Goal: Task Accomplishment & Management: Manage account settings

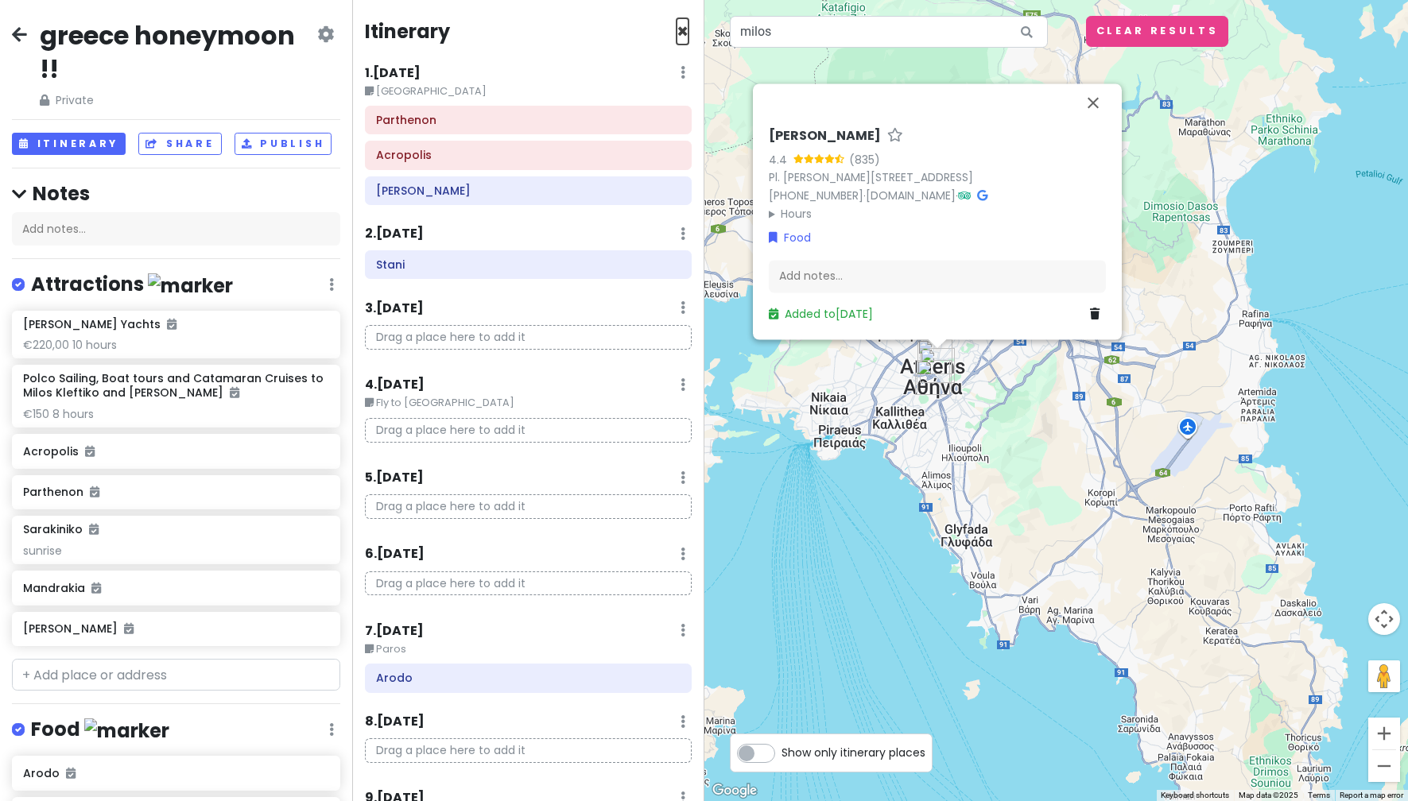
click at [676, 32] on span "×" at bounding box center [682, 31] width 12 height 26
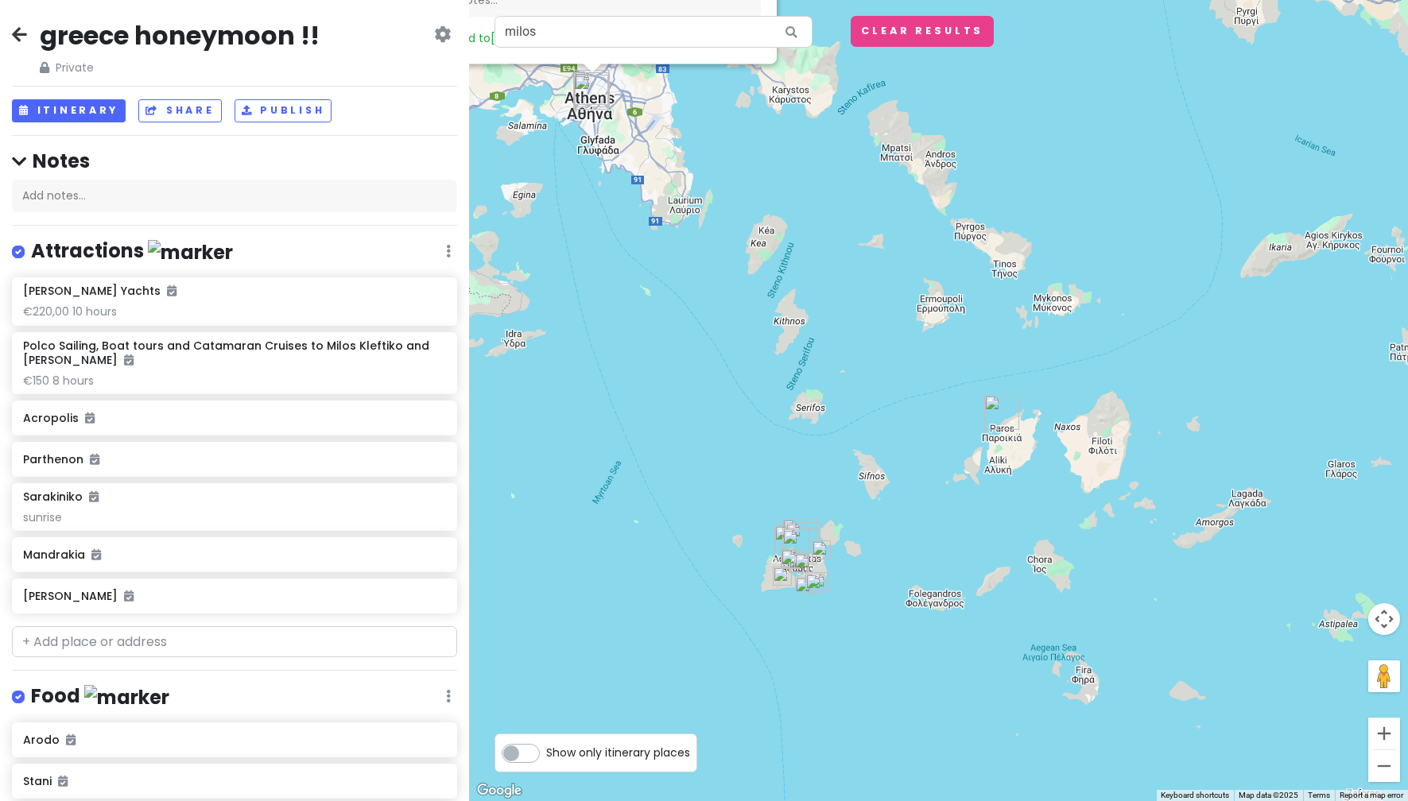
drag, startPoint x: 1061, startPoint y: 626, endPoint x: 881, endPoint y: 227, distance: 438.3
click at [881, 227] on div "Manári Taverna 4.4 (835) Pl. Agion Theodoron 3, Athina 105 61, Greece +30 21 52…" at bounding box center [938, 400] width 939 height 801
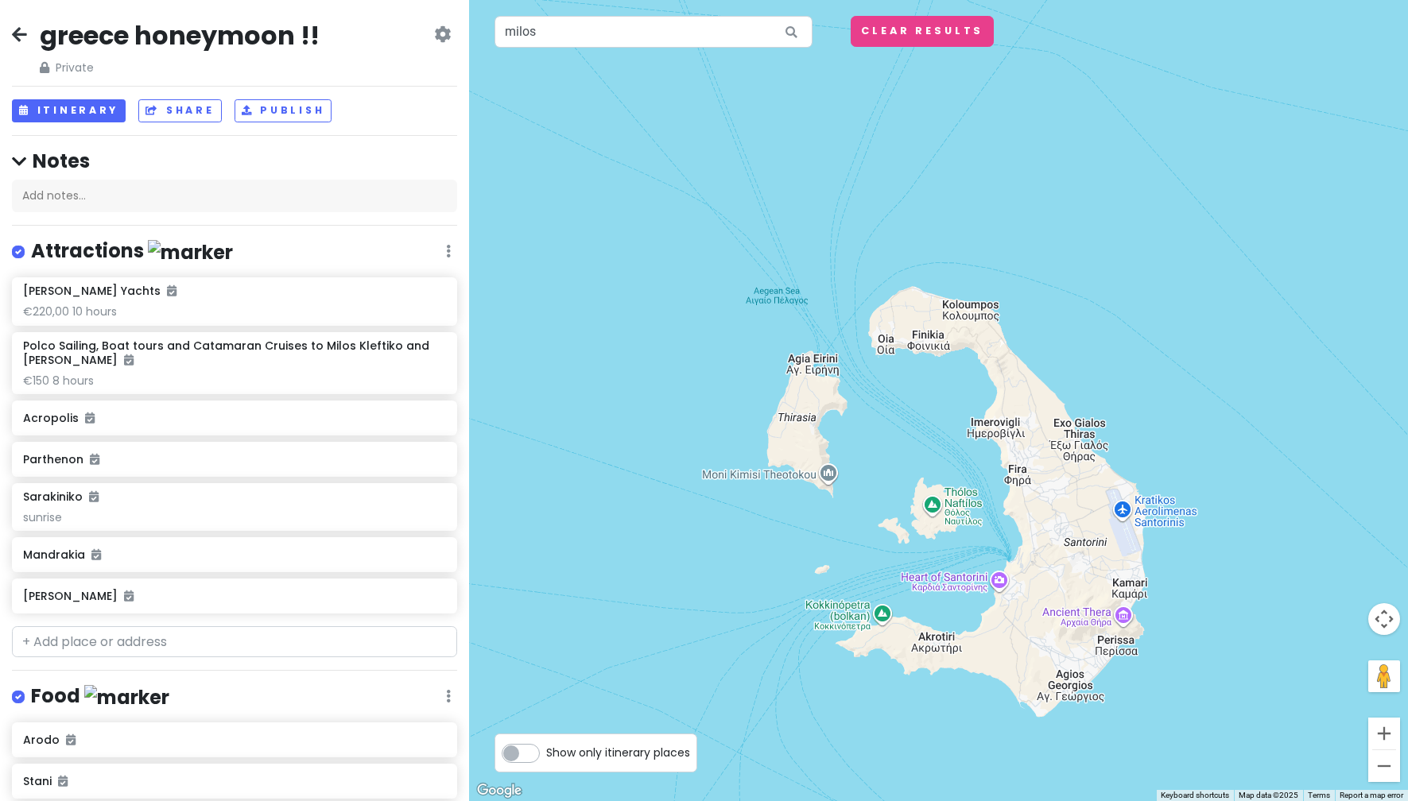
drag, startPoint x: 1058, startPoint y: 602, endPoint x: 1114, endPoint y: 735, distance: 144.2
click at [1114, 735] on div "Manári Taverna 4.4 (835) Pl. Agion Theodoron 3, Athina 105 61, Greece +30 21 52…" at bounding box center [938, 400] width 939 height 801
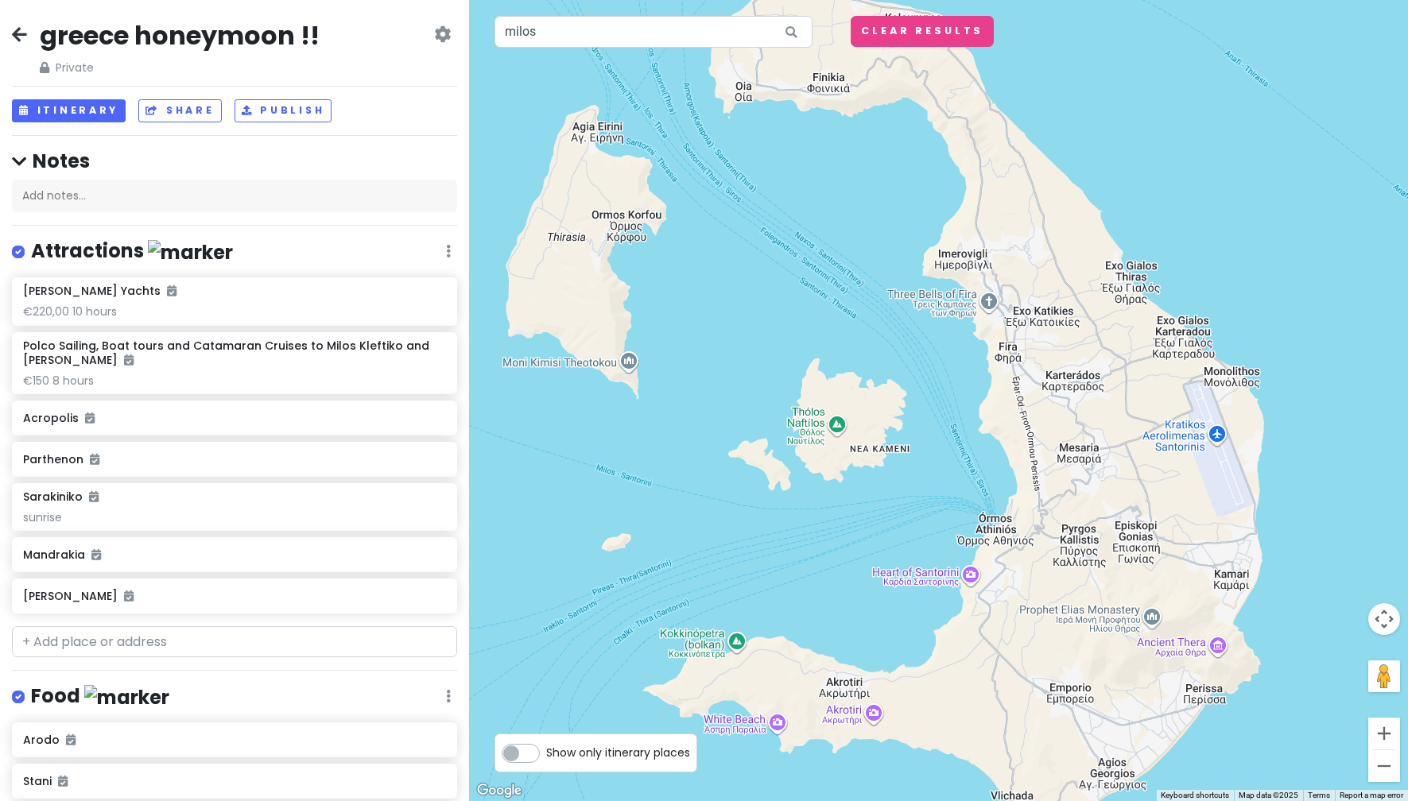
drag, startPoint x: 1269, startPoint y: 683, endPoint x: 1324, endPoint y: 736, distance: 76.4
click at [1324, 736] on div "Manári Taverna 4.4 (835) Pl. Agion Theodoron 3, Athina 105 61, Greece +30 21 52…" at bounding box center [938, 400] width 939 height 801
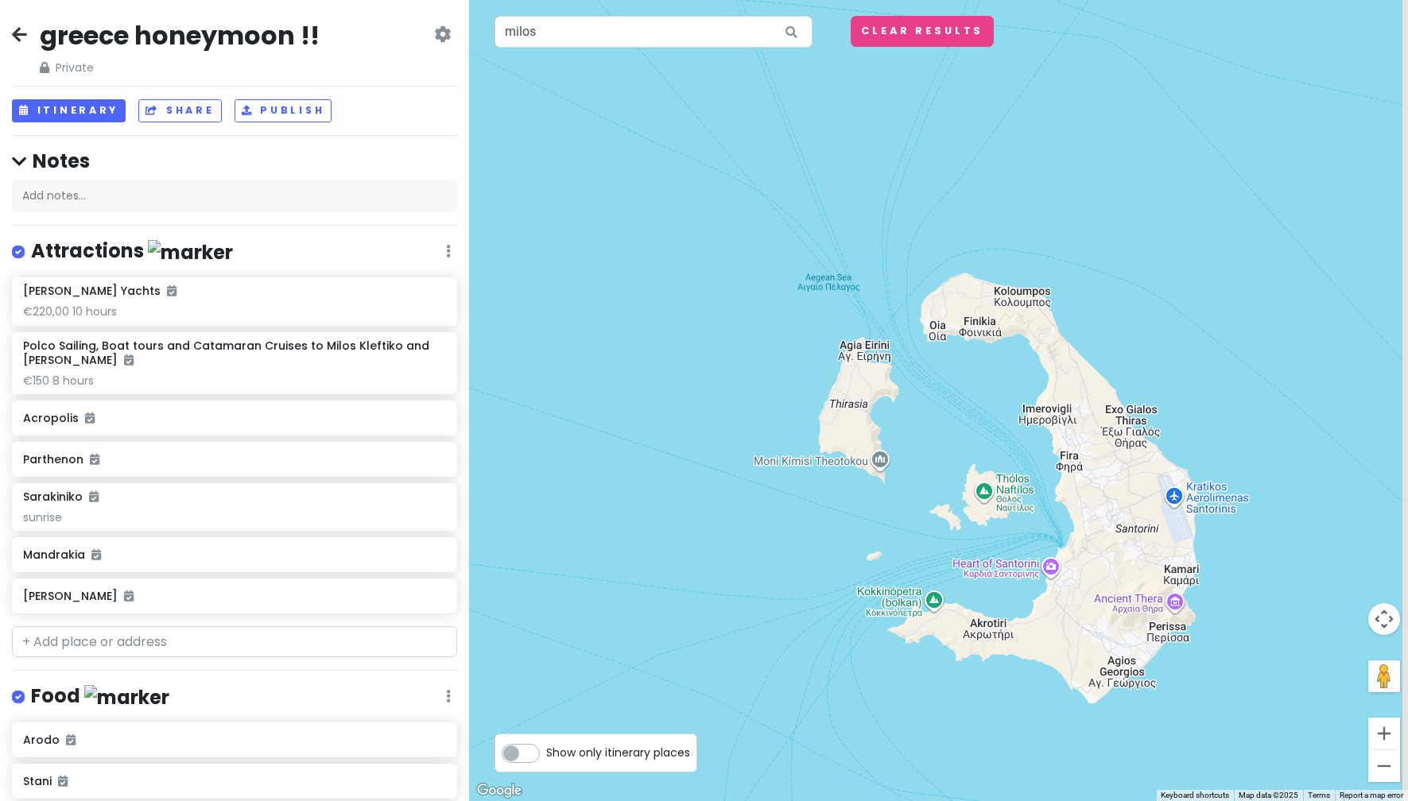
drag, startPoint x: 1101, startPoint y: 641, endPoint x: 1001, endPoint y: 560, distance: 128.9
click at [1001, 560] on div "Manári Taverna 4.4 (835) Pl. Agion Theodoron 3, Athina 105 61, Greece +30 21 52…" at bounding box center [938, 400] width 939 height 801
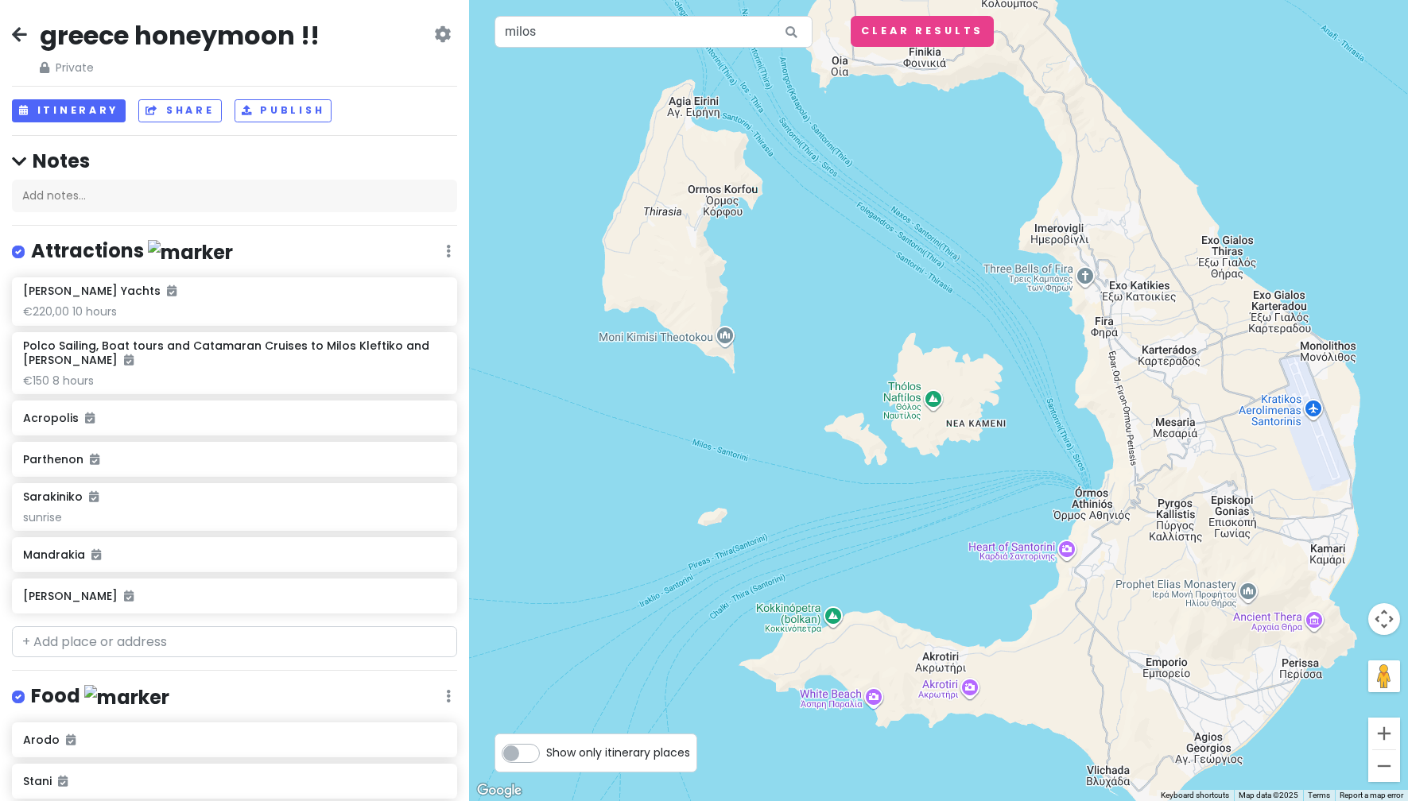
drag, startPoint x: 840, startPoint y: 512, endPoint x: 649, endPoint y: 428, distance: 208.2
click at [649, 428] on div "Manári Taverna 4.4 (835) Pl. Agion Theodoron 3, Athina 105 61, Greece +30 21 52…" at bounding box center [938, 400] width 939 height 801
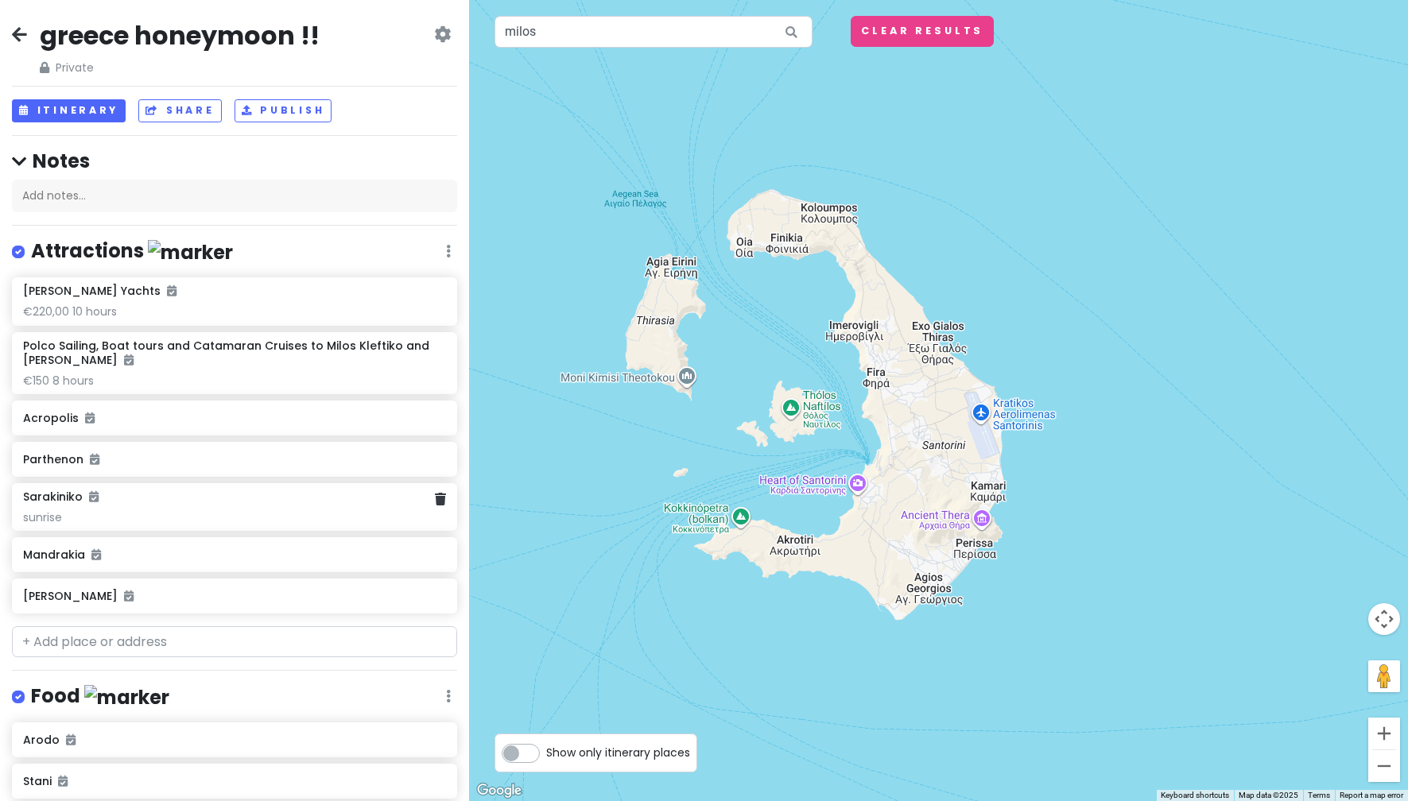
scroll to position [267, 0]
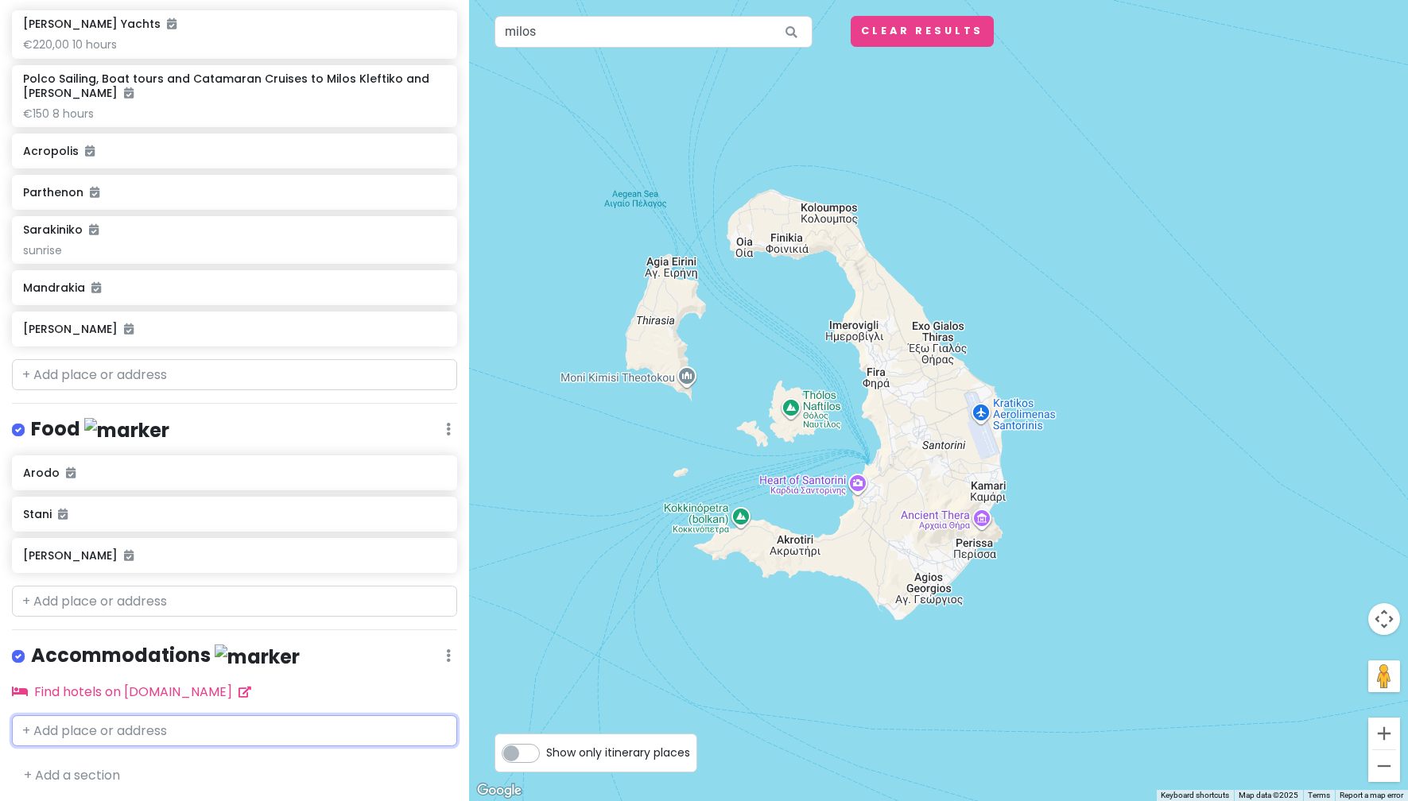
click at [256, 726] on input "text" at bounding box center [234, 731] width 445 height 32
type input "apeiron blu"
click at [279, 761] on div "Apeiron Blue Santorini Caldera, Fira, Greece" at bounding box center [235, 776] width 444 height 59
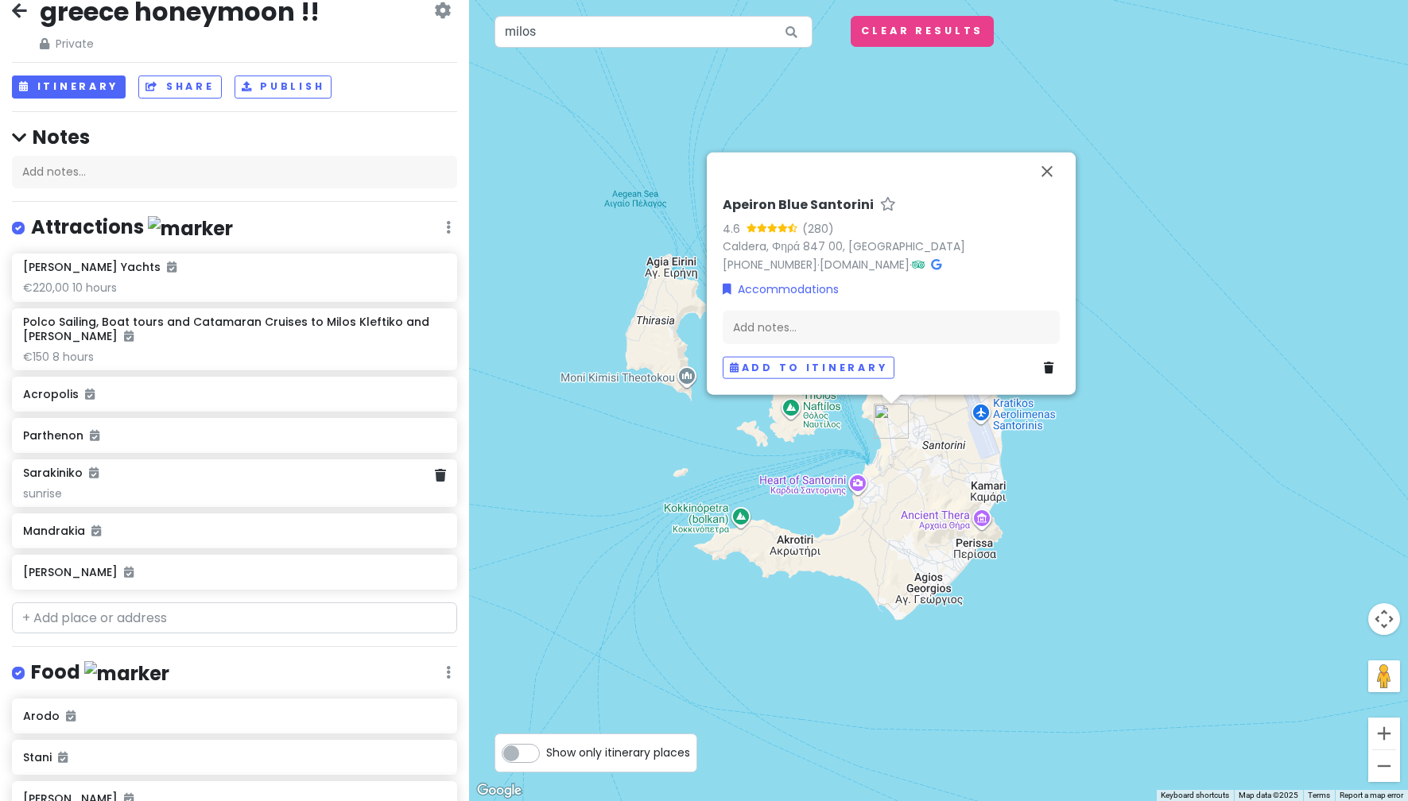
scroll to position [0, 0]
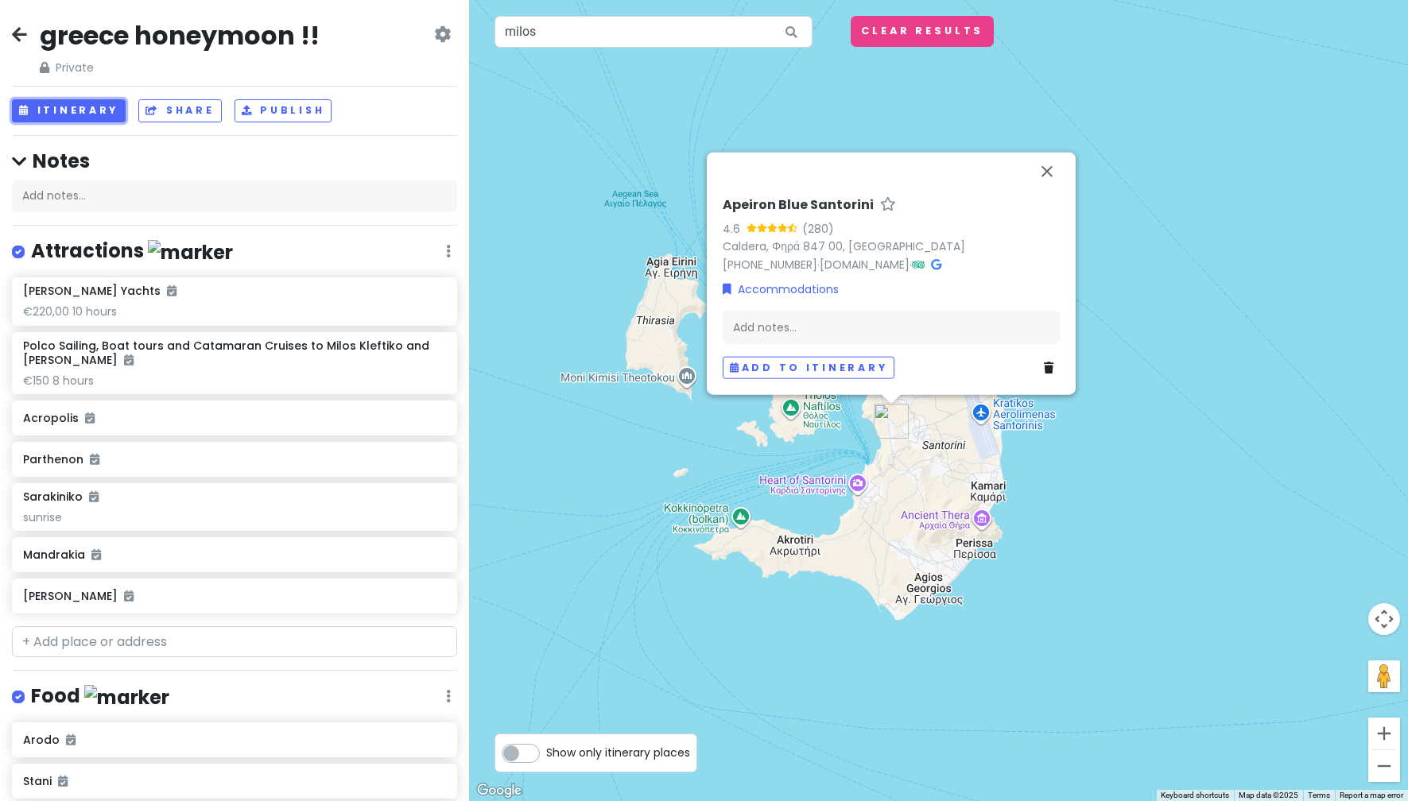
click at [74, 112] on button "Itinerary" at bounding box center [69, 110] width 114 height 23
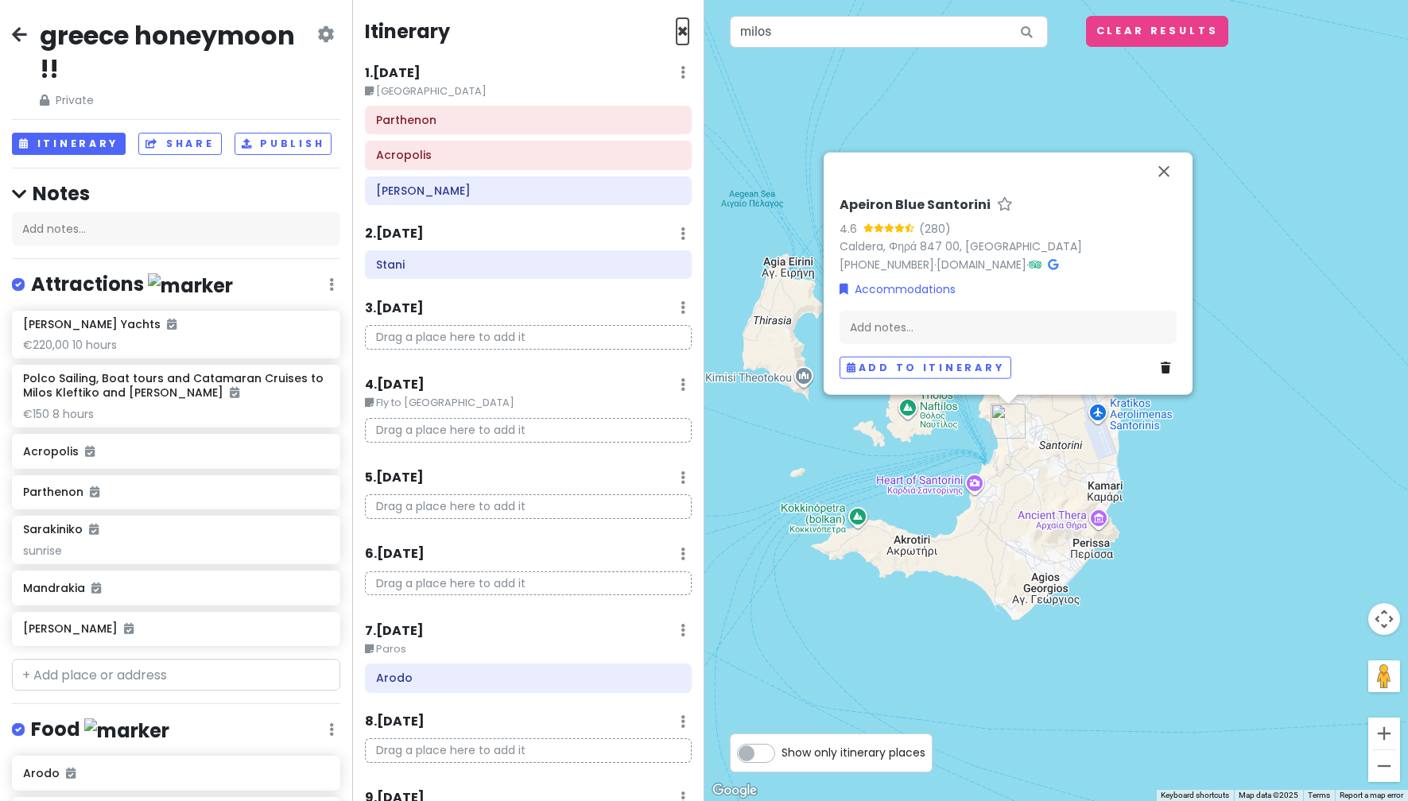
click at [676, 29] on span "×" at bounding box center [682, 31] width 12 height 26
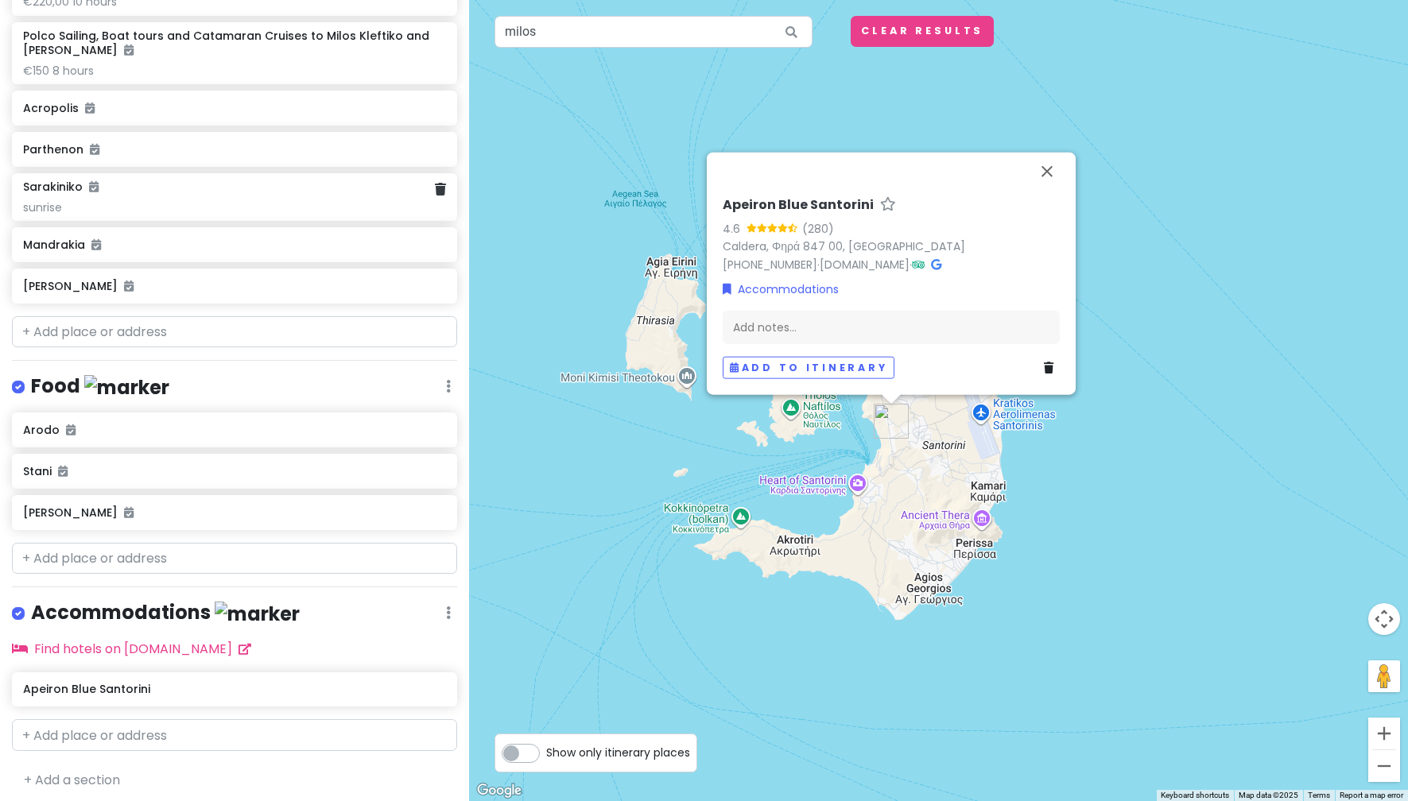
scroll to position [314, 0]
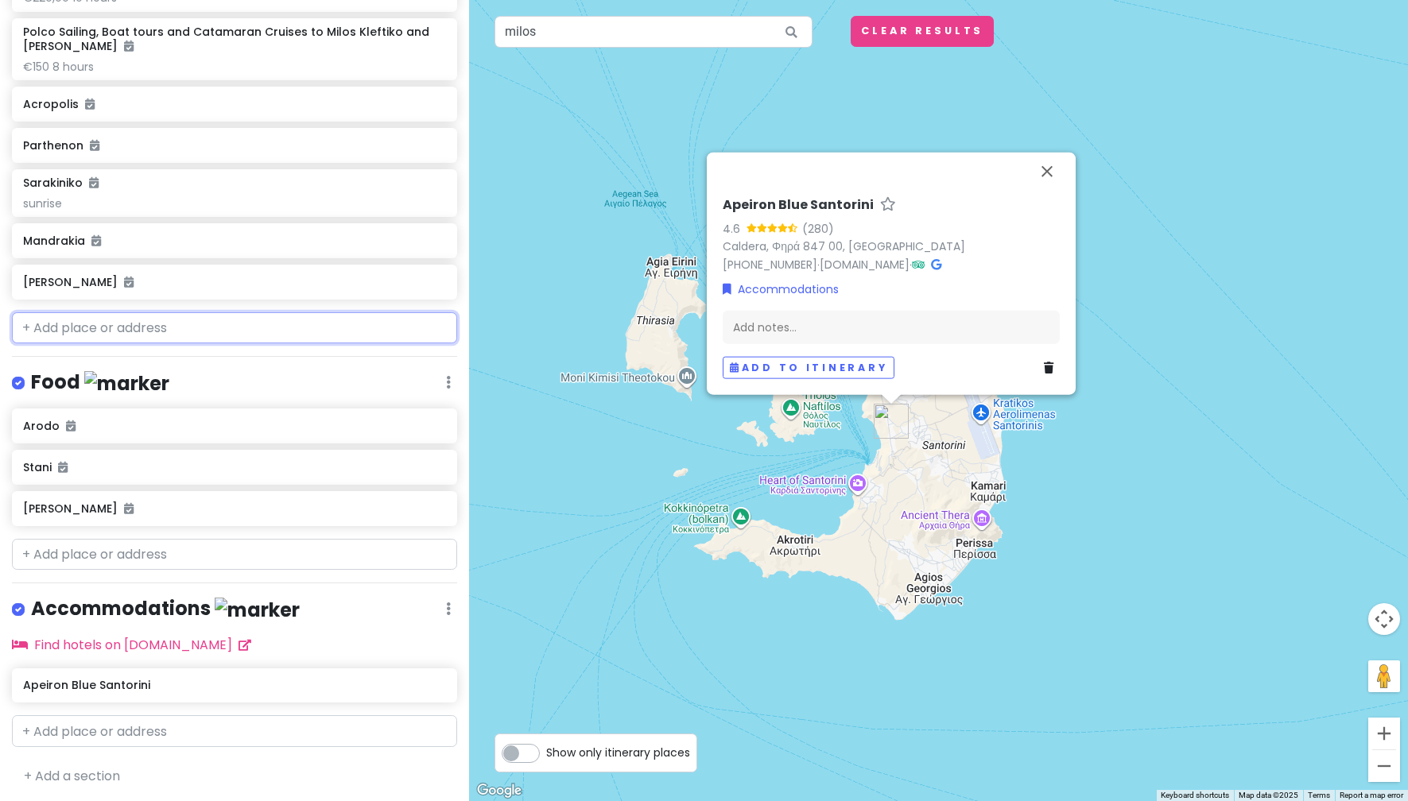
click at [196, 327] on input "text" at bounding box center [234, 328] width 445 height 32
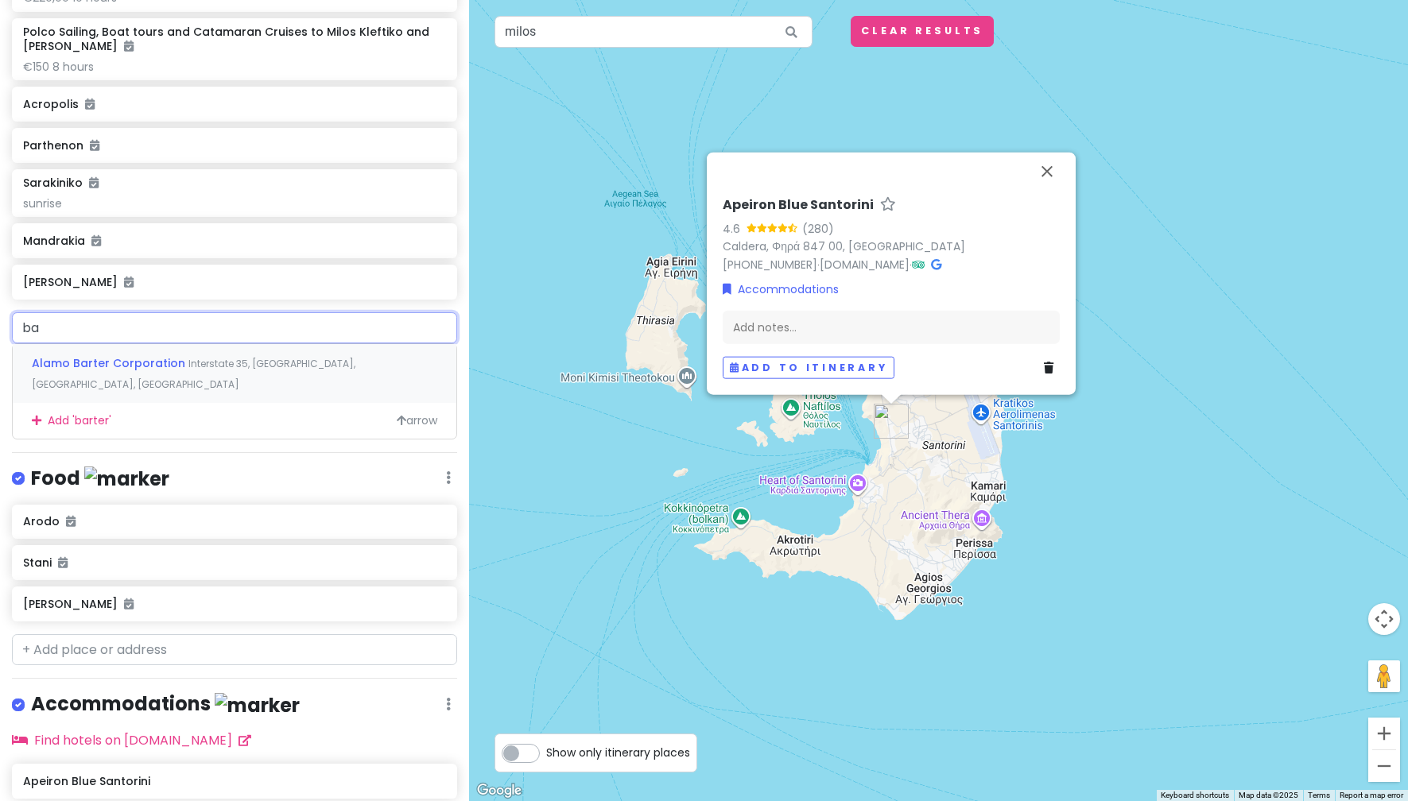
type input "b"
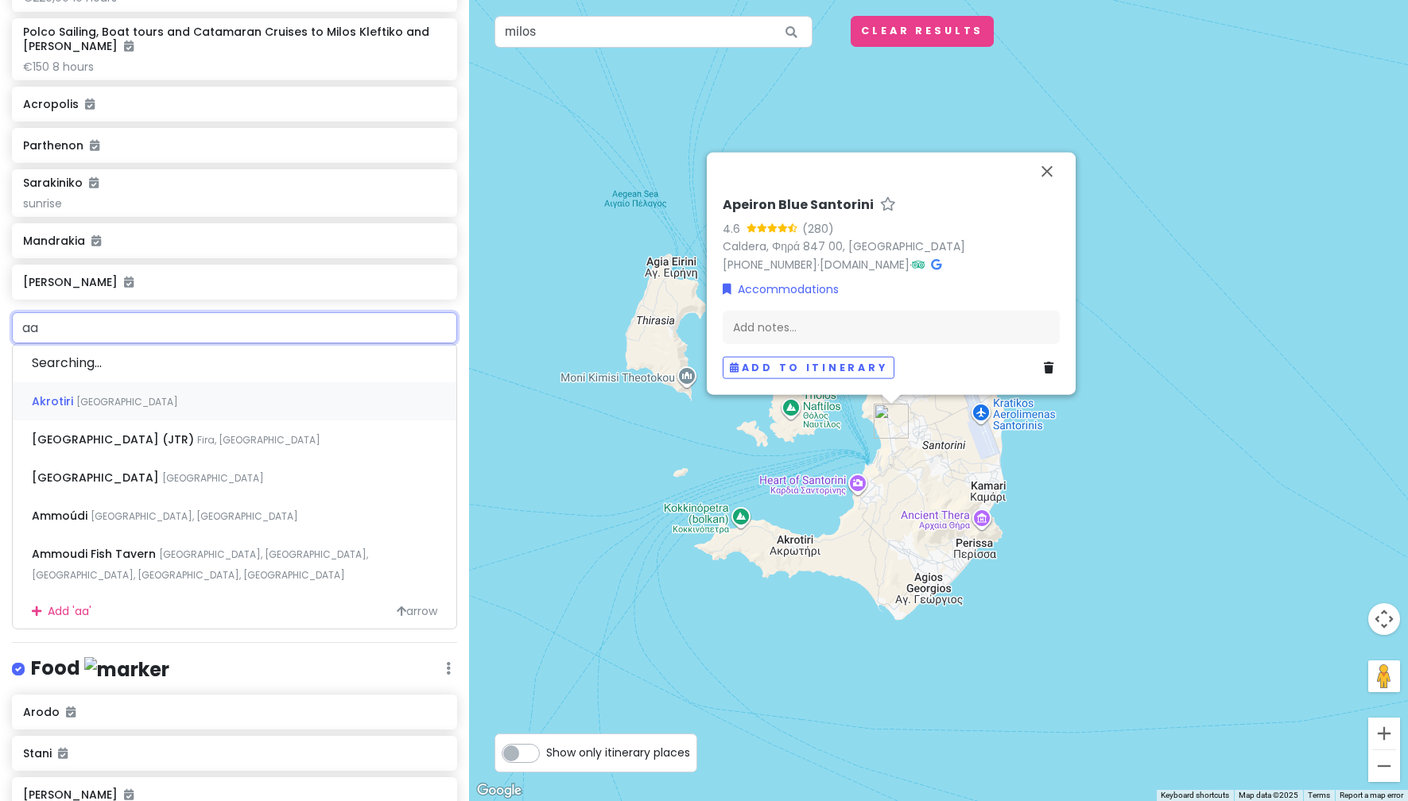
type input "a"
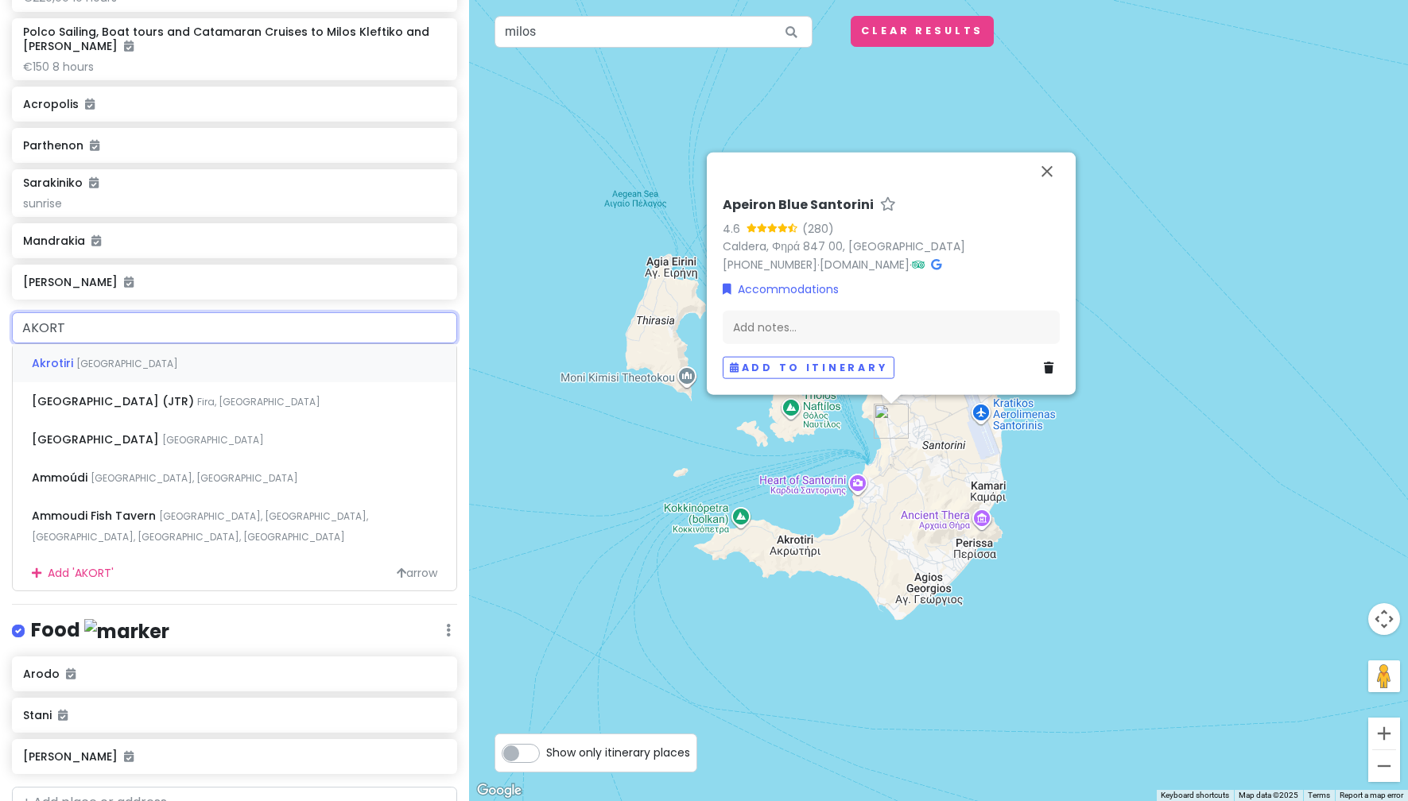
type input "AKORTI"
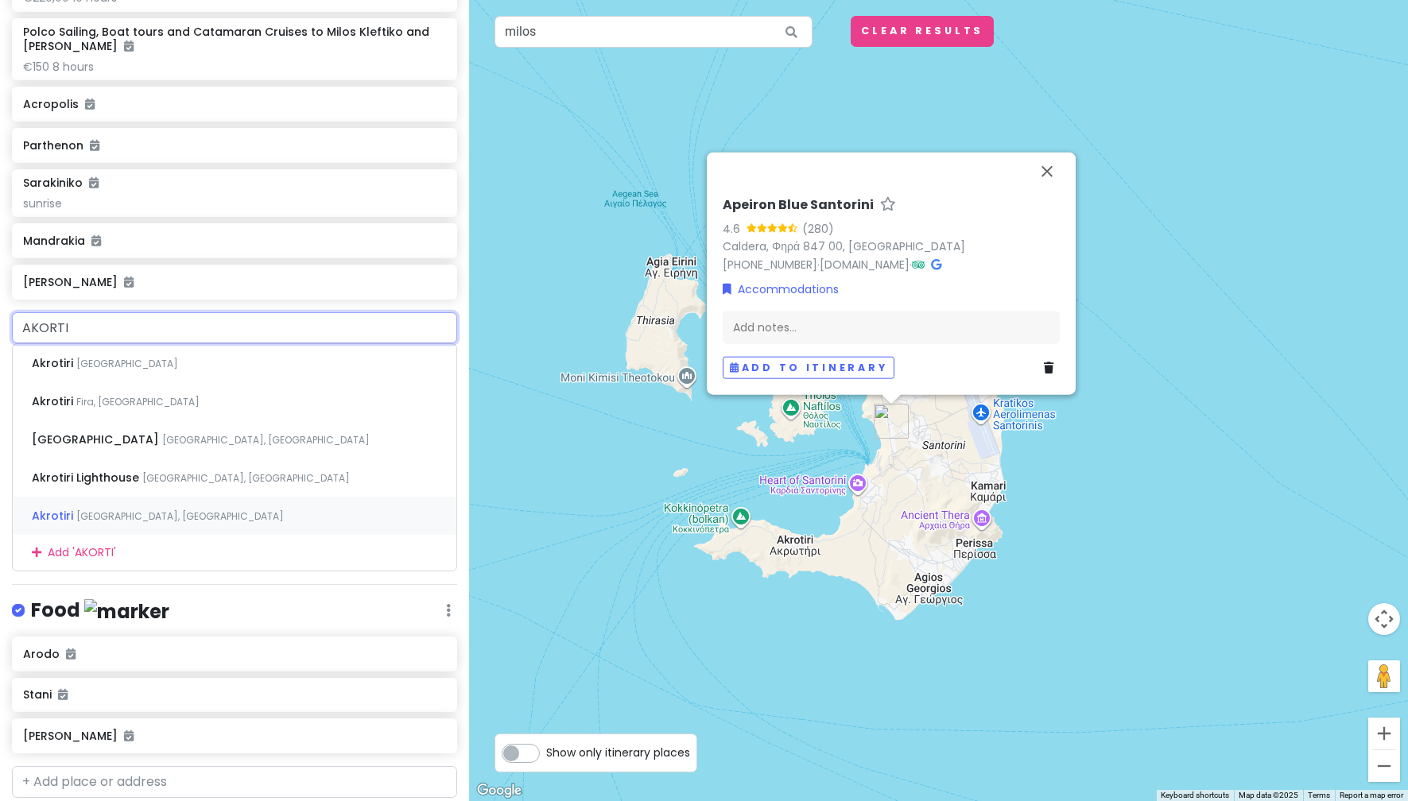
click at [153, 370] on span "[GEOGRAPHIC_DATA], [GEOGRAPHIC_DATA]" at bounding box center [127, 364] width 102 height 14
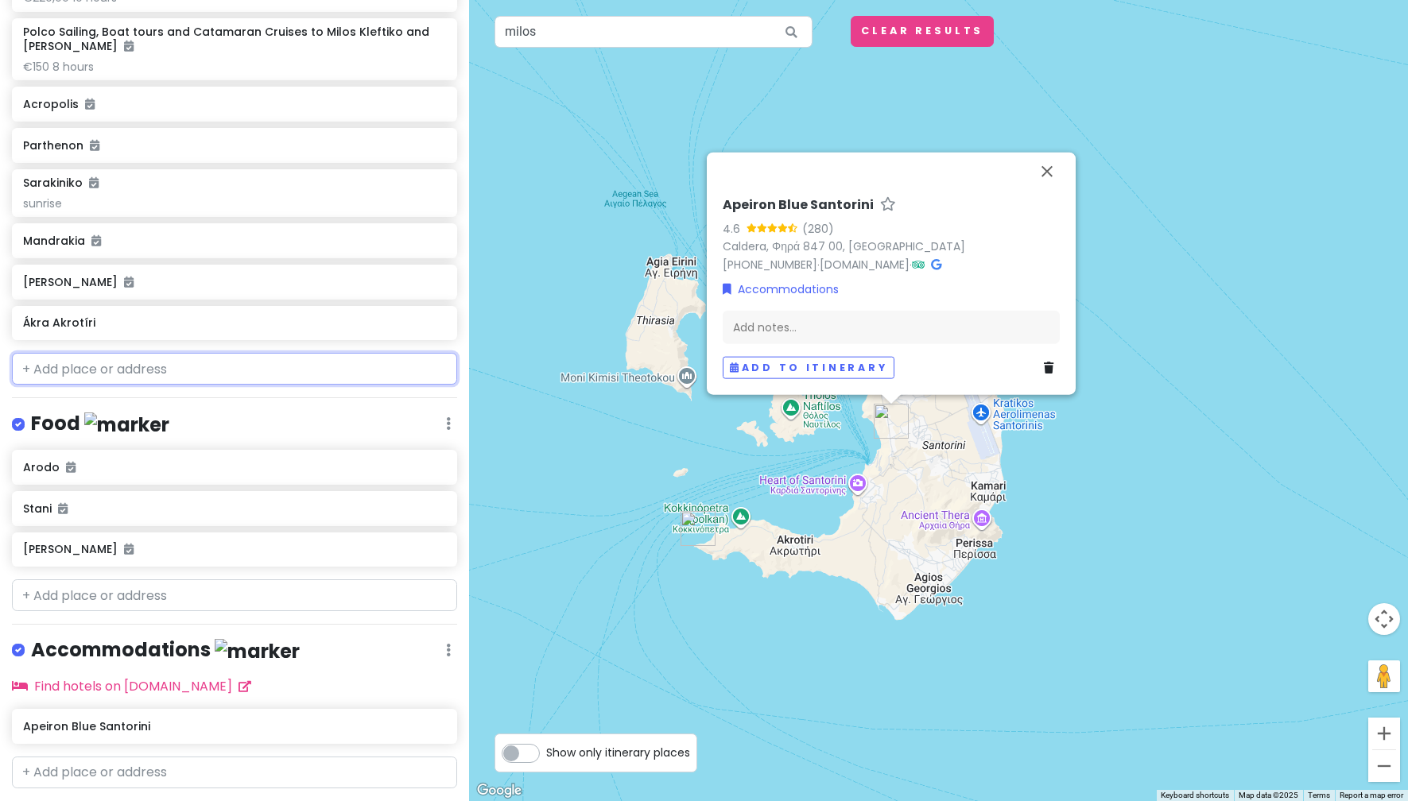
scroll to position [355, 0]
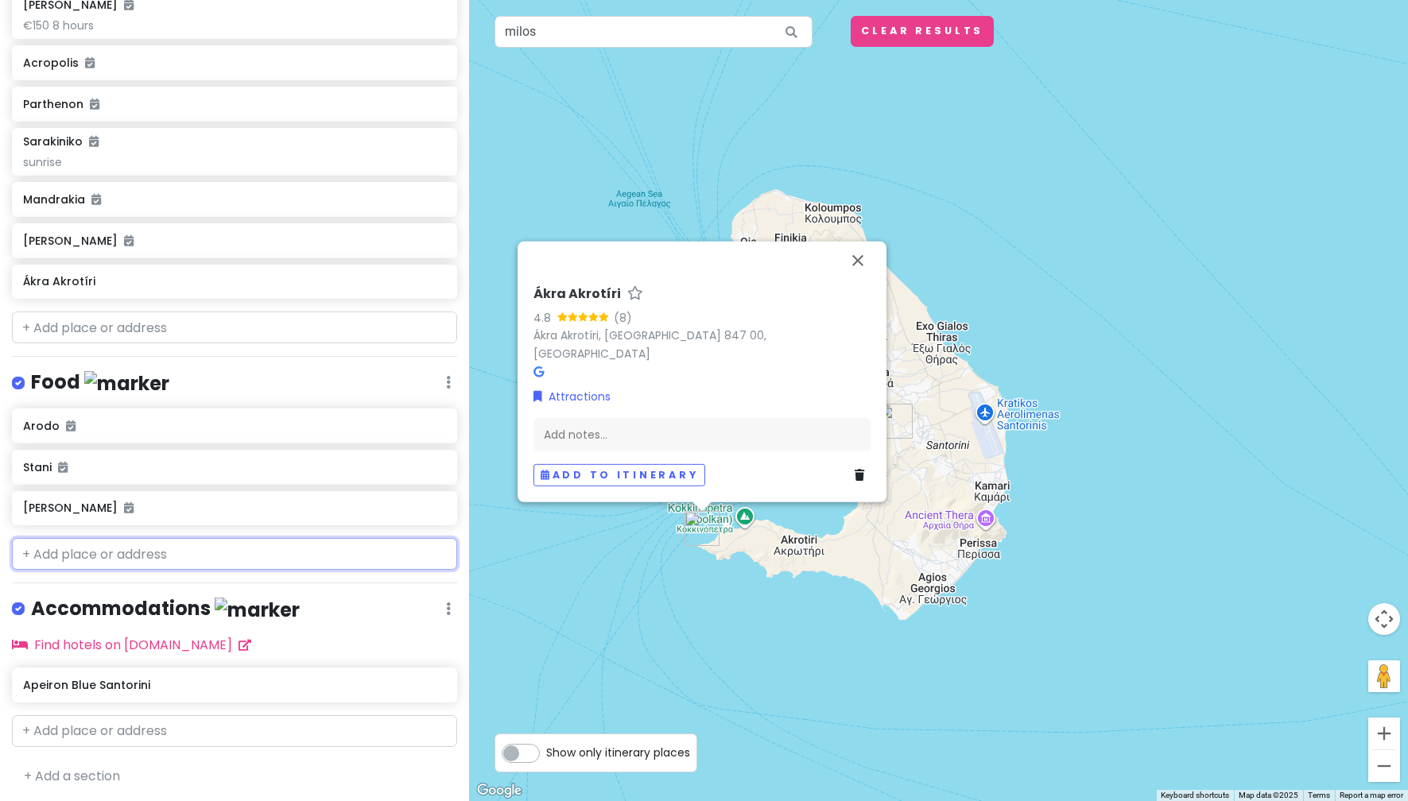
click at [199, 549] on input "text" at bounding box center [234, 554] width 445 height 32
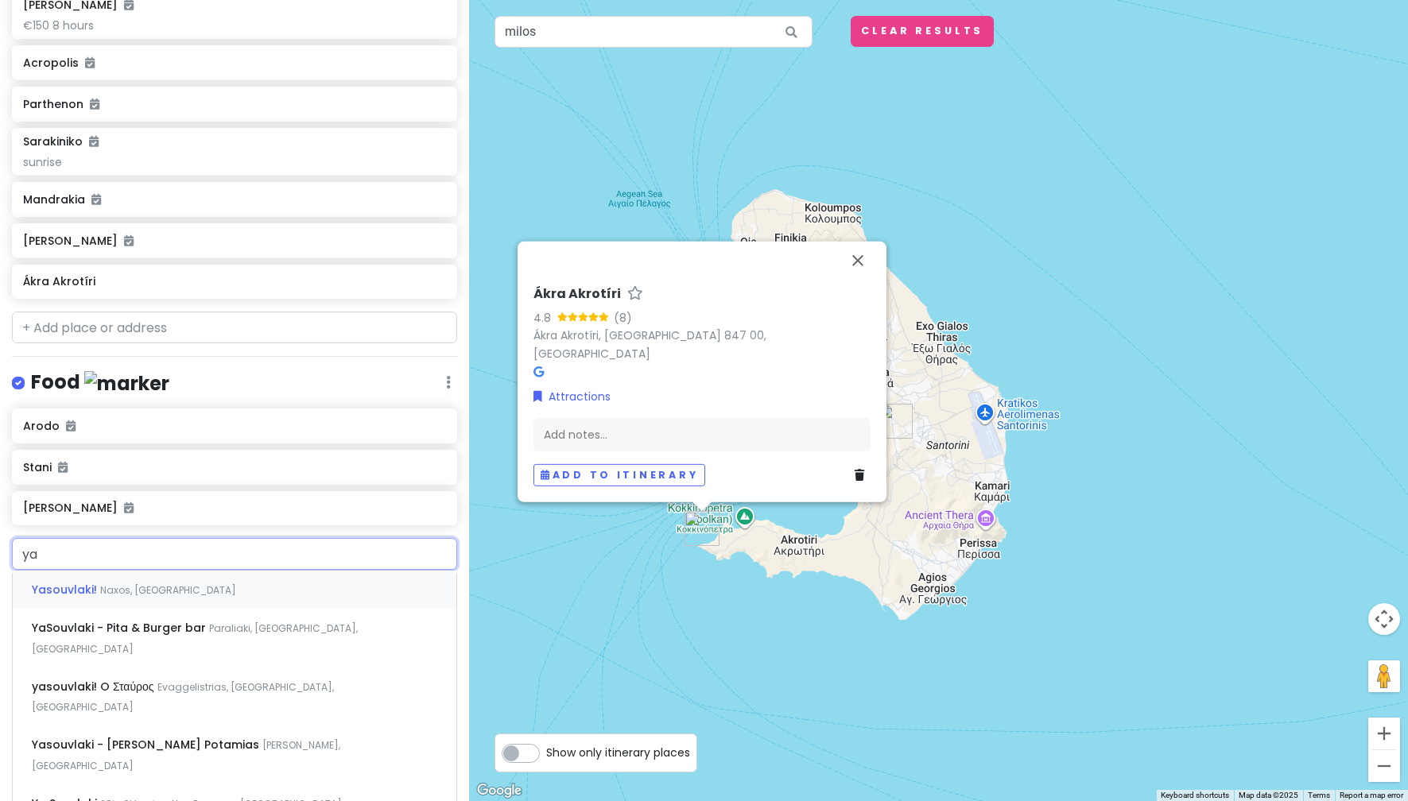
type input "y"
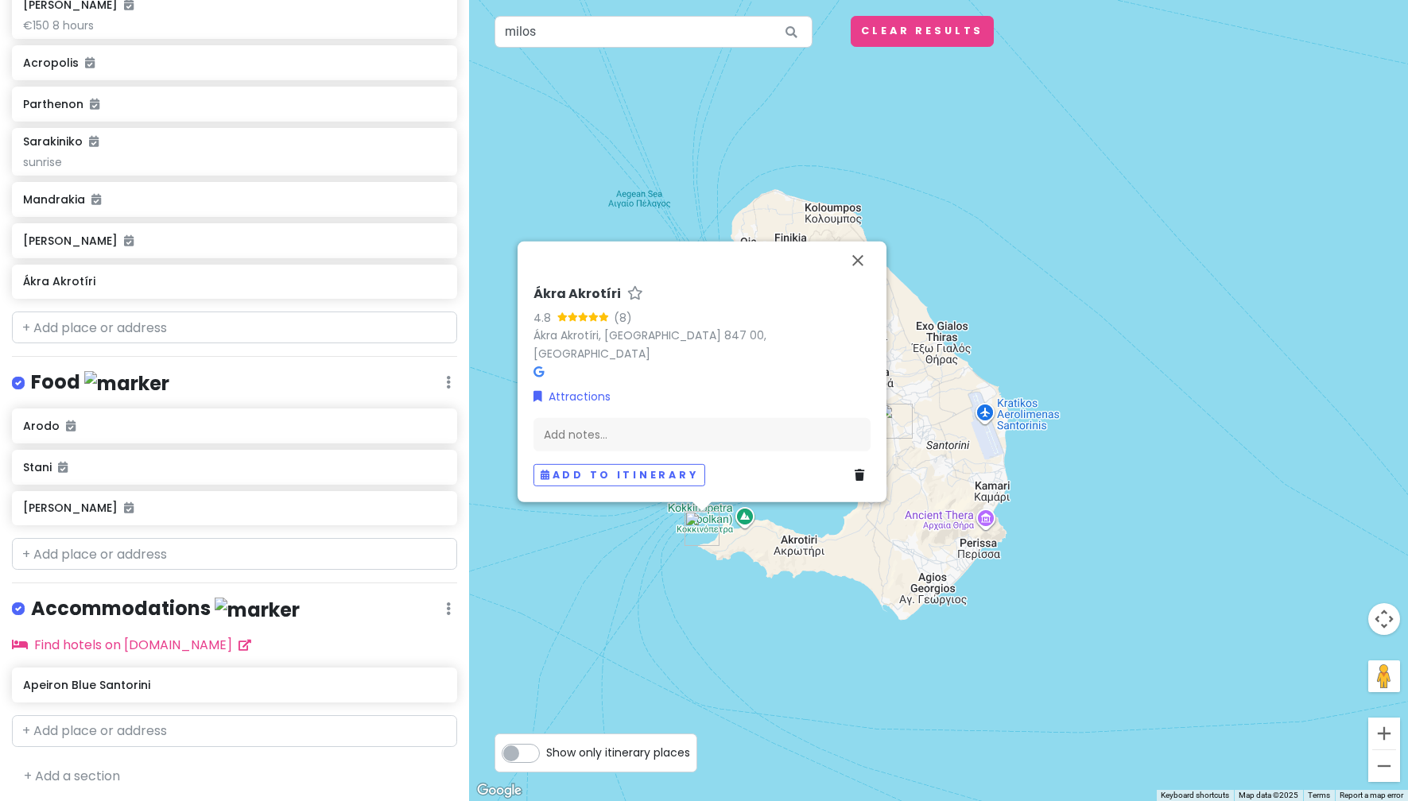
click at [730, 605] on div "Ákra Akrotíri 4.8 (8) Ákra Akrotíri, Santorini 847 00, Greece Attractions Add n…" at bounding box center [938, 400] width 939 height 801
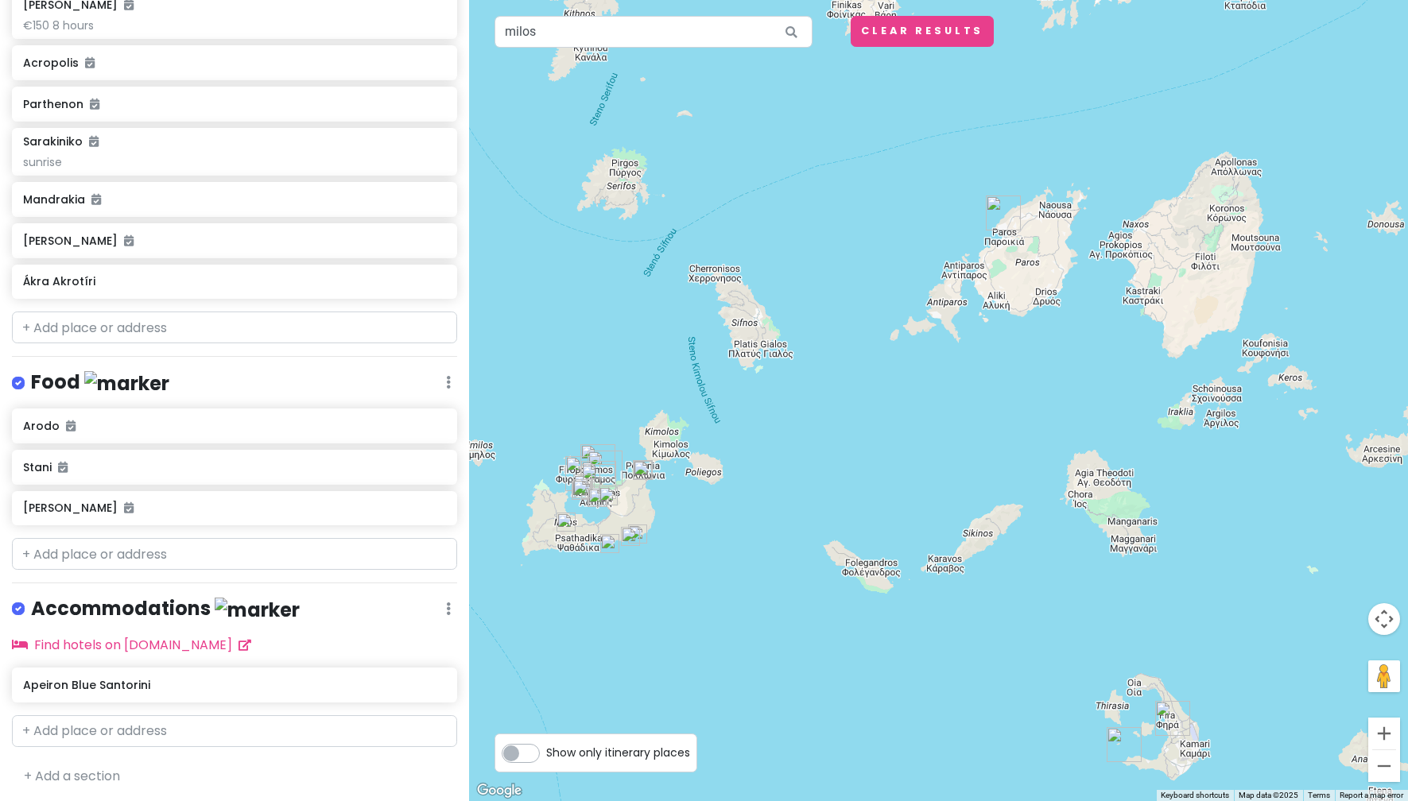
drag, startPoint x: 695, startPoint y: 591, endPoint x: 1129, endPoint y: 744, distance: 460.0
click at [1114, 754] on div at bounding box center [938, 400] width 939 height 801
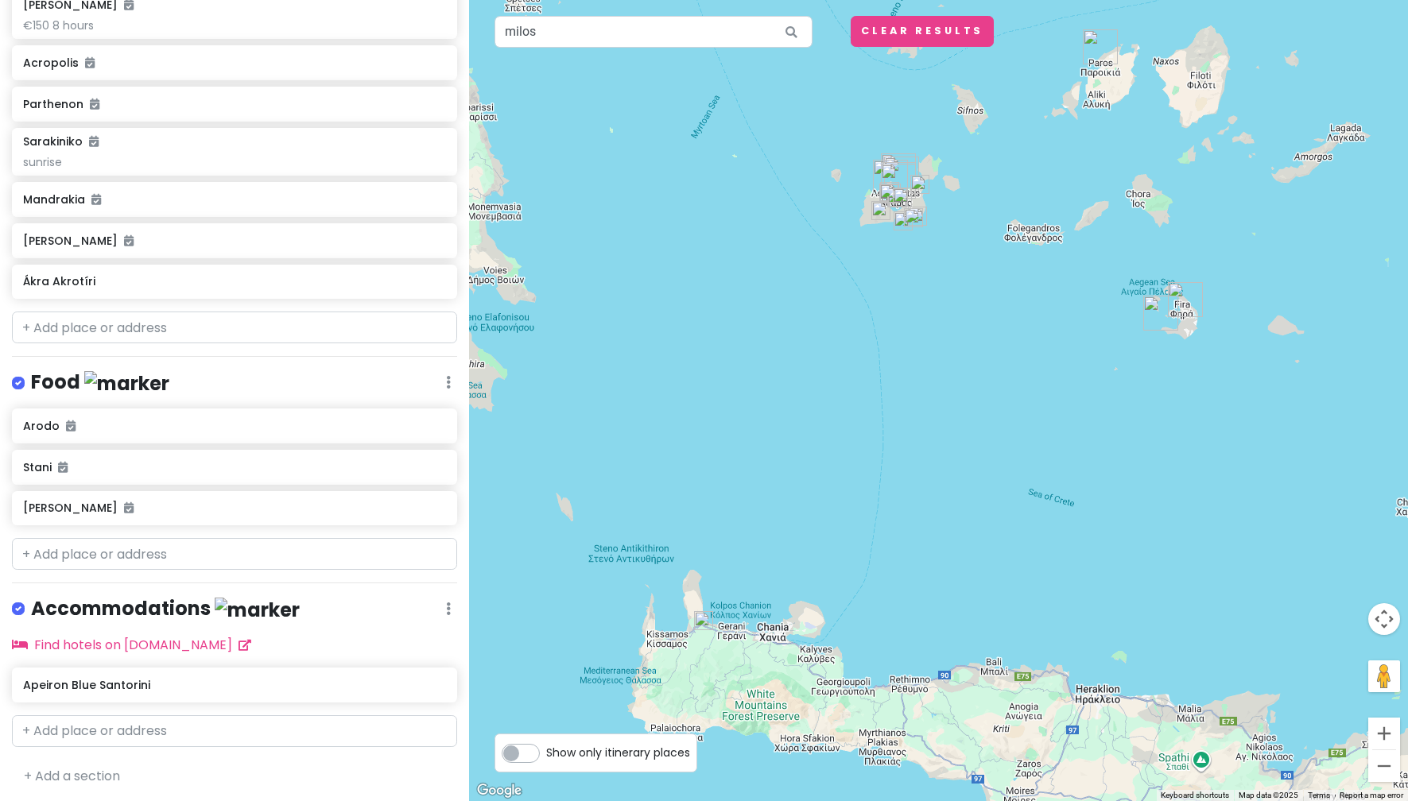
drag, startPoint x: 900, startPoint y: 703, endPoint x: 900, endPoint y: 336, distance: 367.2
click at [900, 336] on div at bounding box center [938, 400] width 939 height 801
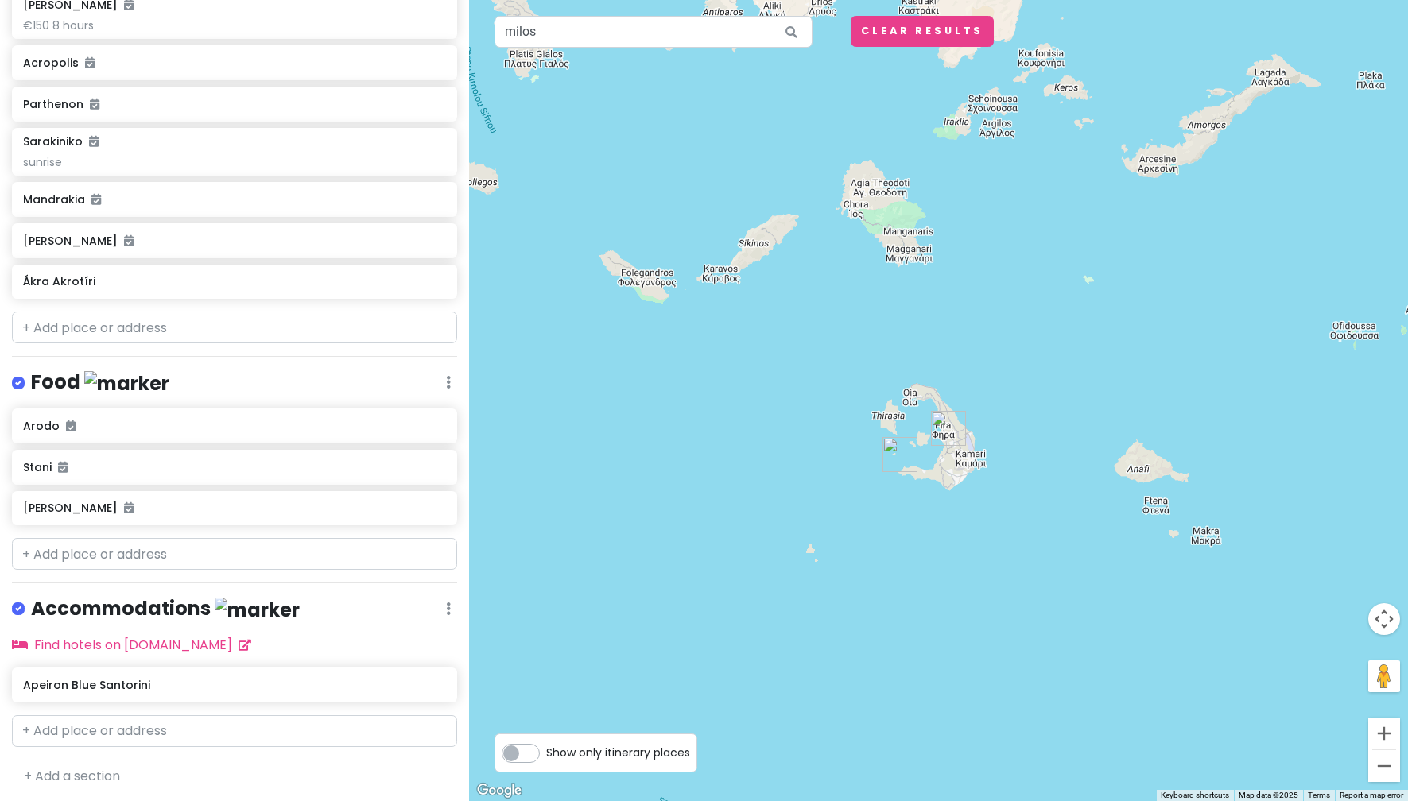
drag, startPoint x: 1038, startPoint y: 389, endPoint x: 573, endPoint y: 744, distance: 584.7
click at [573, 744] on div "← Move left → Move right ↑ Move up ↓ Move down + Zoom in - Zoom out Home Jump l…" at bounding box center [938, 400] width 939 height 801
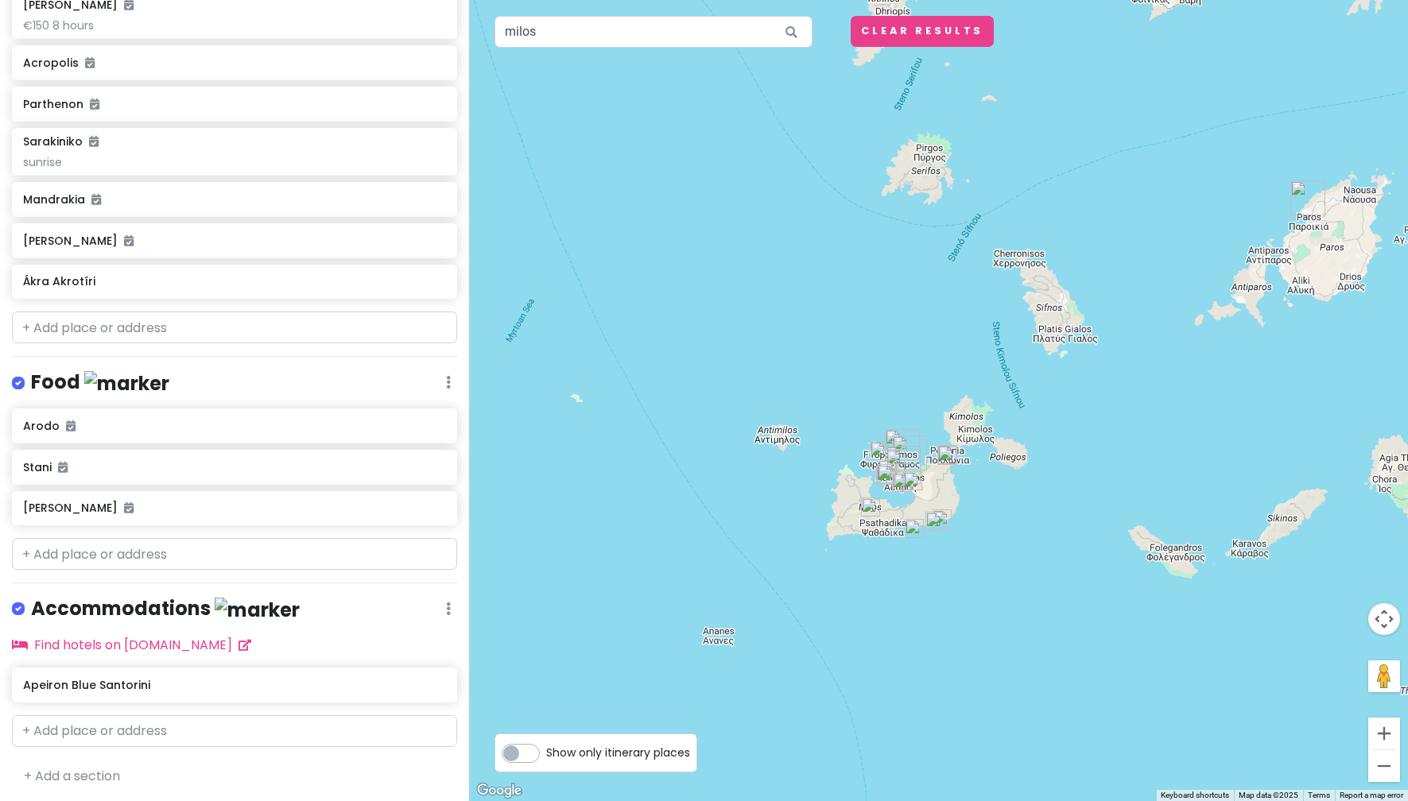
drag, startPoint x: 610, startPoint y: 494, endPoint x: 1250, endPoint y: 658, distance: 660.7
click at [1250, 658] on div at bounding box center [938, 400] width 939 height 801
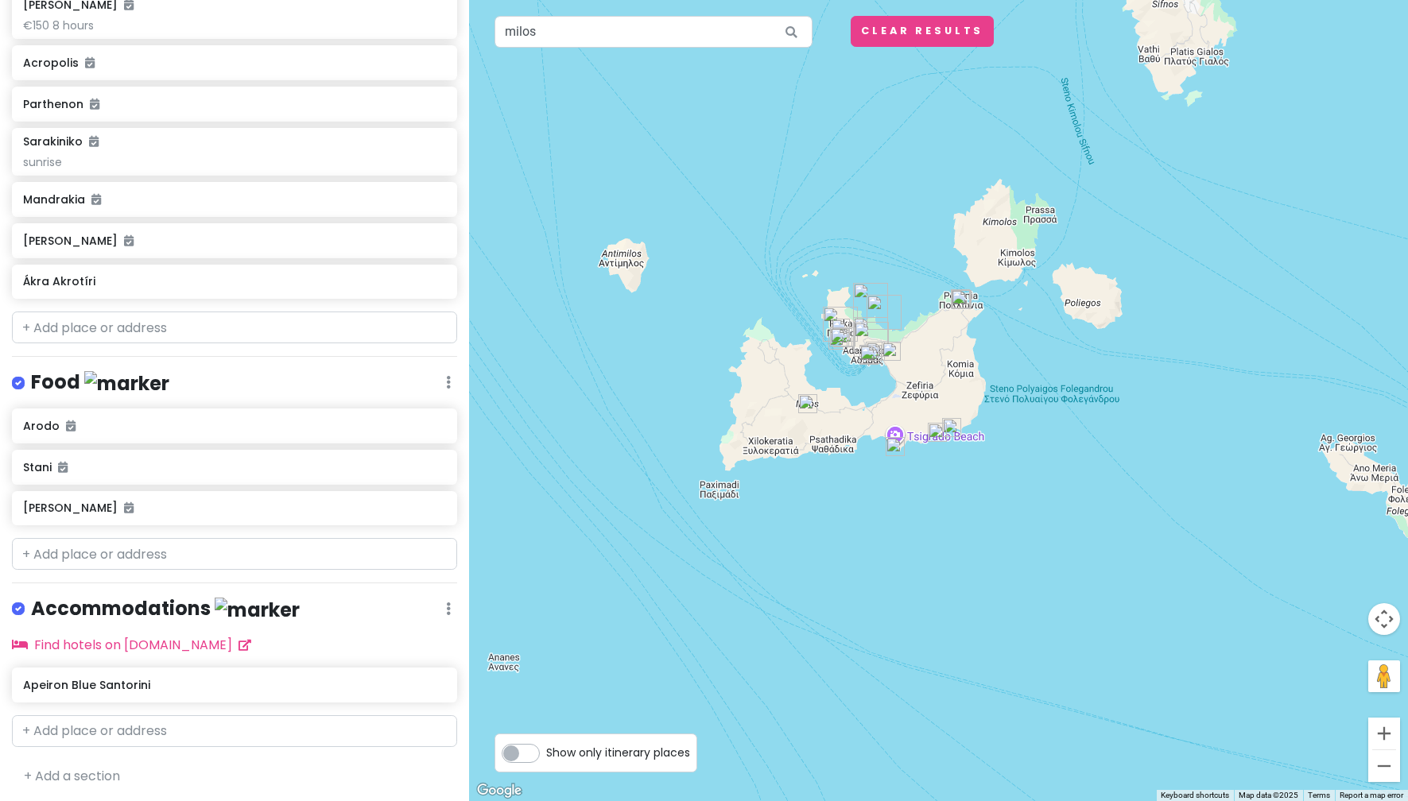
drag, startPoint x: 907, startPoint y: 552, endPoint x: 910, endPoint y: 573, distance: 20.9
click at [907, 555] on div at bounding box center [938, 400] width 939 height 801
drag, startPoint x: 911, startPoint y: 573, endPoint x: 928, endPoint y: 664, distance: 93.1
click at [928, 664] on div at bounding box center [938, 400] width 939 height 801
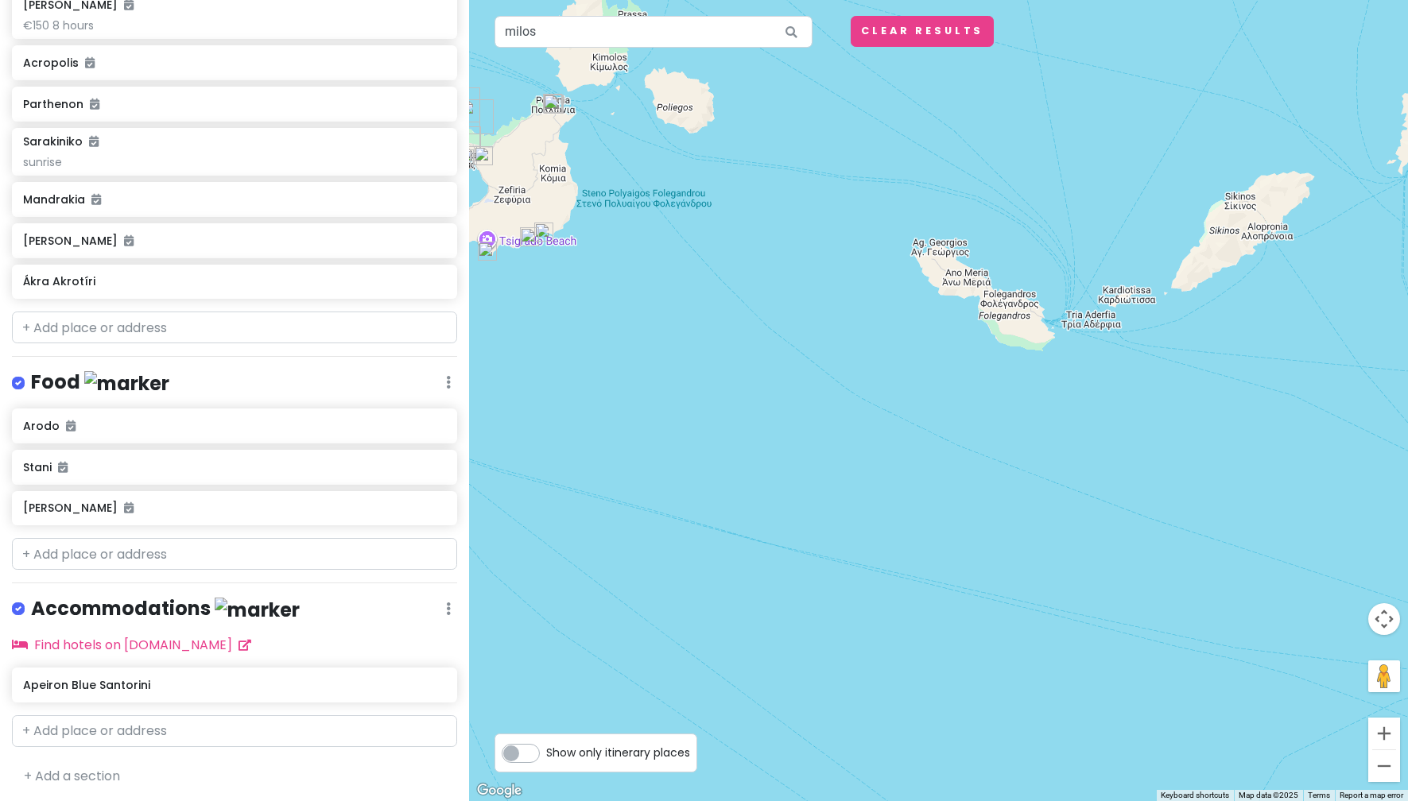
drag, startPoint x: 1110, startPoint y: 616, endPoint x: 701, endPoint y: 420, distance: 454.0
click at [701, 420] on div at bounding box center [938, 400] width 939 height 801
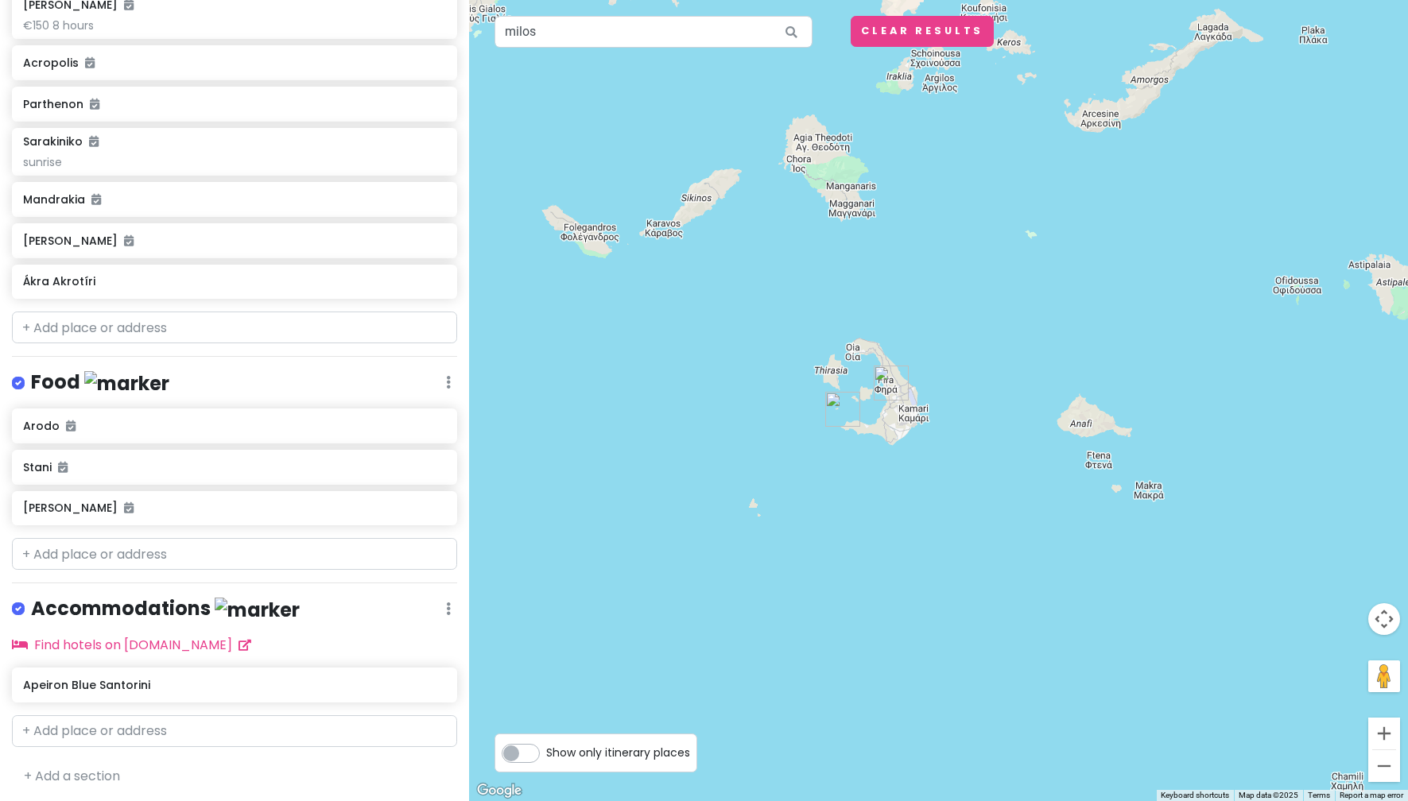
drag, startPoint x: 1032, startPoint y: 615, endPoint x: 675, endPoint y: 451, distance: 392.7
click at [675, 451] on div at bounding box center [938, 400] width 939 height 801
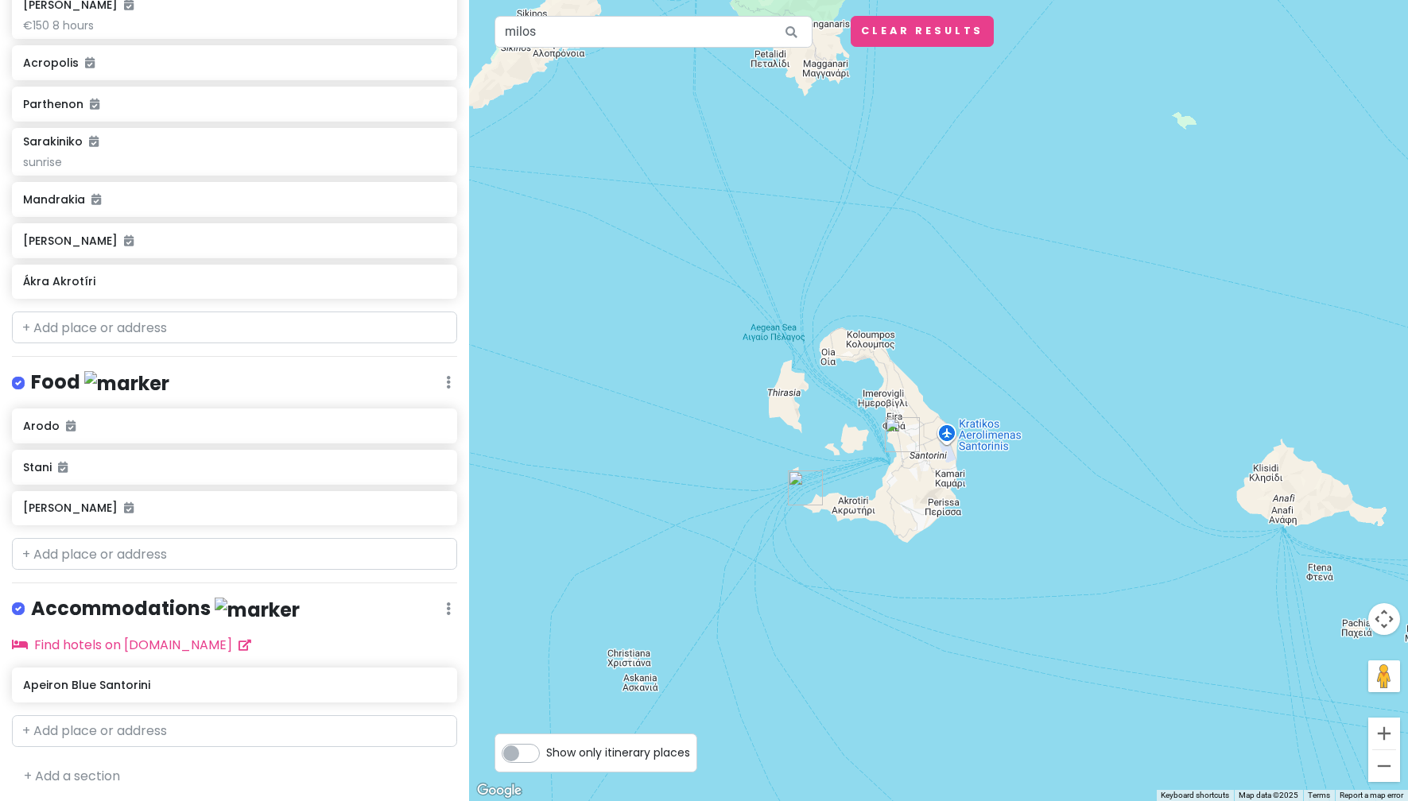
drag, startPoint x: 989, startPoint y: 462, endPoint x: 968, endPoint y: 555, distance: 95.3
click at [968, 555] on div at bounding box center [938, 400] width 939 height 801
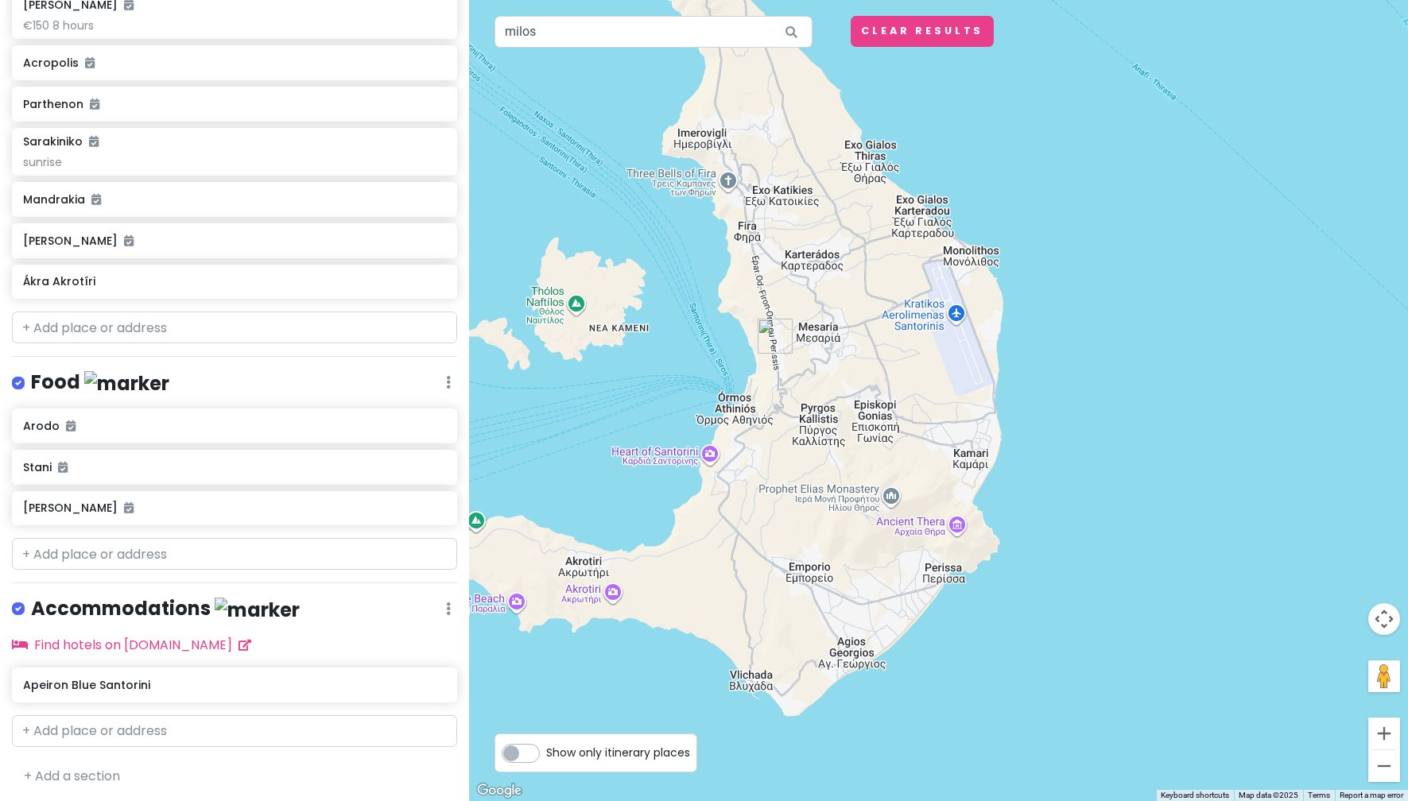
drag, startPoint x: 972, startPoint y: 555, endPoint x: 1064, endPoint y: 656, distance: 136.7
click at [1064, 656] on div at bounding box center [938, 400] width 939 height 801
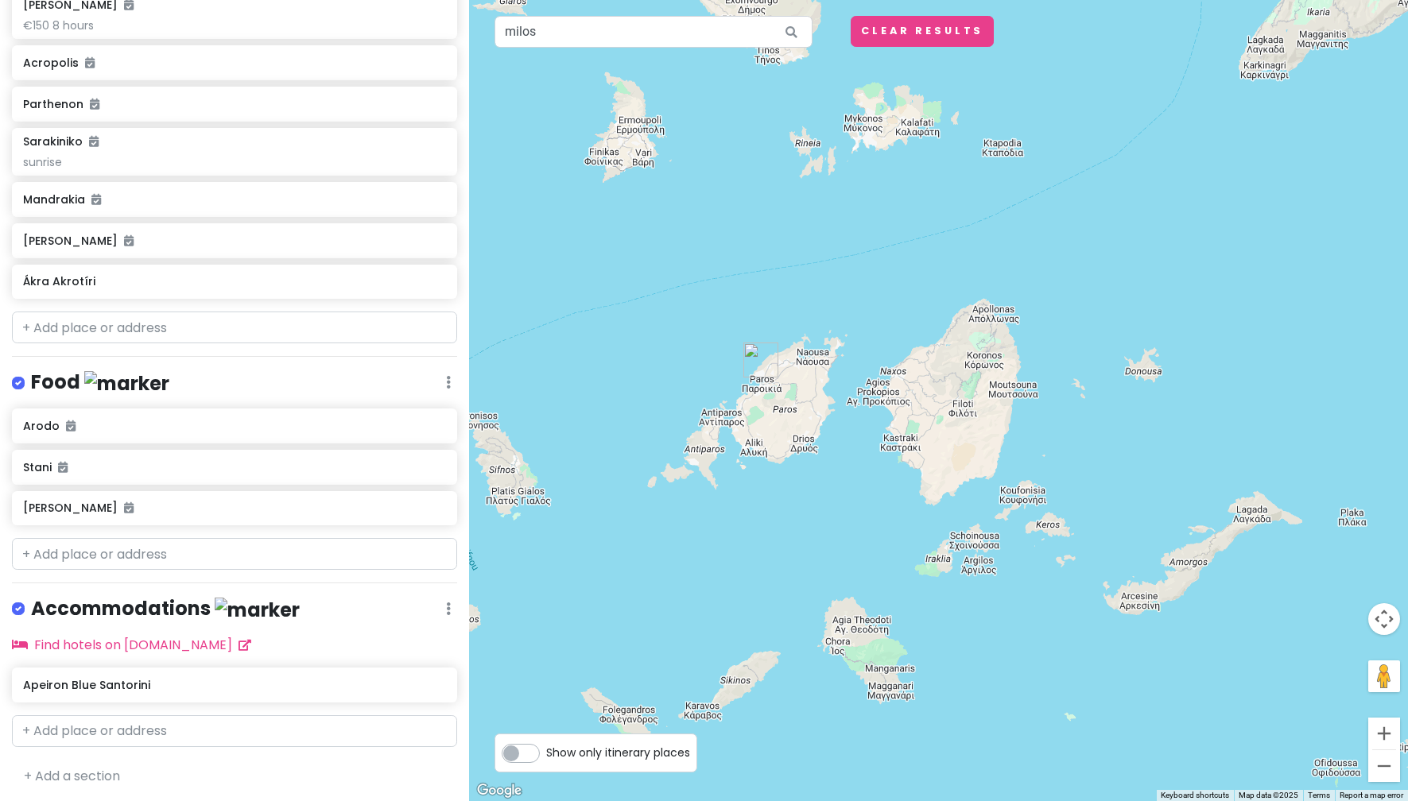
drag, startPoint x: 984, startPoint y: 426, endPoint x: 804, endPoint y: 558, distance: 222.9
click at [804, 558] on div at bounding box center [938, 400] width 939 height 801
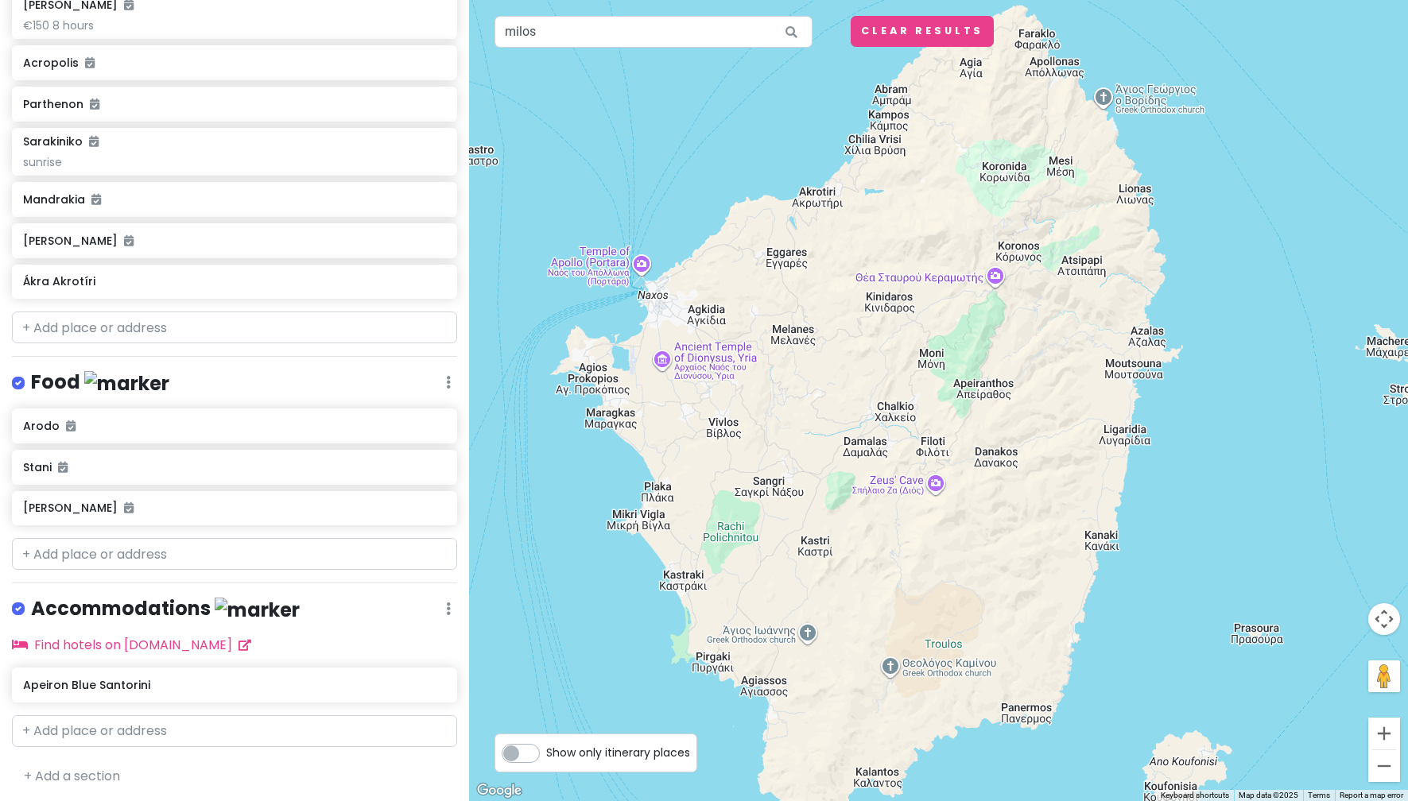
drag, startPoint x: 859, startPoint y: 500, endPoint x: 564, endPoint y: 756, distance: 390.5
click at [564, 756] on div "← Move left → Move right ↑ Move up ↓ Move down + Zoom in - Zoom out Home Jump l…" at bounding box center [938, 400] width 939 height 801
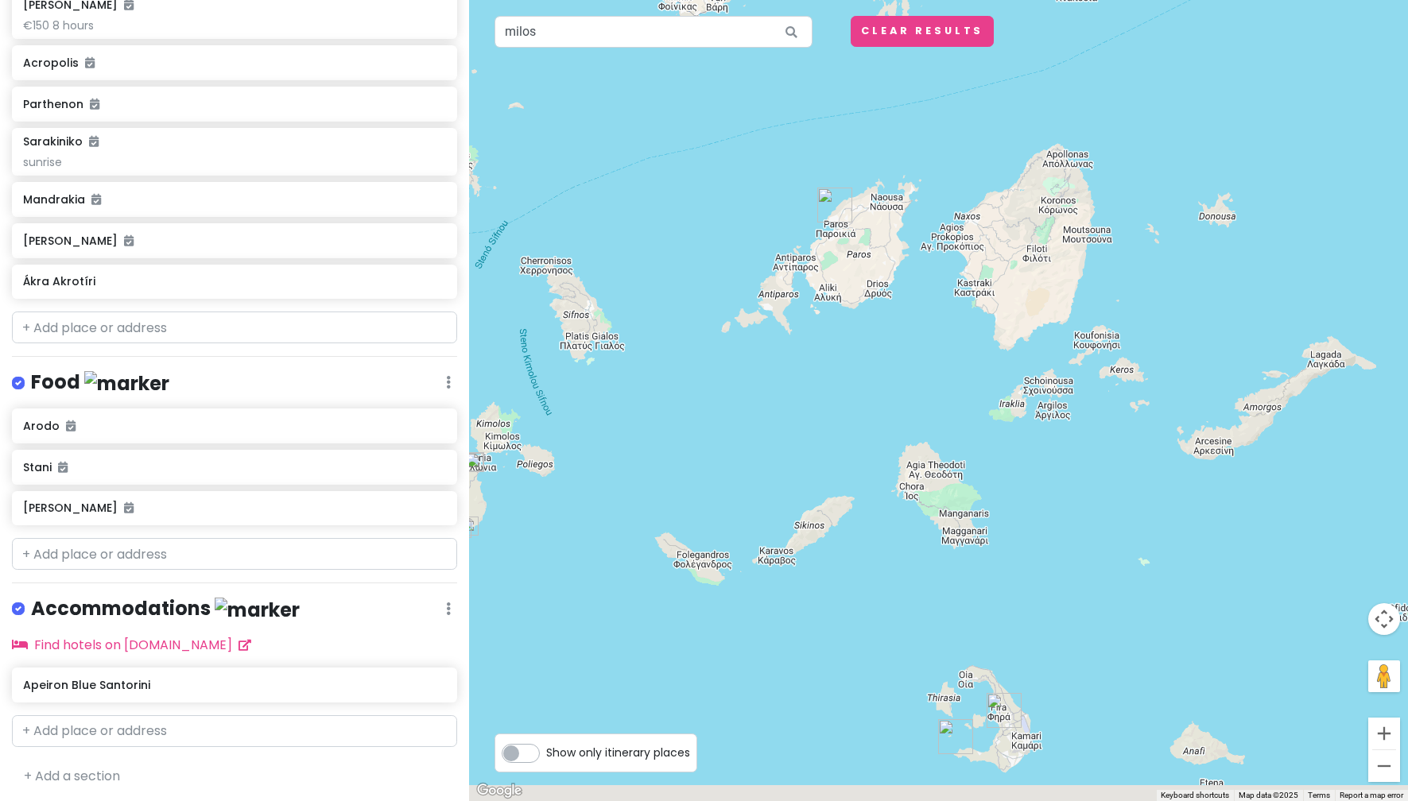
drag, startPoint x: 553, startPoint y: 688, endPoint x: 931, endPoint y: 253, distance: 576.4
click at [930, 256] on div at bounding box center [938, 400] width 939 height 801
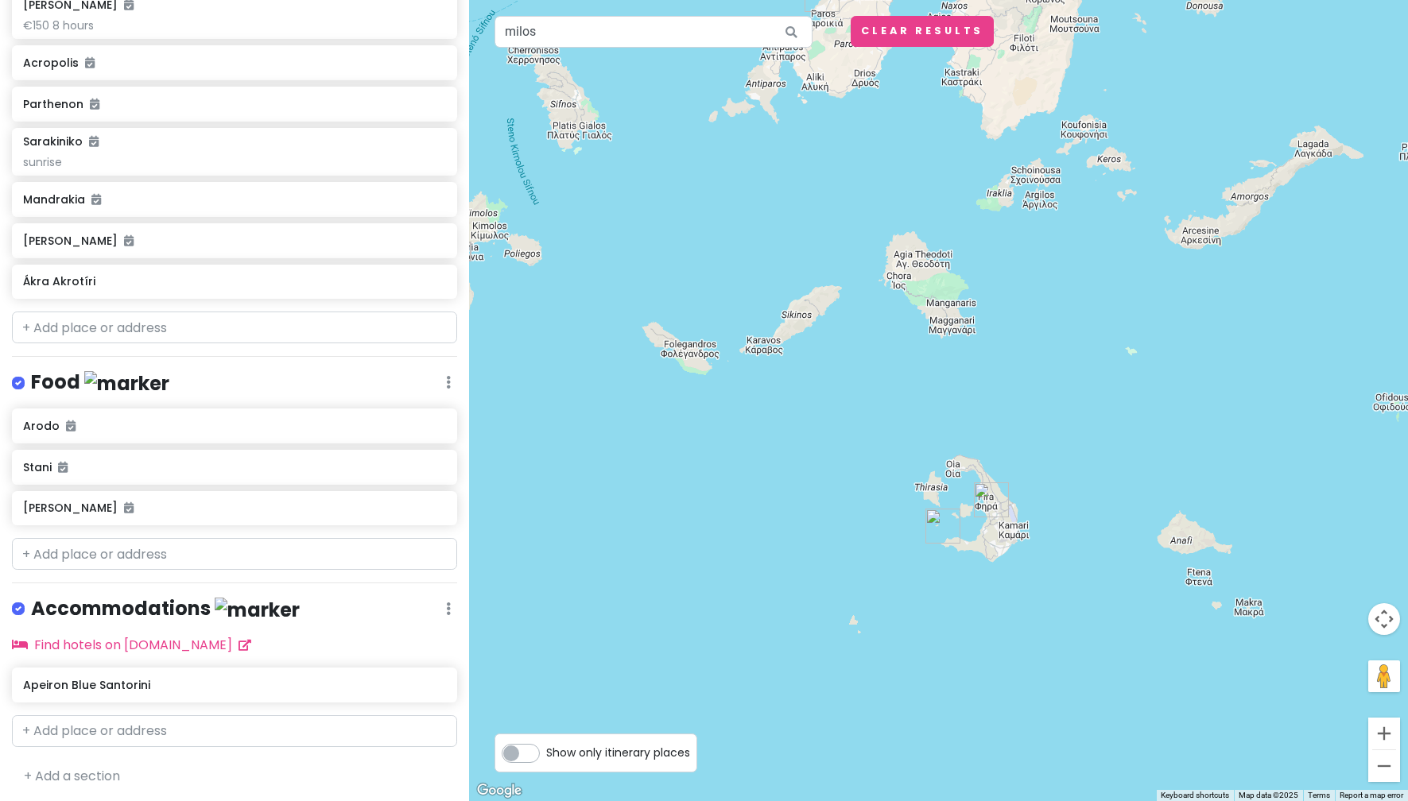
drag, startPoint x: 1047, startPoint y: 499, endPoint x: 1031, endPoint y: 463, distance: 39.9
click at [1031, 463] on div at bounding box center [938, 400] width 939 height 801
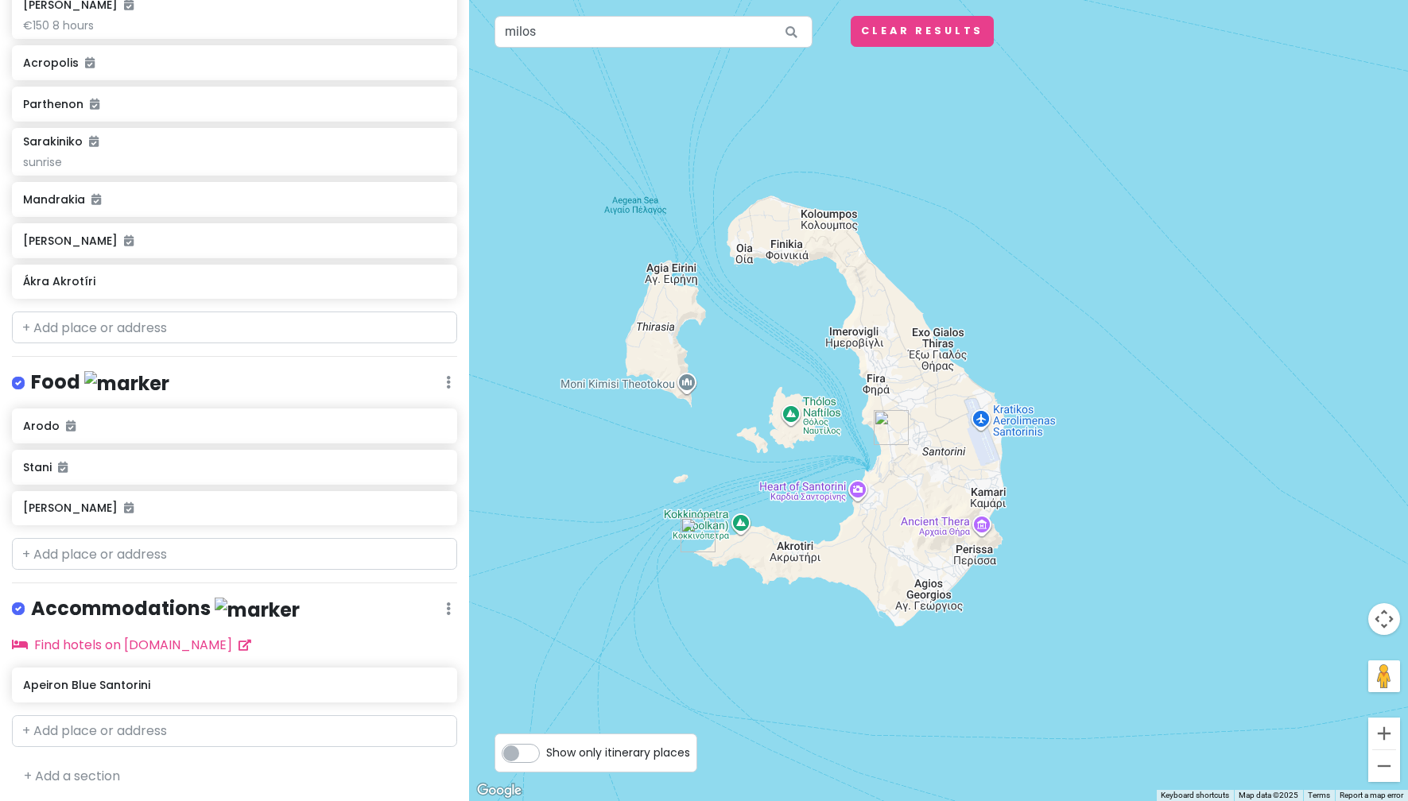
drag, startPoint x: 1020, startPoint y: 498, endPoint x: 999, endPoint y: 653, distance: 157.2
click at [999, 653] on div at bounding box center [938, 400] width 939 height 801
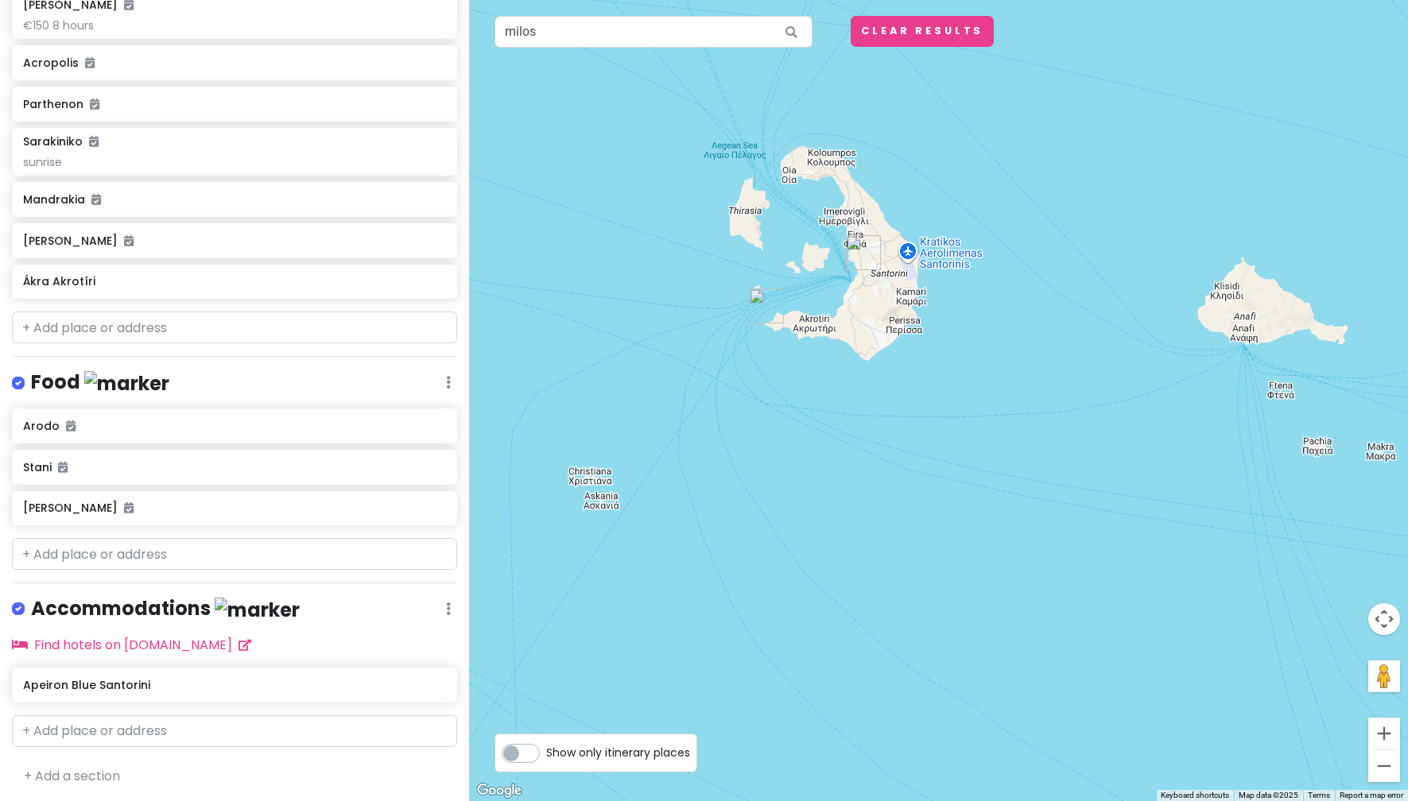
drag, startPoint x: 988, startPoint y: 704, endPoint x: 452, endPoint y: 343, distance: 645.9
click at [425, 330] on div "greece honeymoon !! Private Change Dates Make a Copy Delete Trip Go Pro ⚡️ Give…" at bounding box center [704, 400] width 1408 height 801
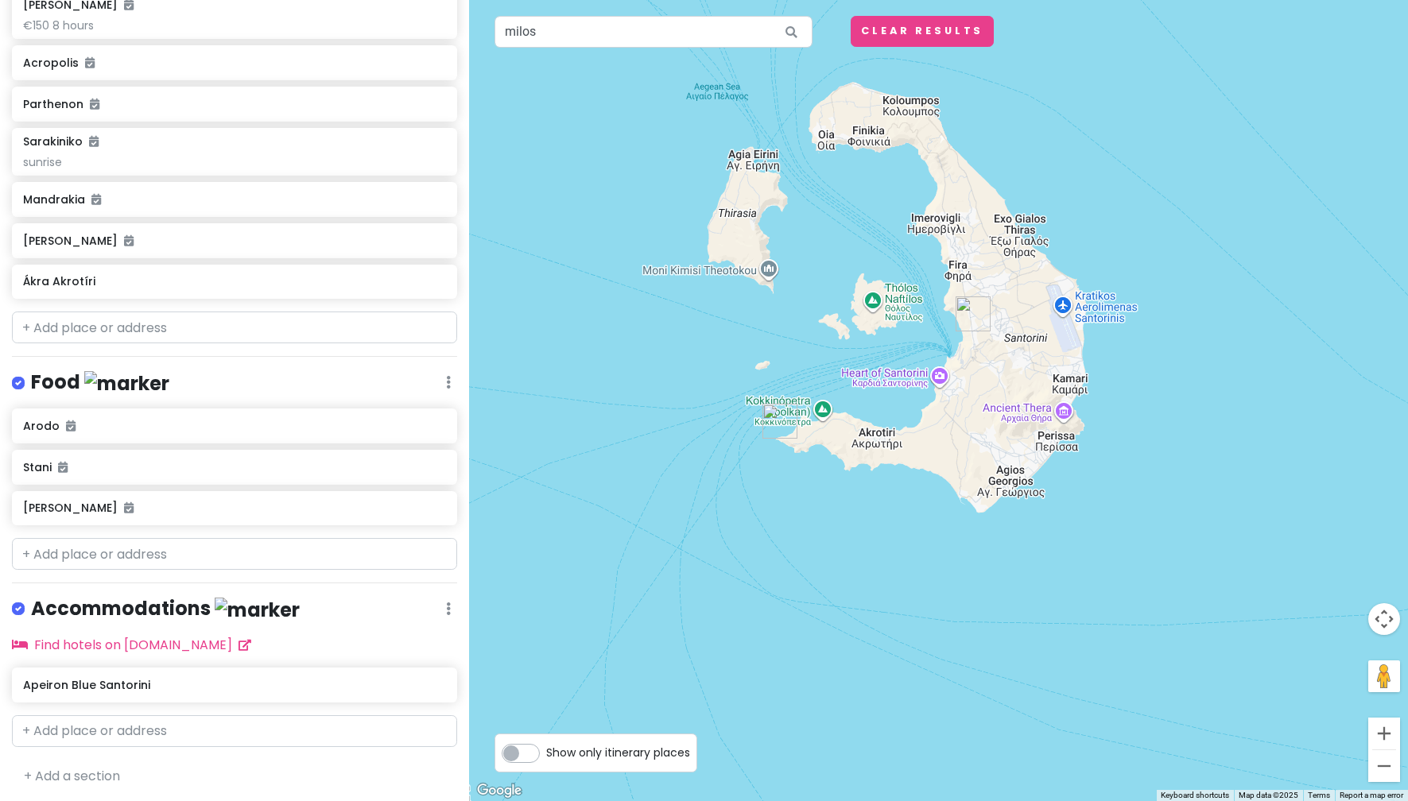
drag, startPoint x: 963, startPoint y: 665, endPoint x: 1086, endPoint y: 763, distance: 157.3
click at [1089, 800] on html "greece honeymoon !! Private Change Dates Make a Copy Delete Trip Go Pro ⚡️ Give…" at bounding box center [704, 400] width 1408 height 801
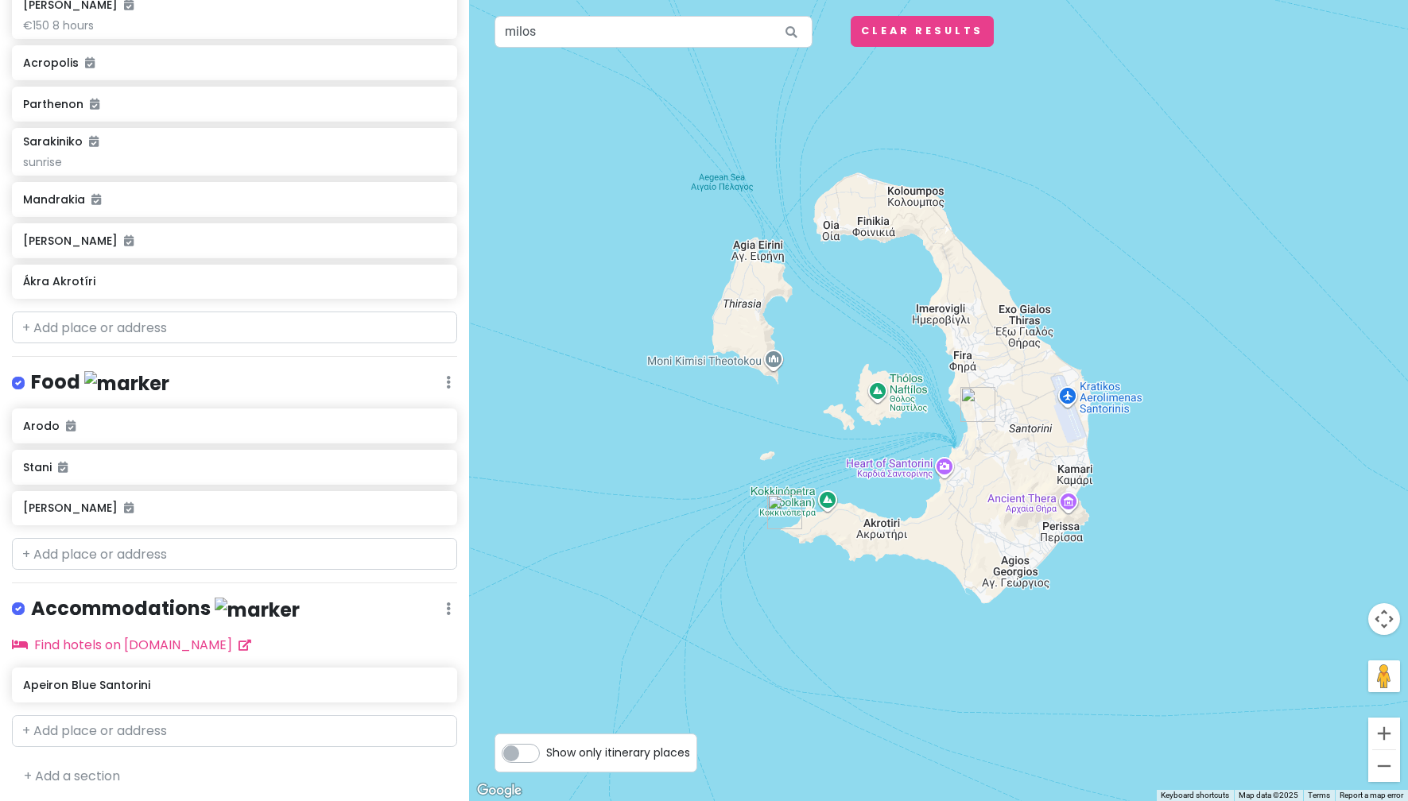
drag, startPoint x: 1095, startPoint y: 436, endPoint x: 1098, endPoint y: 530, distance: 93.9
click at [1098, 530] on div at bounding box center [938, 400] width 939 height 801
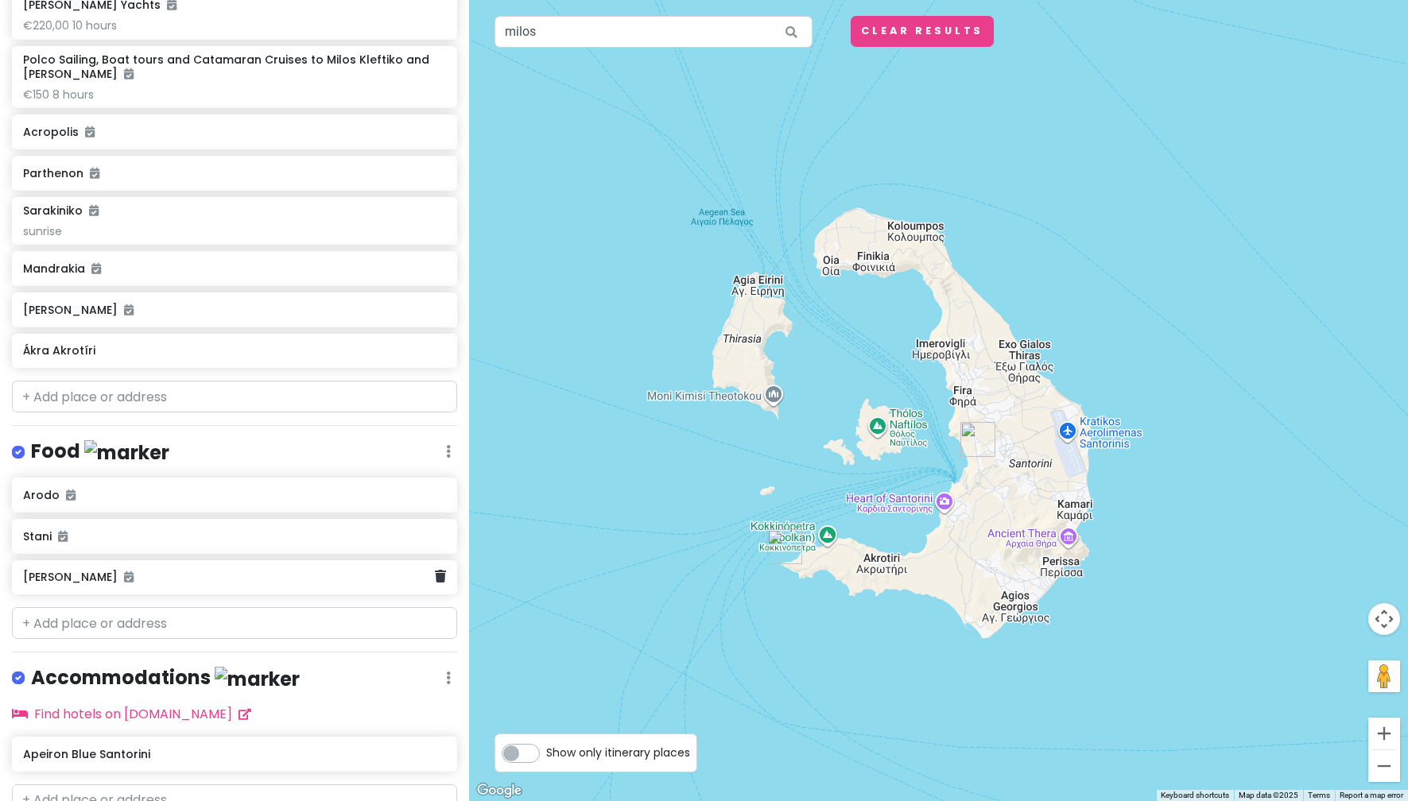
scroll to position [196, 0]
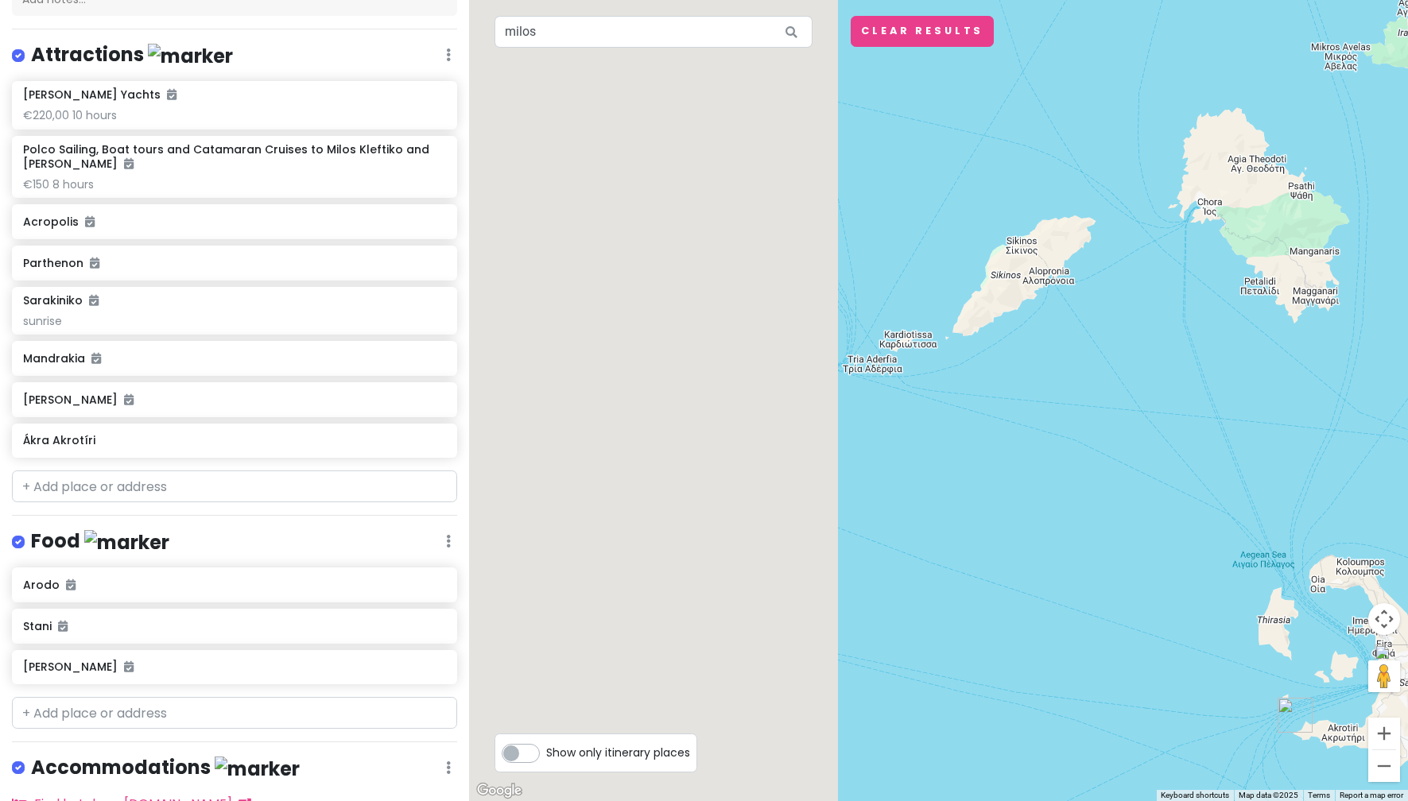
drag, startPoint x: 579, startPoint y: 337, endPoint x: 1204, endPoint y: 575, distance: 668.4
click at [1204, 575] on div at bounding box center [938, 400] width 939 height 801
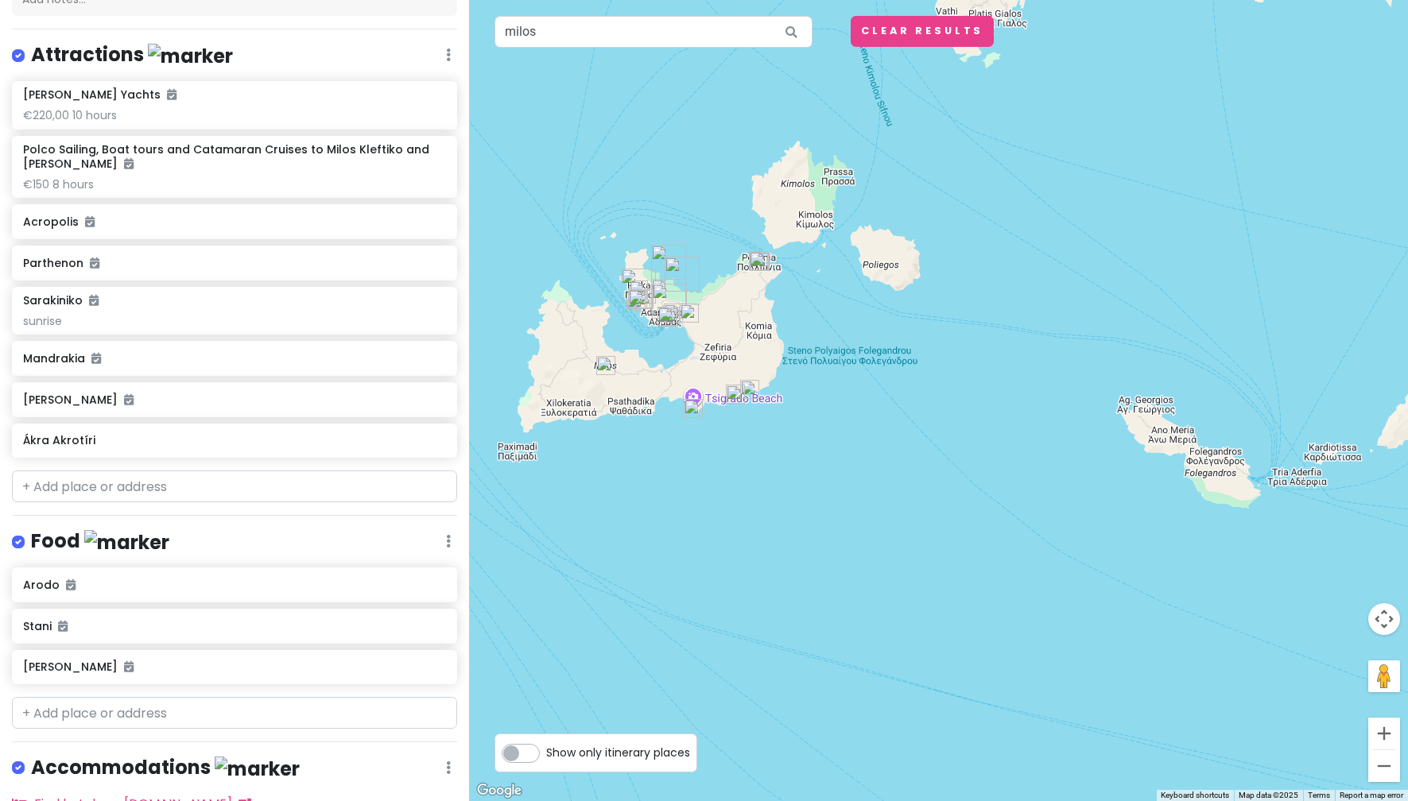
drag, startPoint x: 769, startPoint y: 434, endPoint x: 1184, endPoint y: 518, distance: 422.6
click at [1184, 518] on div at bounding box center [938, 400] width 939 height 801
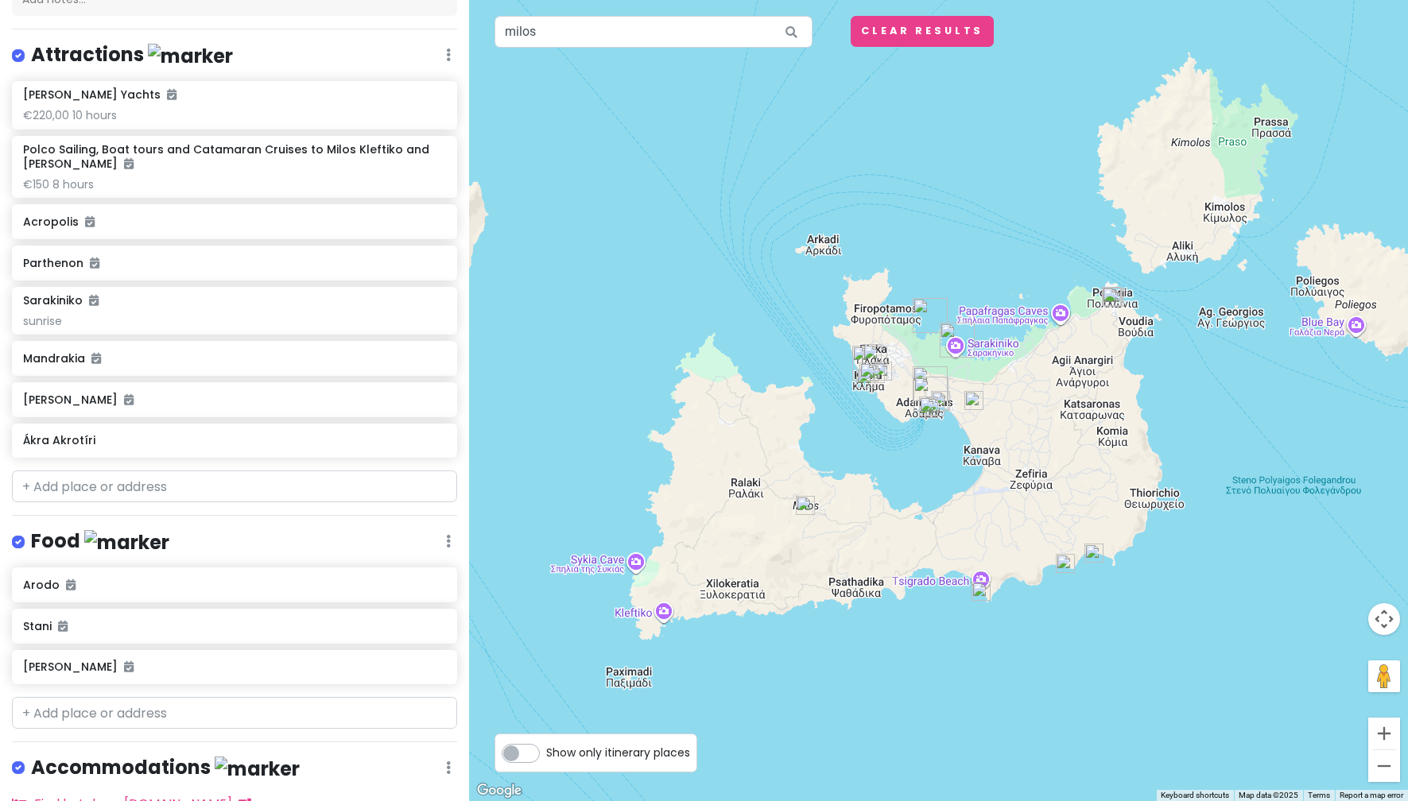
drag, startPoint x: 655, startPoint y: 434, endPoint x: 887, endPoint y: 706, distance: 357.4
click at [886, 706] on div at bounding box center [938, 400] width 939 height 801
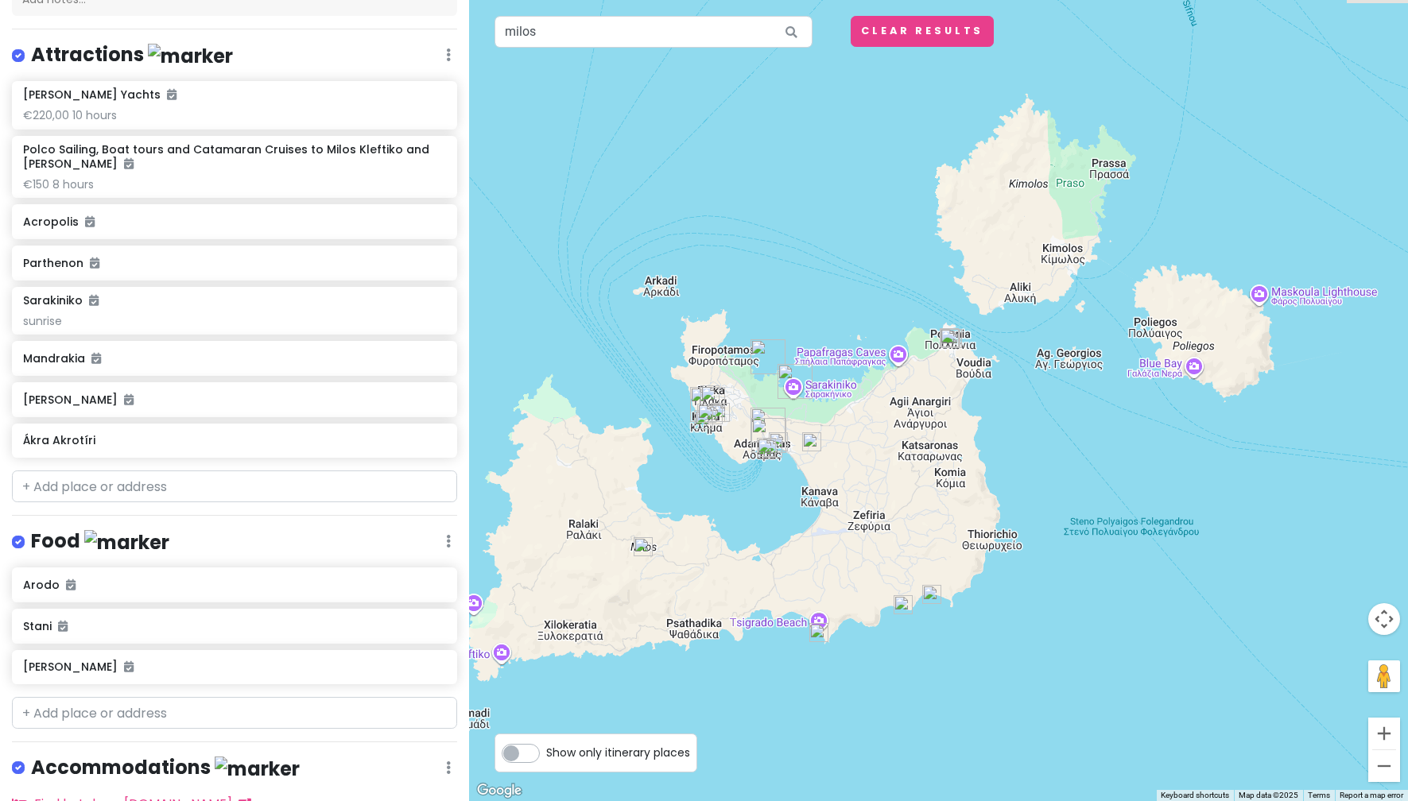
drag, startPoint x: 956, startPoint y: 666, endPoint x: 763, endPoint y: 734, distance: 204.6
click at [763, 734] on div at bounding box center [938, 400] width 939 height 801
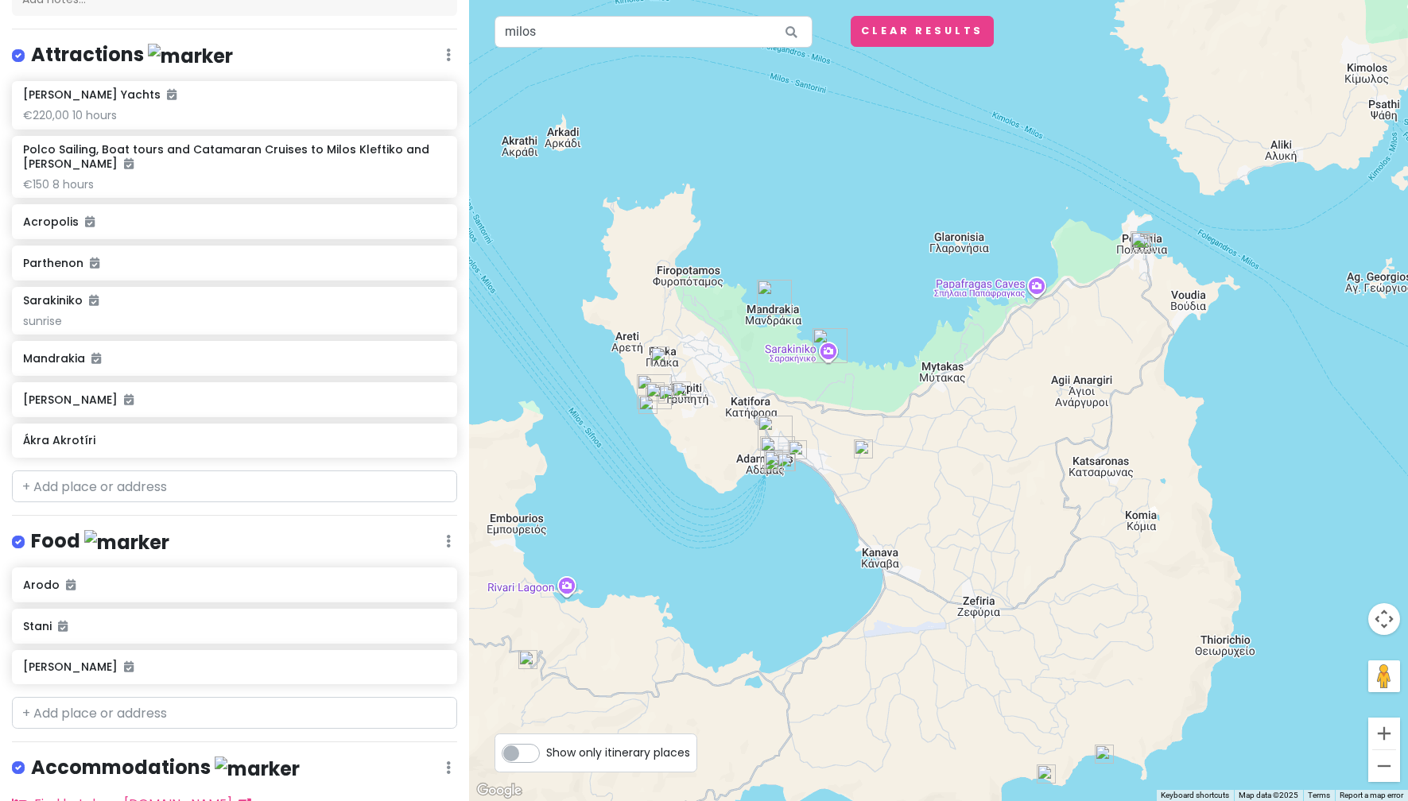
drag, startPoint x: 919, startPoint y: 506, endPoint x: 1067, endPoint y: 562, distance: 158.0
click at [1067, 562] on div at bounding box center [938, 400] width 939 height 801
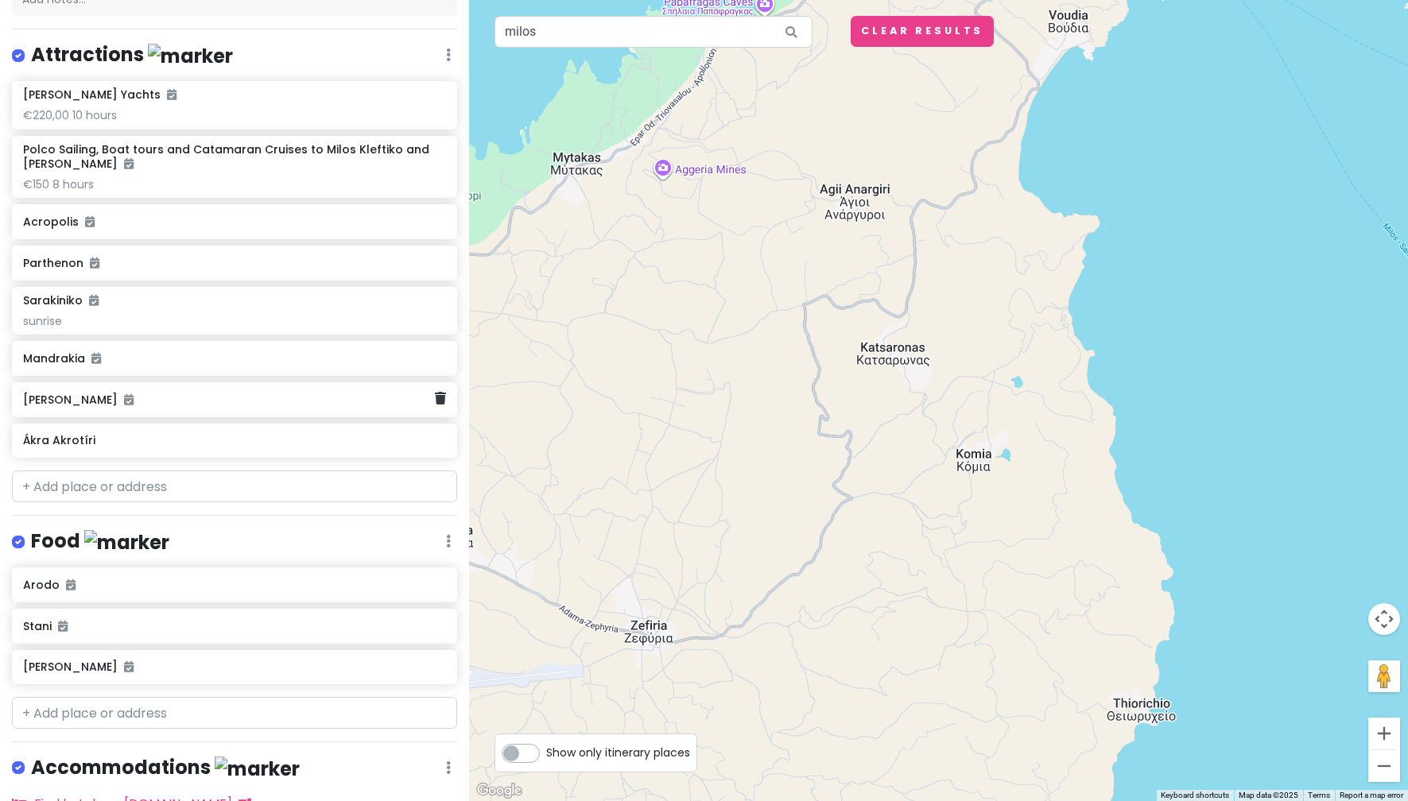
drag, startPoint x: 645, startPoint y: 486, endPoint x: 199, endPoint y: 413, distance: 451.9
click at [199, 413] on div "greece honeymoon !! Private Change Dates Make a Copy Delete Trip Go Pro ⚡️ Give…" at bounding box center [704, 400] width 1408 height 801
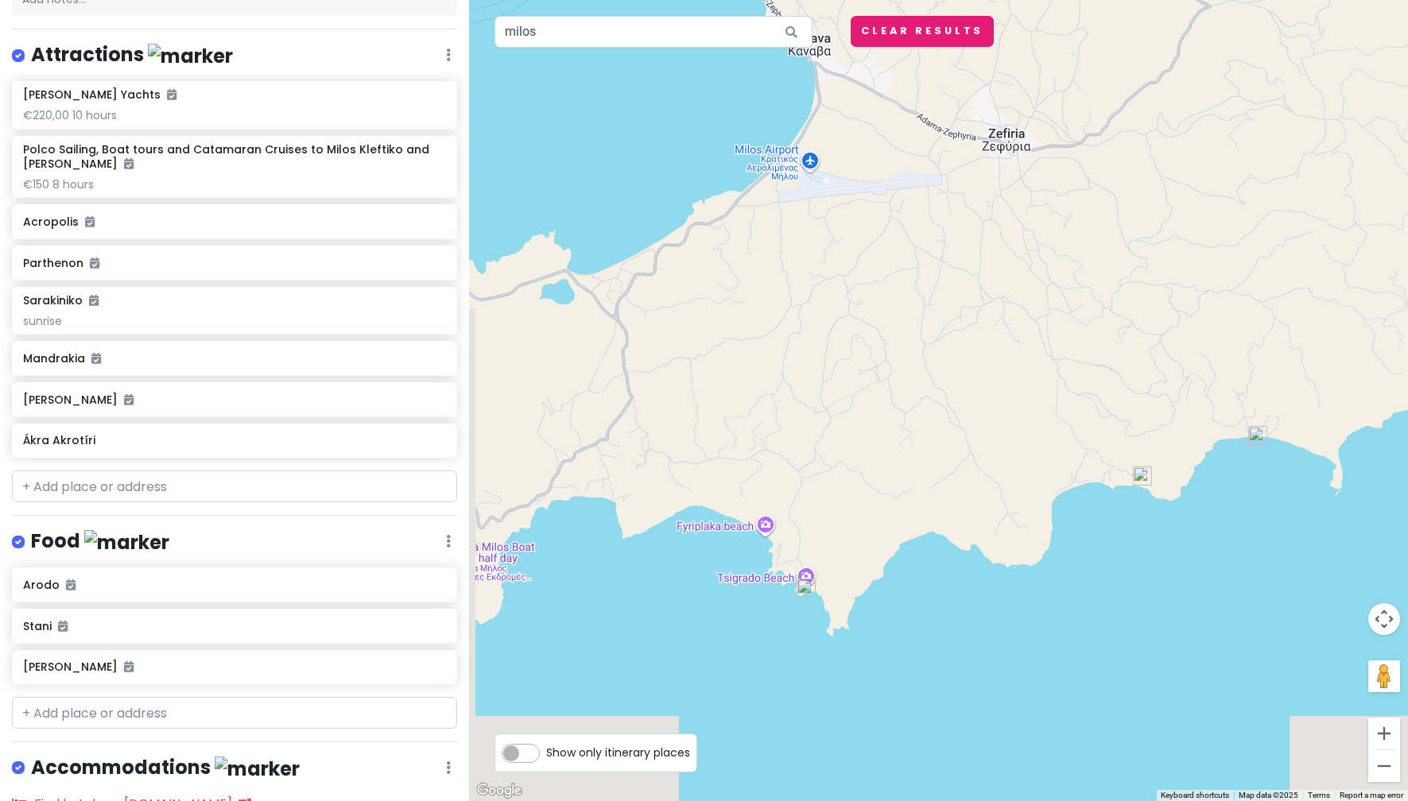
drag, startPoint x: 630, startPoint y: 523, endPoint x: 981, endPoint y: 31, distance: 604.1
click at [981, 31] on div "← Move left → Move right ↑ Move up ↓ Move down + Zoom in - Zoom out Home Jump l…" at bounding box center [938, 400] width 939 height 801
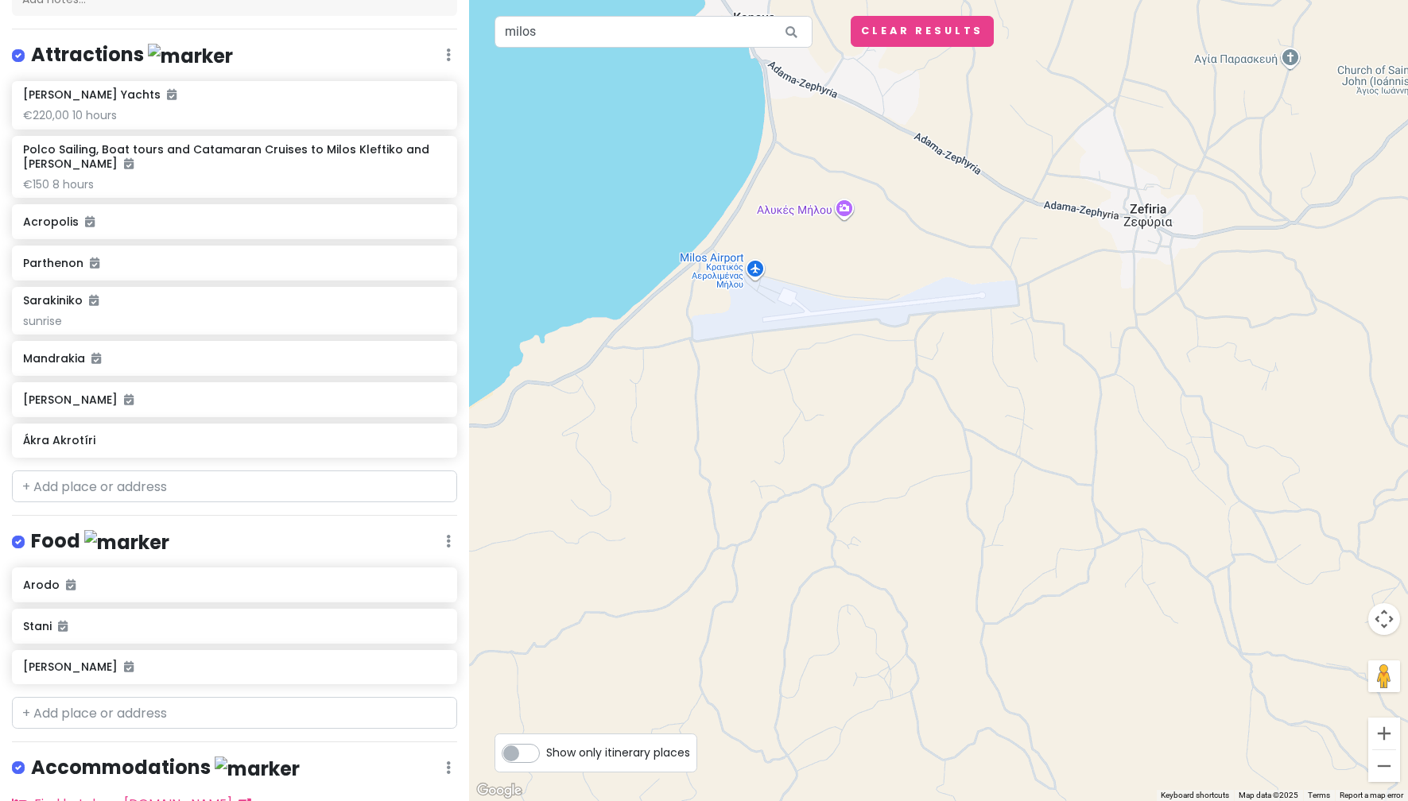
drag, startPoint x: 854, startPoint y: 235, endPoint x: 841, endPoint y: 453, distance: 218.2
click at [841, 453] on div at bounding box center [938, 400] width 939 height 801
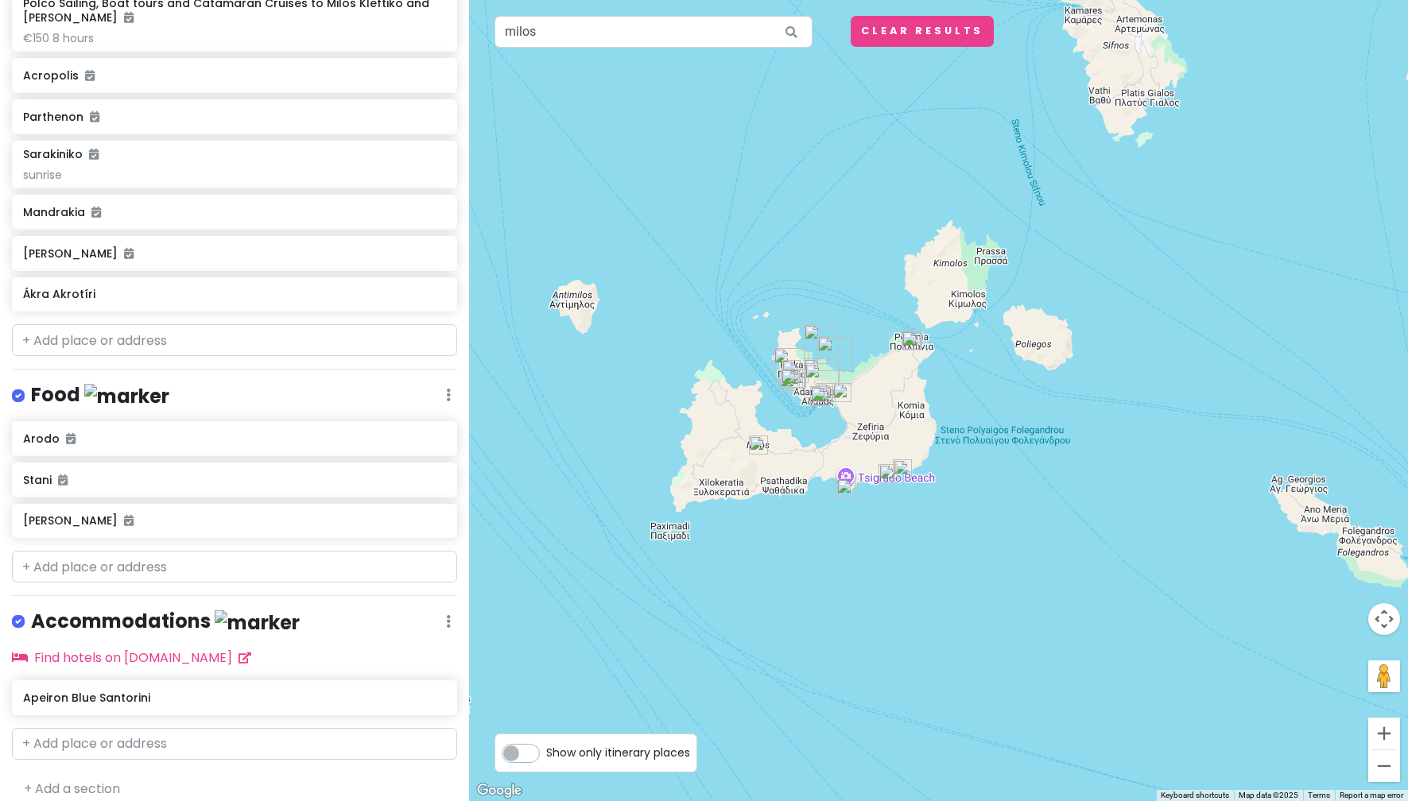
scroll to position [355, 0]
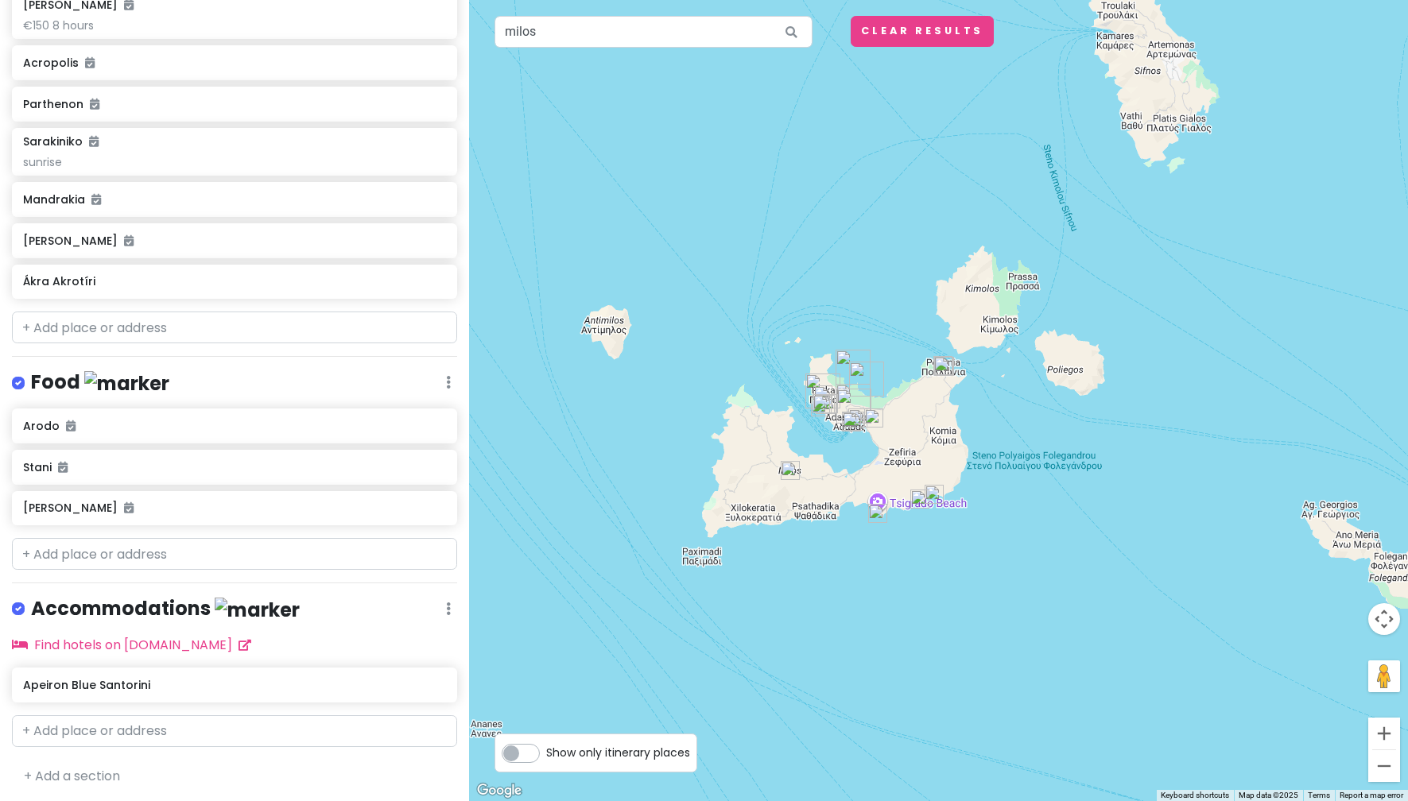
drag, startPoint x: 1060, startPoint y: 586, endPoint x: 1090, endPoint y: 602, distance: 34.5
click at [1090, 602] on div at bounding box center [938, 400] width 939 height 801
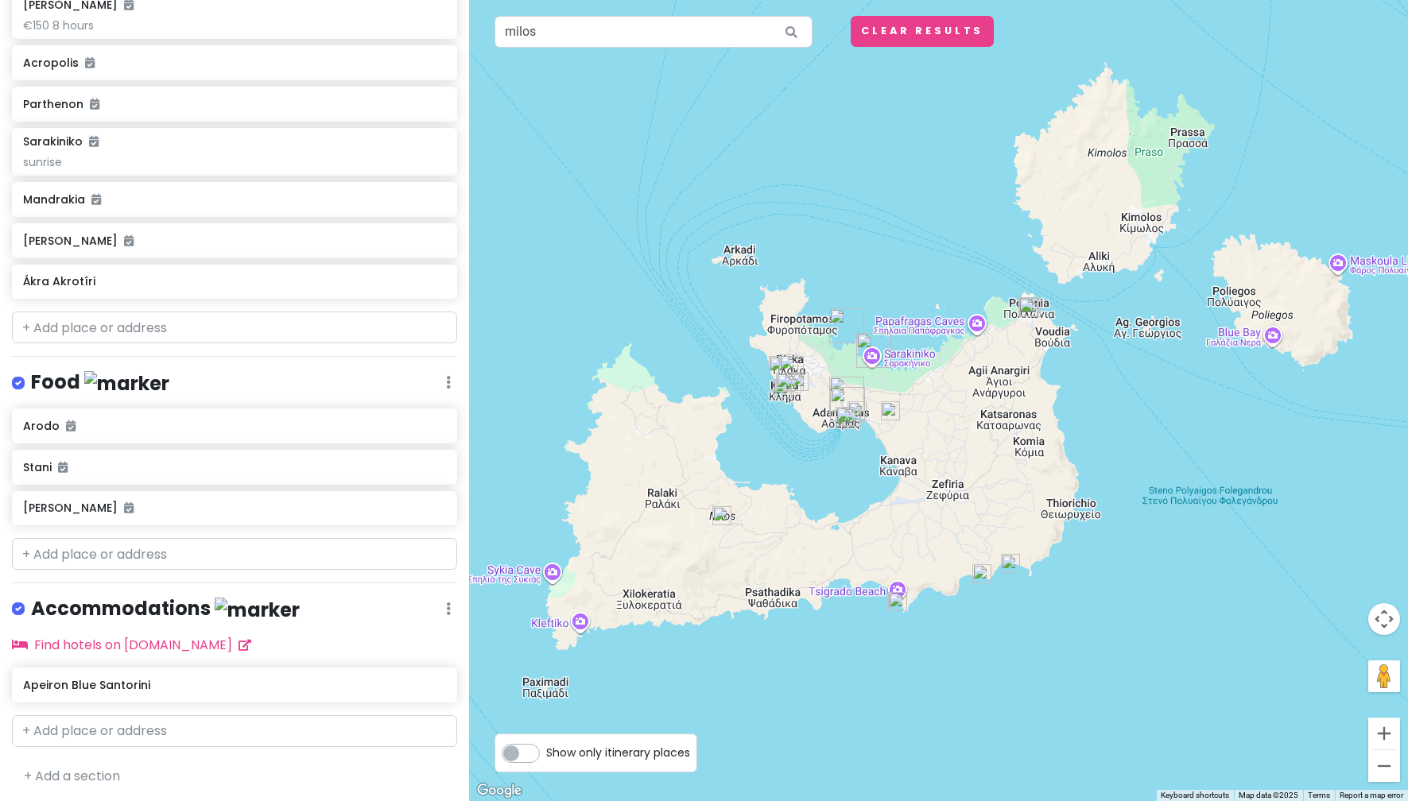
drag, startPoint x: 864, startPoint y: 579, endPoint x: 913, endPoint y: 676, distance: 109.5
click at [913, 682] on div at bounding box center [938, 400] width 939 height 801
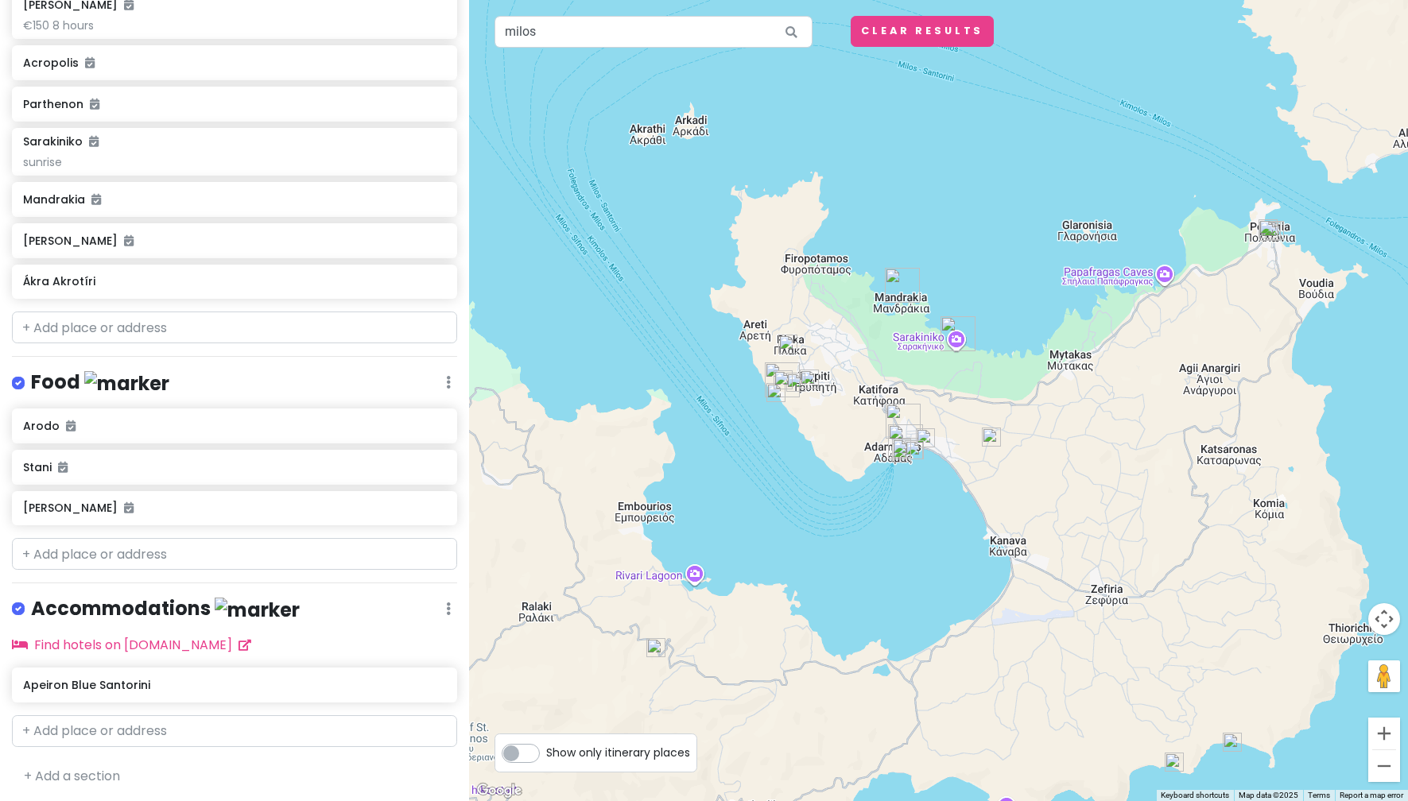
drag, startPoint x: 818, startPoint y: 418, endPoint x: 905, endPoint y: 659, distance: 256.2
click at [905, 659] on div at bounding box center [938, 400] width 939 height 801
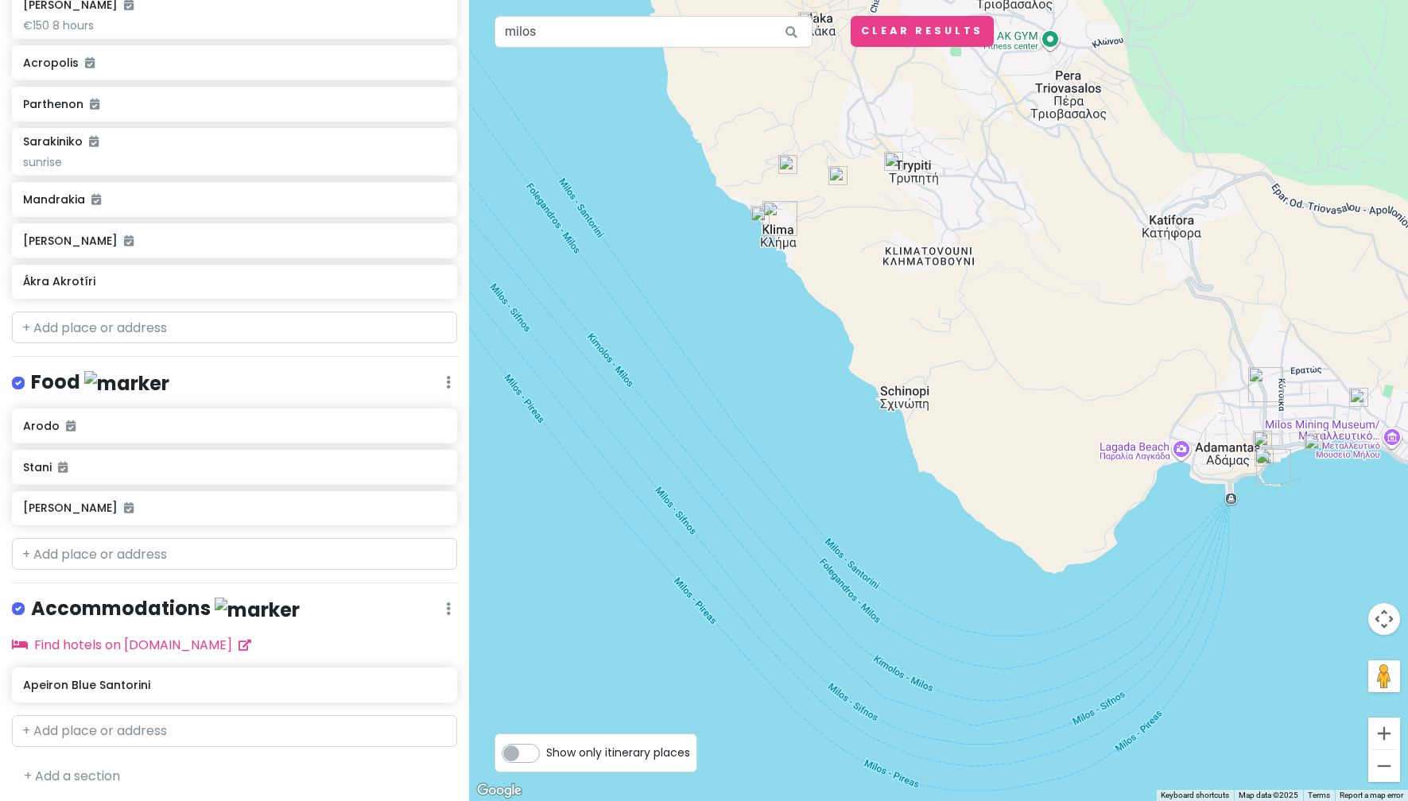
drag, startPoint x: 936, startPoint y: 403, endPoint x: 970, endPoint y: 863, distance: 461.4
click at [970, 800] on html "greece honeymoon !! Private Change Dates Make a Copy Delete Trip Go Pro ⚡️ Give…" at bounding box center [704, 400] width 1408 height 801
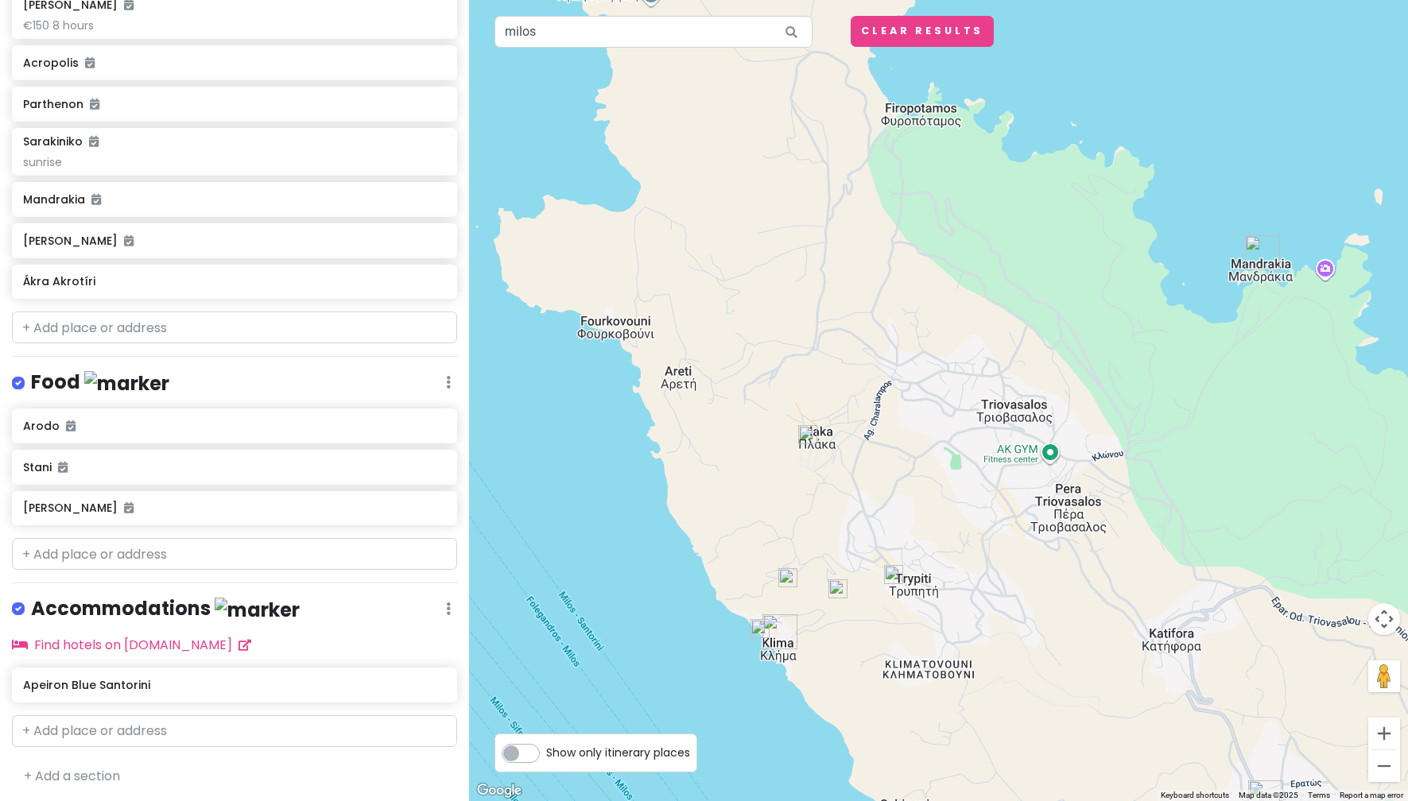
drag, startPoint x: 810, startPoint y: 450, endPoint x: 810, endPoint y: 863, distance: 413.3
click at [810, 800] on html "greece honeymoon !! Private Change Dates Make a Copy Delete Trip Go Pro ⚡️ Give…" at bounding box center [704, 400] width 1408 height 801
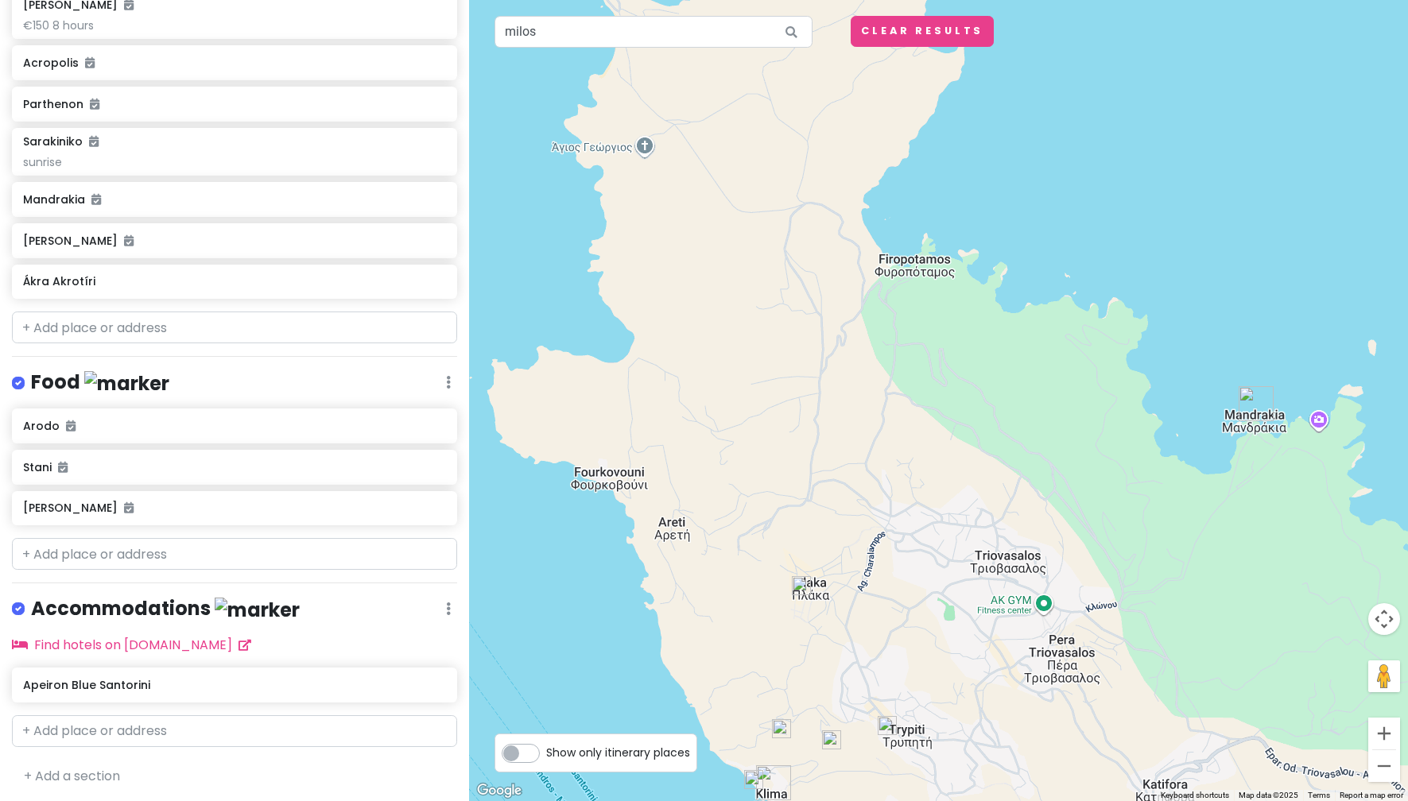
drag, startPoint x: 757, startPoint y: 481, endPoint x: 751, endPoint y: 633, distance: 152.7
click at [751, 633] on div at bounding box center [938, 400] width 939 height 801
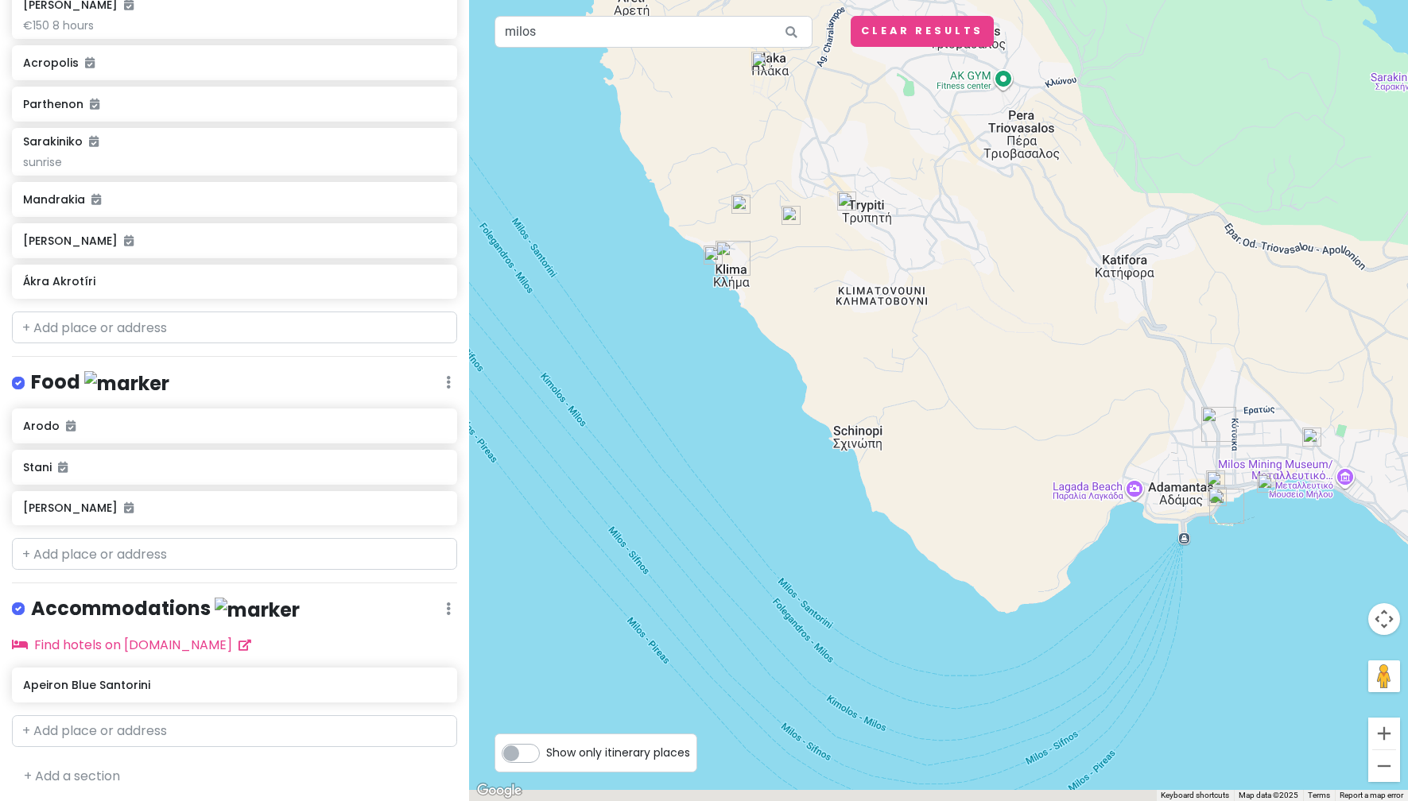
drag, startPoint x: 776, startPoint y: 431, endPoint x: 732, endPoint y: -90, distance: 522.5
click at [732, 0] on html "greece honeymoon !! Private Change Dates Make a Copy Delete Trip Go Pro ⚡️ Give…" at bounding box center [704, 400] width 1408 height 801
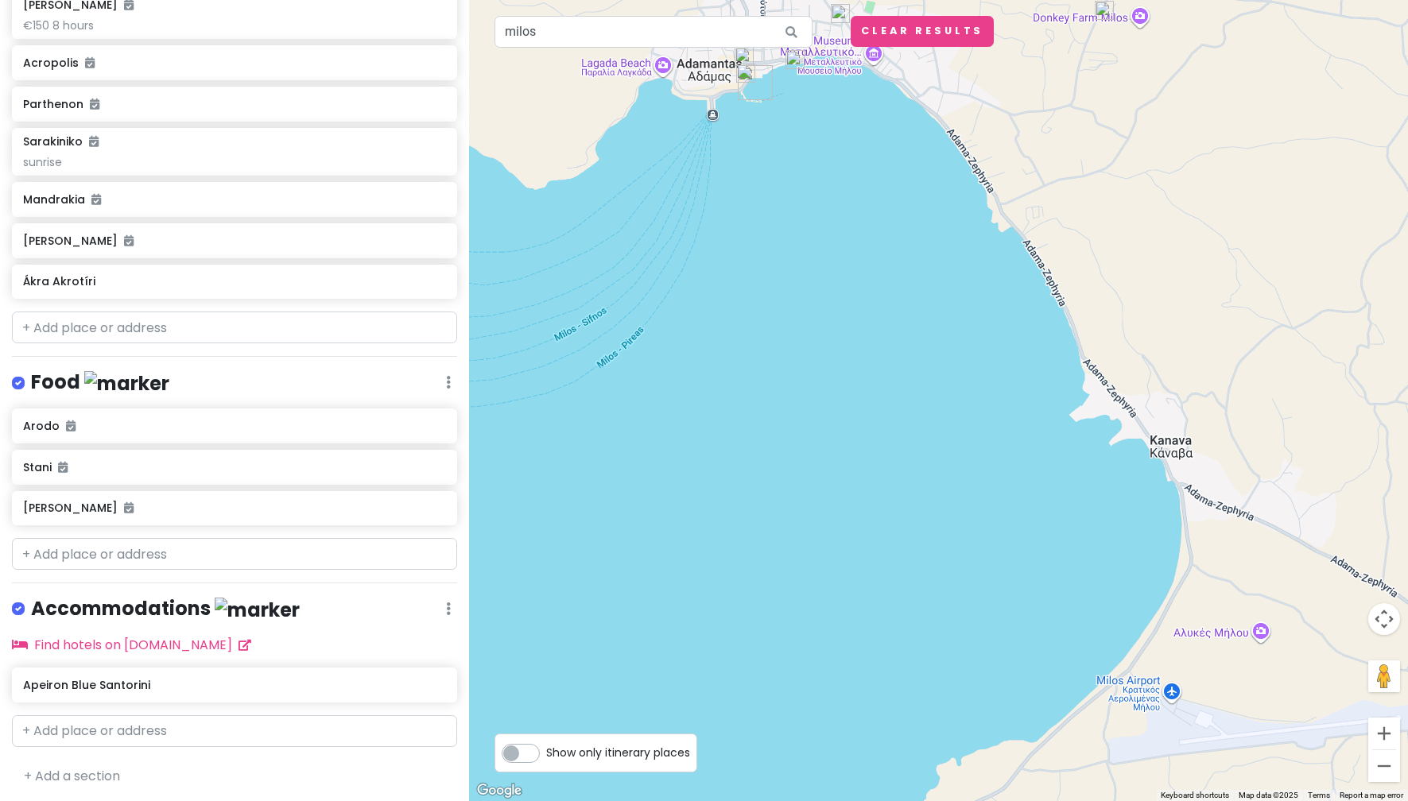
drag, startPoint x: 978, startPoint y: 396, endPoint x: 624, endPoint y: 284, distance: 371.0
click at [624, 284] on div at bounding box center [938, 400] width 939 height 801
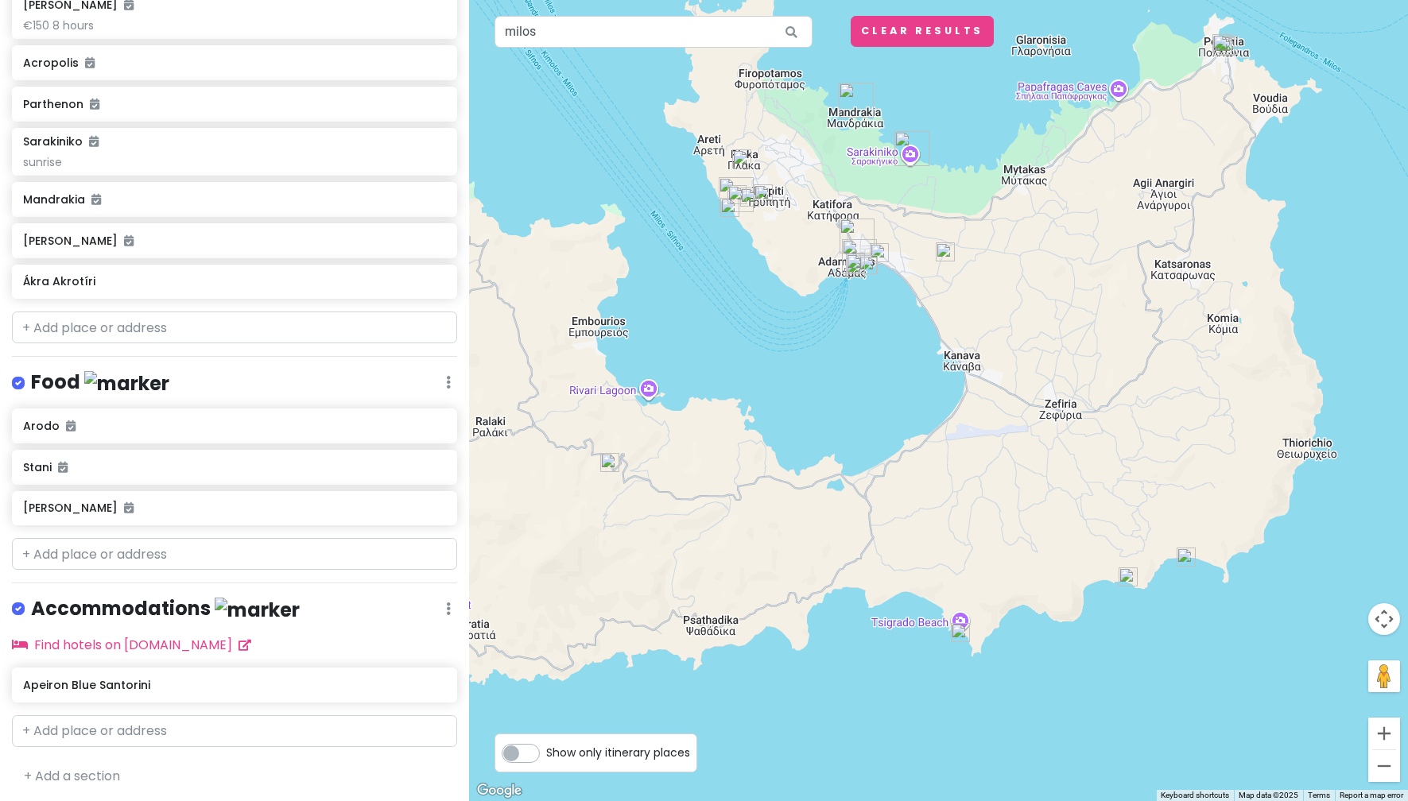
drag, startPoint x: 713, startPoint y: 349, endPoint x: 867, endPoint y: 365, distance: 155.0
click at [867, 365] on div at bounding box center [938, 400] width 939 height 801
click at [57, 551] on input "text" at bounding box center [234, 554] width 445 height 32
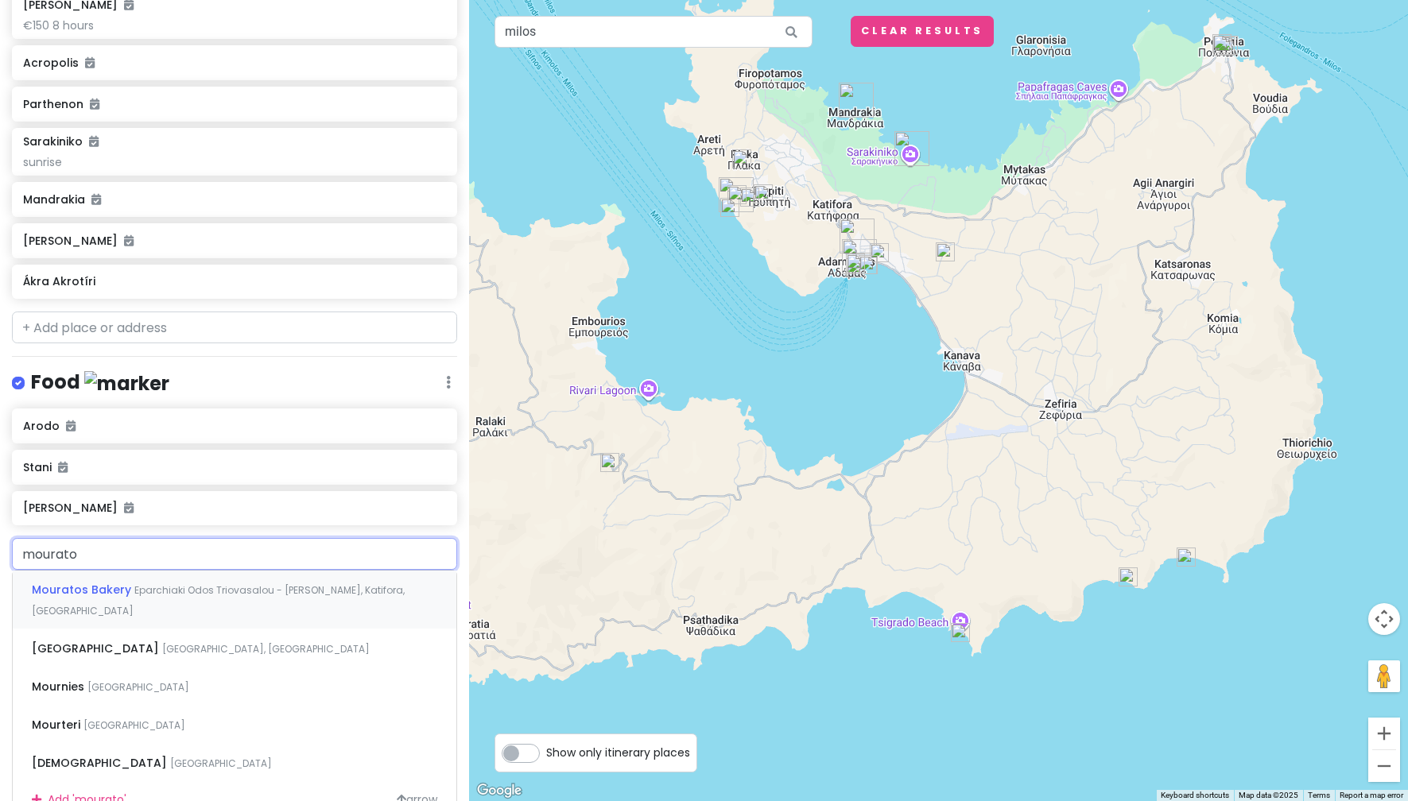
type input "mouratos"
click at [211, 591] on span "Eparchiaki Odos Triovasalou - Apollonion, Katifora, Greece" at bounding box center [218, 600] width 373 height 34
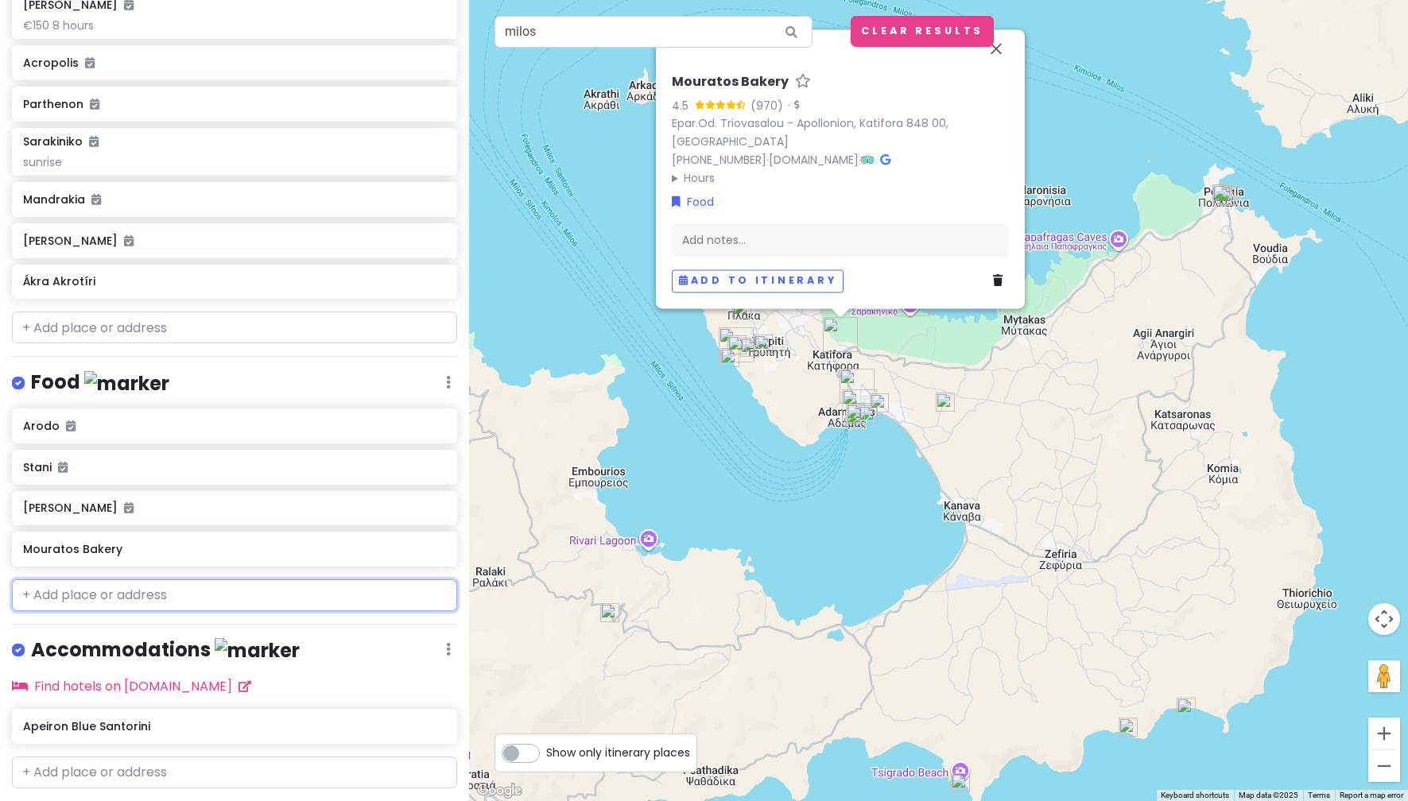
click at [180, 591] on input "text" at bounding box center [234, 595] width 445 height 32
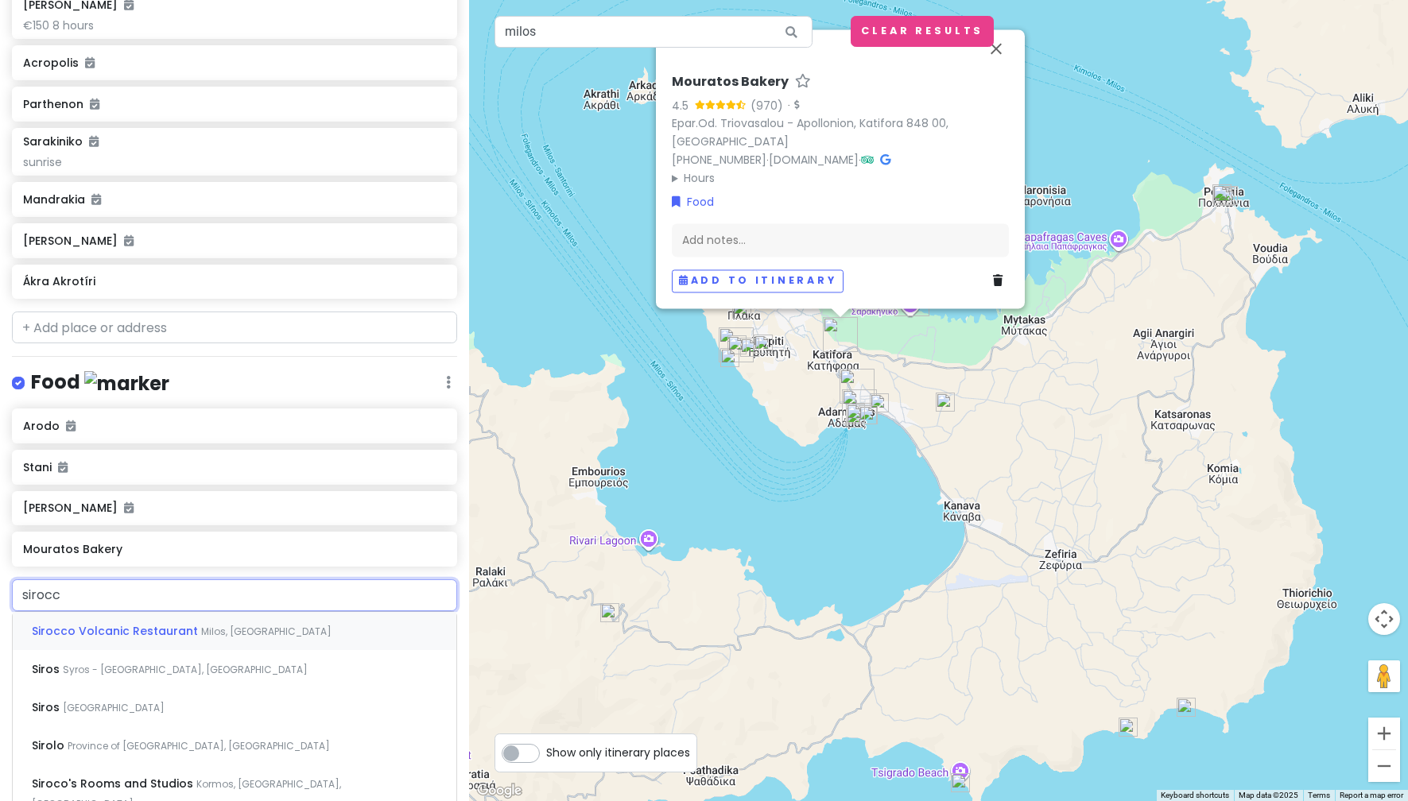
type input "sirocco"
click at [171, 626] on span "Sirocco Volcanic Restaurant" at bounding box center [116, 631] width 169 height 16
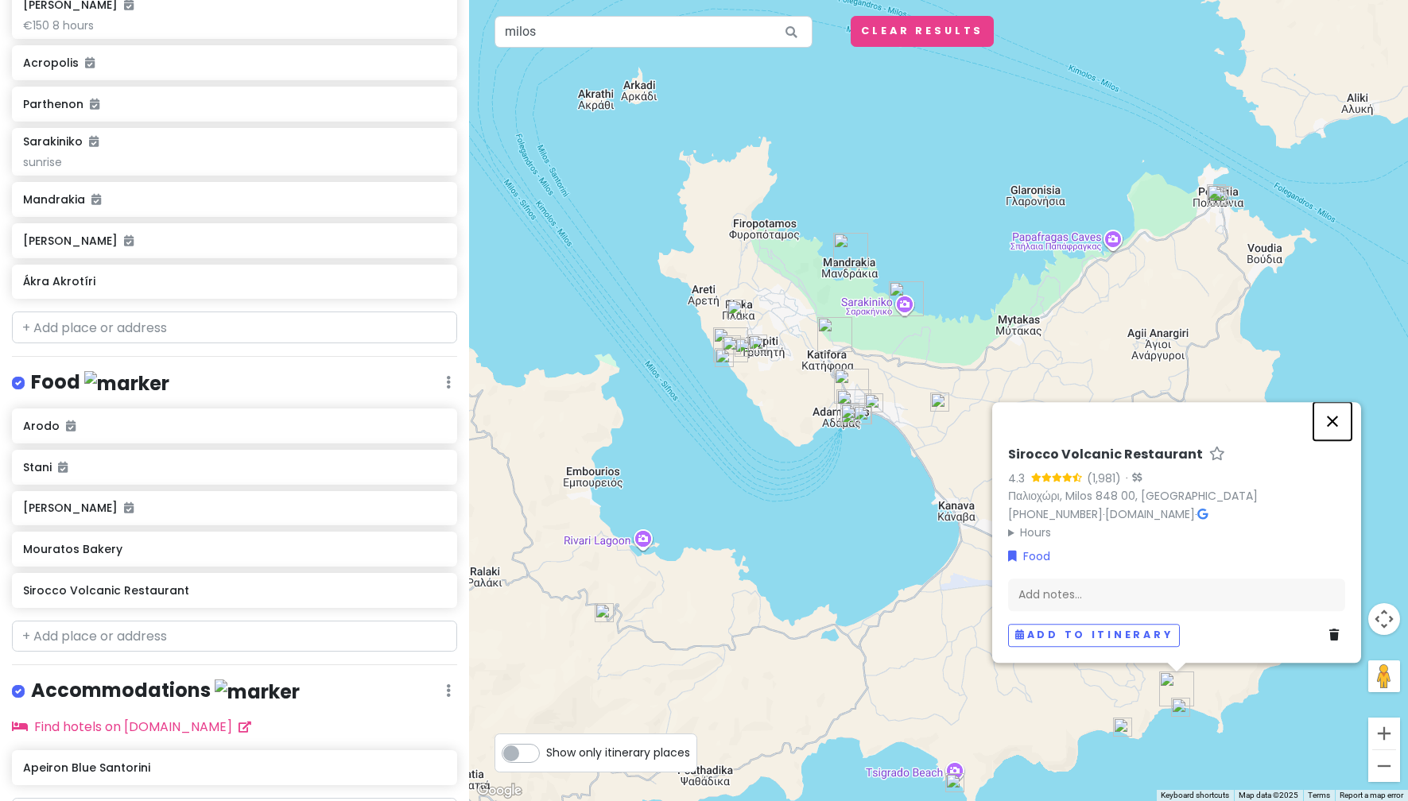
click at [1320, 427] on button "Close" at bounding box center [1332, 421] width 38 height 38
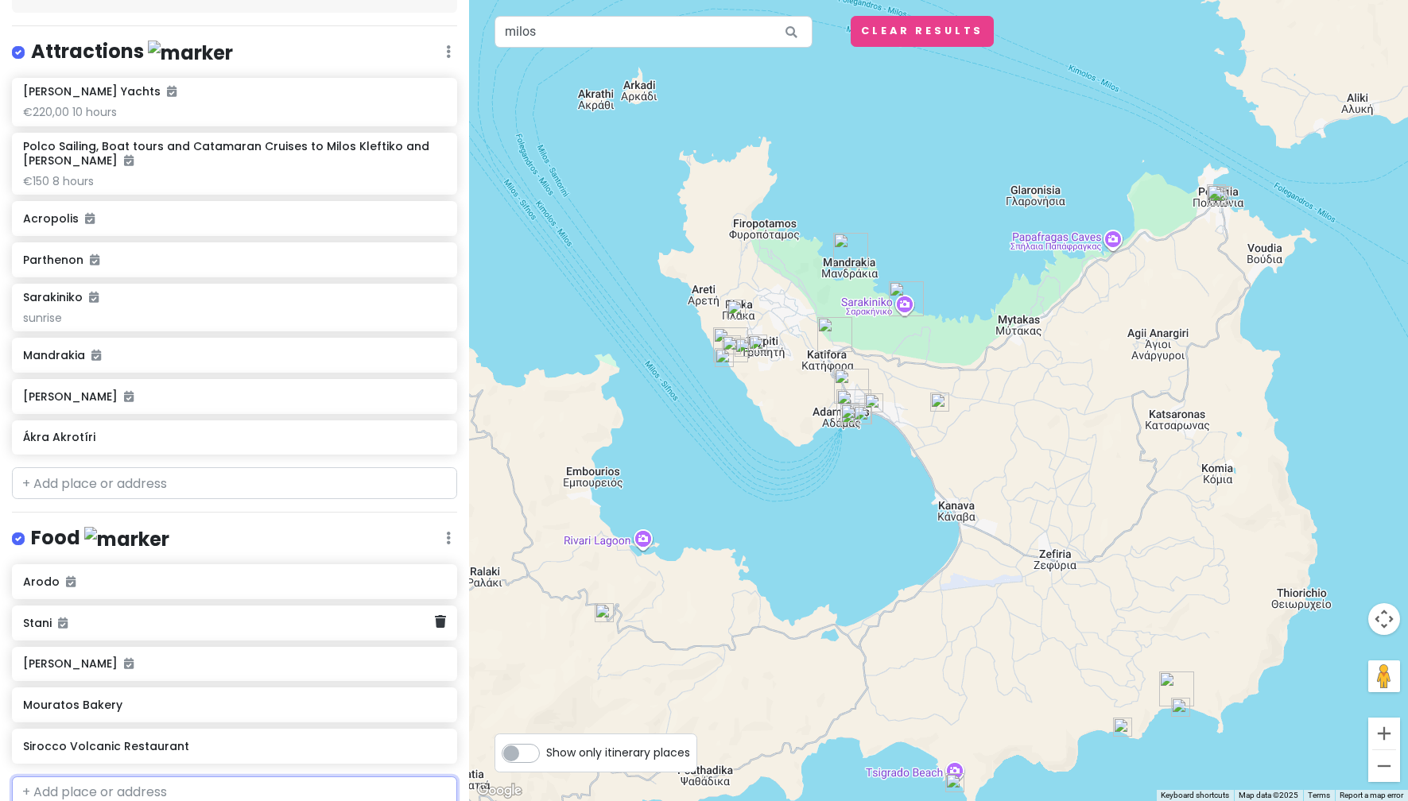
scroll to position [196, 0]
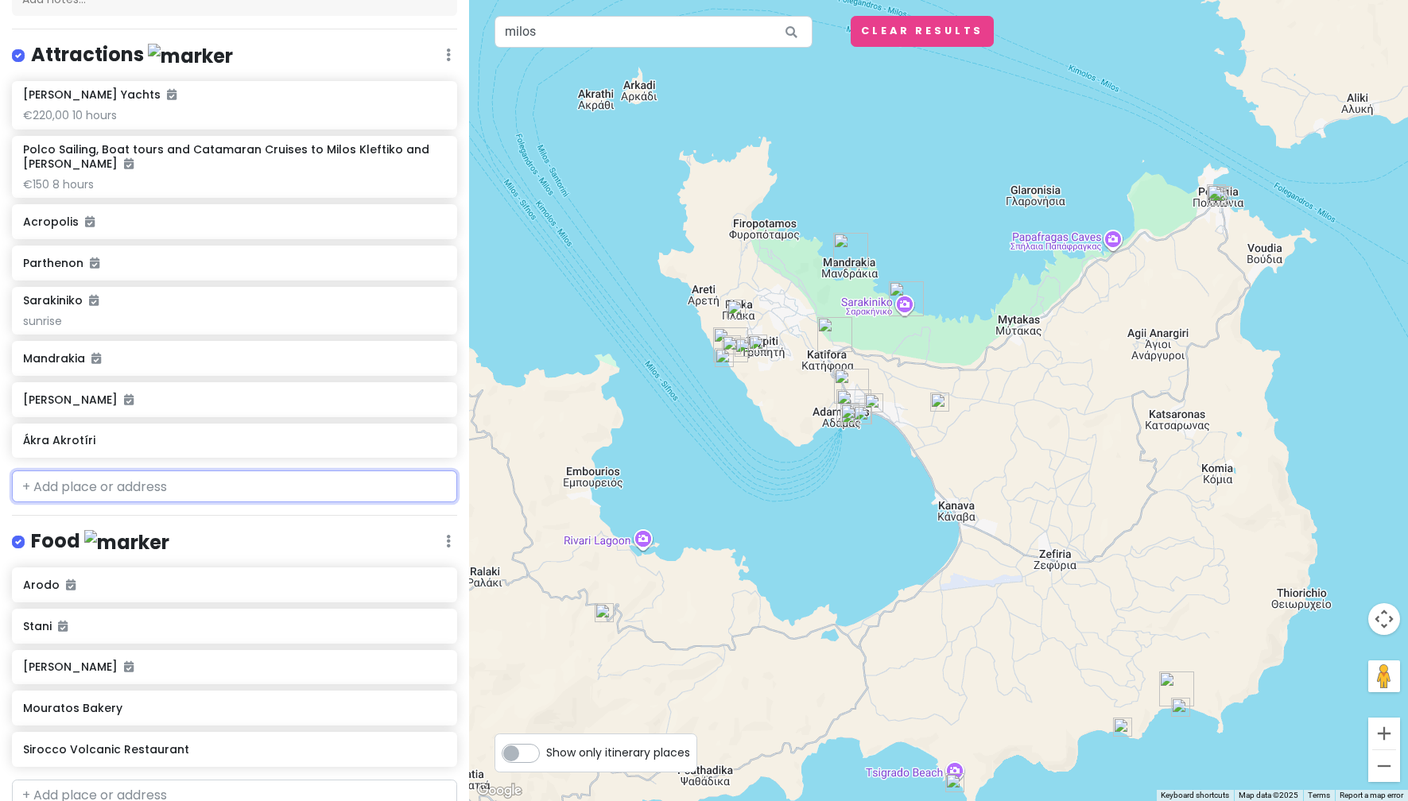
click at [152, 490] on input "text" at bounding box center [234, 487] width 445 height 32
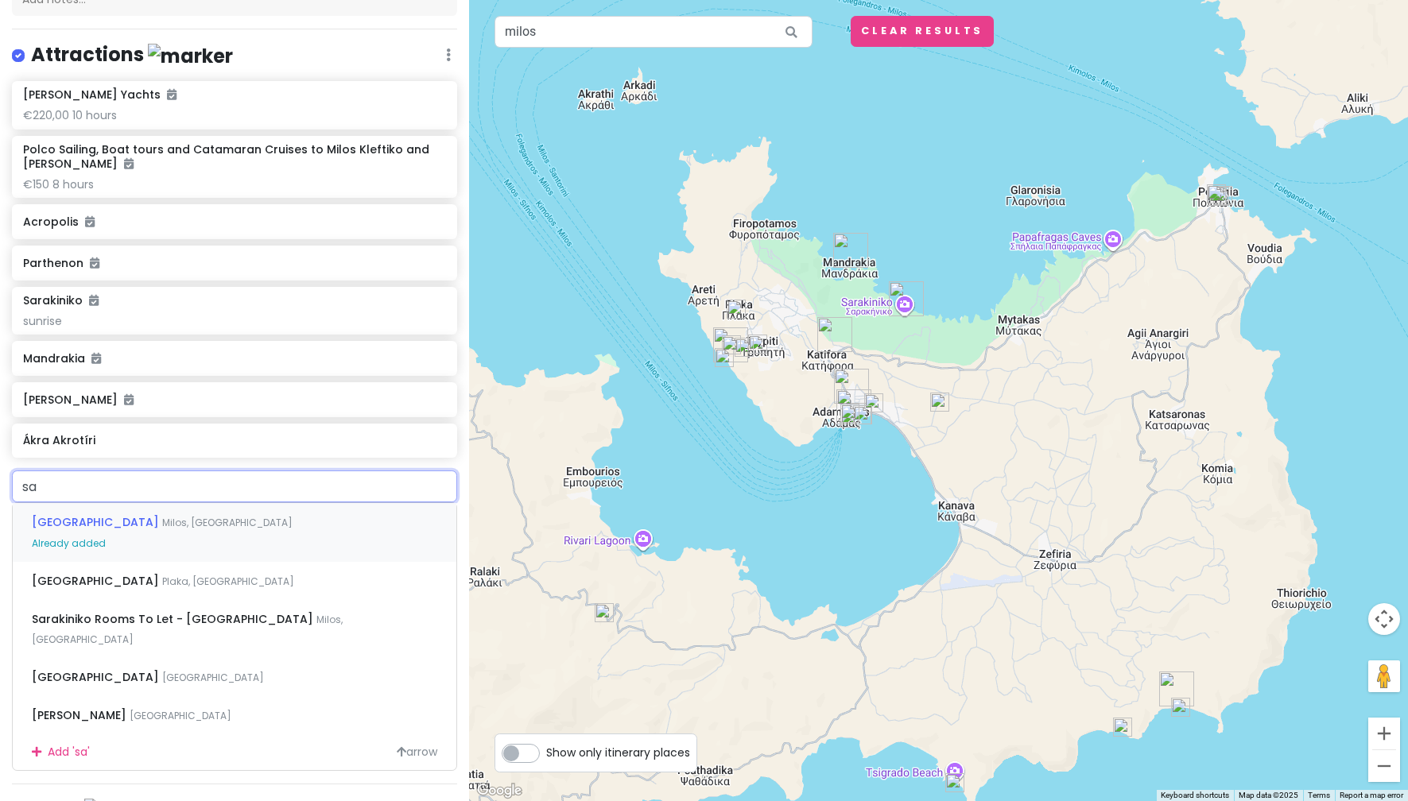
type input "s"
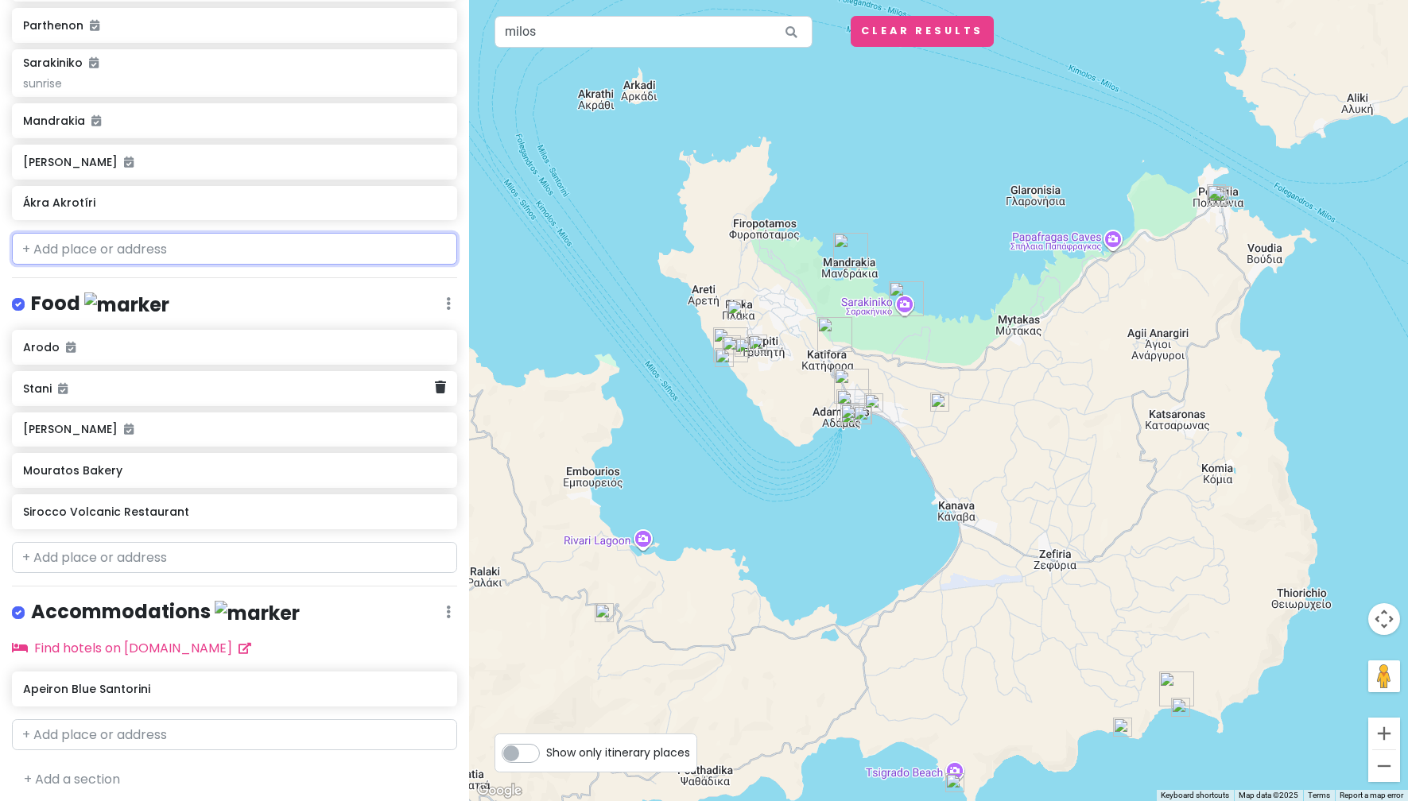
scroll to position [435, 0]
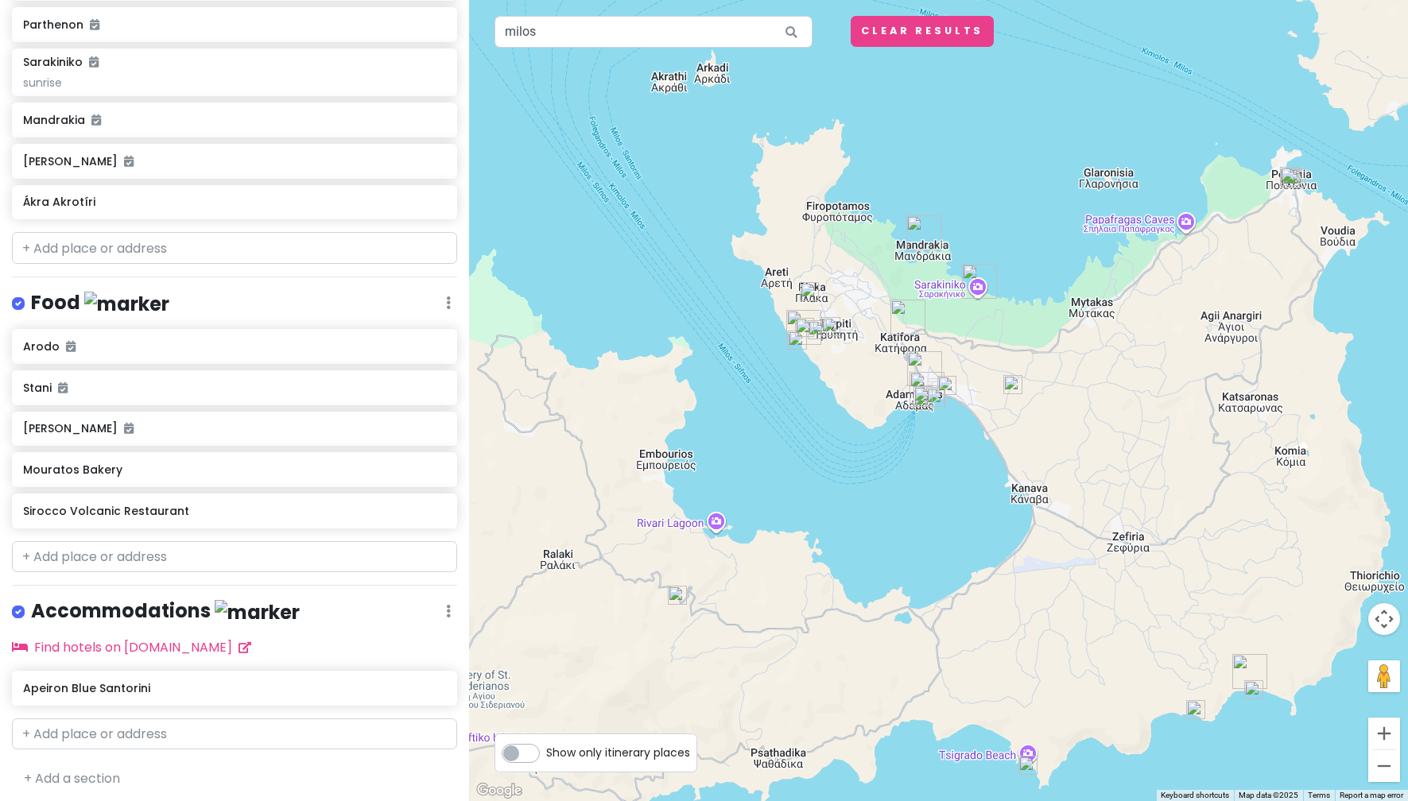
drag, startPoint x: 796, startPoint y: 501, endPoint x: 870, endPoint y: 485, distance: 75.6
click at [870, 485] on div at bounding box center [938, 400] width 939 height 801
click at [120, 743] on input "text" at bounding box center [234, 735] width 445 height 32
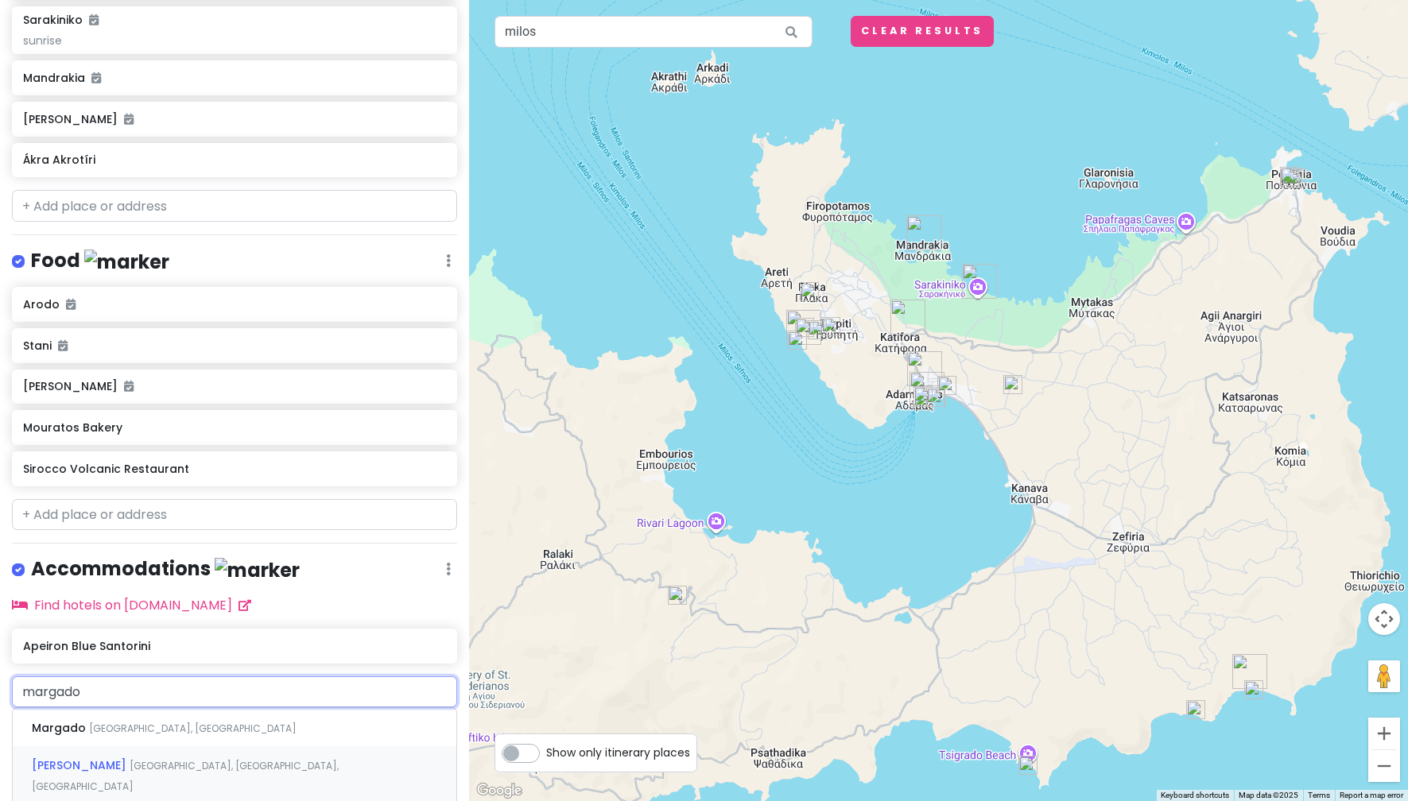
scroll to position [594, 0]
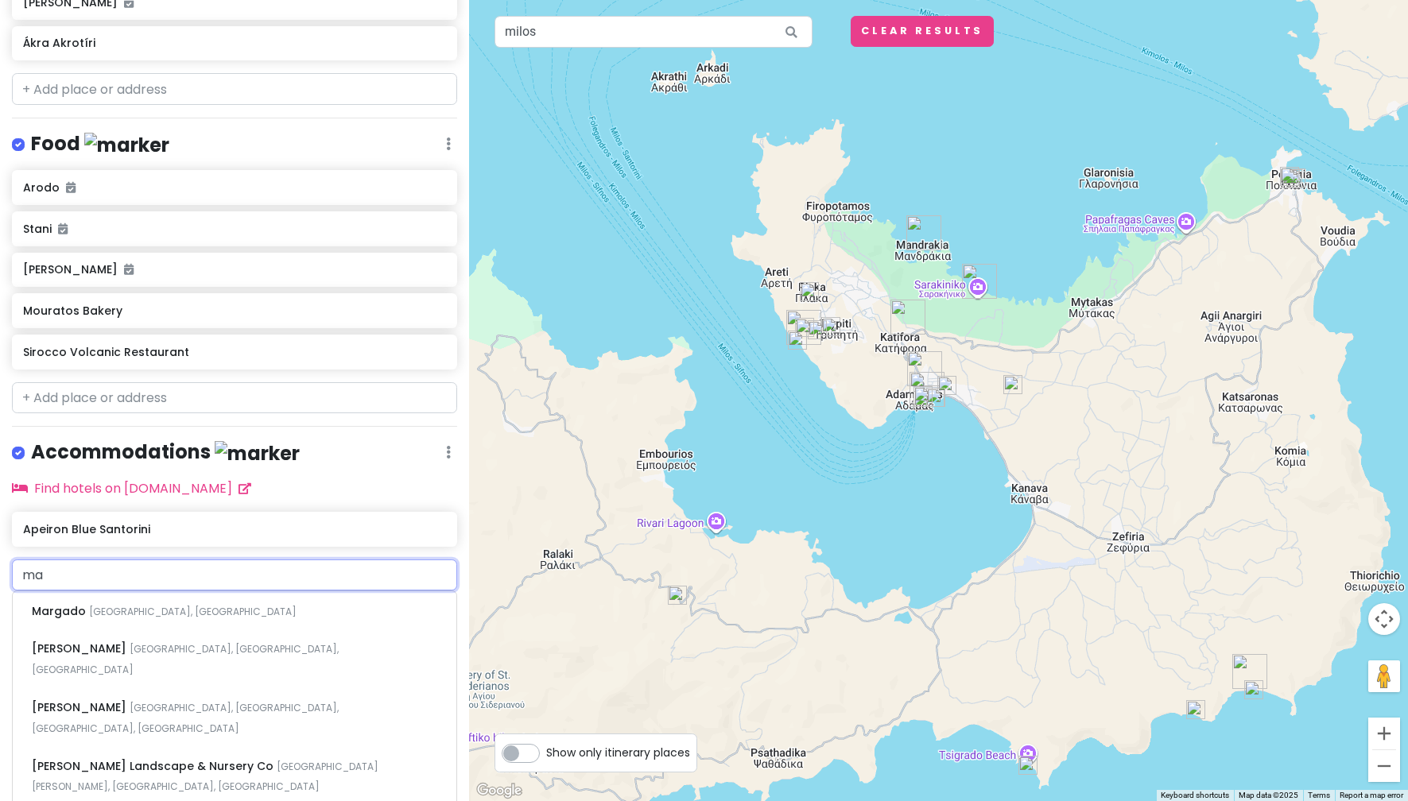
type input "m"
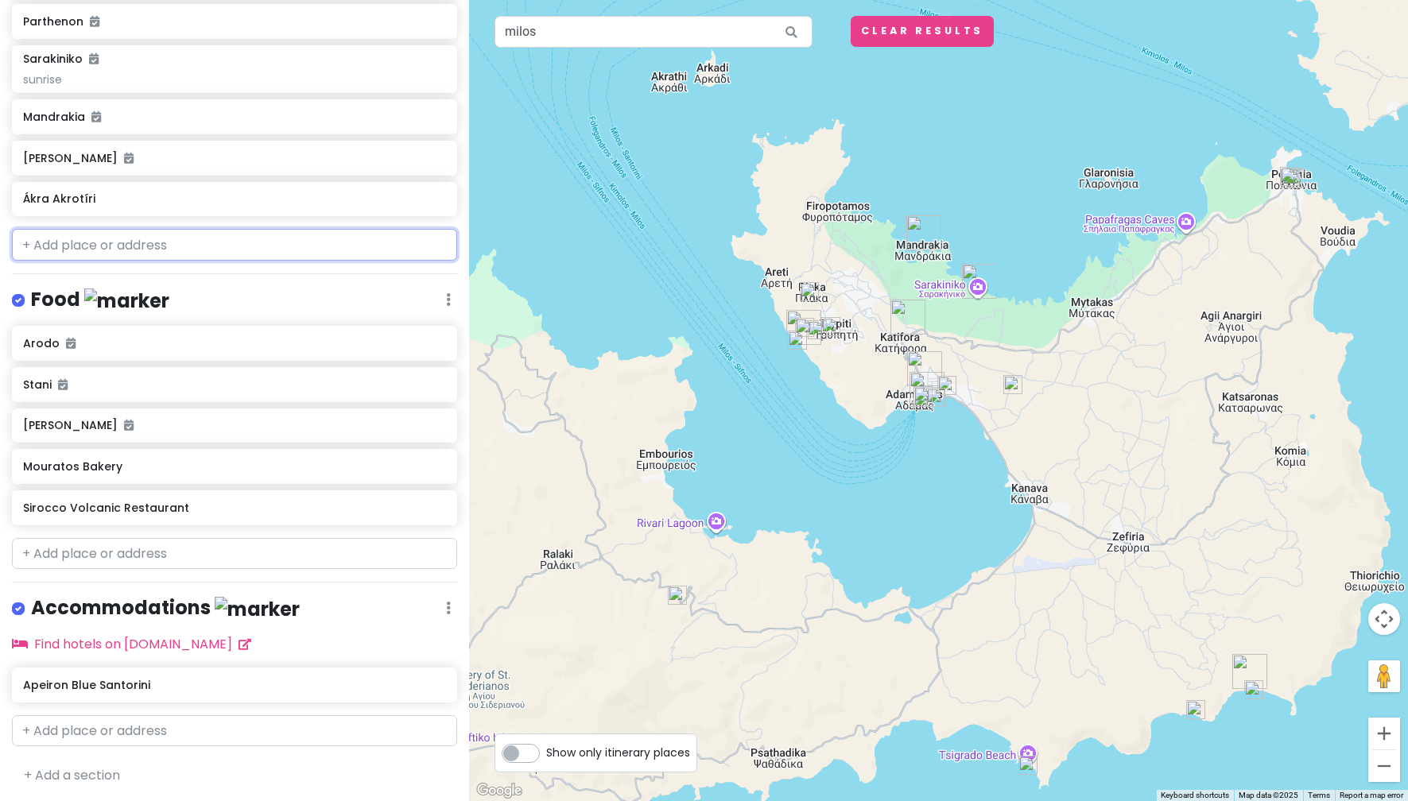
click at [167, 236] on input "text" at bounding box center [234, 245] width 445 height 32
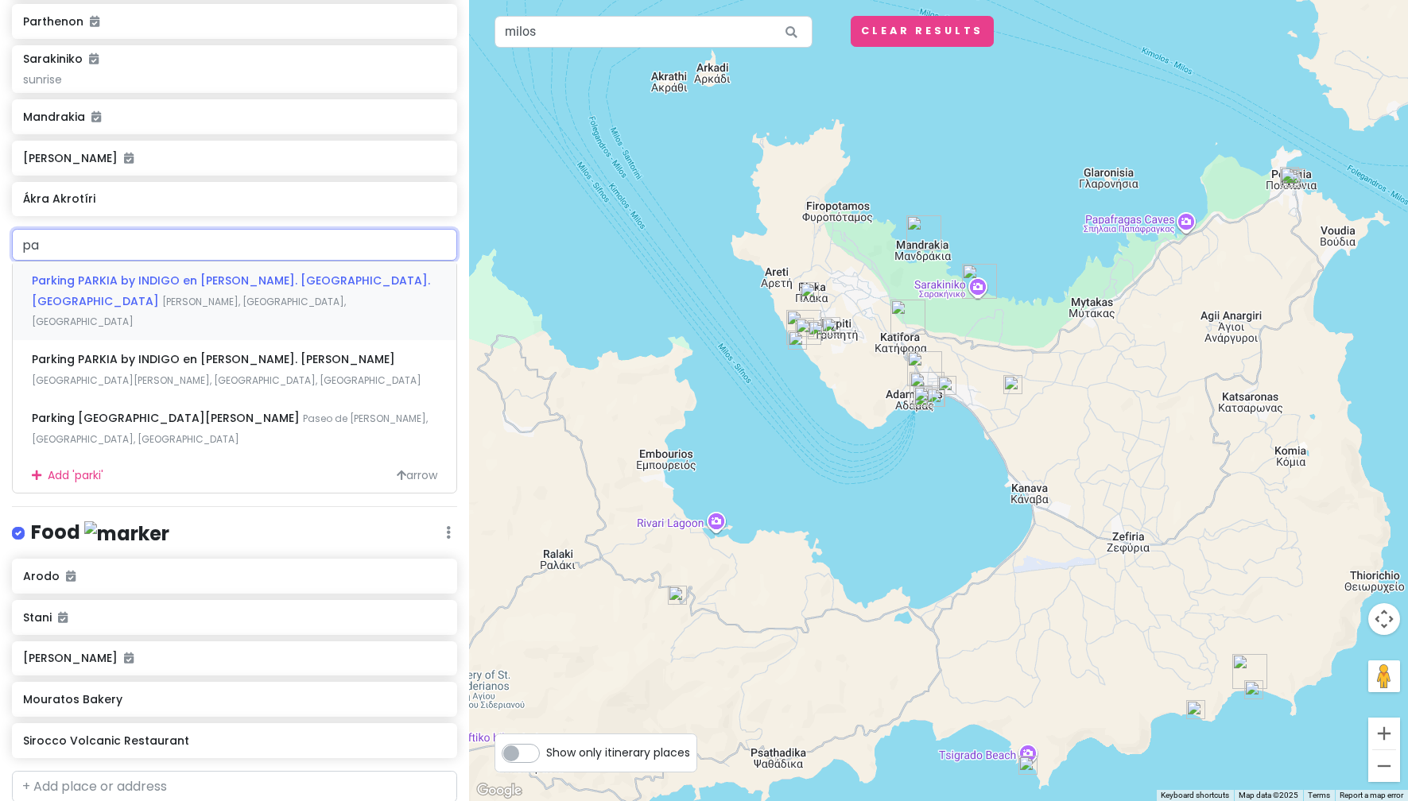
type input "p"
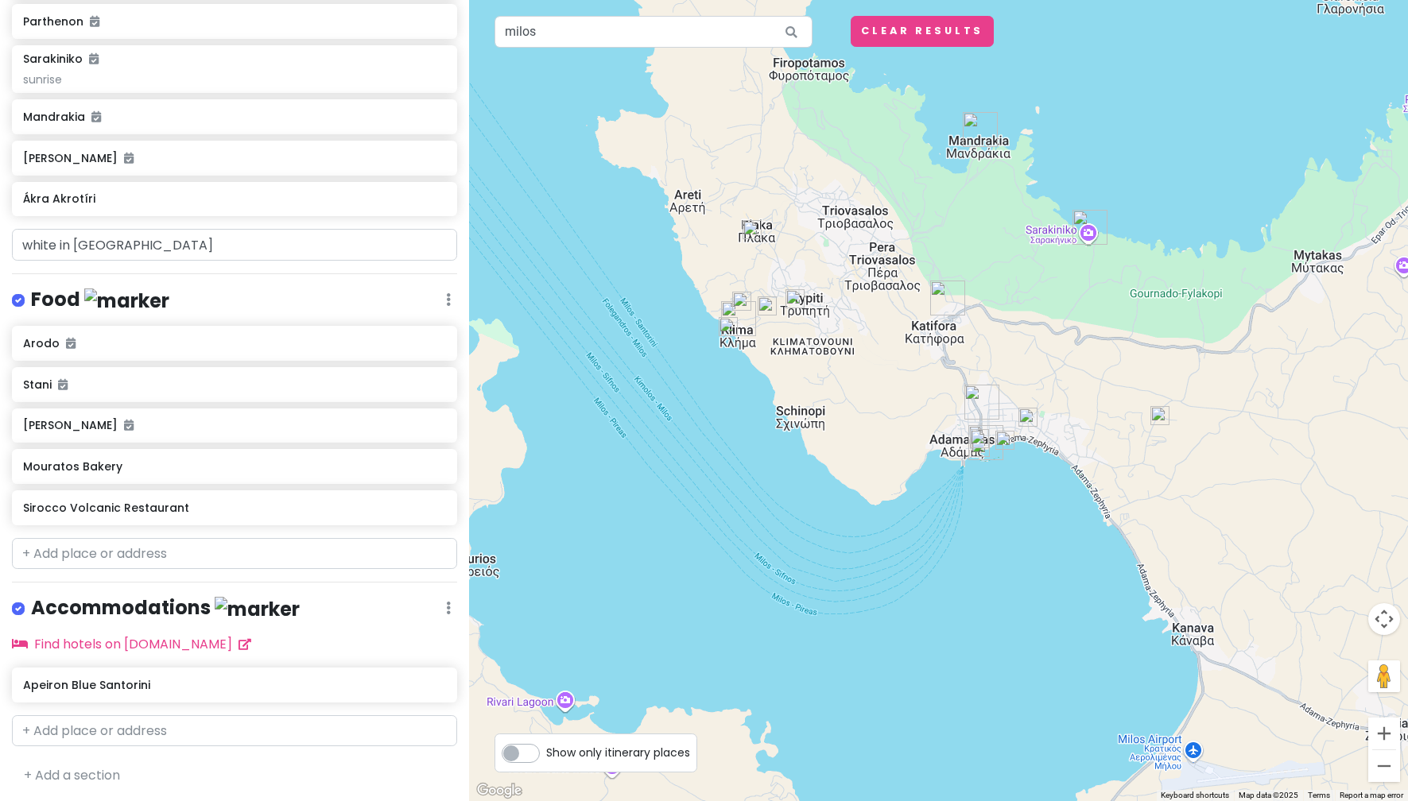
drag, startPoint x: 990, startPoint y: 474, endPoint x: 968, endPoint y: 579, distance: 107.1
click at [968, 579] on div at bounding box center [938, 400] width 939 height 801
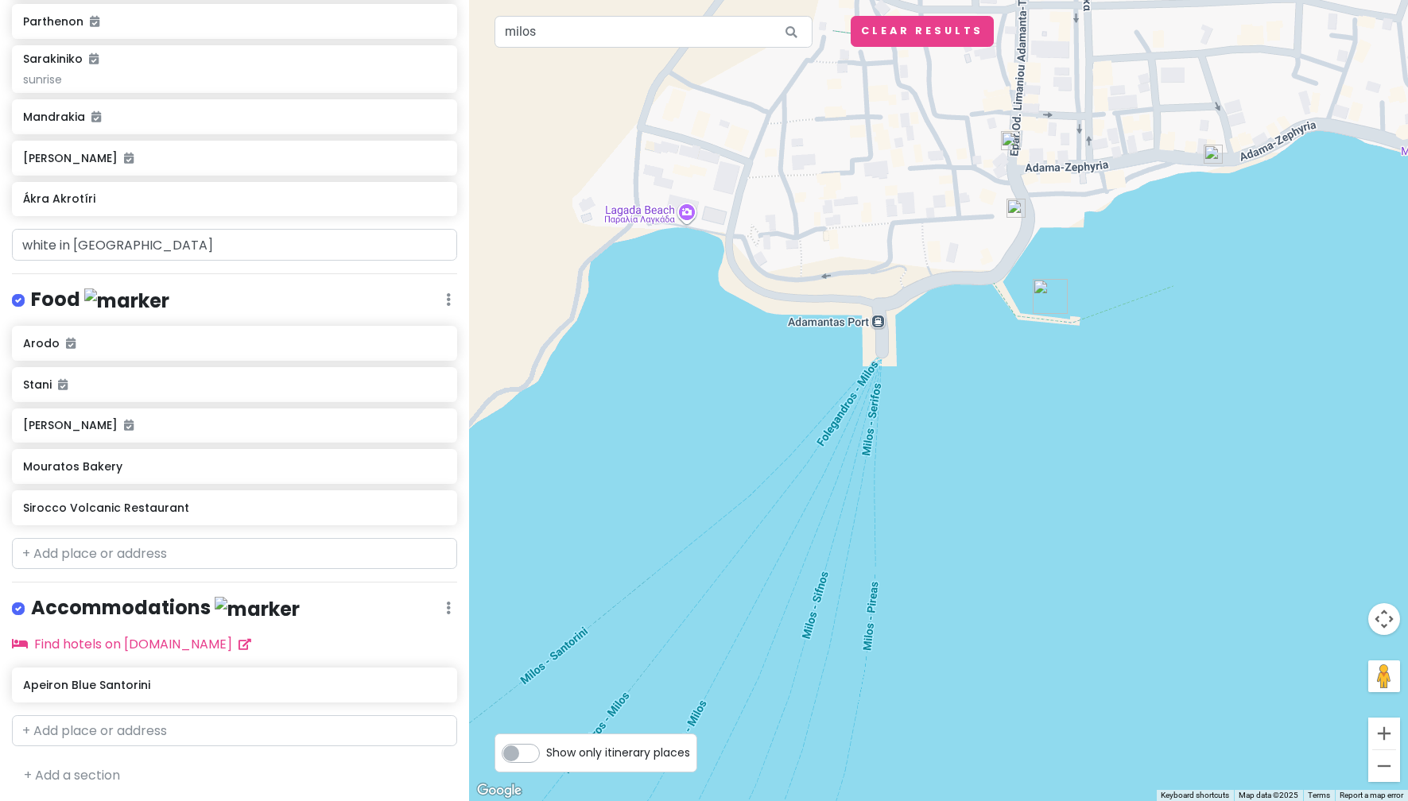
drag, startPoint x: 988, startPoint y: 316, endPoint x: 842, endPoint y: 863, distance: 566.8
click at [842, 800] on html "greece honeymoon !! Private Change Dates Make a Copy Delete Trip Go Pro ⚡️ Give…" at bounding box center [704, 400] width 1408 height 801
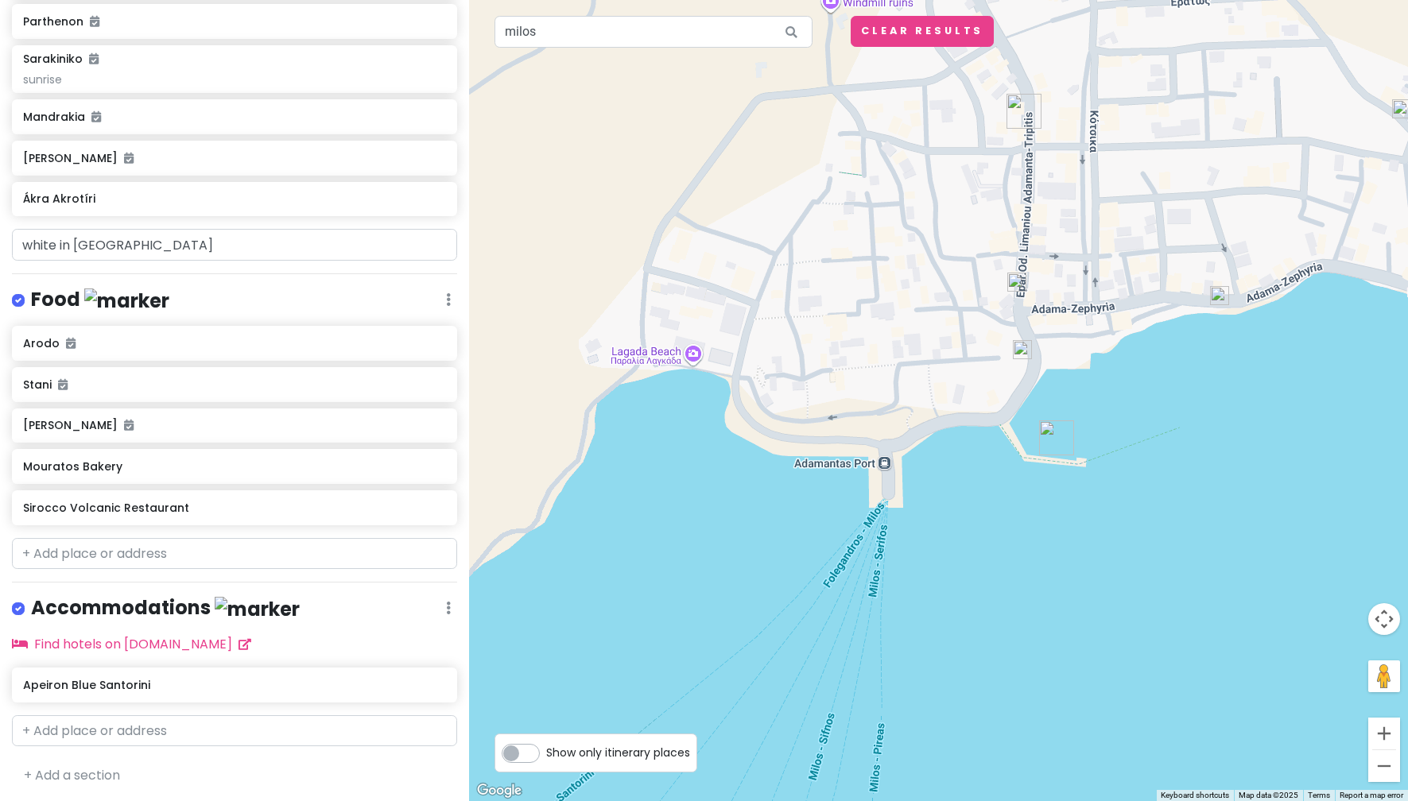
drag, startPoint x: 989, startPoint y: 440, endPoint x: 999, endPoint y: 588, distance: 148.2
click at [999, 588] on div at bounding box center [938, 400] width 939 height 801
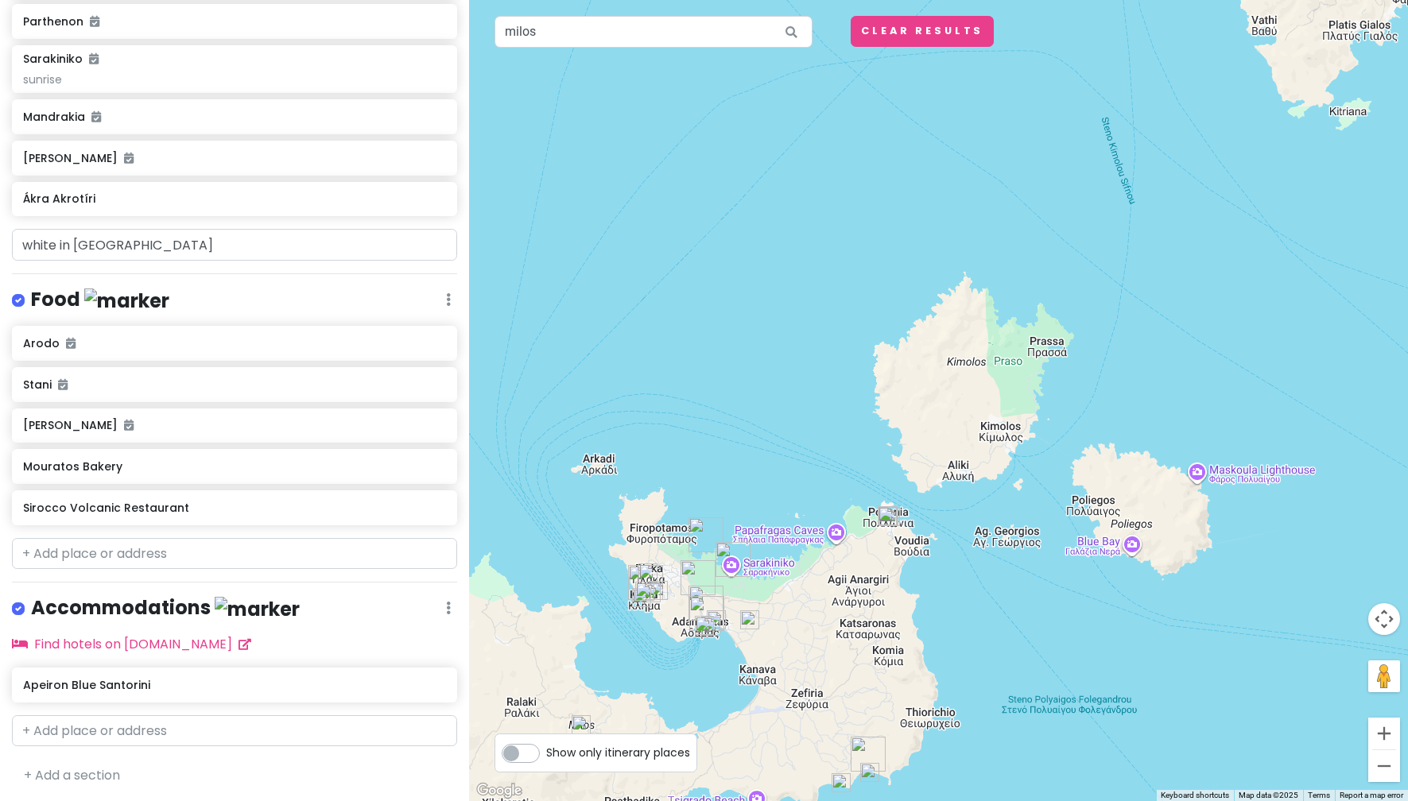
drag, startPoint x: 1258, startPoint y: 406, endPoint x: 956, endPoint y: 454, distance: 305.8
click at [956, 454] on div at bounding box center [938, 400] width 939 height 801
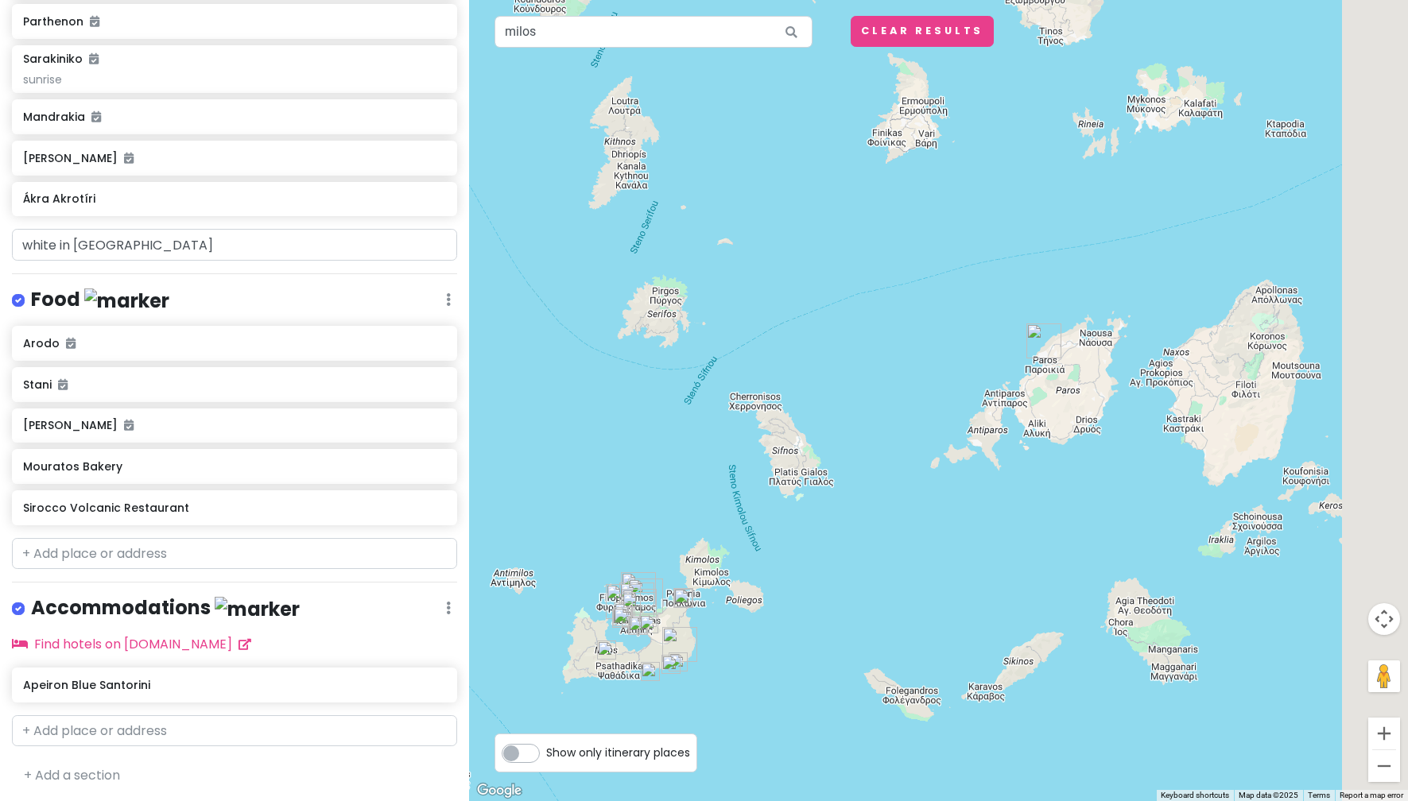
drag, startPoint x: 1210, startPoint y: 386, endPoint x: 745, endPoint y: 589, distance: 507.2
click at [746, 599] on div at bounding box center [938, 400] width 939 height 801
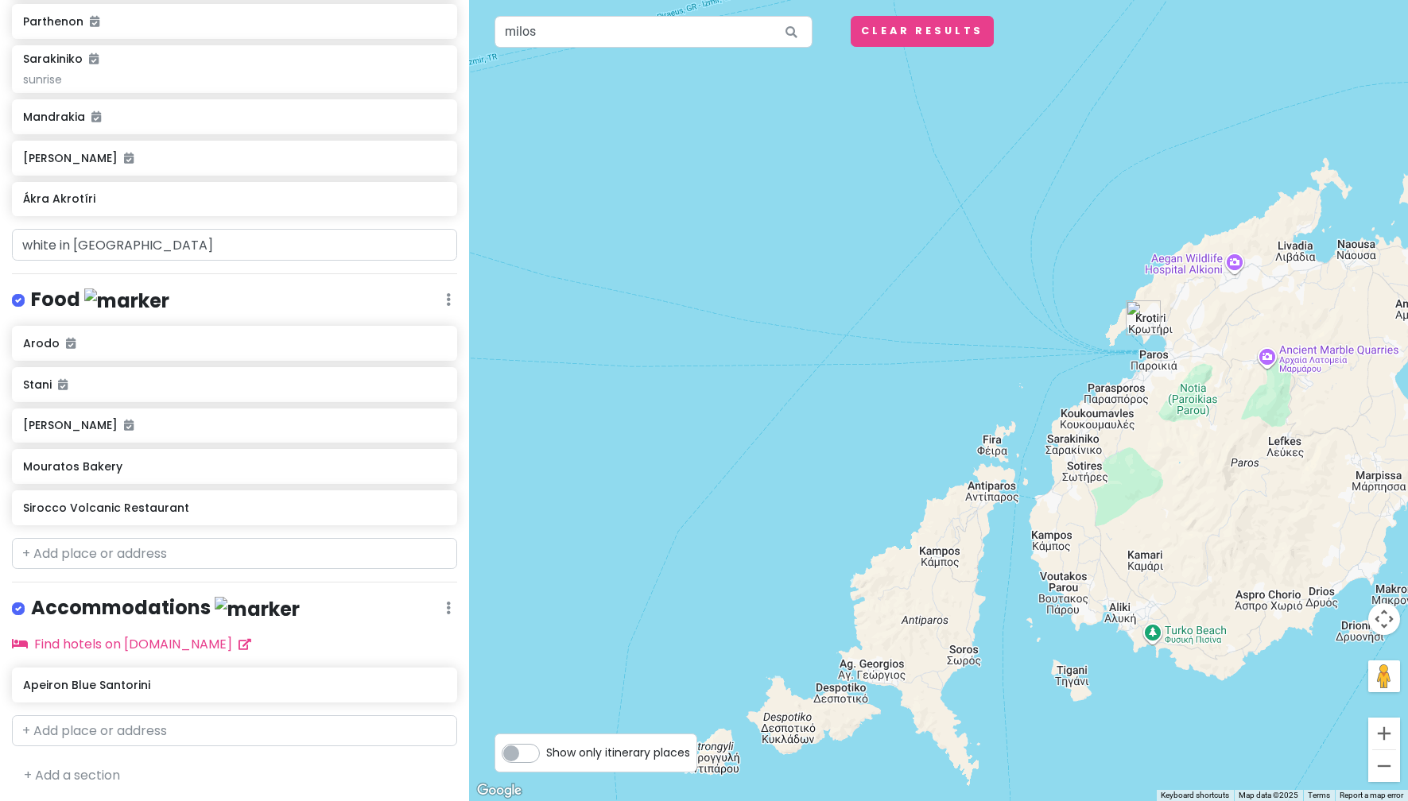
drag, startPoint x: 1027, startPoint y: 445, endPoint x: 834, endPoint y: 587, distance: 239.4
click at [834, 587] on div at bounding box center [938, 400] width 939 height 801
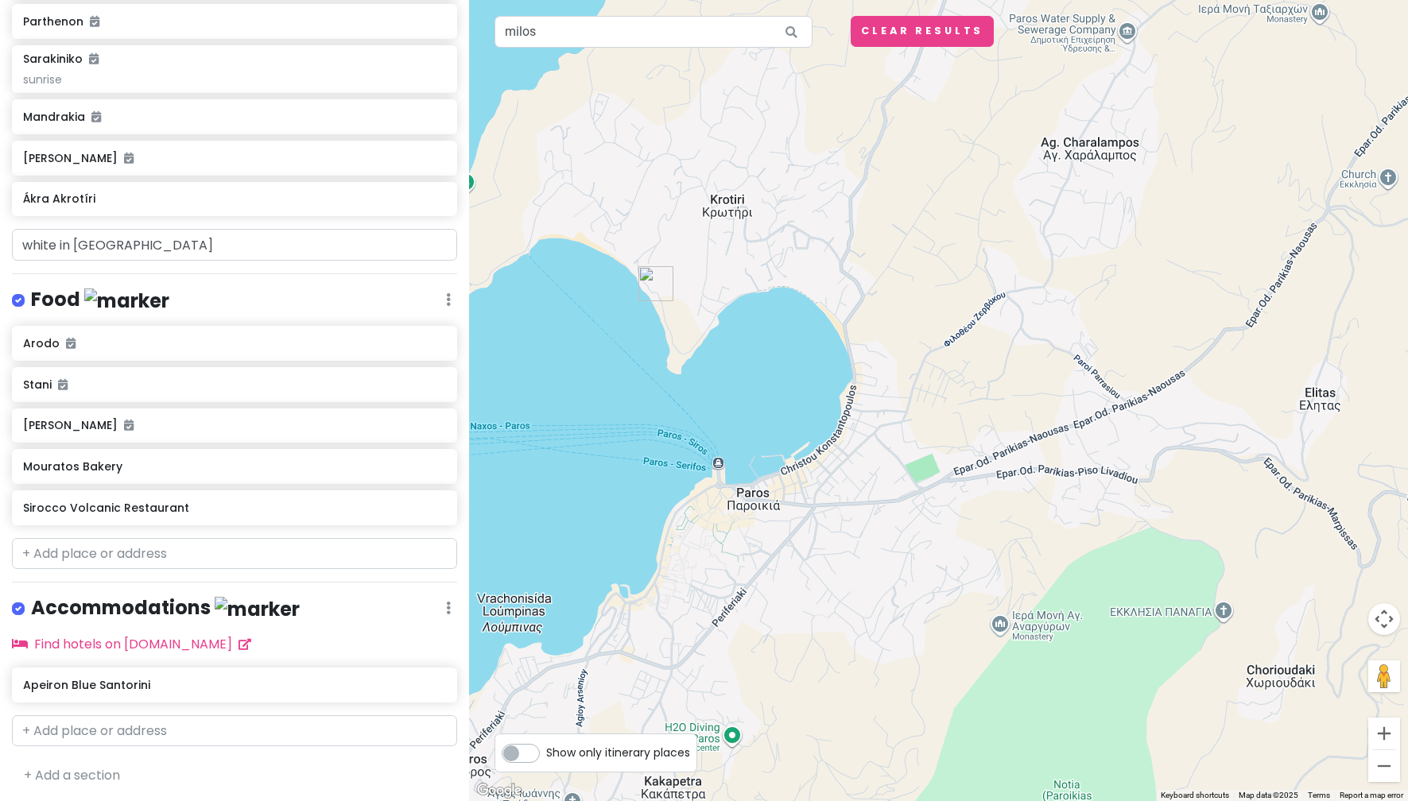
drag, startPoint x: 775, startPoint y: 192, endPoint x: 887, endPoint y: 596, distance: 419.1
click at [889, 596] on div at bounding box center [938, 400] width 939 height 801
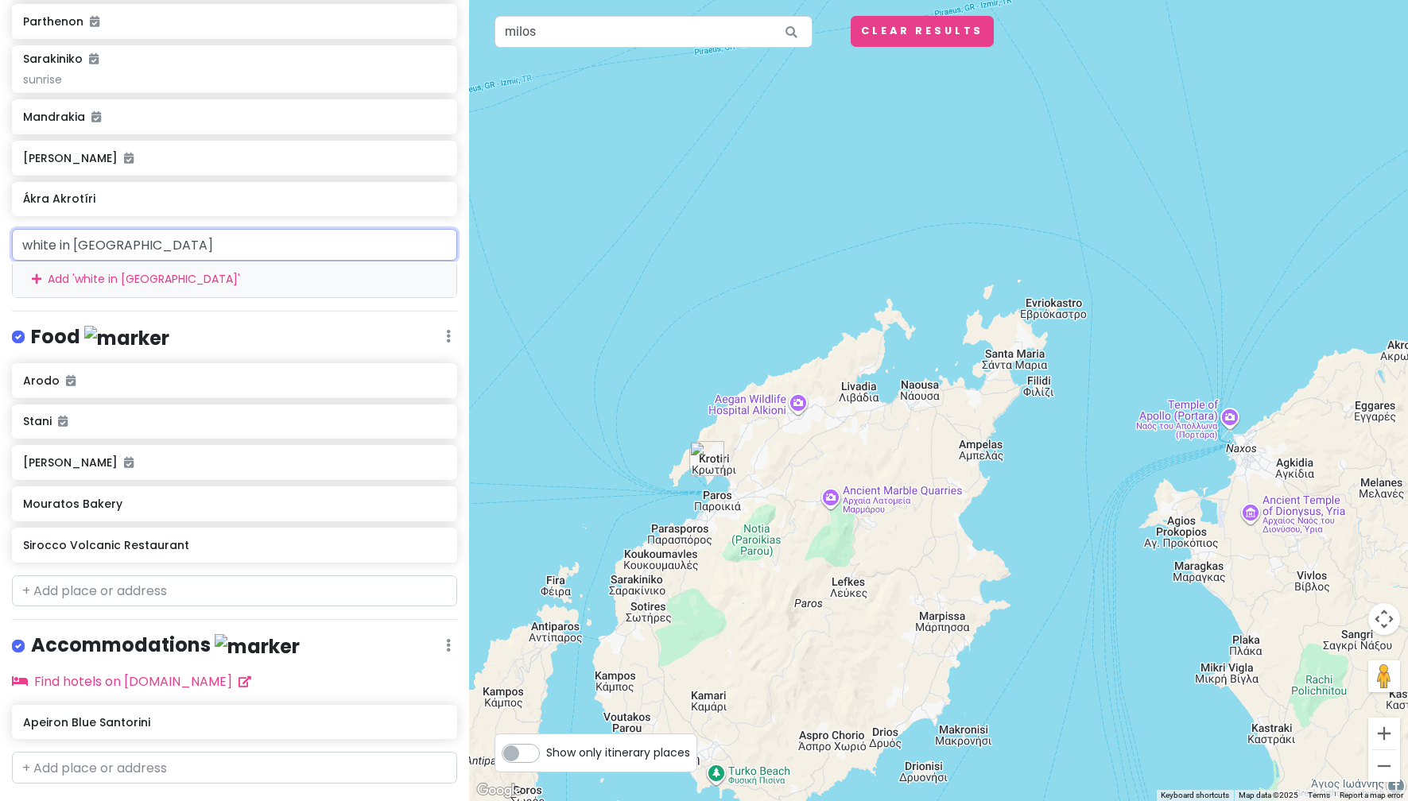
click at [155, 244] on input "white in paro" at bounding box center [234, 245] width 445 height 32
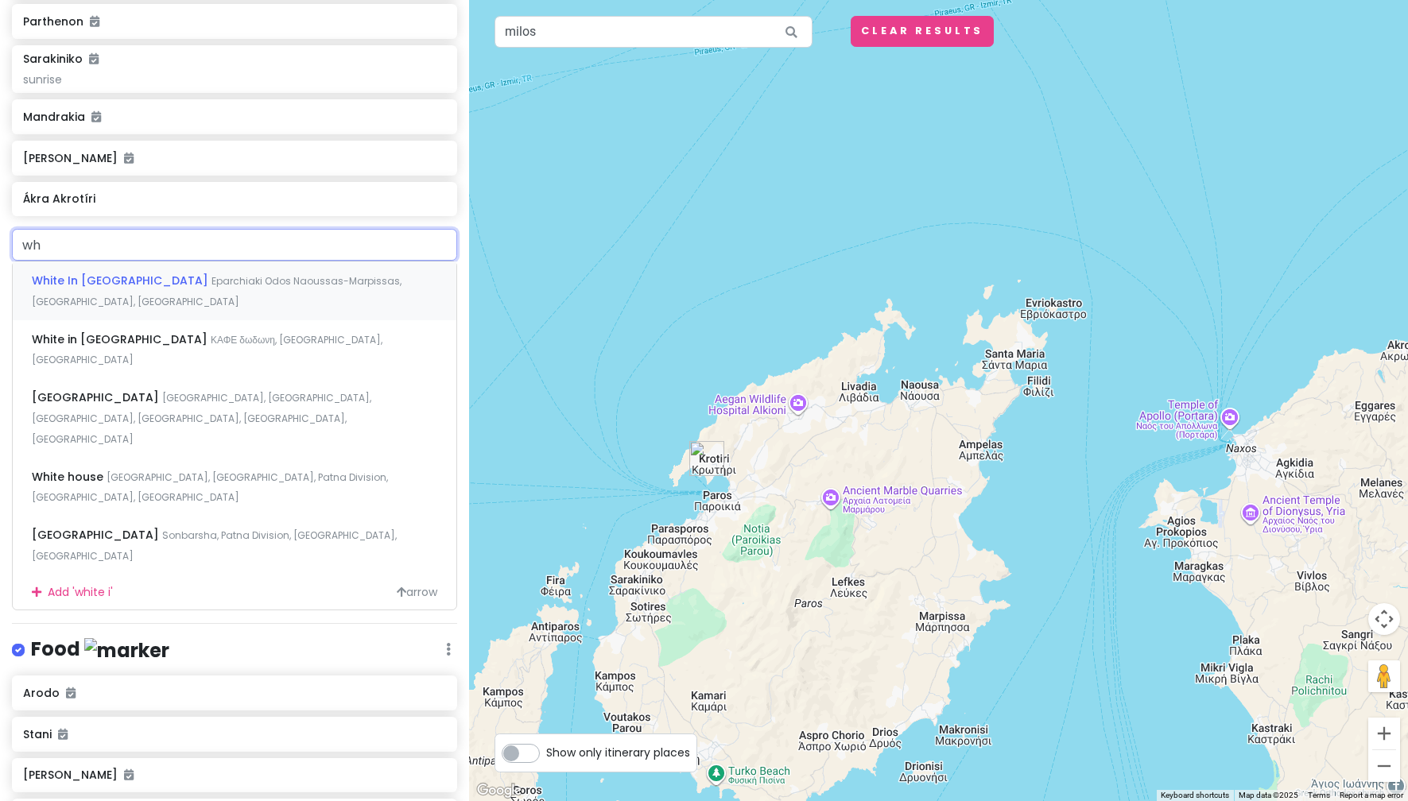
type input "w"
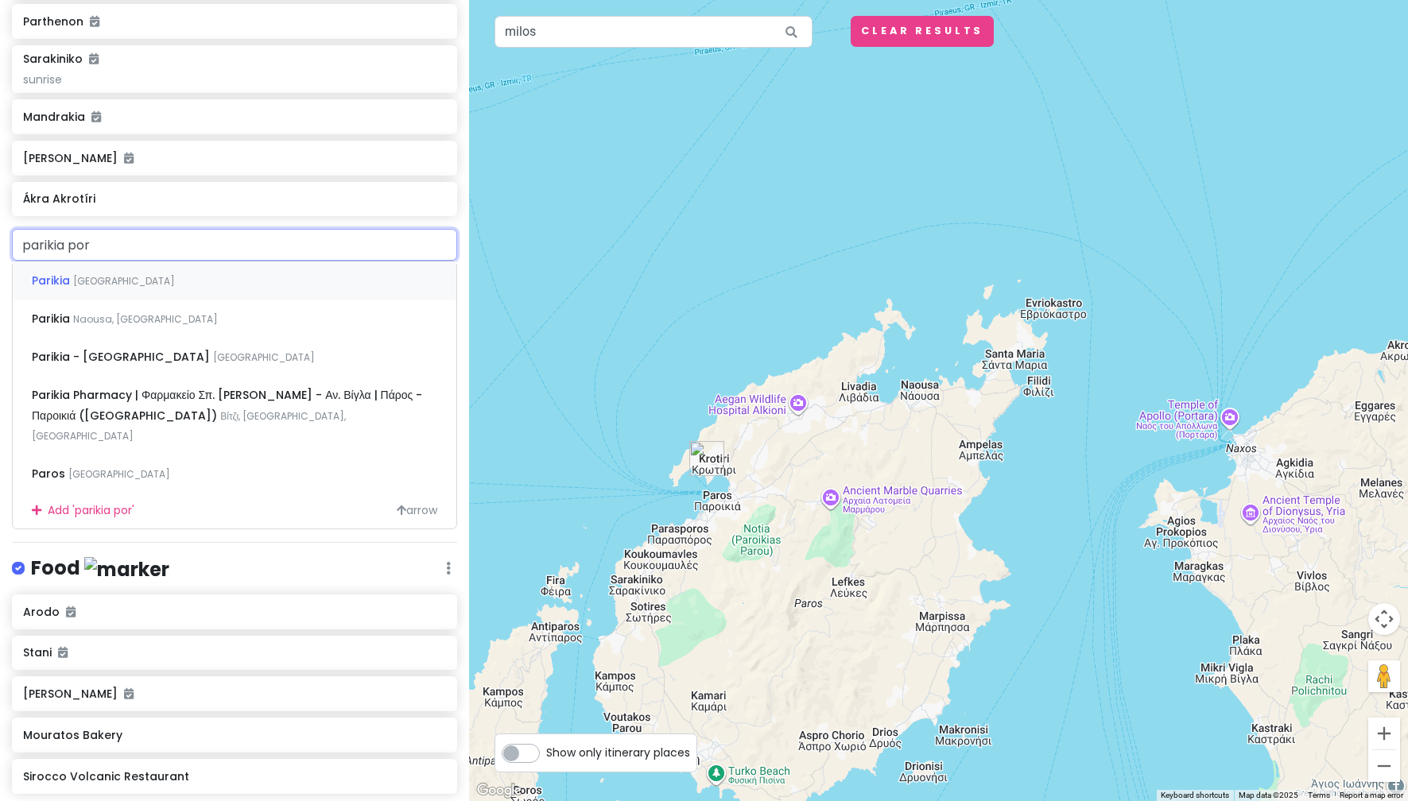
type input "parikia port"
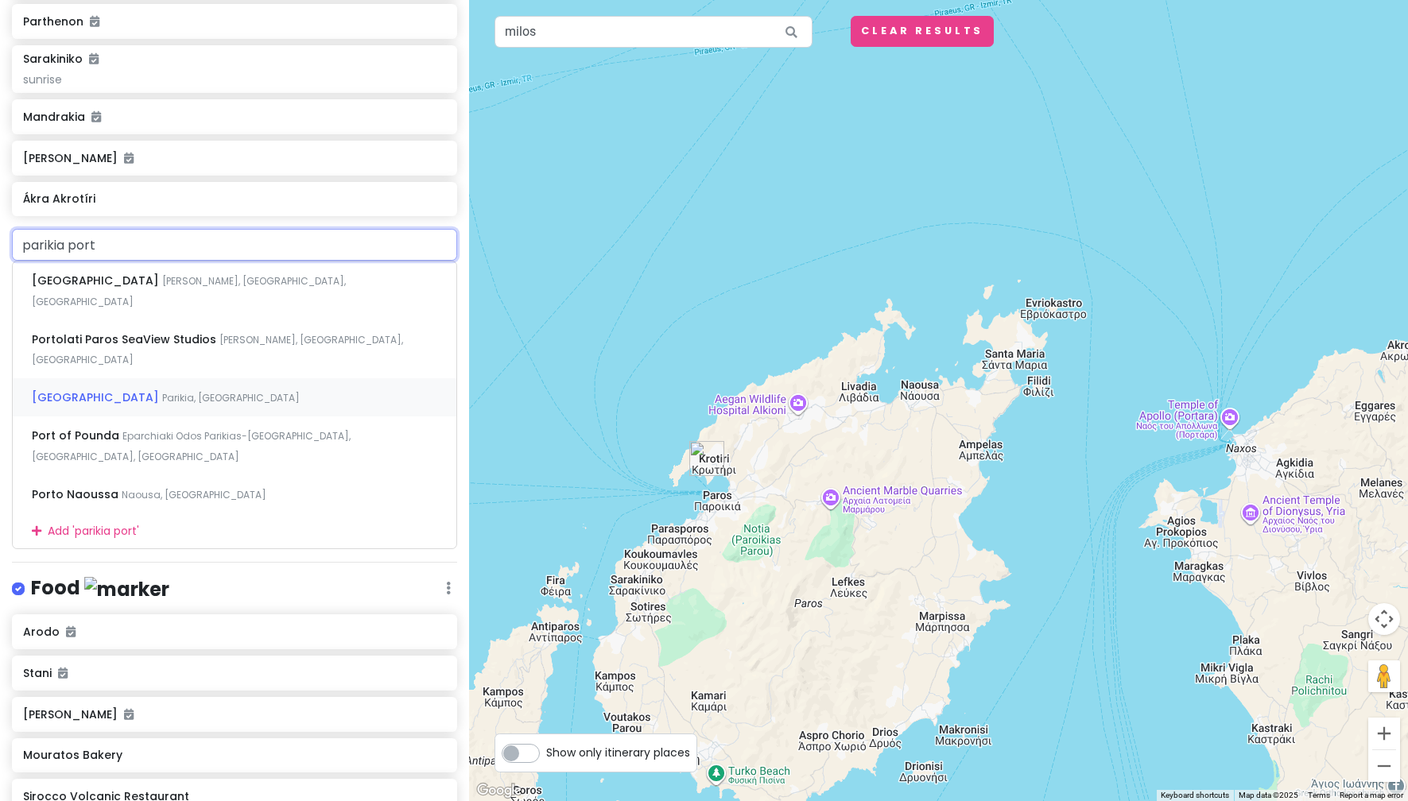
click at [227, 378] on div "Portes View House Parikia, Greece" at bounding box center [235, 397] width 444 height 38
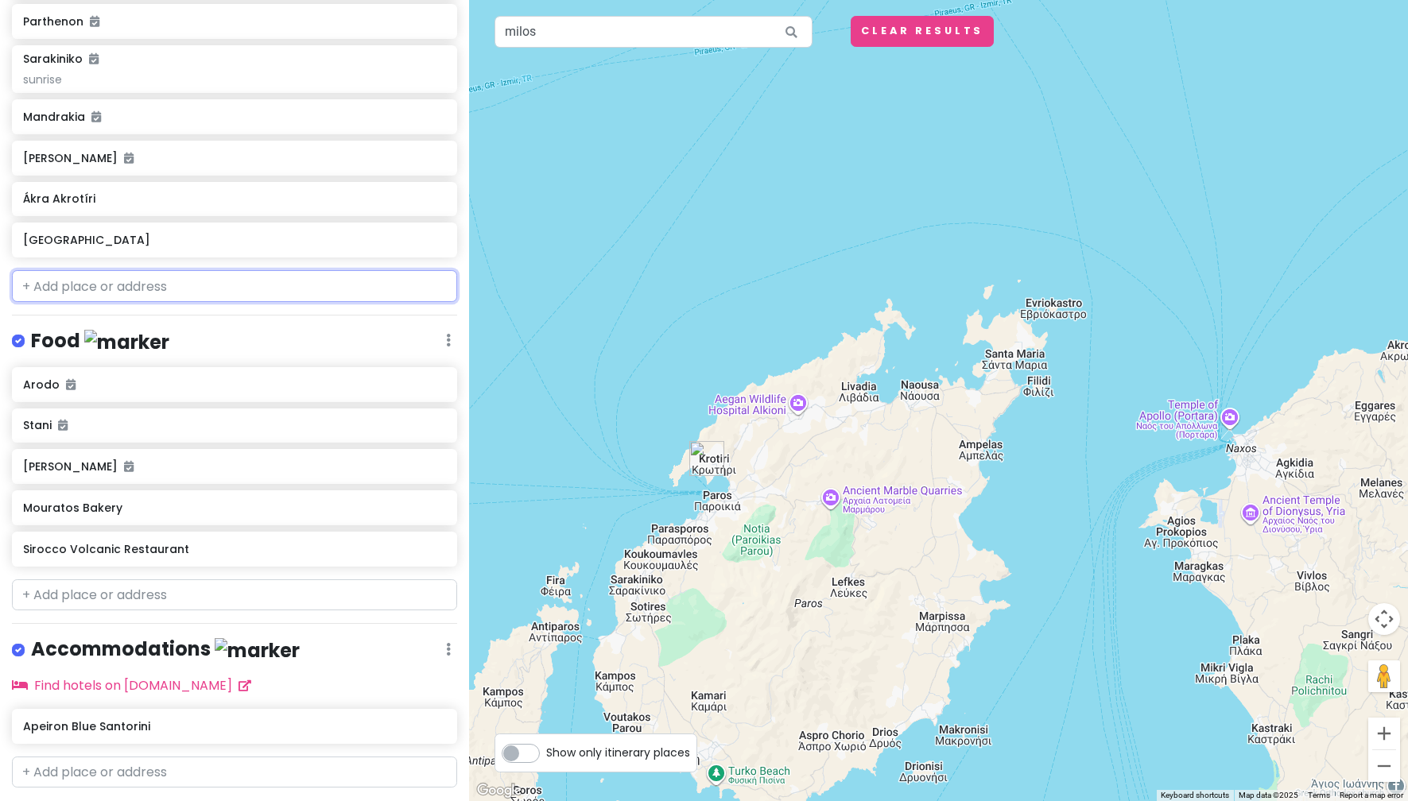
scroll to position [479, 0]
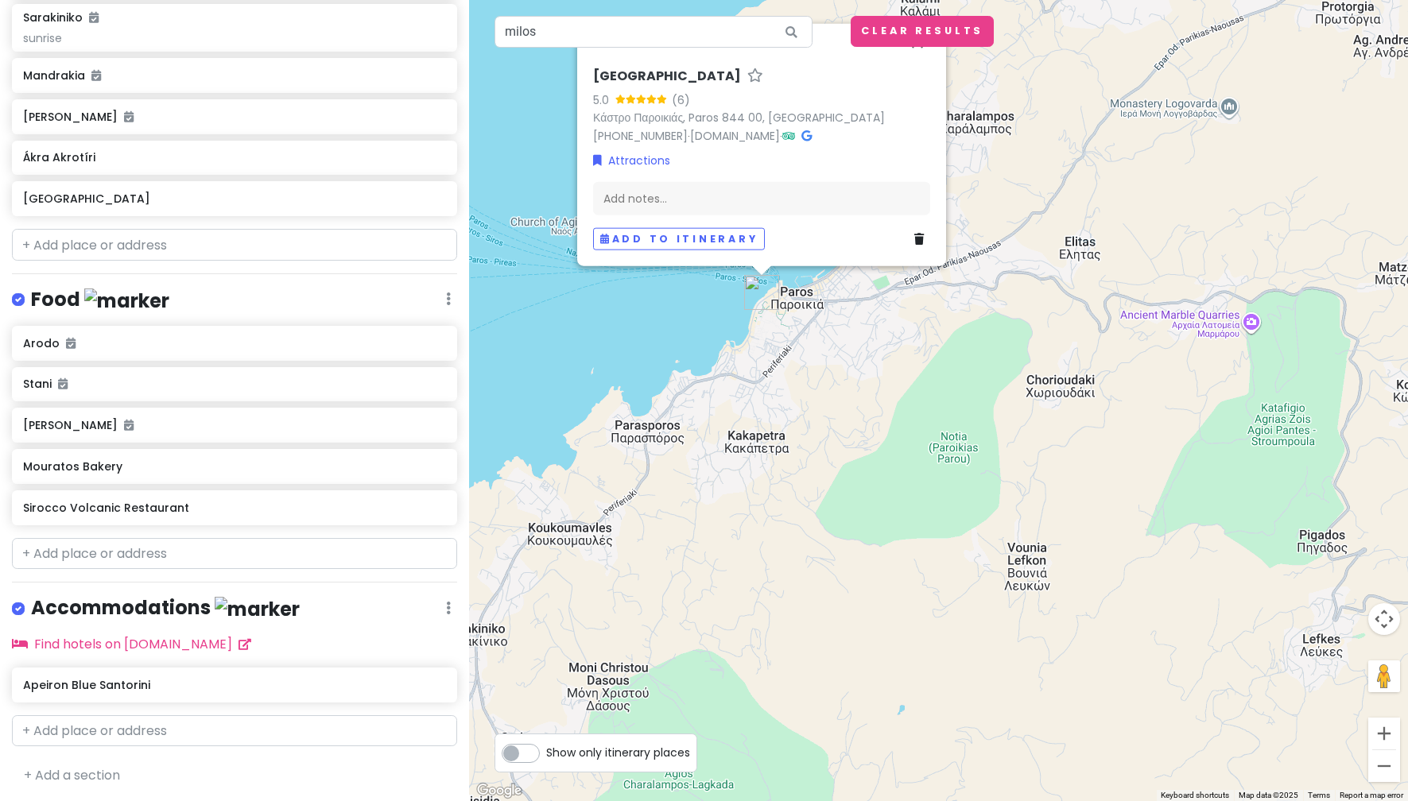
drag, startPoint x: 803, startPoint y: 356, endPoint x: 826, endPoint y: 467, distance: 113.6
click at [826, 467] on div "Portes View House 5.0 (6) Κάστρο Παροικιάς, Paros 844 00, Greece +30 693 691 47…" at bounding box center [938, 400] width 939 height 801
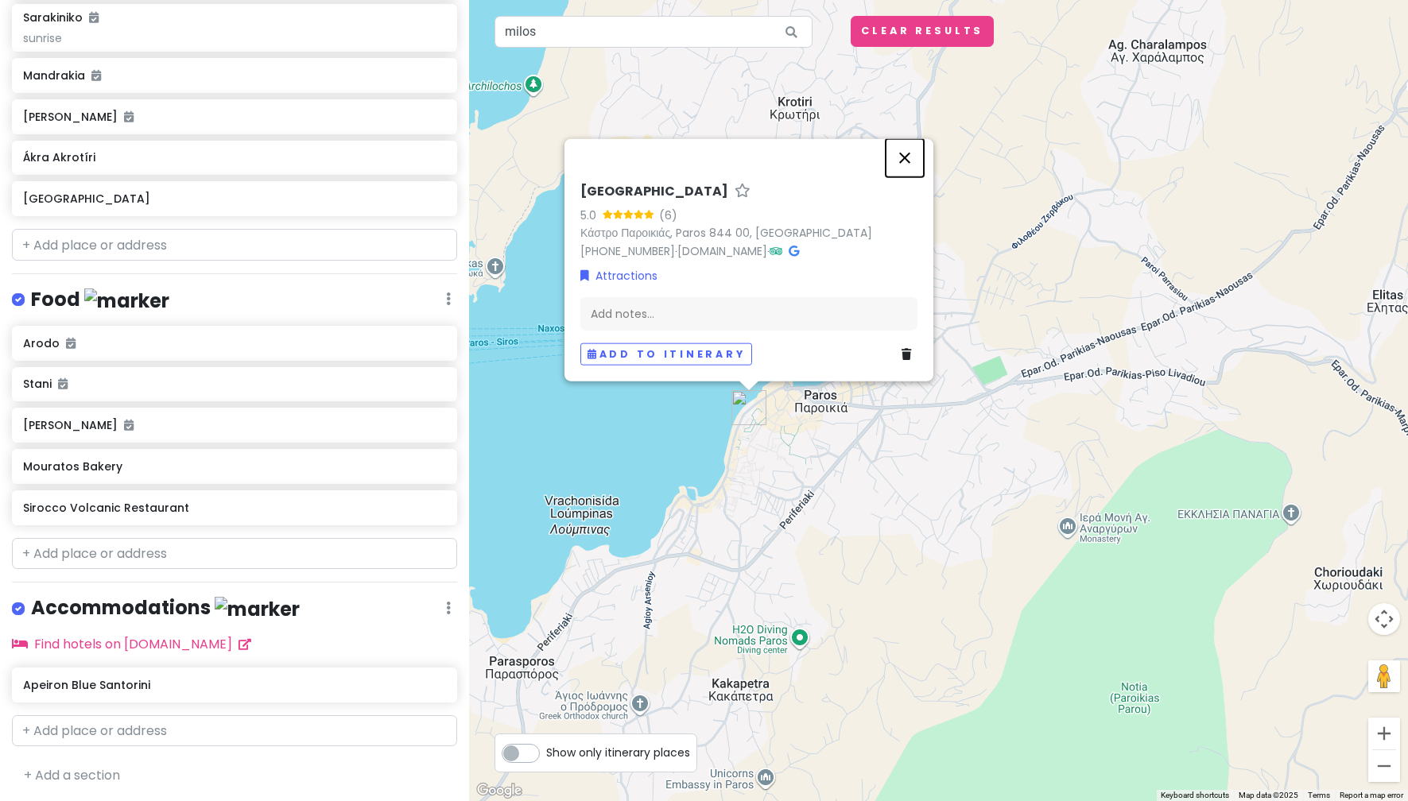
click at [903, 160] on button "Close" at bounding box center [904, 158] width 38 height 38
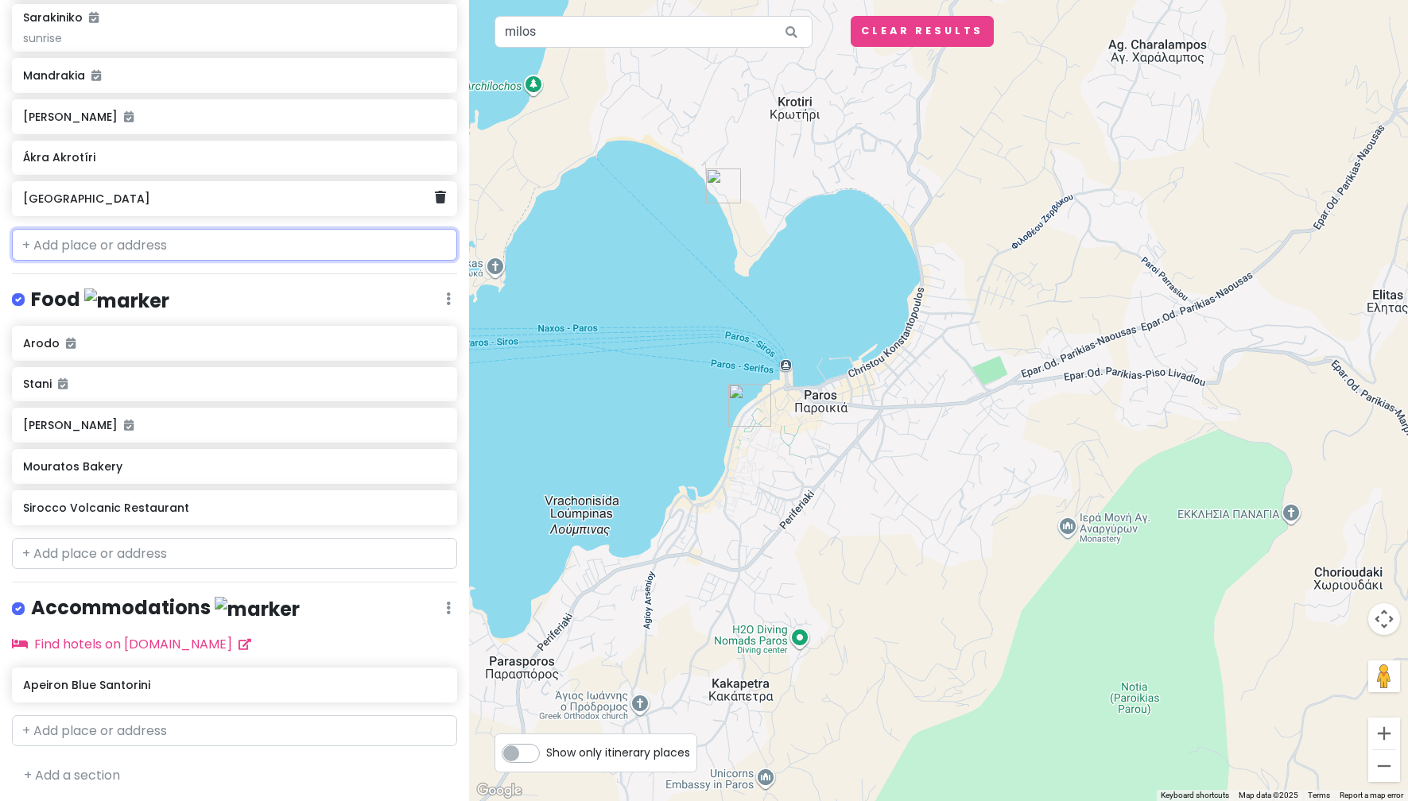
click at [217, 207] on div "[GEOGRAPHIC_DATA]" at bounding box center [229, 199] width 412 height 22
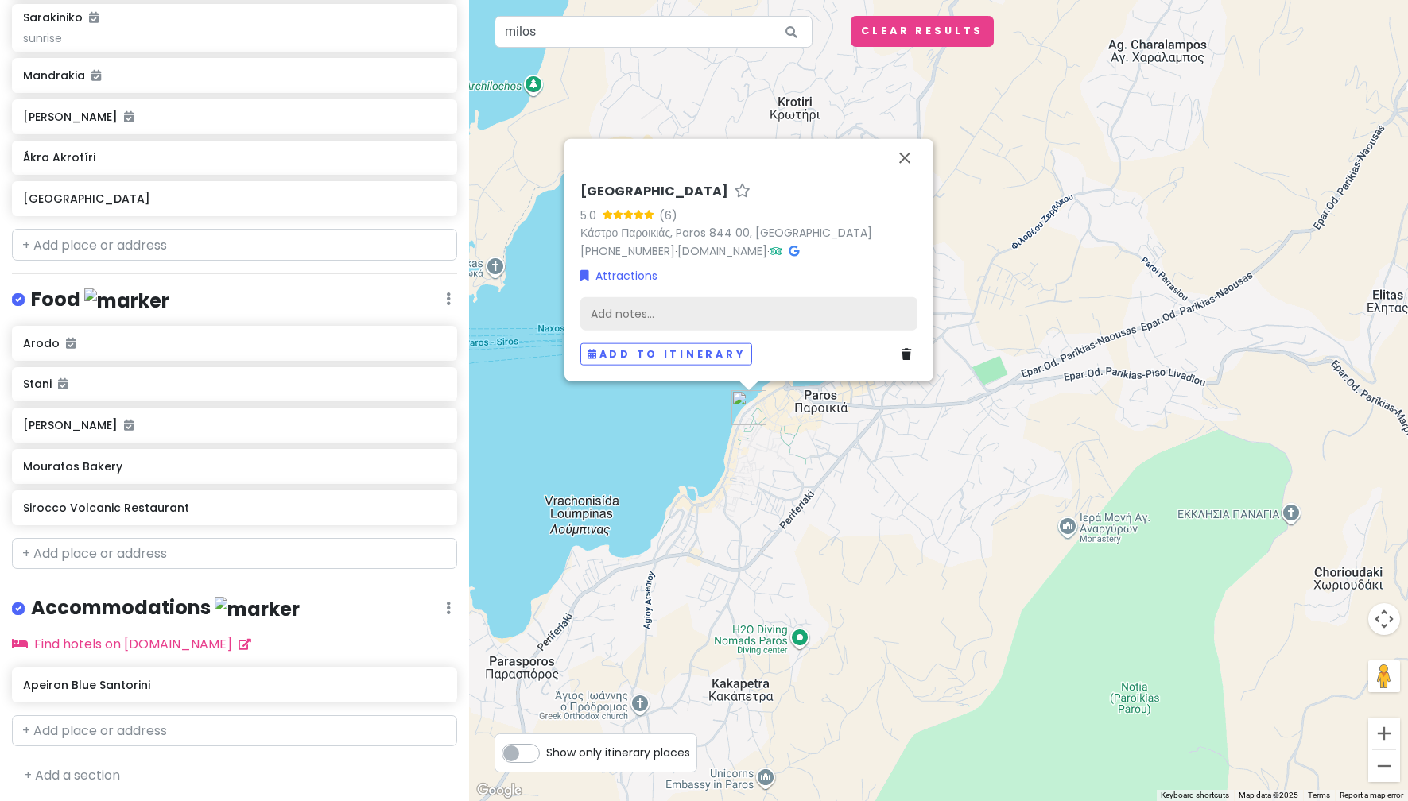
click at [770, 312] on div "Add notes..." at bounding box center [748, 313] width 337 height 33
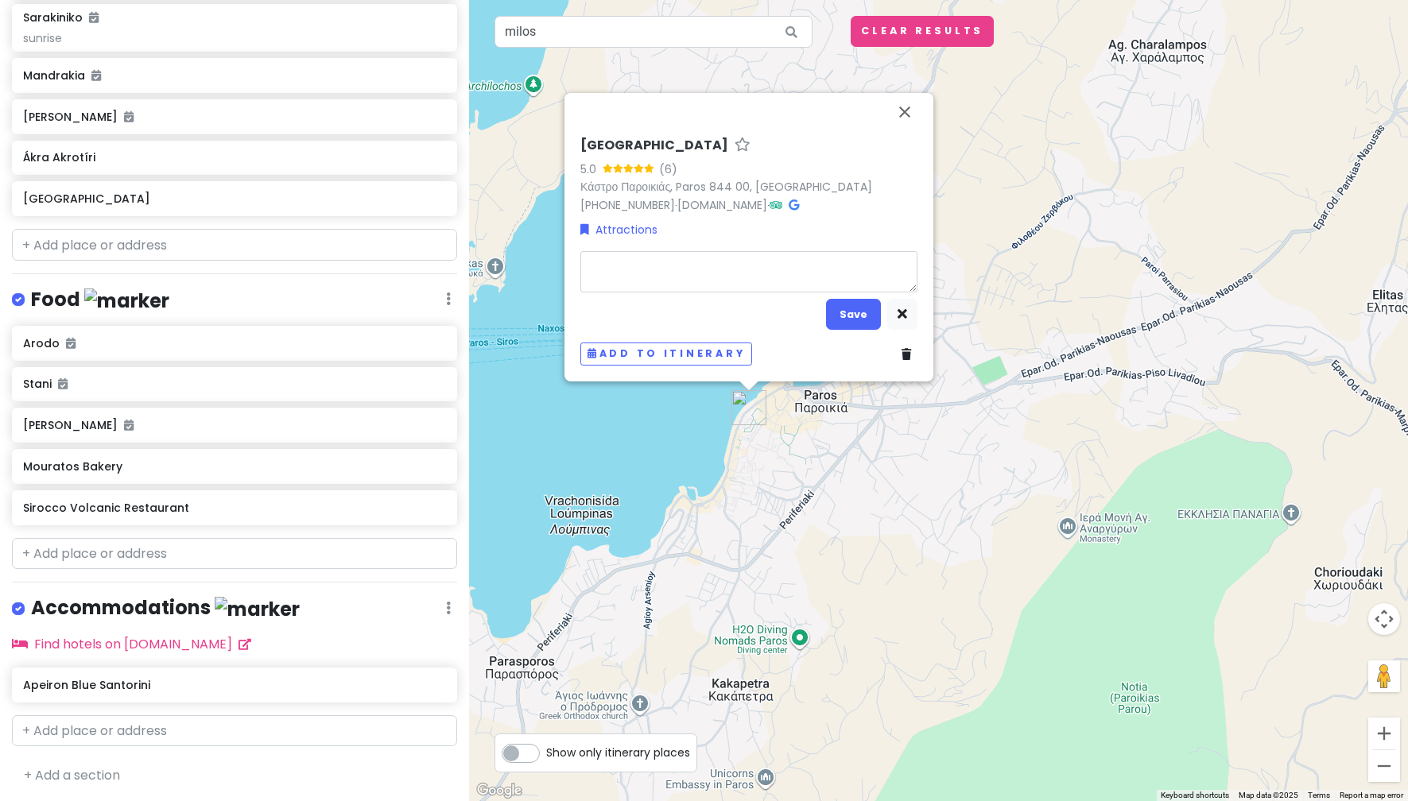
type textarea "x"
type textarea "P"
type textarea "x"
type textarea "Par"
type textarea "x"
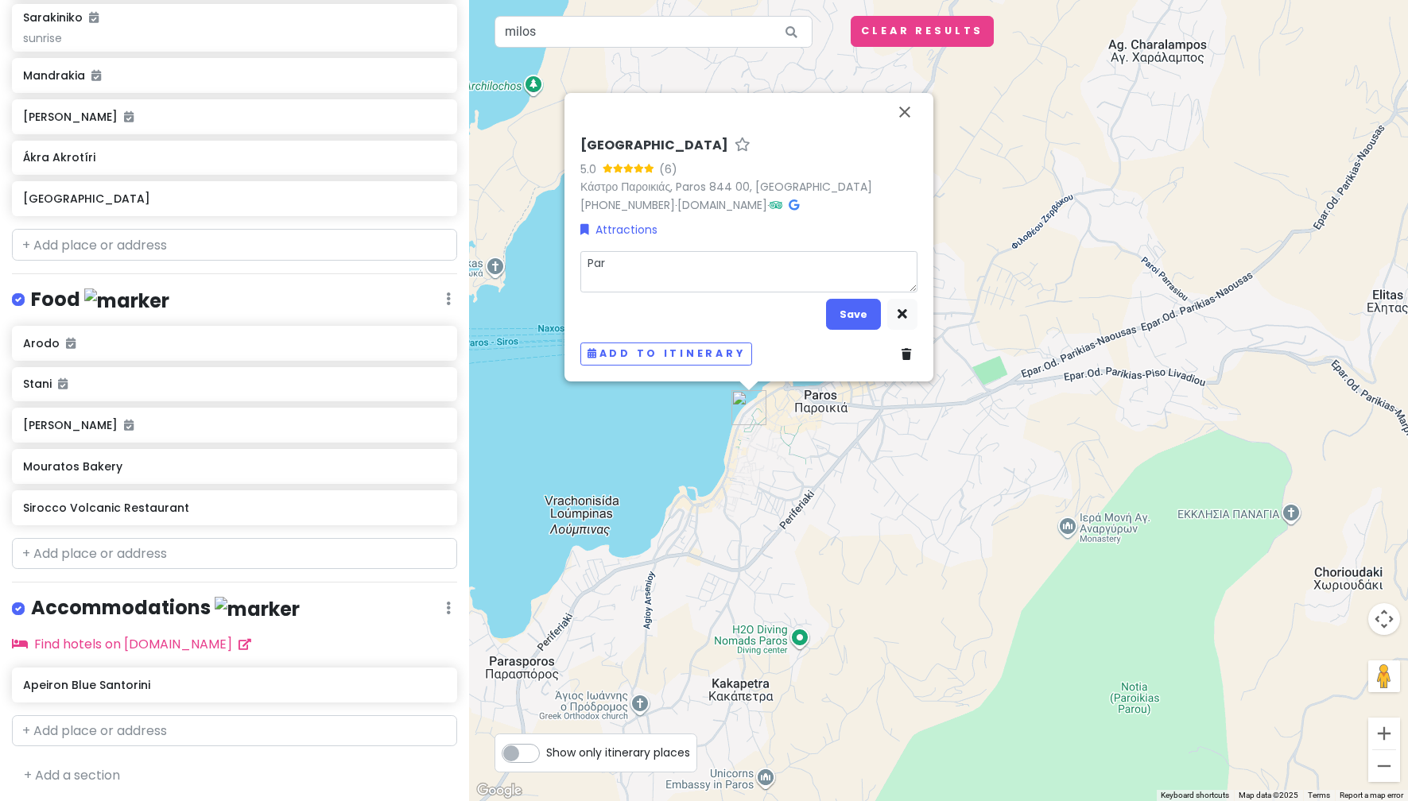
type textarea "Pari"
type textarea "x"
type textarea "Parik"
type textarea "x"
type textarea "Pariki"
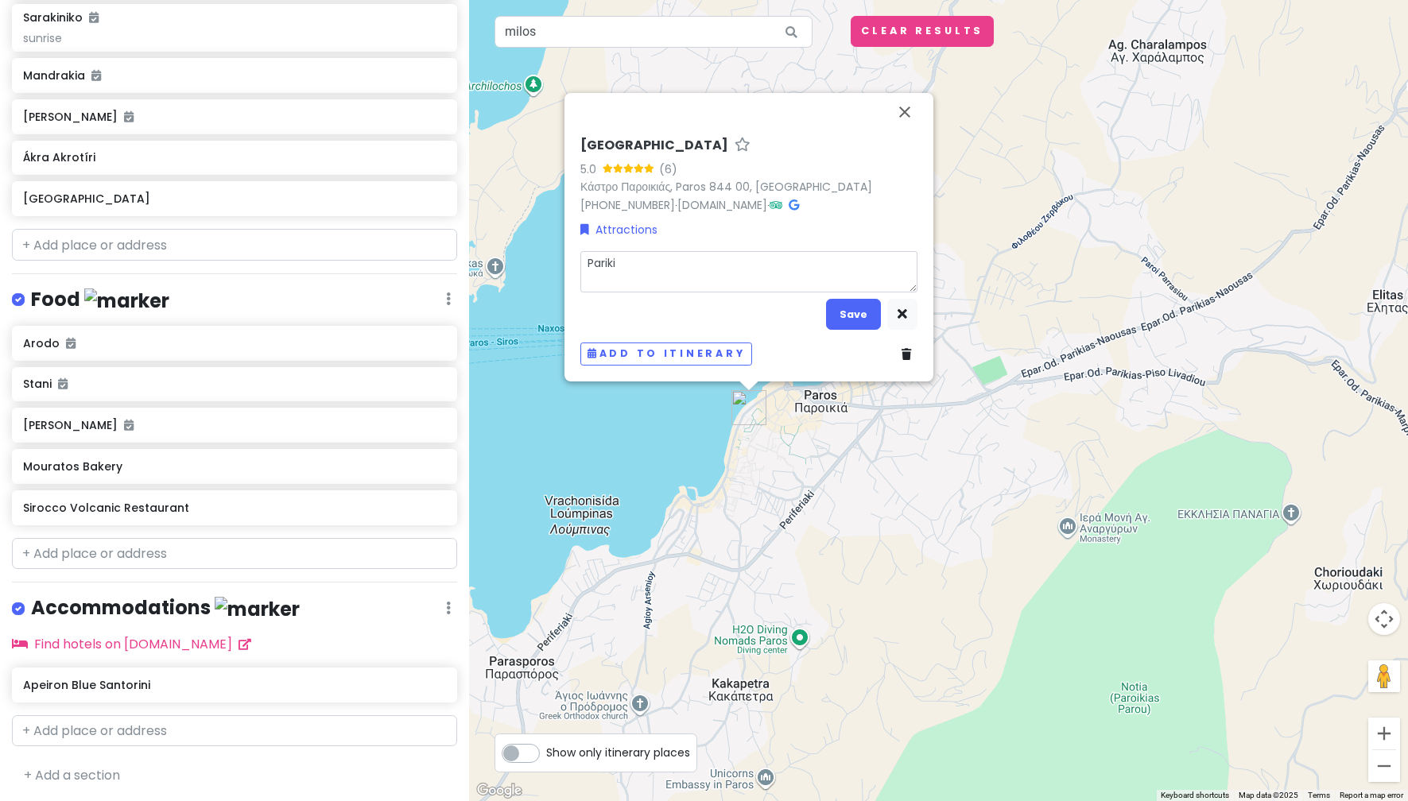
type textarea "x"
type textarea "Parikia"
type textarea "x"
type textarea "Parikia"
type textarea "x"
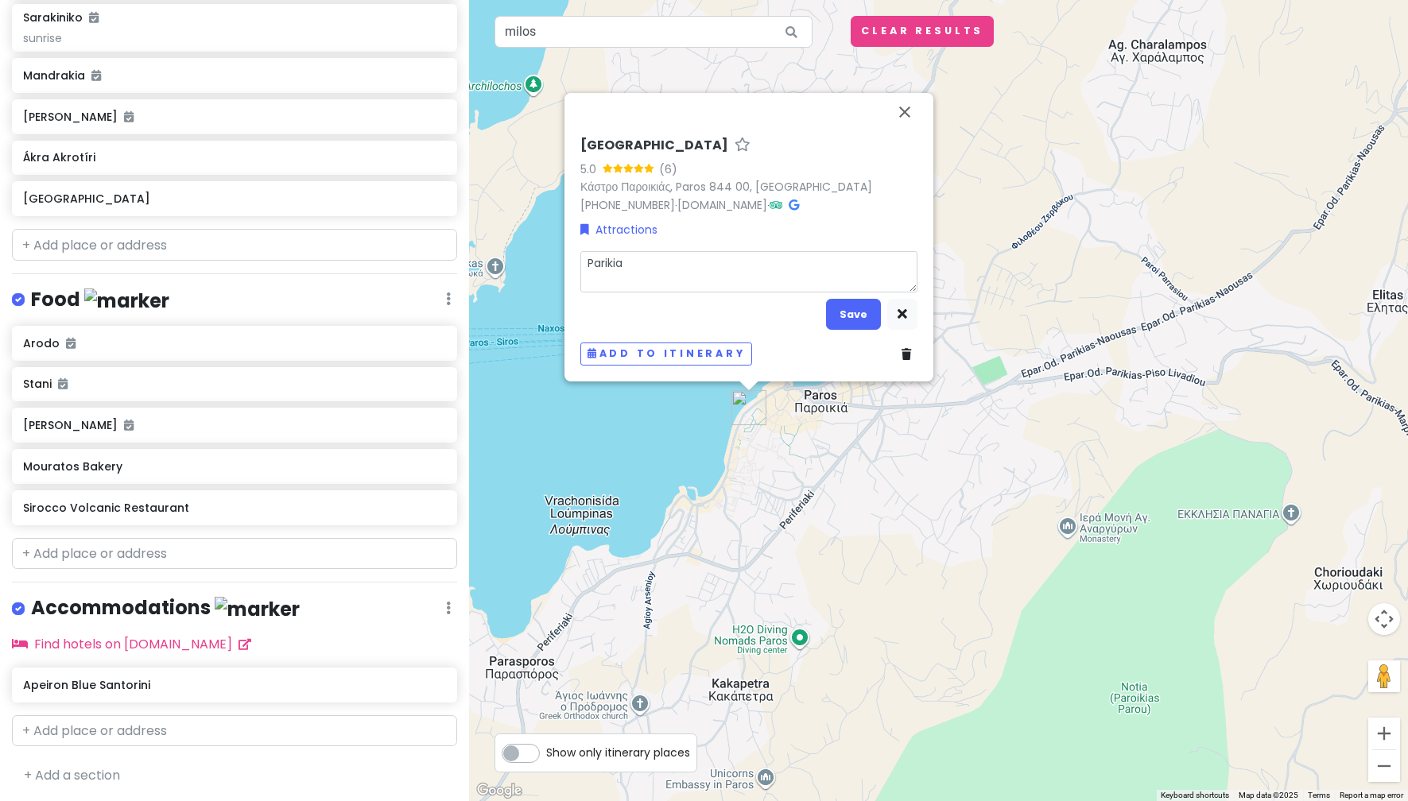
type textarea "Parikia p"
type textarea "x"
type textarea "Parikia po"
type textarea "x"
type textarea "Parikia por"
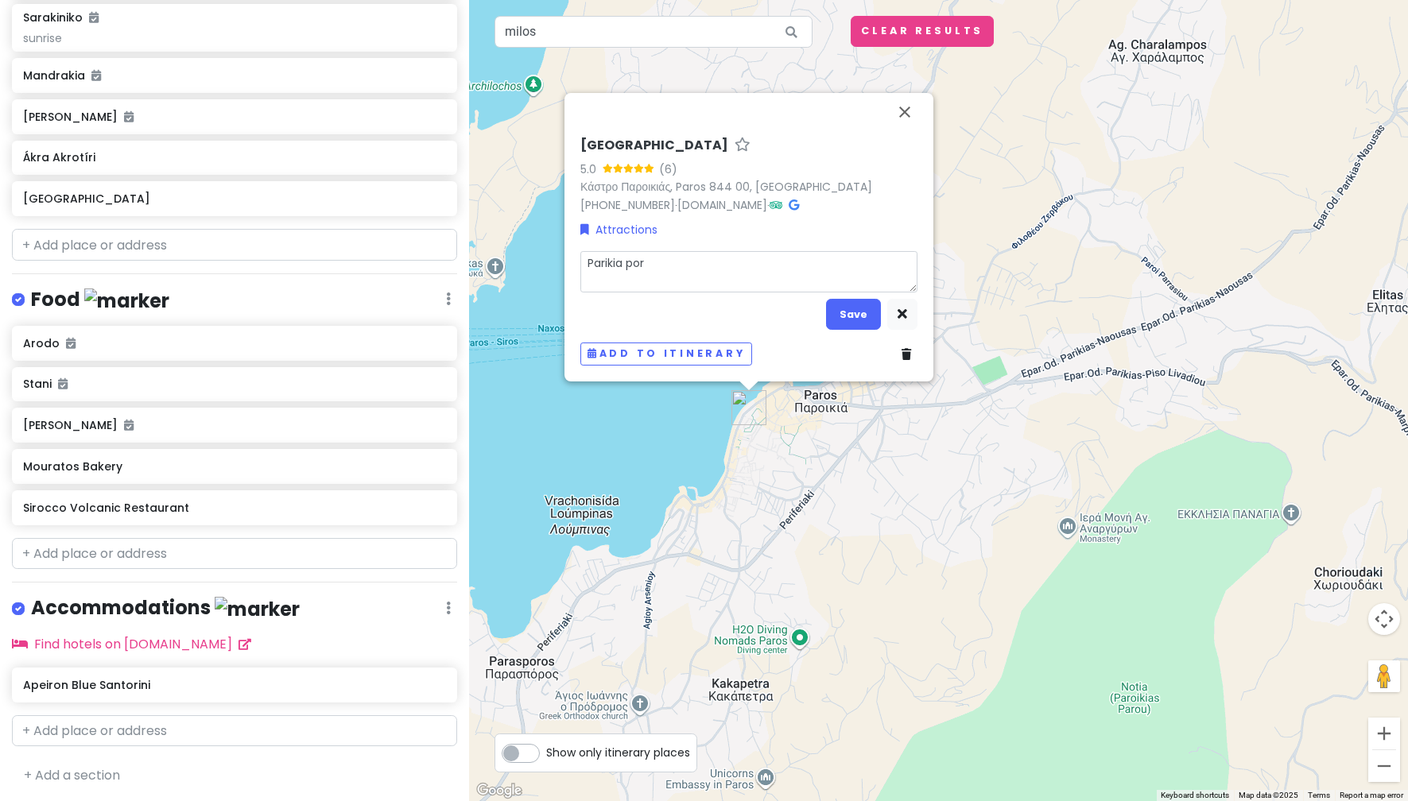
type textarea "x"
type textarea "Parikia port"
type textarea "x"
type textarea "Parikia port"
type textarea "x"
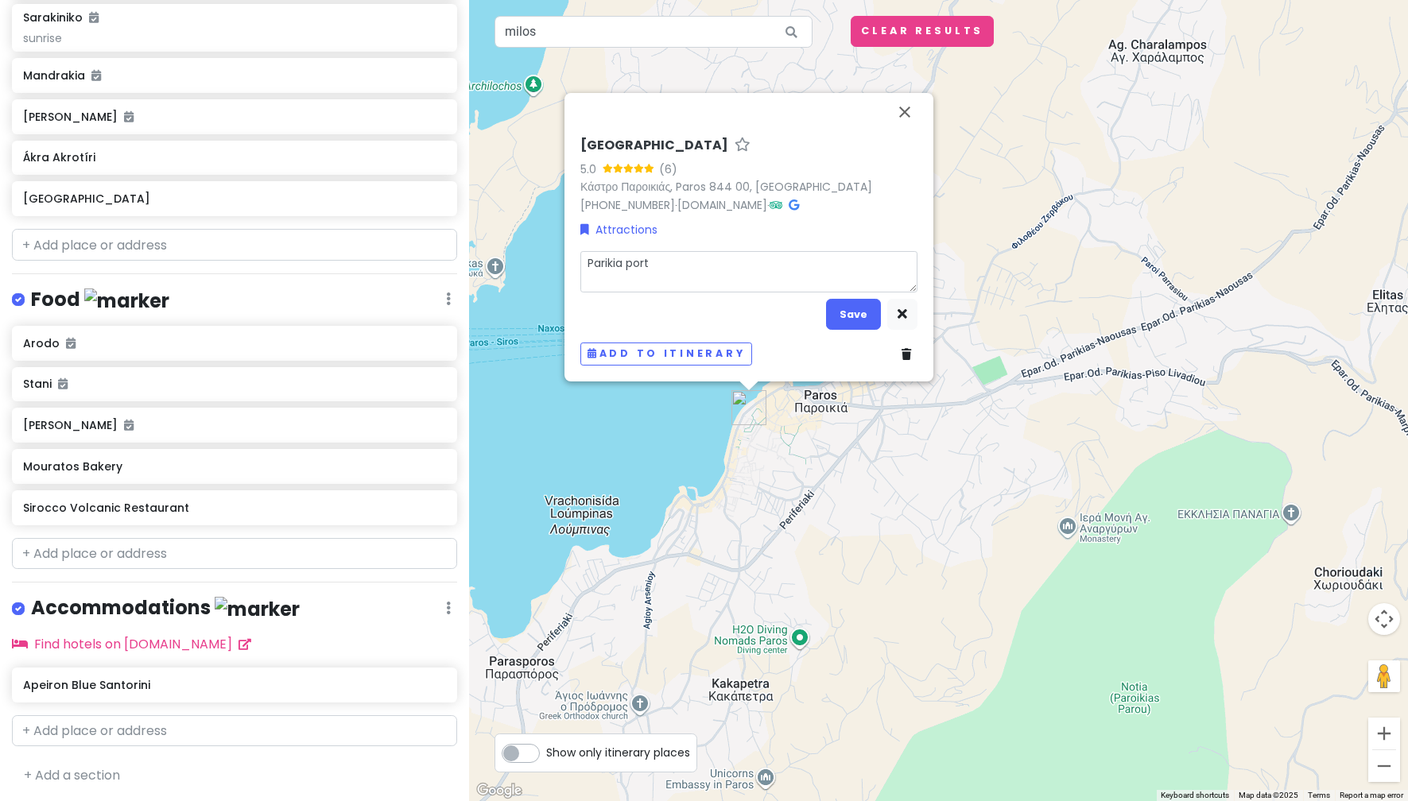
type textarea "Parikia port s"
type textarea "x"
type textarea "Parikia port sho"
type textarea "x"
type textarea "Parikia port shop"
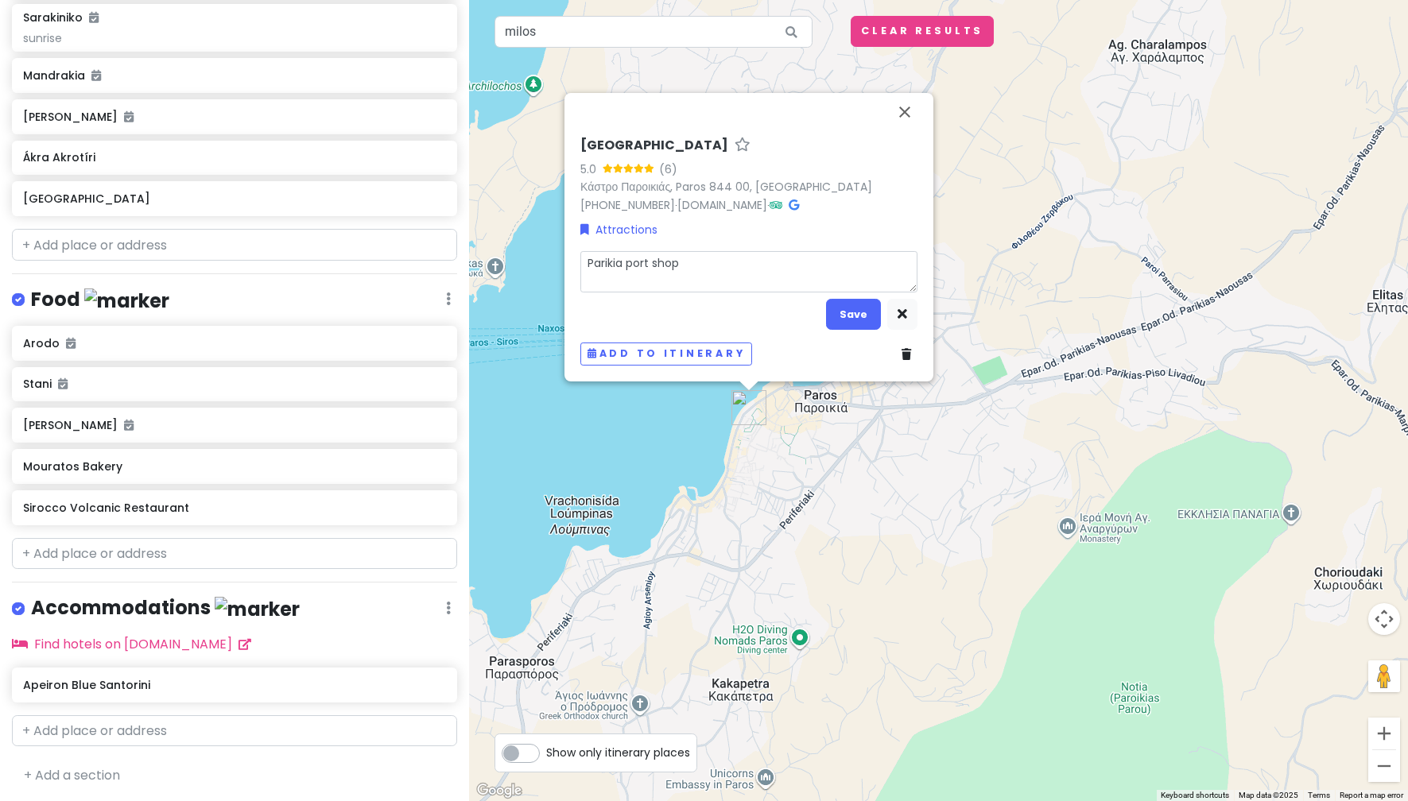
type textarea "x"
type textarea "Parikia port shopp"
type textarea "x"
type textarea "Parikia port shoppi"
type textarea "x"
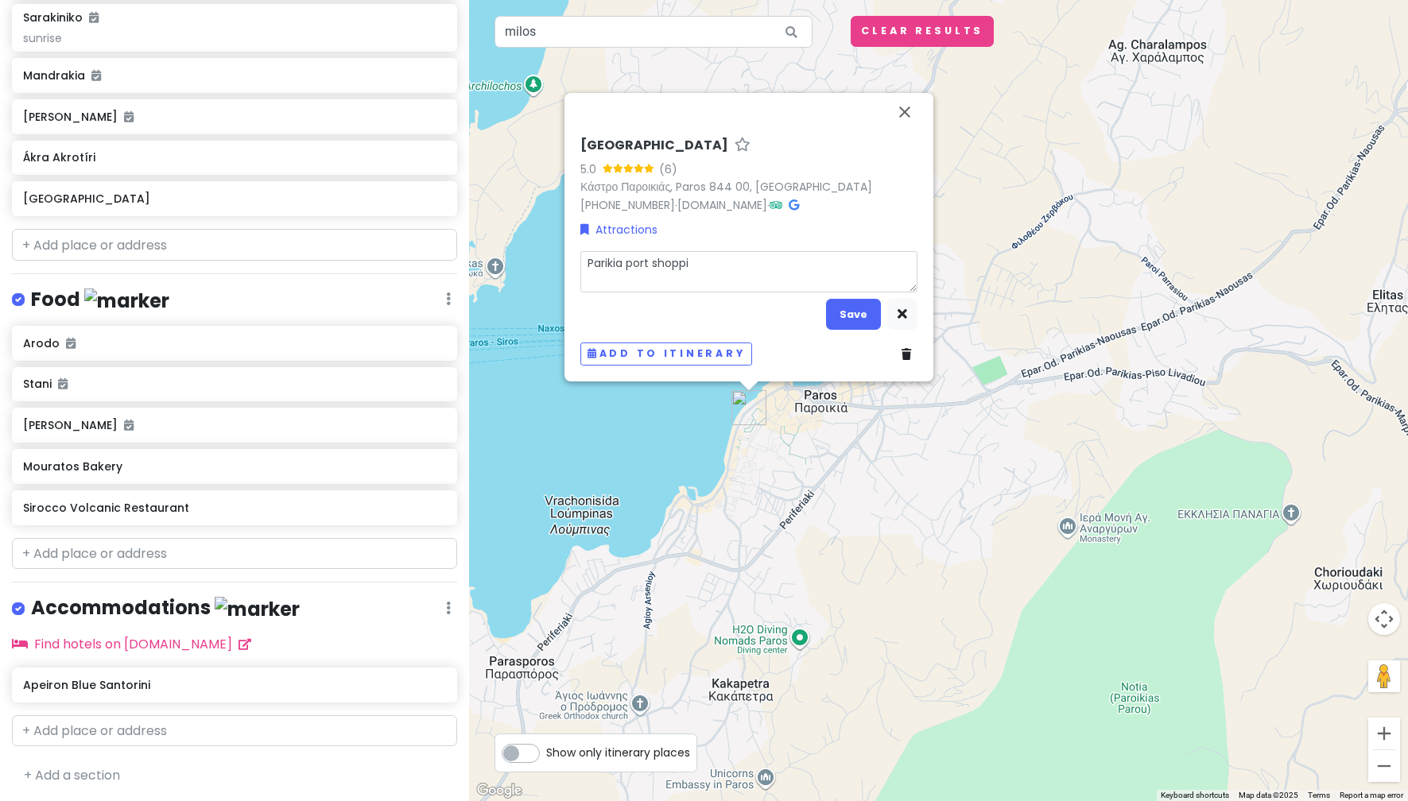
type textarea "Parikia port shoppin"
type textarea "x"
type textarea "Parikia port shopping"
click at [855, 316] on button "Save" at bounding box center [853, 314] width 55 height 31
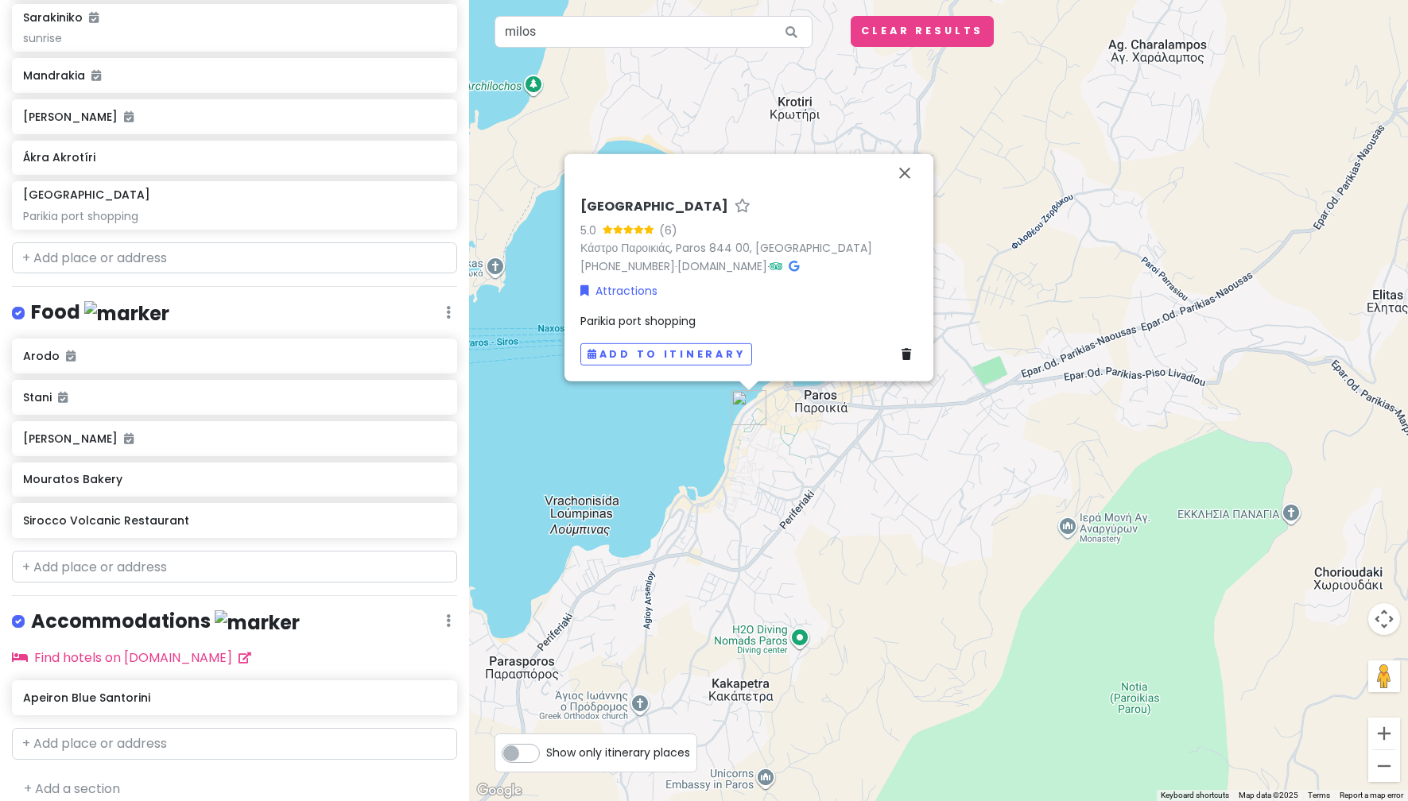
scroll to position [492, 0]
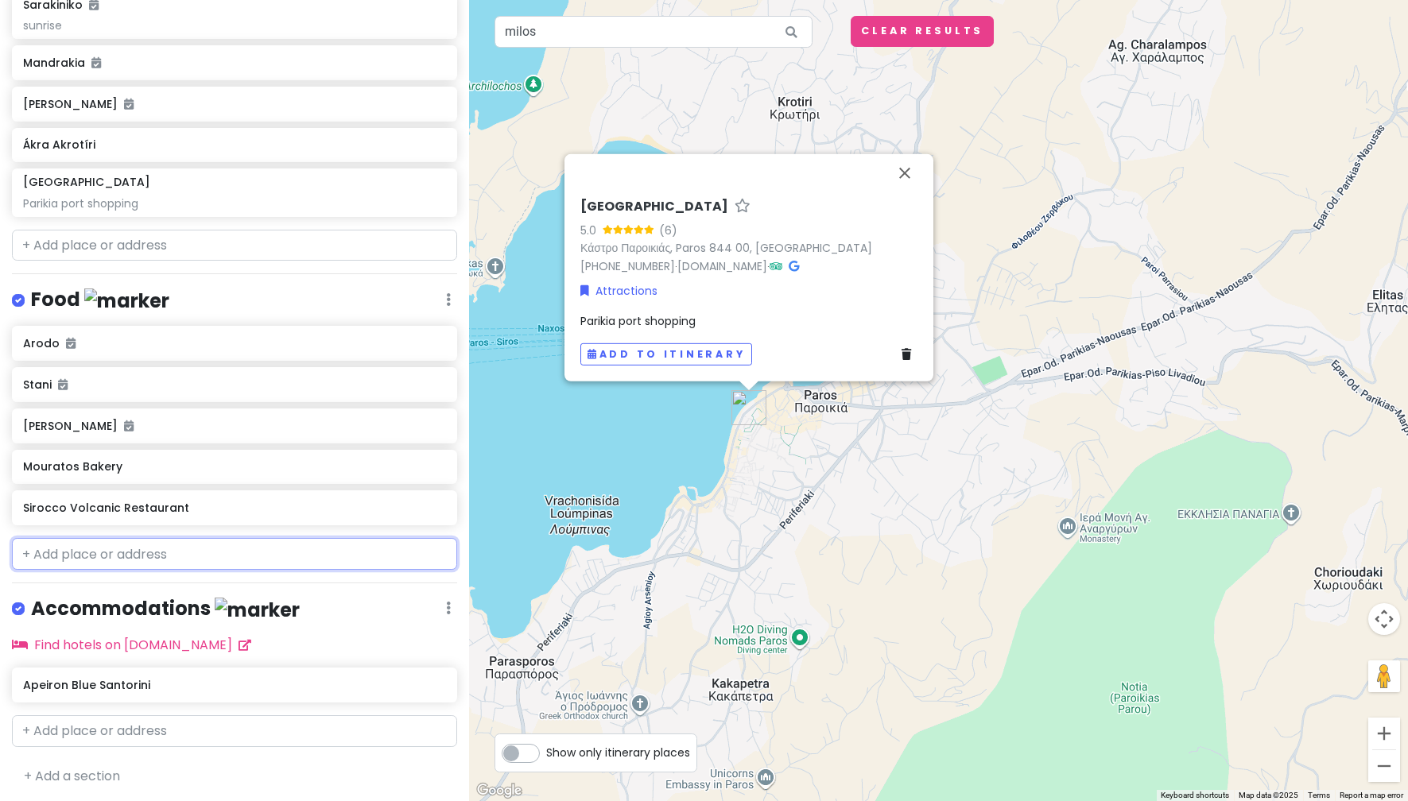
click at [192, 538] on input "text" at bounding box center [234, 554] width 445 height 32
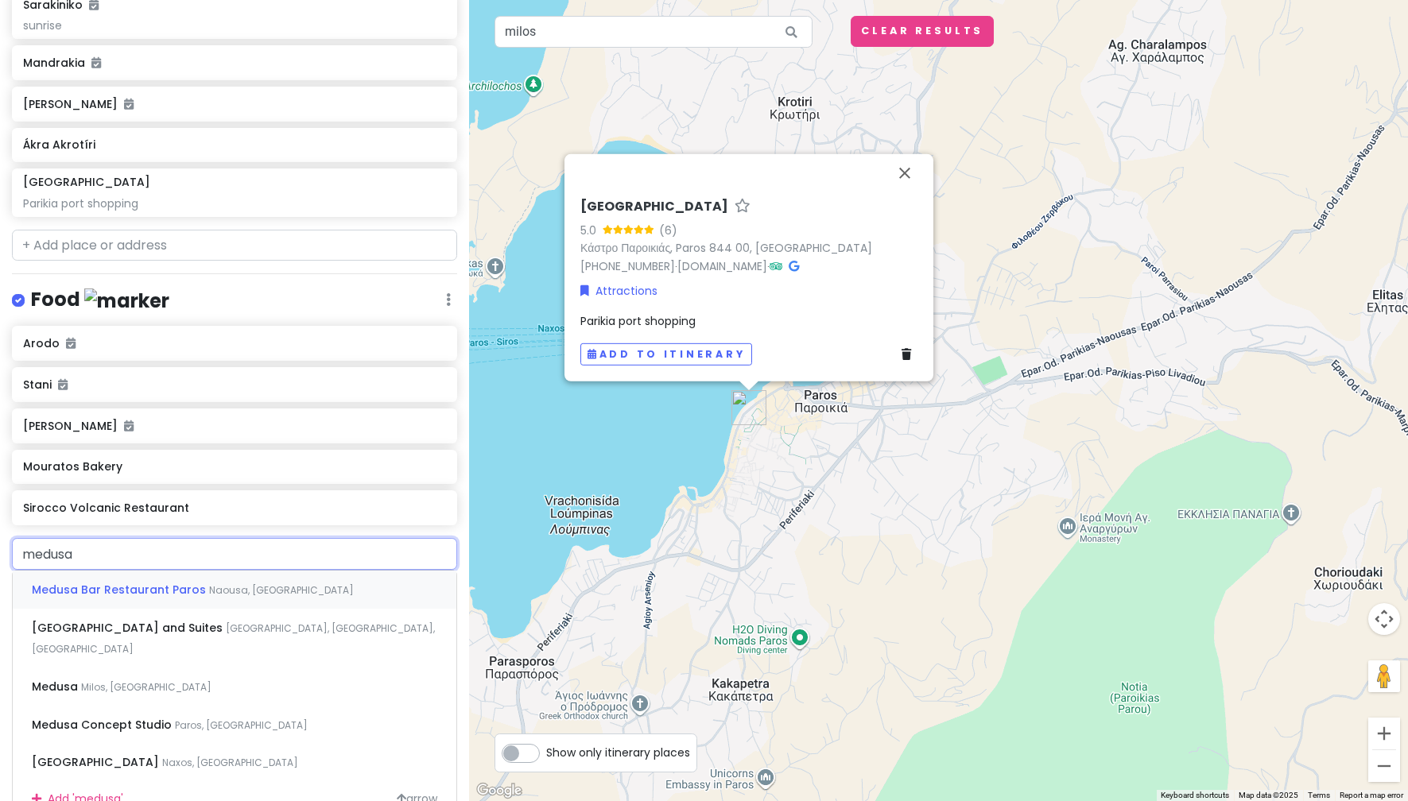
type input "medusa"
click at [209, 597] on span "Milos, [GEOGRAPHIC_DATA]" at bounding box center [281, 590] width 145 height 14
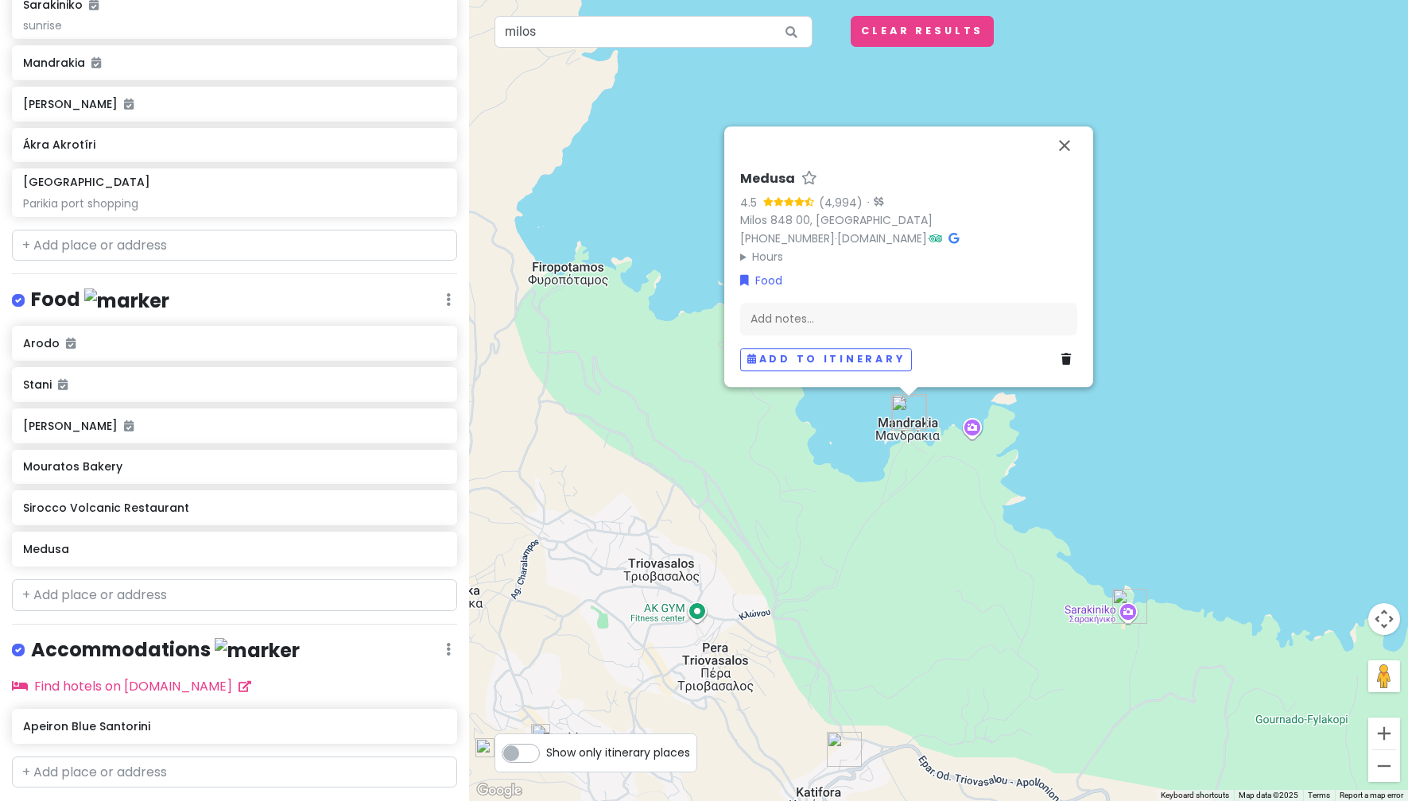
drag, startPoint x: 1052, startPoint y: 625, endPoint x: 1232, endPoint y: 332, distance: 343.3
click at [1232, 332] on div "Medusa 4.5 (4,994) · Milos 848 00, Greece +30 2287 023670 · medusamilos.gr · Ho…" at bounding box center [938, 400] width 939 height 801
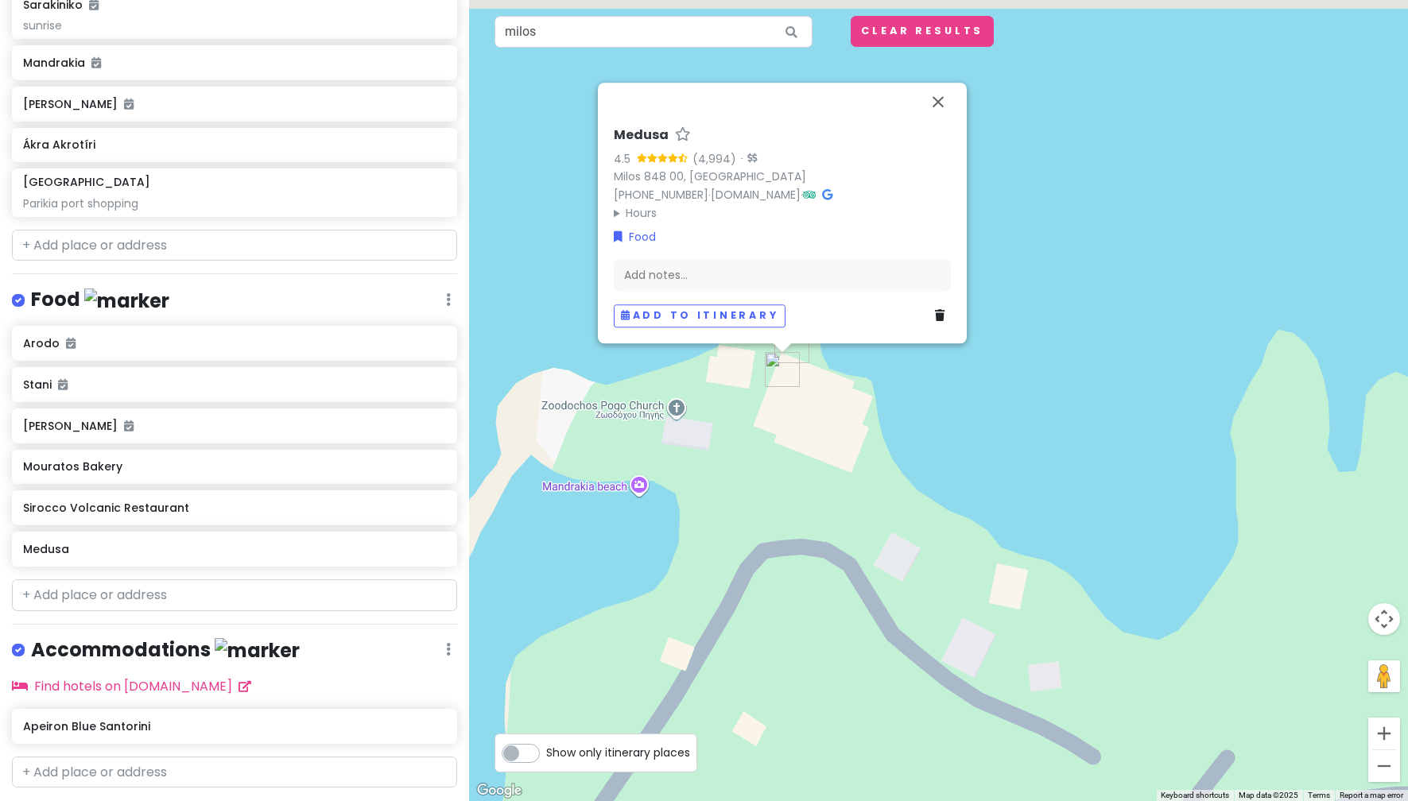
drag, startPoint x: 758, startPoint y: 348, endPoint x: 831, endPoint y: 534, distance: 199.6
click at [831, 534] on div "Medusa 4.5 (4,994) · Milos 848 00, Greece +30 2287 023670 · medusamilos.gr · Ho…" at bounding box center [938, 400] width 939 height 801
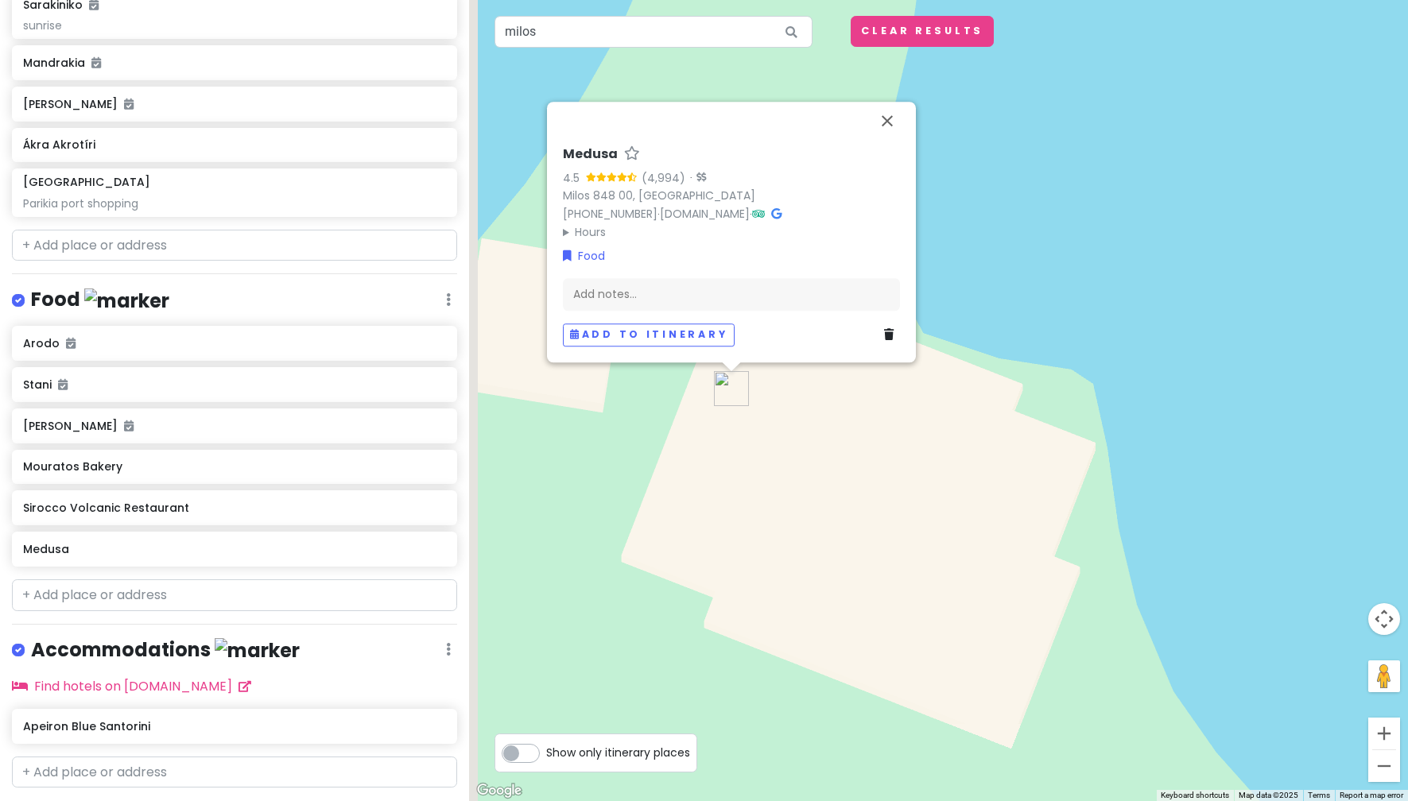
drag, startPoint x: 800, startPoint y: 486, endPoint x: 812, endPoint y: 705, distance: 218.9
click at [812, 705] on div "Medusa 4.5 (4,994) · Milos 848 00, Greece +30 2287 023670 · medusamilos.gr · Ho…" at bounding box center [938, 400] width 939 height 801
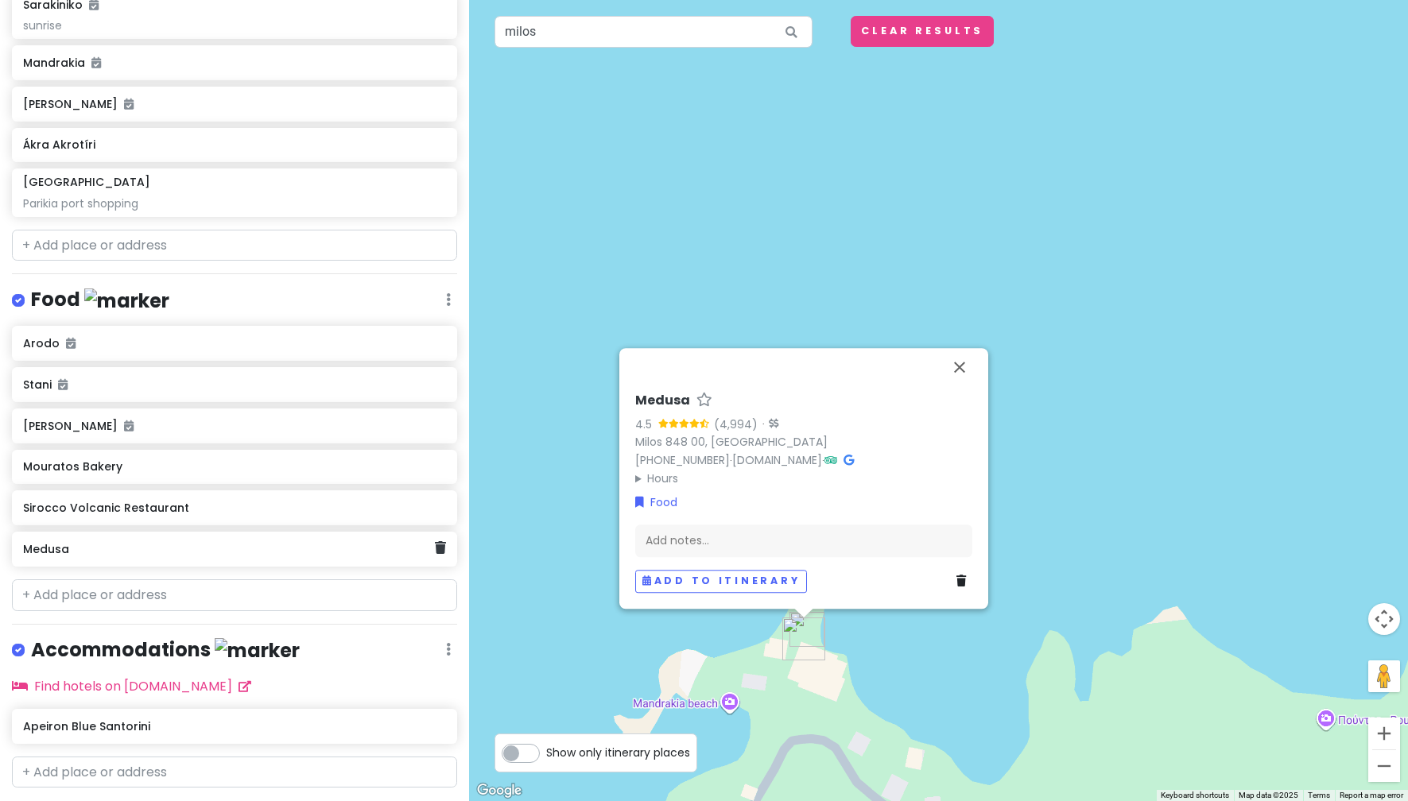
click at [201, 552] on h6 "Medusa" at bounding box center [229, 549] width 412 height 14
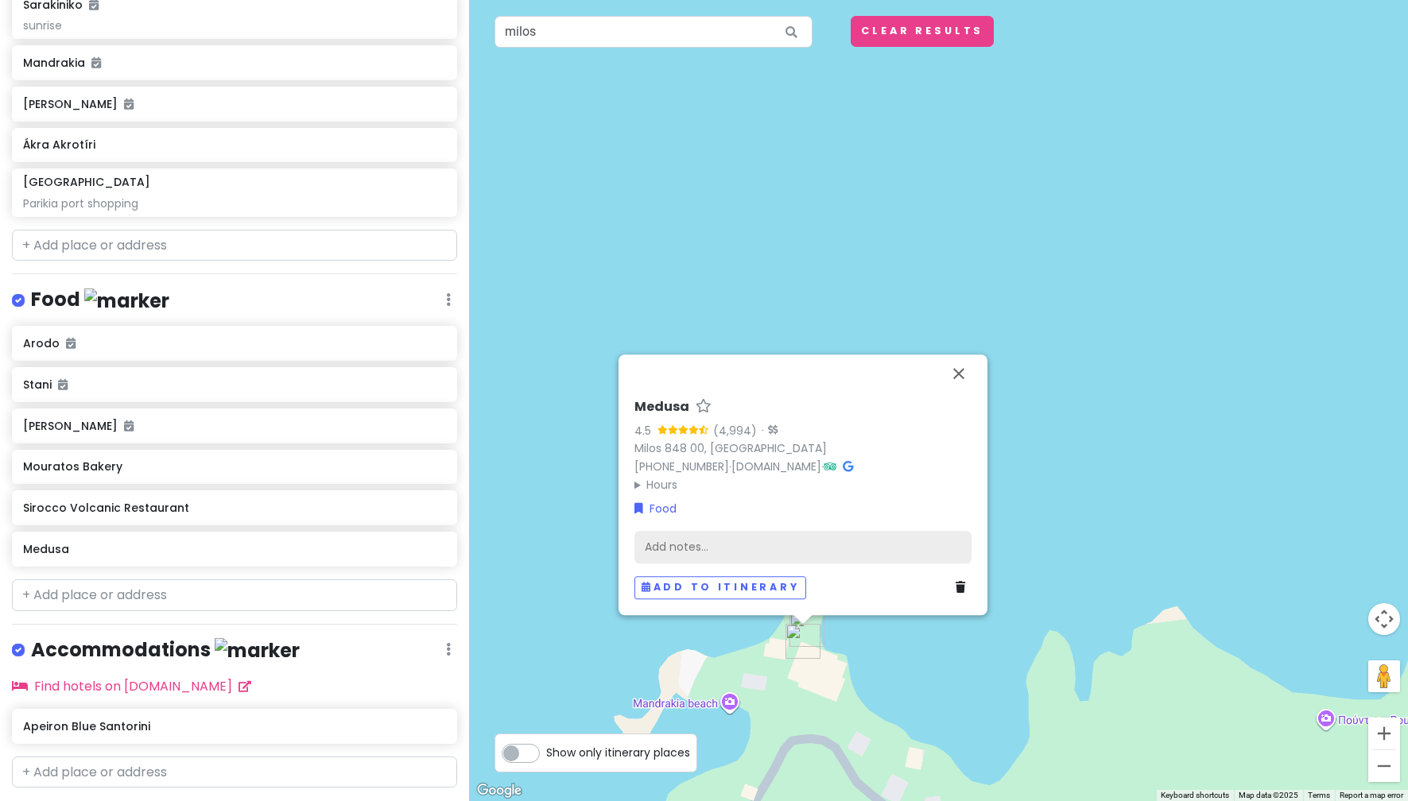
click at [719, 559] on div "Add notes..." at bounding box center [802, 547] width 337 height 33
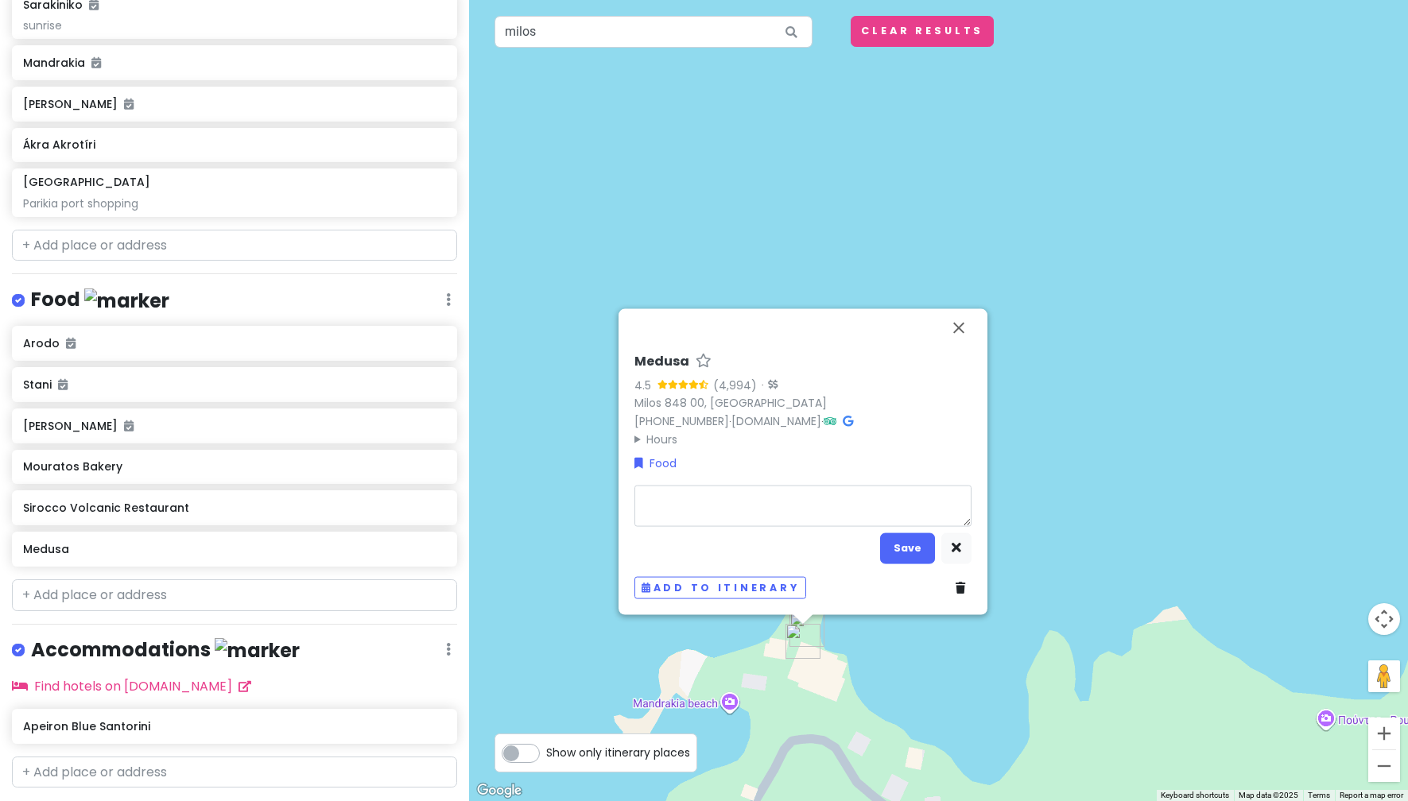
type textarea "x"
type textarea "w"
type textarea "x"
type textarea "wq"
type textarea "x"
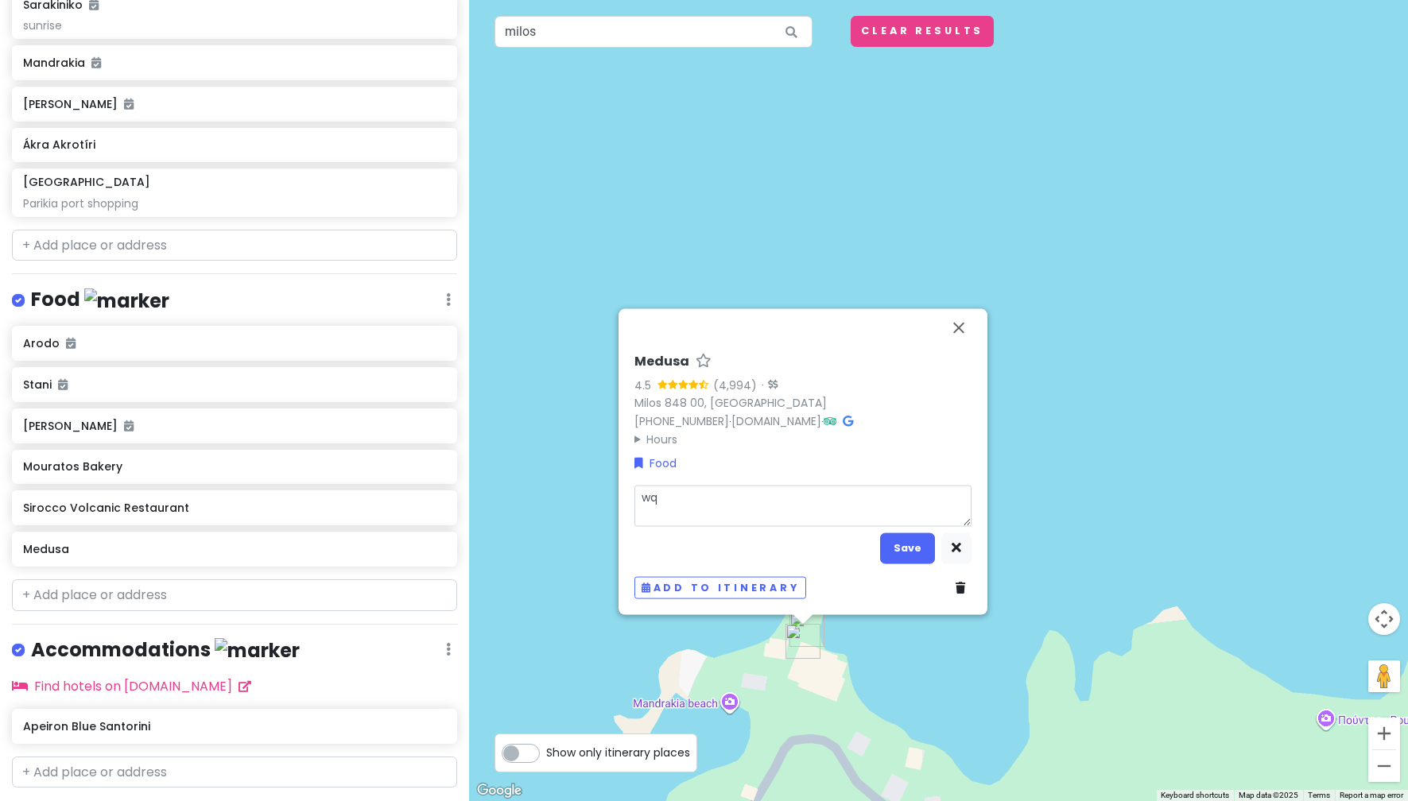
type textarea "wqa"
type textarea "x"
type textarea "wqal"
type textarea "x"
type textarea "wqalk"
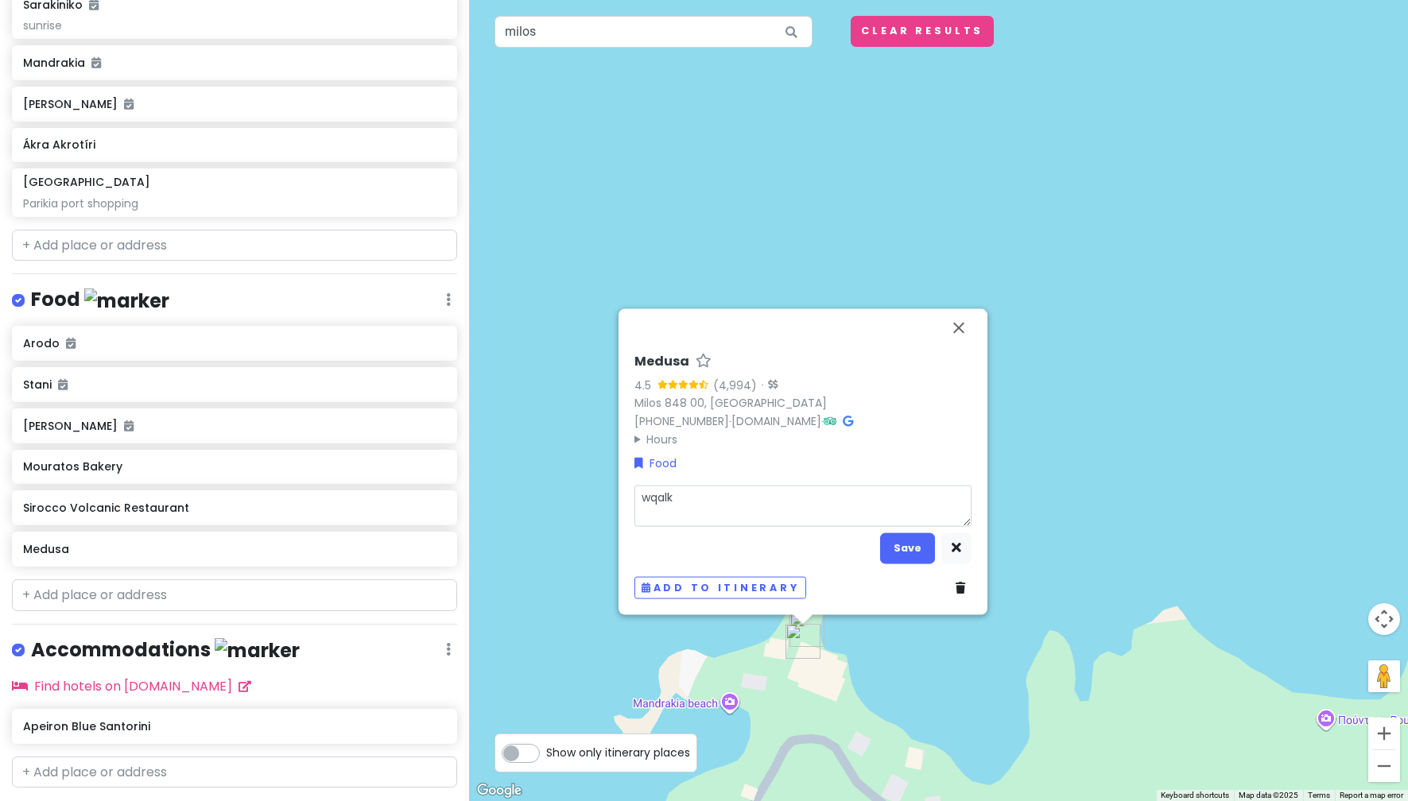
type textarea "x"
type textarea "wqalk"
type textarea "x"
type textarea "wqalk i"
type textarea "x"
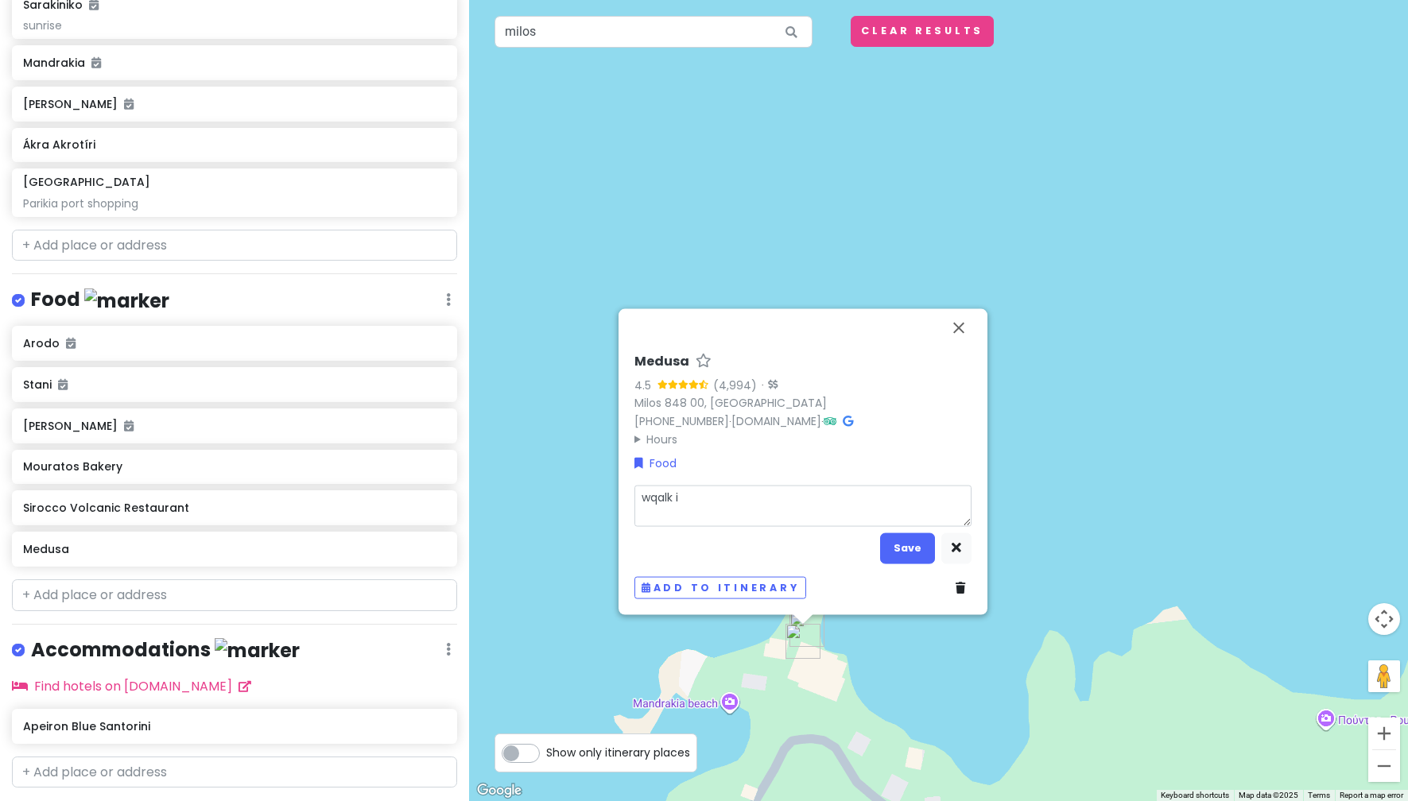
type textarea "wqalk in"
type textarea "x"
type textarea "wqalk i"
type textarea "x"
type textarea "wqalk"
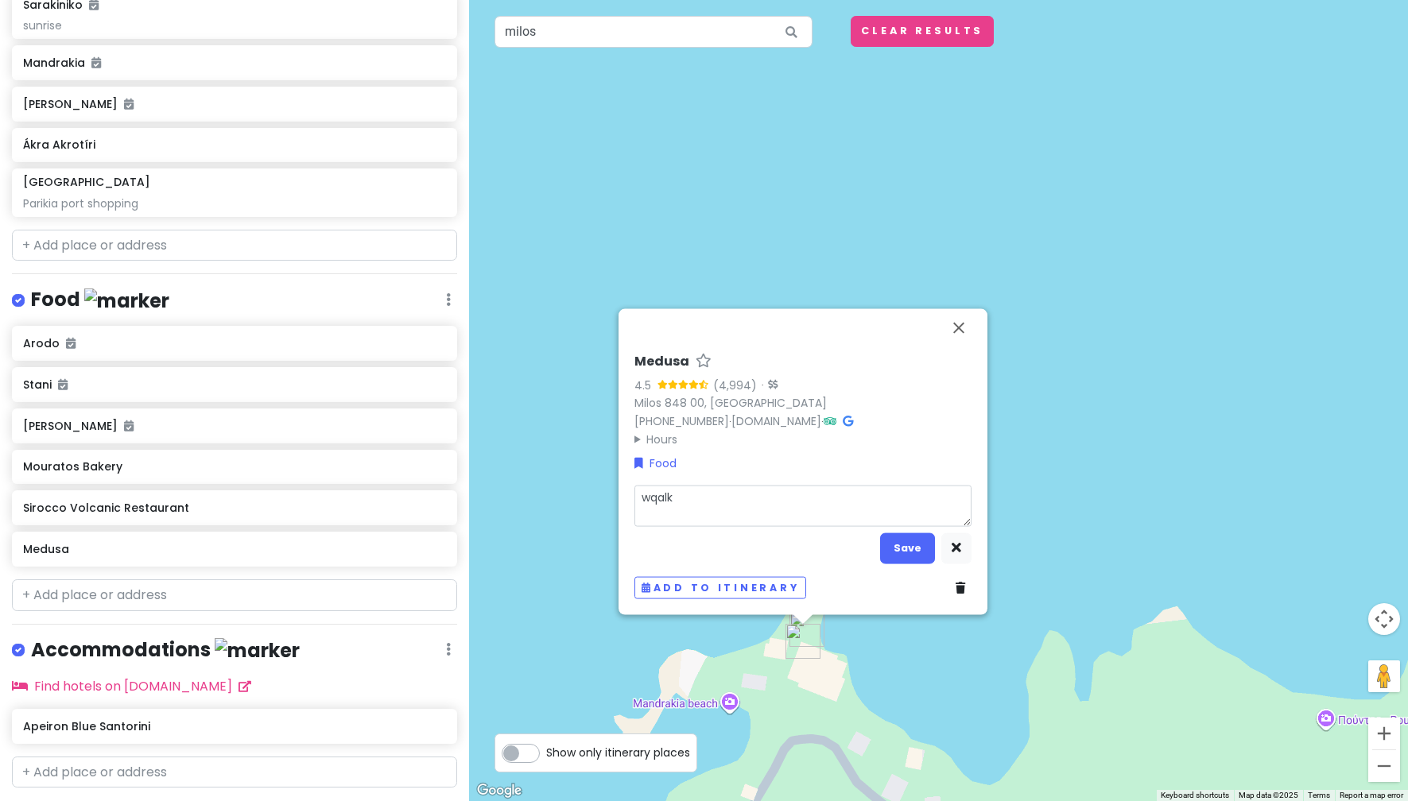
type textarea "x"
type textarea "wqalk"
type textarea "x"
type textarea "wqal"
type textarea "x"
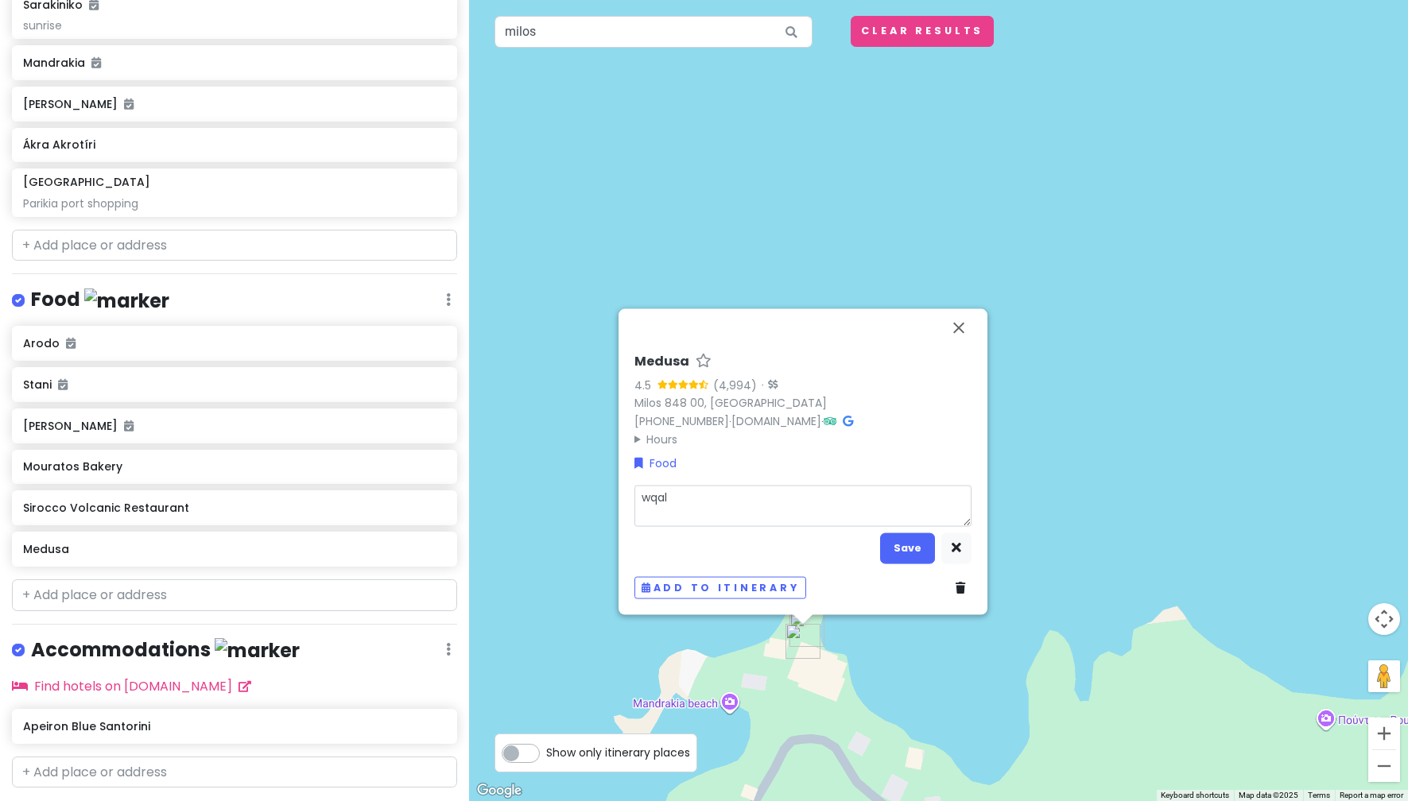
type textarea "wqa"
type textarea "x"
type textarea "wq"
type textarea "x"
type textarea "w"
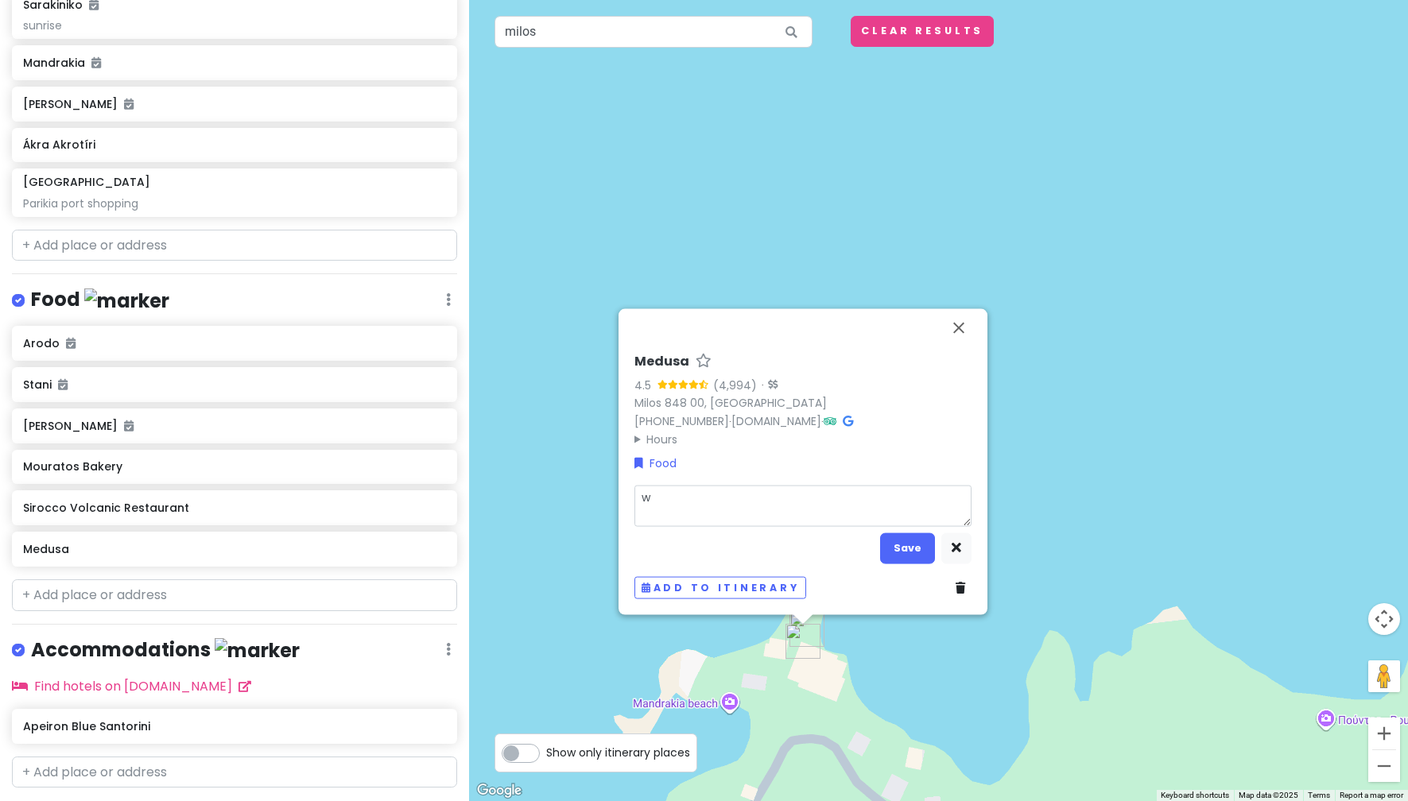
type textarea "x"
type textarea "wa"
type textarea "x"
type textarea "wal"
type textarea "x"
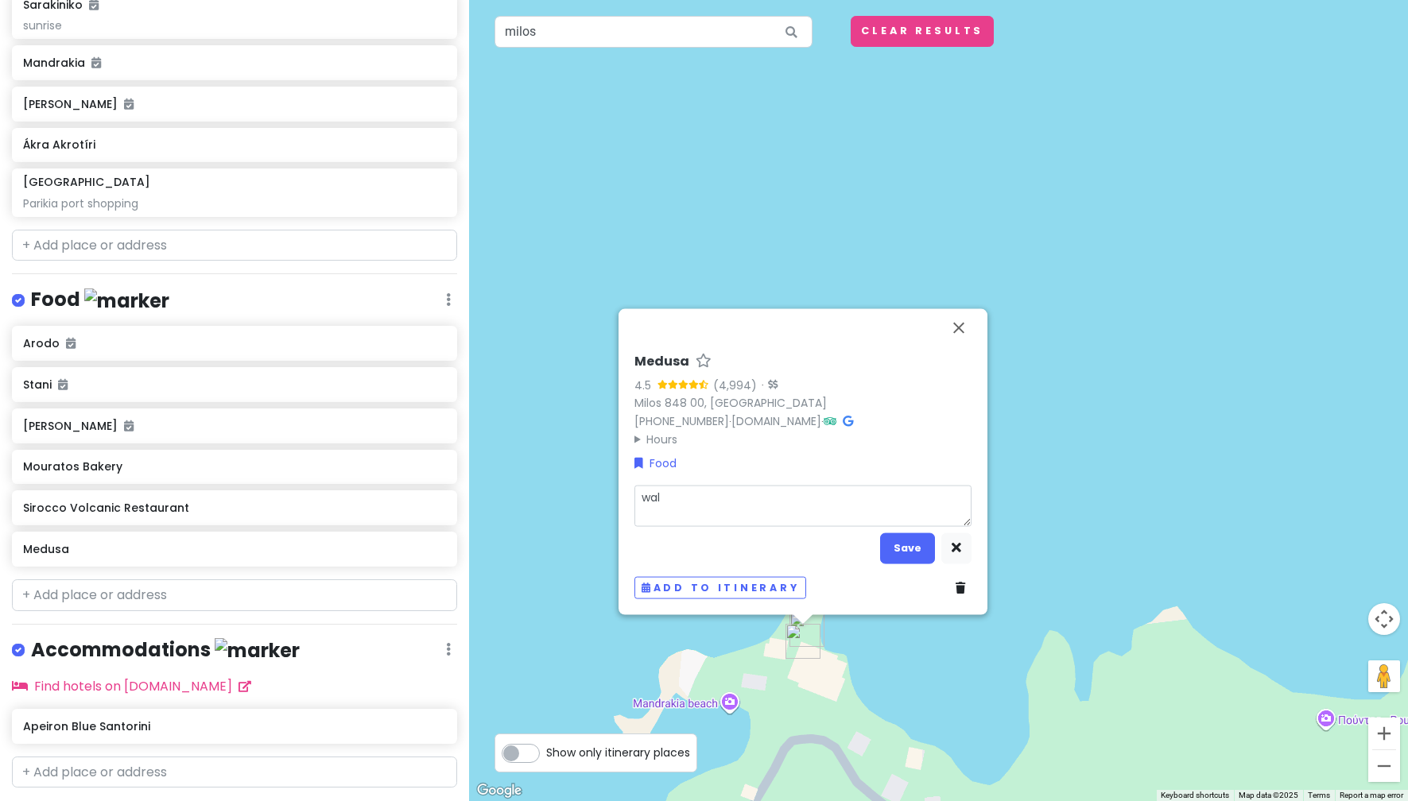
type textarea "walk"
type textarea "x"
type textarea "walk"
type textarea "x"
type textarea "walk i"
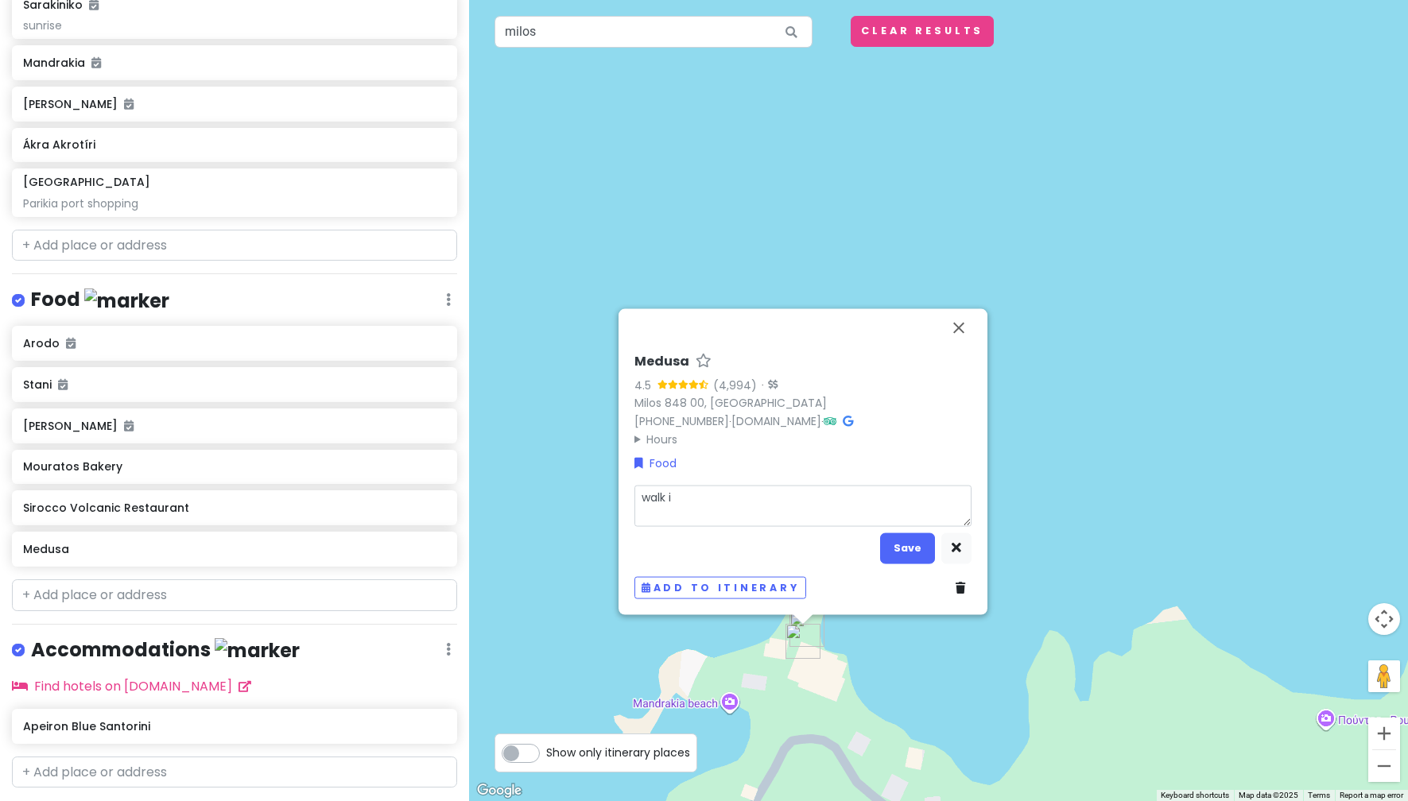
type textarea "x"
type textarea "walk in"
type textarea "x"
type textarea "walk in"
type textarea "x"
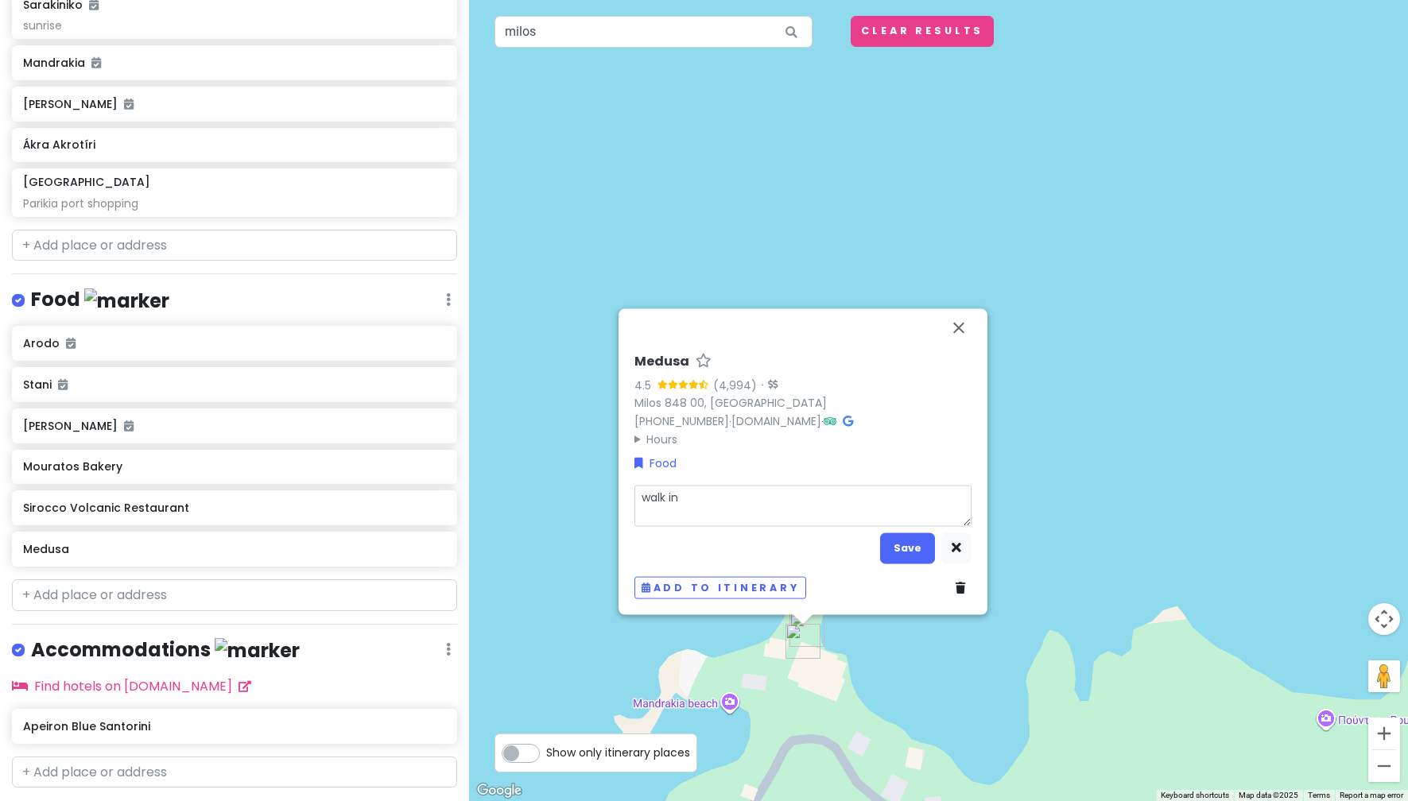
type textarea "walk in o"
type textarea "x"
type textarea "walk in on"
type textarea "x"
type textarea "walk in onl"
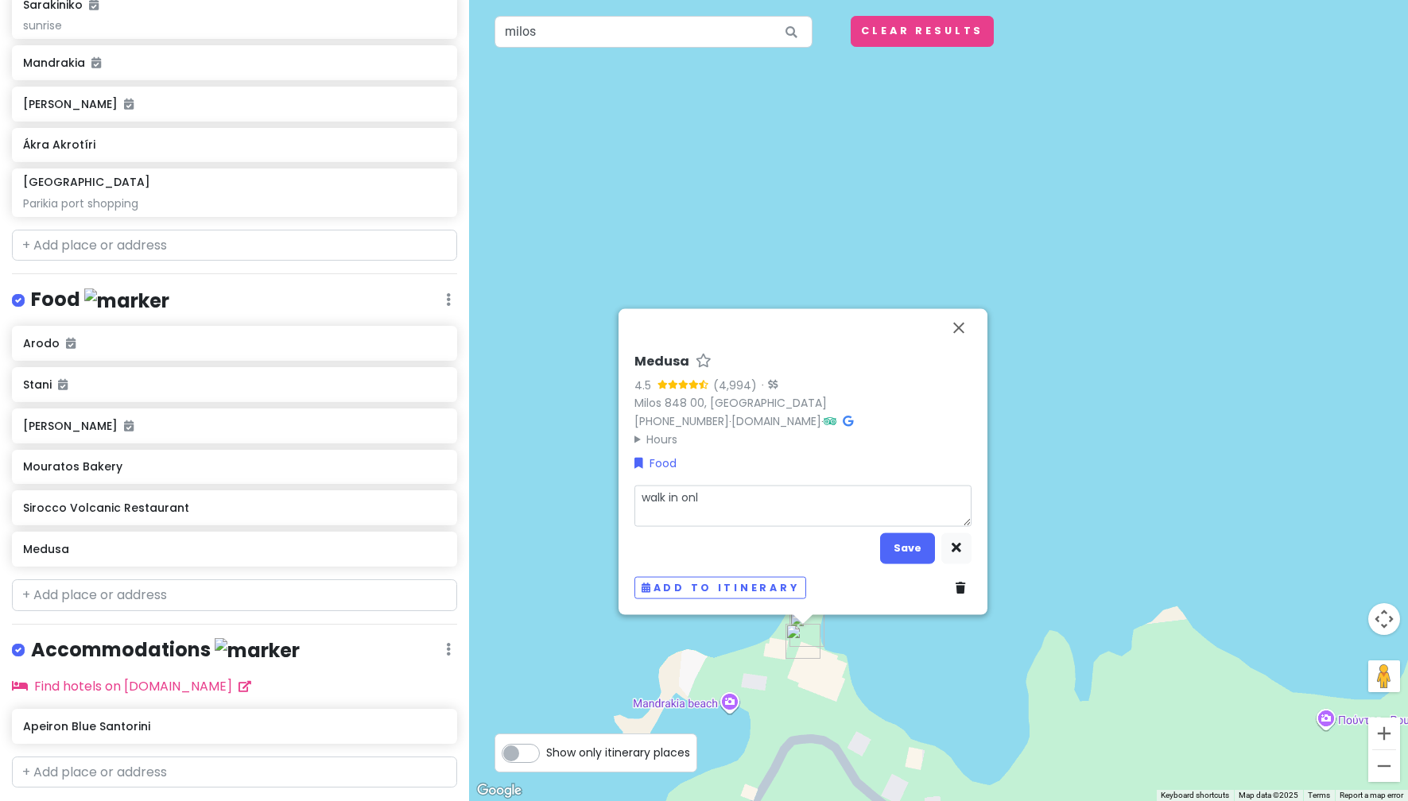
type textarea "x"
type textarea "walk in only"
click at [893, 549] on button "Save" at bounding box center [907, 548] width 55 height 31
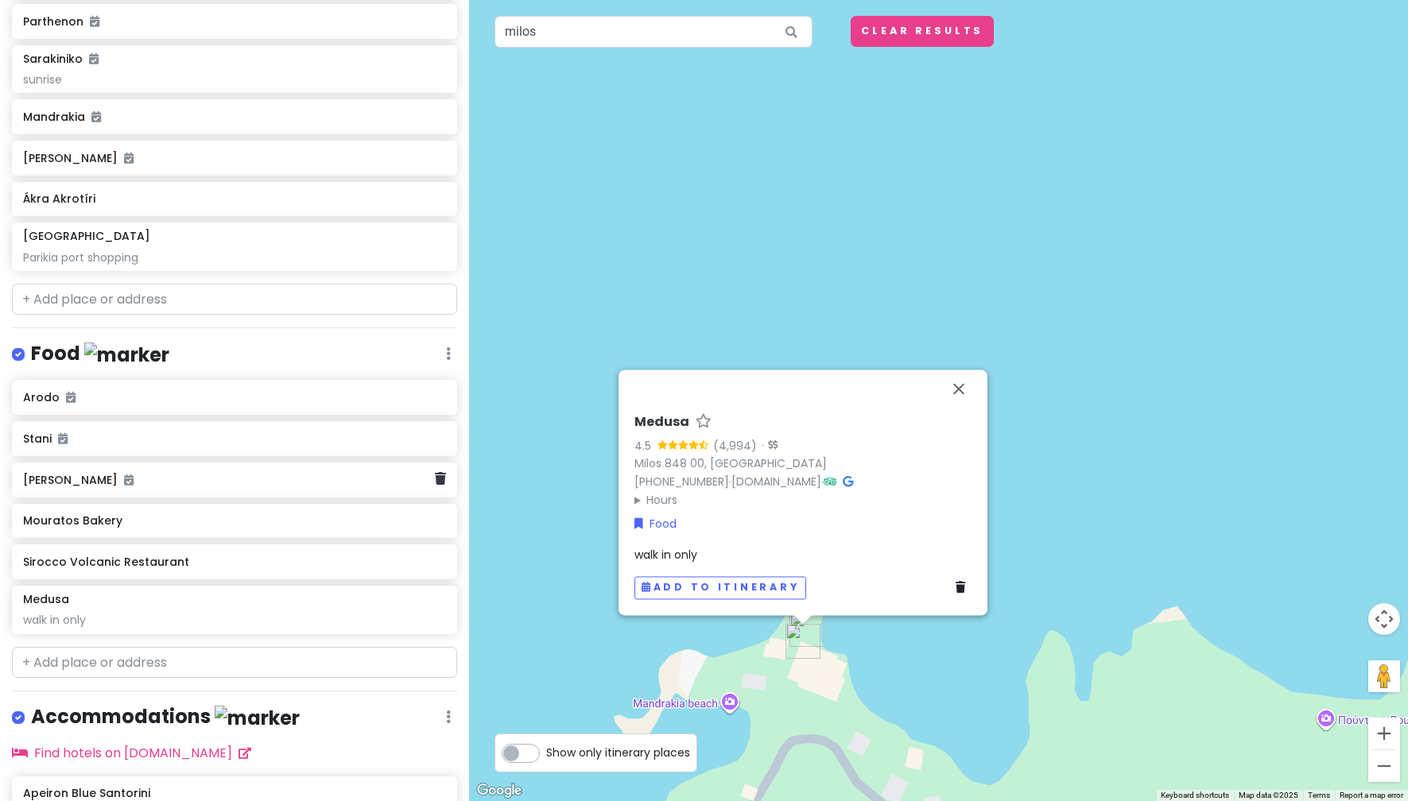
scroll to position [413, 0]
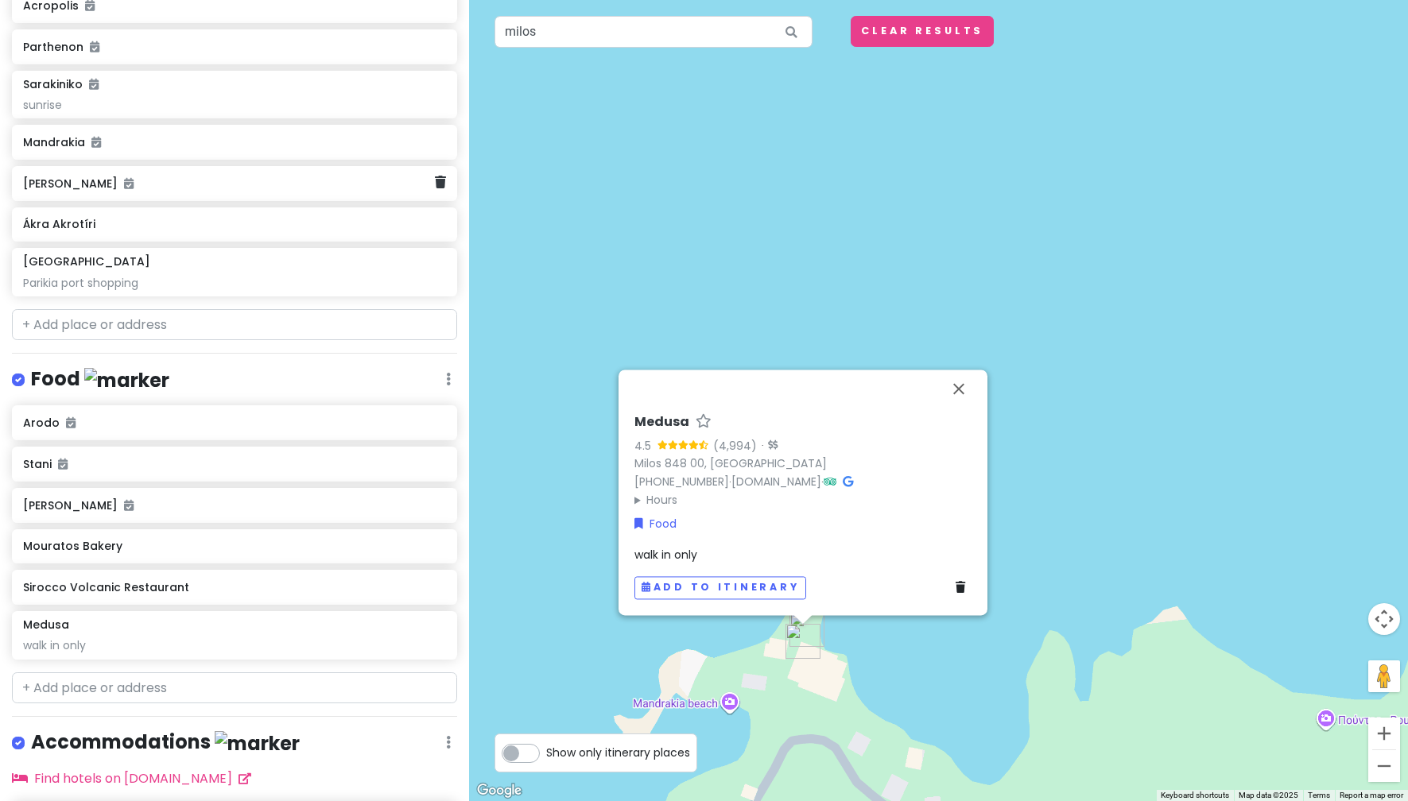
click at [204, 196] on div "[PERSON_NAME]" at bounding box center [234, 183] width 445 height 35
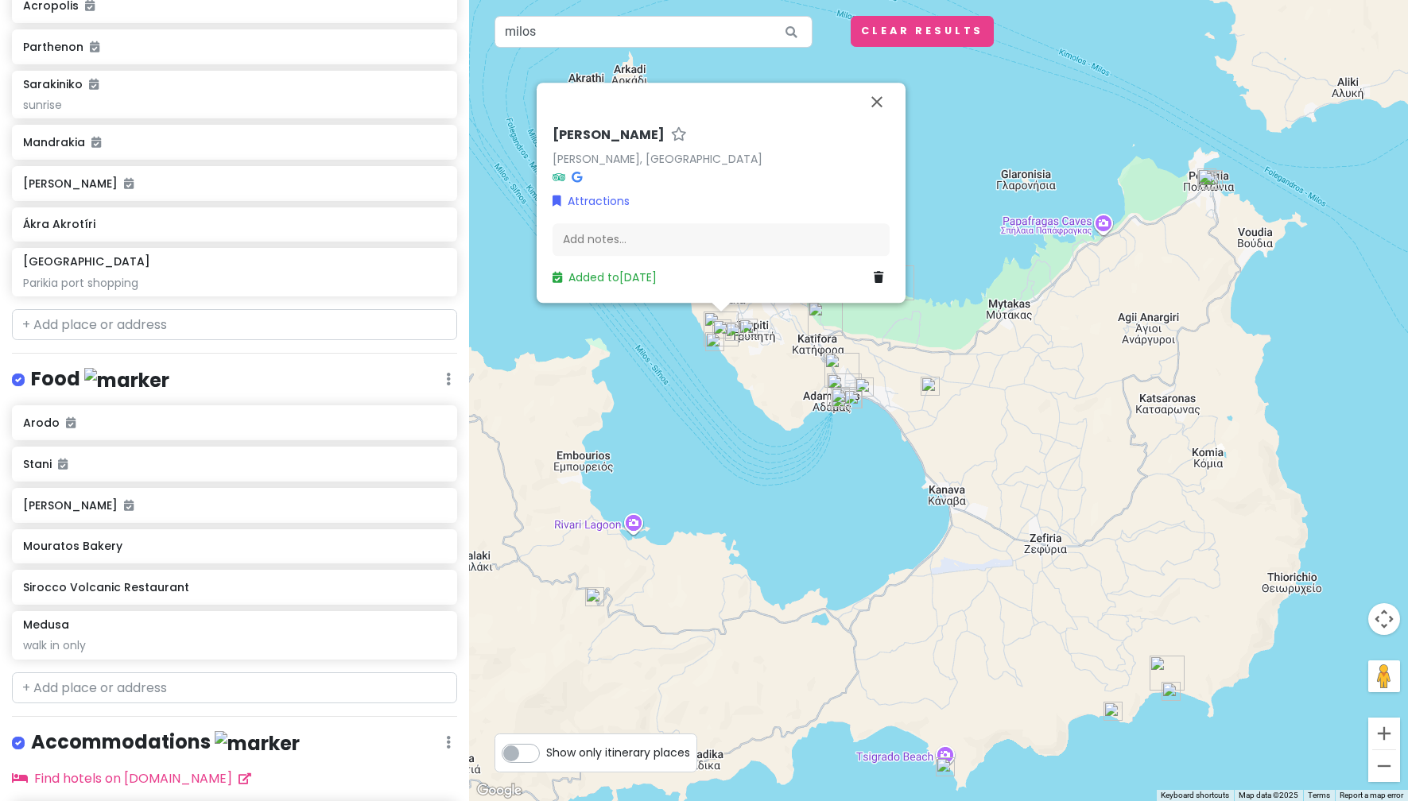
drag, startPoint x: 968, startPoint y: 671, endPoint x: 781, endPoint y: 451, distance: 289.2
click at [781, 455] on div "Klima Klima, Greece Attractions Add notes... Added to Tue 6/8" at bounding box center [938, 400] width 939 height 801
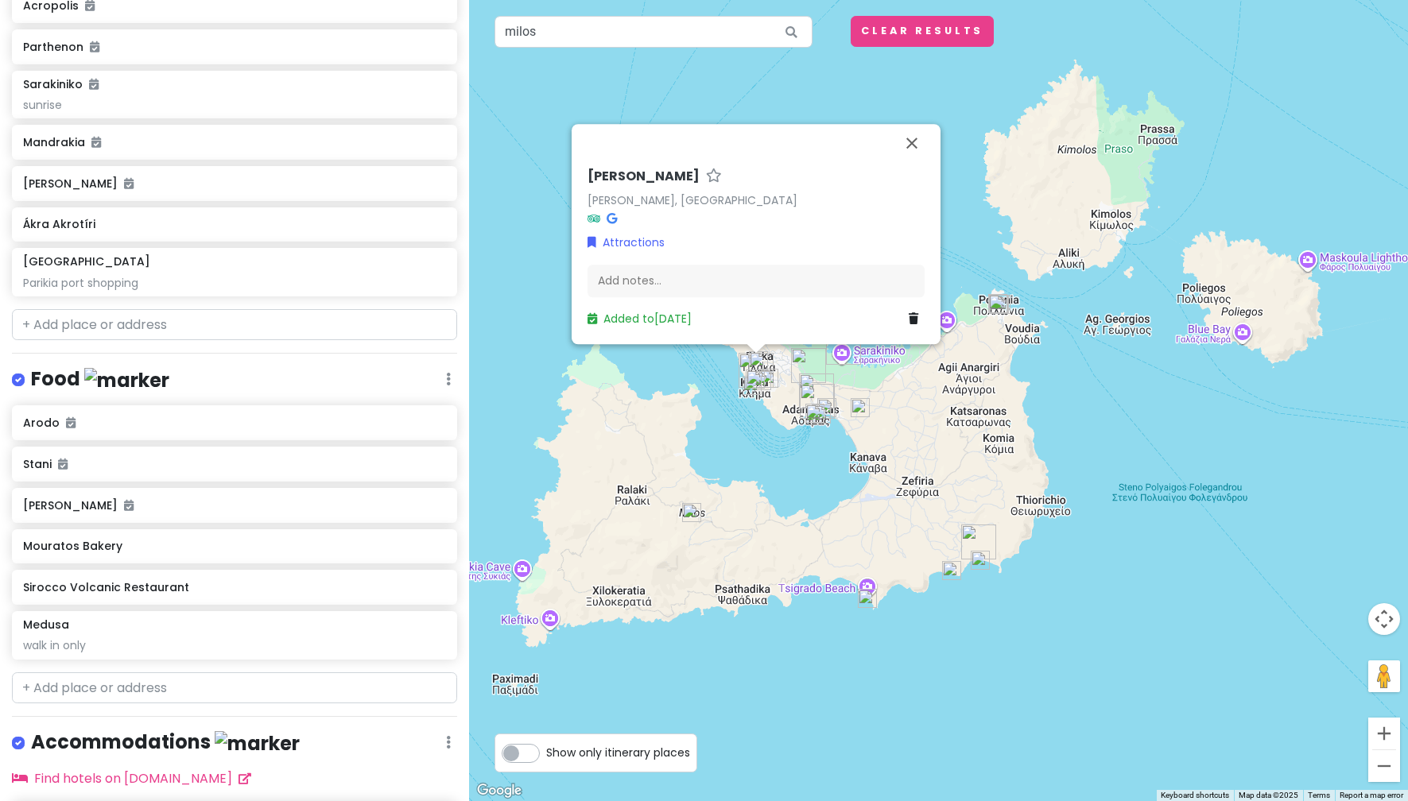
drag, startPoint x: 974, startPoint y: 355, endPoint x: 974, endPoint y: 423, distance: 68.4
click at [974, 423] on div "Klima Klima, Greece Attractions Add notes... Added to Tue 6/8" at bounding box center [938, 400] width 939 height 801
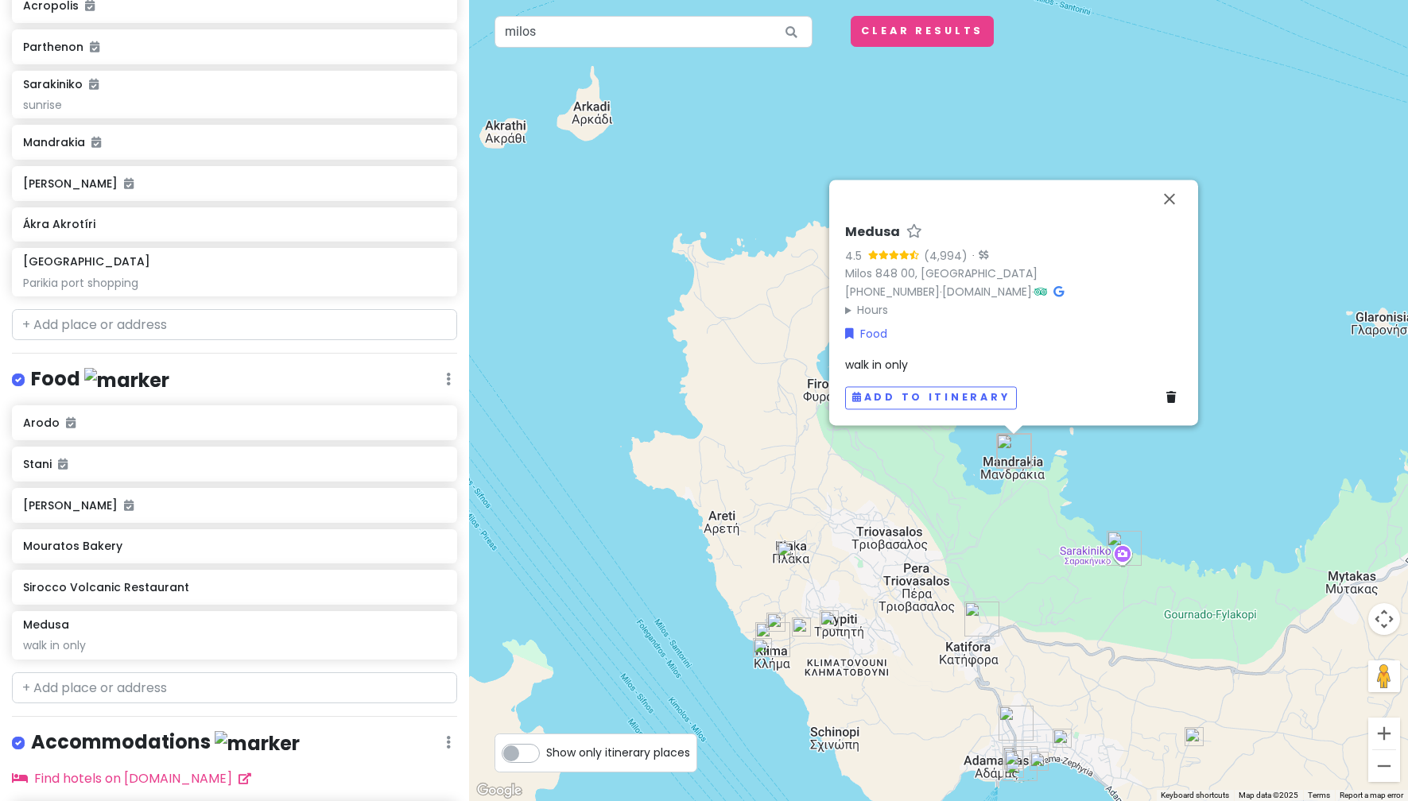
drag, startPoint x: 747, startPoint y: 575, endPoint x: 936, endPoint y: 551, distance: 190.8
click at [936, 551] on div "Medusa 4.5 (4,994) · Milos 848 00, Greece +30 2287 023670 · medusamilos.gr · Ho…" at bounding box center [938, 400] width 939 height 801
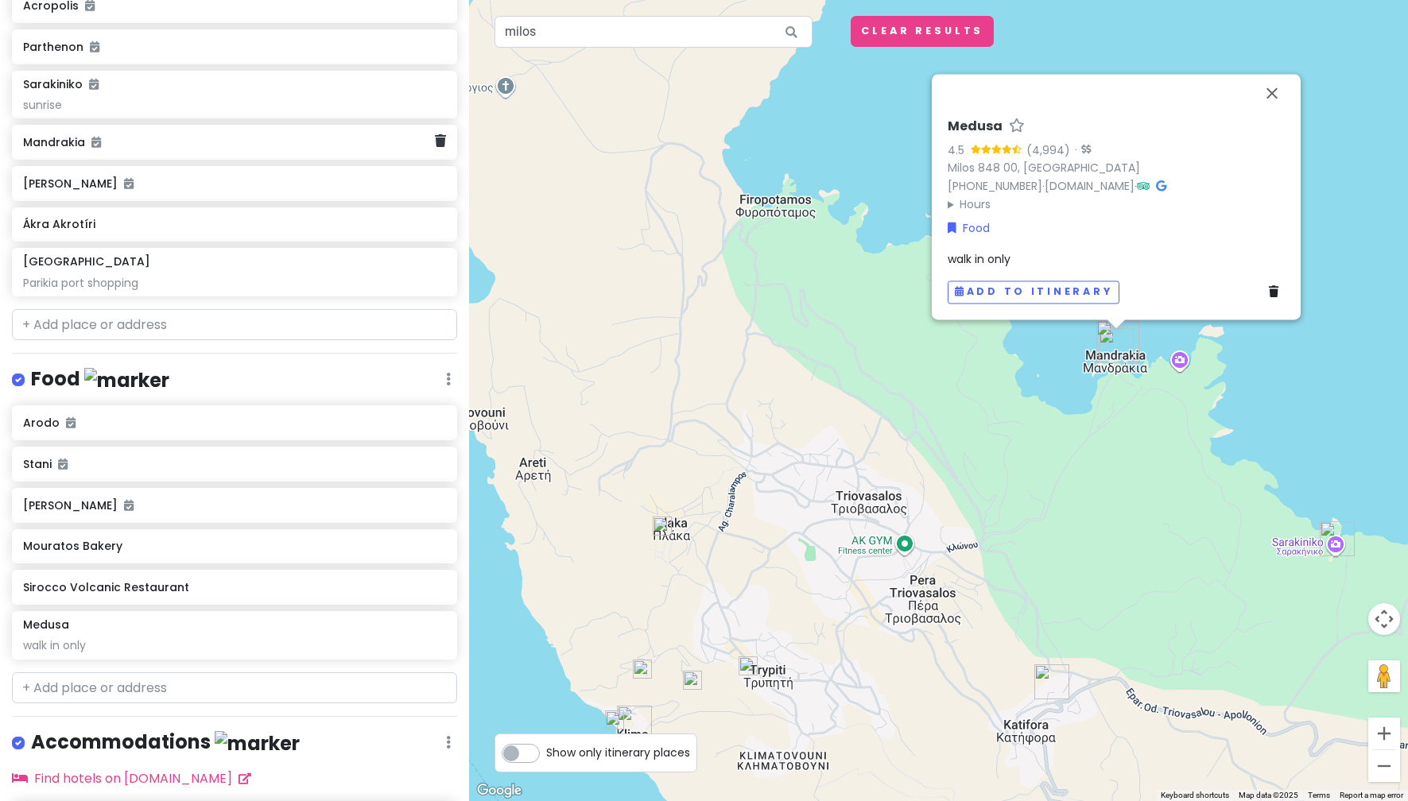
click at [122, 145] on h6 "Mandrakia" at bounding box center [229, 142] width 412 height 14
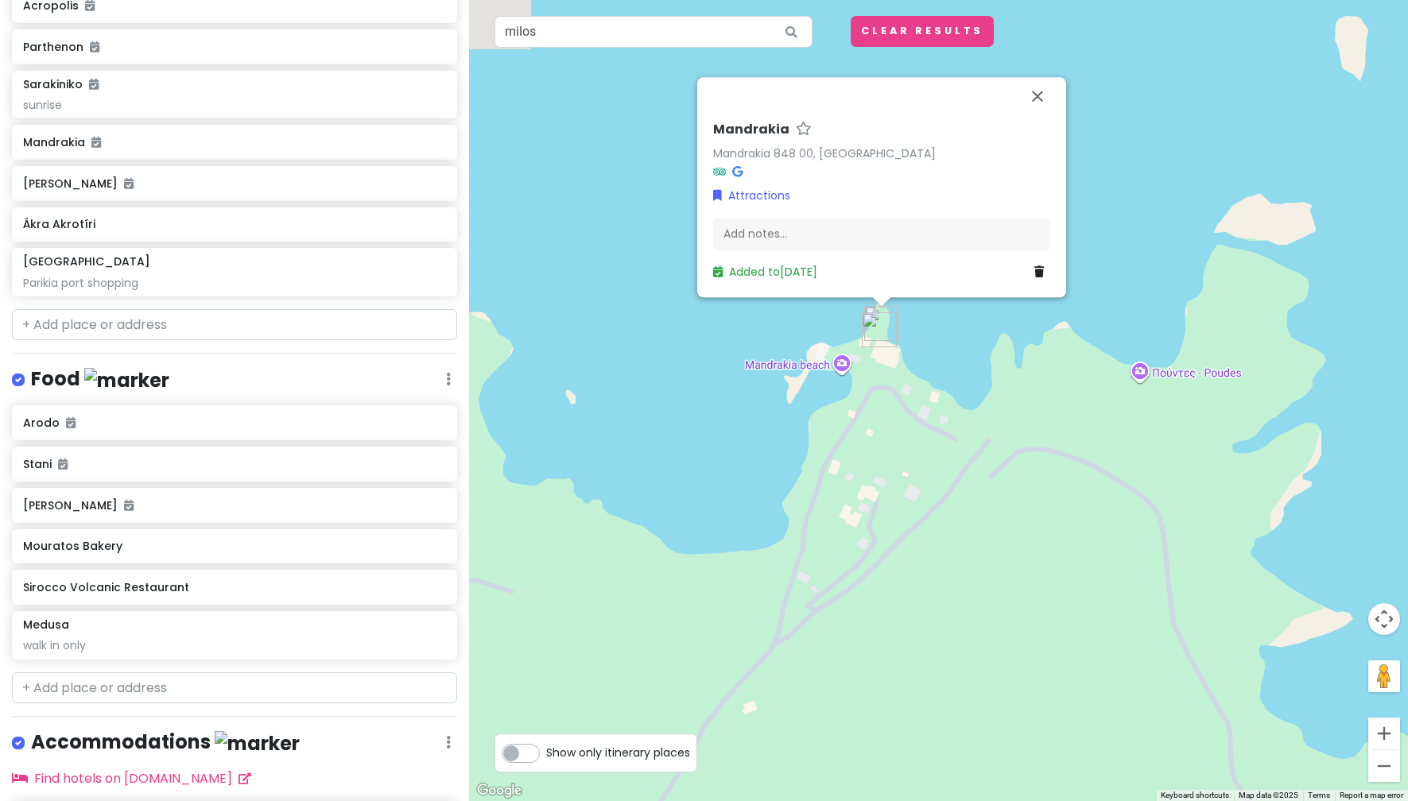
drag, startPoint x: 1079, startPoint y: 468, endPoint x: 741, endPoint y: 778, distance: 459.1
click at [740, 780] on div "Mandrakia Mandrakia 848 00, Greece Attractions Add notes... Added to Tue 6/8" at bounding box center [938, 400] width 939 height 801
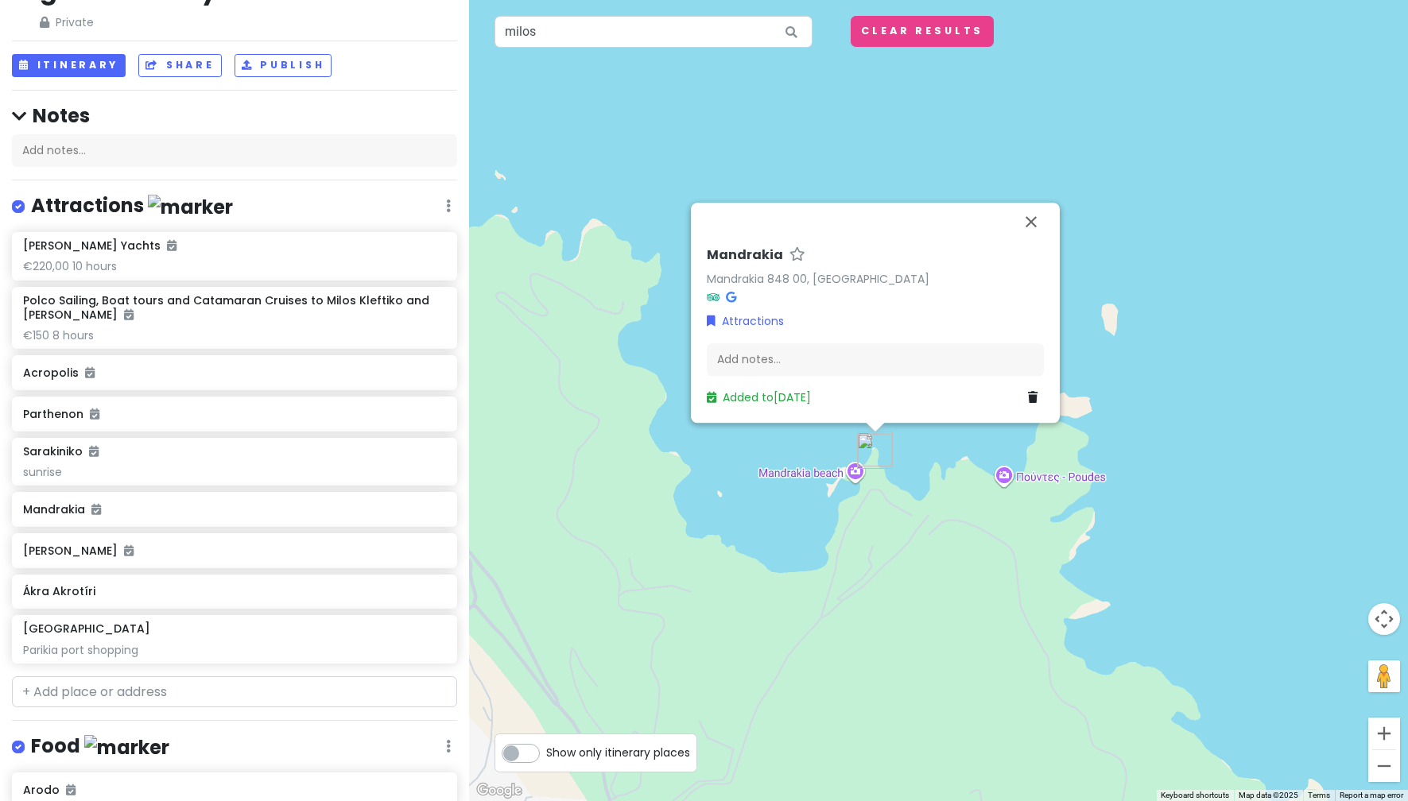
scroll to position [0, 0]
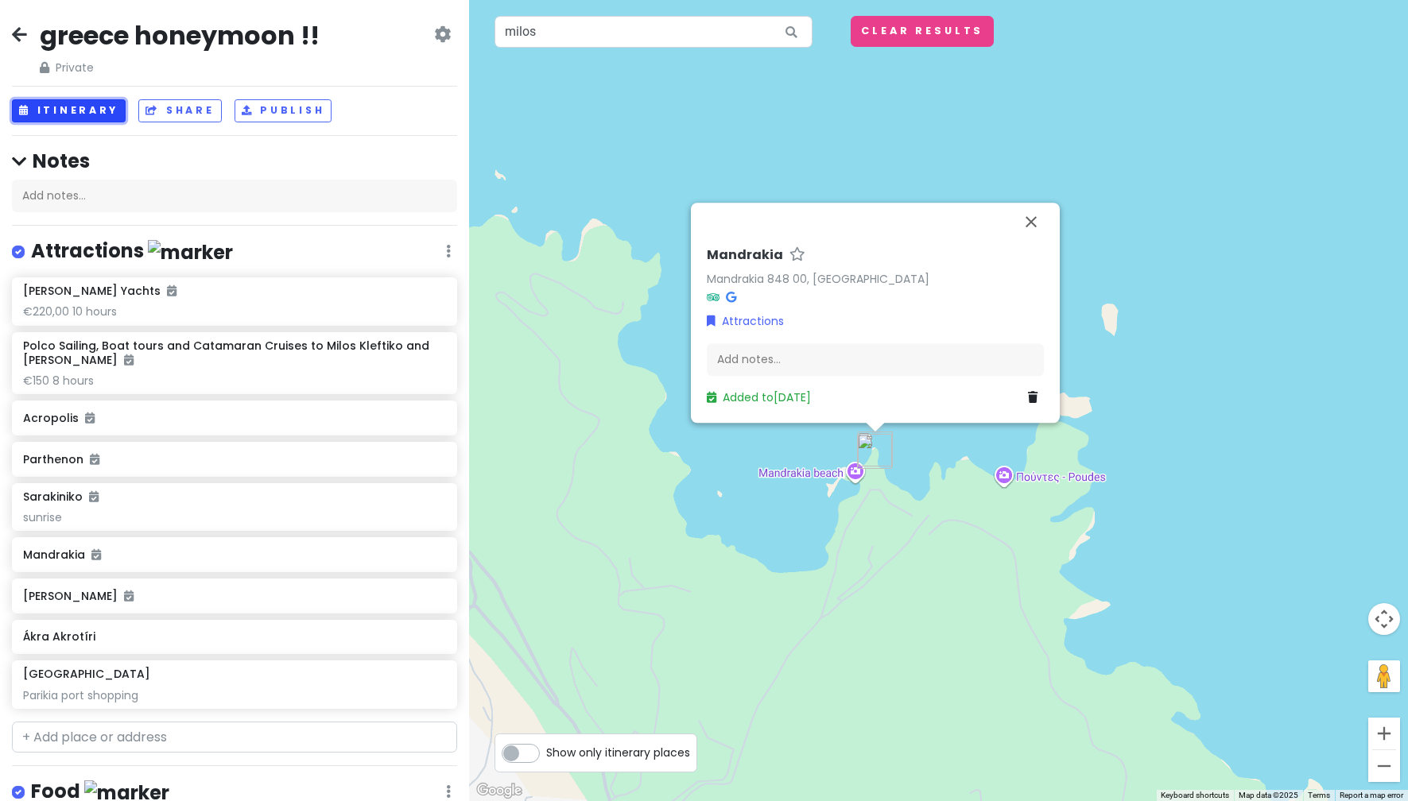
click at [79, 111] on button "Itinerary" at bounding box center [69, 110] width 114 height 23
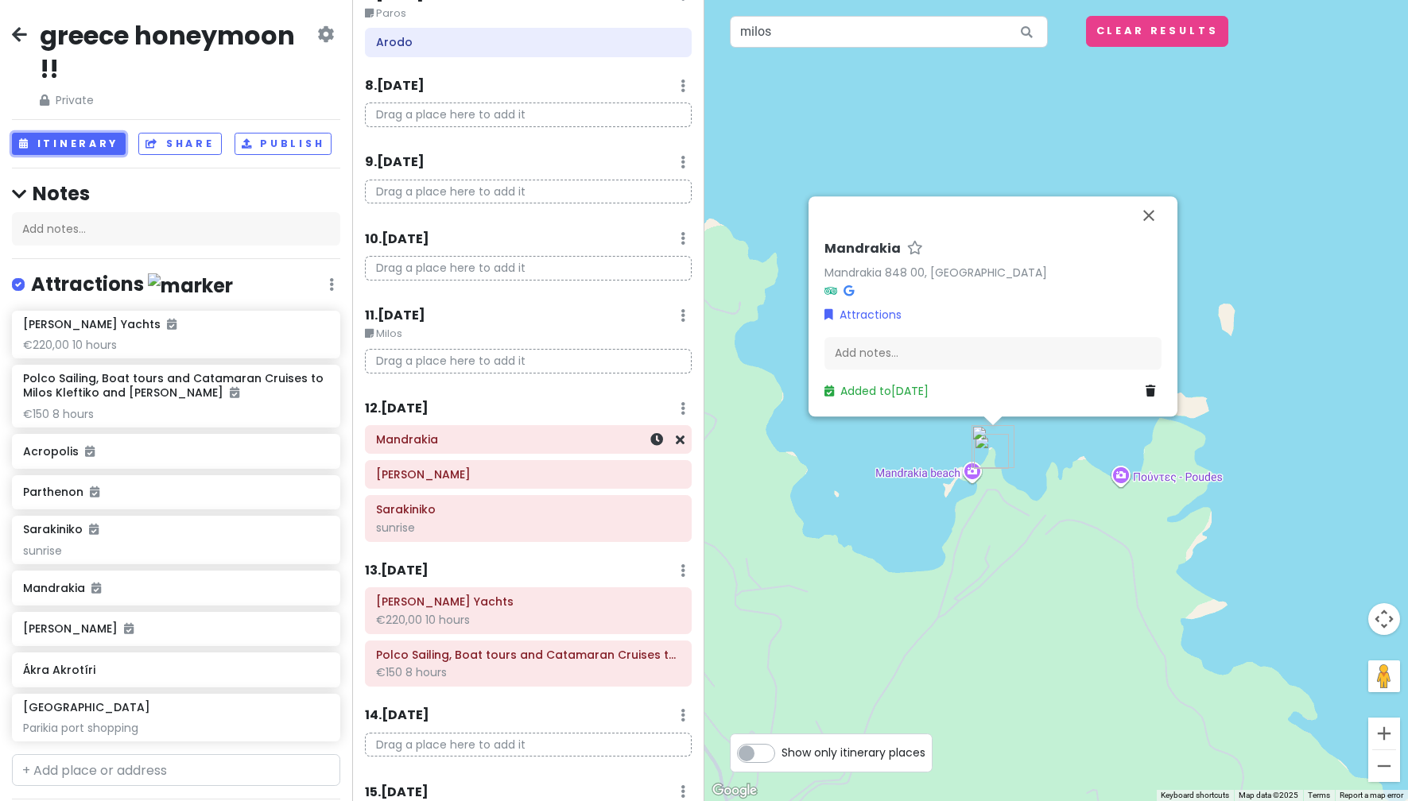
scroll to position [715, 0]
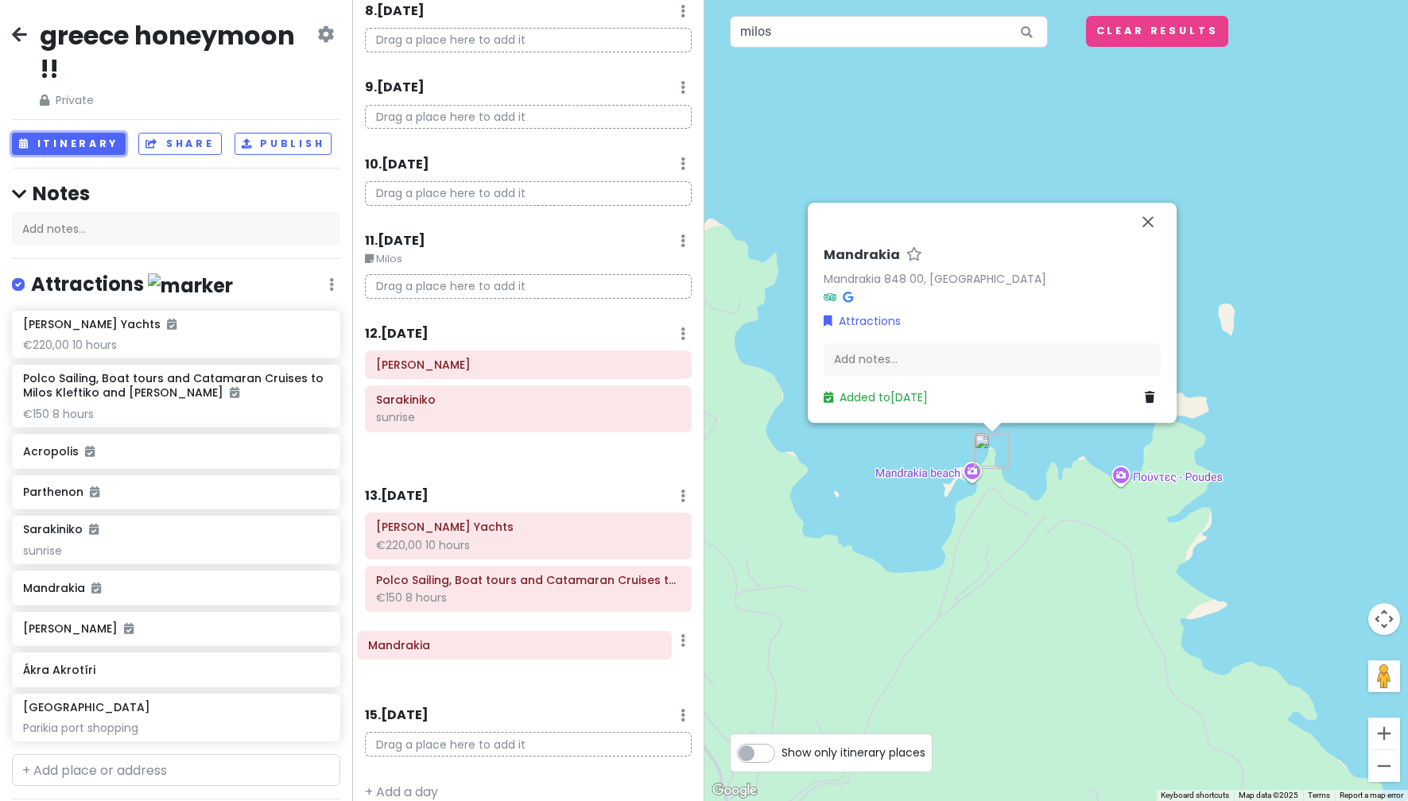
drag, startPoint x: 510, startPoint y: 370, endPoint x: 502, endPoint y: 653, distance: 283.1
click at [502, 654] on div "Itinerary × 1 . Fri 5/28 Edit Day Notes Delete Day Athens Parthenon Acropolis M…" at bounding box center [528, 400] width 352 height 801
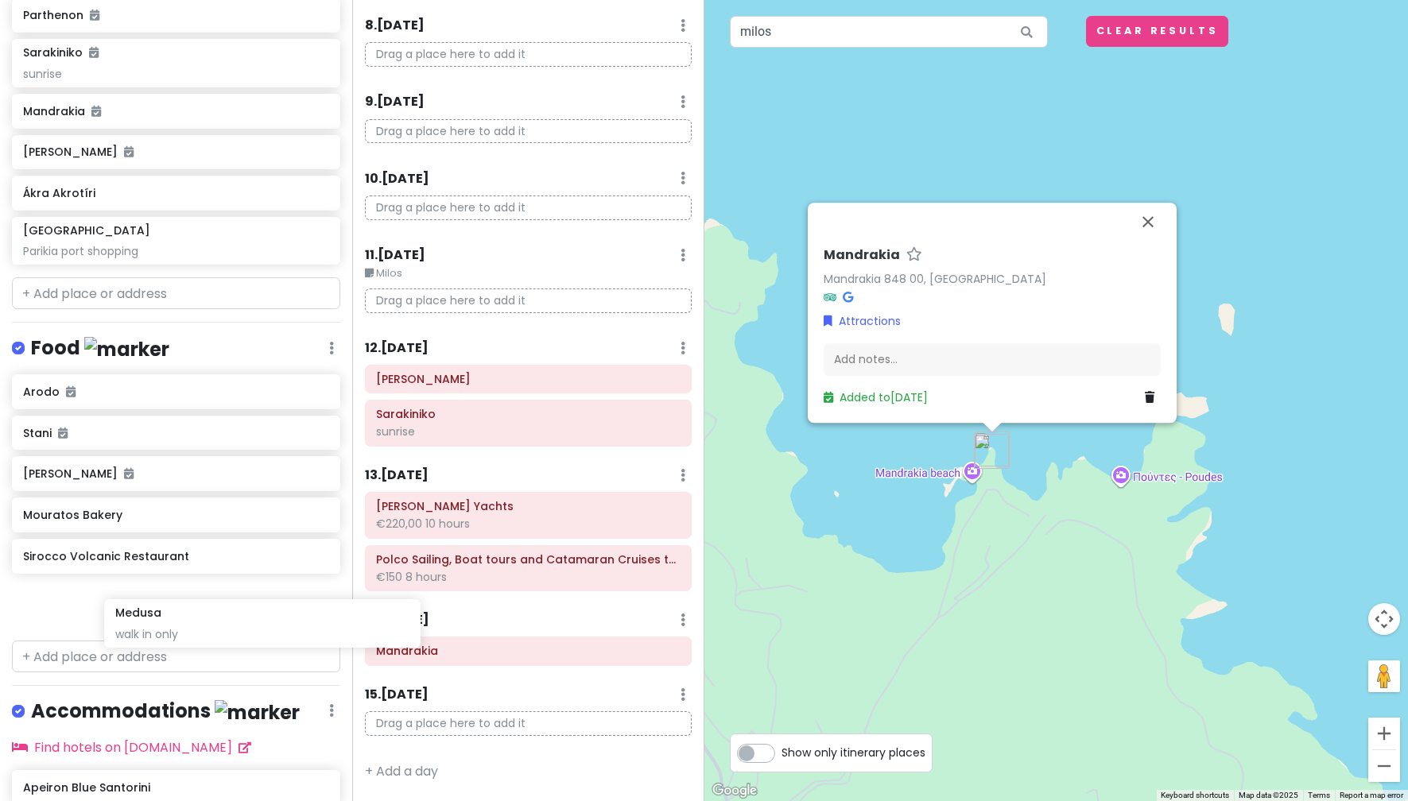
scroll to position [488, 0]
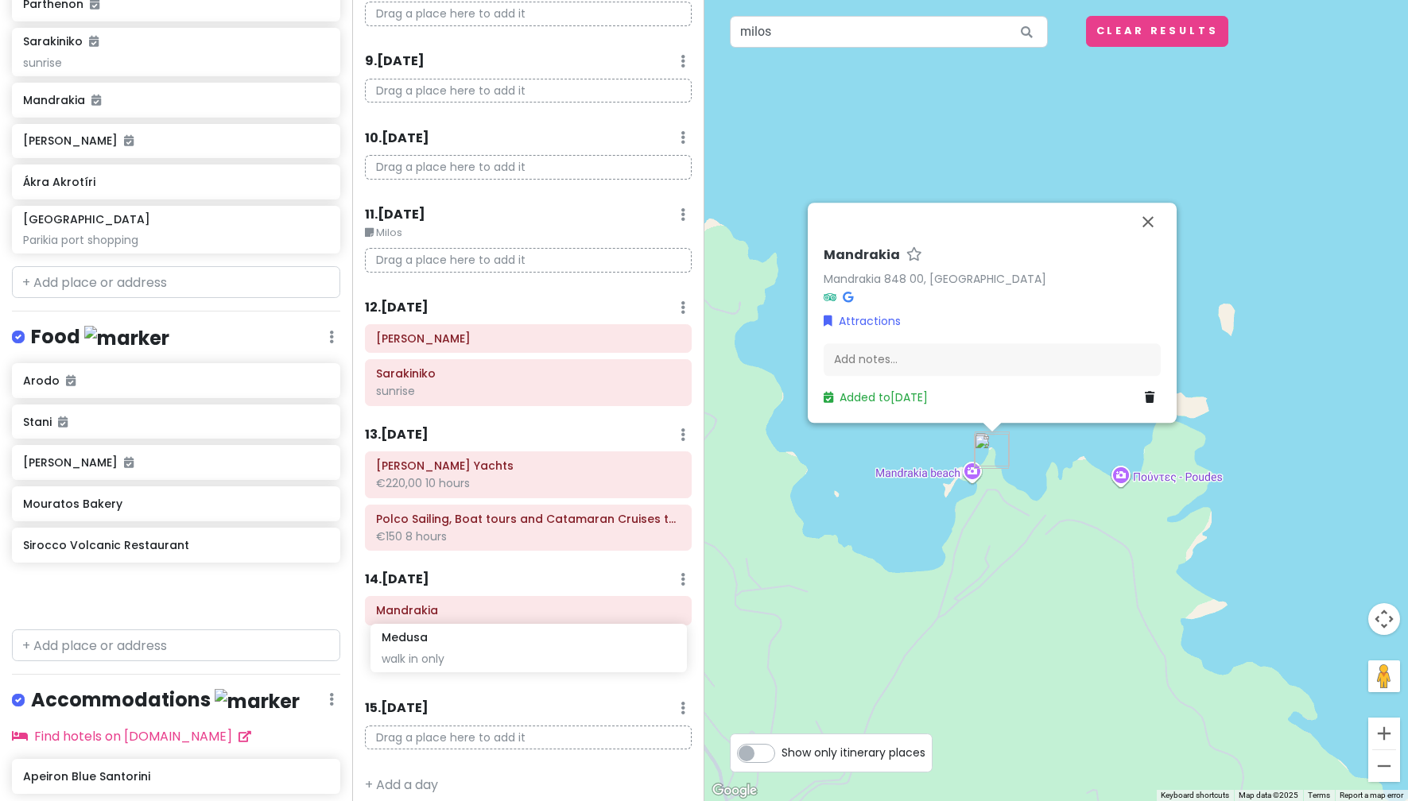
drag, startPoint x: 128, startPoint y: 601, endPoint x: 490, endPoint y: 642, distance: 364.8
click at [490, 642] on div "greece honeymoon !! Private Change Dates Make a Copy Delete Trip Go Pro ⚡️ Give…" at bounding box center [704, 400] width 1408 height 801
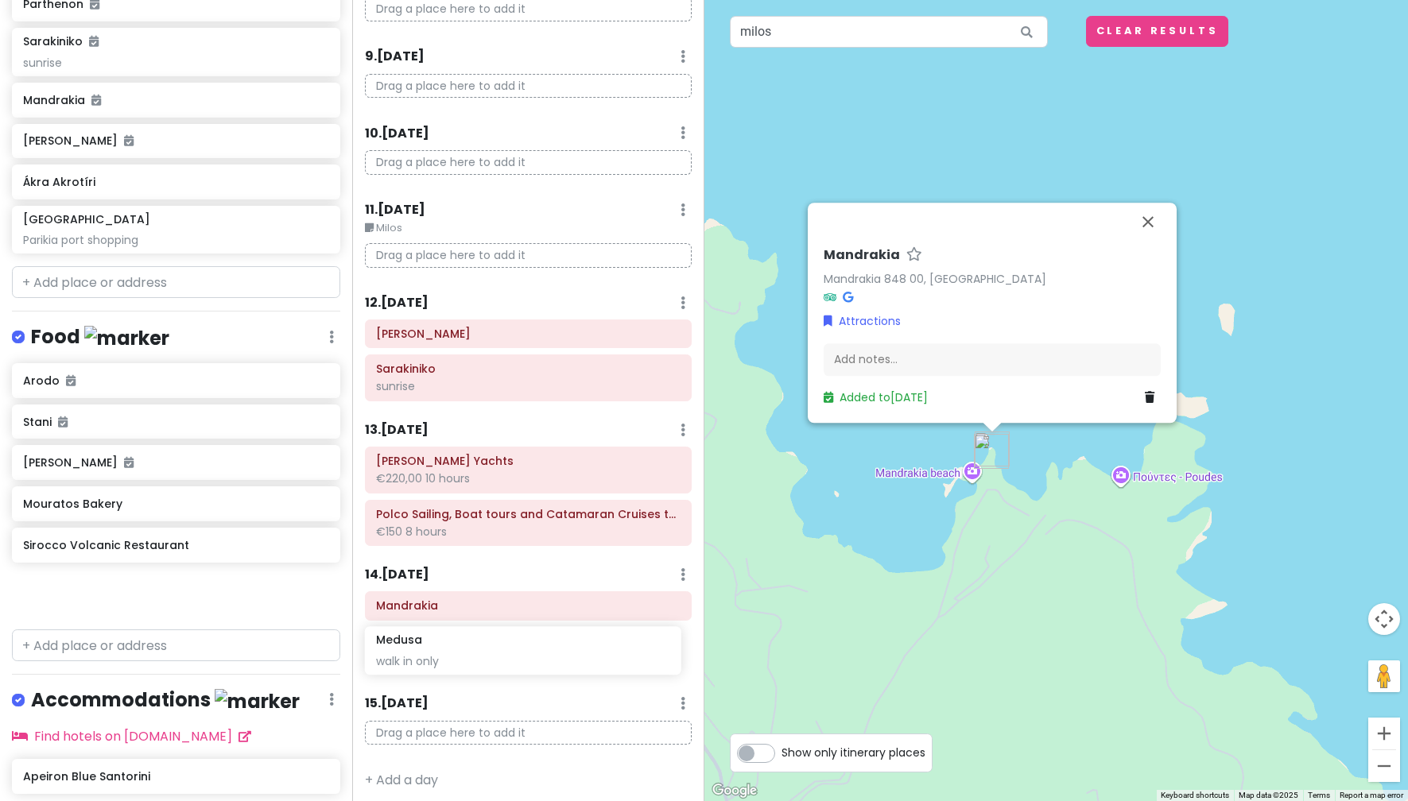
scroll to position [742, 0]
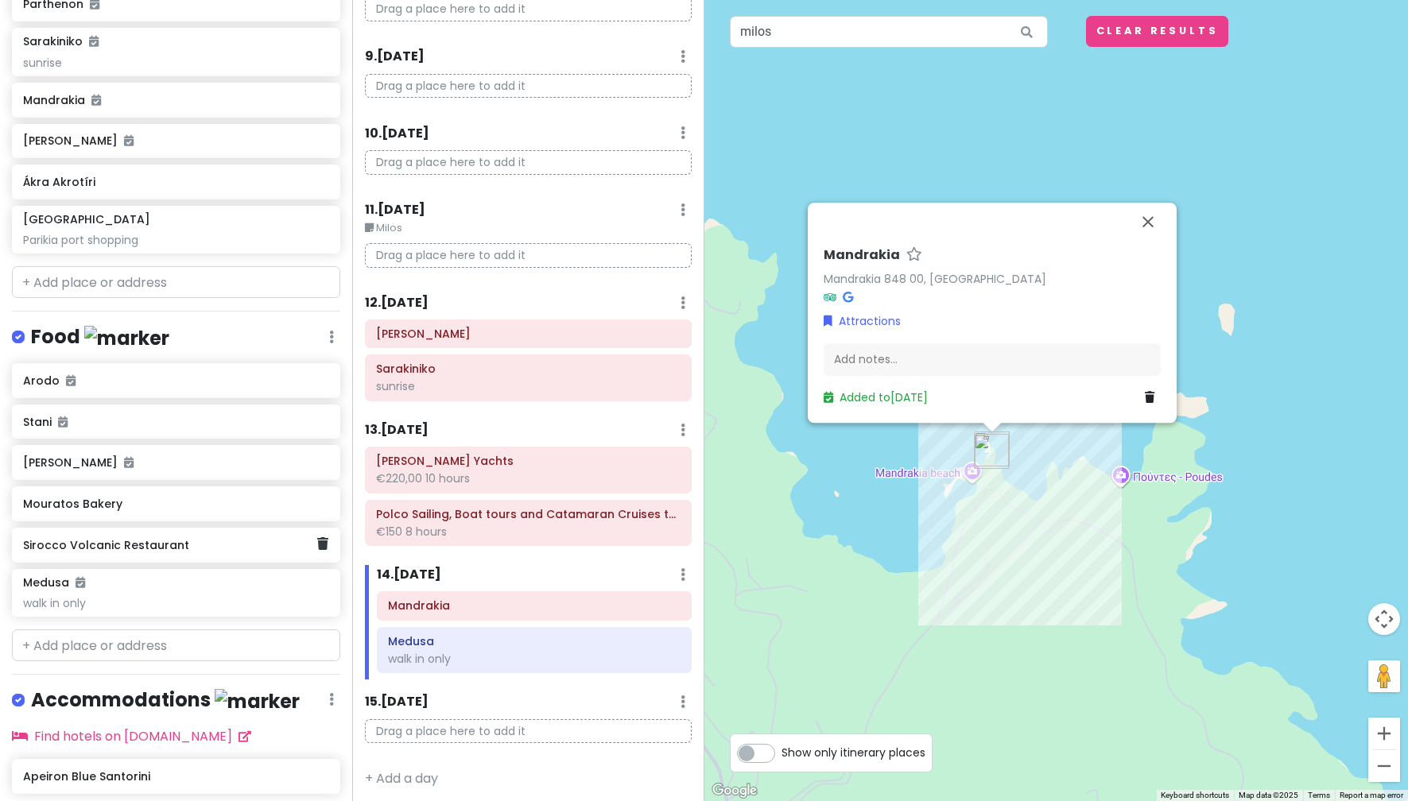
click at [174, 551] on div "Sirocco Volcanic Restaurant" at bounding box center [170, 545] width 294 height 22
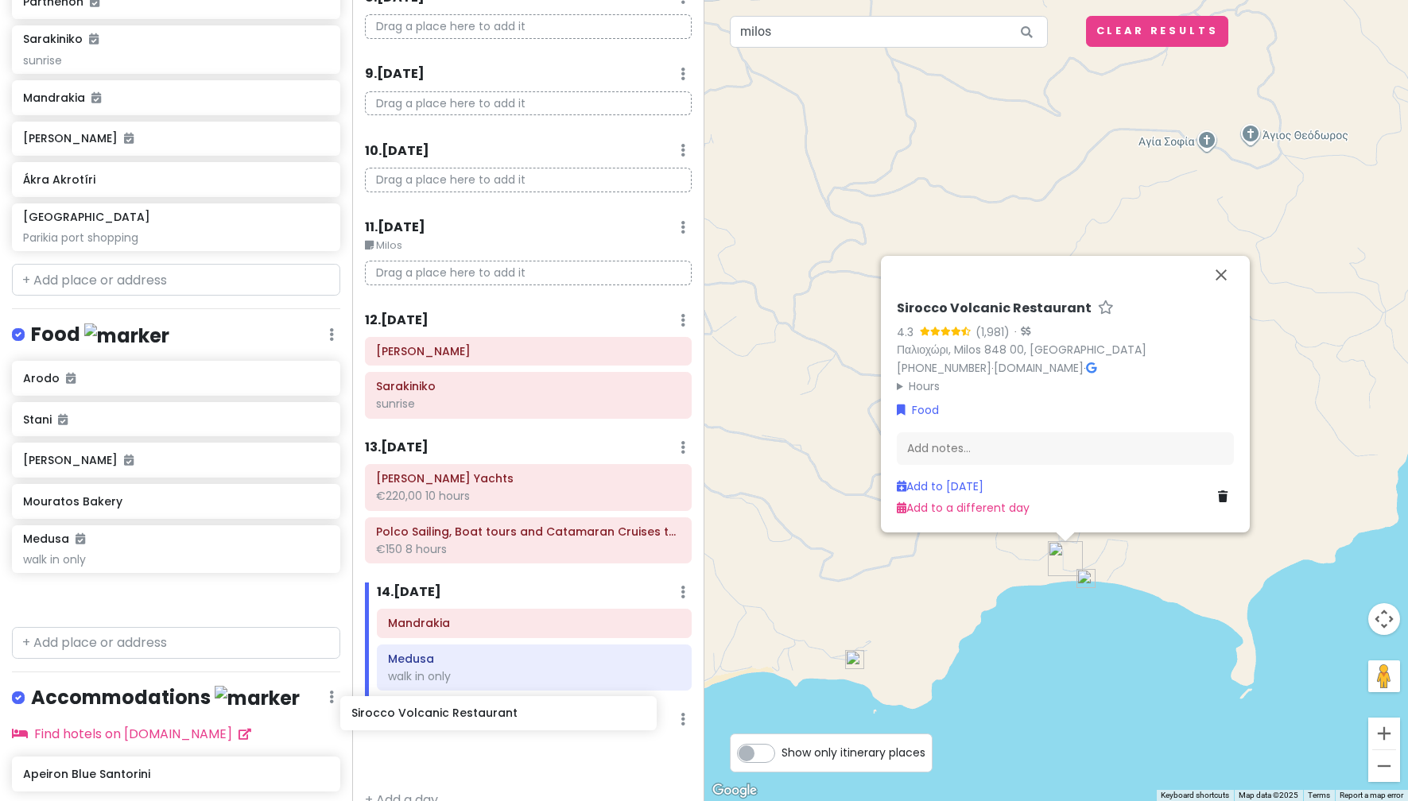
scroll to position [749, 0]
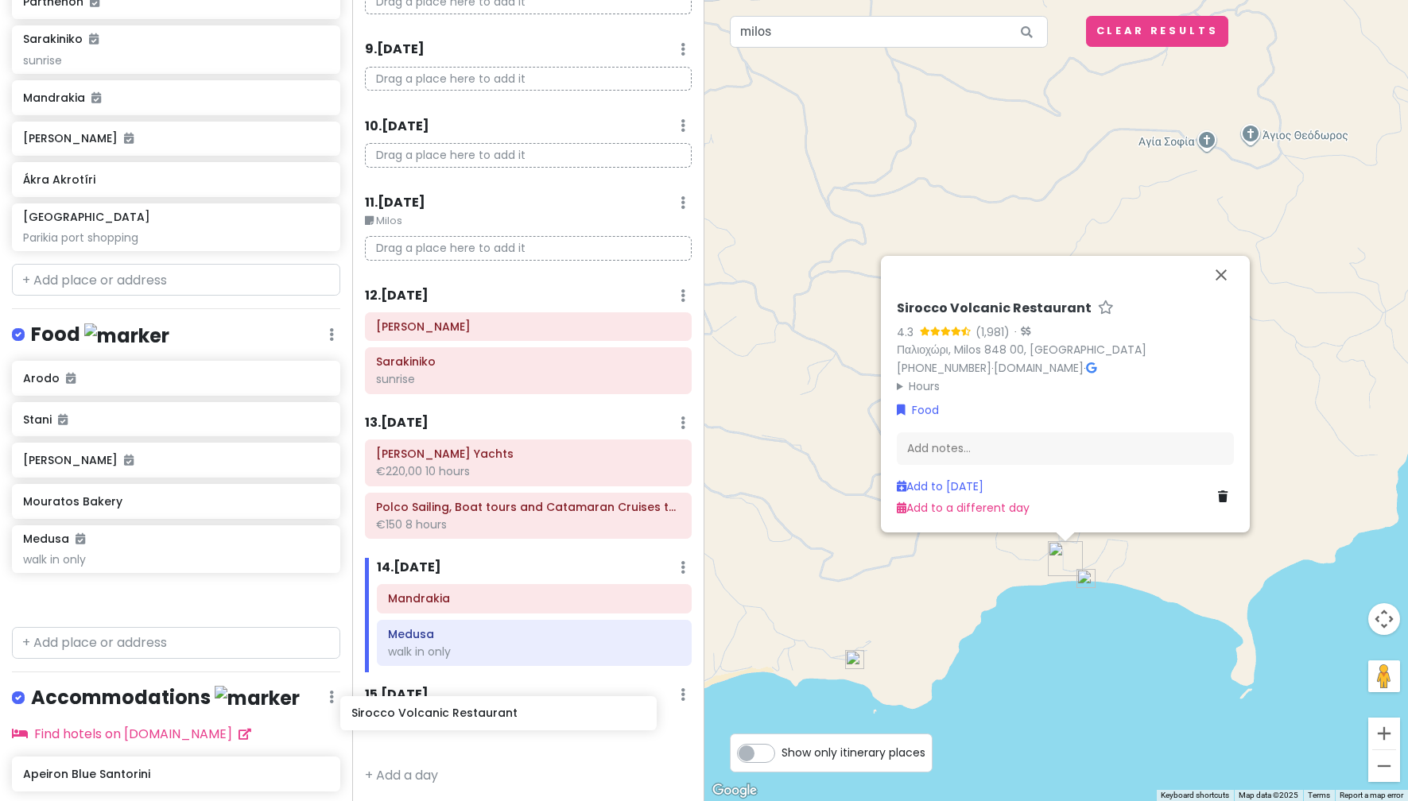
click at [457, 714] on div "greece honeymoon !! Private Change Dates Make a Copy Delete Trip Go Pro ⚡️ Give…" at bounding box center [704, 400] width 1408 height 801
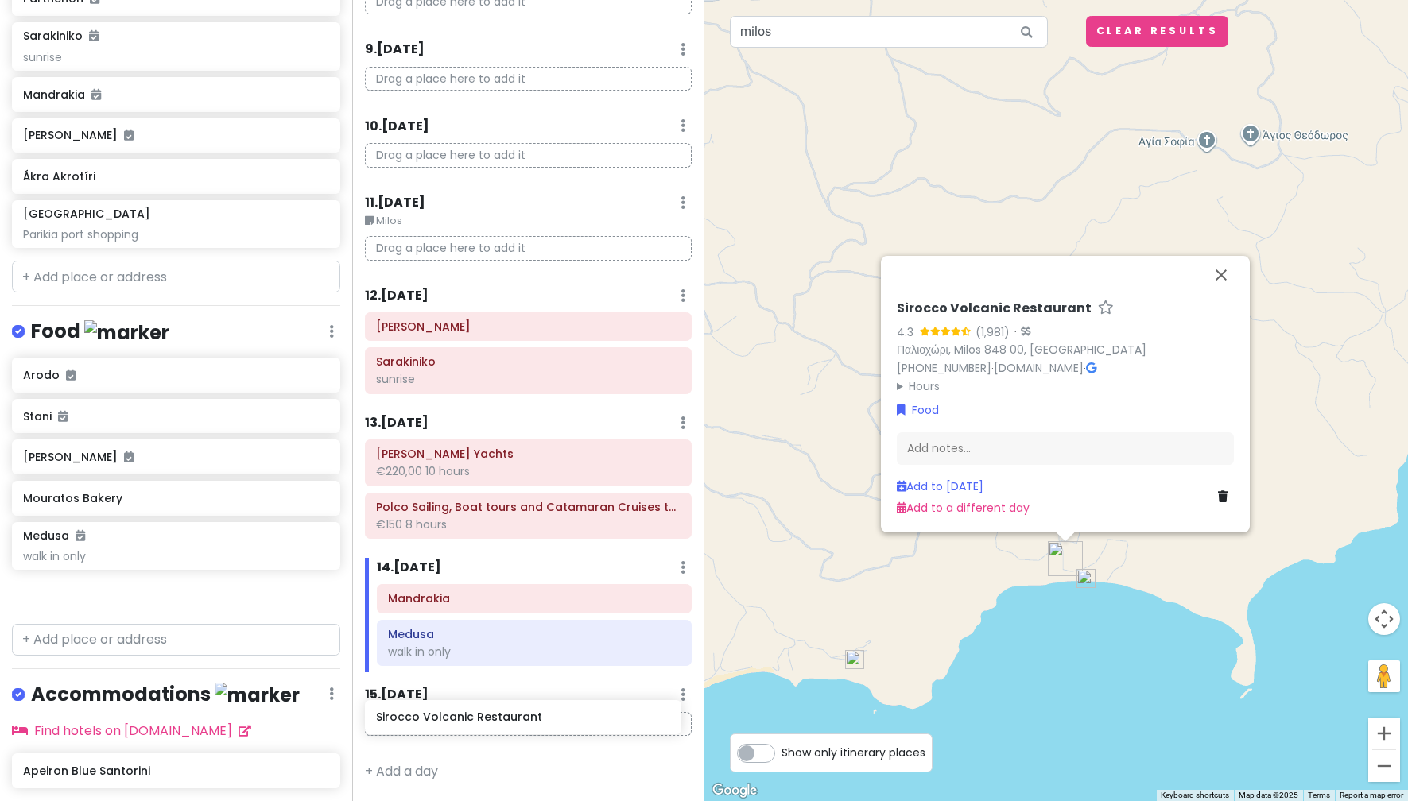
click at [421, 726] on div "greece honeymoon !! Private Change Dates Make a Copy Delete Trip Go Pro ⚡️ Give…" at bounding box center [704, 400] width 1408 height 801
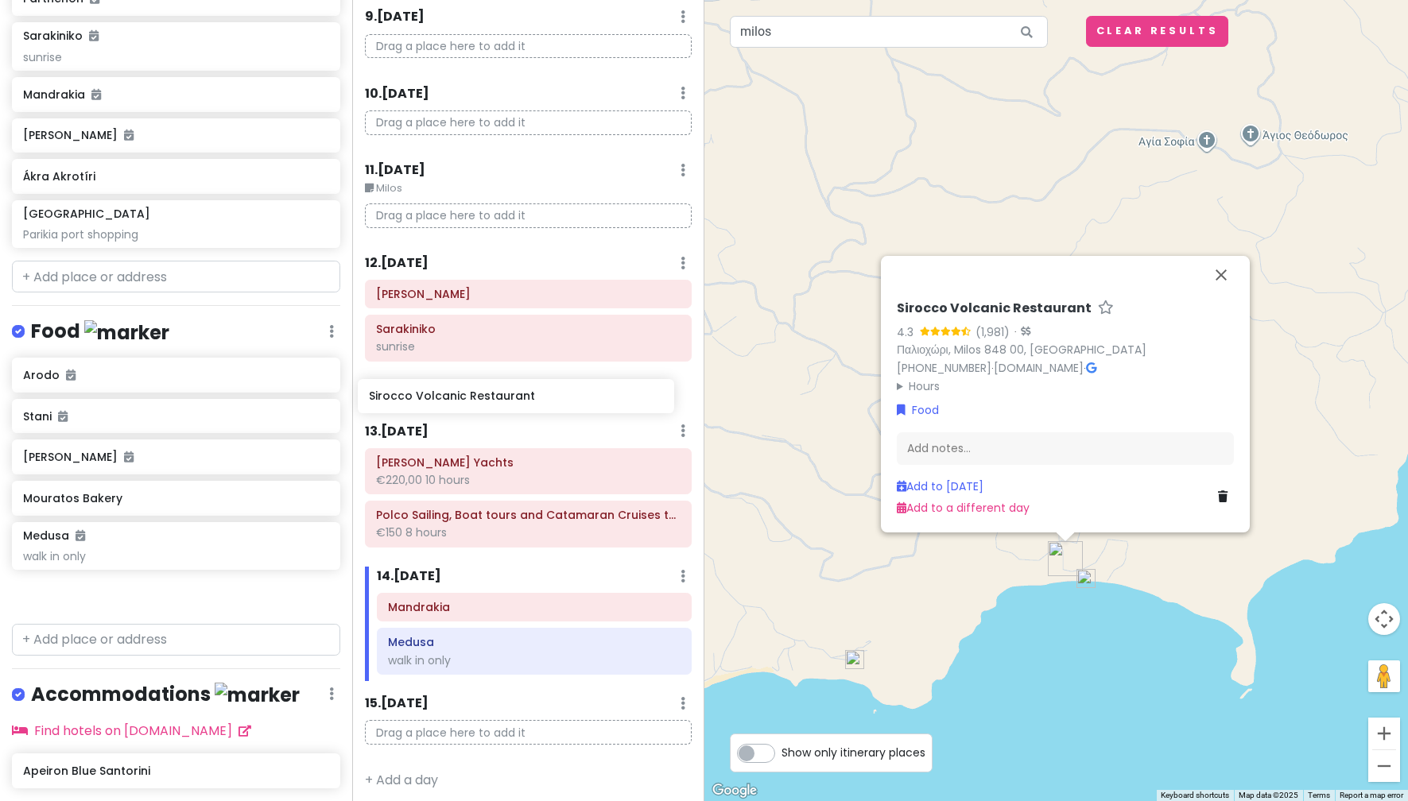
drag, startPoint x: 108, startPoint y: 548, endPoint x: 454, endPoint y: 405, distance: 374.2
click at [454, 405] on div "greece honeymoon !! Private Change Dates Make a Copy Delete Trip Go Pro ⚡️ Give…" at bounding box center [704, 400] width 1408 height 801
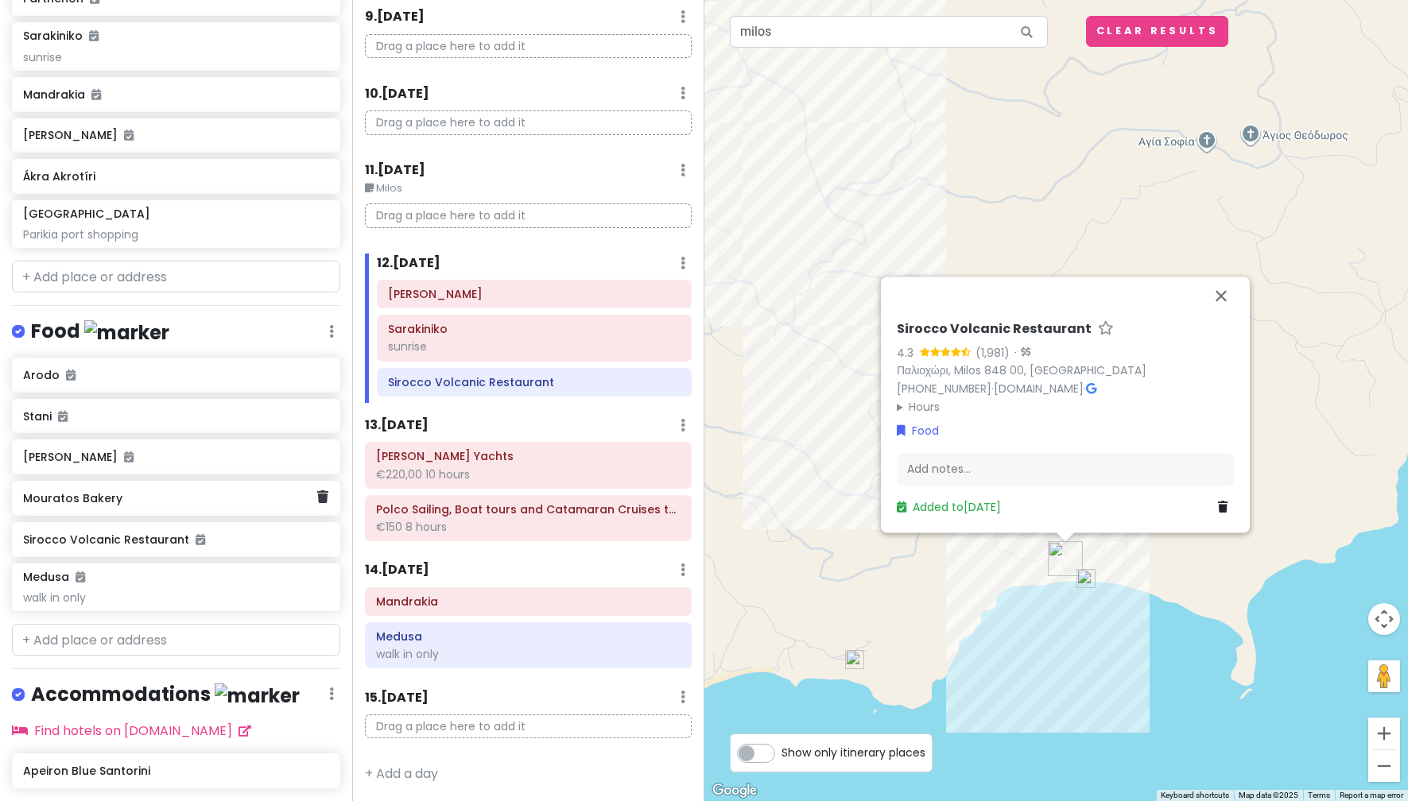
click at [187, 507] on div "Mouratos Bakery" at bounding box center [176, 498] width 328 height 35
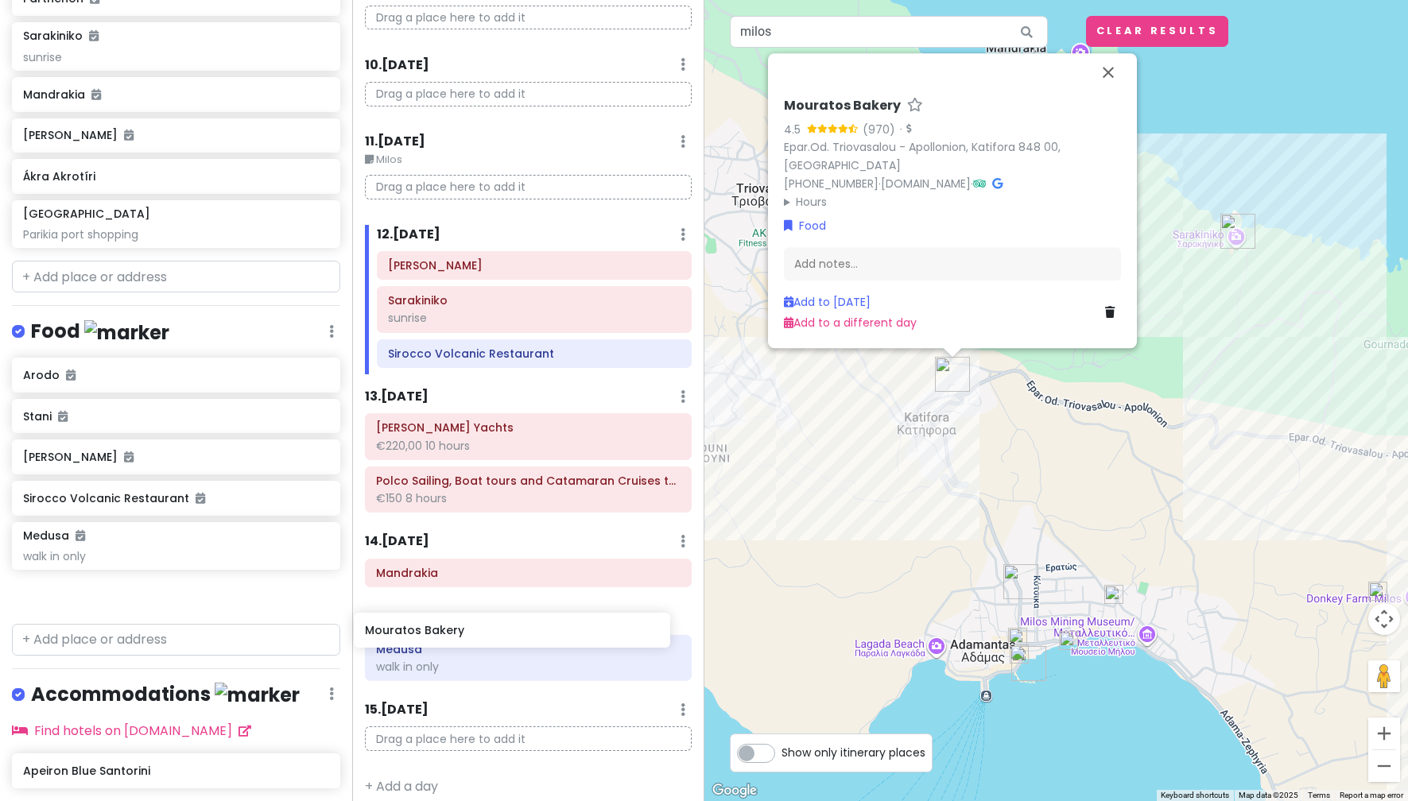
drag, startPoint x: 152, startPoint y: 507, endPoint x: 494, endPoint y: 641, distance: 367.2
click at [494, 641] on div "greece honeymoon !! Private Change Dates Make a Copy Delete Trip Go Pro ⚡️ Give…" at bounding box center [704, 400] width 1408 height 801
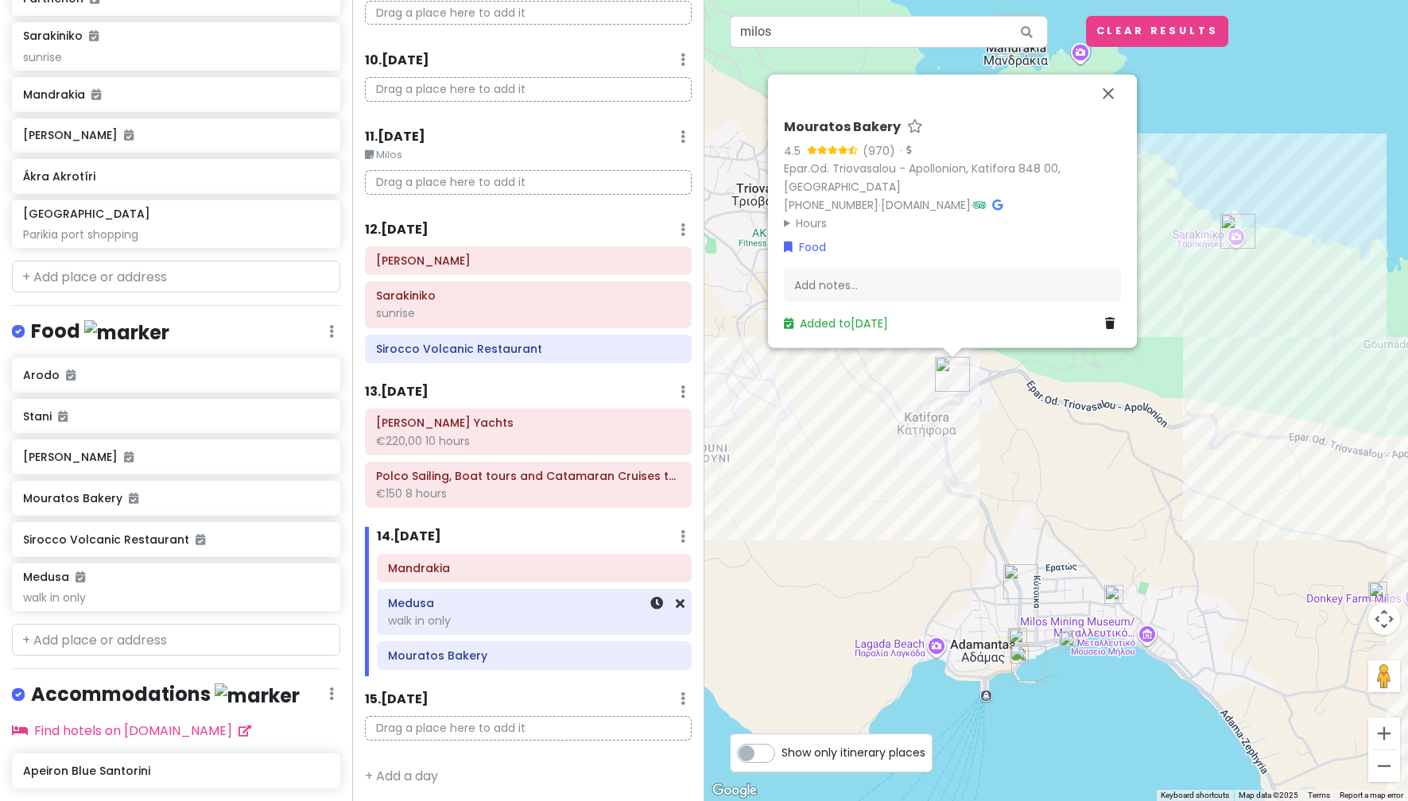
scroll to position [815, 0]
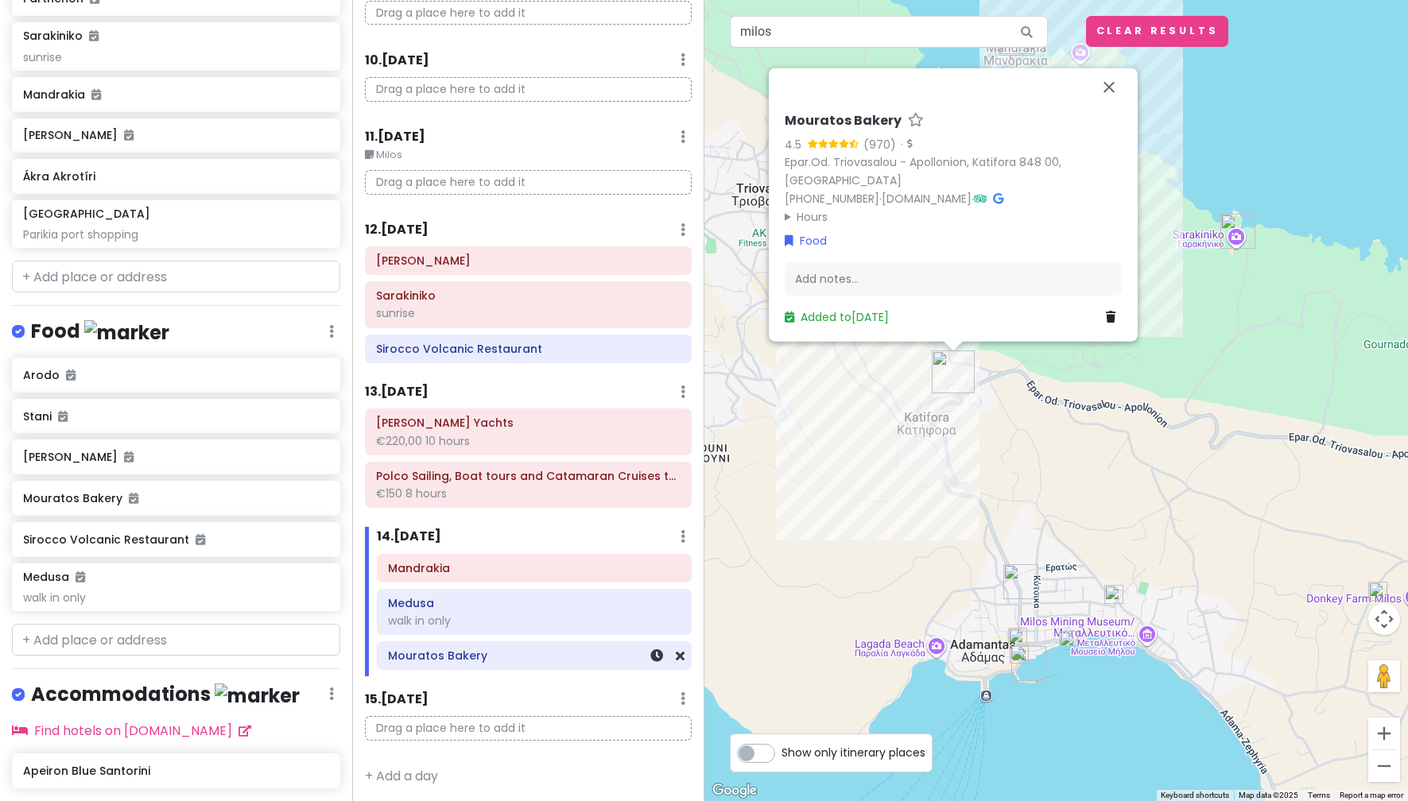
drag, startPoint x: 545, startPoint y: 671, endPoint x: 549, endPoint y: 660, distance: 11.8
click at [549, 660] on div "Mandrakia Medusa walk in only Mouratos Bakery" at bounding box center [534, 615] width 339 height 123
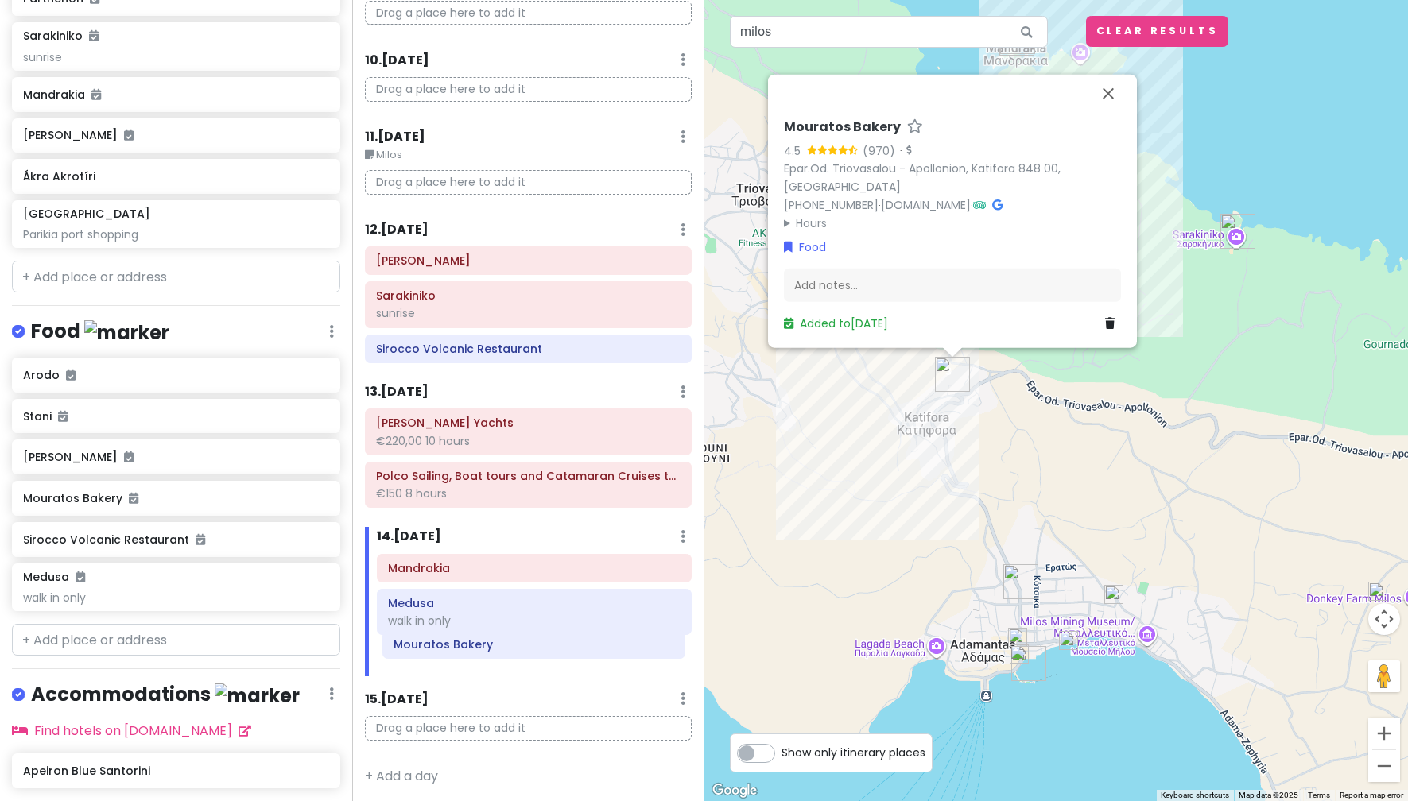
scroll to position [819, 0]
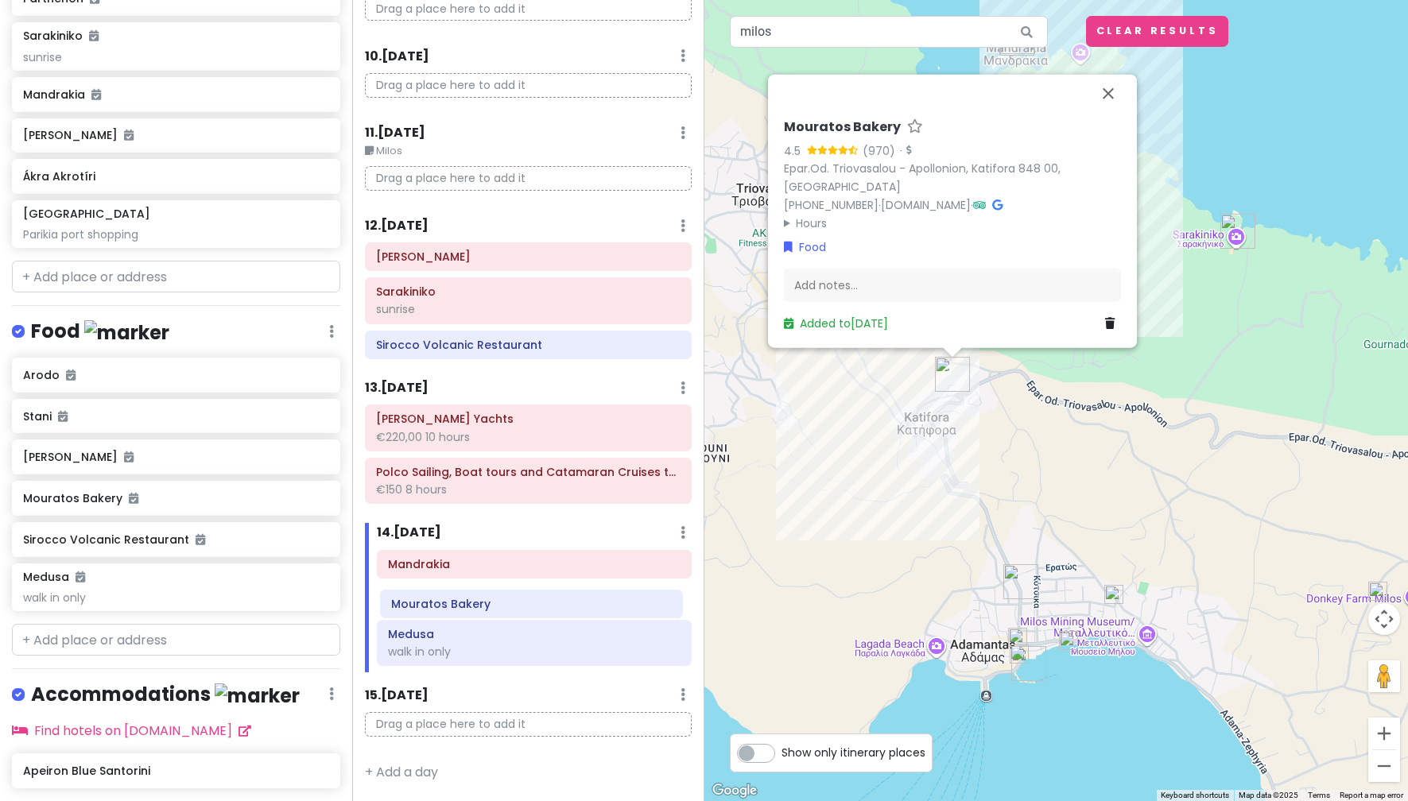
drag, startPoint x: 549, startPoint y: 660, endPoint x: 552, endPoint y: 608, distance: 51.8
click at [552, 608] on div "Mandrakia Medusa walk in only Mouratos Bakery" at bounding box center [534, 611] width 339 height 123
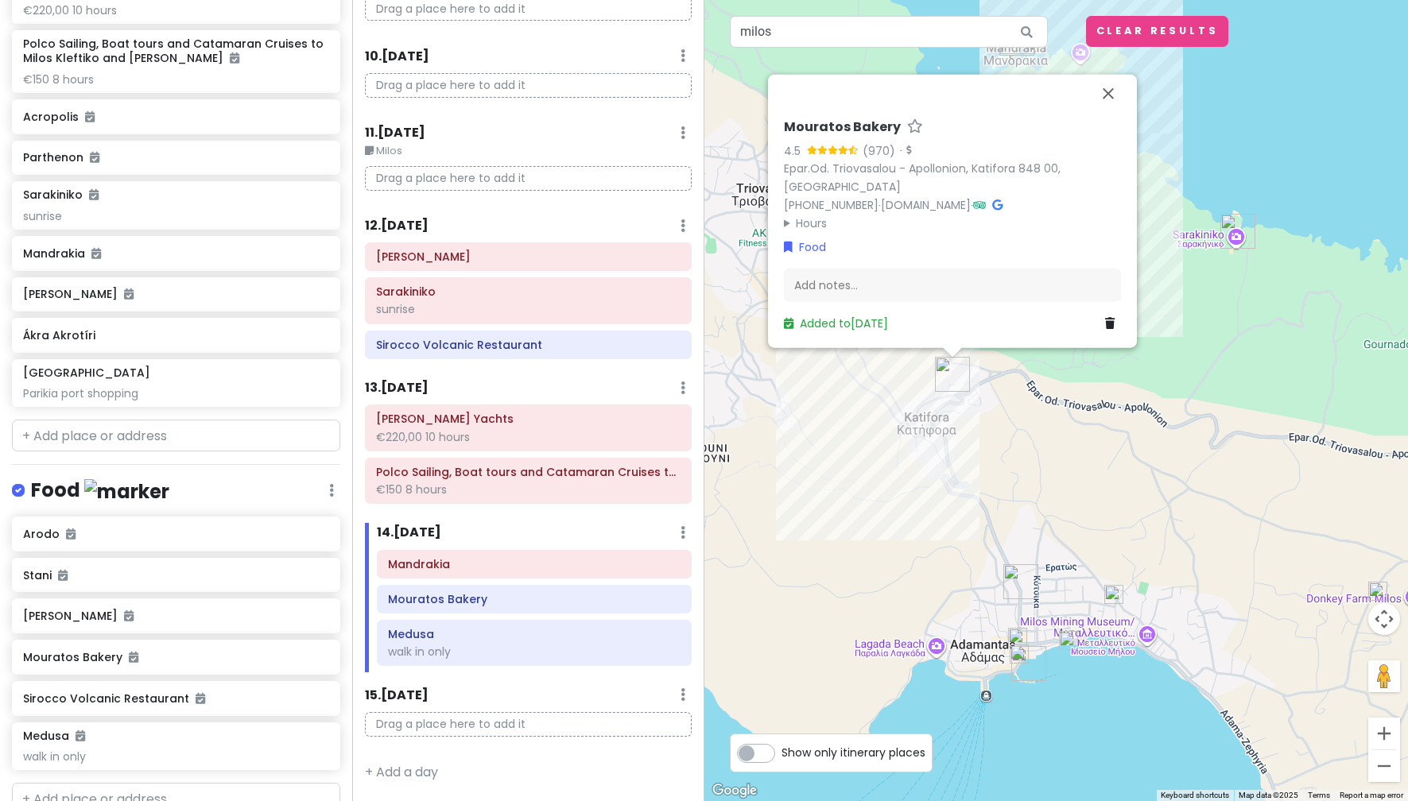
scroll to position [255, 0]
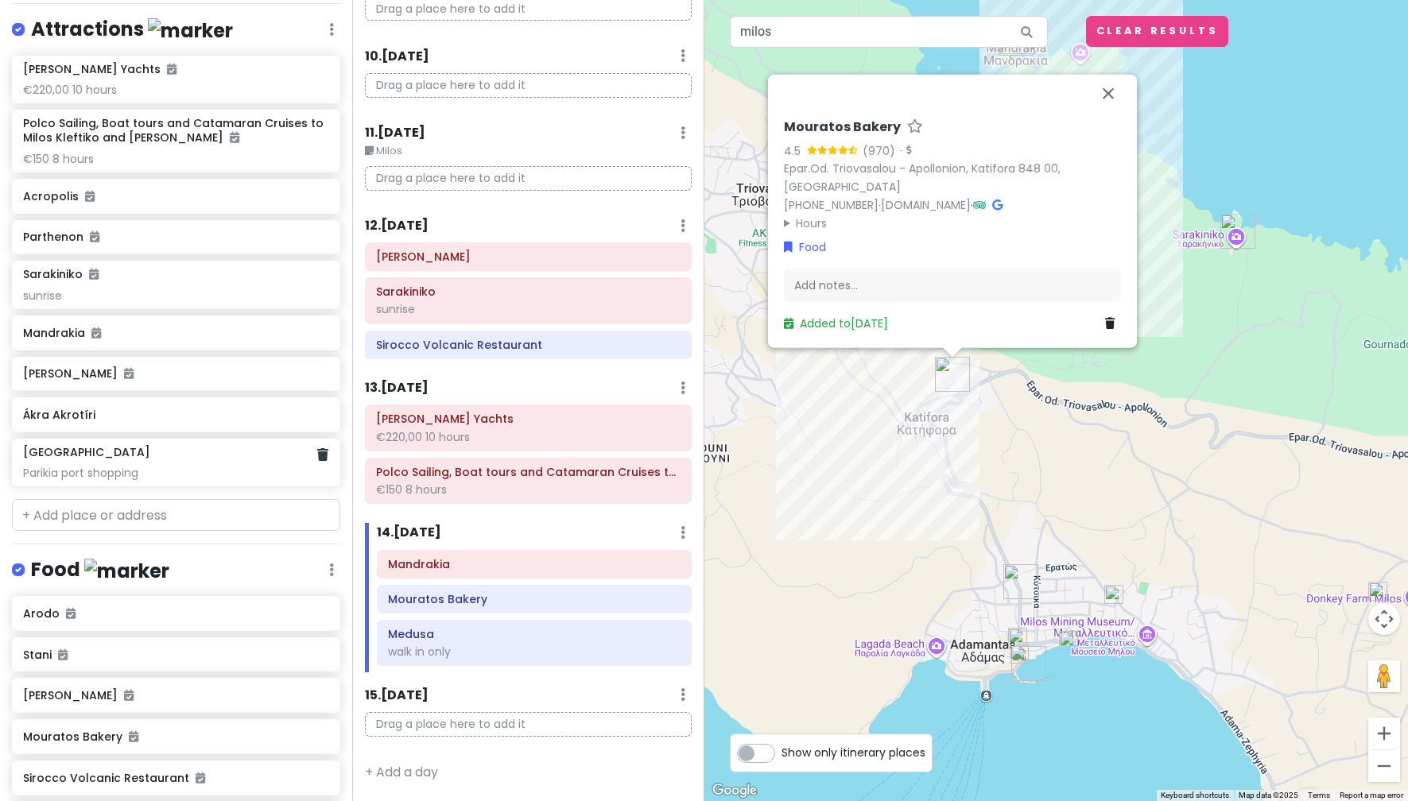
click at [165, 97] on div "Parikia port shopping" at bounding box center [175, 90] width 305 height 14
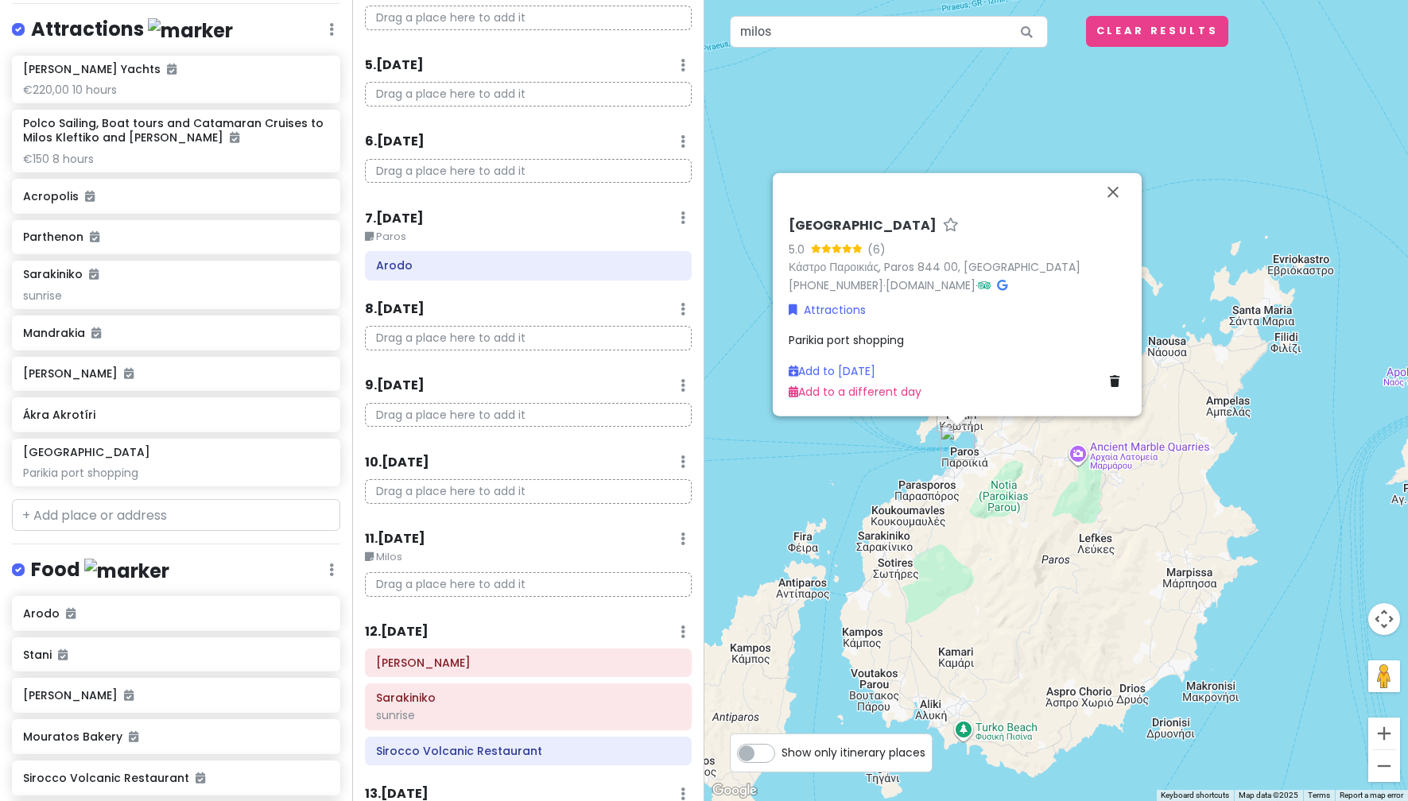
scroll to position [342, 0]
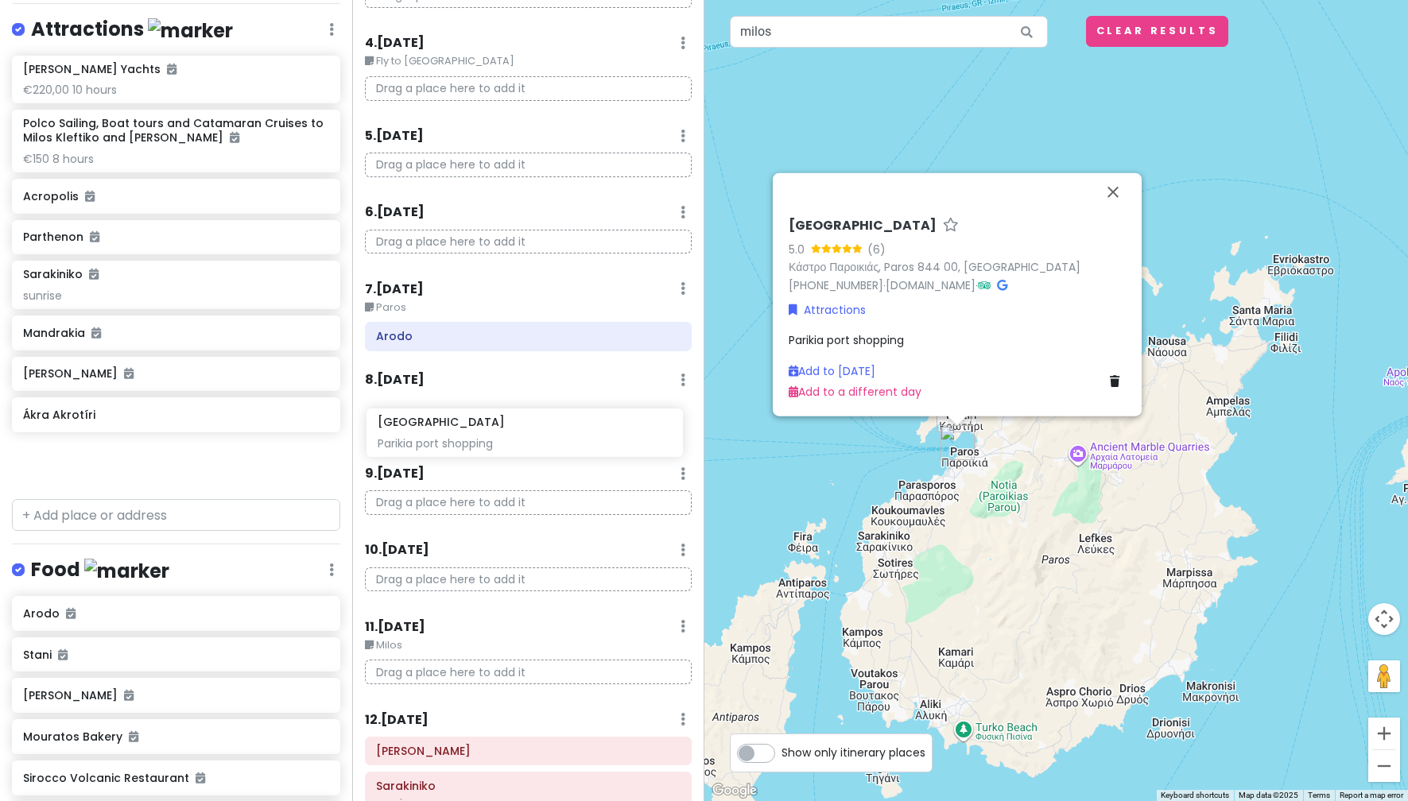
drag, startPoint x: 153, startPoint y: 465, endPoint x: 508, endPoint y: 436, distance: 356.4
click at [508, 436] on div "greece honeymoon !! Private Change Dates Make a Copy Delete Trip Go Pro ⚡️ Give…" at bounding box center [704, 400] width 1408 height 801
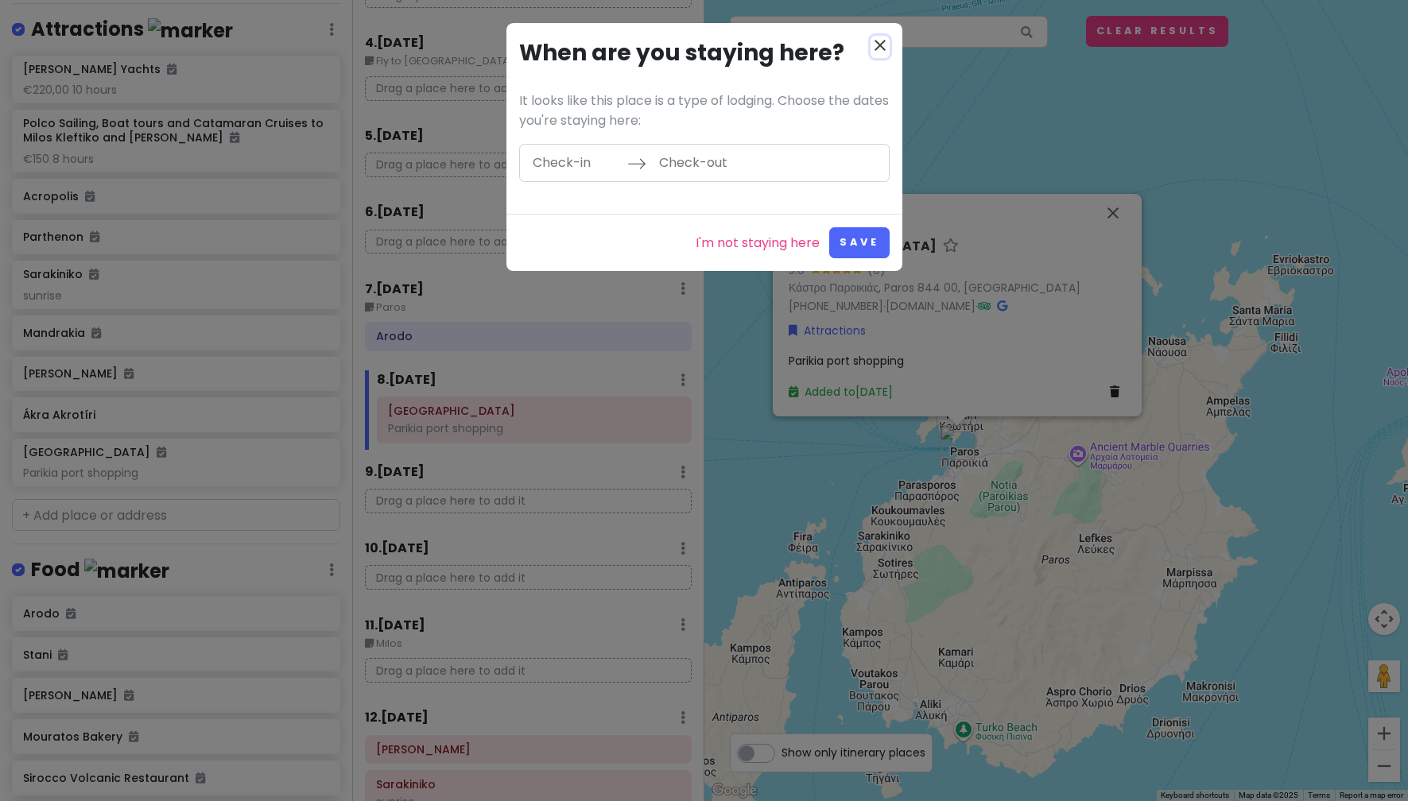
click at [877, 45] on icon "close" at bounding box center [879, 45] width 19 height 19
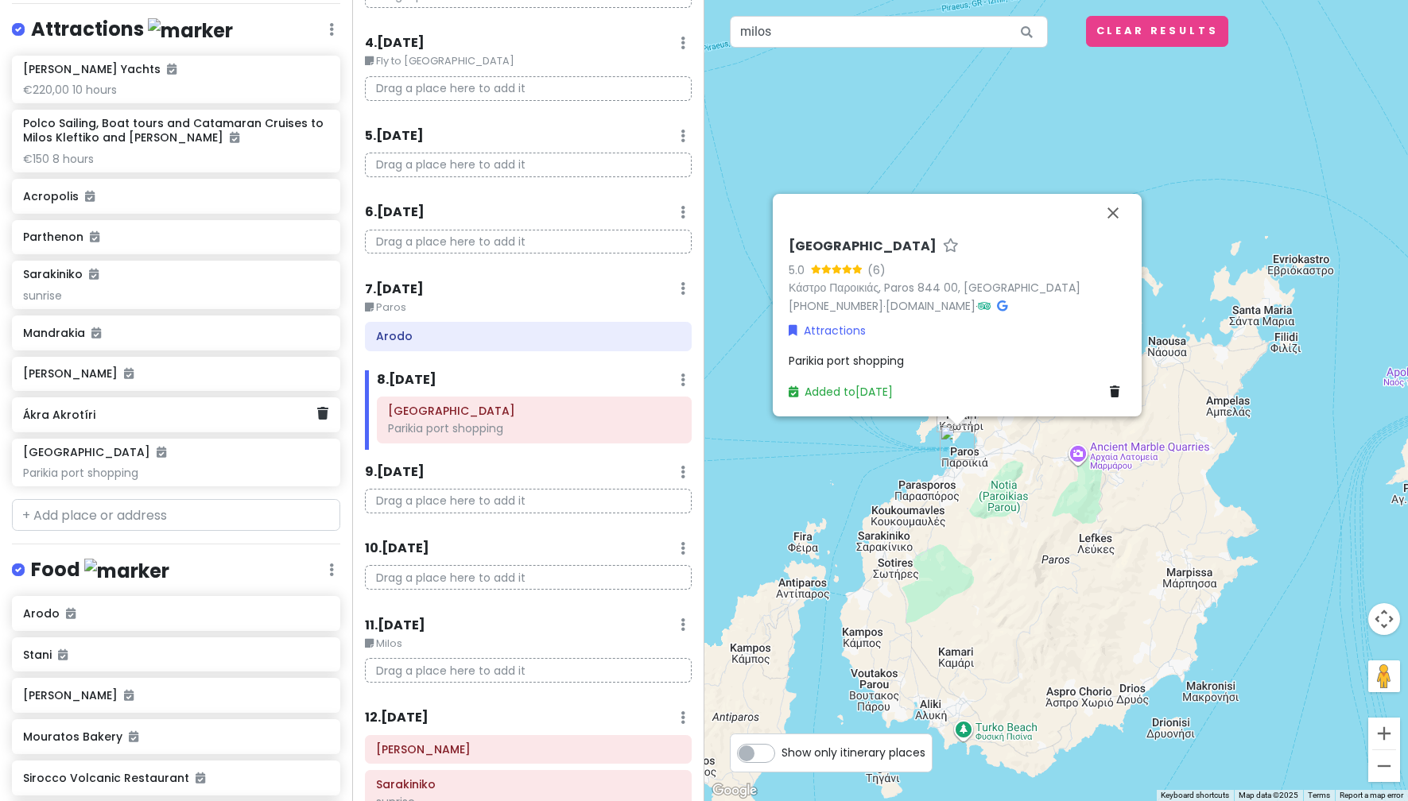
click at [149, 424] on div "Ákra Akrotíri" at bounding box center [170, 415] width 294 height 22
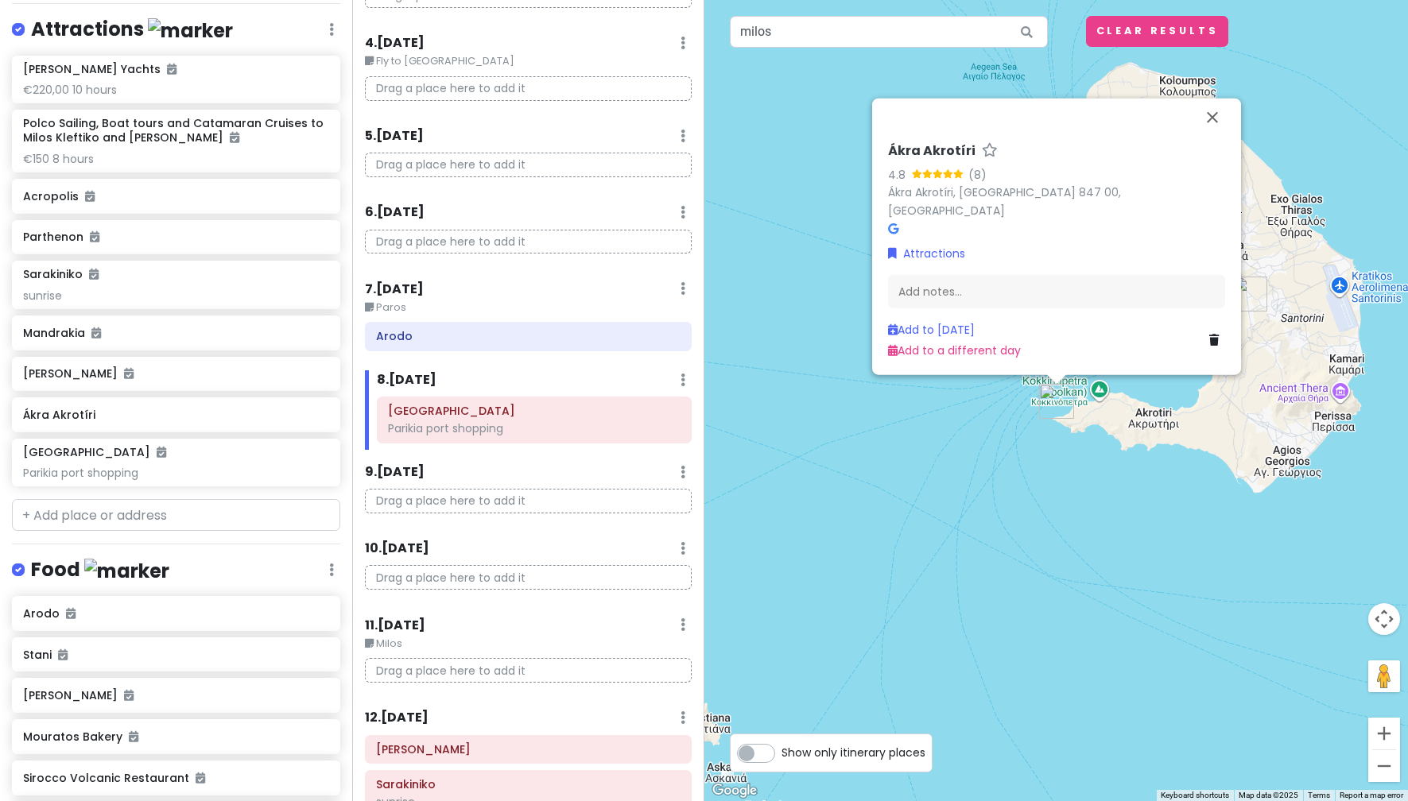
drag, startPoint x: 895, startPoint y: 540, endPoint x: 775, endPoint y: 200, distance: 360.7
click at [775, 200] on div "Ákra Akrotíri 4.8 (8) Ákra Akrotíri, Santorini 847 00, Greece Attractions Add n…" at bounding box center [1056, 400] width 704 height 801
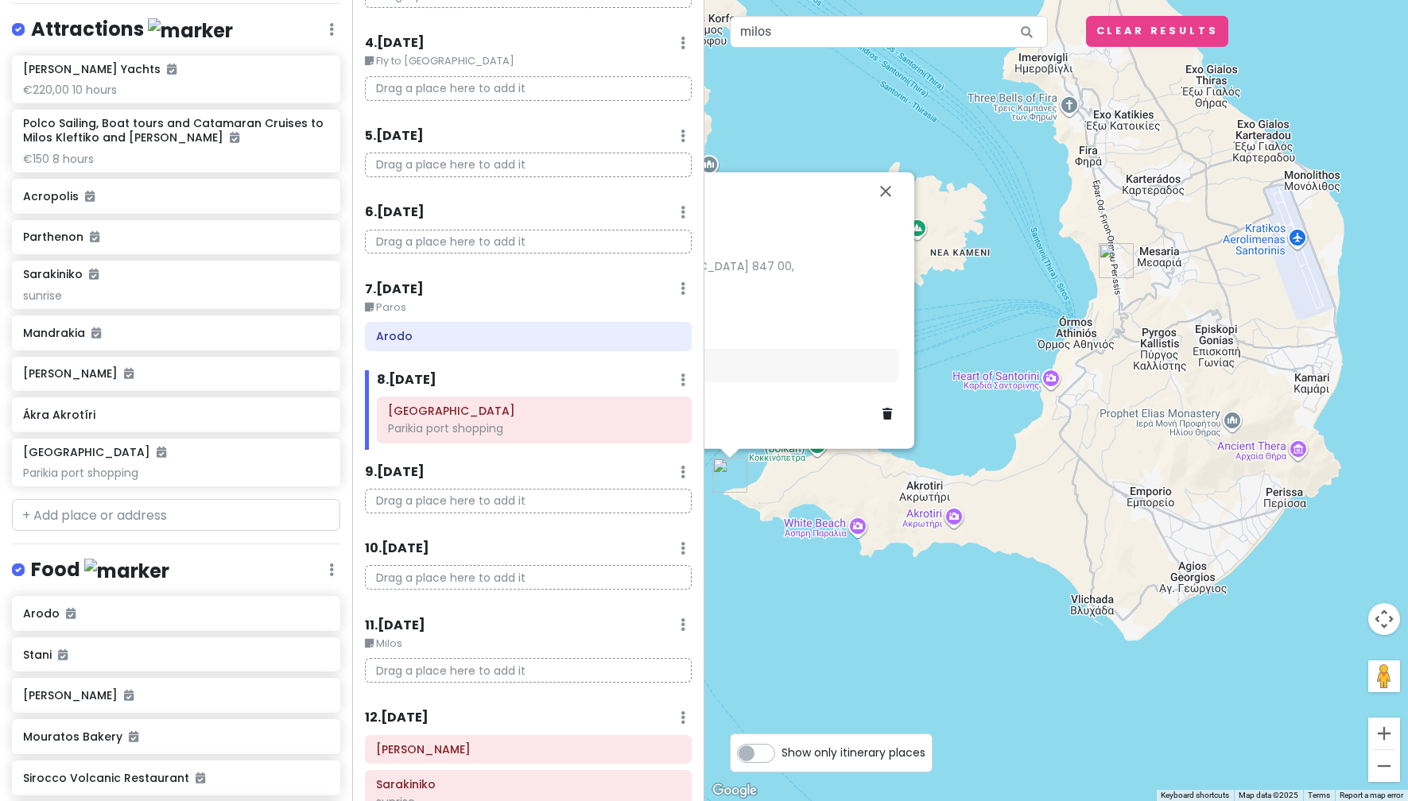
drag, startPoint x: 1196, startPoint y: 503, endPoint x: 990, endPoint y: 676, distance: 269.2
click at [990, 676] on div "Ákra Akrotíri 4.8 (8) Ákra Akrotíri, Santorini 847 00, Greece Attractions Add n…" at bounding box center [1056, 400] width 704 height 801
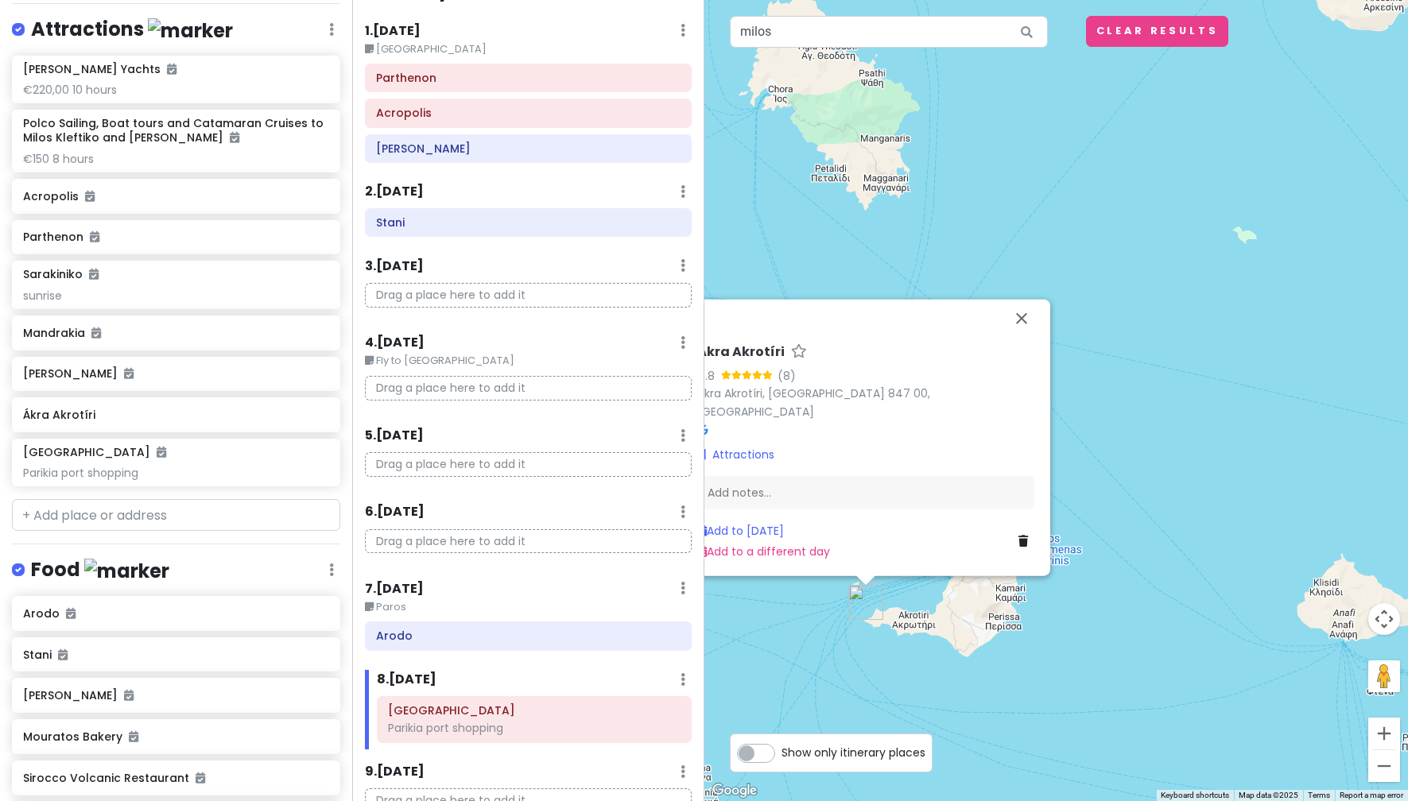
scroll to position [0, 0]
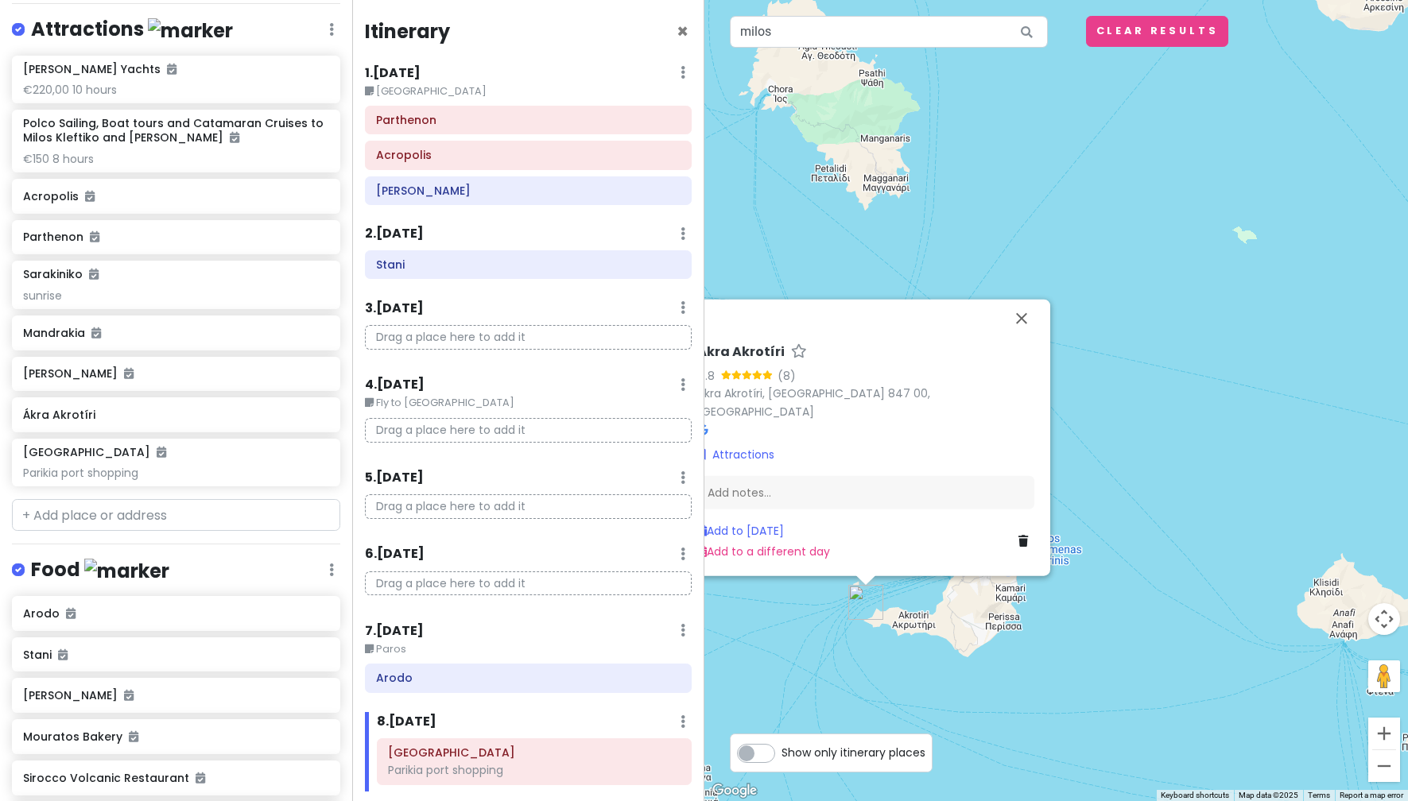
scroll to position [79, 0]
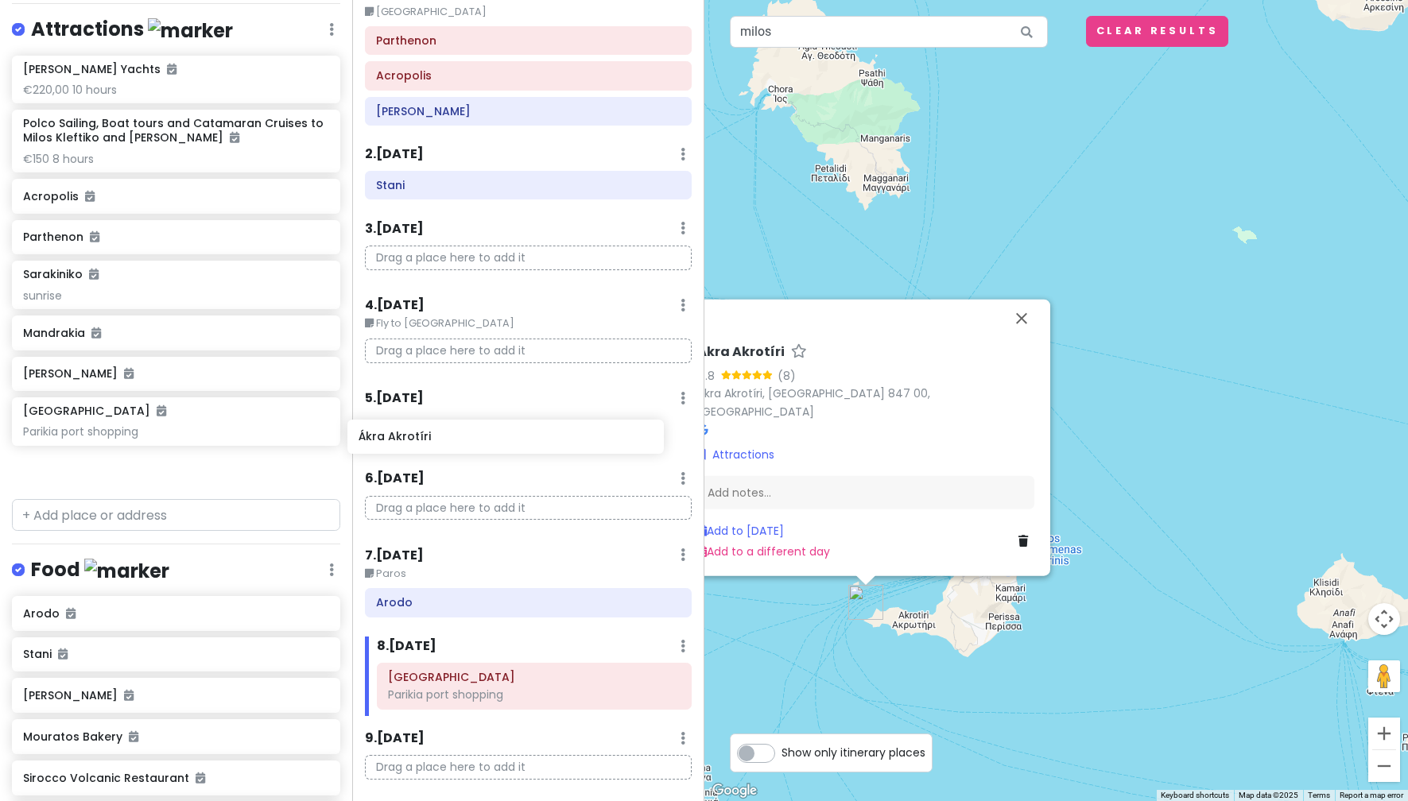
drag, startPoint x: 158, startPoint y: 420, endPoint x: 494, endPoint y: 443, distance: 336.2
click at [494, 443] on div "greece honeymoon !! Private Change Dates Make a Copy Delete Trip Go Pro ⚡️ Give…" at bounding box center [704, 400] width 1408 height 801
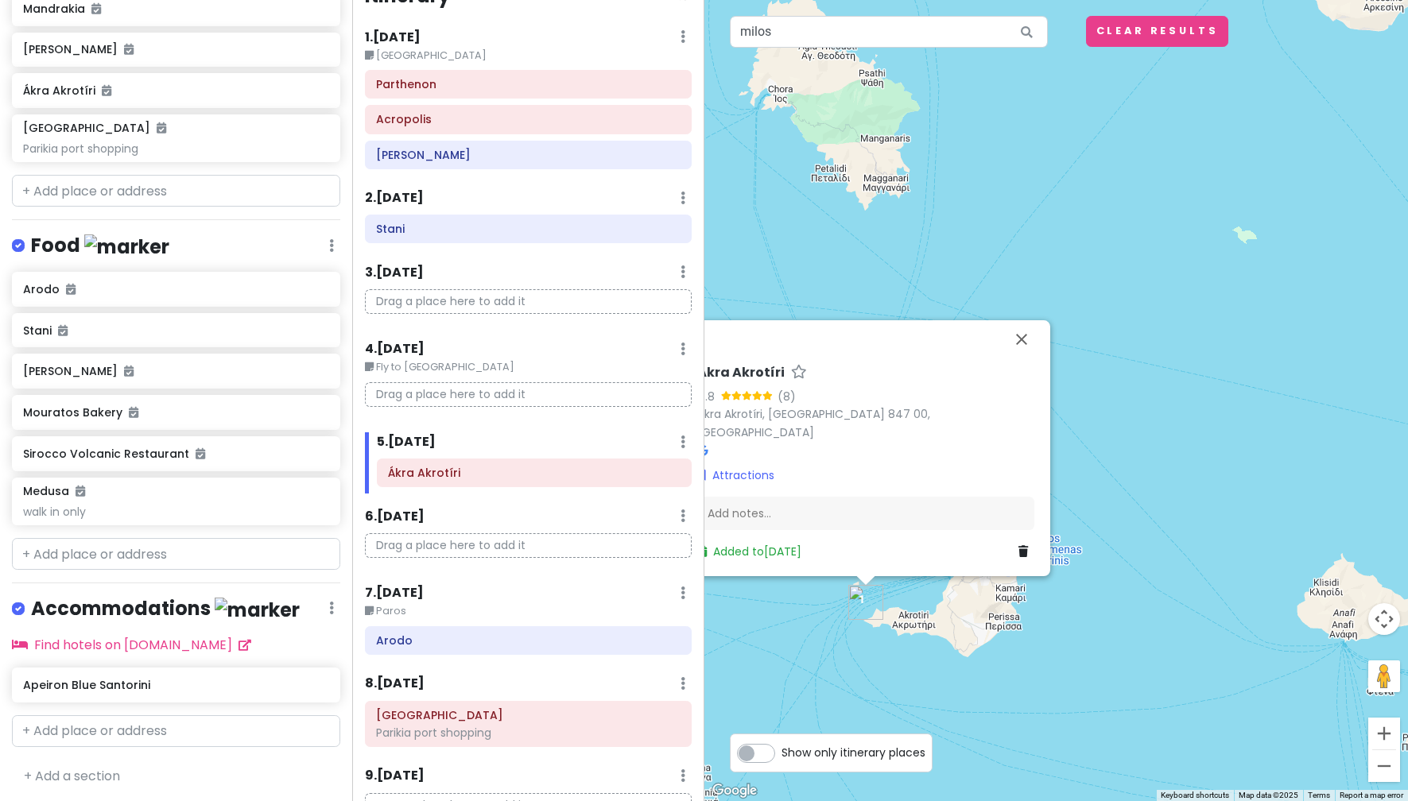
scroll to position [0, 0]
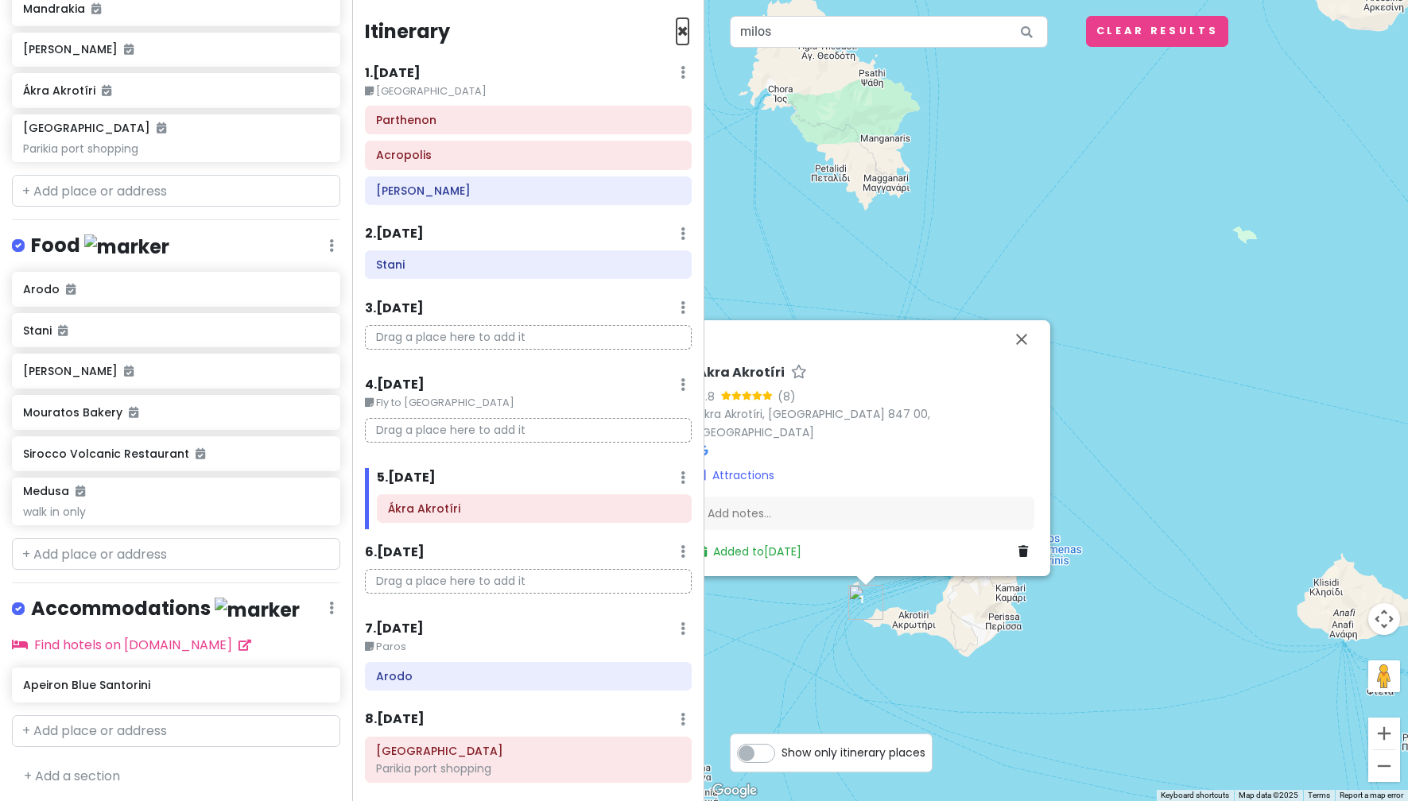
click at [676, 26] on span "×" at bounding box center [682, 31] width 12 height 26
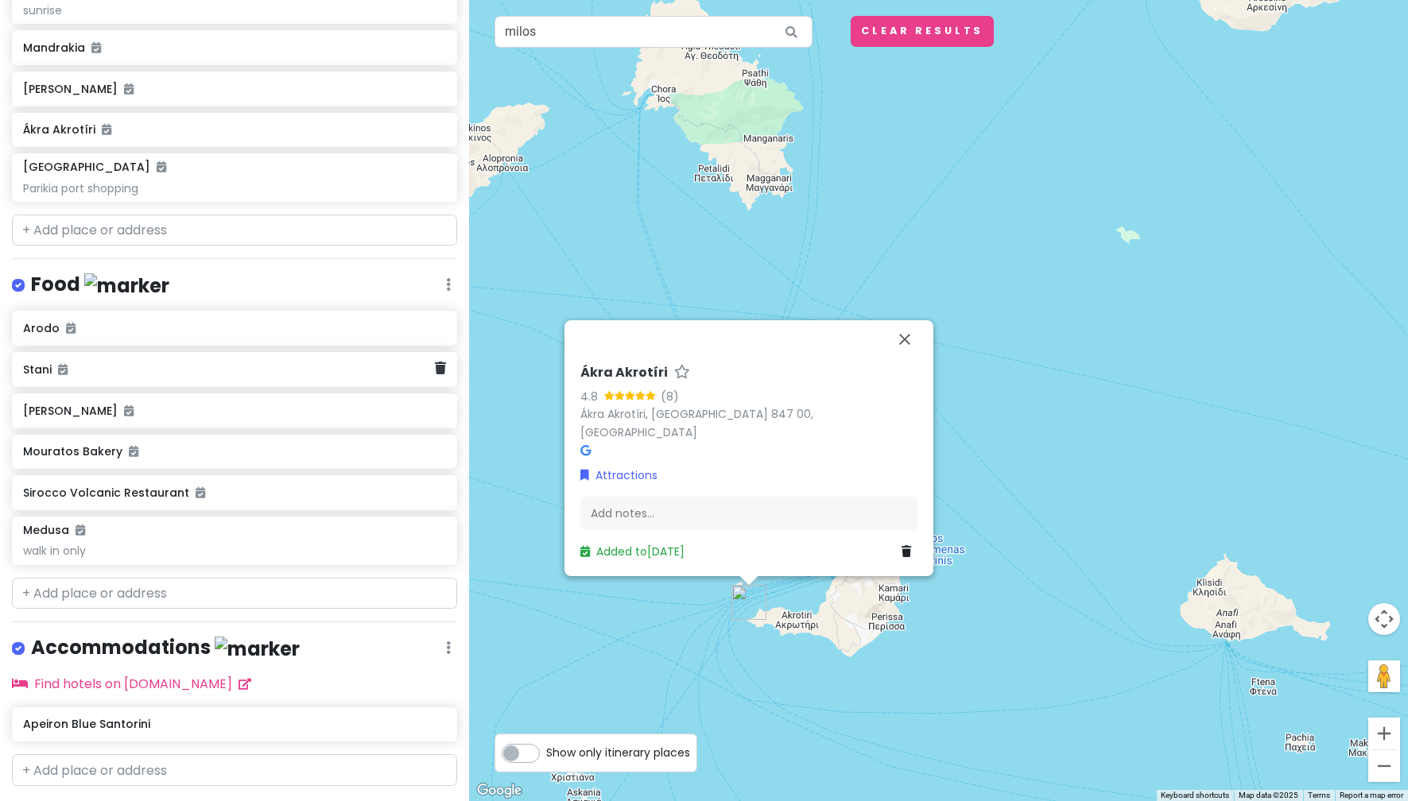
scroll to position [547, 0]
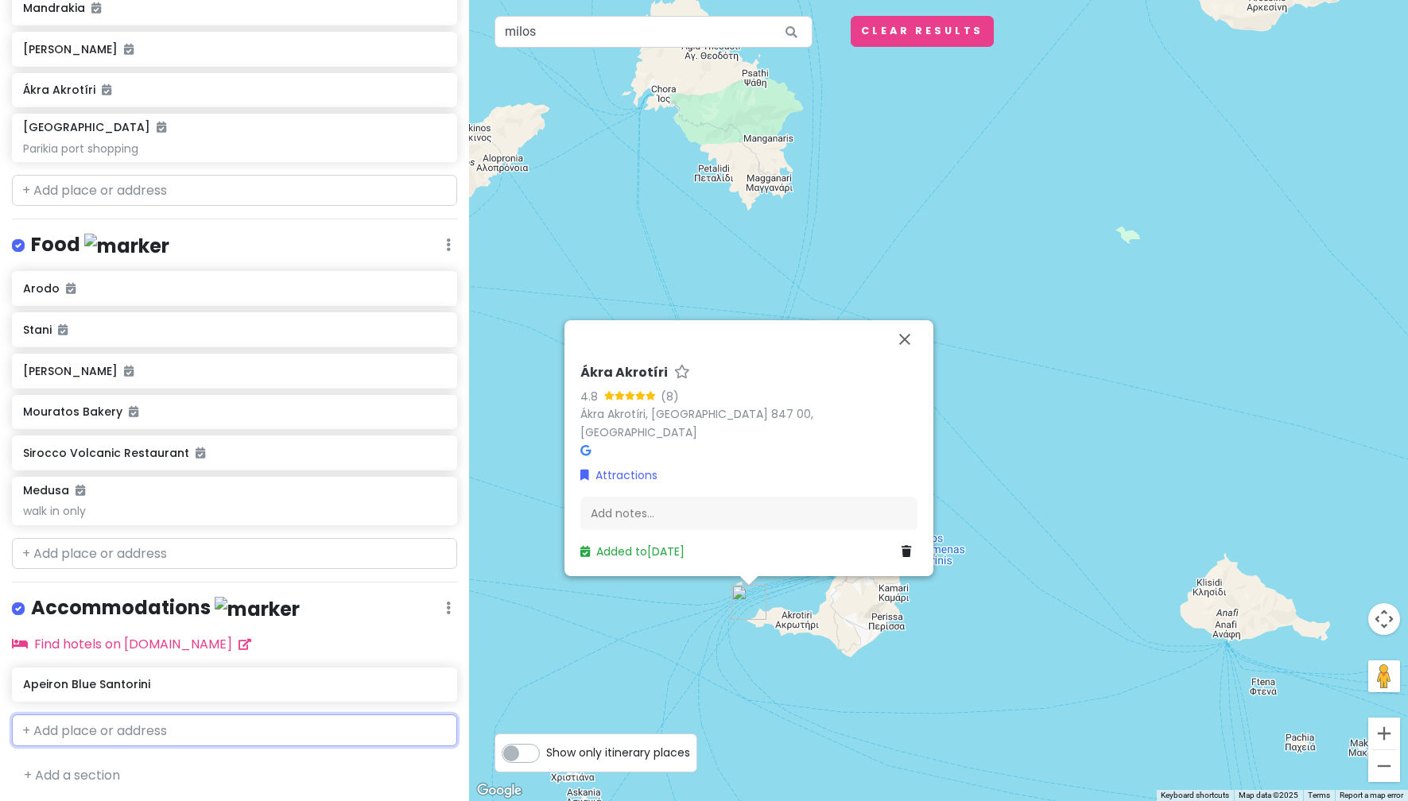
click at [203, 731] on input "text" at bounding box center [234, 731] width 445 height 32
type input "milos cov"
click at [211, 757] on div "MILOS COVE Komia, [GEOGRAPHIC_DATA]" at bounding box center [235, 766] width 444 height 38
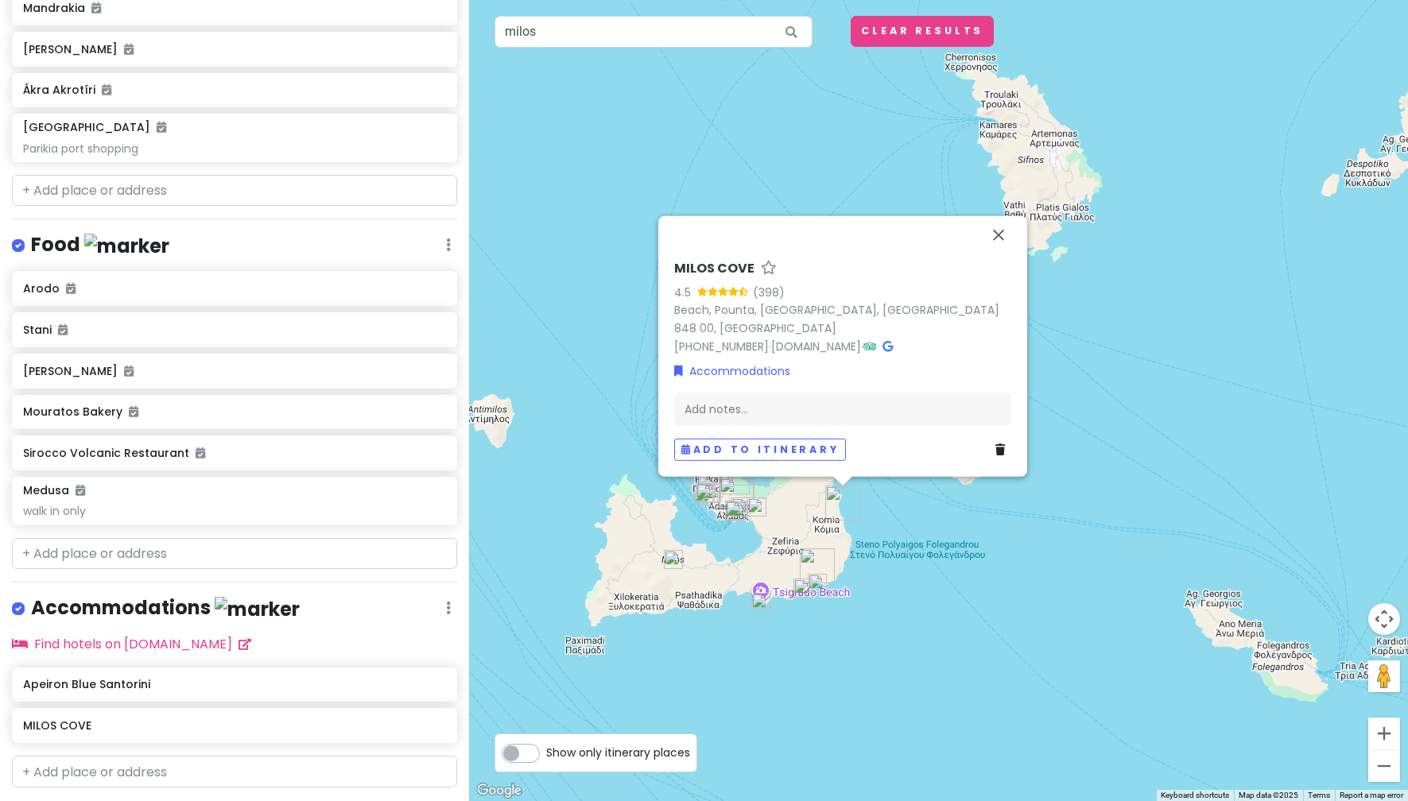
drag, startPoint x: 626, startPoint y: 525, endPoint x: 772, endPoint y: 712, distance: 237.4
click at [771, 713] on div "MILOS COVE 4.5 (398) Beach, [GEOGRAPHIC_DATA], [GEOGRAPHIC_DATA], [GEOGRAPHIC_D…" at bounding box center [938, 400] width 939 height 801
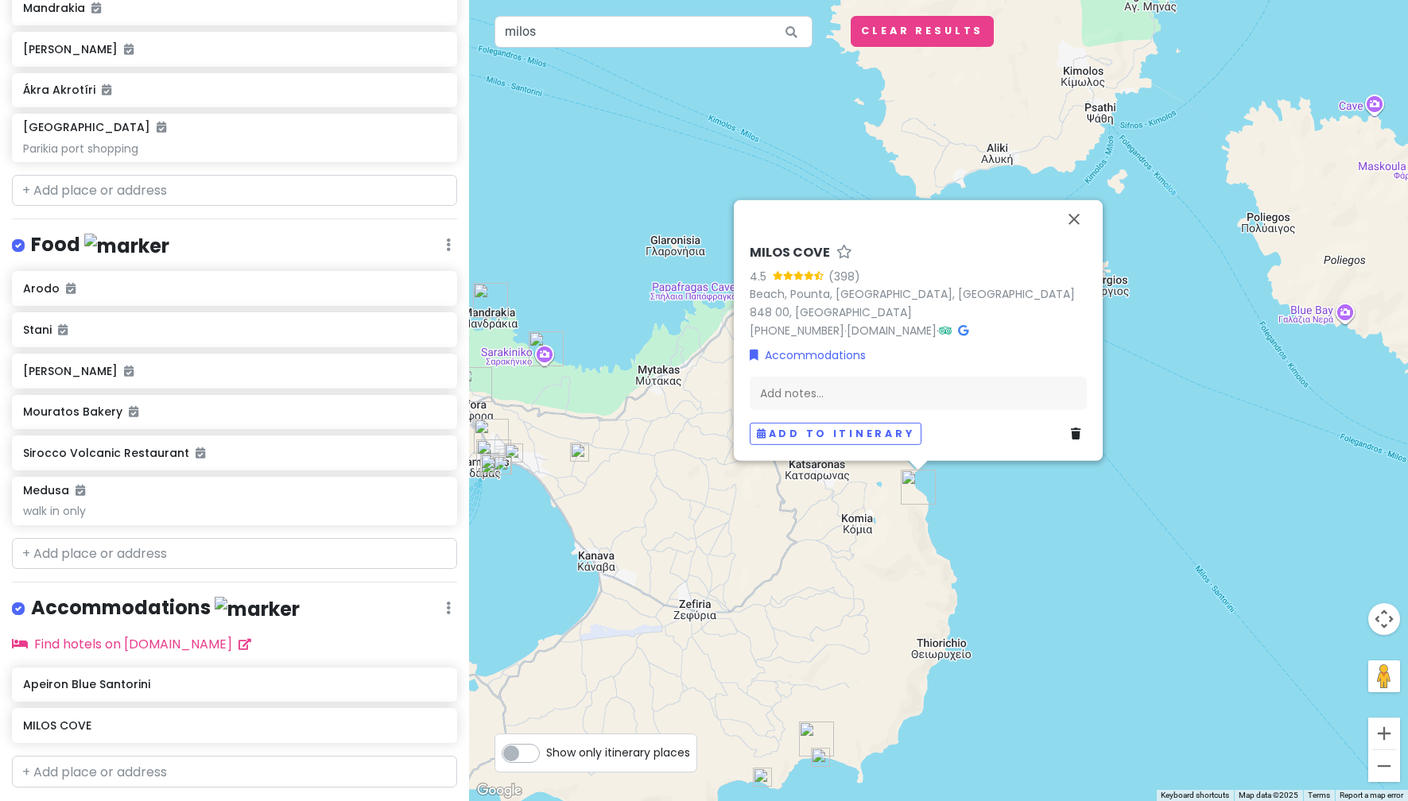
drag, startPoint x: 919, startPoint y: 365, endPoint x: 896, endPoint y: 863, distance: 498.9
click at [896, 800] on html "greece honeymoon !! Private Change Dates Make a Copy Delete Trip Go Pro ⚡️ Give…" at bounding box center [704, 400] width 1408 height 801
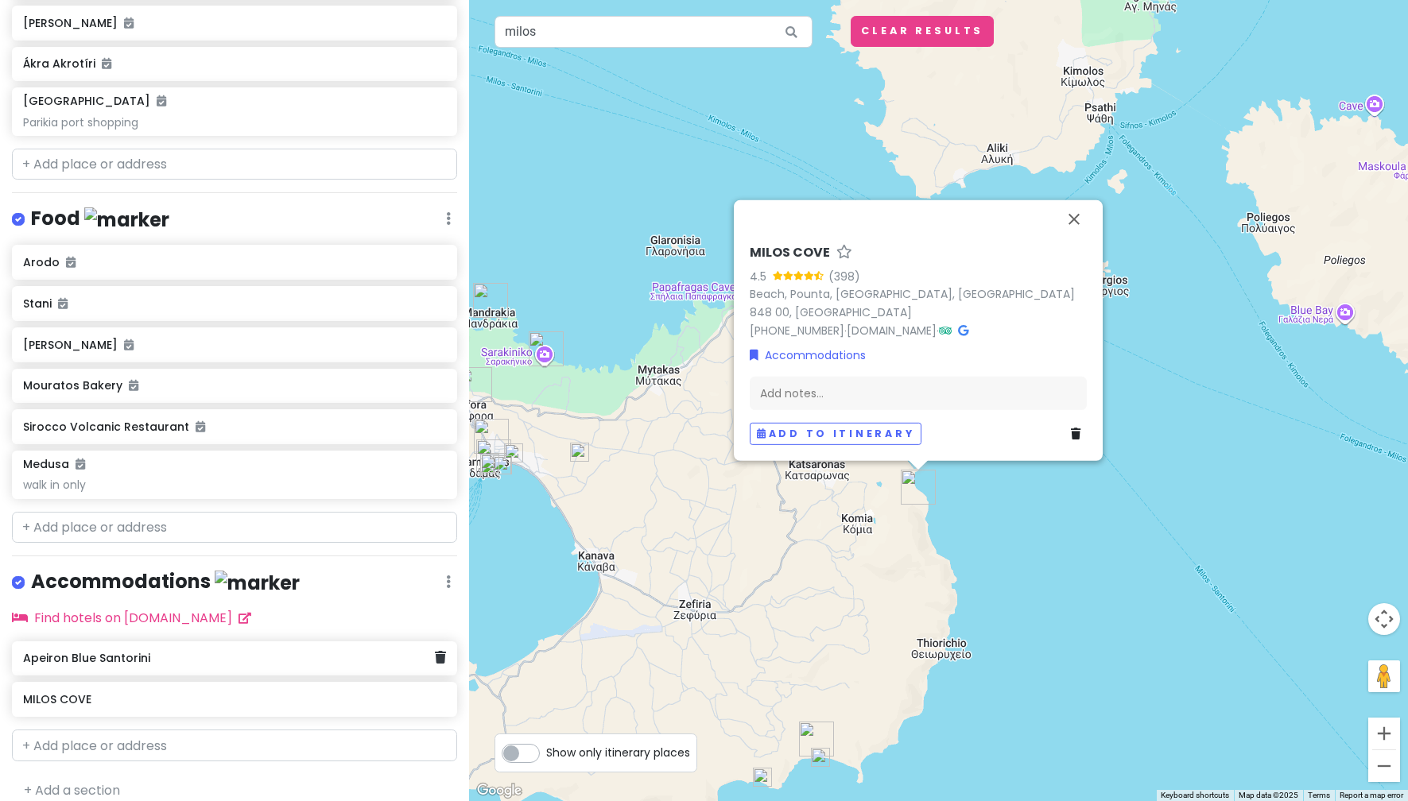
scroll to position [587, 0]
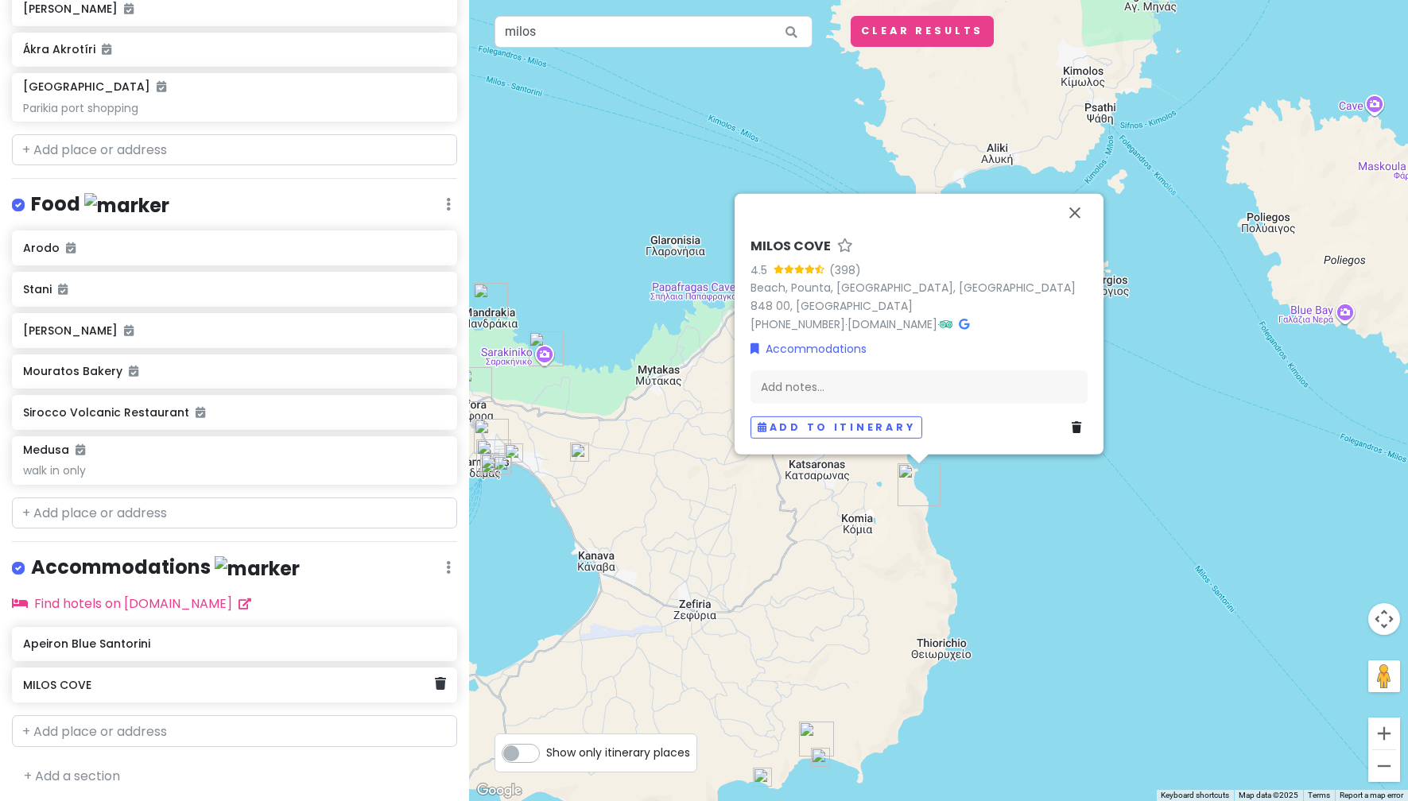
click at [425, 695] on div "MILOS COVE" at bounding box center [234, 685] width 445 height 35
click at [436, 689] on div "MILOS COVE" at bounding box center [234, 685] width 445 height 35
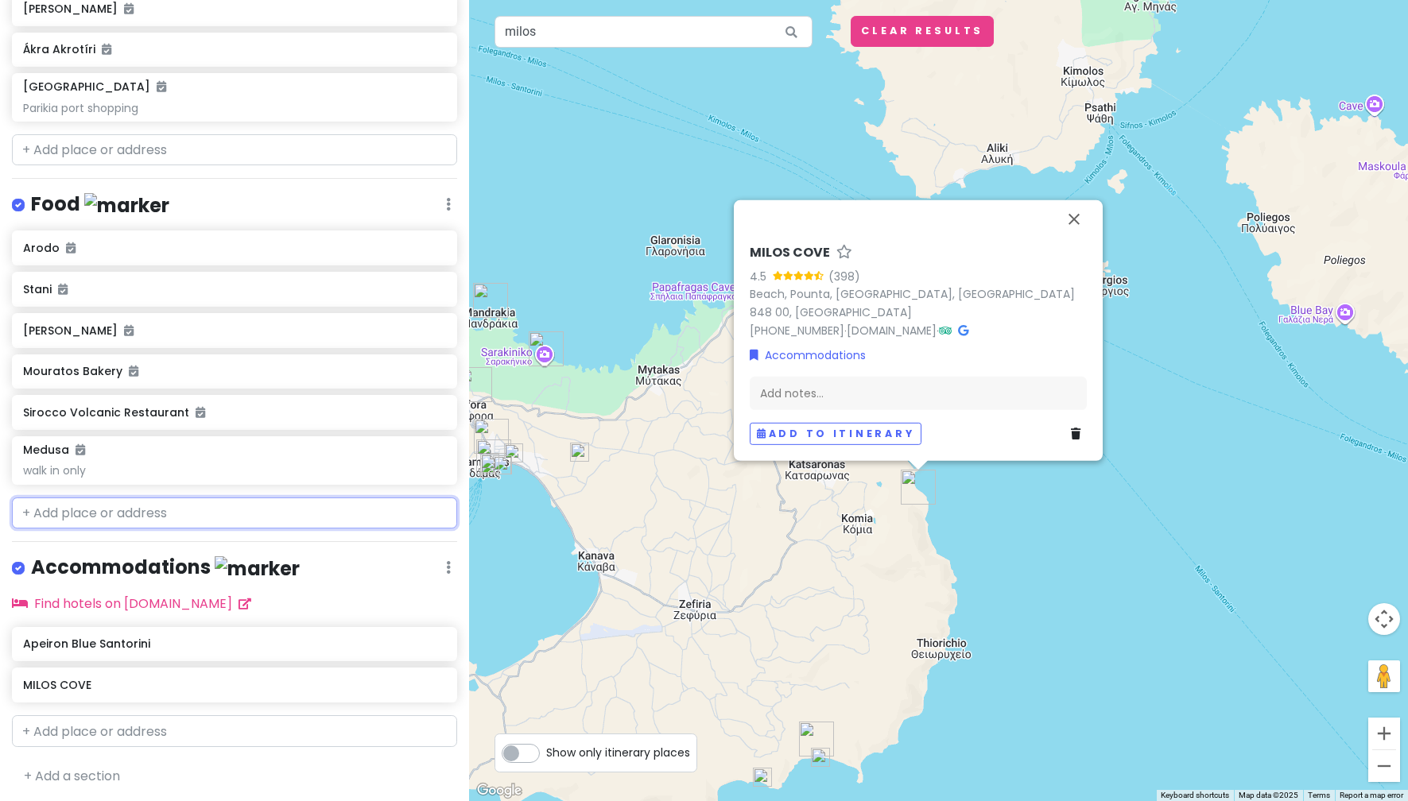
click at [169, 518] on input "text" at bounding box center [234, 514] width 445 height 32
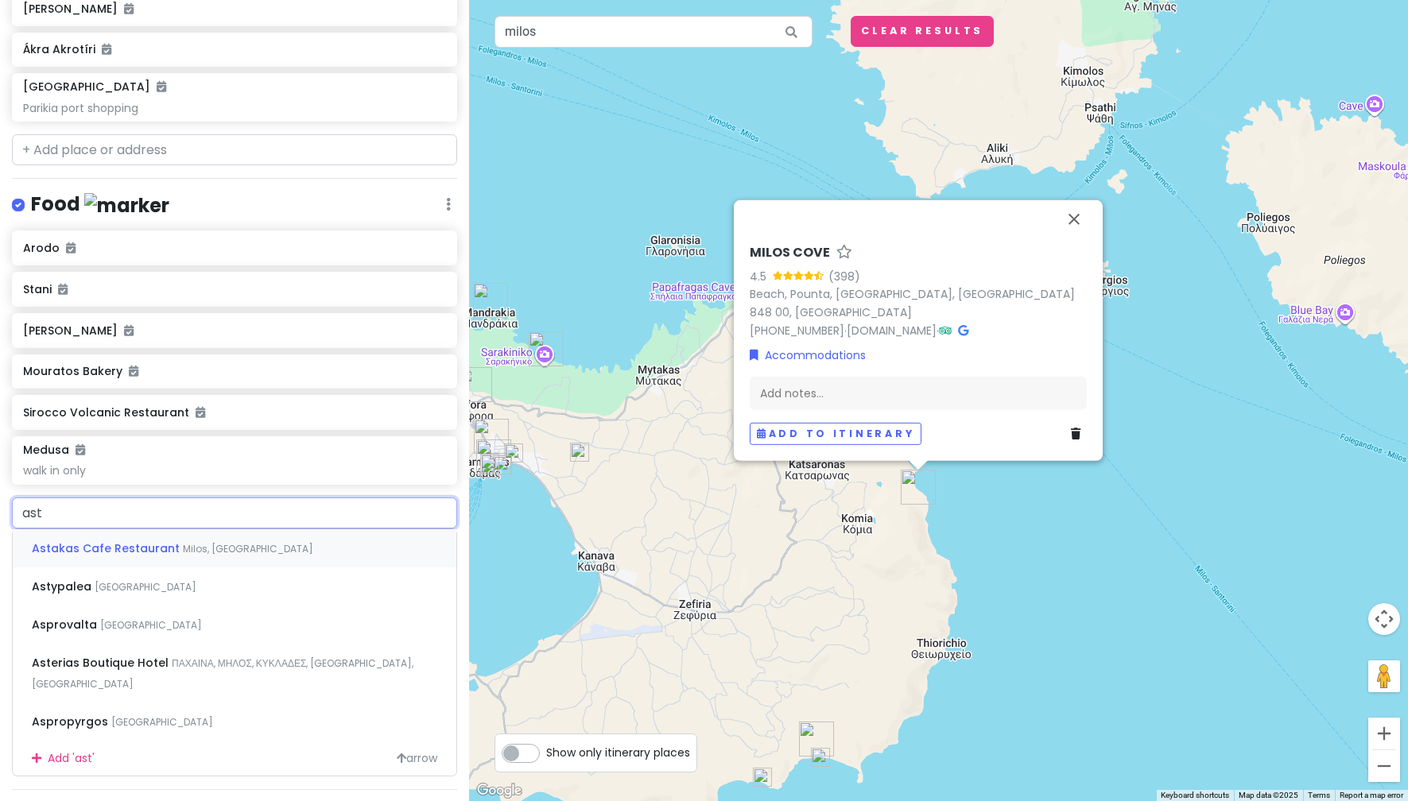
type input "asta"
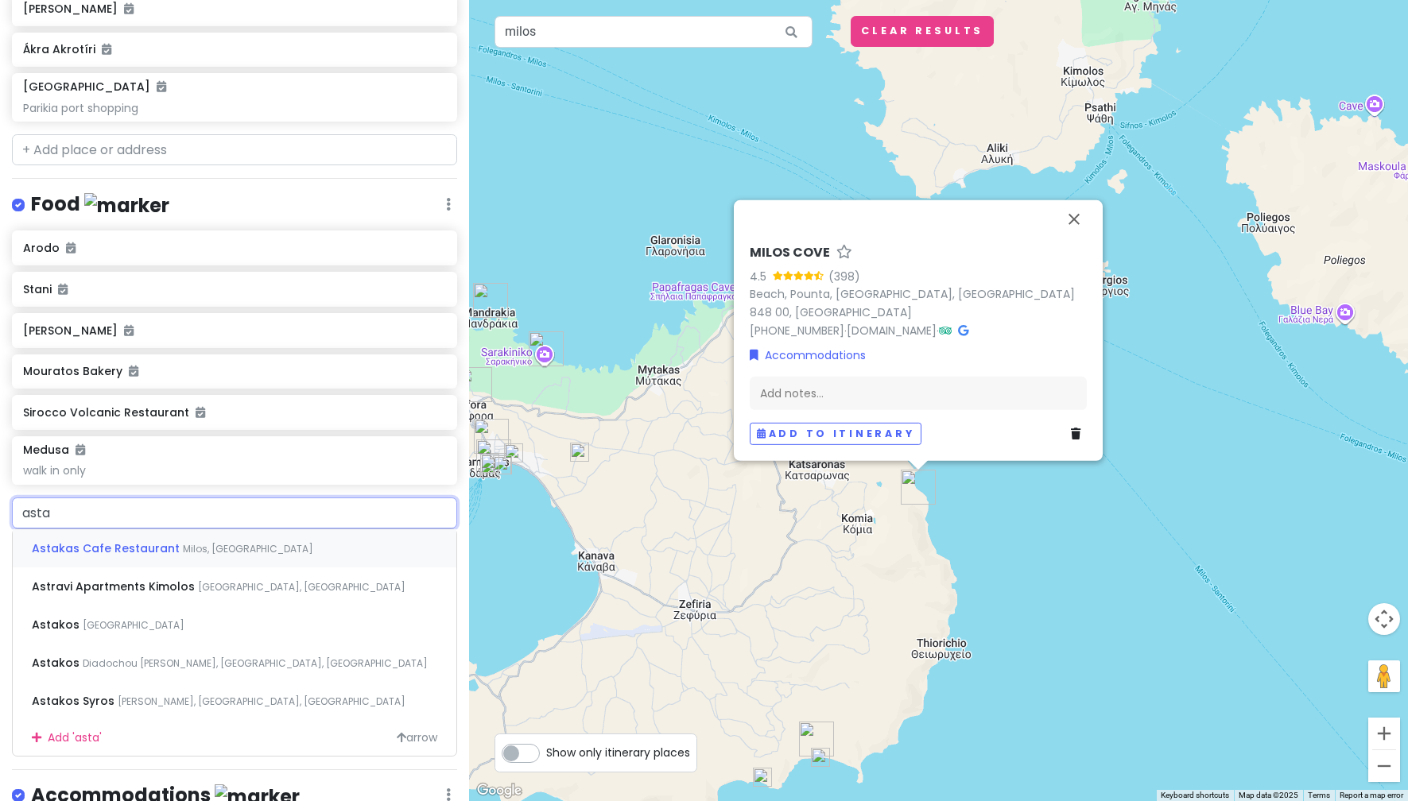
click at [263, 550] on div "Astakas Cafe Restaurant [GEOGRAPHIC_DATA], [GEOGRAPHIC_DATA]" at bounding box center [235, 548] width 444 height 38
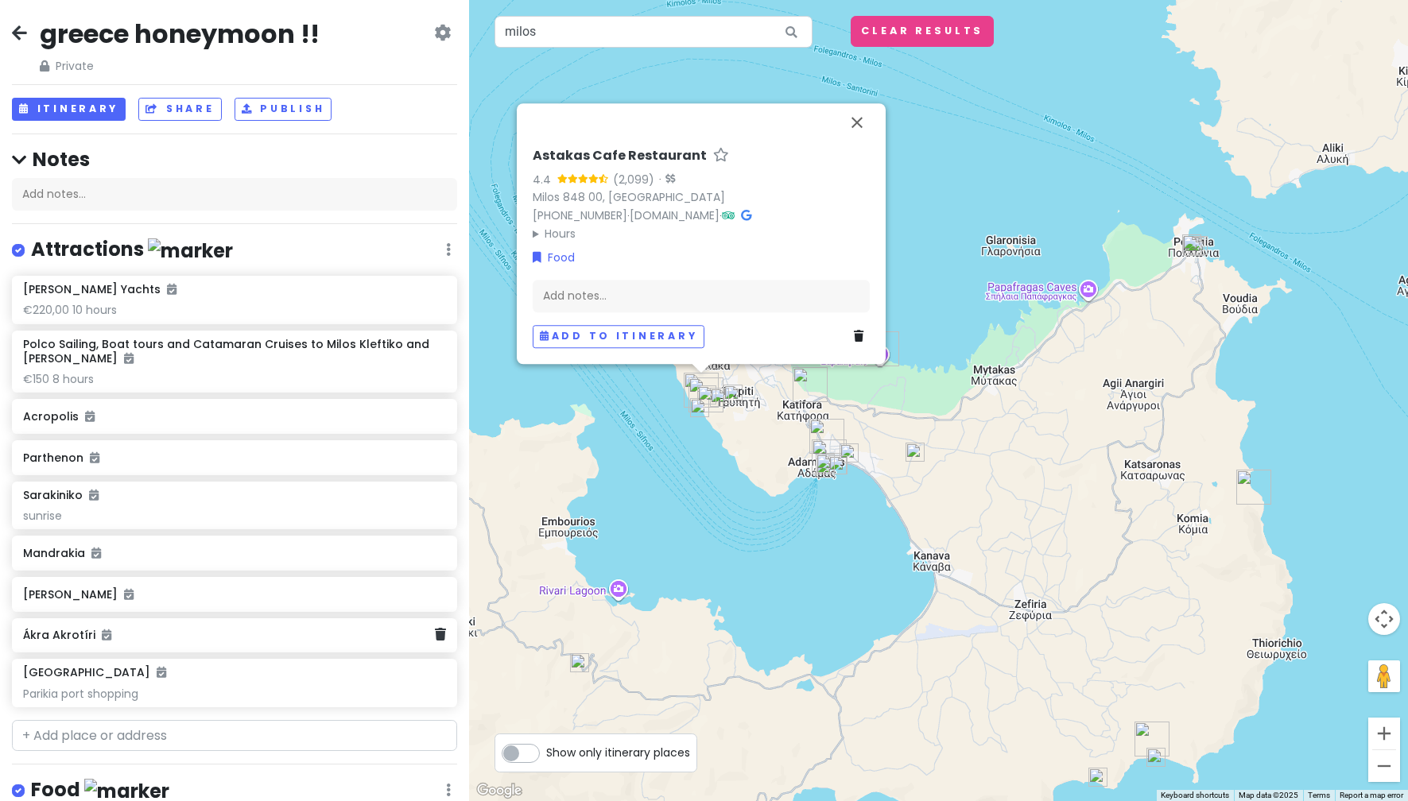
scroll to position [0, 0]
click at [46, 114] on button "Itinerary" at bounding box center [69, 110] width 114 height 23
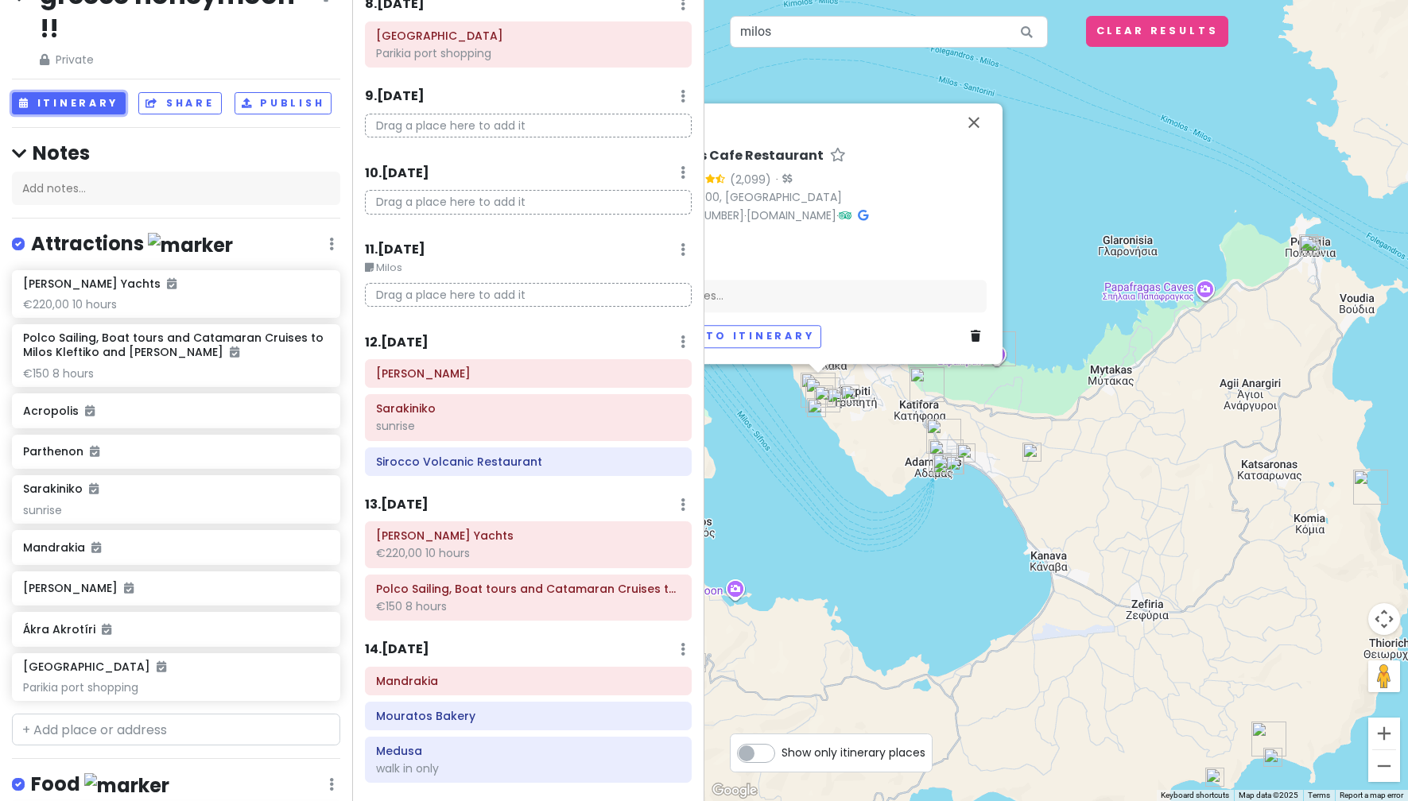
scroll to position [79, 0]
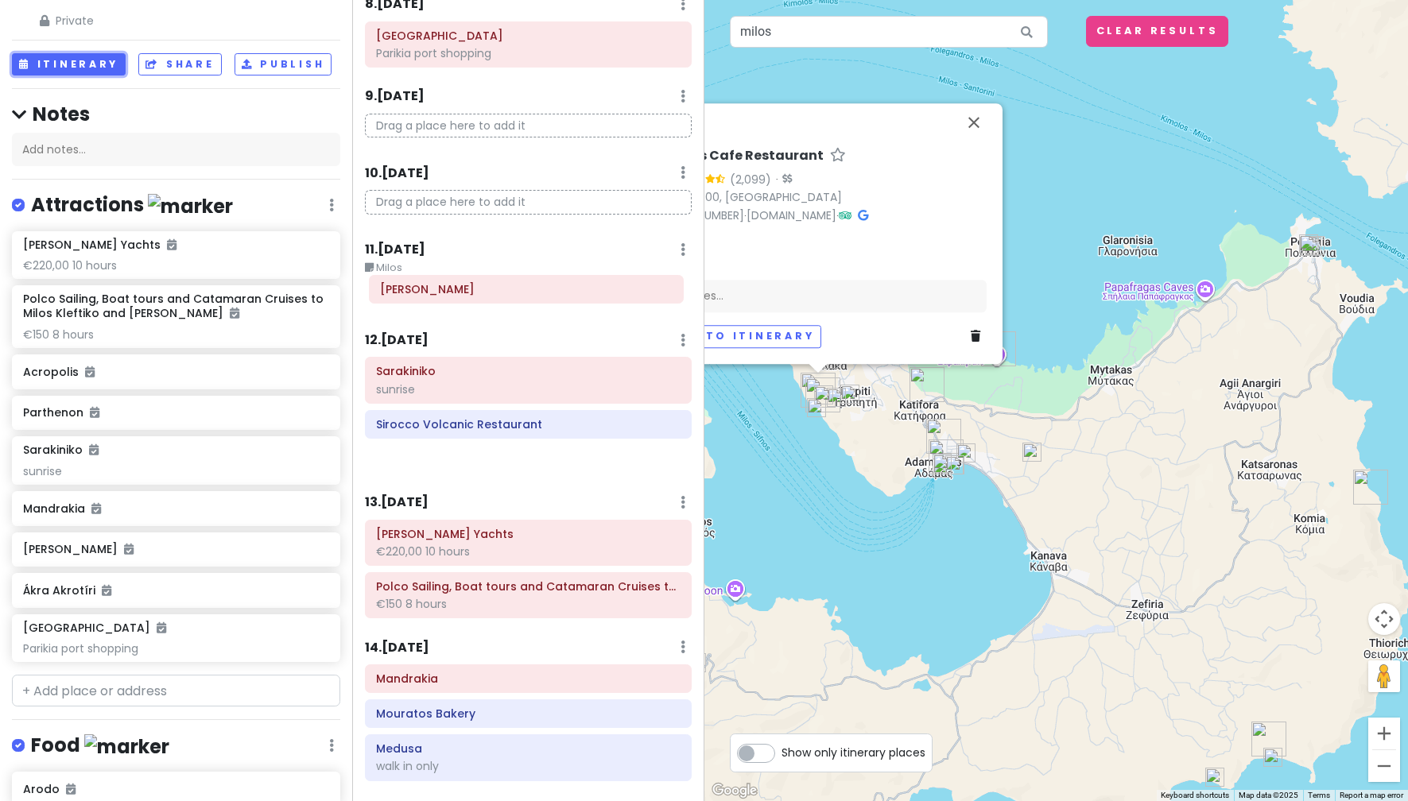
drag, startPoint x: 470, startPoint y: 384, endPoint x: 474, endPoint y: 300, distance: 84.3
click at [474, 300] on div "Itinerary × 1 . [DATE] Edit Day Notes Delete Day [GEOGRAPHIC_DATA] [GEOGRAPHIC_…" at bounding box center [528, 400] width 352 height 801
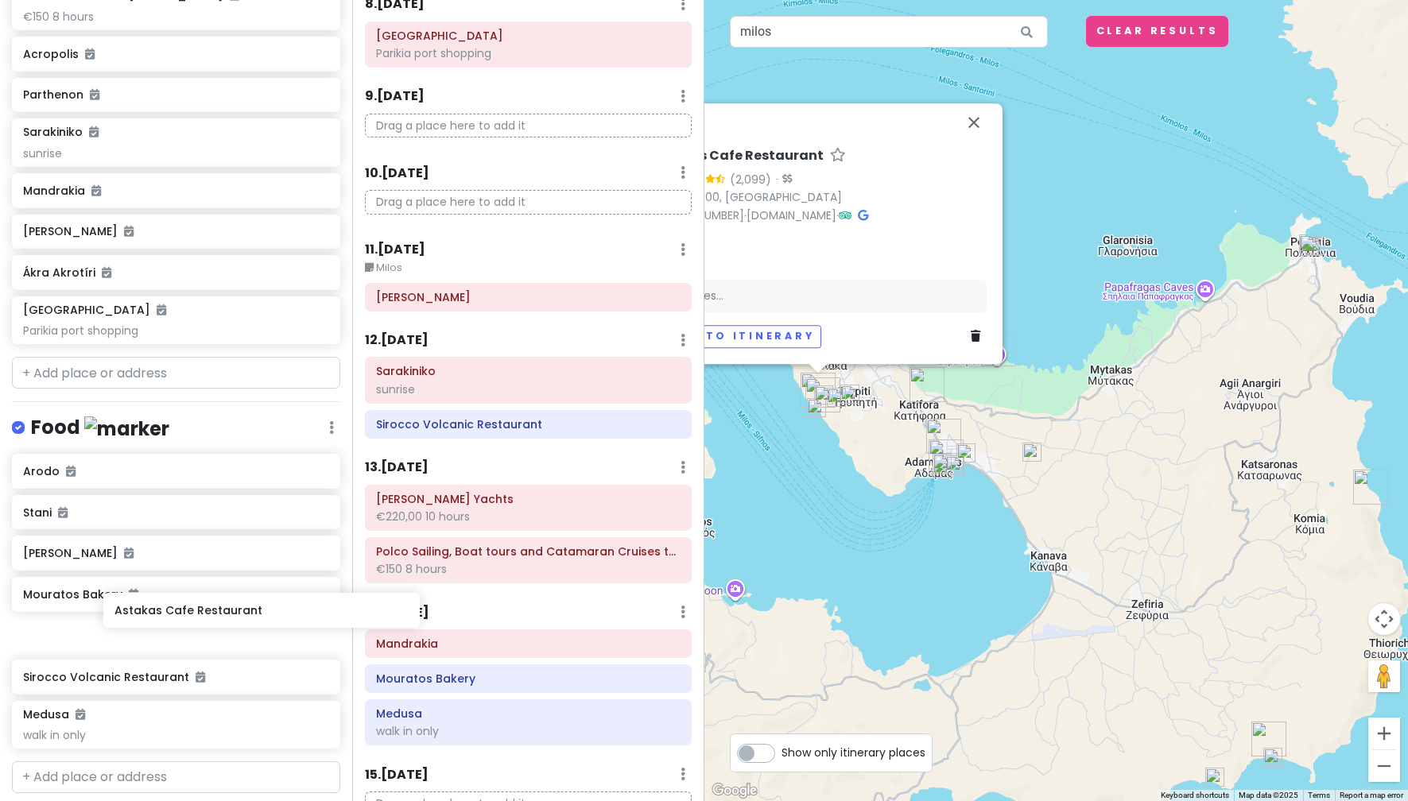
scroll to position [405, 0]
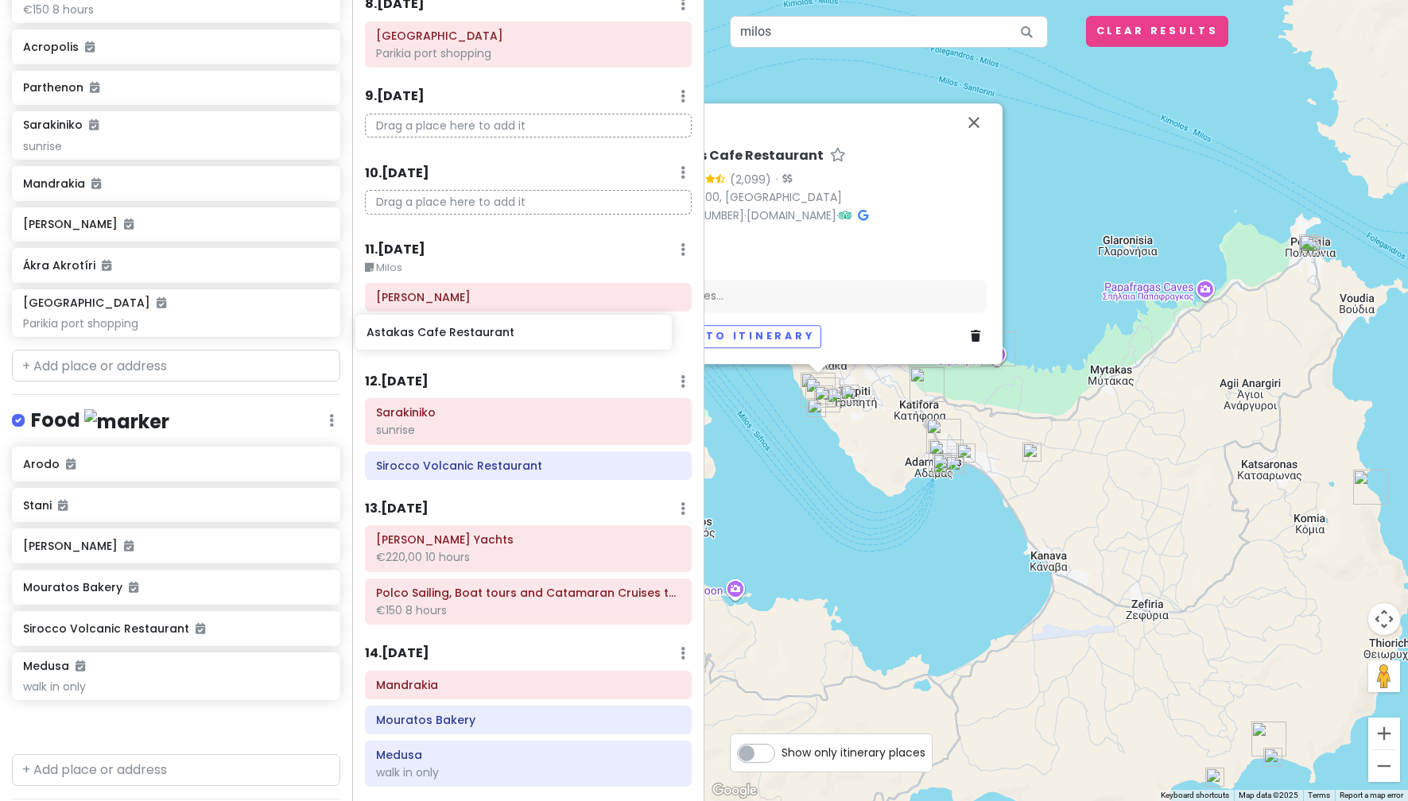
drag, startPoint x: 178, startPoint y: 731, endPoint x: 521, endPoint y: 335, distance: 524.6
click at [521, 335] on div "greece honeymoon !! Private Change Dates Make a Copy Delete Trip Go Pro ⚡️ Give…" at bounding box center [704, 400] width 1408 height 801
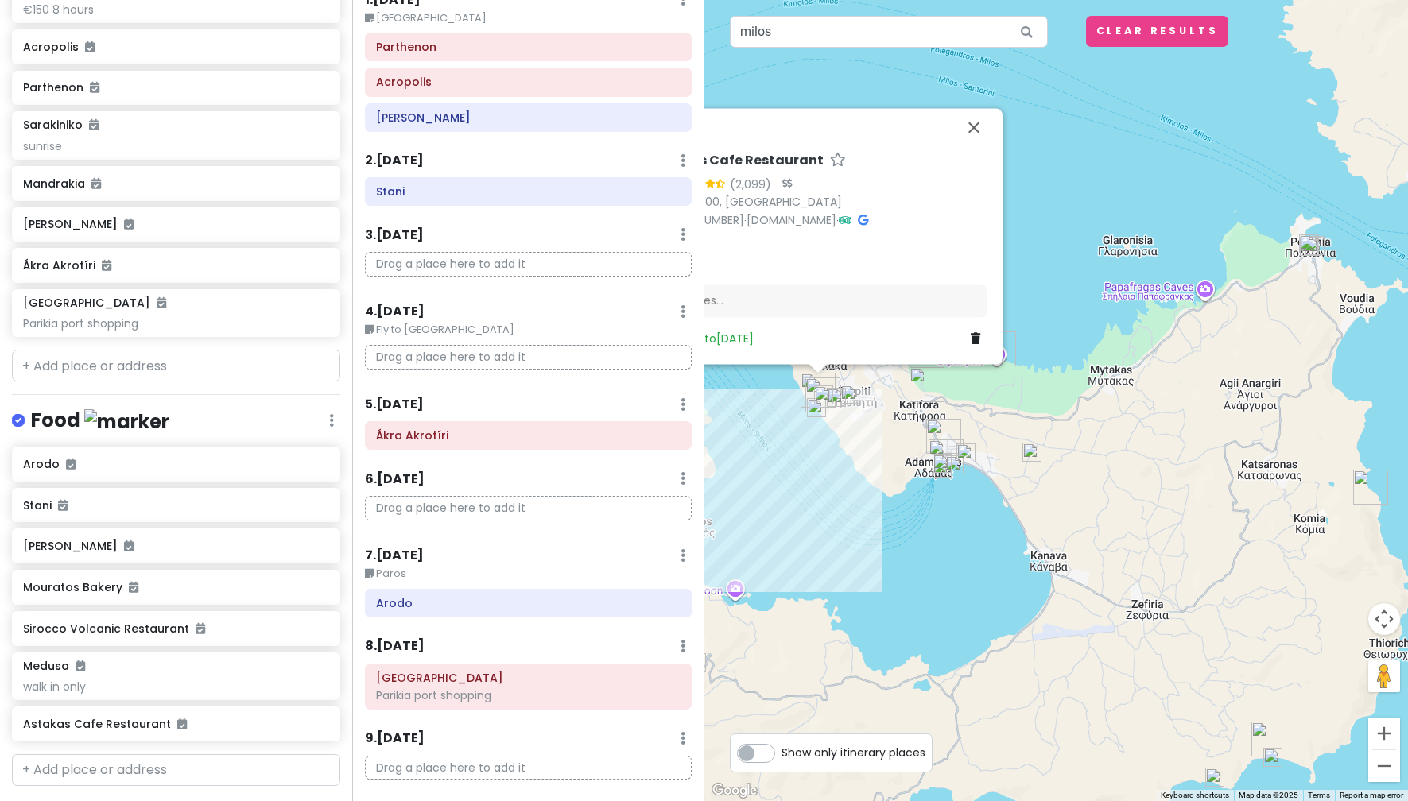
scroll to position [0, 0]
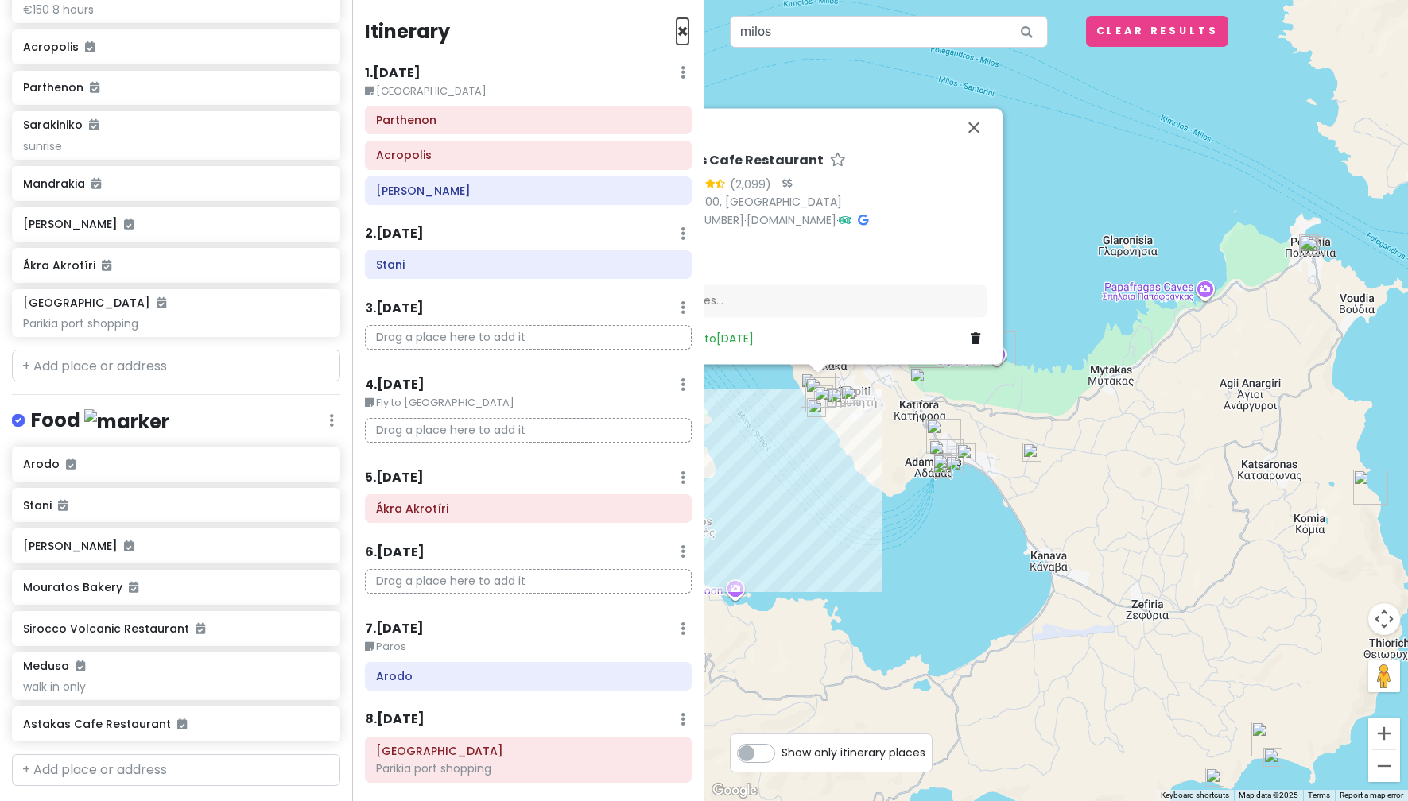
click at [676, 30] on span "×" at bounding box center [682, 31] width 12 height 26
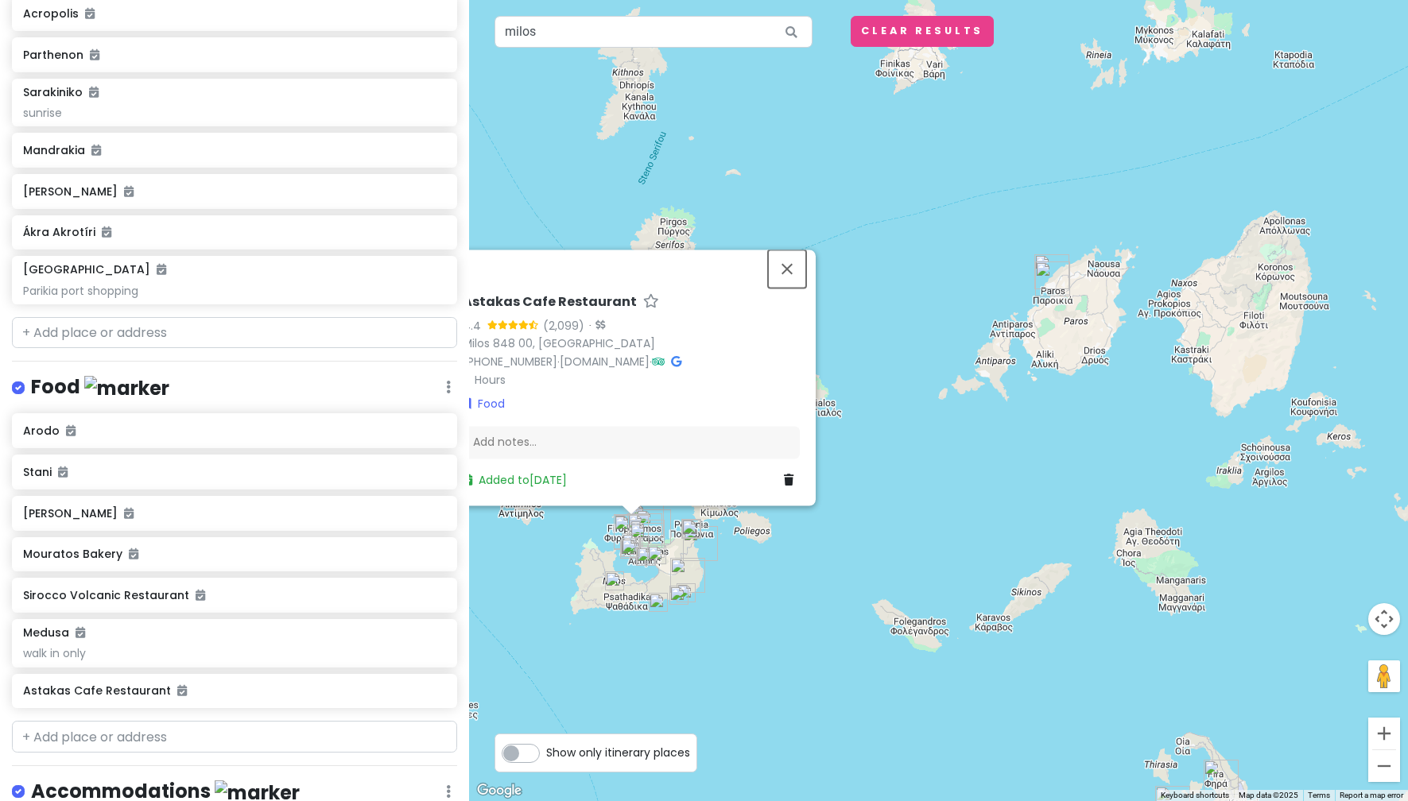
drag, startPoint x: 791, startPoint y: 265, endPoint x: 791, endPoint y: 293, distance: 27.8
click at [791, 265] on button "Close" at bounding box center [787, 269] width 38 height 38
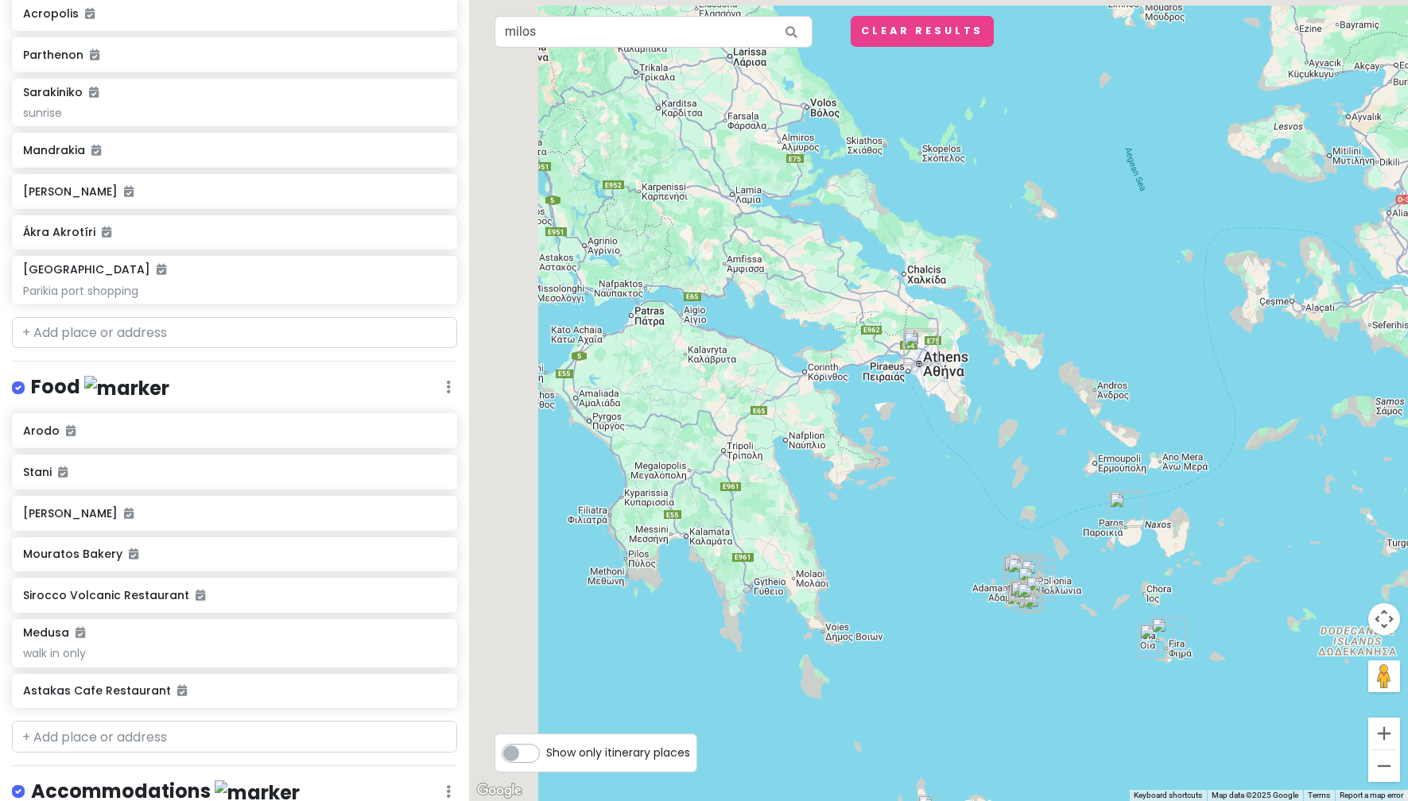
drag, startPoint x: 577, startPoint y: 439, endPoint x: 955, endPoint y: 557, distance: 396.5
click at [955, 557] on div at bounding box center [938, 400] width 939 height 801
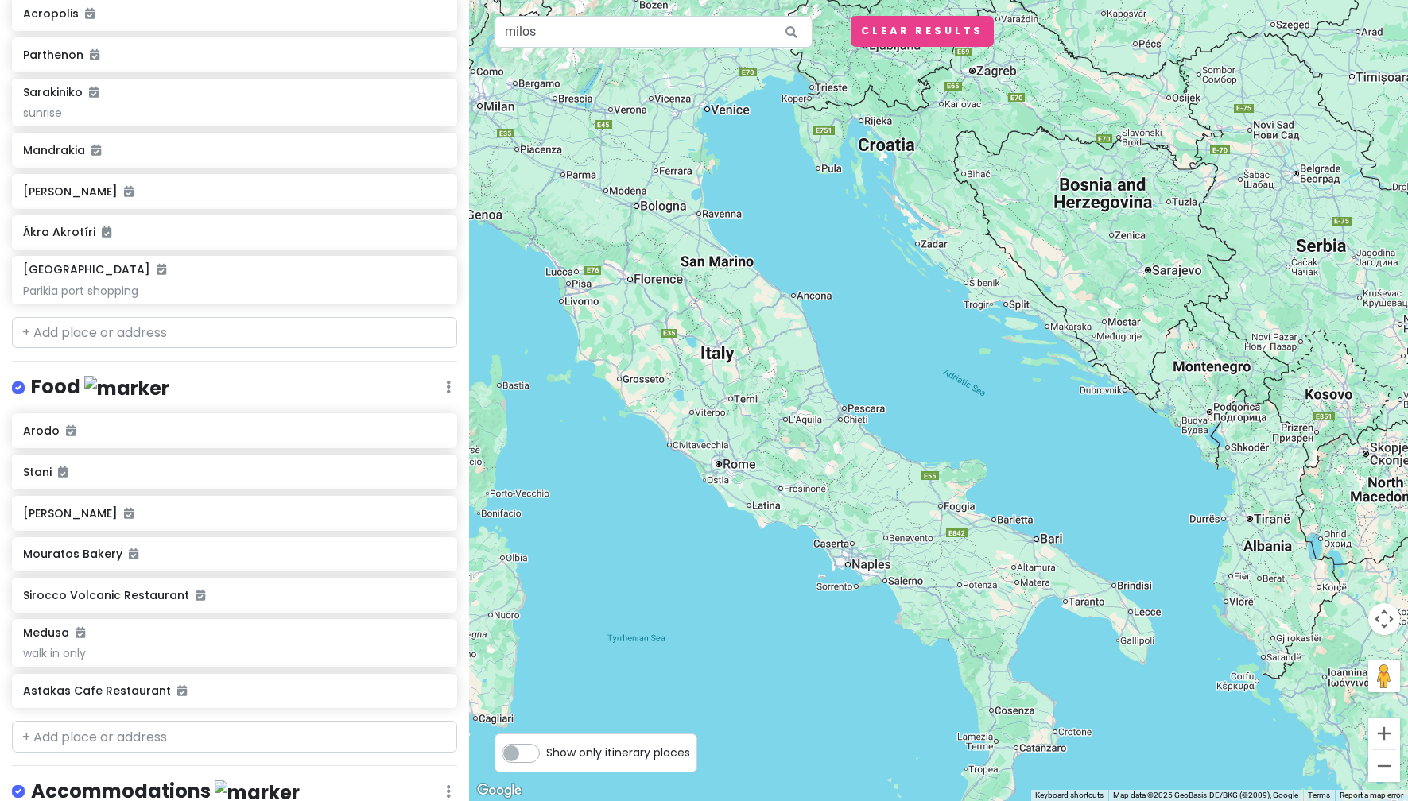
drag, startPoint x: 662, startPoint y: 347, endPoint x: 846, endPoint y: 695, distance: 394.3
click at [846, 695] on div at bounding box center [938, 400] width 939 height 801
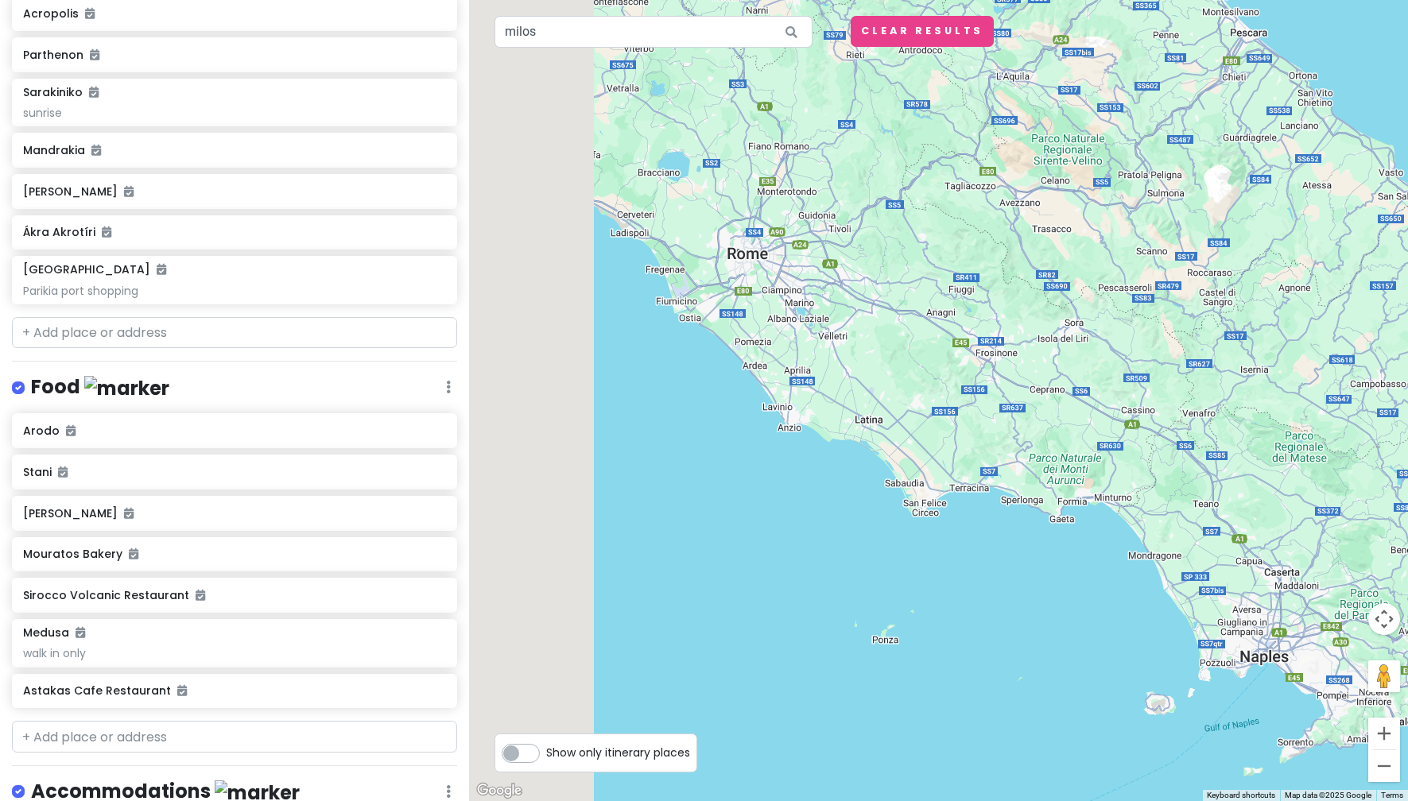
drag, startPoint x: 627, startPoint y: 386, endPoint x: 1044, endPoint y: 863, distance: 633.7
click at [1044, 800] on html "greece honeymoon !! Private Change Dates Make a Copy Delete Trip Go Pro ⚡️ Give…" at bounding box center [704, 400] width 1408 height 801
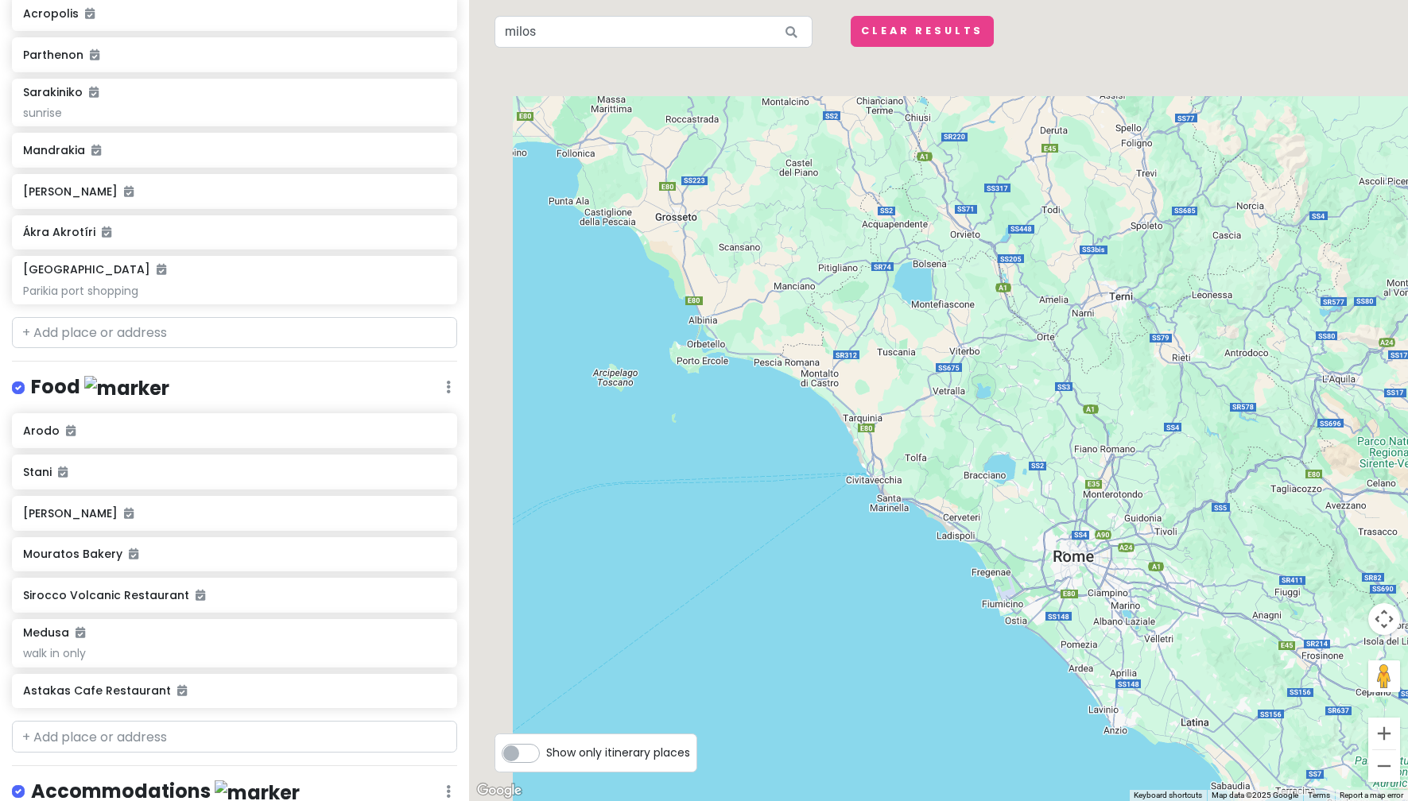
drag, startPoint x: 661, startPoint y: 469, endPoint x: 999, endPoint y: 808, distance: 478.9
click at [999, 800] on html "greece honeymoon !! Private Change Dates Make a Copy Delete Trip Go Pro ⚡️ Give…" at bounding box center [704, 400] width 1408 height 801
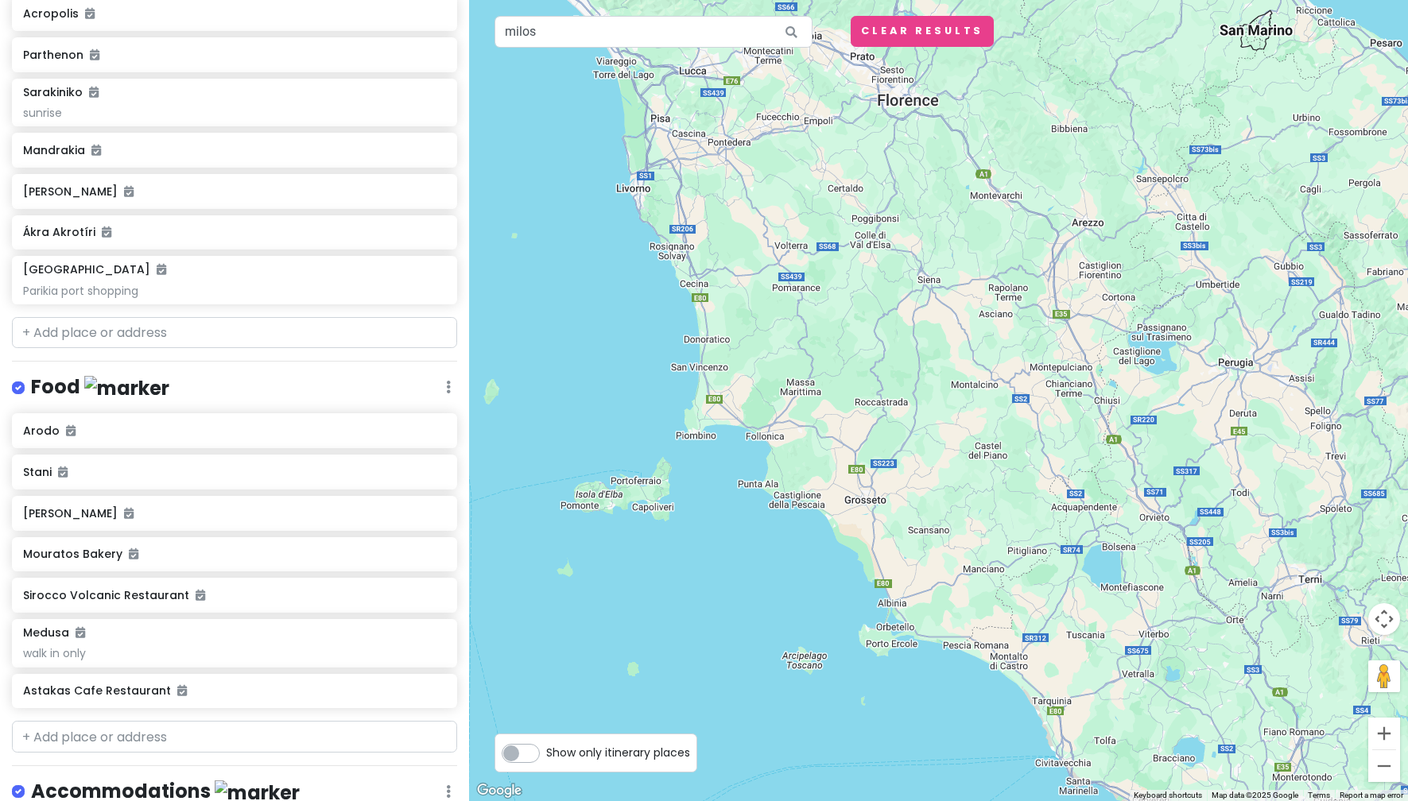
drag, startPoint x: 663, startPoint y: 521, endPoint x: 830, endPoint y: 769, distance: 298.9
click at [830, 769] on div at bounding box center [938, 400] width 939 height 801
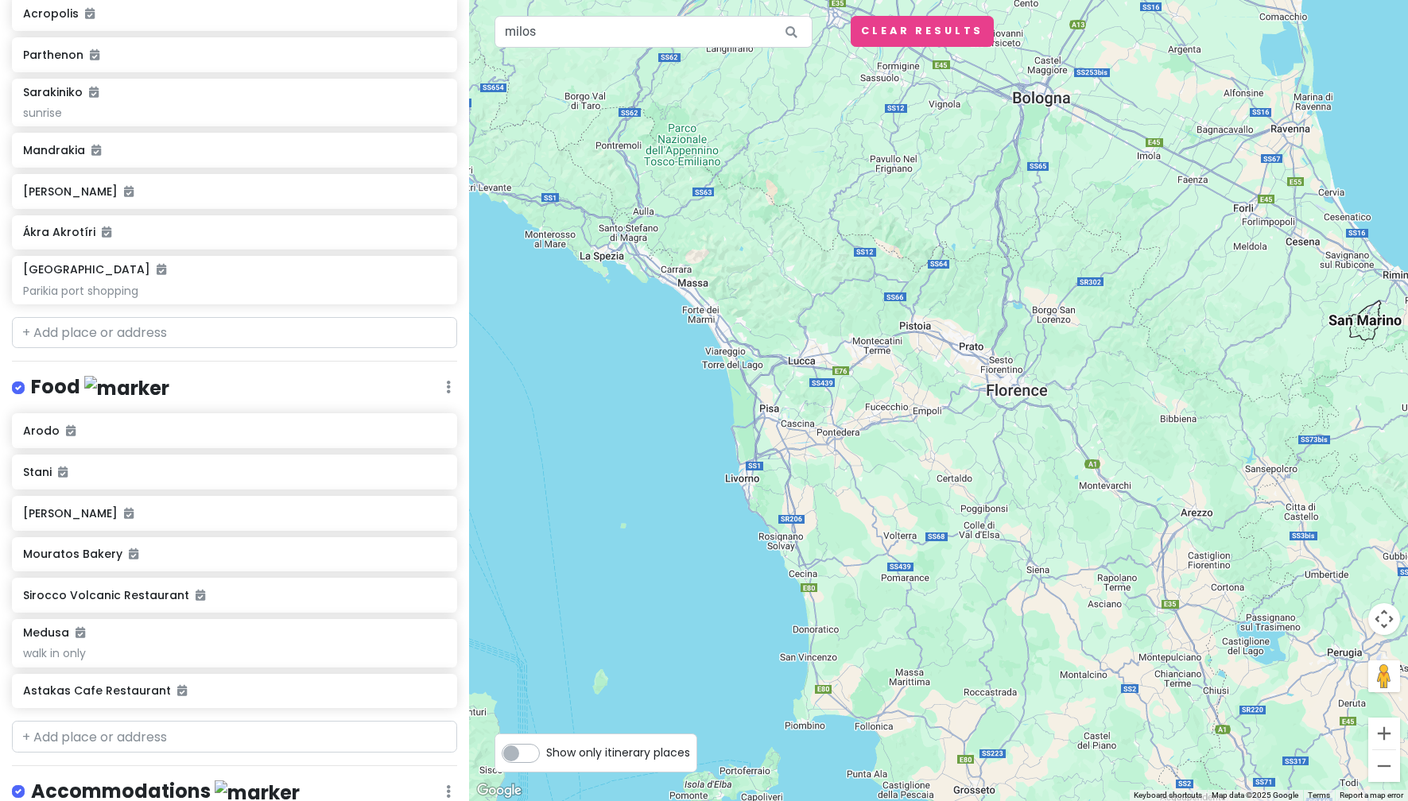
drag, startPoint x: 606, startPoint y: 400, endPoint x: 716, endPoint y: 695, distance: 314.6
click at [716, 695] on div at bounding box center [938, 400] width 939 height 801
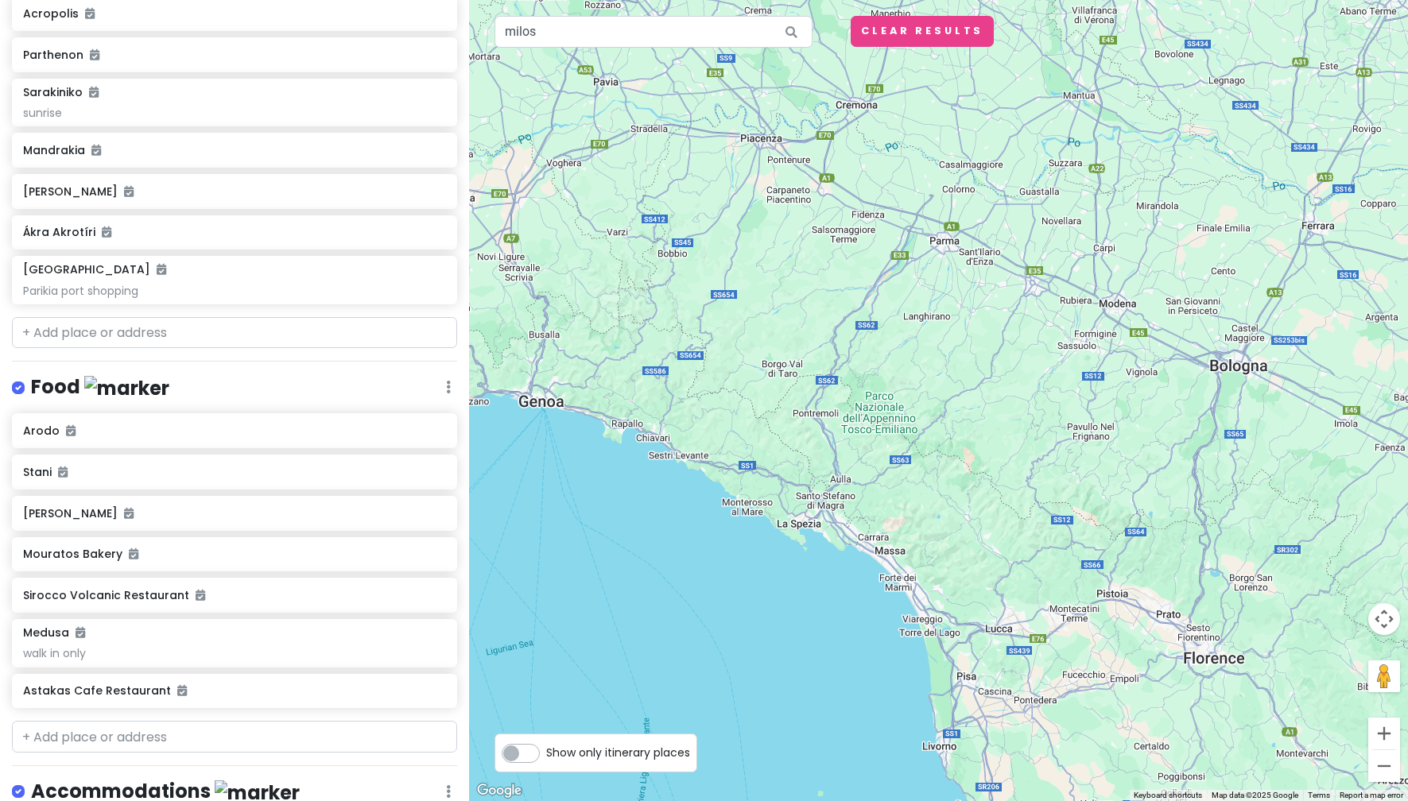
drag, startPoint x: 629, startPoint y: 457, endPoint x: 826, endPoint y: 727, distance: 334.5
click at [826, 727] on div at bounding box center [938, 400] width 939 height 801
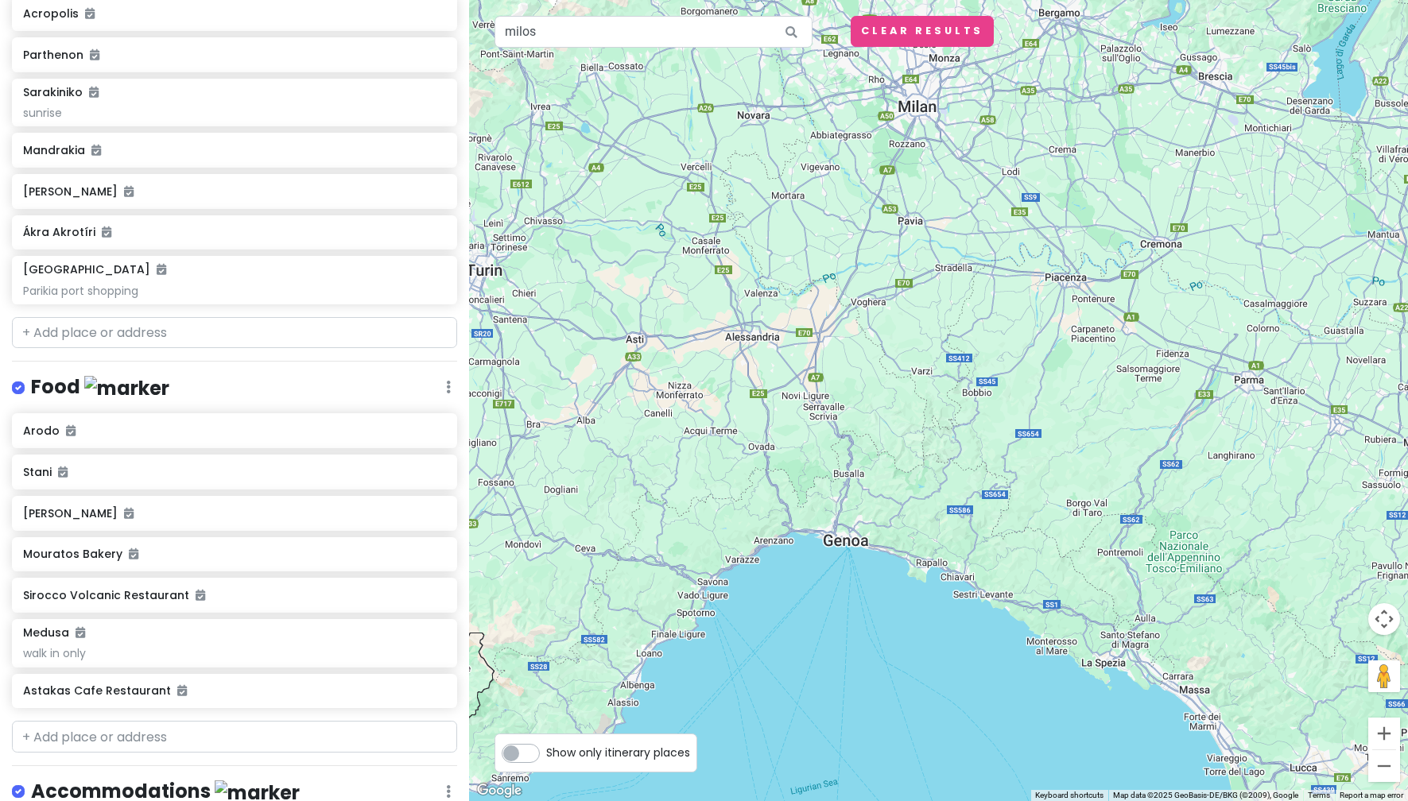
drag, startPoint x: 661, startPoint y: 559, endPoint x: 966, endPoint y: 699, distance: 335.4
click at [966, 699] on div at bounding box center [938, 400] width 939 height 801
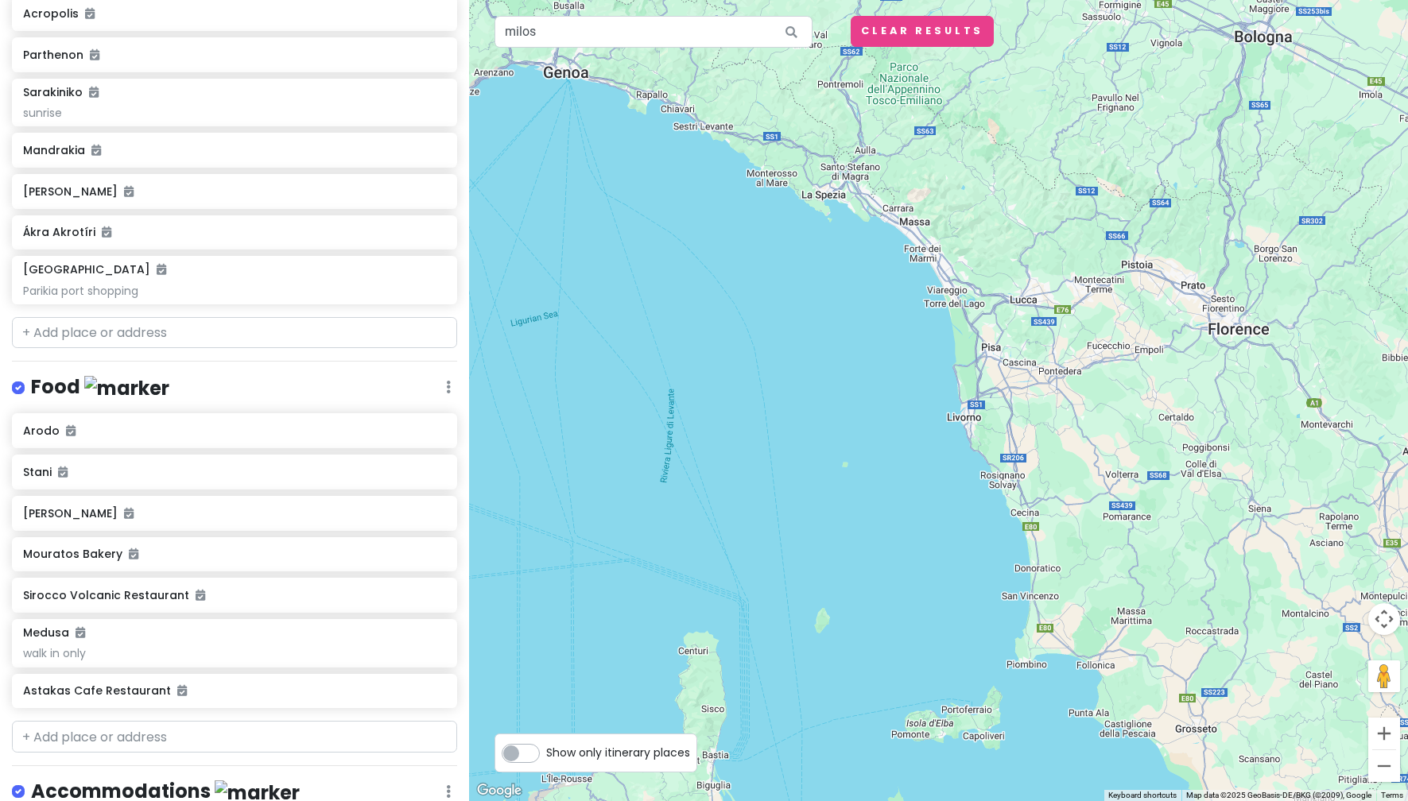
drag, startPoint x: 966, startPoint y: 701, endPoint x: 626, endPoint y: 110, distance: 682.2
click at [626, 110] on div at bounding box center [938, 400] width 939 height 801
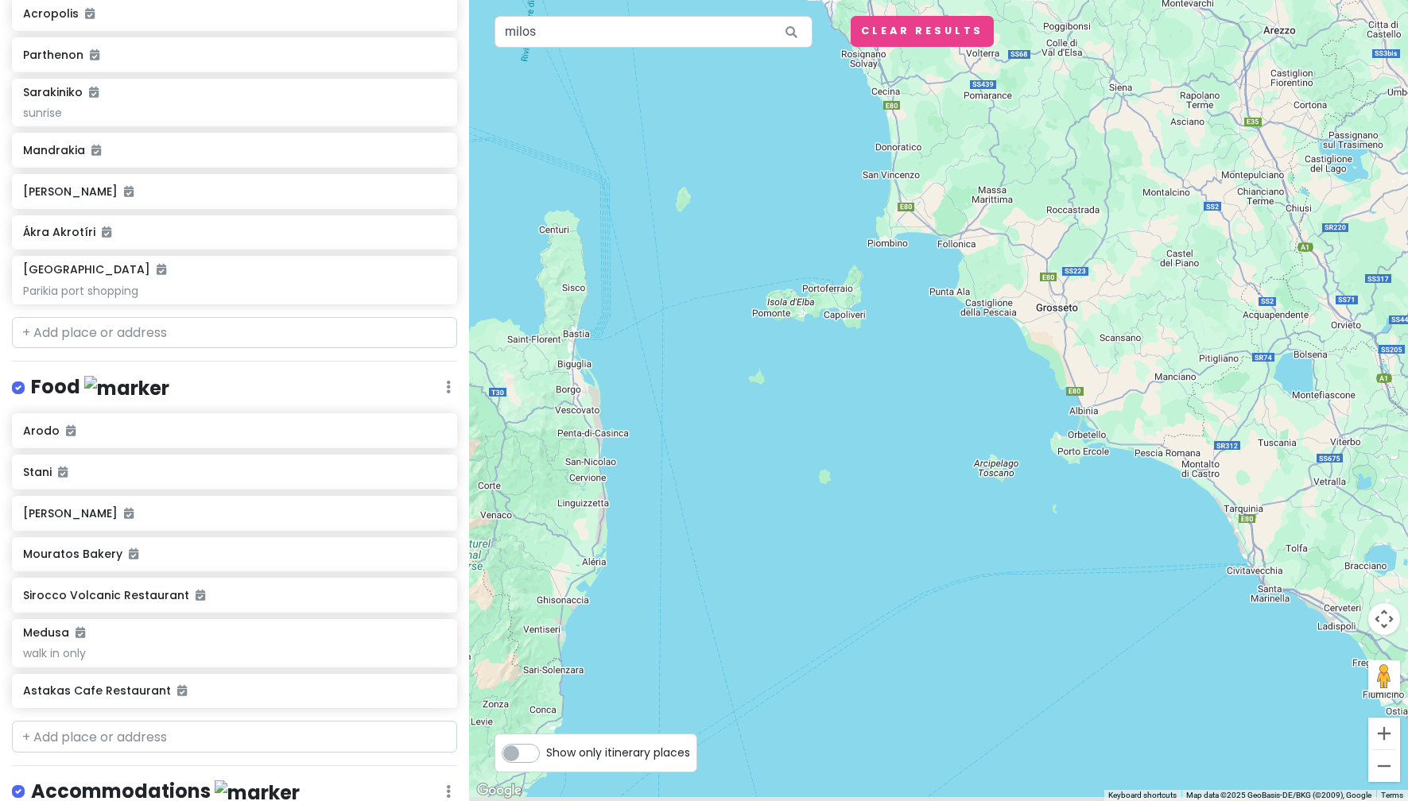
drag, startPoint x: 925, startPoint y: 561, endPoint x: 804, endPoint y: 93, distance: 483.7
click at [804, 93] on div at bounding box center [938, 400] width 939 height 801
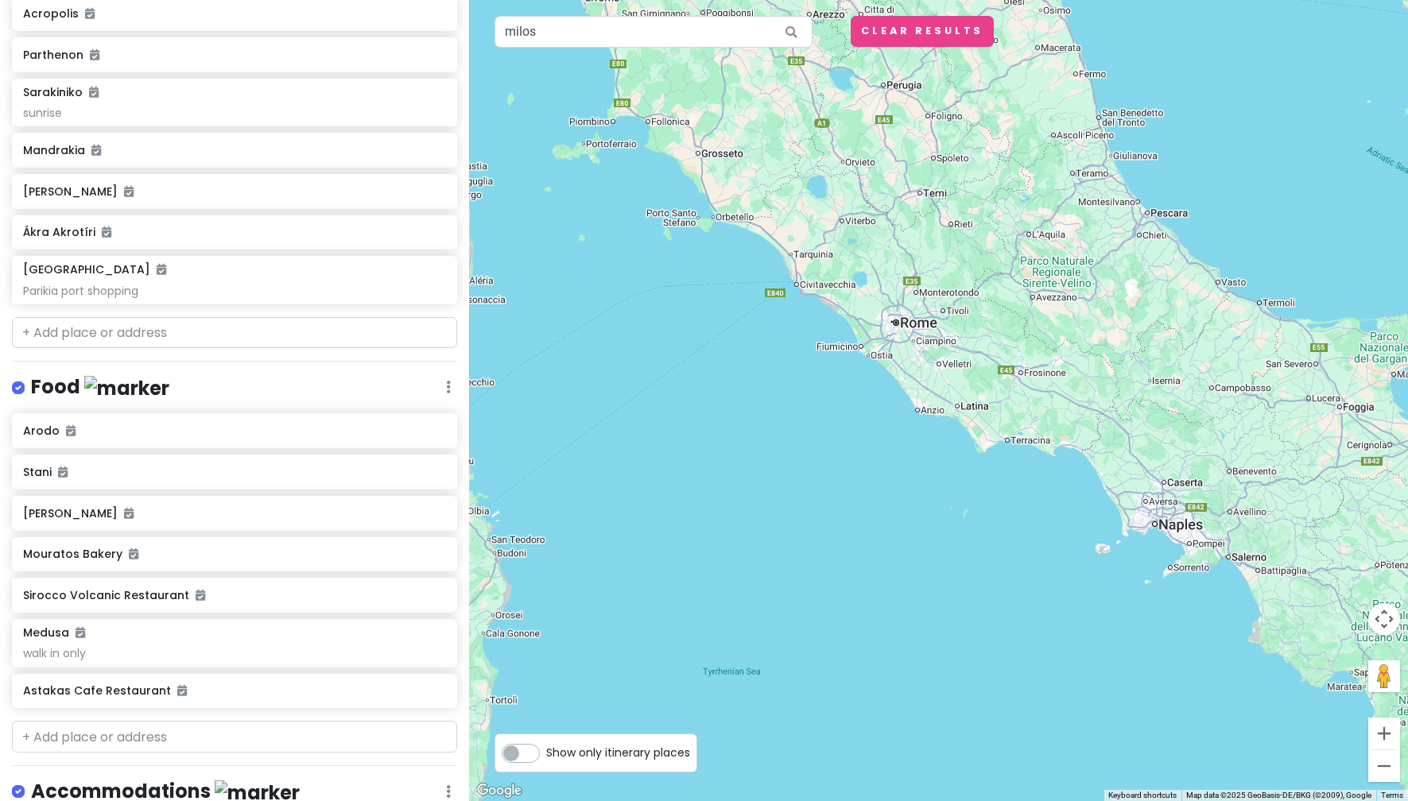
drag, startPoint x: 908, startPoint y: 602, endPoint x: 703, endPoint y: 374, distance: 305.6
click at [703, 374] on div at bounding box center [938, 400] width 939 height 801
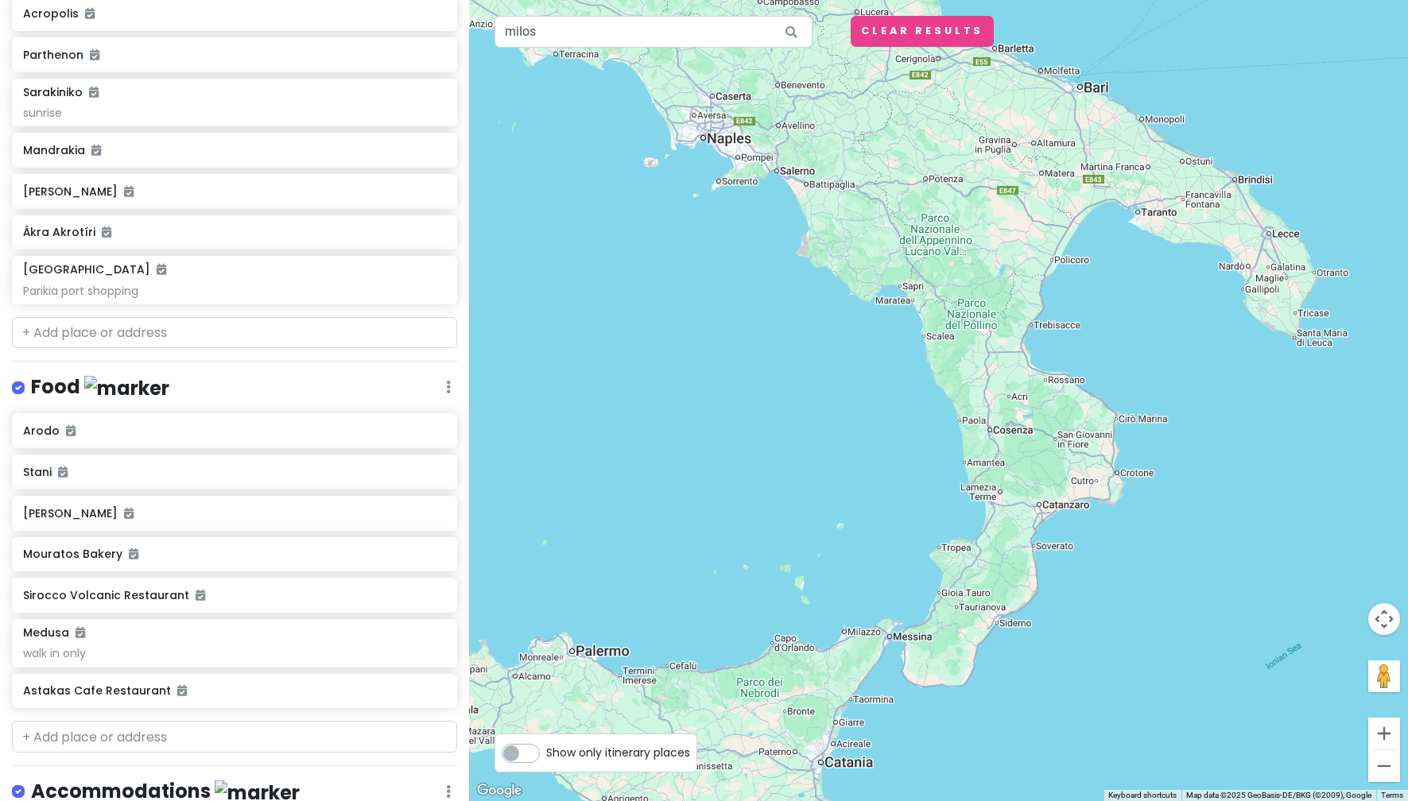
drag, startPoint x: 1017, startPoint y: 642, endPoint x: 558, endPoint y: 252, distance: 602.2
click at [558, 252] on div at bounding box center [938, 400] width 939 height 801
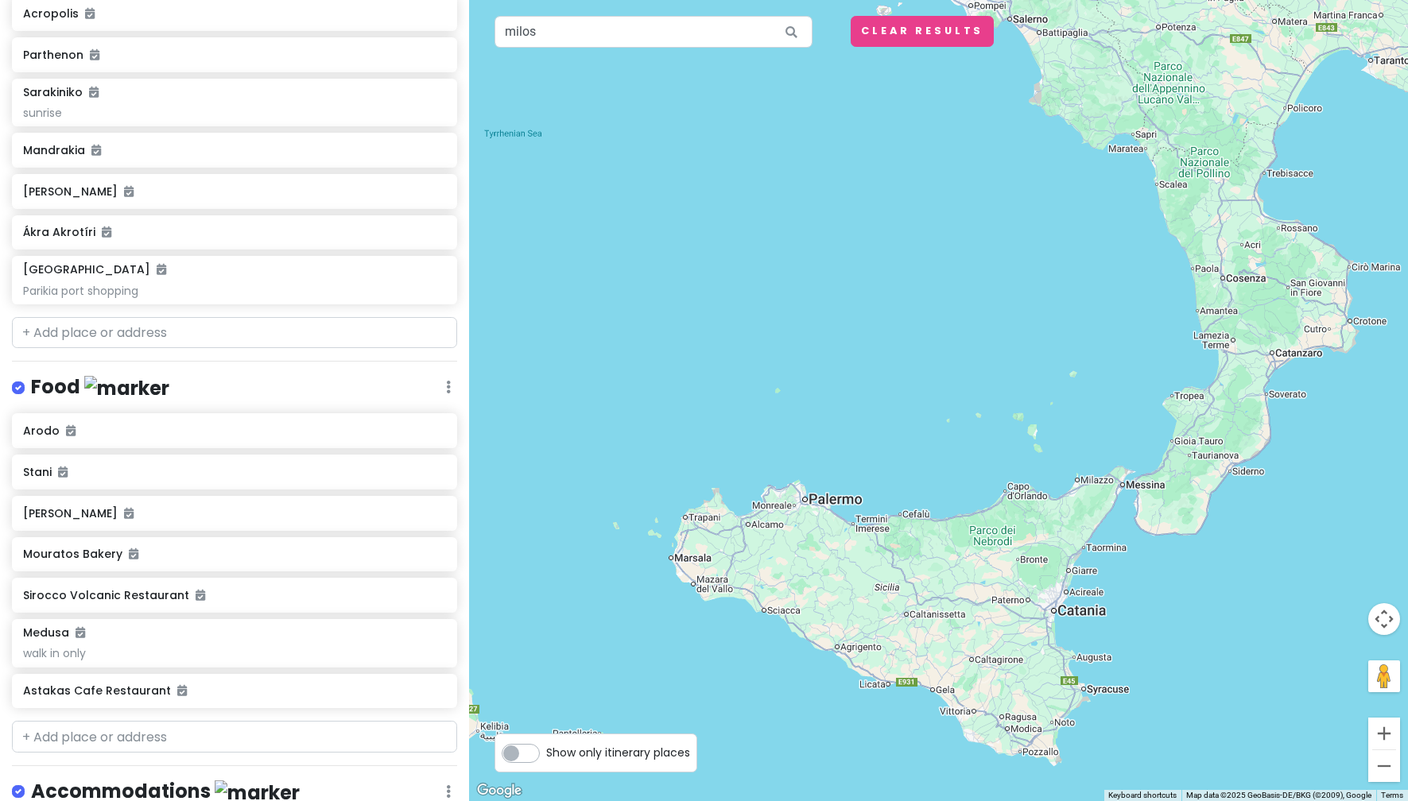
drag, startPoint x: 776, startPoint y: 529, endPoint x: 1009, endPoint y: 380, distance: 277.4
click at [1009, 380] on div at bounding box center [938, 400] width 939 height 801
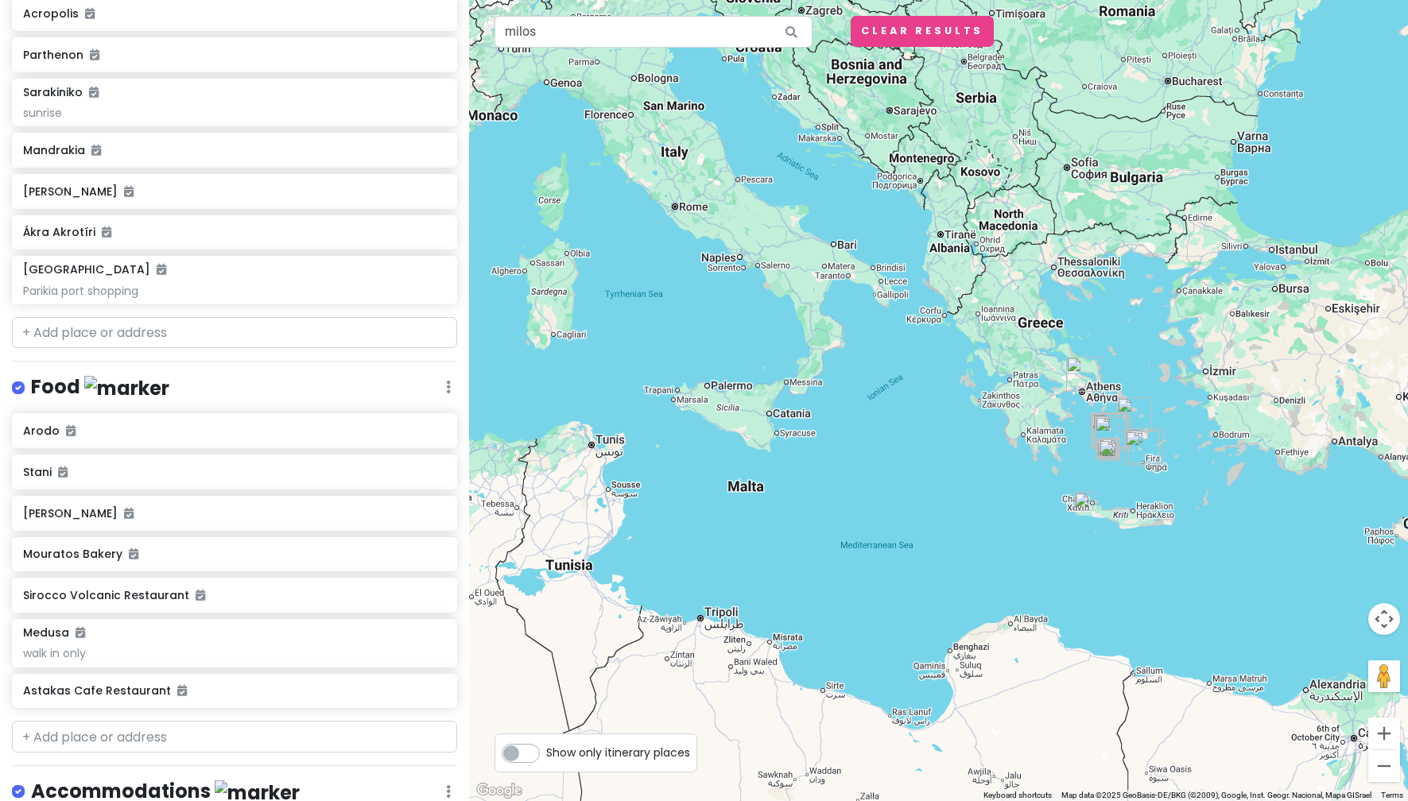
drag, startPoint x: 1194, startPoint y: 592, endPoint x: 799, endPoint y: 543, distance: 398.1
click at [816, 539] on div at bounding box center [938, 400] width 939 height 801
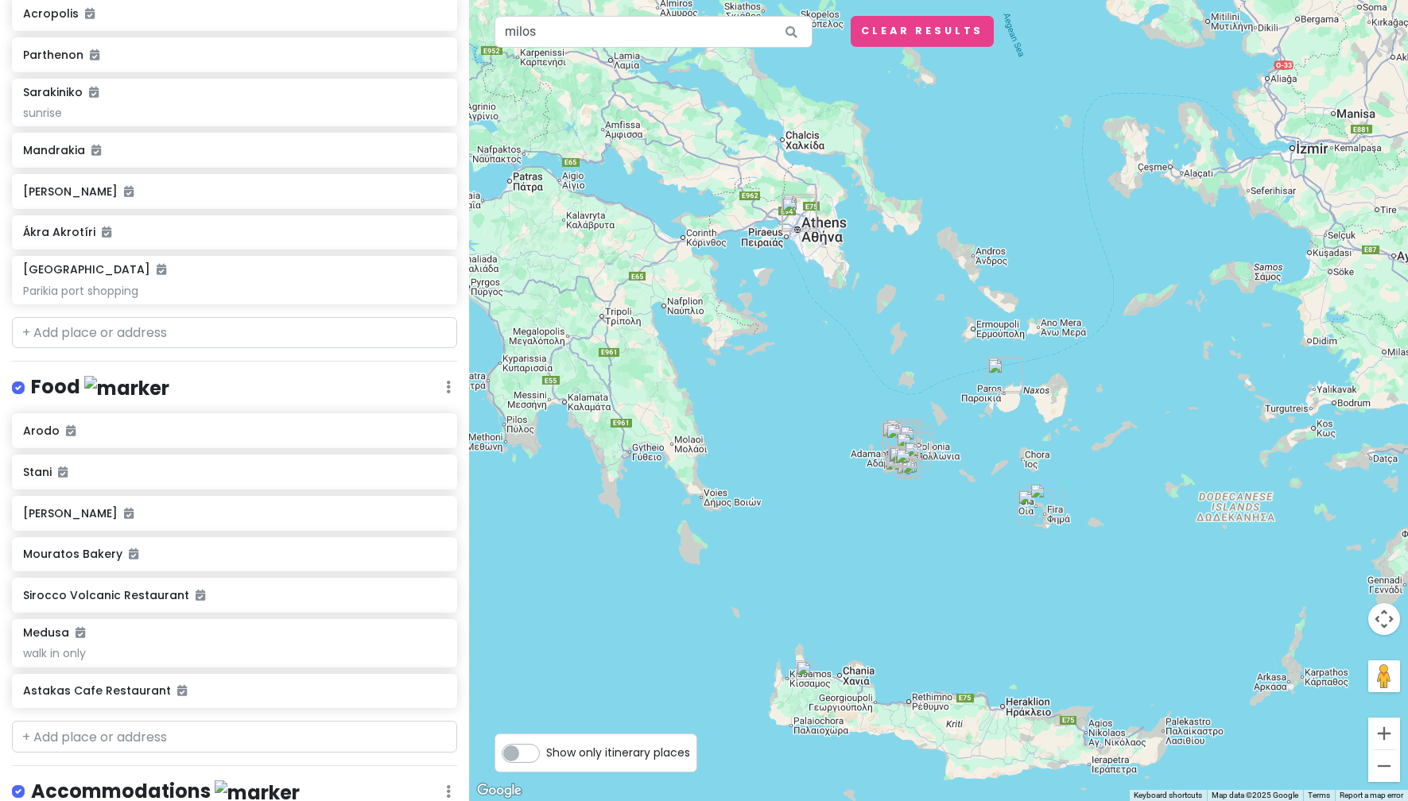
drag, startPoint x: 785, startPoint y: 504, endPoint x: 874, endPoint y: 862, distance: 368.6
click at [874, 800] on html "greece honeymoon !! Private Change Dates Make a Copy Delete Trip Go Pro ⚡️ Give…" at bounding box center [704, 400] width 1408 height 801
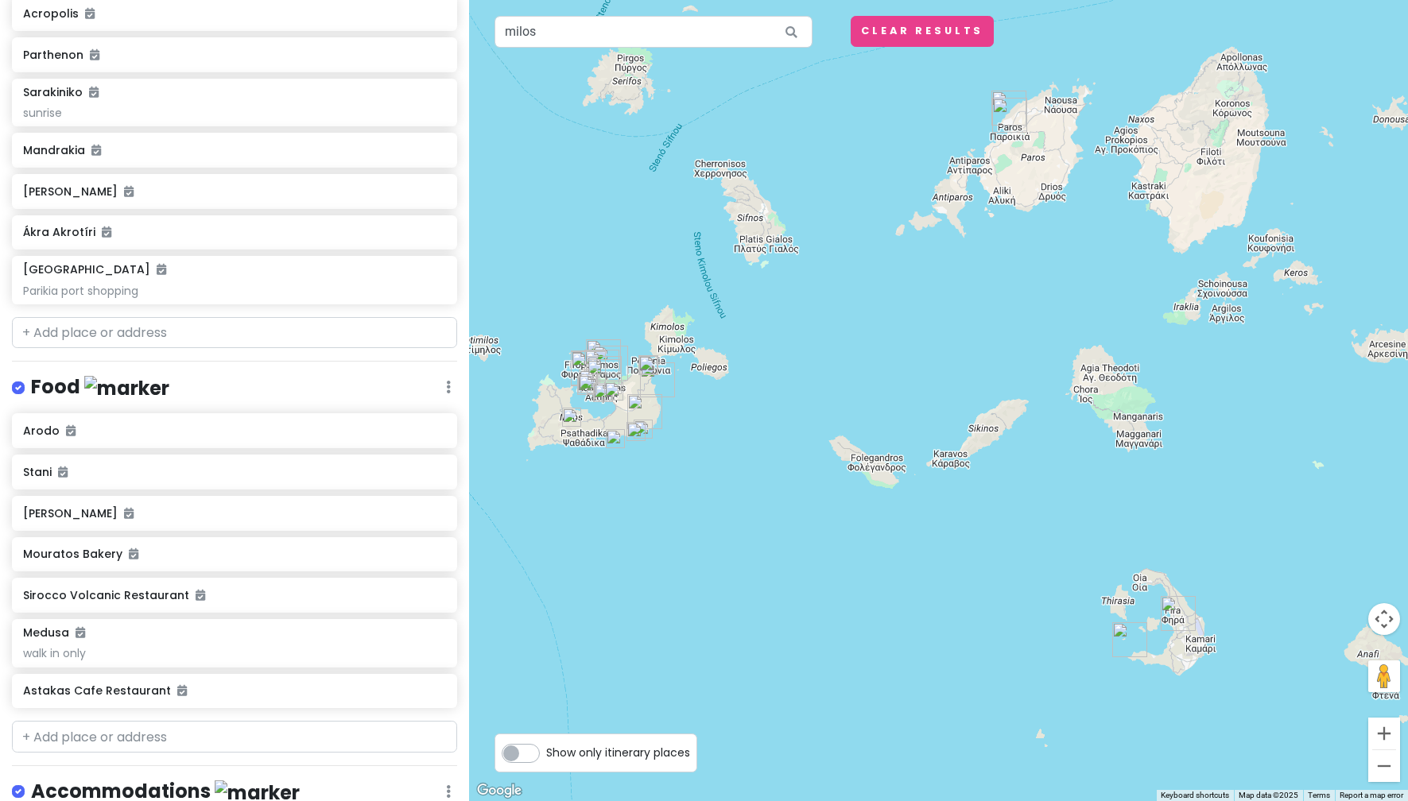
drag, startPoint x: 961, startPoint y: 365, endPoint x: 757, endPoint y: 863, distance: 538.6
click at [757, 800] on html "greece honeymoon !! Private Change Dates Make a Copy Delete Trip Go Pro ⚡️ Give…" at bounding box center [704, 400] width 1408 height 801
click at [171, 336] on input "text" at bounding box center [234, 333] width 445 height 32
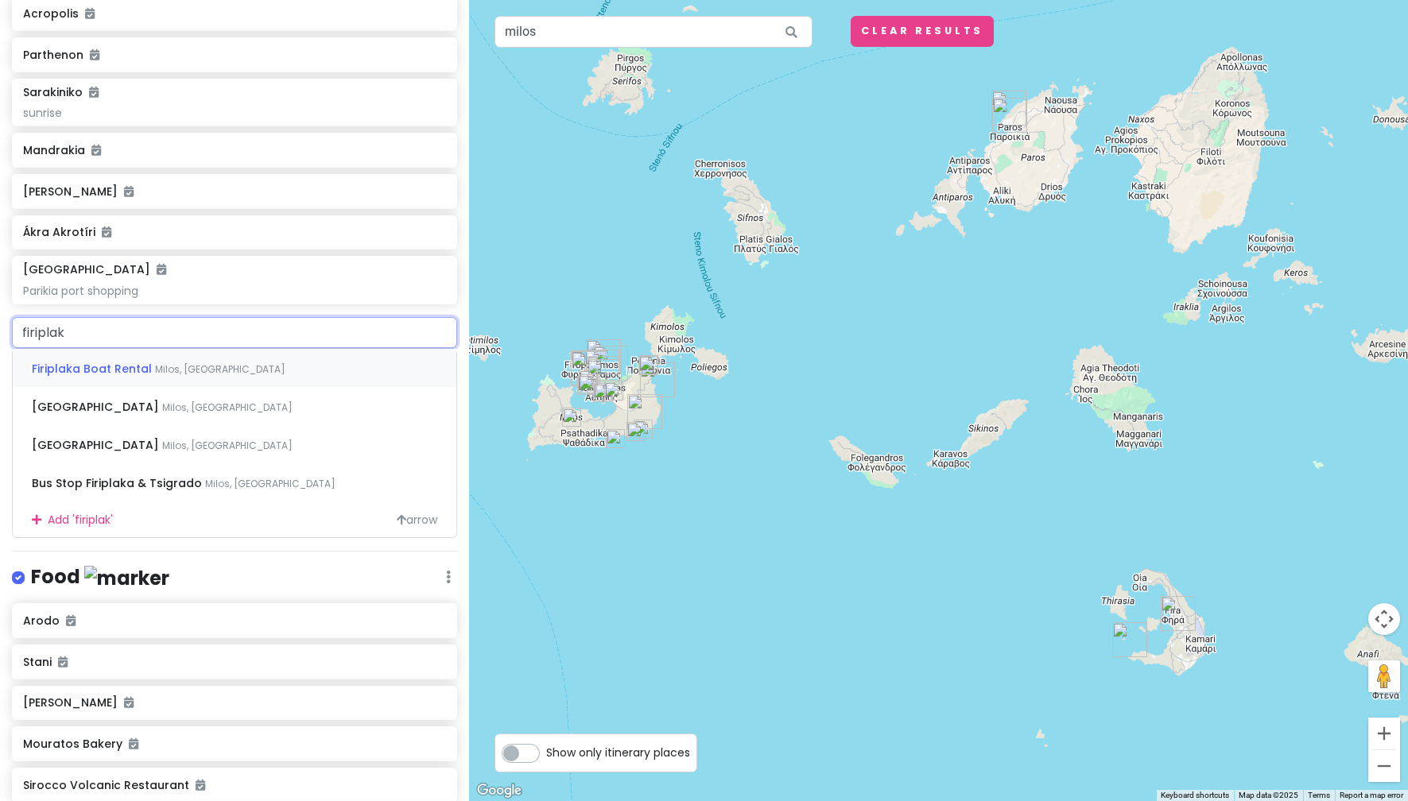
type input "firiplaka"
click at [211, 398] on div "Fyriplaka beach [GEOGRAPHIC_DATA], [GEOGRAPHIC_DATA]" at bounding box center [235, 406] width 444 height 38
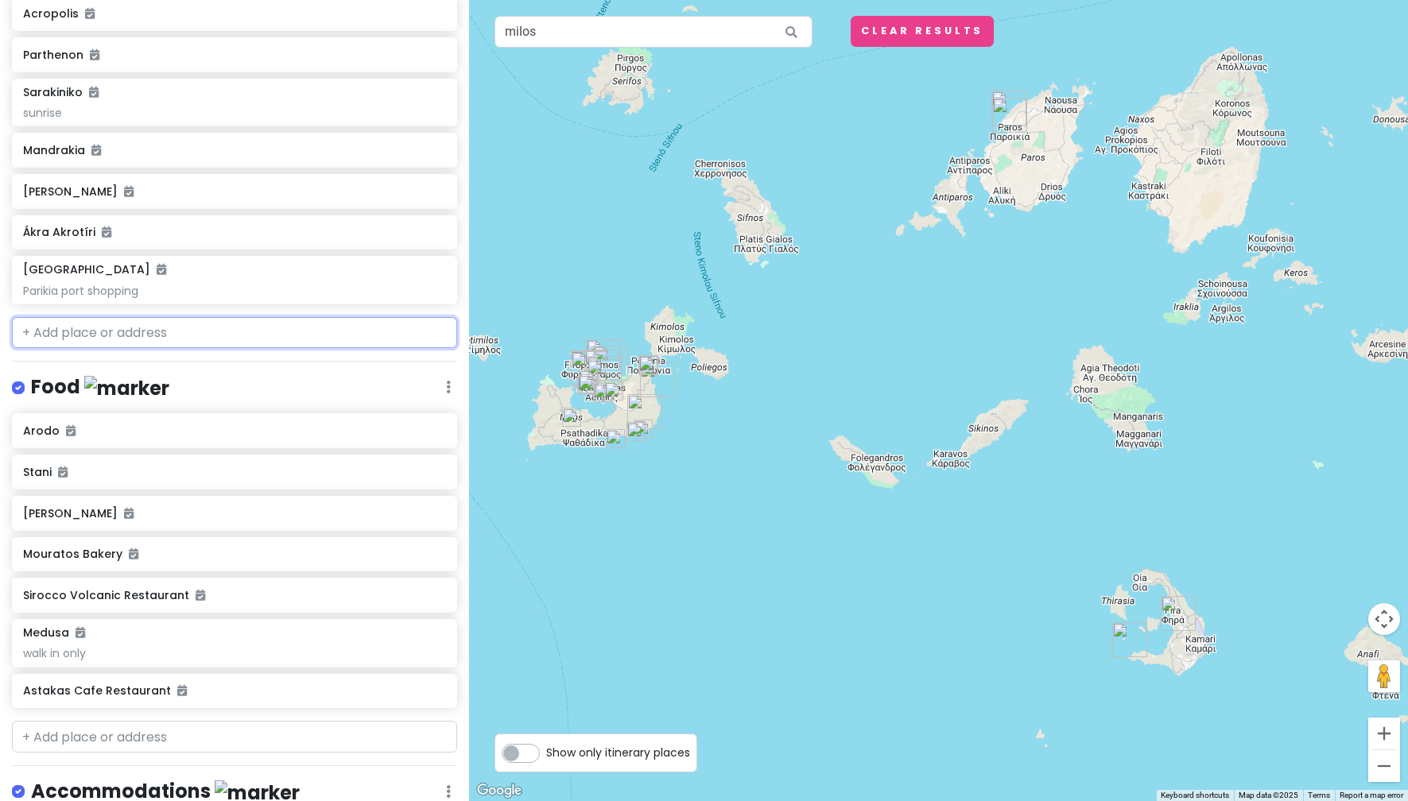
scroll to position [446, 0]
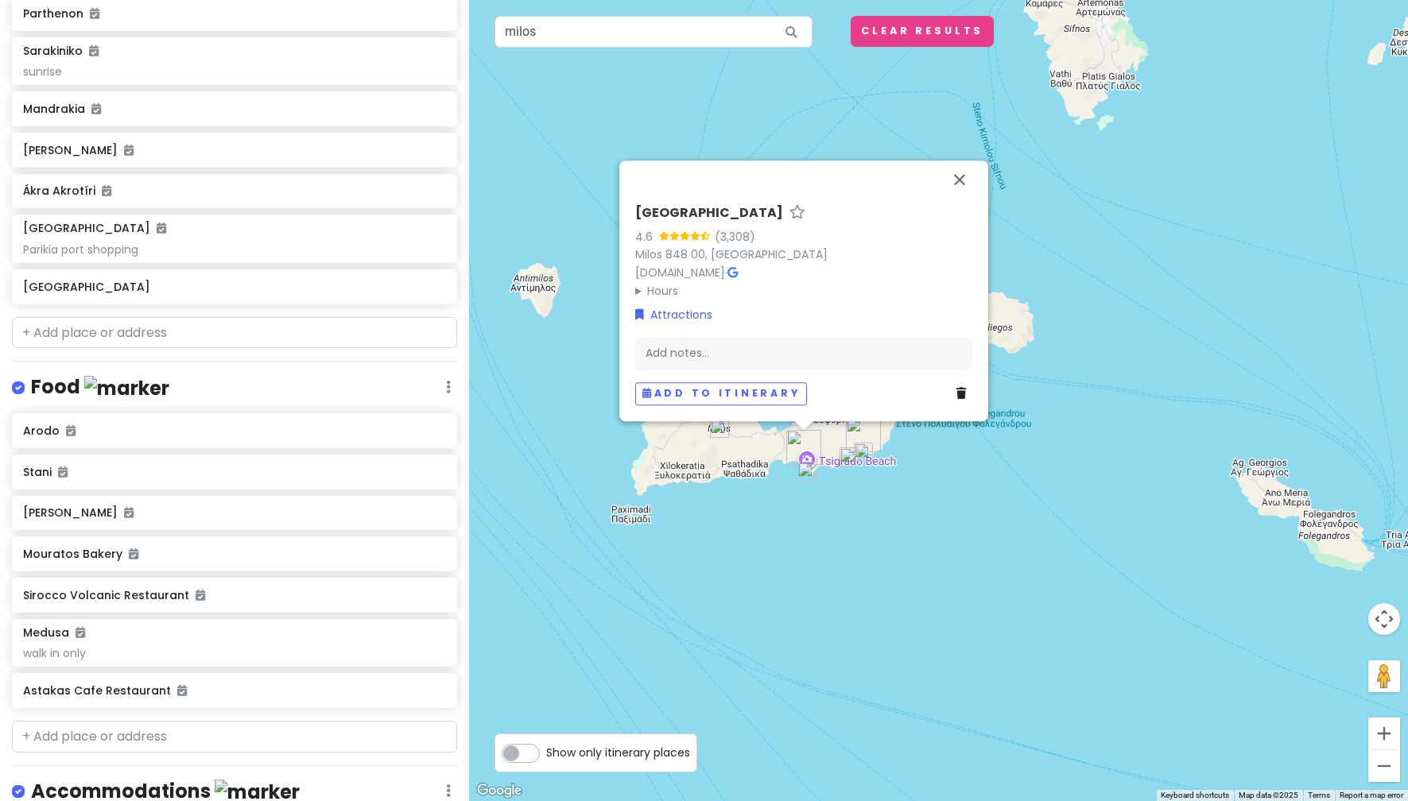
drag, startPoint x: 889, startPoint y: 437, endPoint x: 859, endPoint y: 551, distance: 117.6
click at [859, 551] on div "Fyriplaka beach 4.6 (3,308) [PERSON_NAME] 848 00, [GEOGRAPHIC_DATA] [DOMAIN_NAM…" at bounding box center [938, 400] width 939 height 801
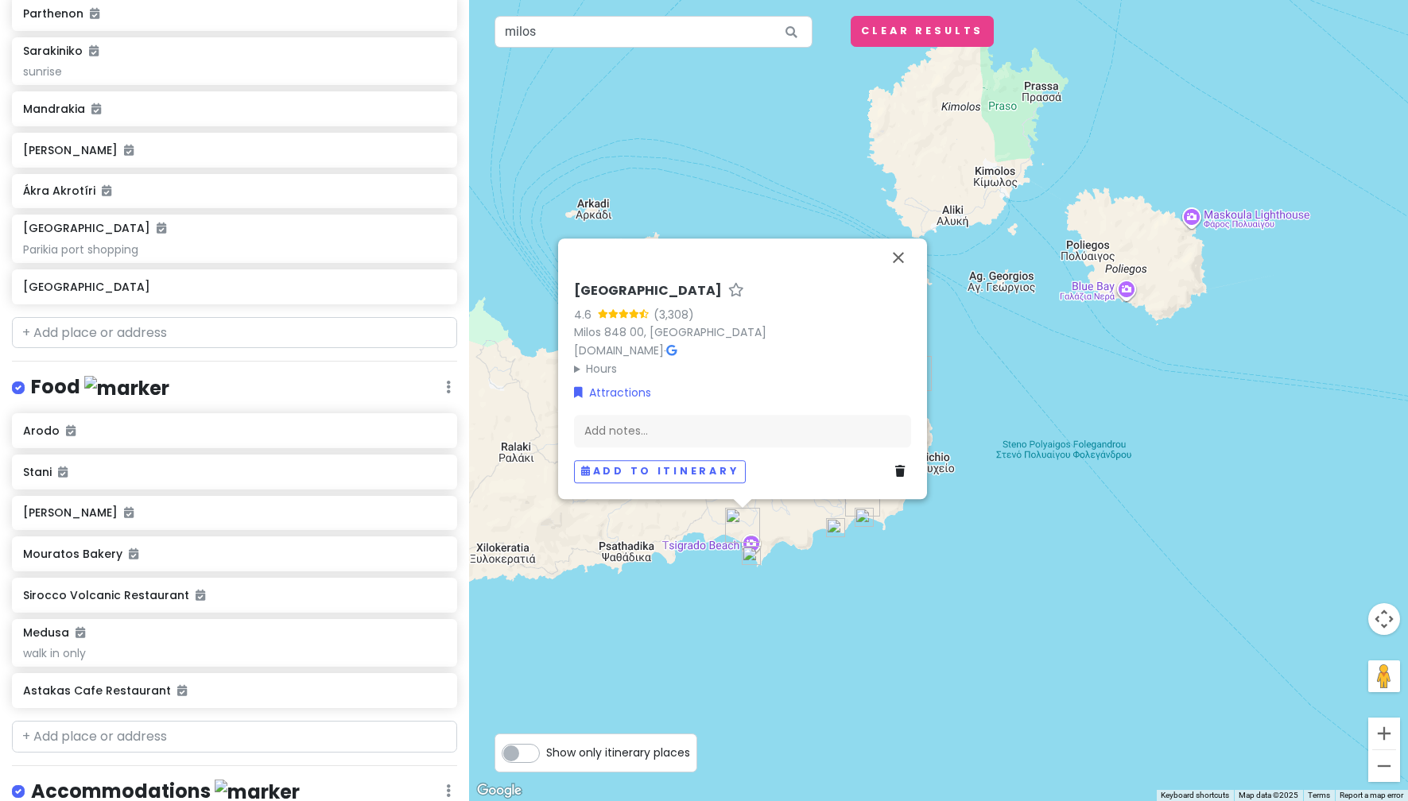
drag, startPoint x: 738, startPoint y: 654, endPoint x: 878, endPoint y: 585, distance: 156.1
click at [878, 585] on div "Fyriplaka beach 4.6 (3,308) [PERSON_NAME] 848 00, [GEOGRAPHIC_DATA] [DOMAIN_NAM…" at bounding box center [938, 400] width 939 height 801
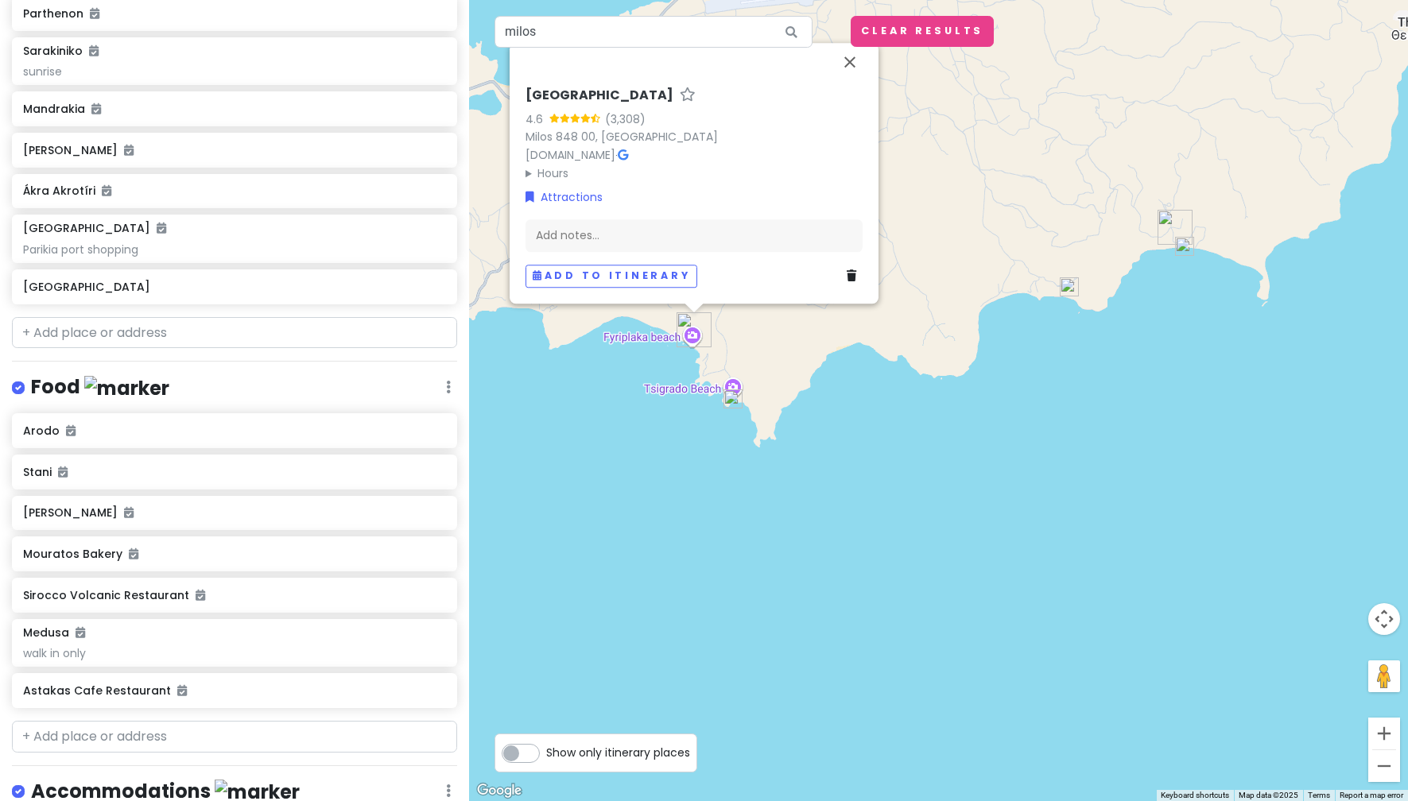
drag, startPoint x: 749, startPoint y: 462, endPoint x: 819, endPoint y: 488, distance: 74.7
click at [819, 488] on div "Fyriplaka beach 4.6 (3,308) [PERSON_NAME] 848 00, [GEOGRAPHIC_DATA] [DOMAIN_NAM…" at bounding box center [938, 400] width 939 height 801
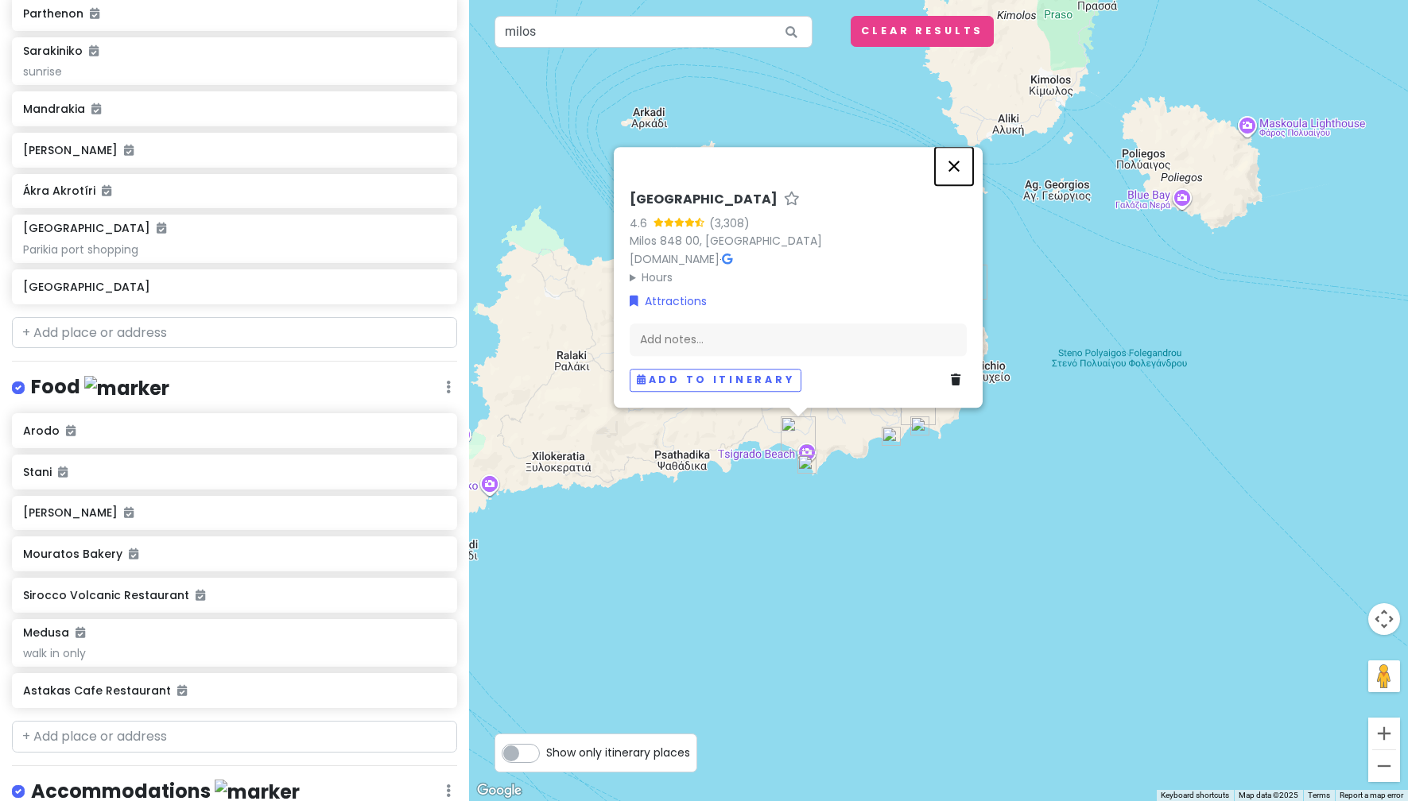
click at [950, 167] on button "Close" at bounding box center [954, 166] width 38 height 38
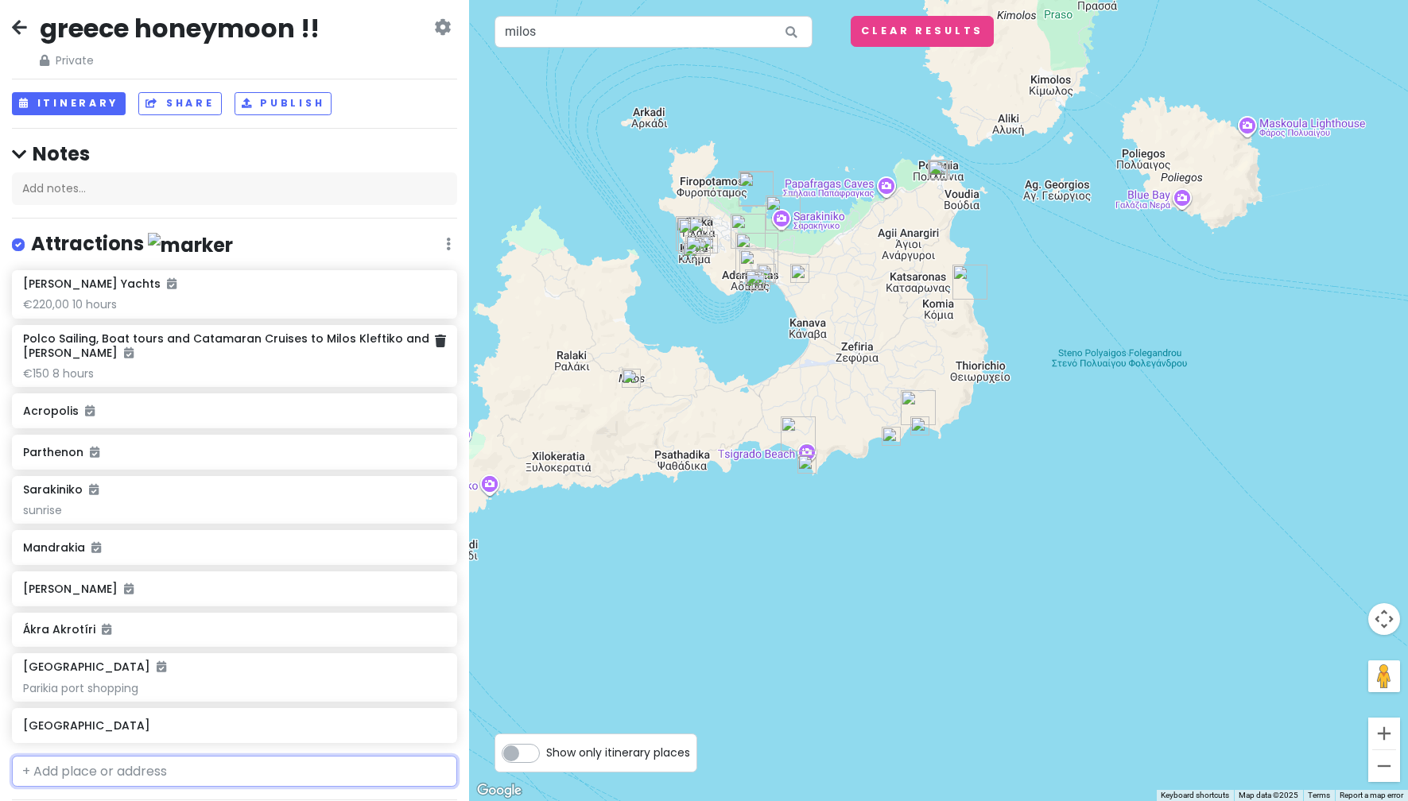
scroll to position [0, 0]
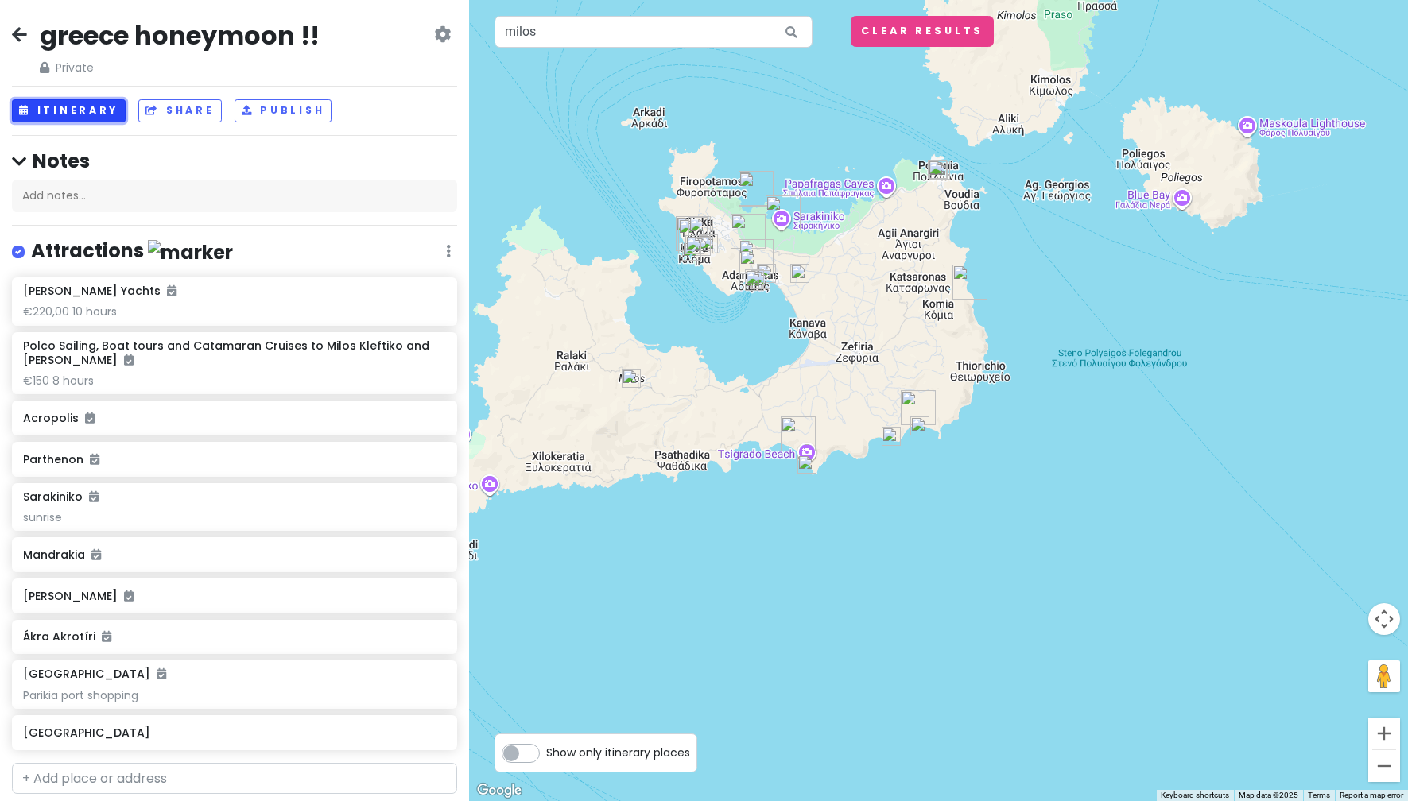
click at [109, 114] on button "Itinerary" at bounding box center [69, 110] width 114 height 23
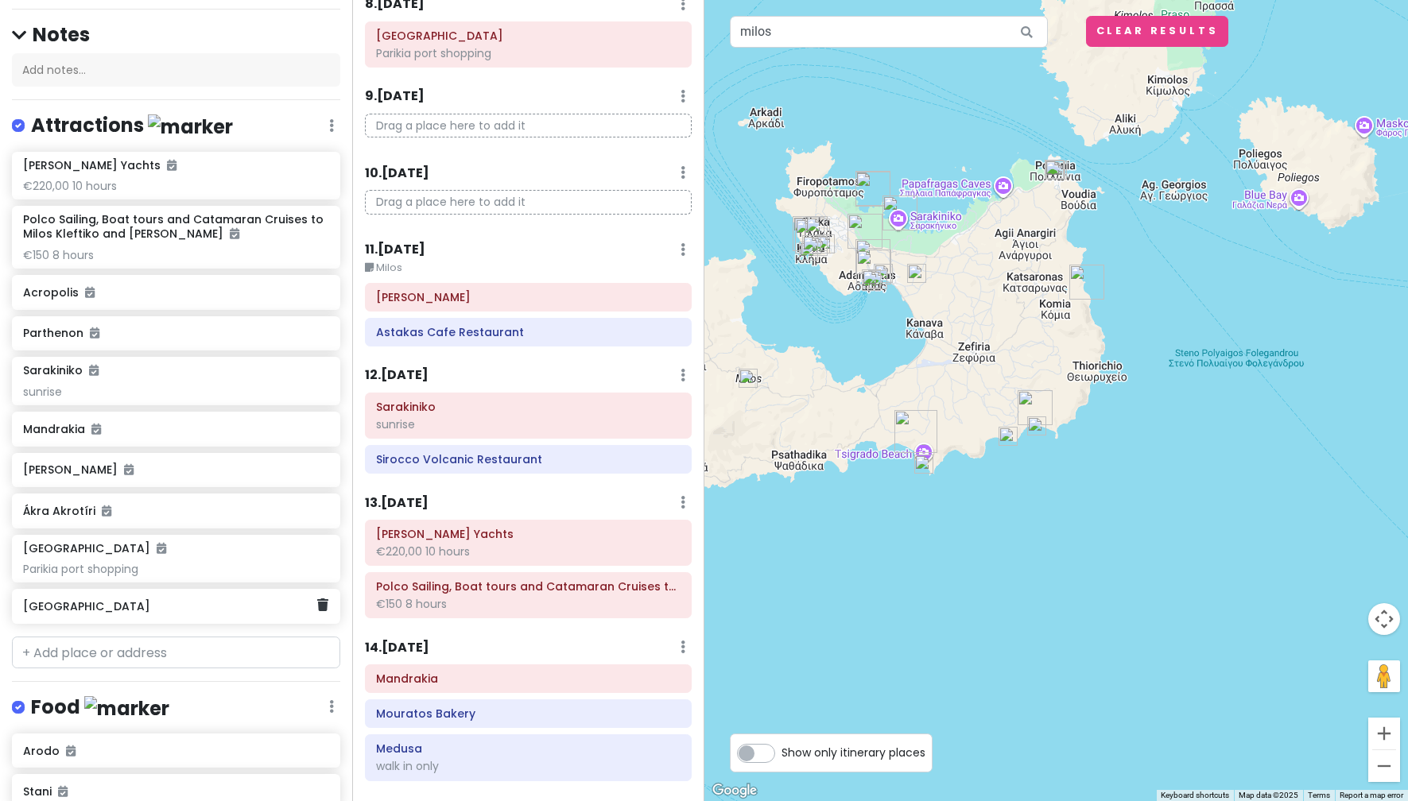
scroll to position [163, 0]
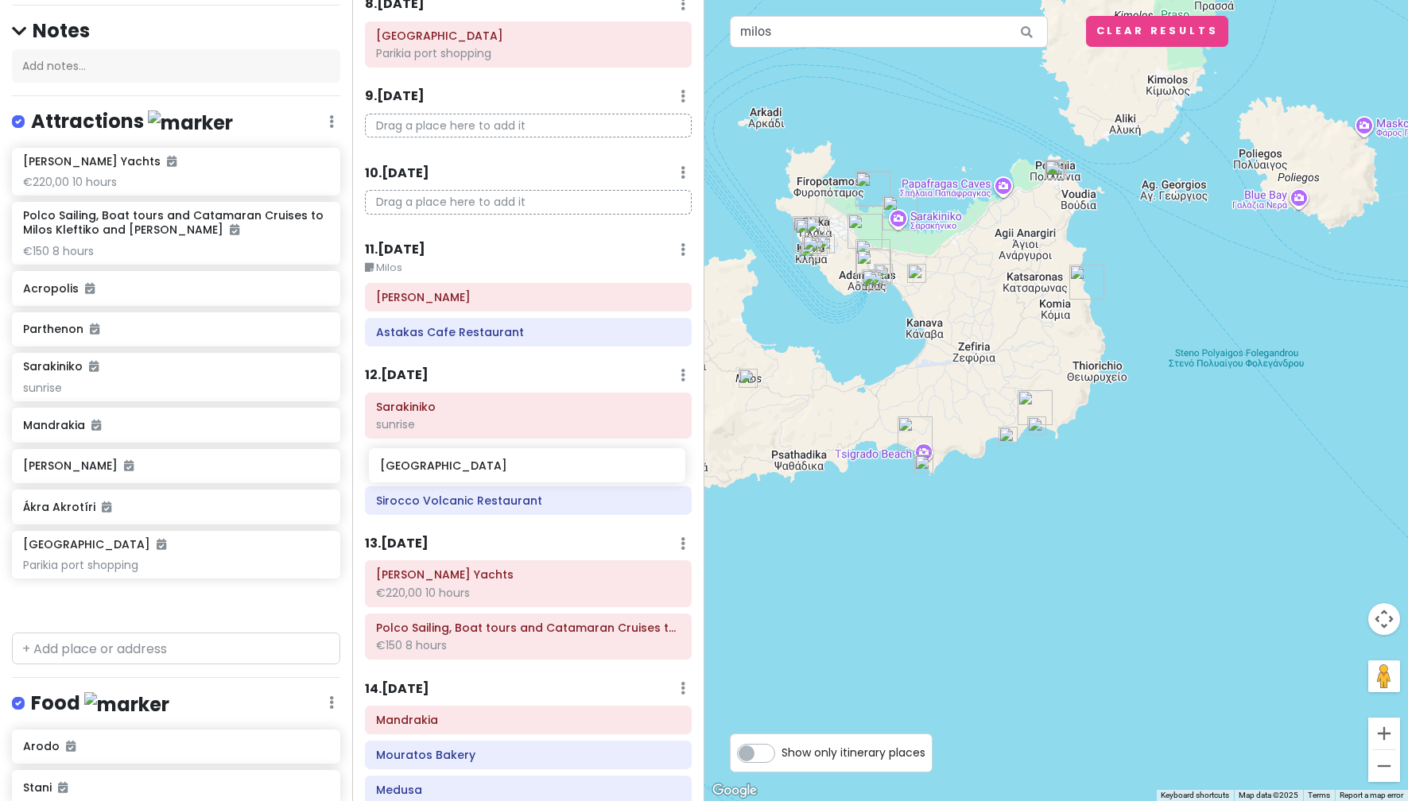
drag, startPoint x: 101, startPoint y: 618, endPoint x: 455, endPoint y: 476, distance: 381.7
click at [455, 476] on div "greece honeymoon !! Private Change Dates Make a Copy Delete Trip Go Pro ⚡️ Give…" at bounding box center [704, 400] width 1408 height 801
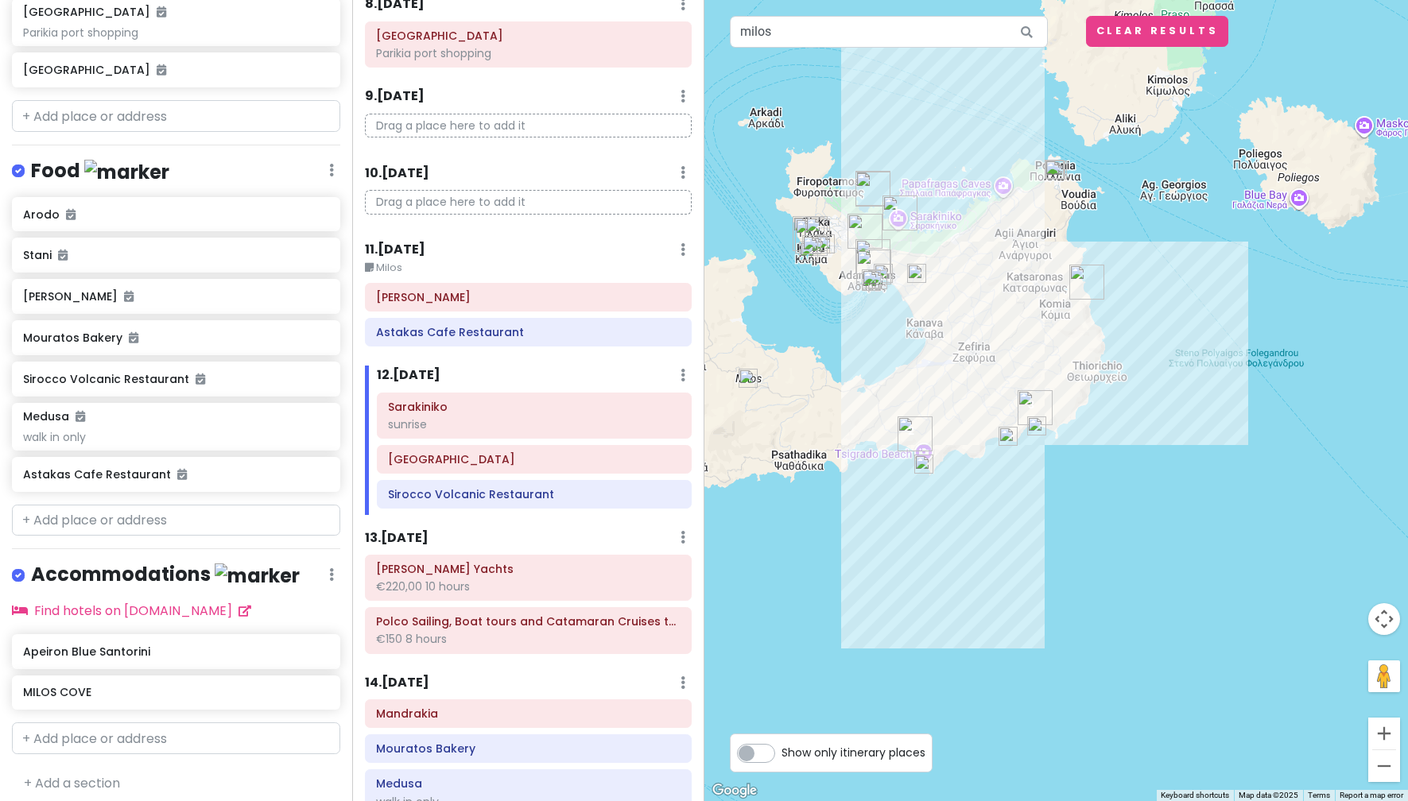
scroll to position [703, 0]
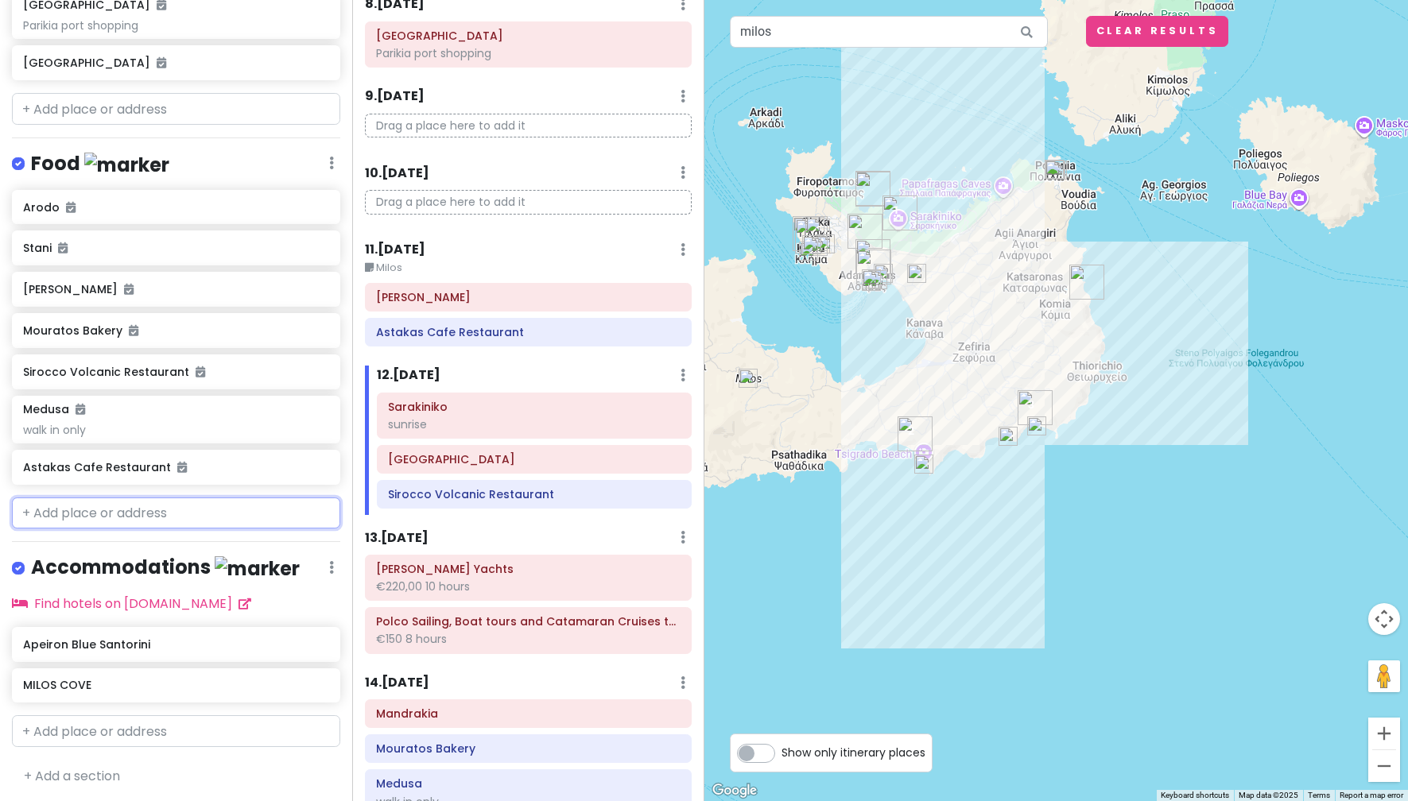
click at [230, 517] on input "text" at bounding box center [176, 514] width 328 height 32
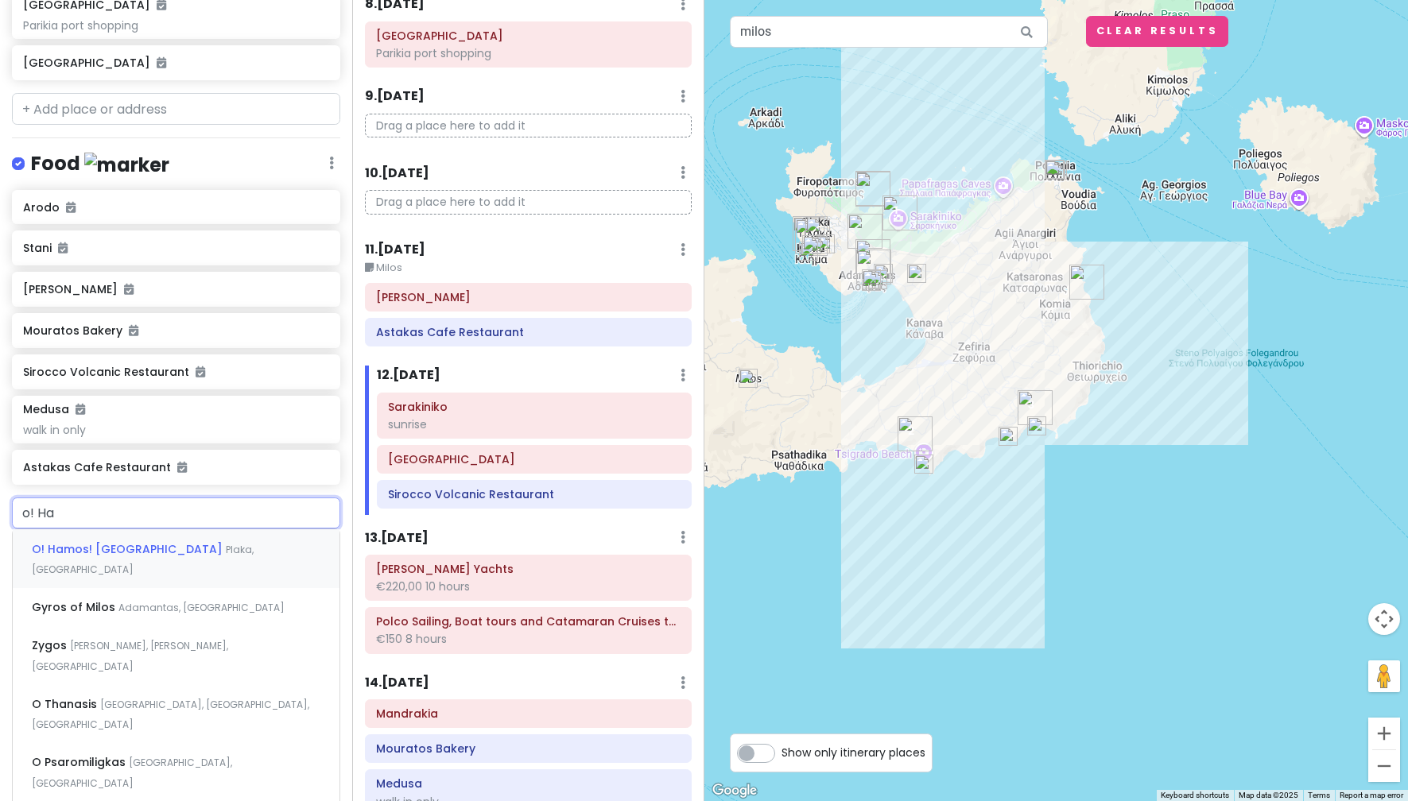
type input "o! Ham"
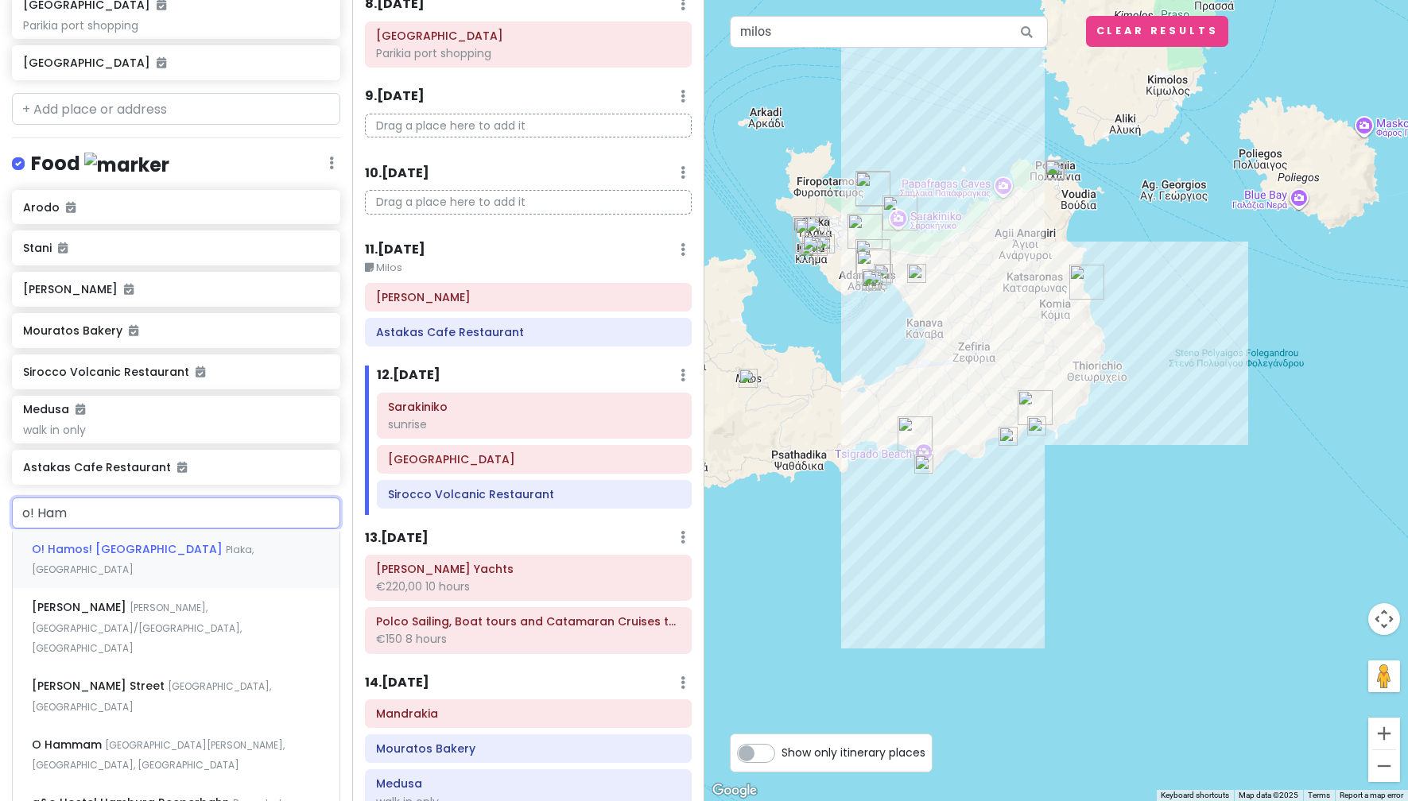
click at [224, 556] on div "O! Hamos! [GEOGRAPHIC_DATA], [GEOGRAPHIC_DATA]" at bounding box center [176, 558] width 327 height 59
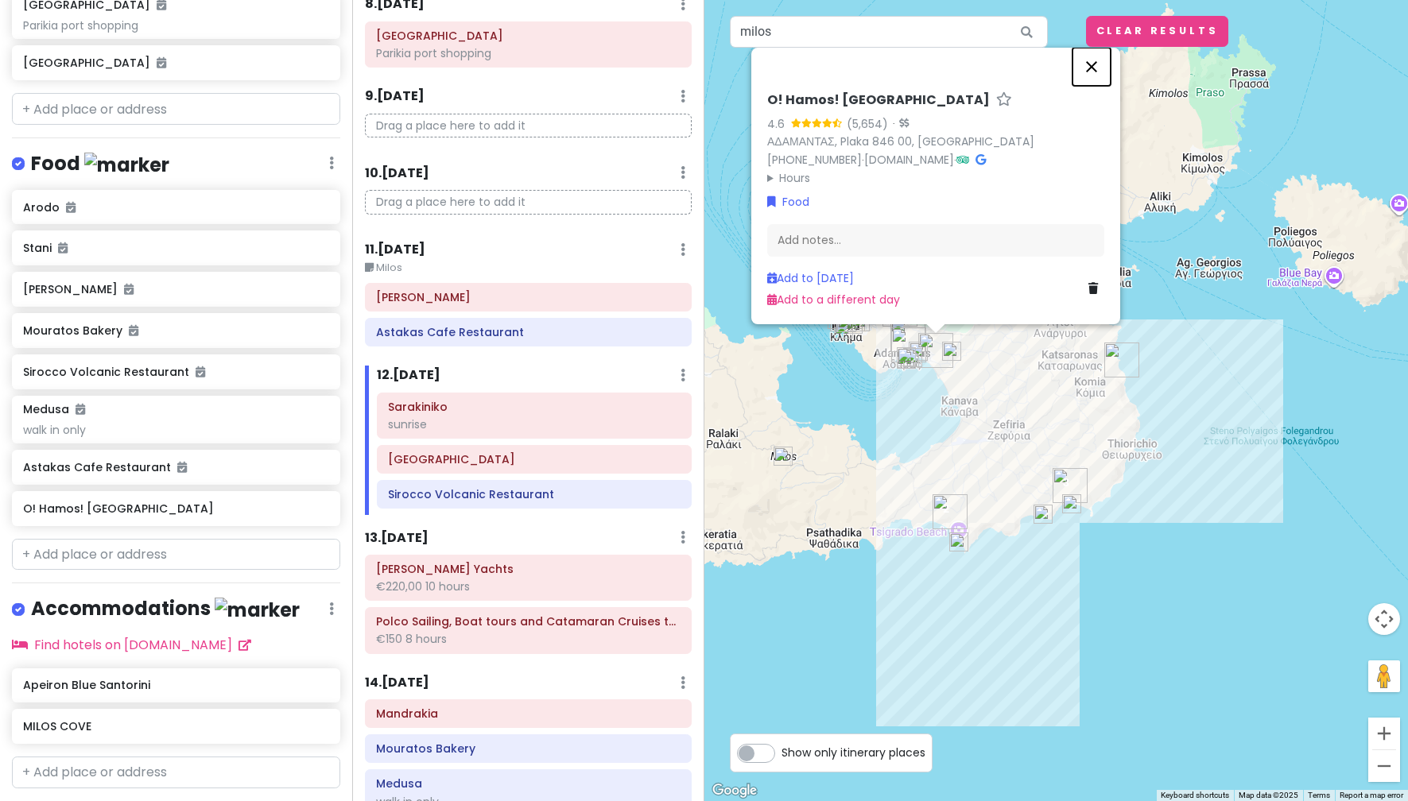
click at [1095, 60] on button "Close" at bounding box center [1091, 67] width 38 height 38
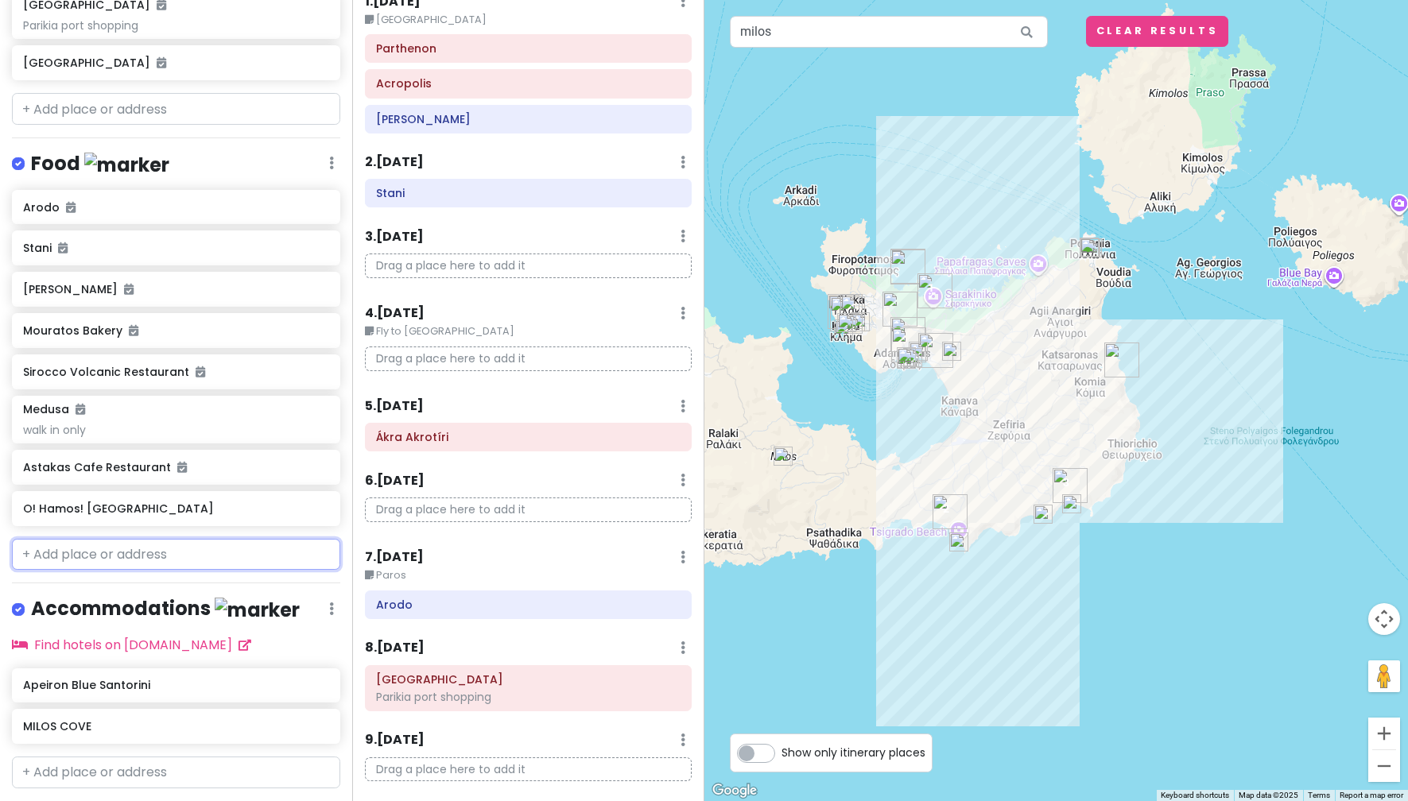
scroll to position [0, 0]
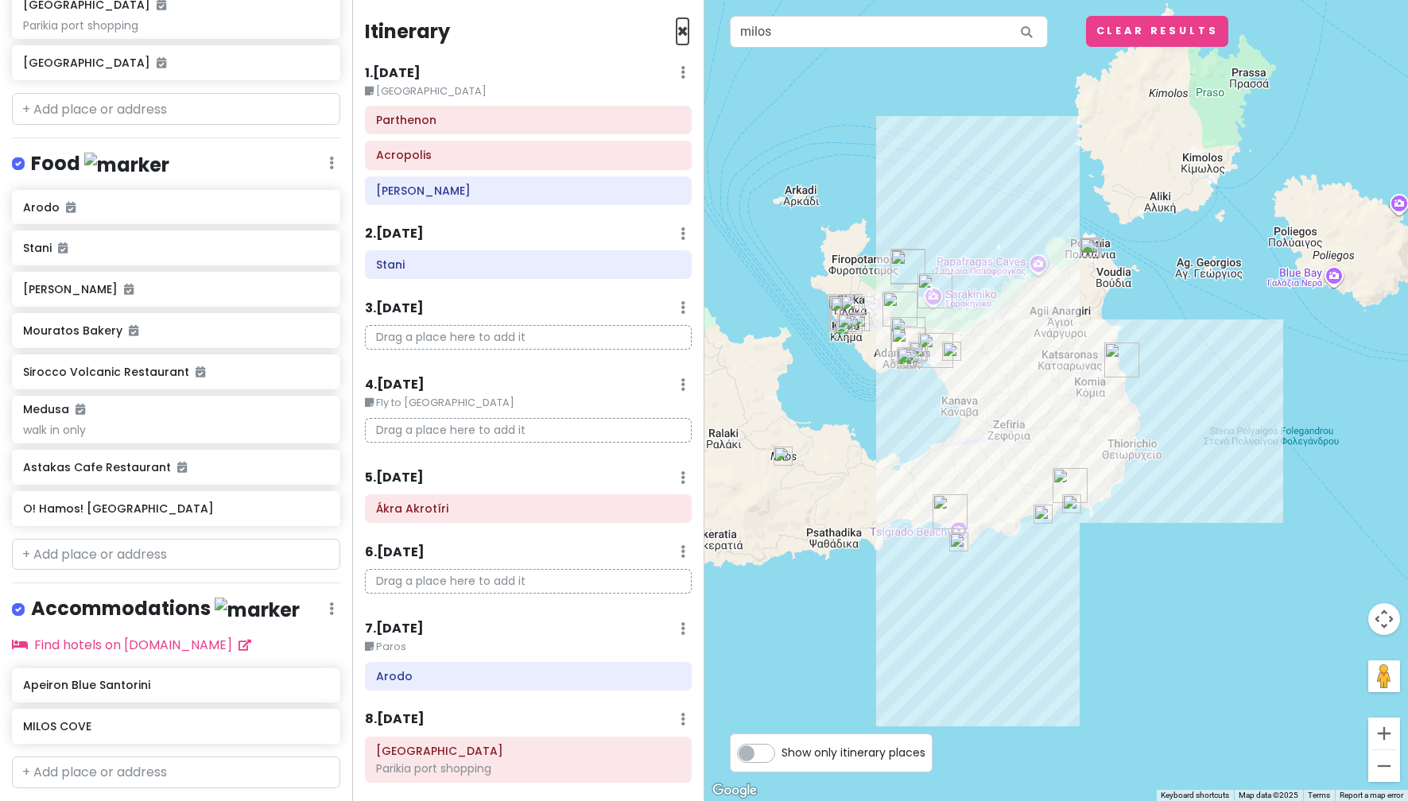
click at [676, 36] on span "×" at bounding box center [682, 31] width 12 height 26
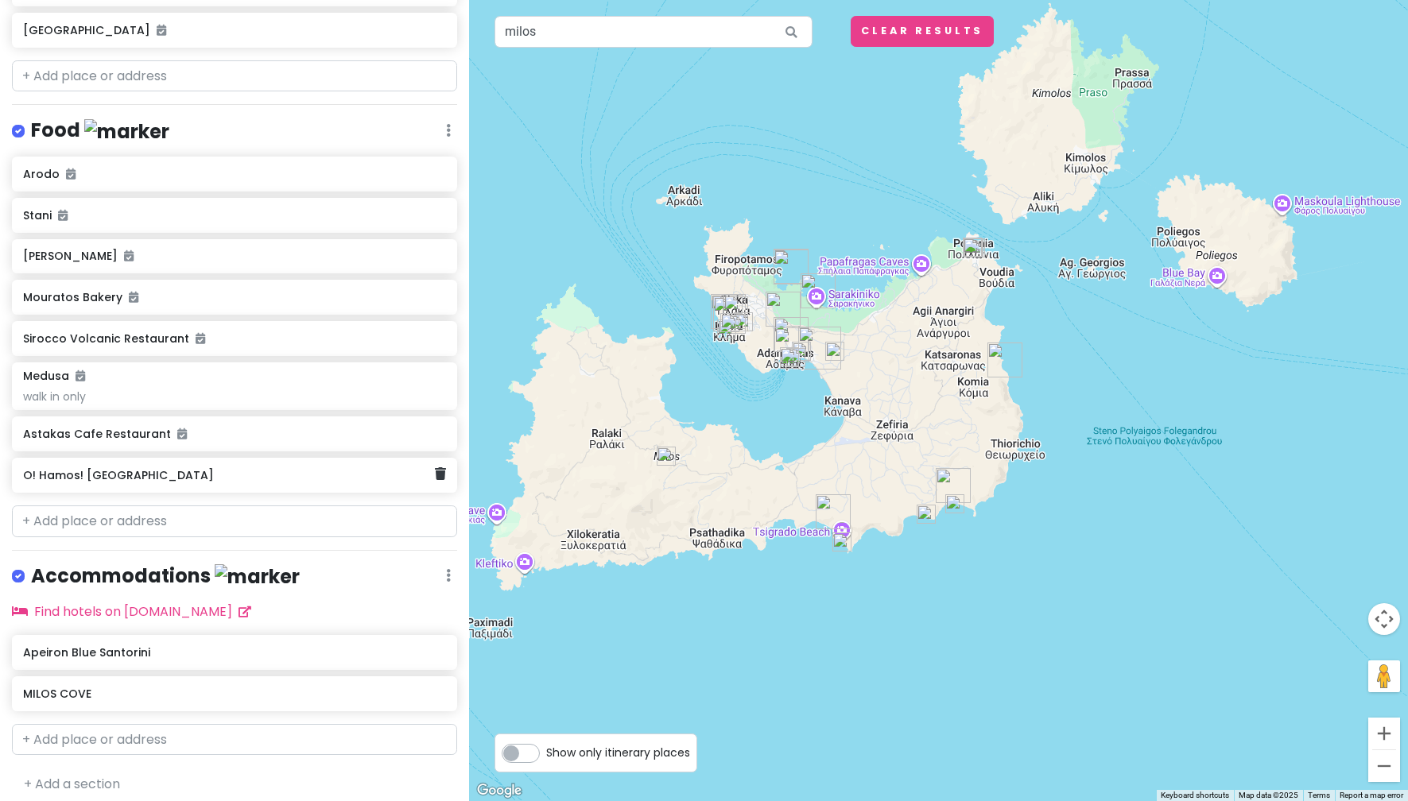
click at [296, 473] on h6 "O! Hamos! [GEOGRAPHIC_DATA]" at bounding box center [229, 475] width 412 height 14
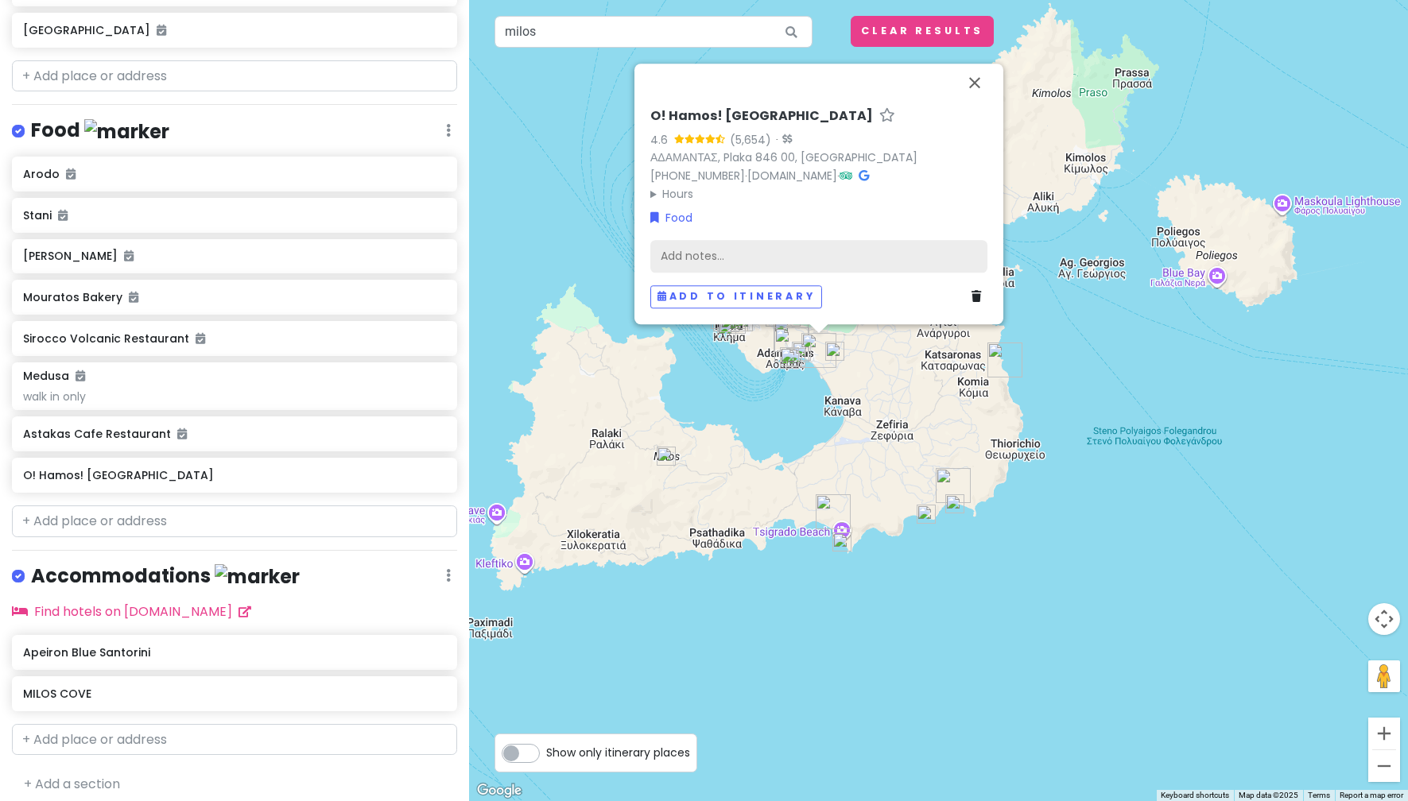
click at [801, 246] on div "Add notes..." at bounding box center [818, 256] width 337 height 33
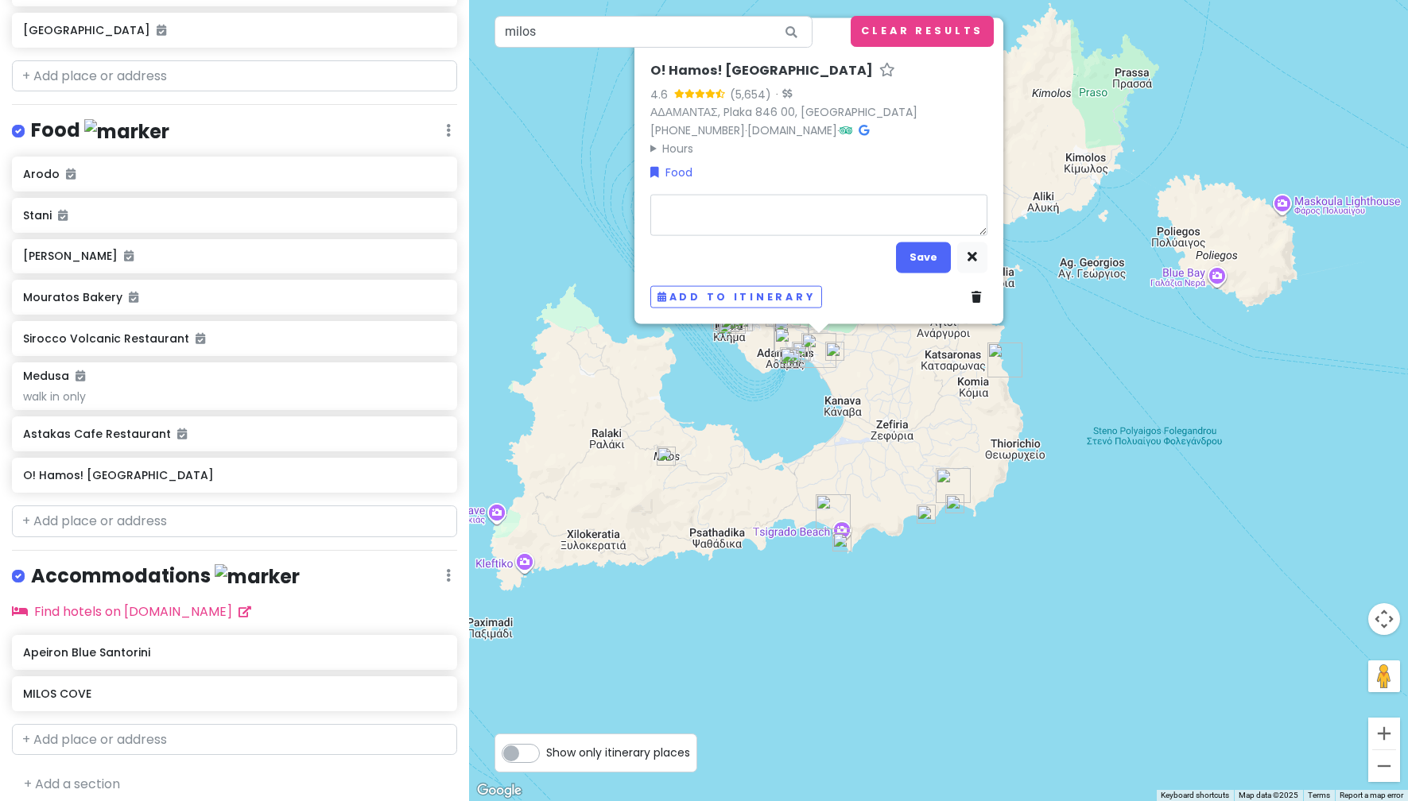
type textarea "x"
type textarea "w"
type textarea "x"
type textarea "wa"
type textarea "x"
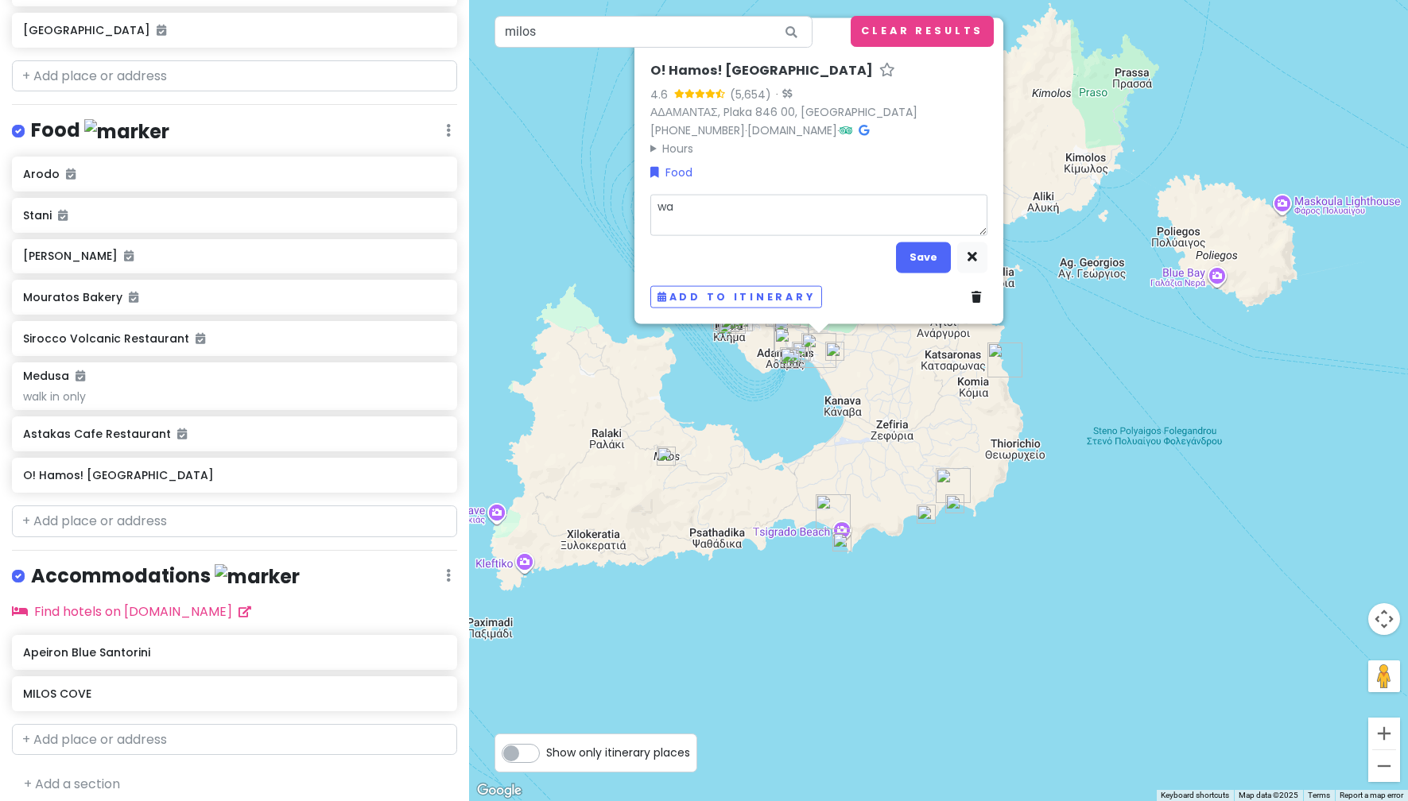
type textarea "wal"
type textarea "x"
type textarea "walk"
type textarea "x"
type textarea "walk"
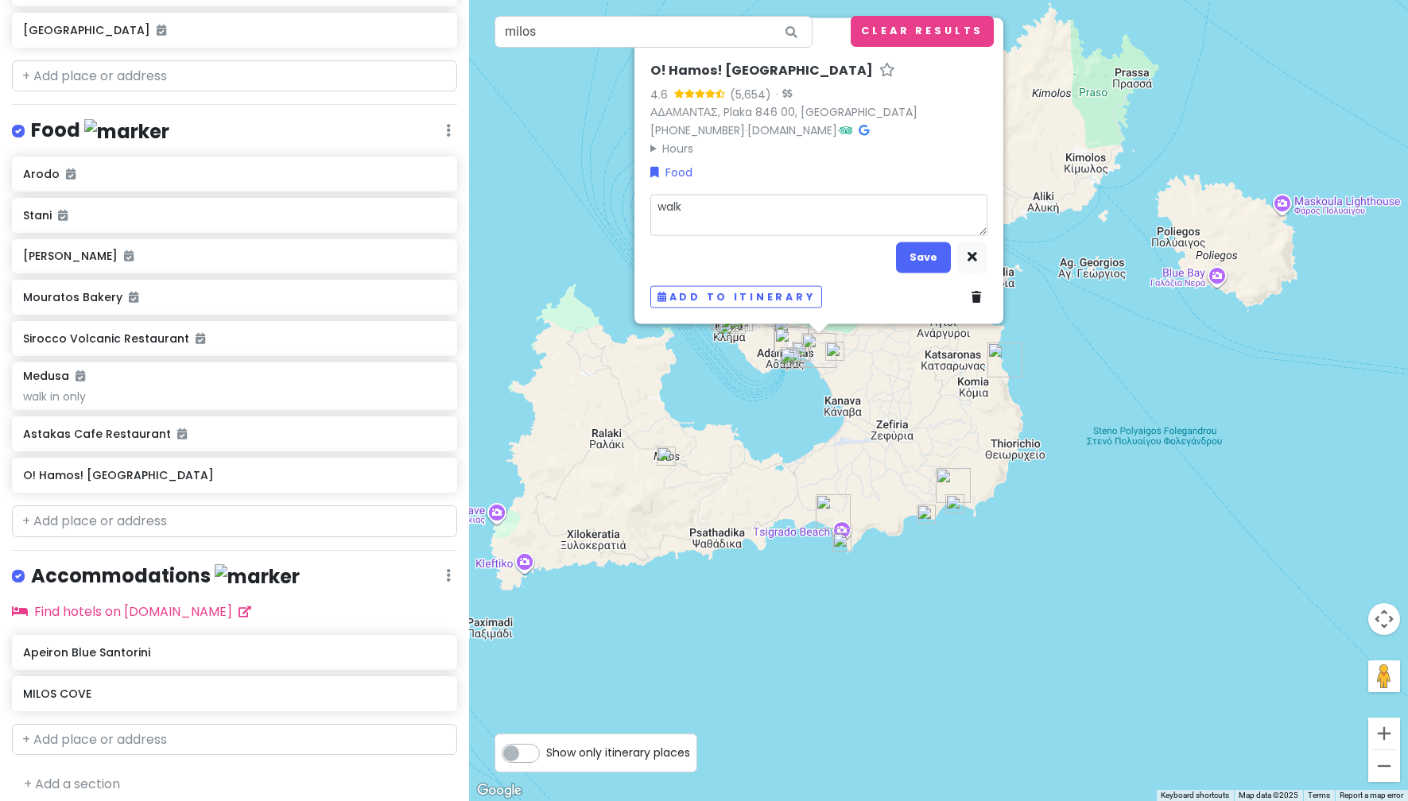
type textarea "x"
type textarea "walk i"
type textarea "x"
type textarea "walk in"
type textarea "x"
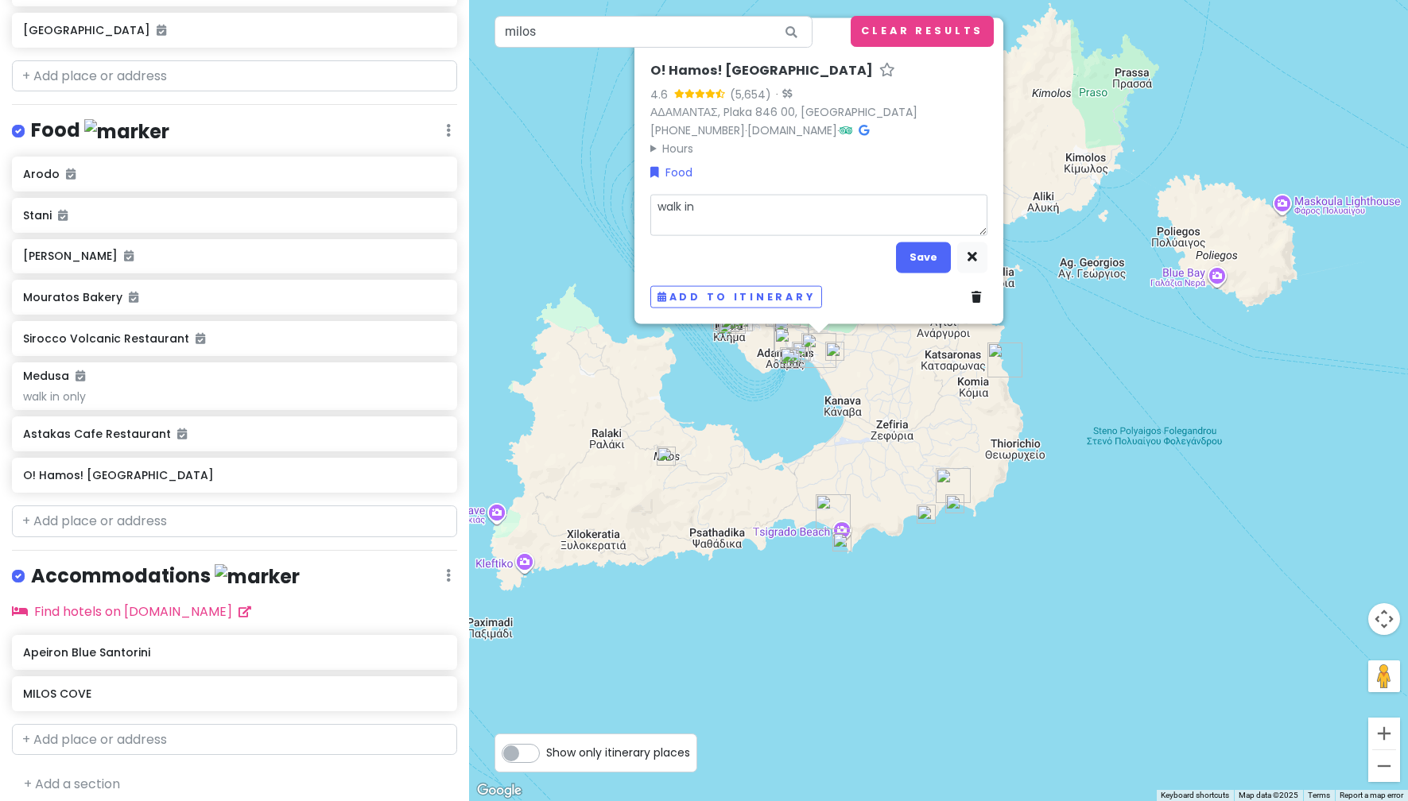
type textarea "walk in"
type textarea "x"
type textarea "walk in o"
type textarea "x"
type textarea "walk in on"
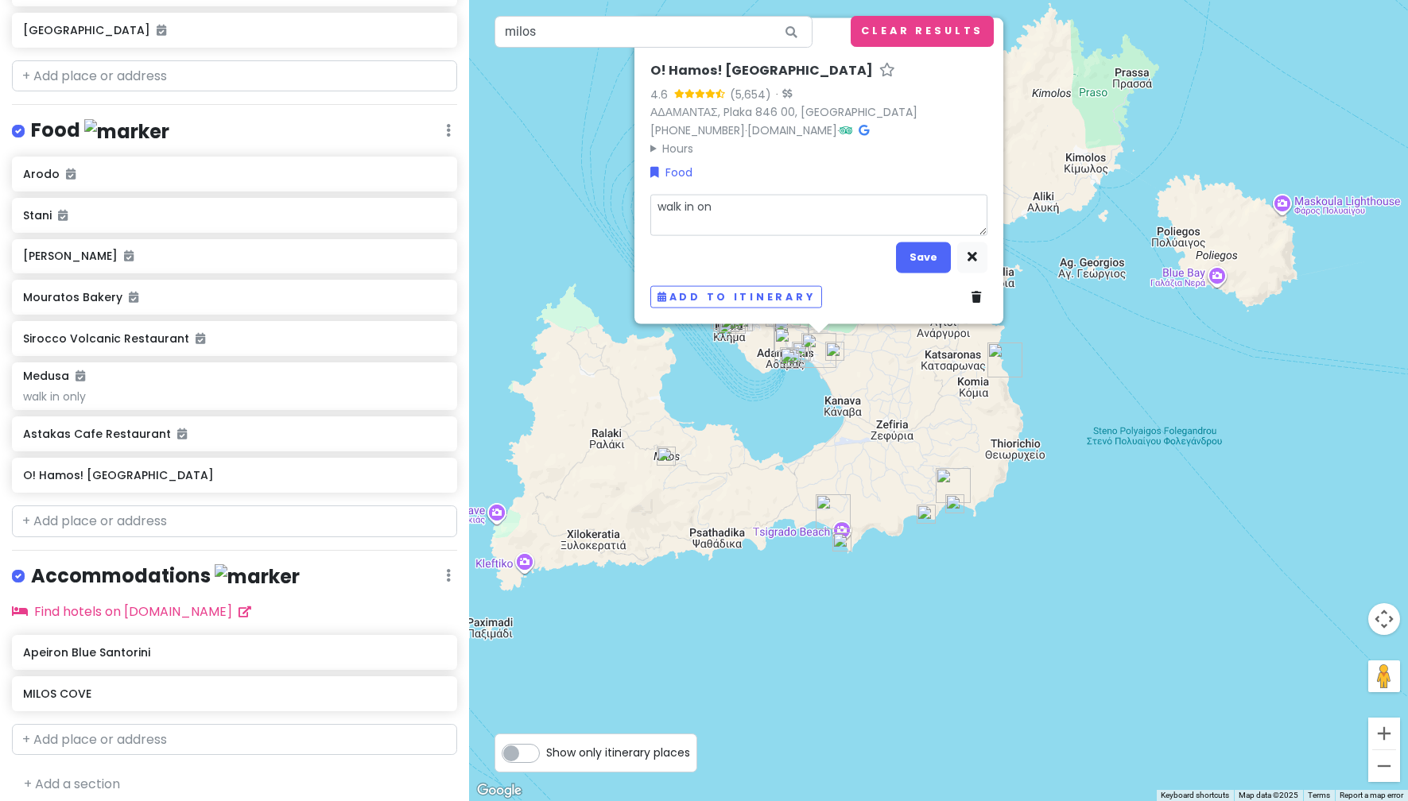
type textarea "x"
type textarea "walk in onl"
type textarea "x"
type textarea "walk in only"
click at [920, 252] on button "Save" at bounding box center [923, 257] width 55 height 31
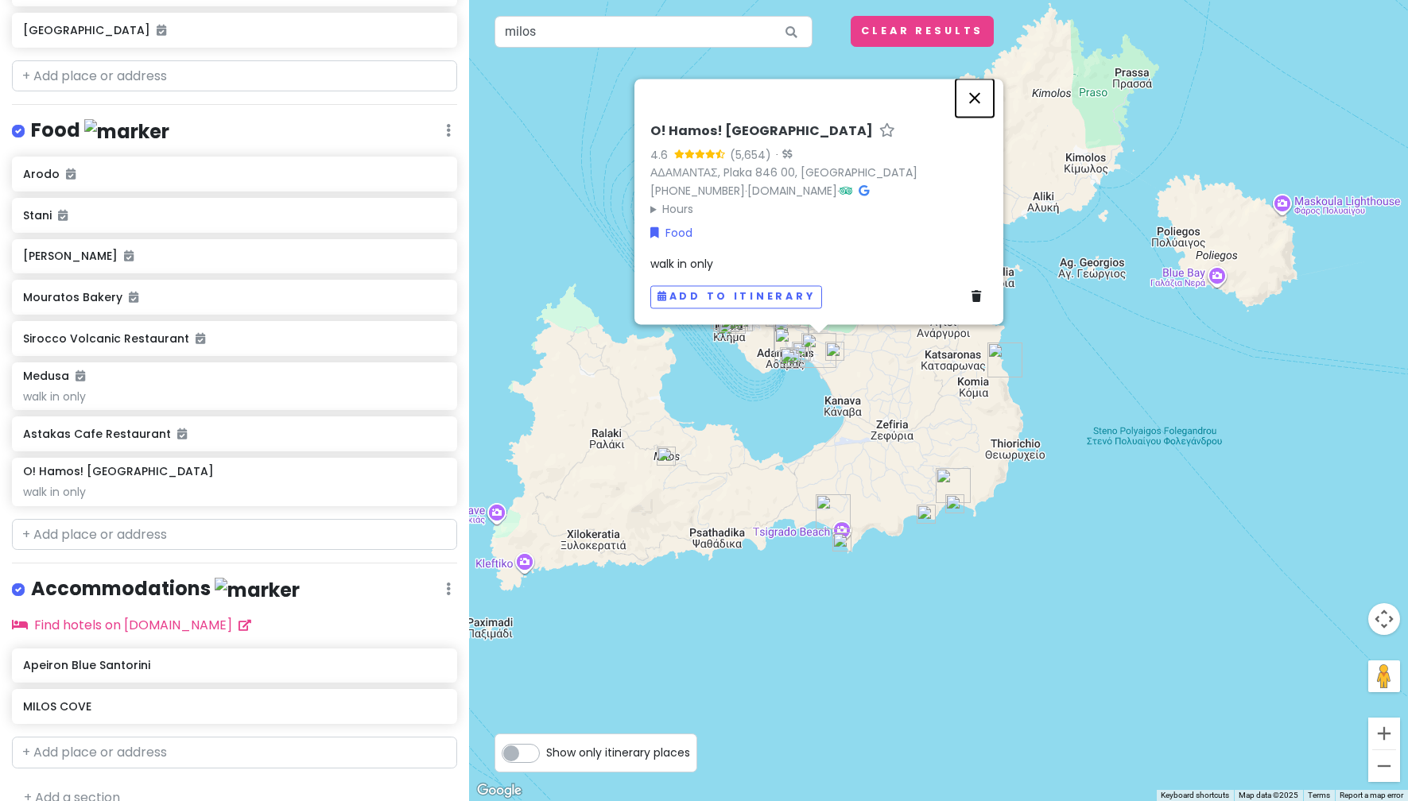
click at [980, 99] on button "Close" at bounding box center [974, 98] width 38 height 38
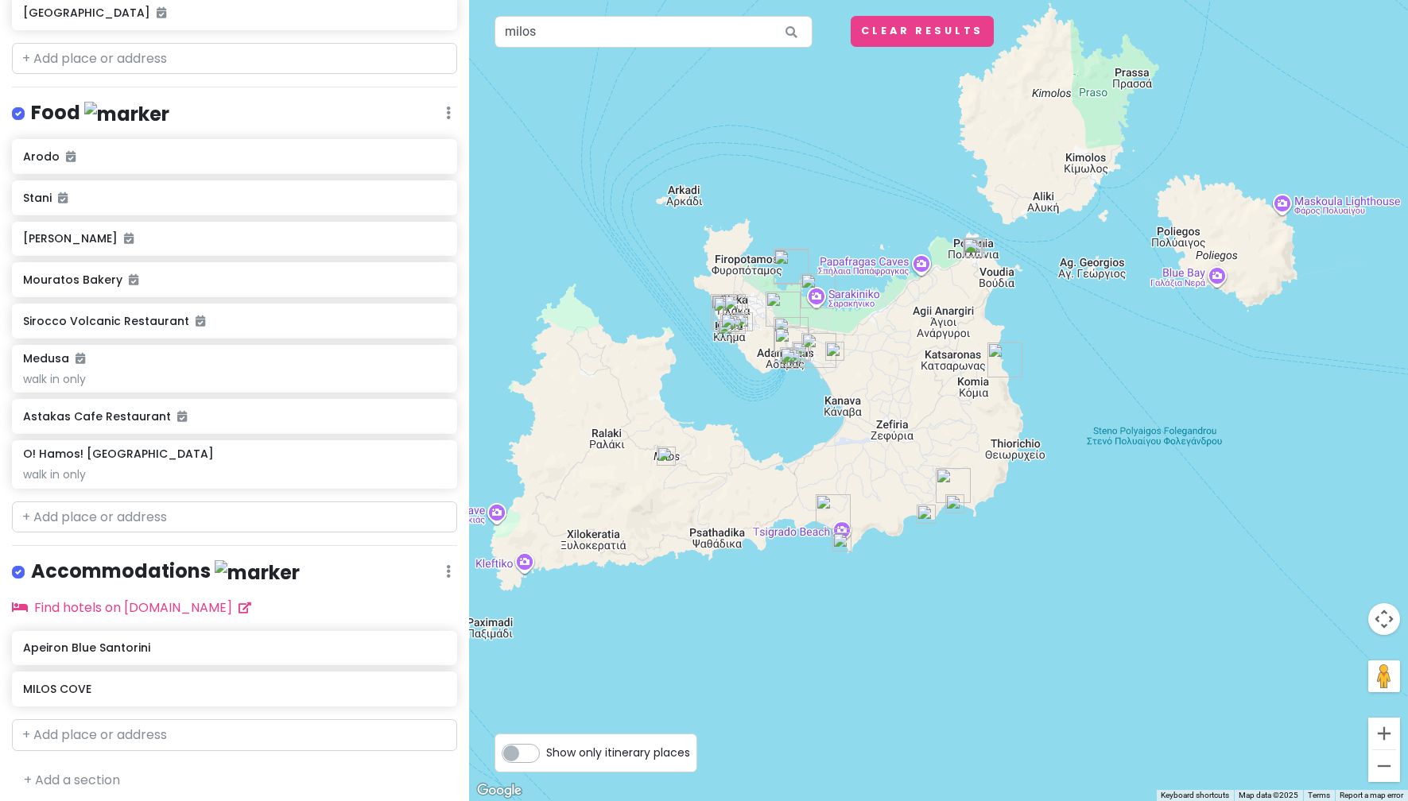
scroll to position [724, 0]
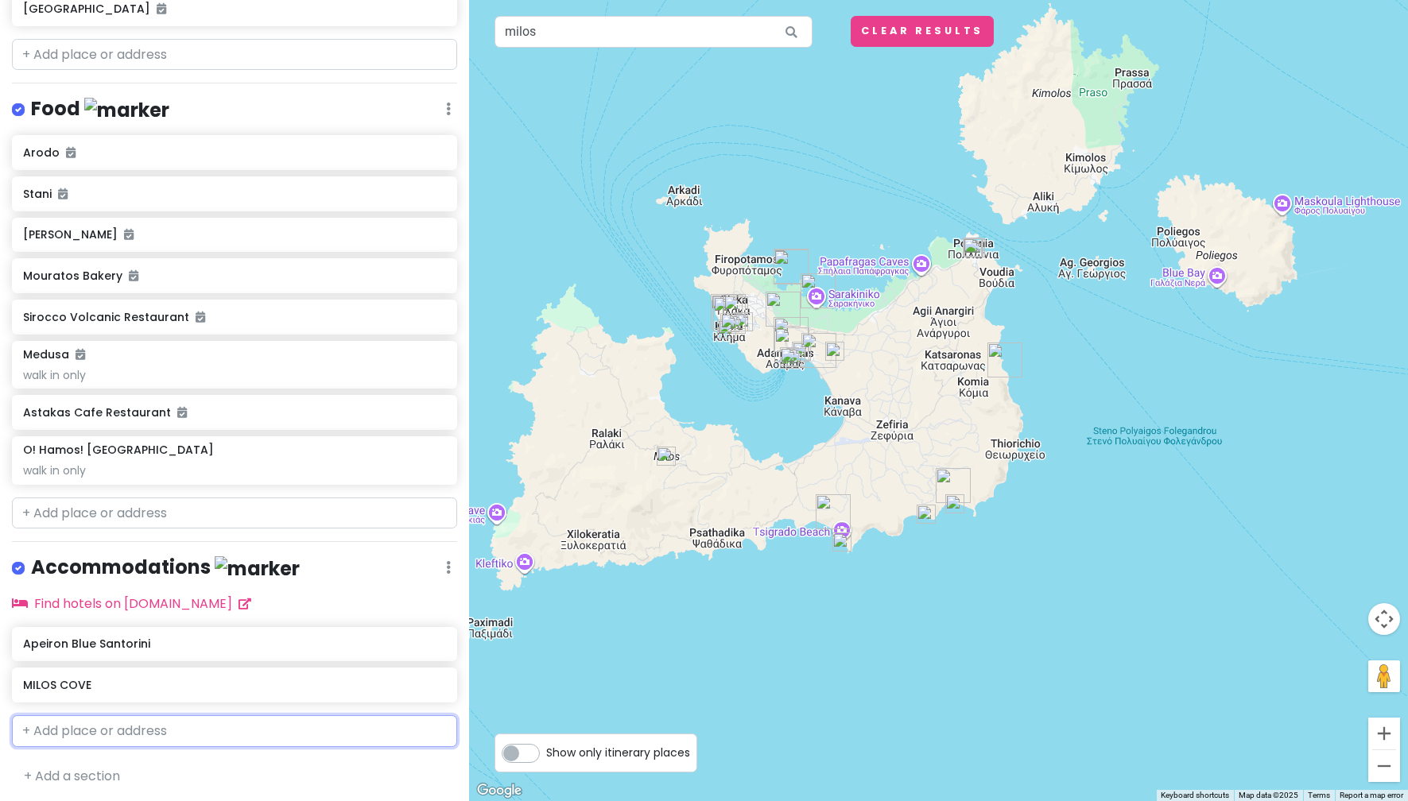
click at [122, 732] on input "text" at bounding box center [234, 731] width 445 height 32
type input "[PERSON_NAME]"
click at [145, 759] on span "[PERSON_NAME], a Luxury Collection Resort, Paros" at bounding box center [178, 767] width 293 height 16
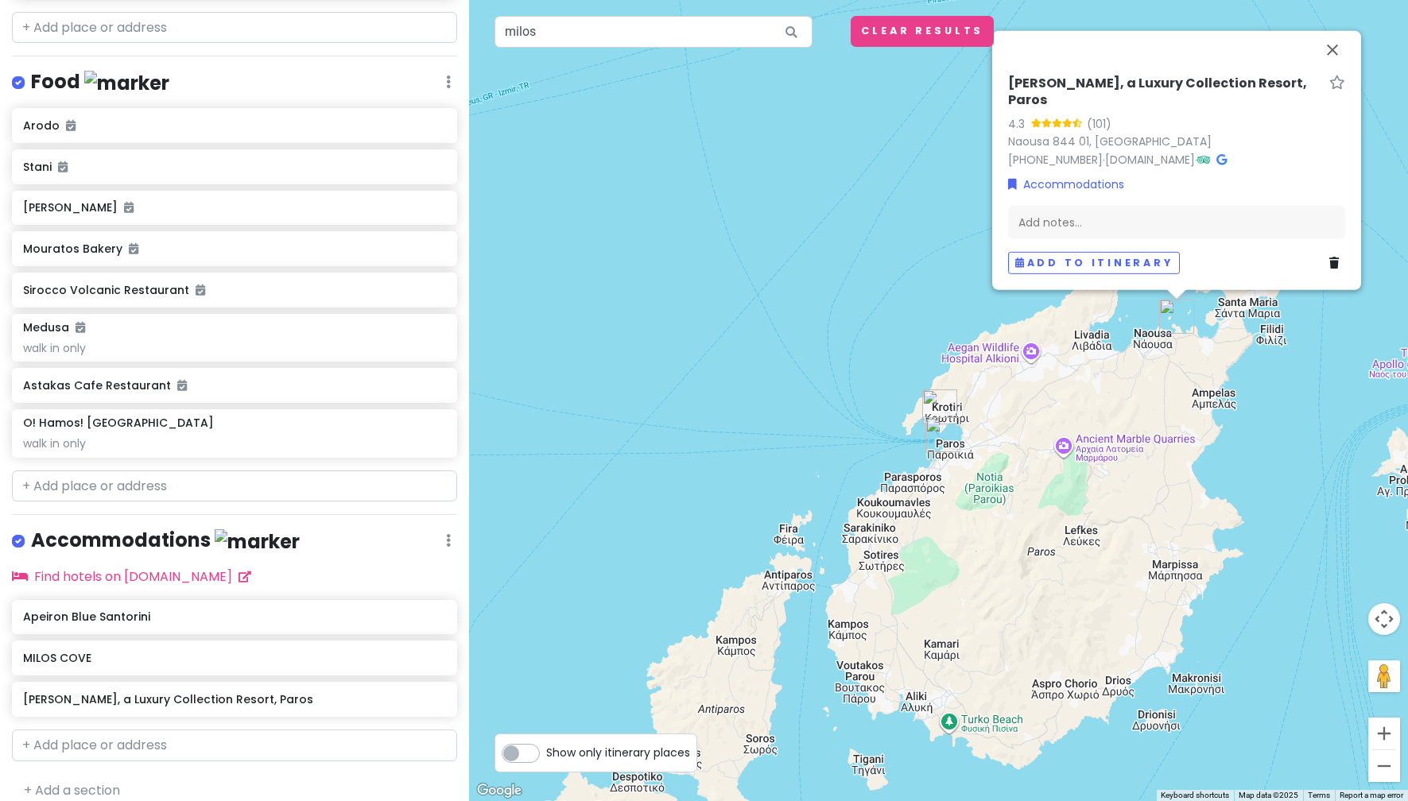
scroll to position [765, 0]
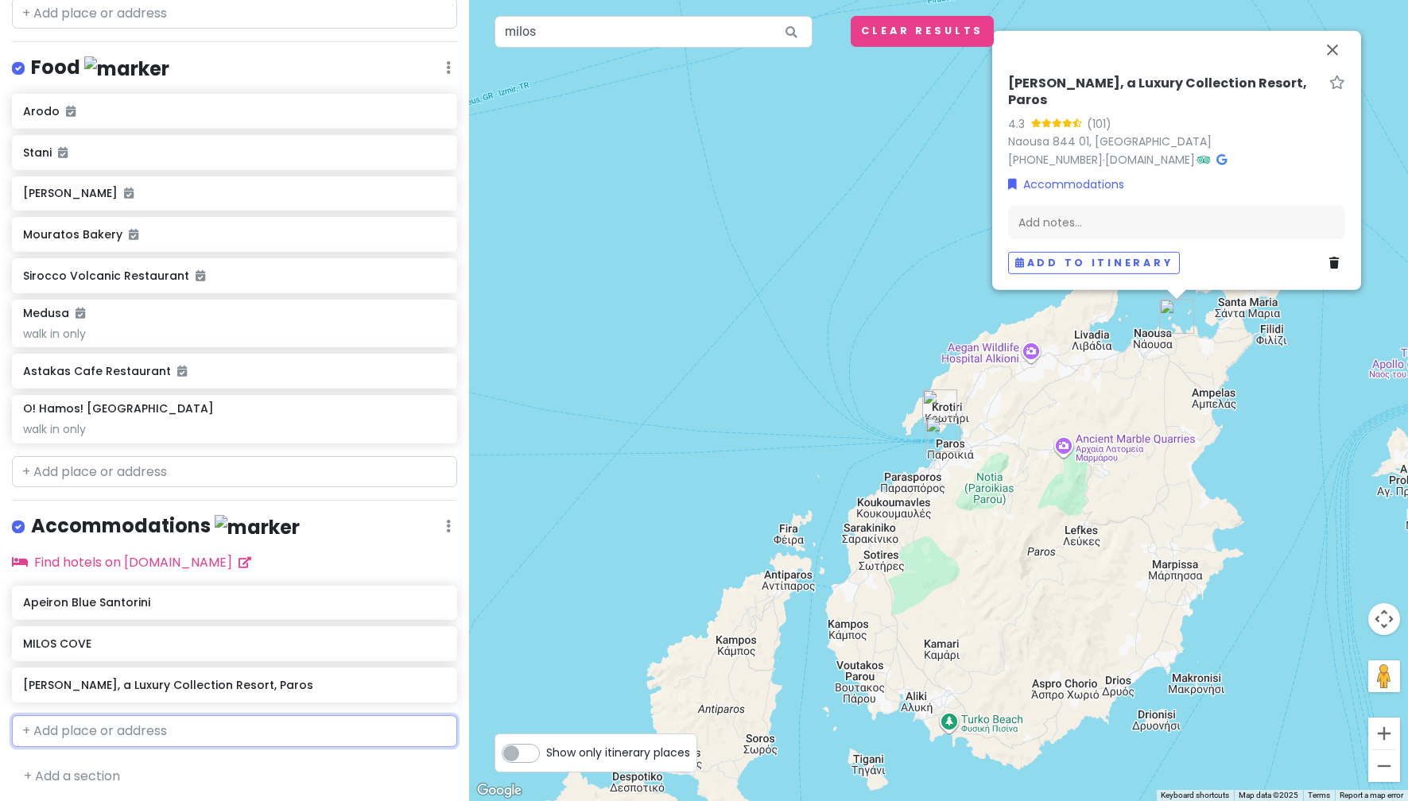
click at [140, 734] on input "text" at bounding box center [234, 731] width 445 height 32
type input "[GEOGRAPHIC_DATA]"
click at [192, 767] on span "Agioi Anargyroi, [GEOGRAPHIC_DATA], [GEOGRAPHIC_DATA]" at bounding box center [245, 768] width 286 height 14
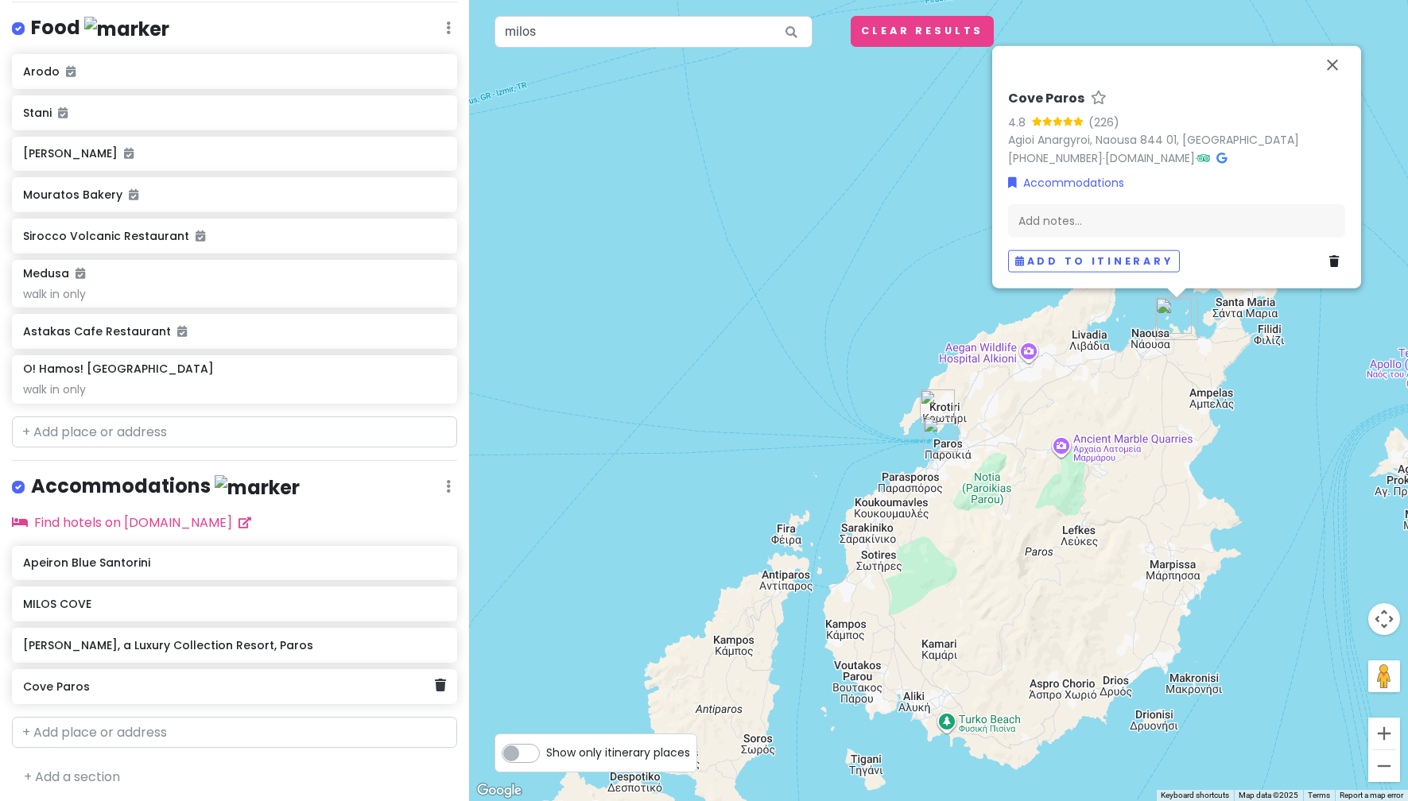
scroll to position [807, 0]
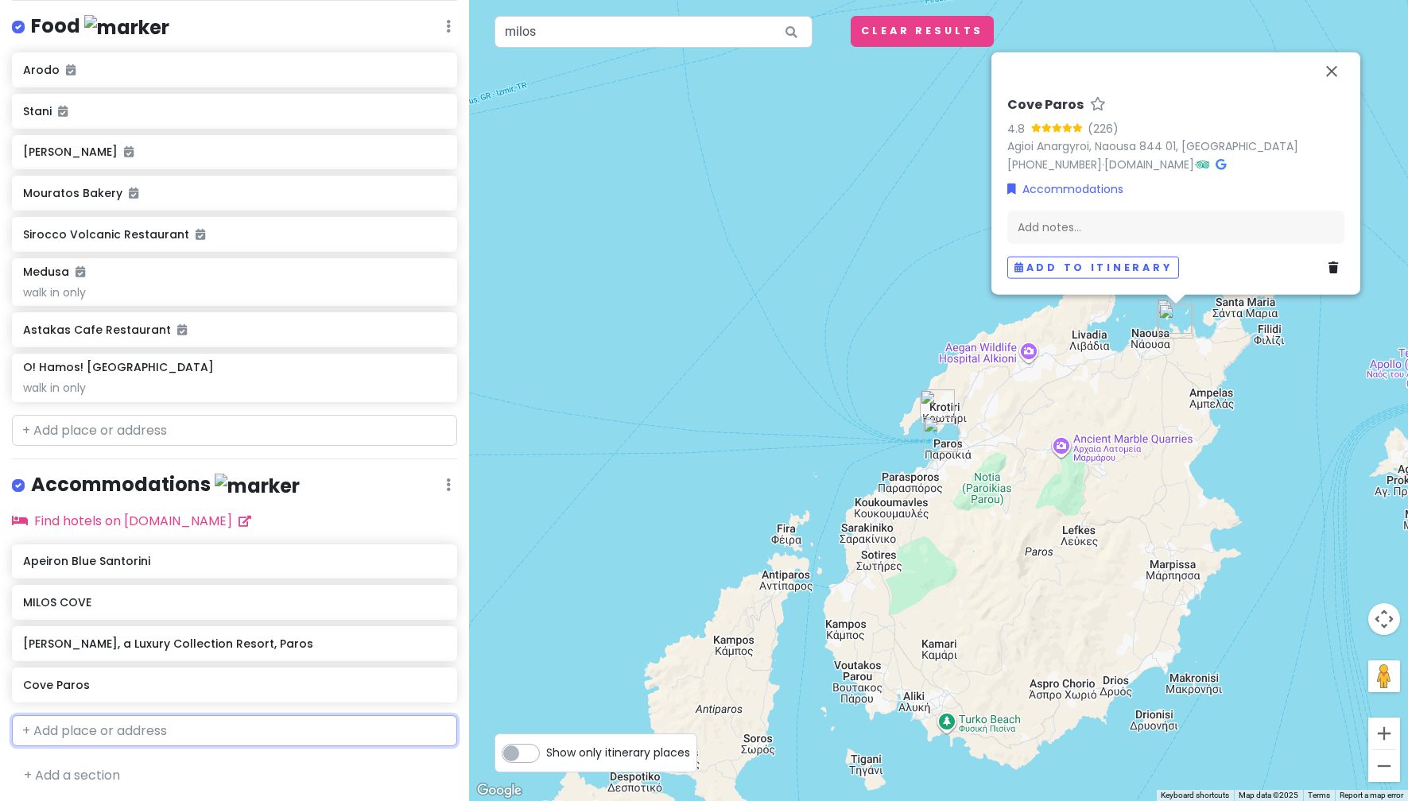
click at [214, 729] on input "text" at bounding box center [234, 731] width 445 height 32
type input "paril"
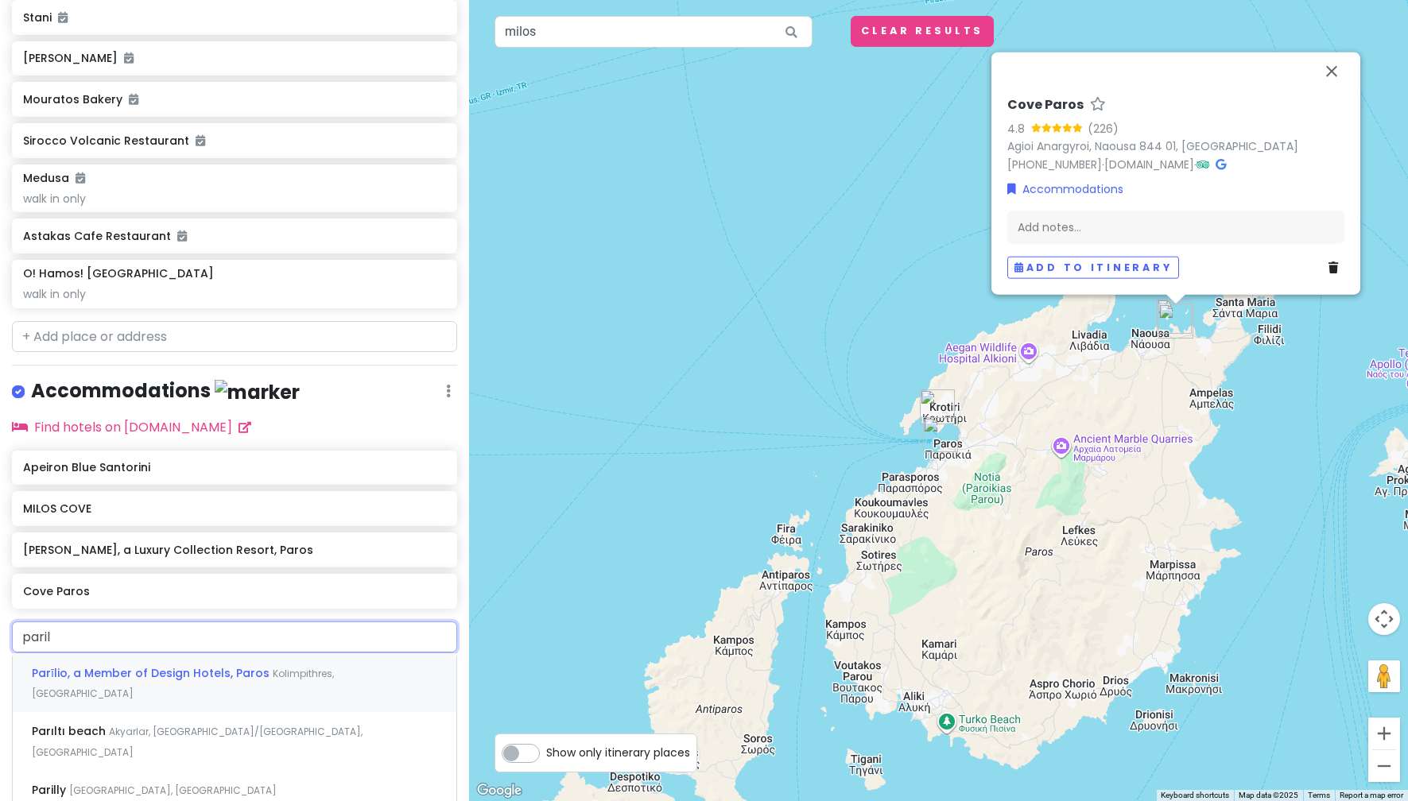
scroll to position [966, 0]
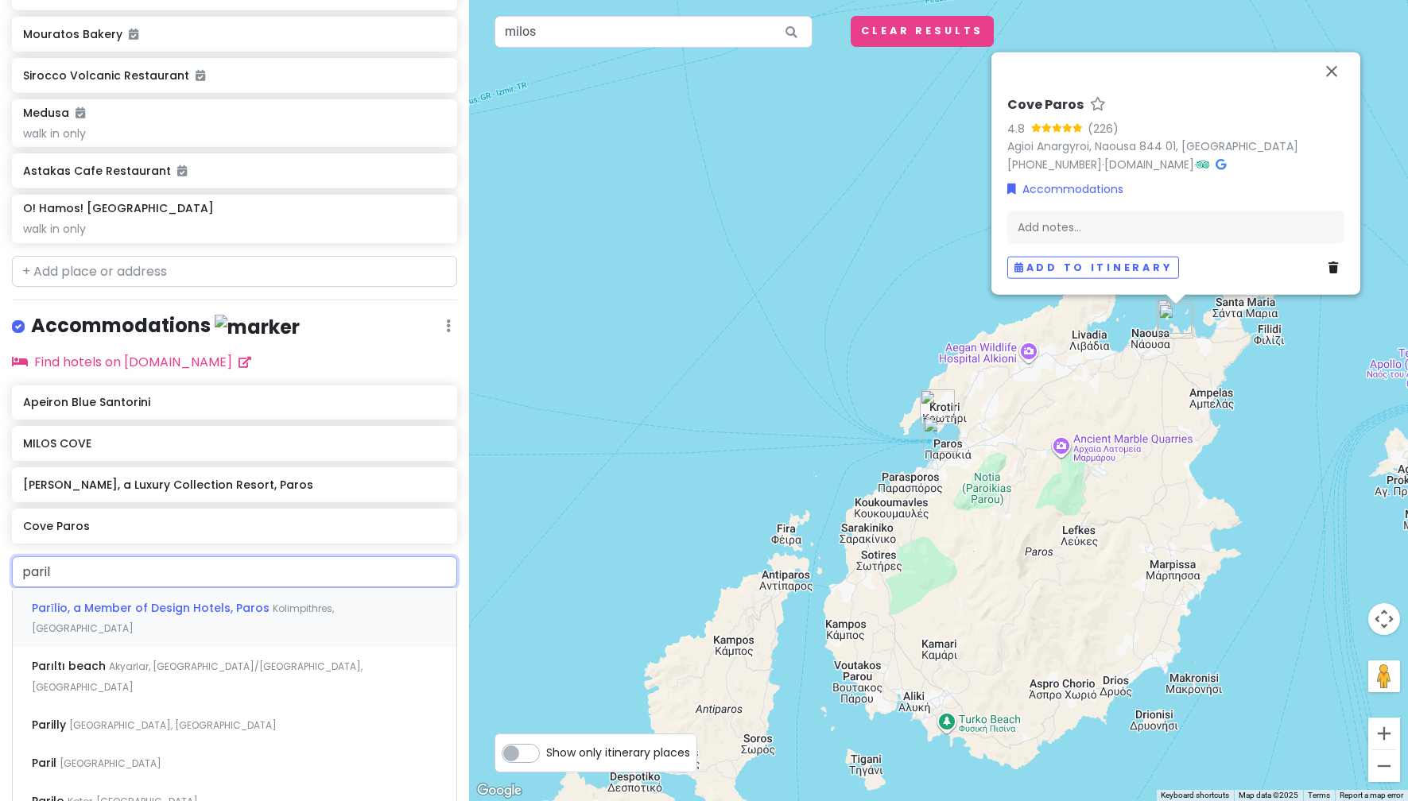
click at [189, 606] on span "Parīlio, a Member of Design Hotels, Paros" at bounding box center [152, 608] width 241 height 16
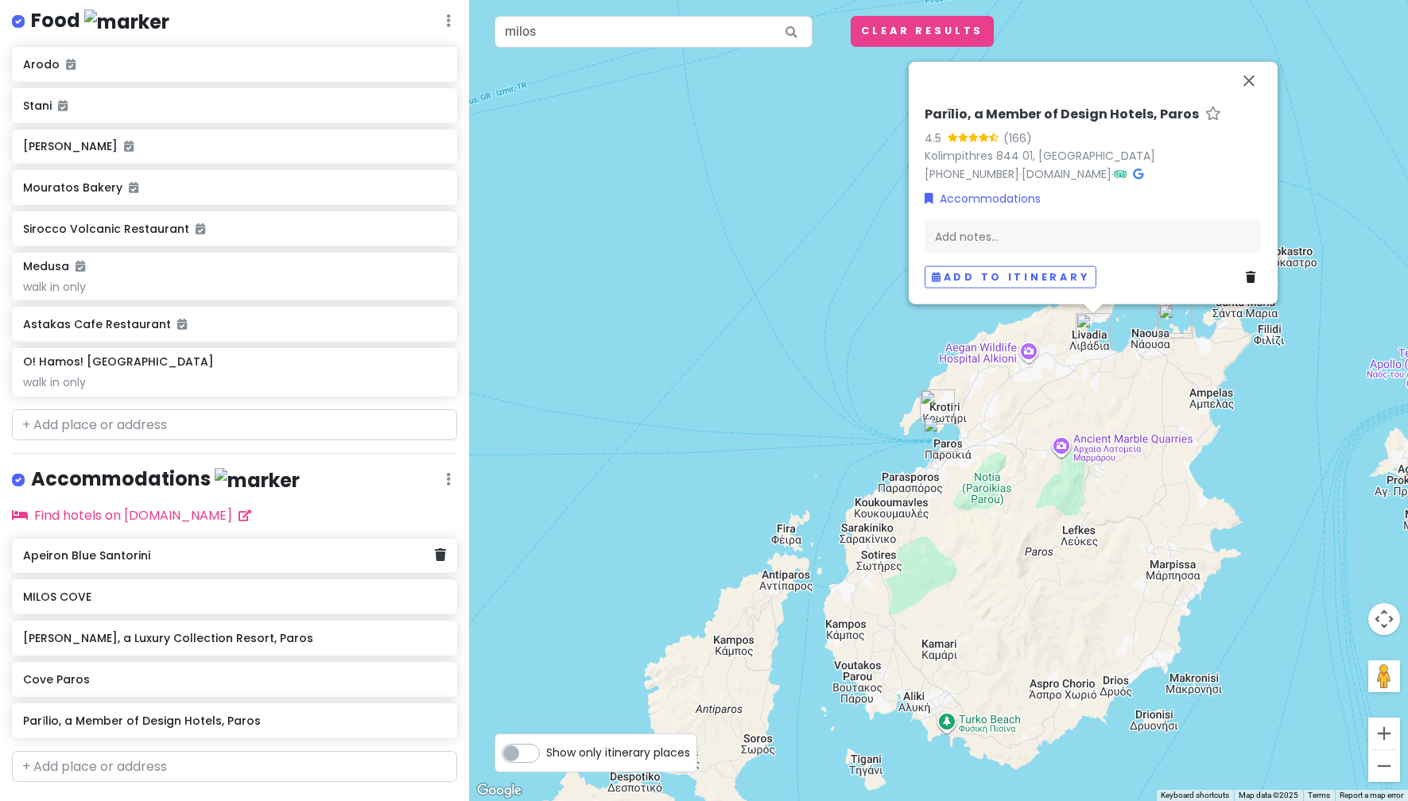
scroll to position [848, 0]
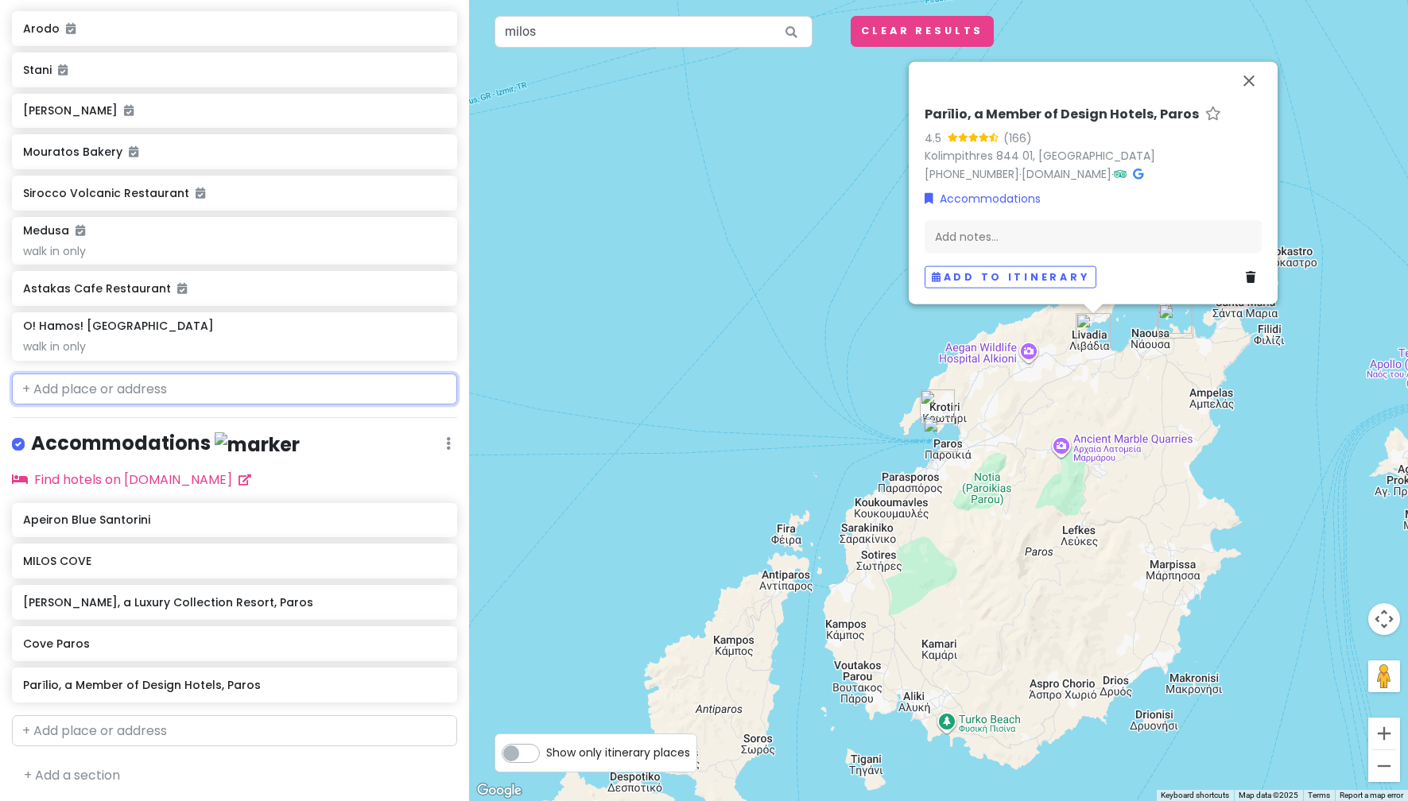
click at [196, 386] on input "text" at bounding box center [234, 390] width 445 height 32
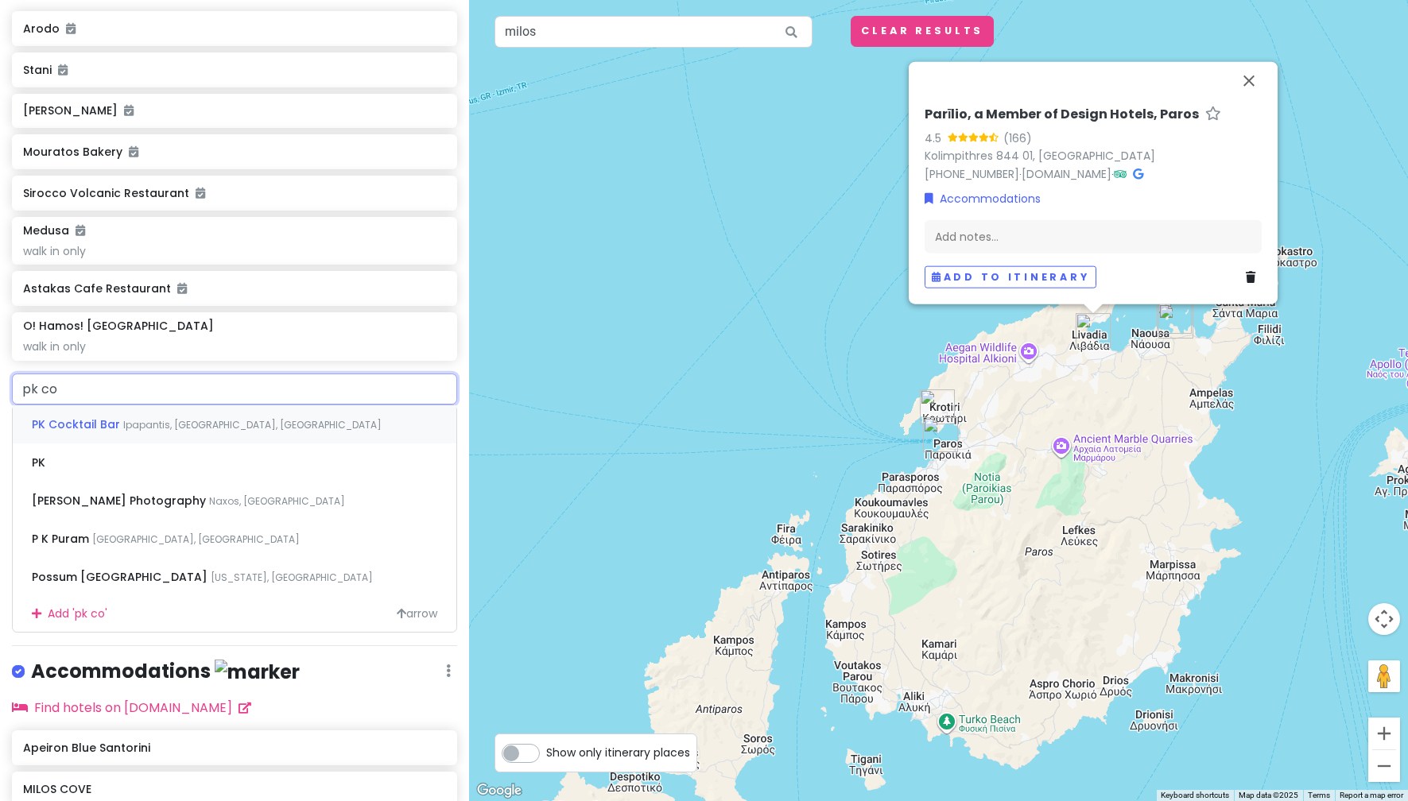
type input "pk cok"
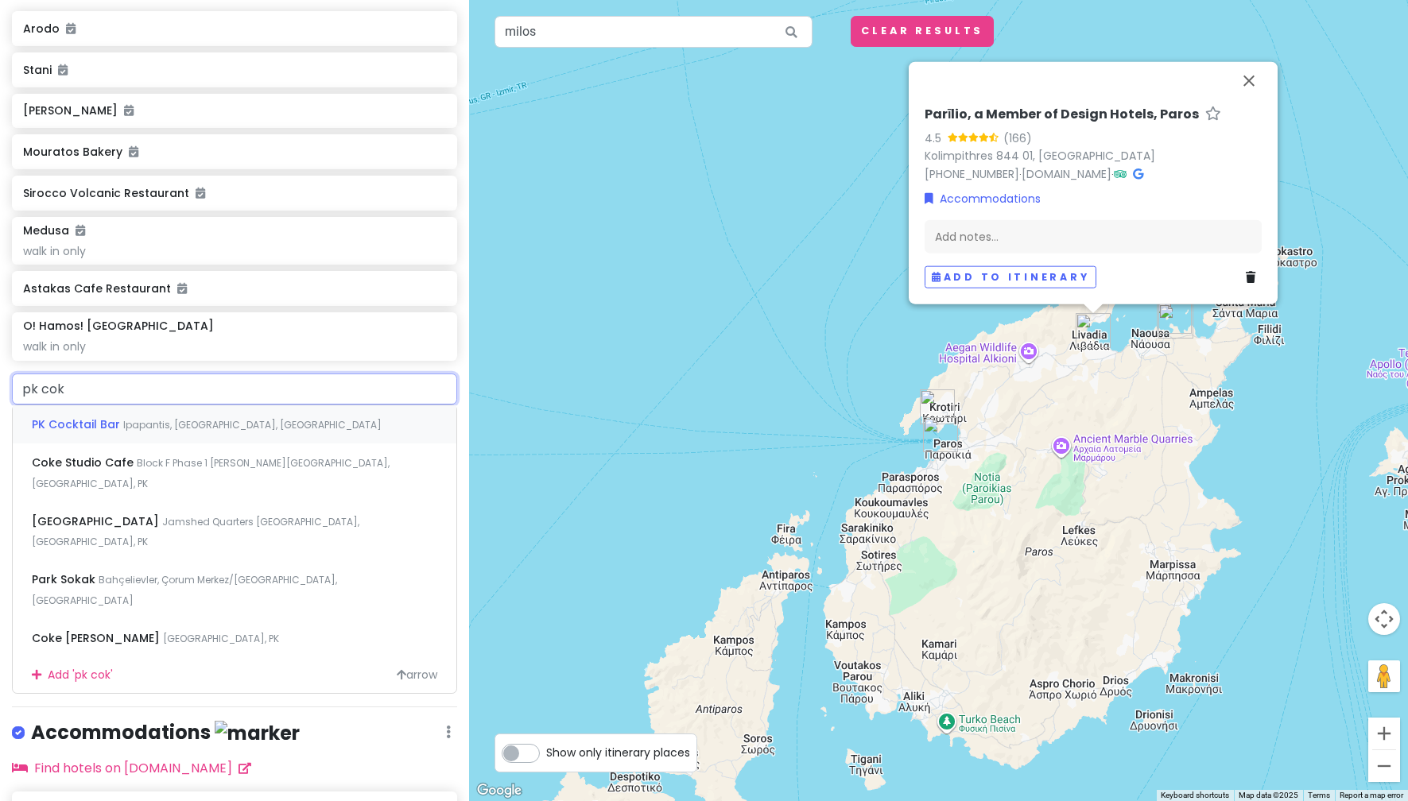
click at [212, 418] on span "Ipapantis, [GEOGRAPHIC_DATA], [GEOGRAPHIC_DATA]" at bounding box center [252, 425] width 258 height 14
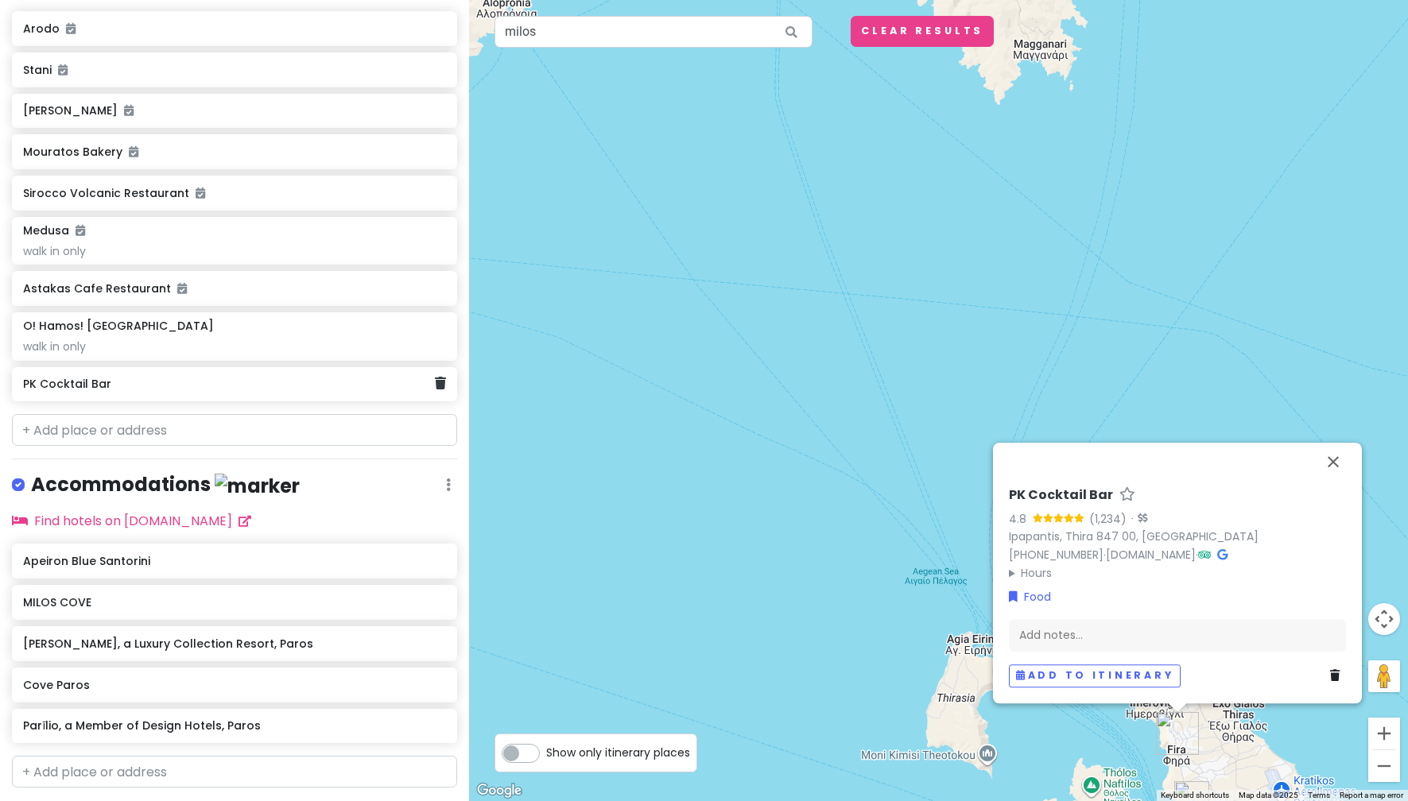
click at [218, 386] on h6 "PK Cocktail Bar" at bounding box center [229, 384] width 412 height 14
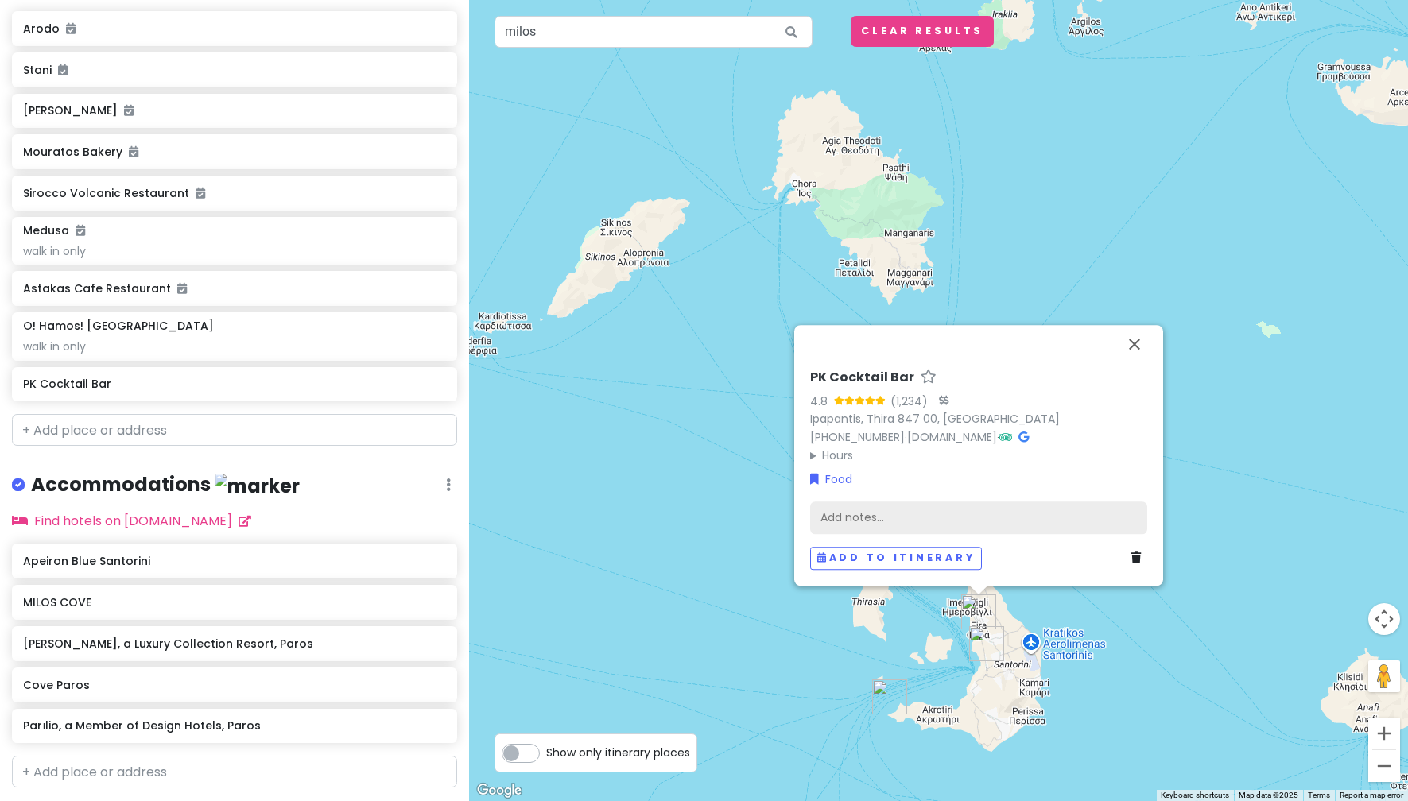
click at [940, 510] on div "Add notes..." at bounding box center [978, 518] width 337 height 33
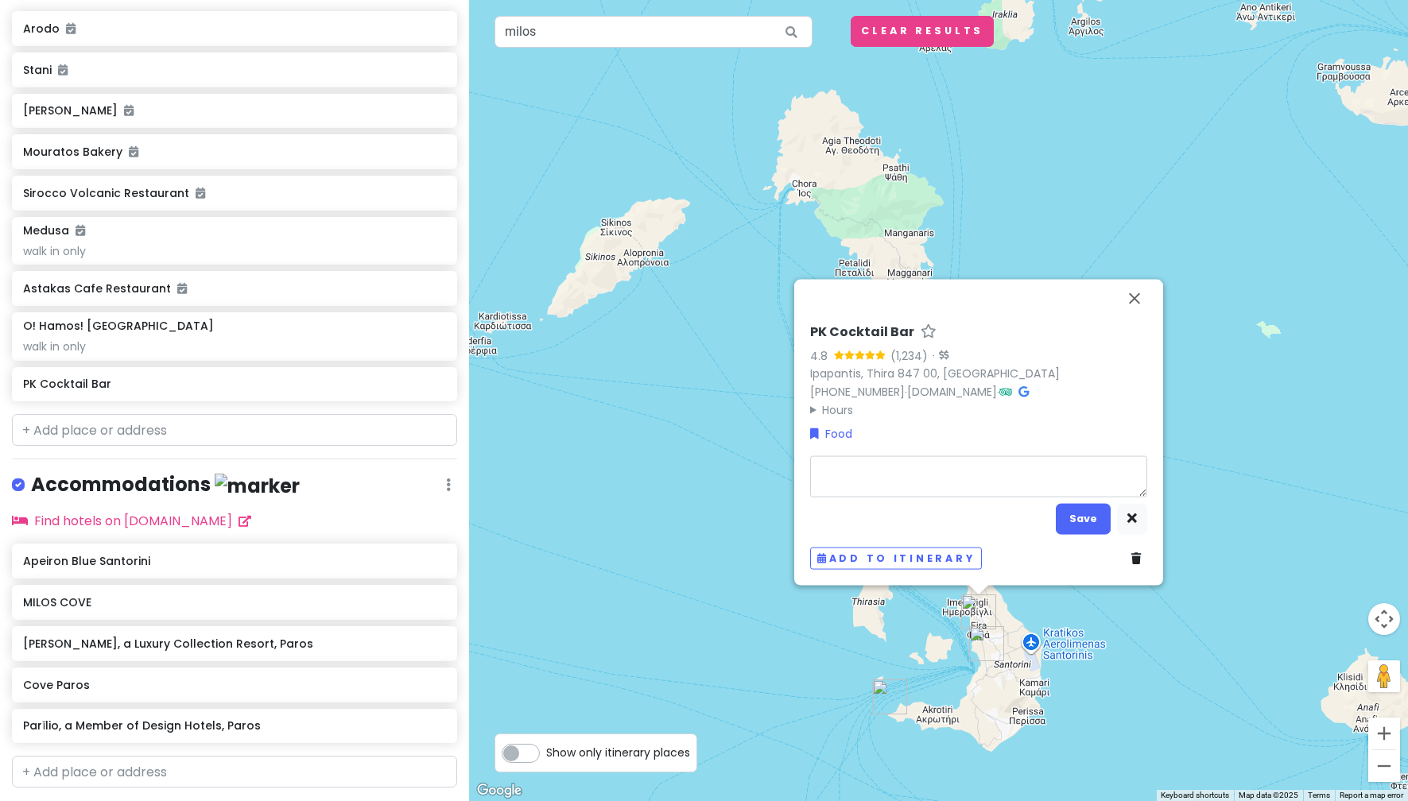
type textarea "x"
type textarea "m"
type textarea "x"
type textarea "ma"
type textarea "x"
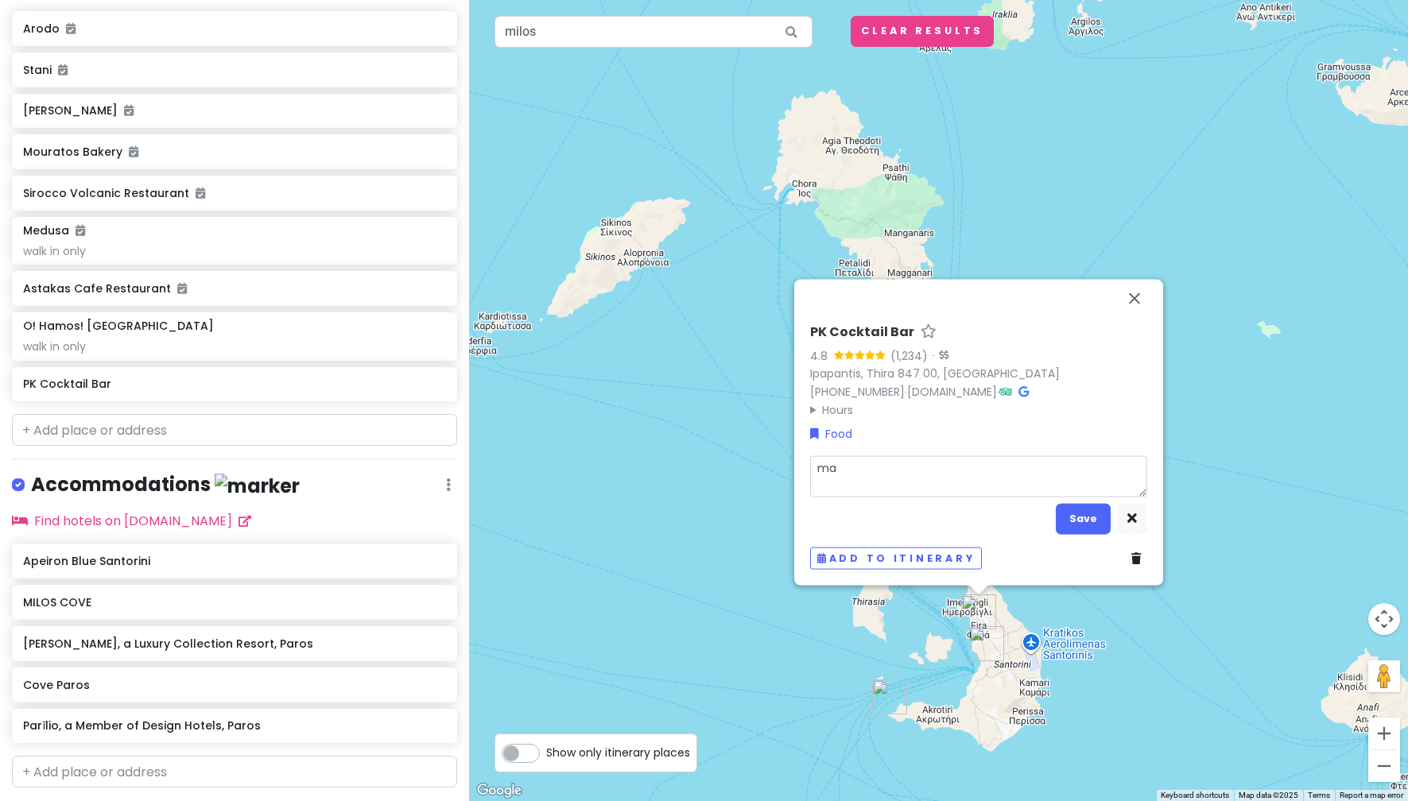
type textarea "mak"
type textarea "x"
type textarea "make"
type textarea "x"
type textarea "make"
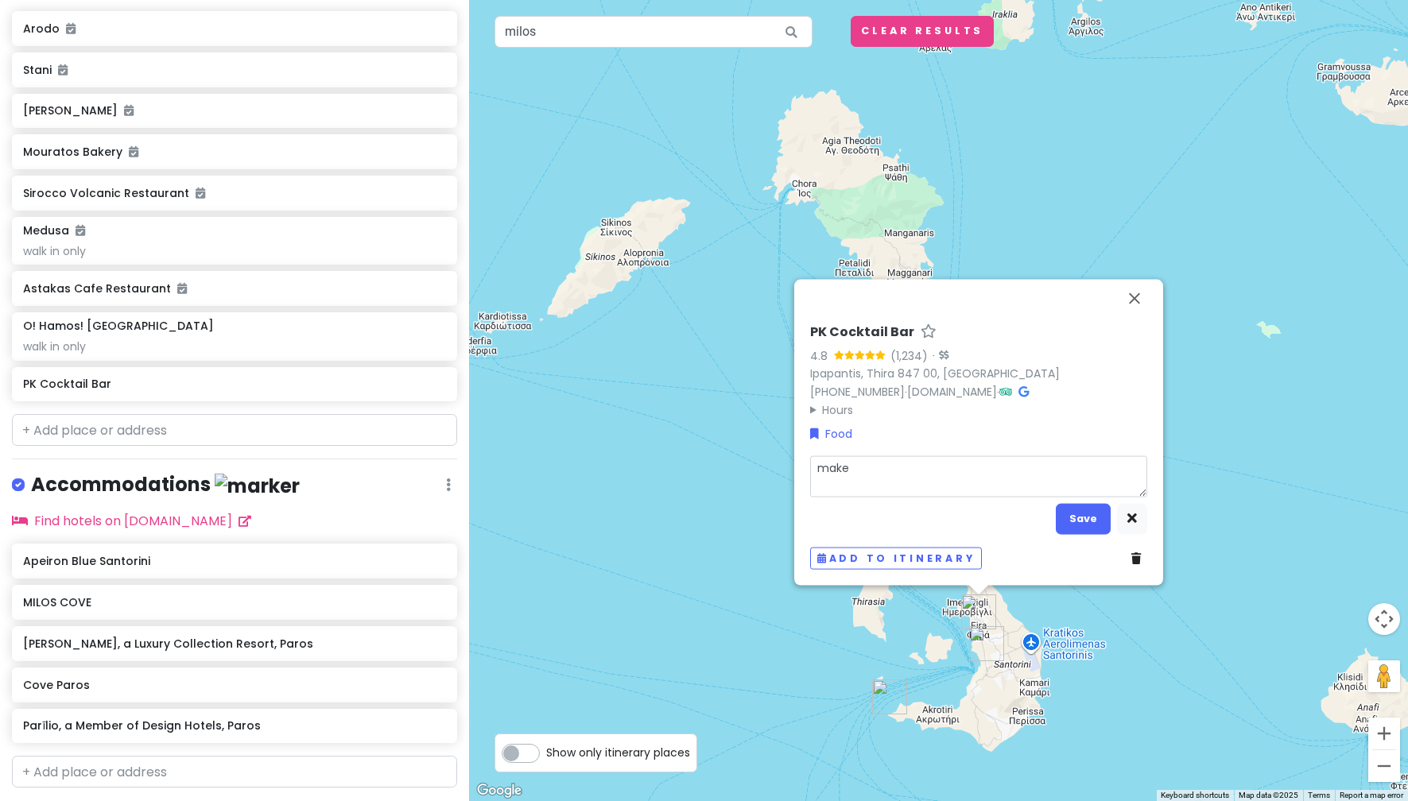
type textarea "x"
type textarea "make a"
type textarea "x"
type textarea "make a"
type textarea "x"
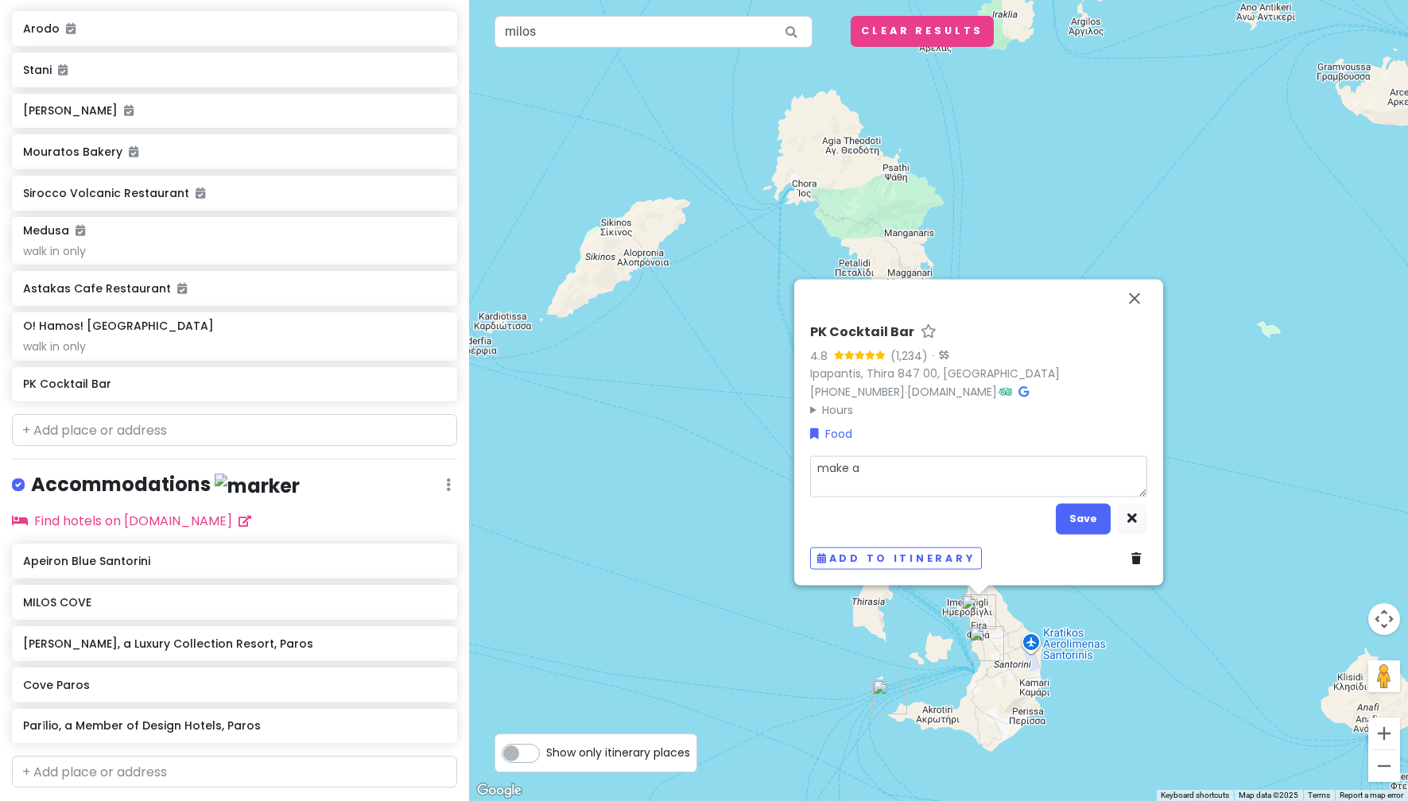
type textarea "make a s"
type textarea "x"
type textarea "make a r"
type textarea "x"
type textarea "make a re"
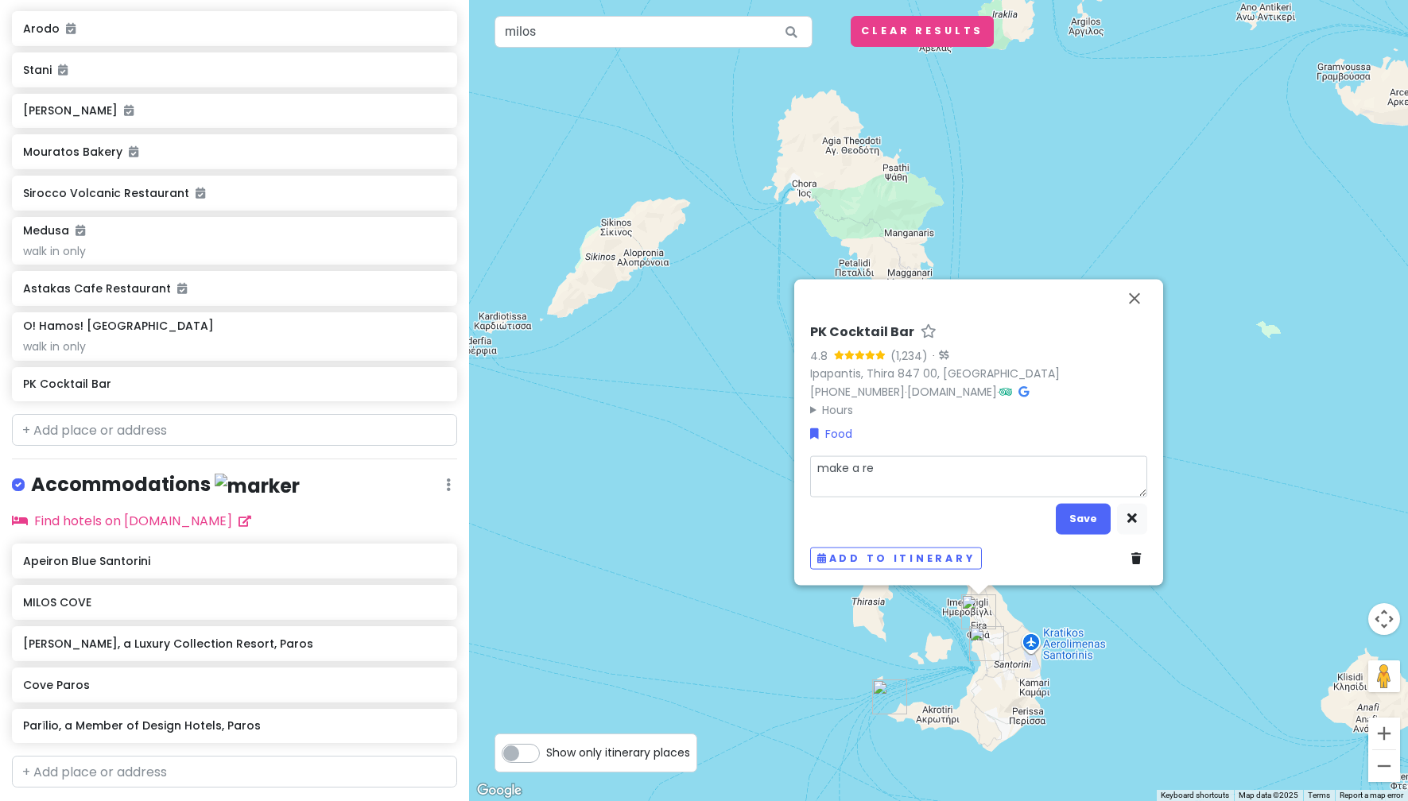
type textarea "x"
type textarea "make a res"
type textarea "x"
type textarea "make a rese"
type textarea "x"
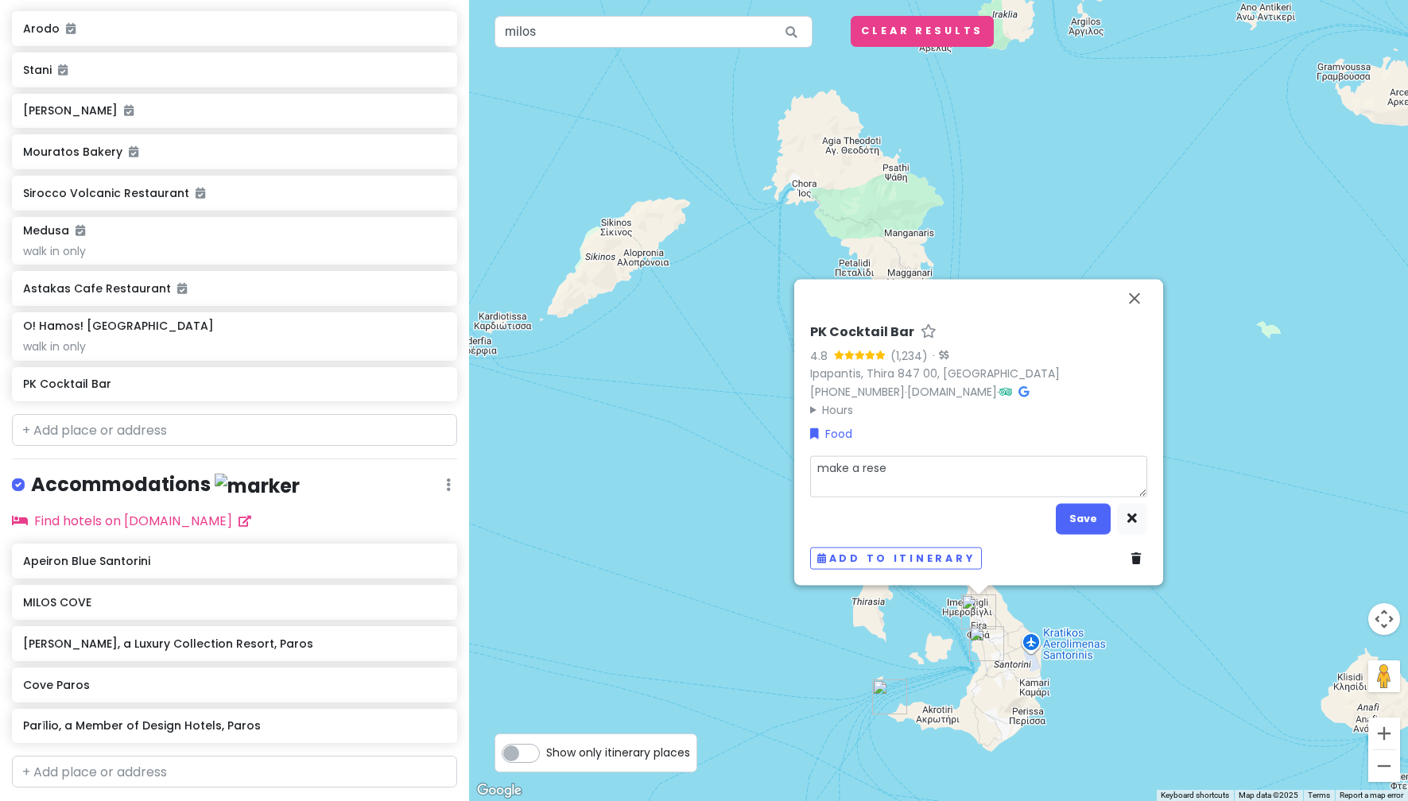
type textarea "make a [PERSON_NAME]"
type textarea "x"
type textarea "make a reserv"
type textarea "x"
type textarea "make a reserva"
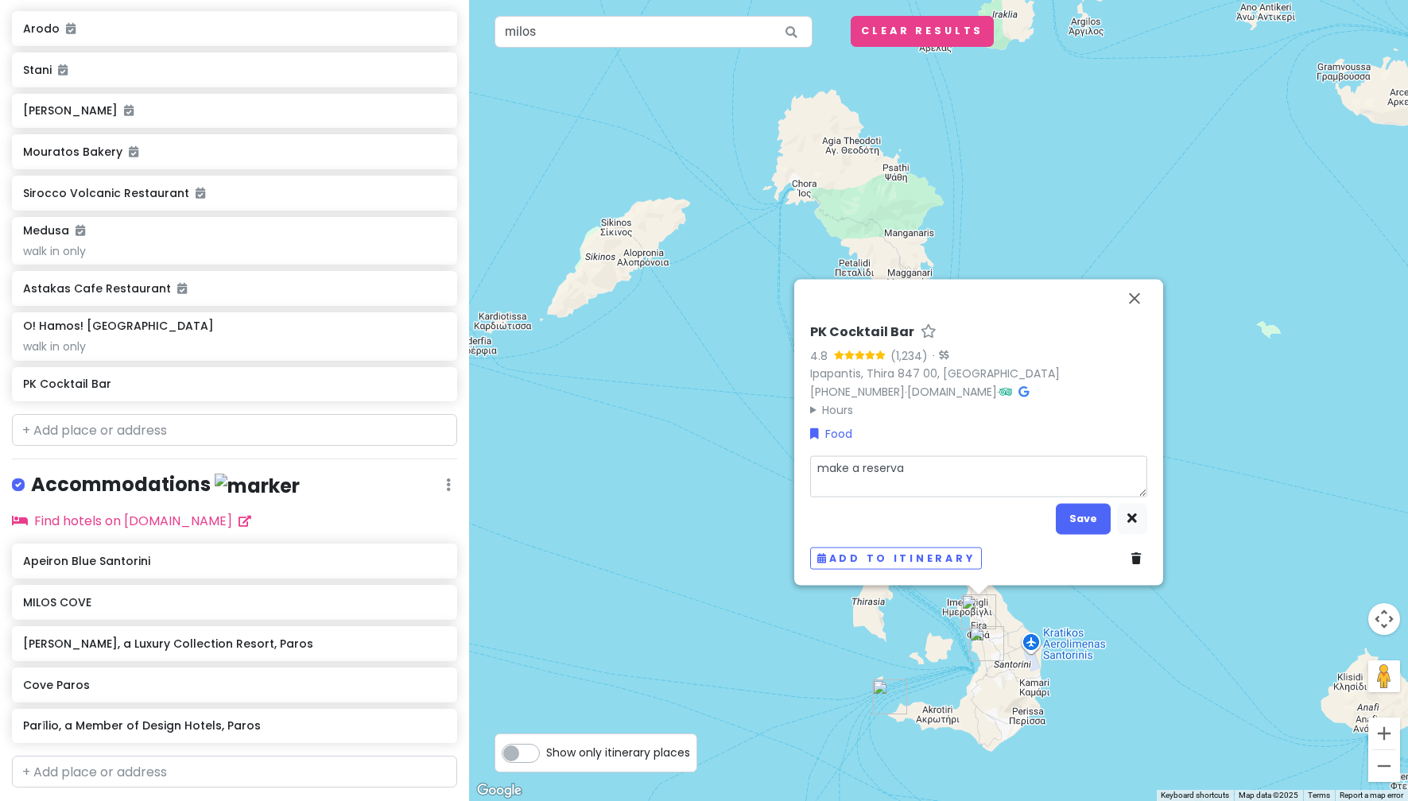
type textarea "x"
type textarea "make a reservai"
type textarea "x"
type textarea "make a reservaion"
type textarea "x"
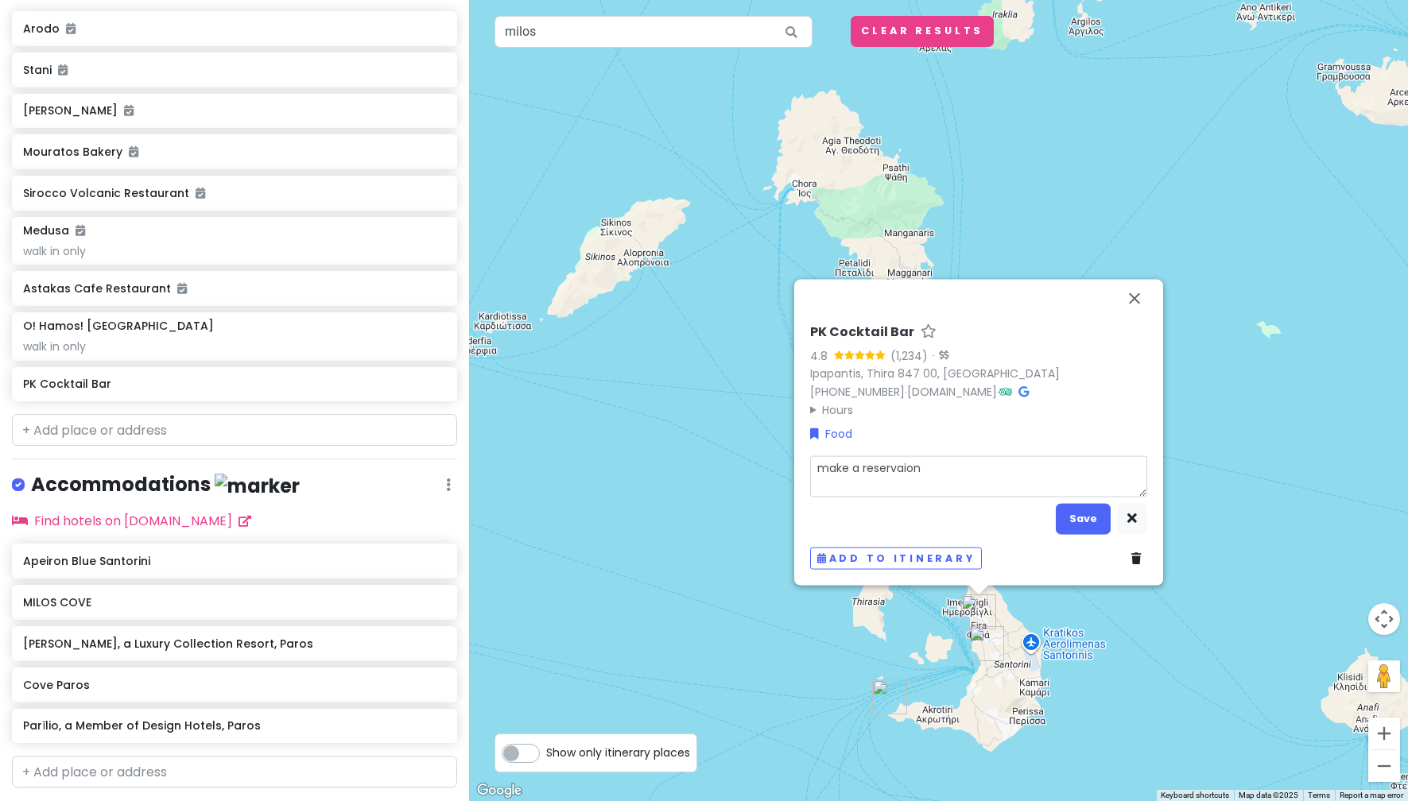
type textarea "make a reservaio"
type textarea "x"
type textarea "make a reservai"
type textarea "x"
type textarea "make a reserva"
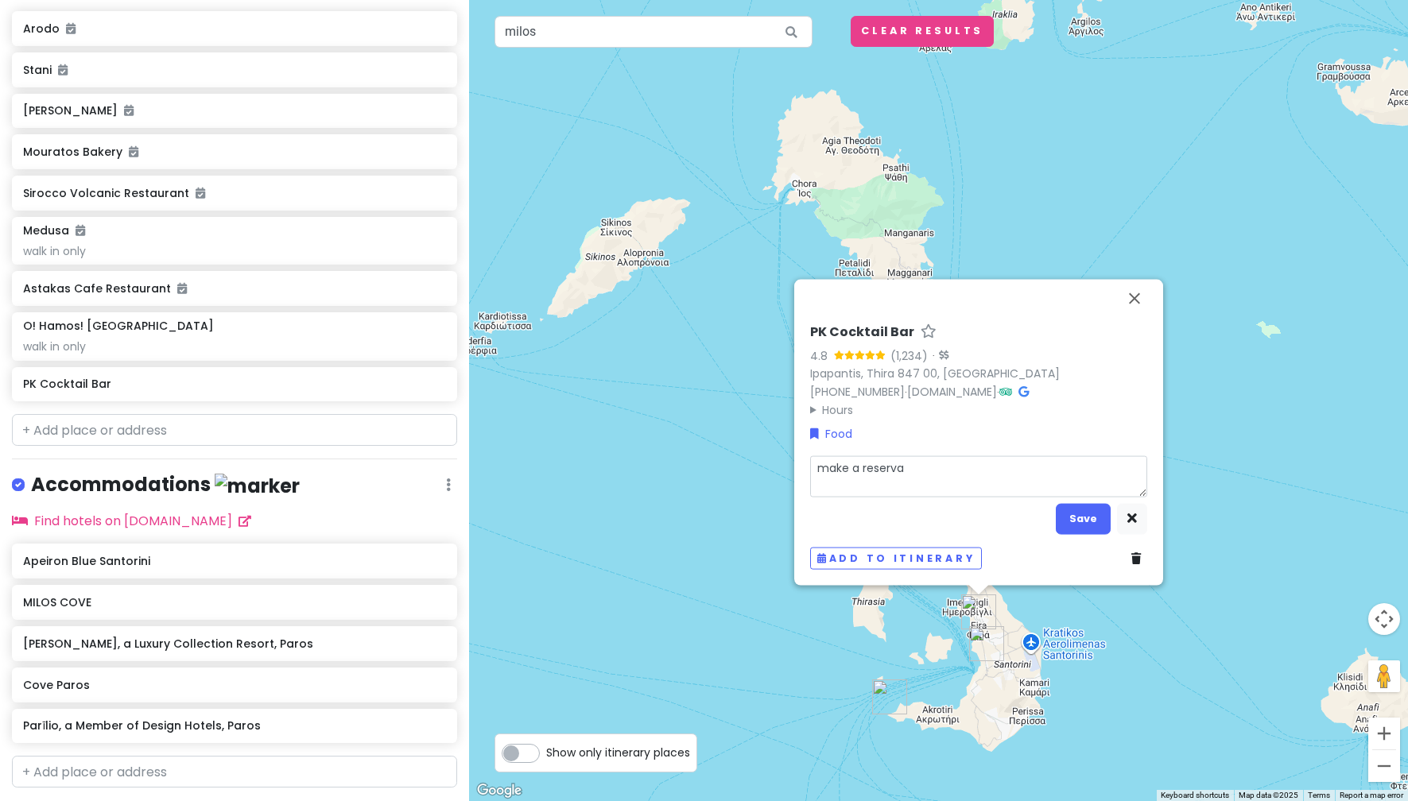
type textarea "x"
type textarea "make a reservat"
type textarea "x"
type textarea "make a reservati"
type textarea "x"
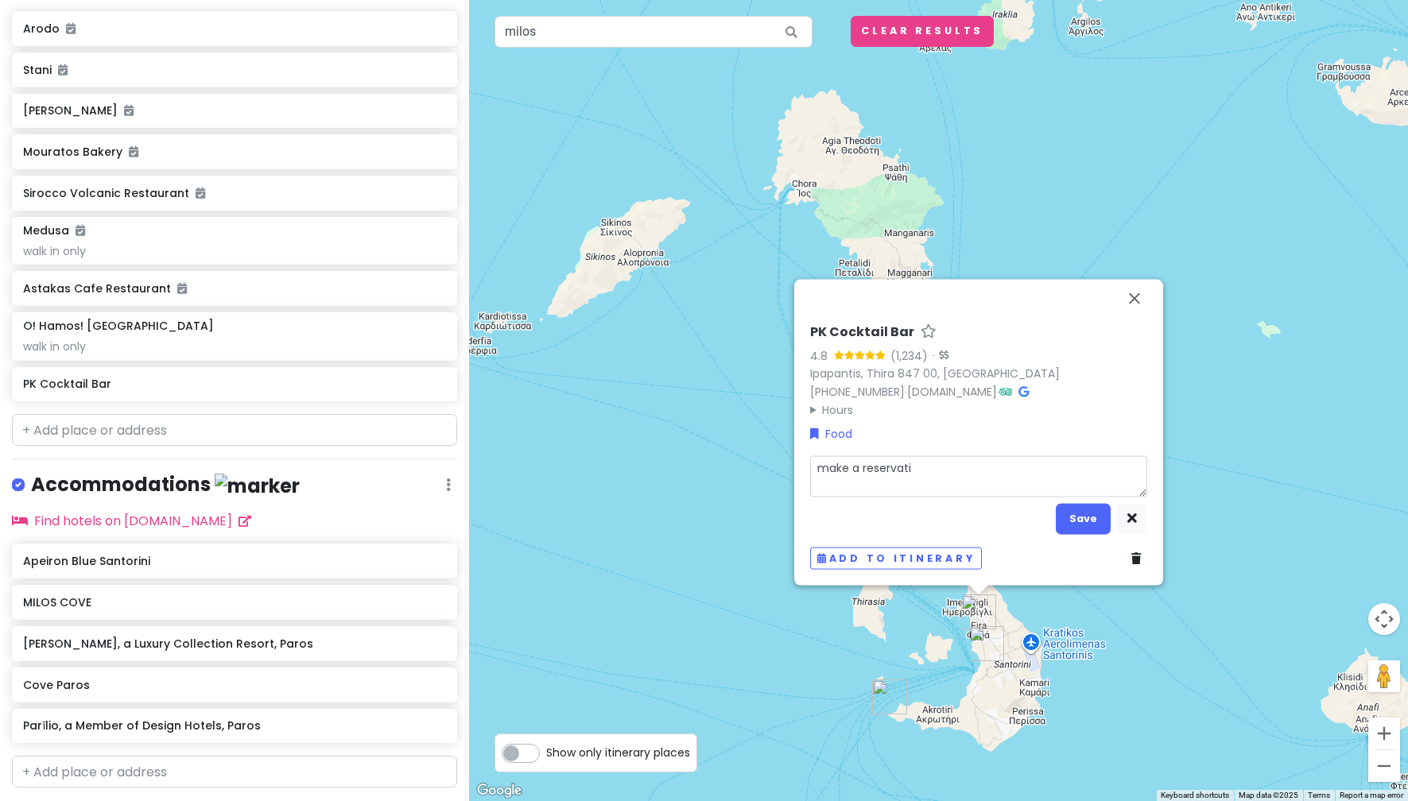
type textarea "make a reservatio"
type textarea "x"
type textarea "make a reservation"
click at [1095, 516] on button "Save" at bounding box center [1083, 518] width 55 height 31
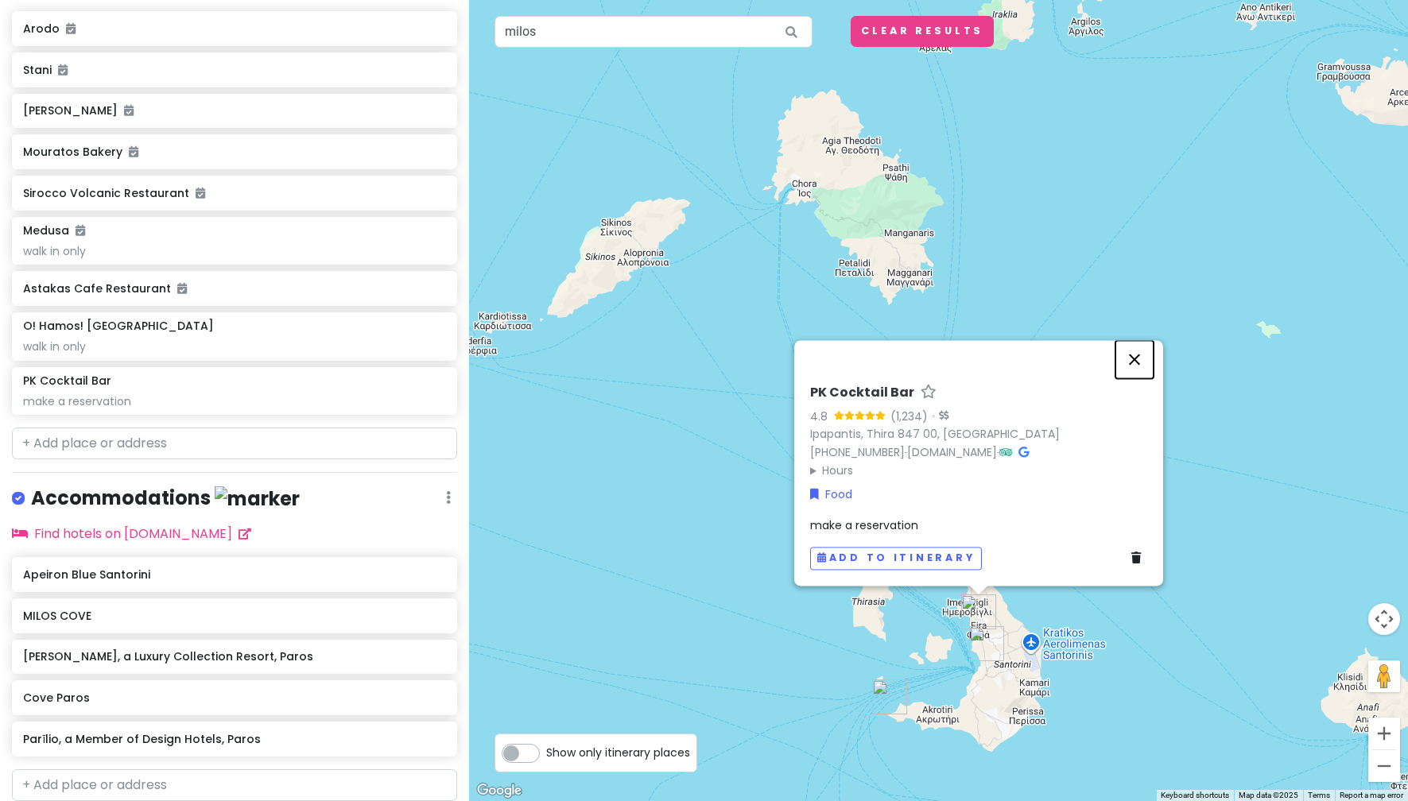
click at [1141, 361] on button "Close" at bounding box center [1134, 359] width 38 height 38
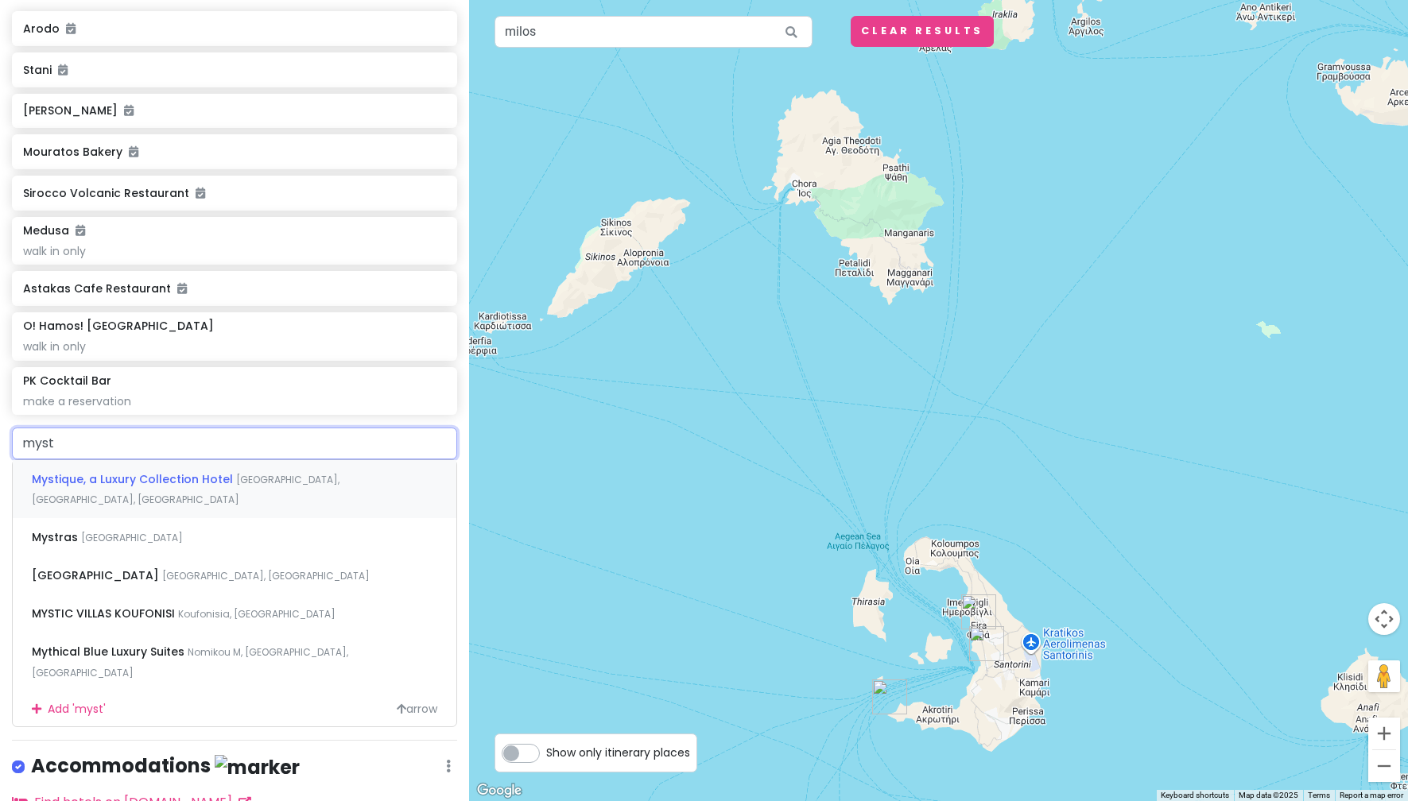
type input "mysti"
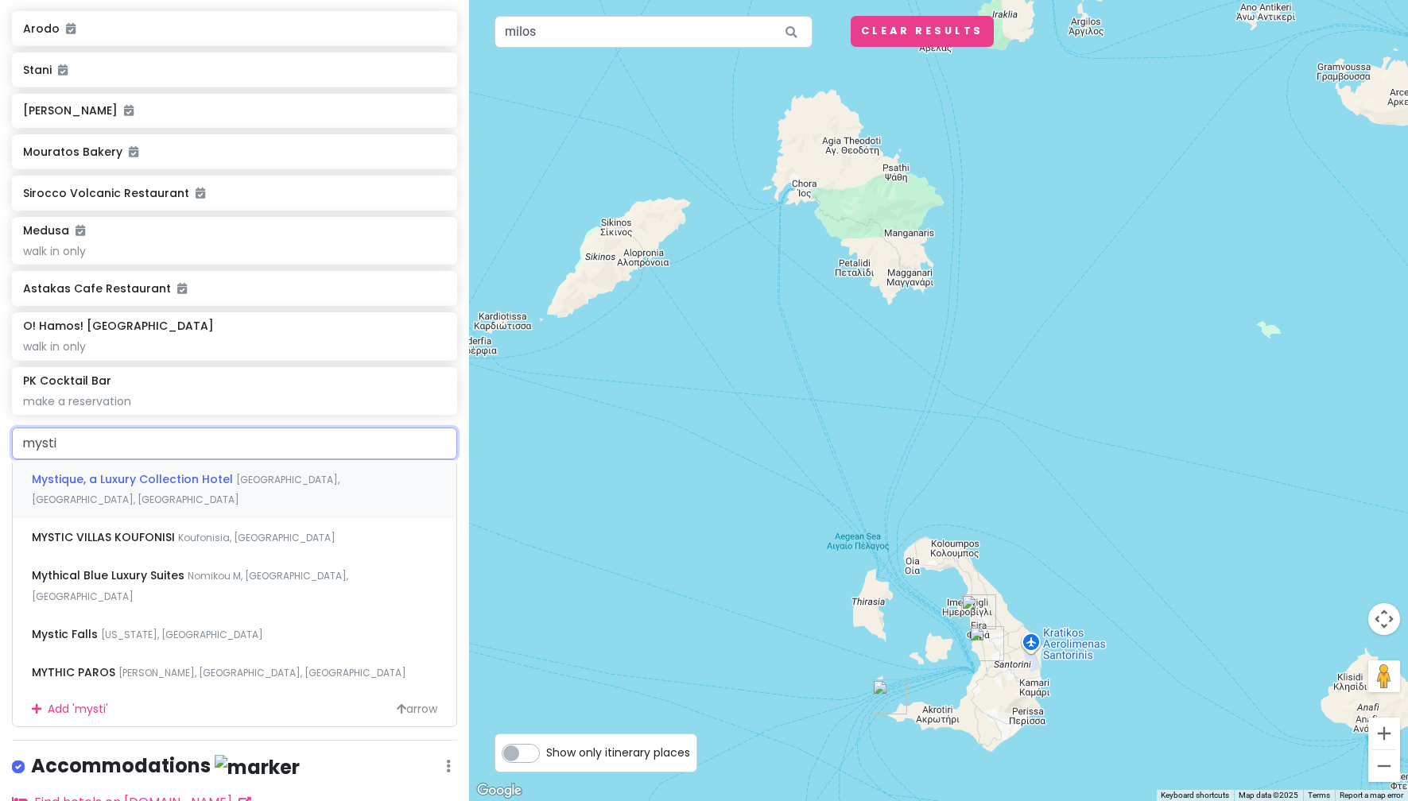
click at [281, 481] on span "[GEOGRAPHIC_DATA], [GEOGRAPHIC_DATA], [GEOGRAPHIC_DATA]" at bounding box center [186, 490] width 308 height 34
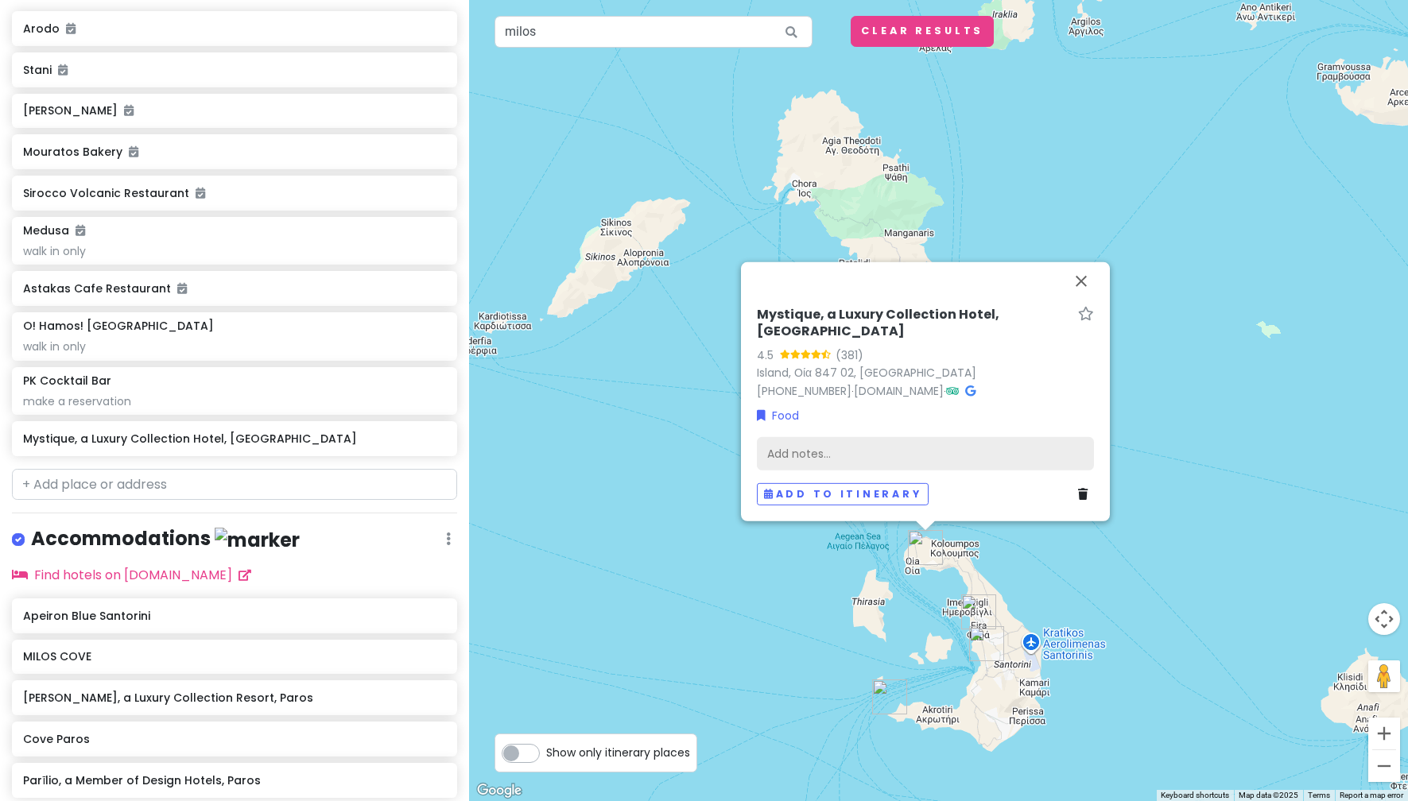
click at [905, 450] on div "Add notes..." at bounding box center [925, 453] width 337 height 33
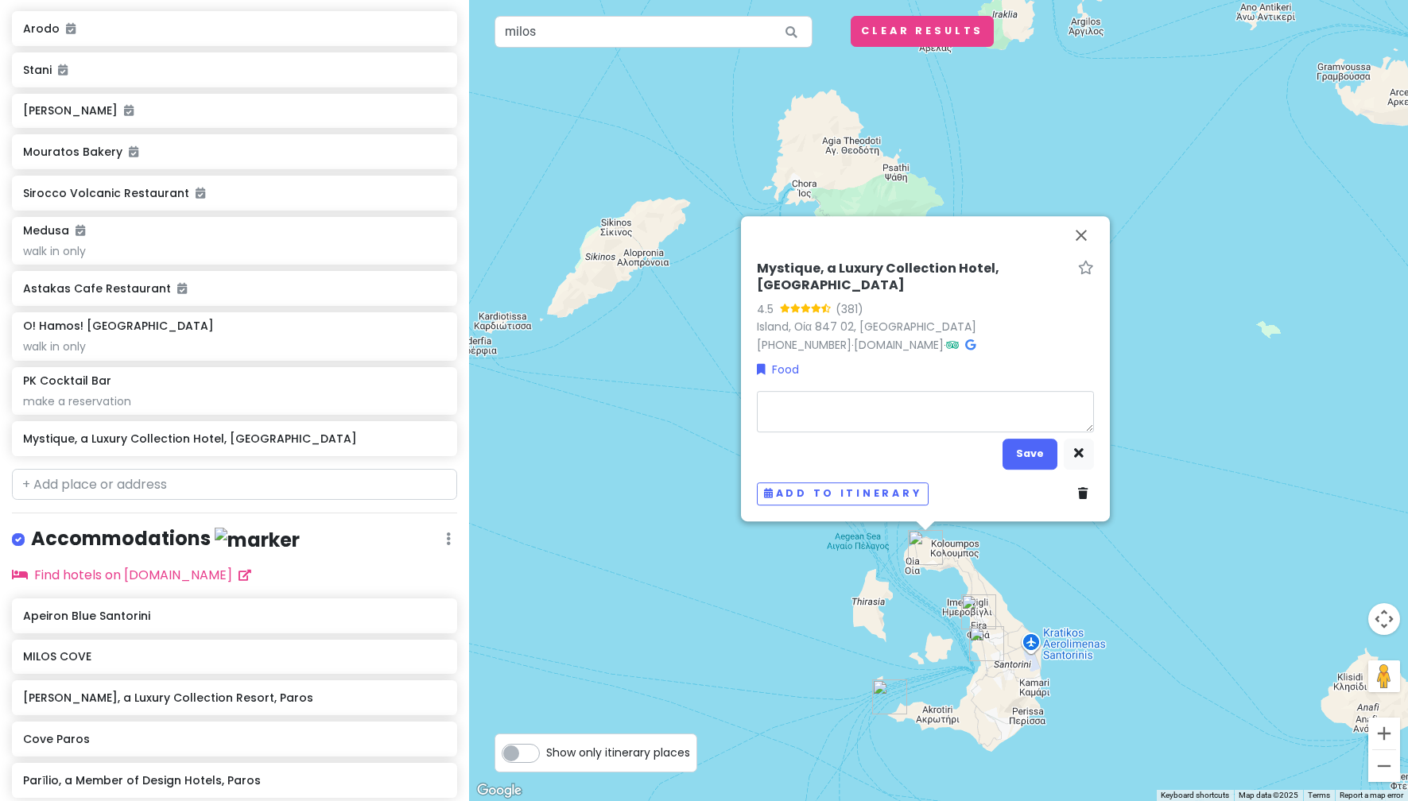
type textarea "x"
type textarea "f"
type textarea "x"
type textarea "fi"
type textarea "x"
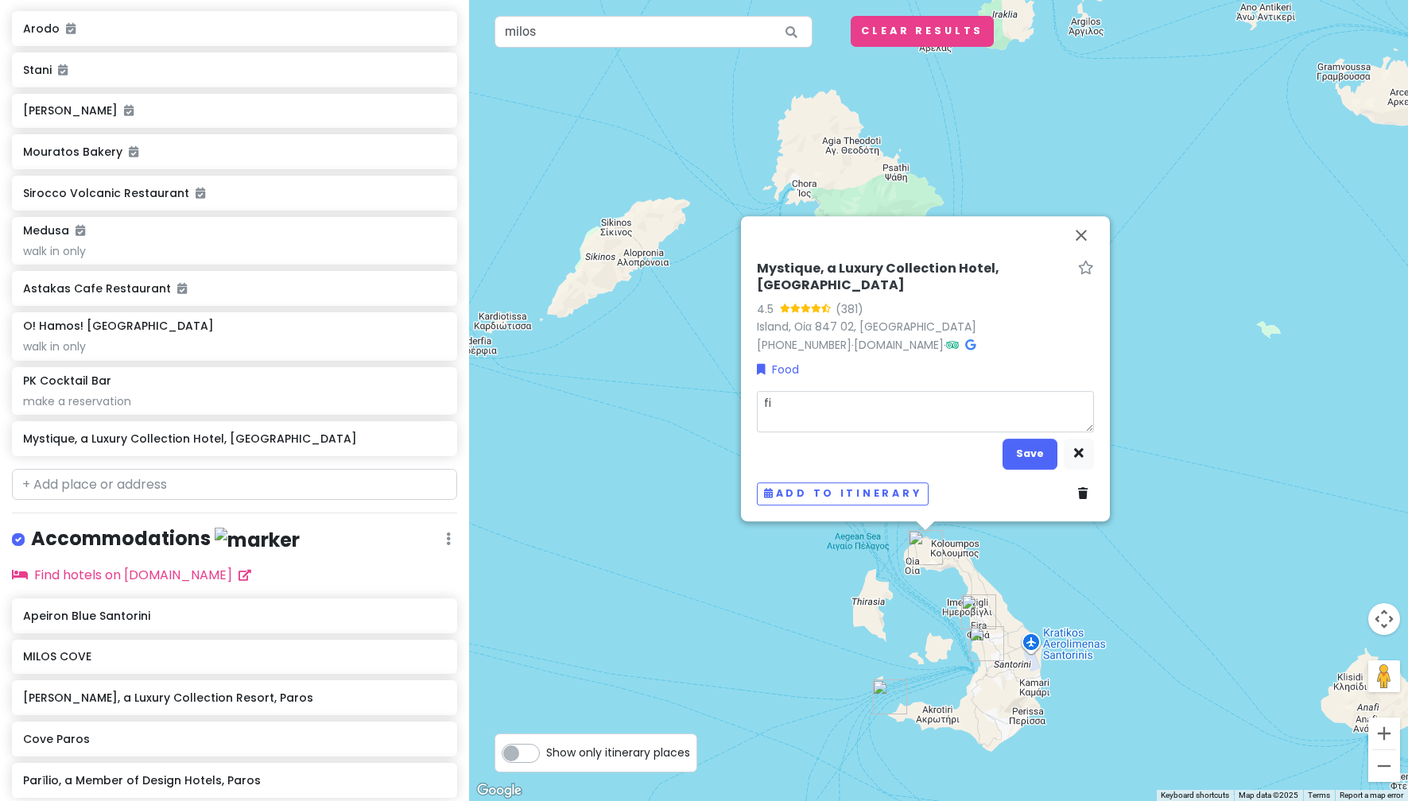
type textarea "fin"
type textarea "x"
type textarea "fine"
type textarea "x"
type textarea "fine"
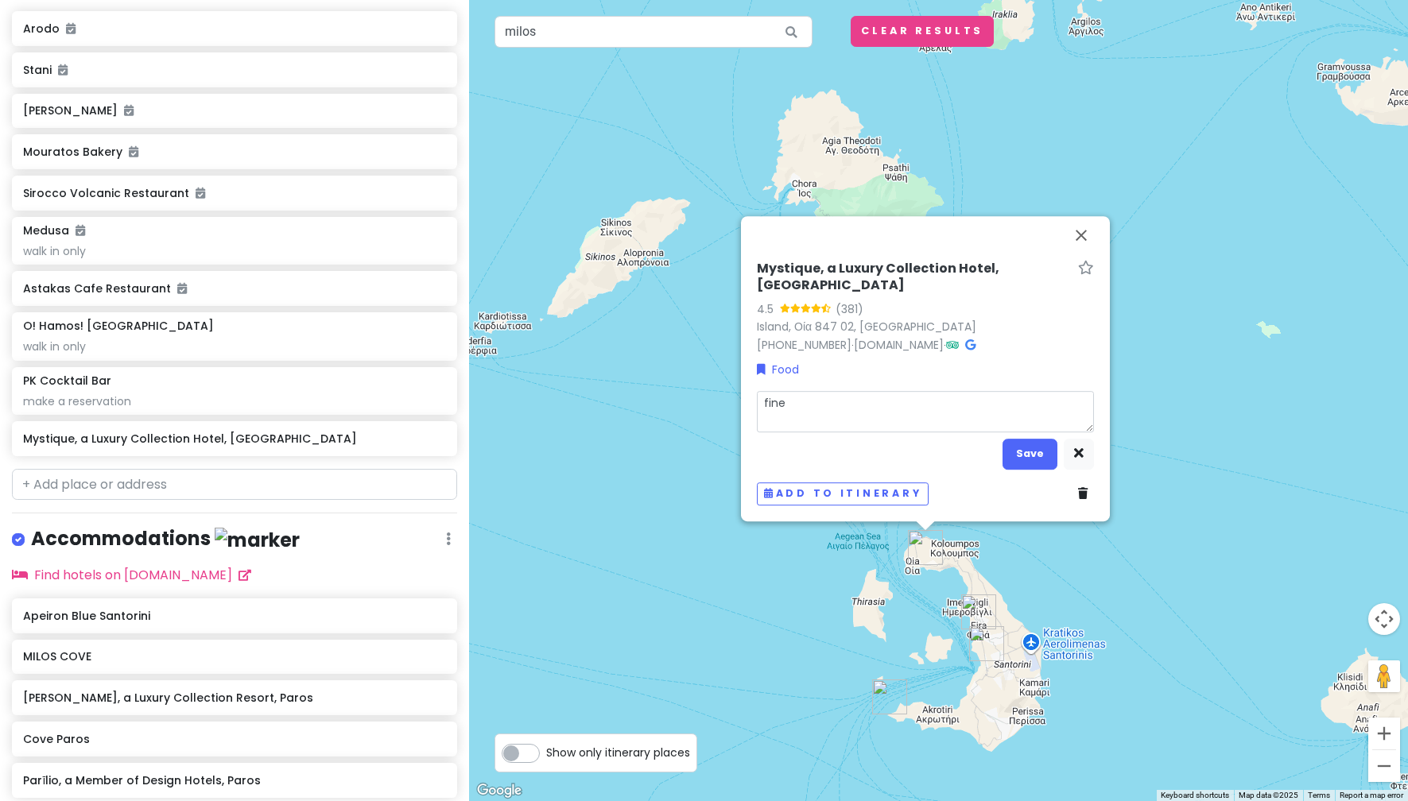
type textarea "x"
type textarea "fine d"
type textarea "x"
type textarea "fine di"
type textarea "x"
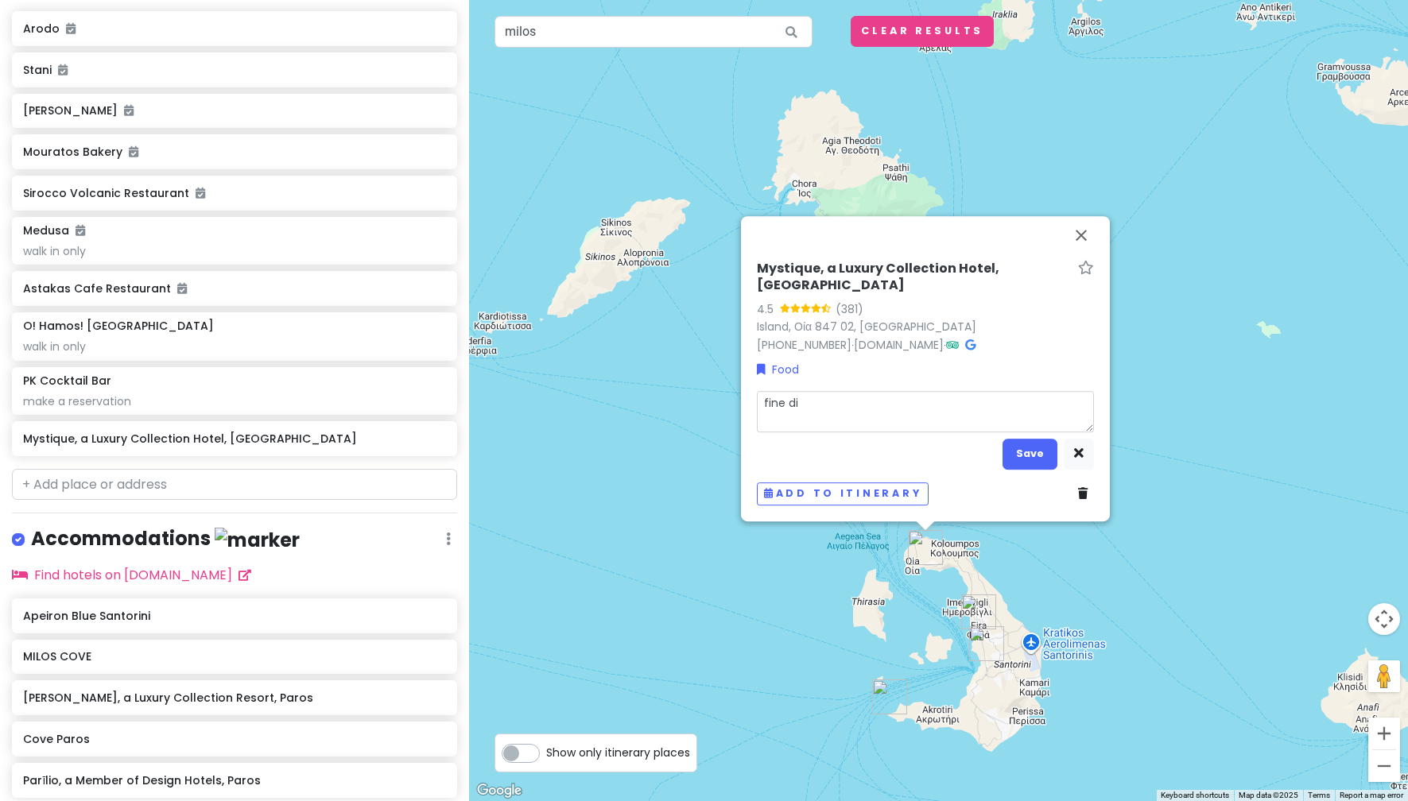
type textarea "fine din"
type textarea "x"
type textarea "fine [PERSON_NAME]"
type textarea "x"
type textarea "fine [PERSON_NAME]"
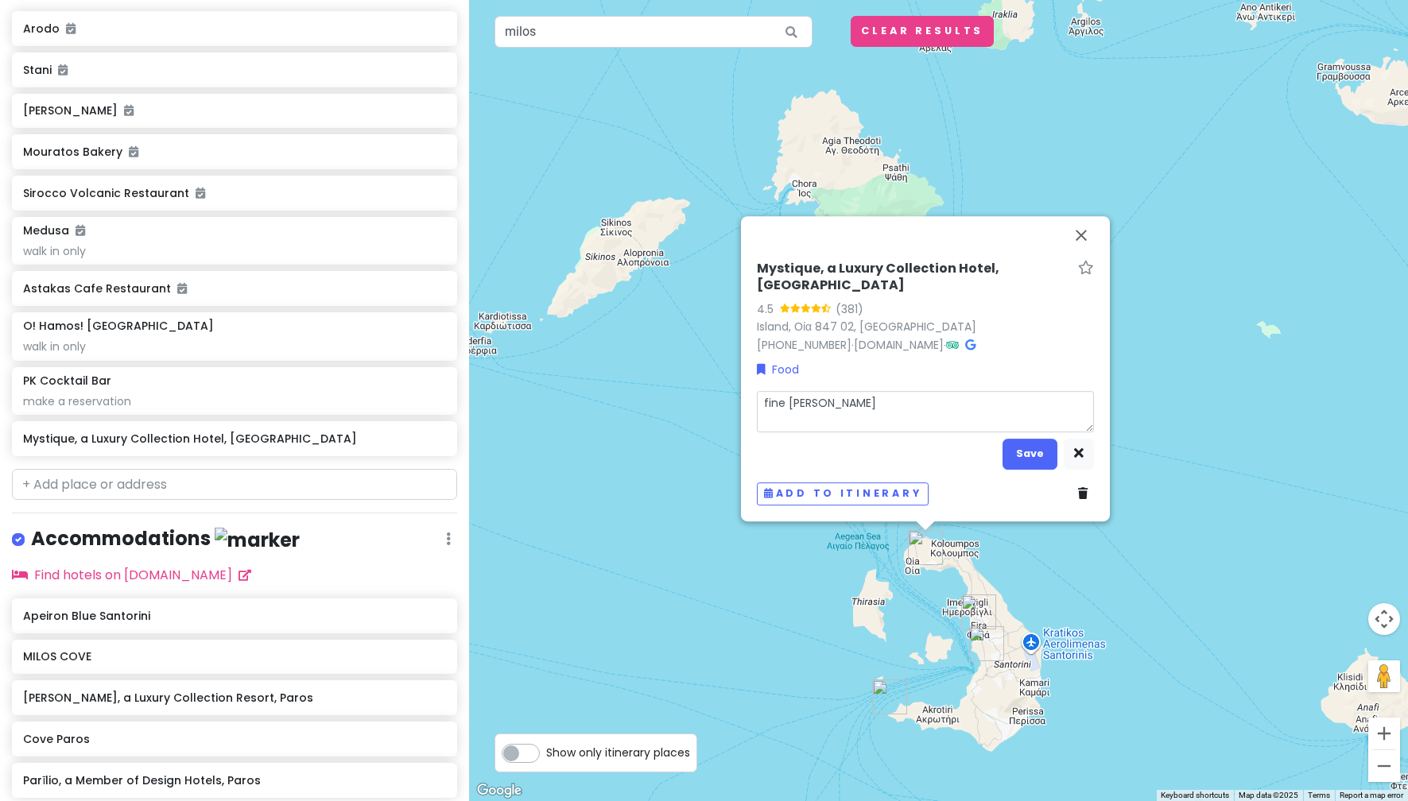
type textarea "x"
type textarea "fine dining"
type textarea "x"
type textarea "fine dining"
type textarea "x"
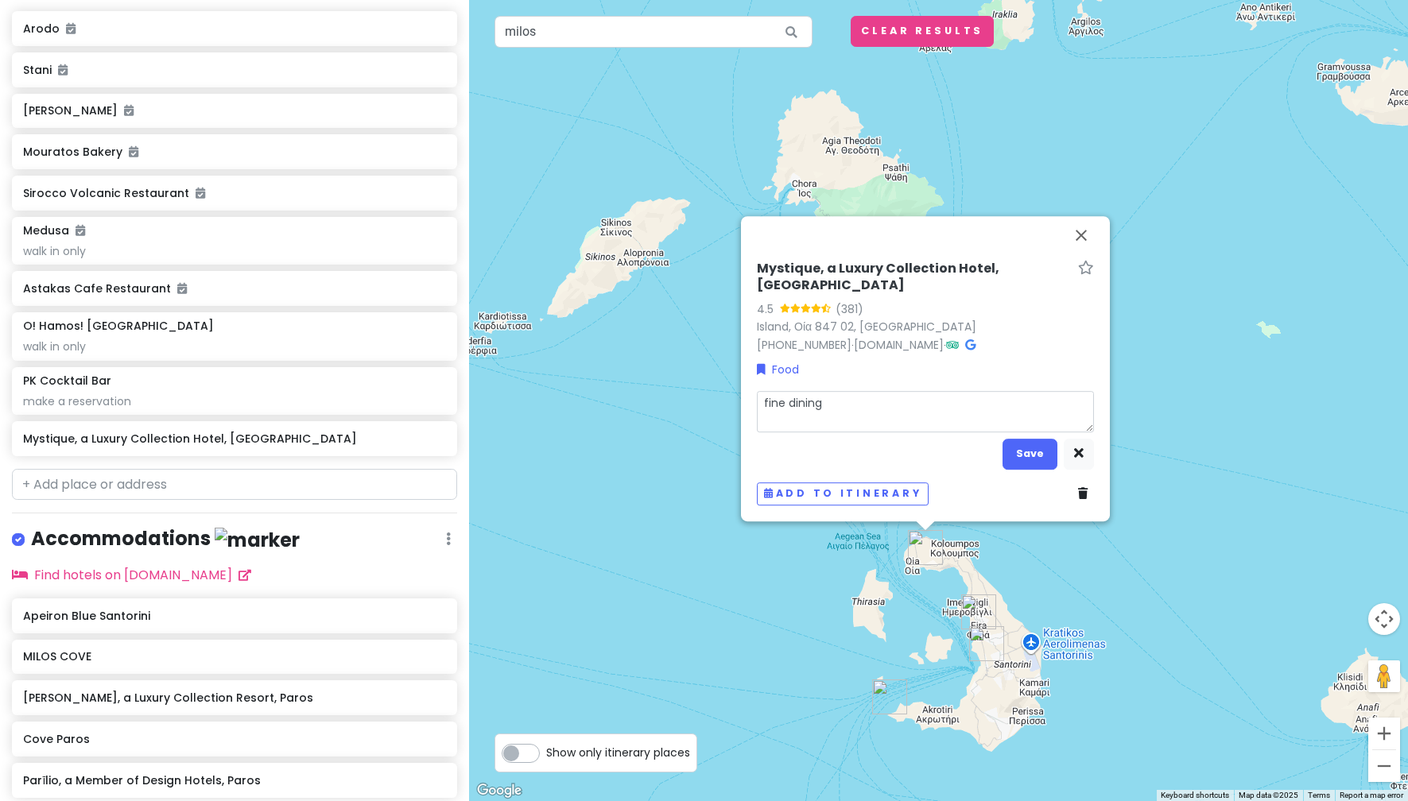
type textarea "fine dining $"
type textarea "x"
type textarea "fine dining $$"
type textarea "x"
type textarea "fine dining $$$"
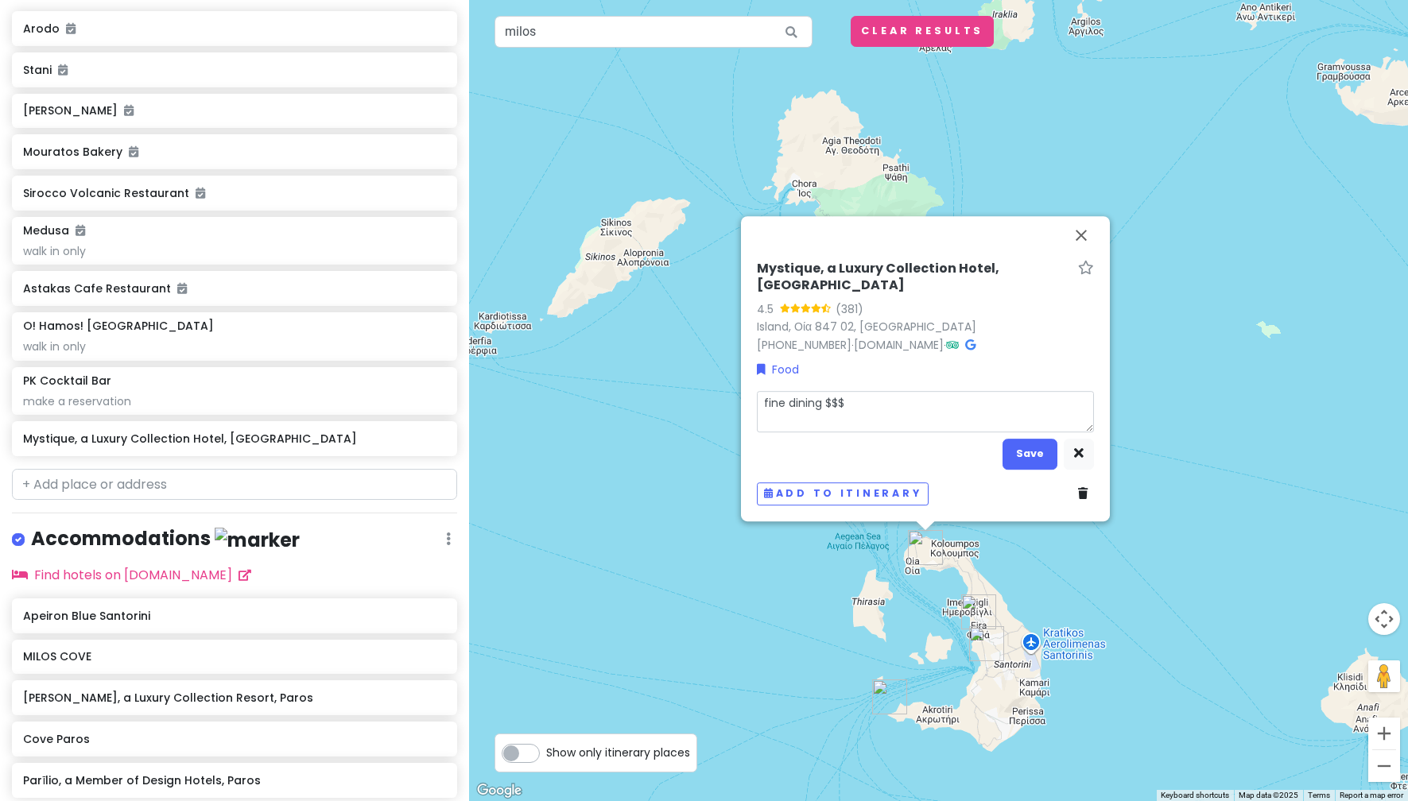
type textarea "x"
type textarea "fine dining $$$$"
click at [1029, 458] on button "Save" at bounding box center [1029, 454] width 55 height 31
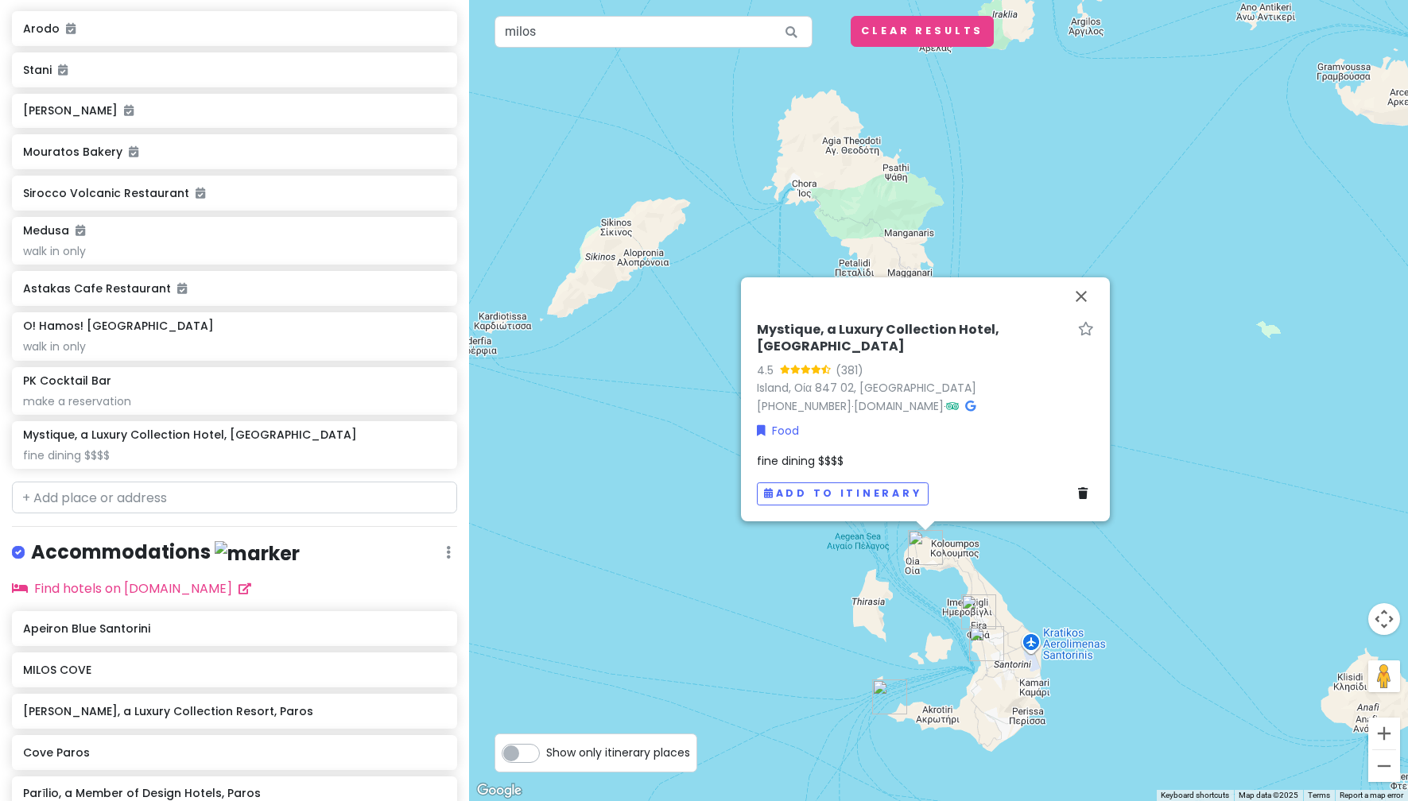
scroll to position [956, 0]
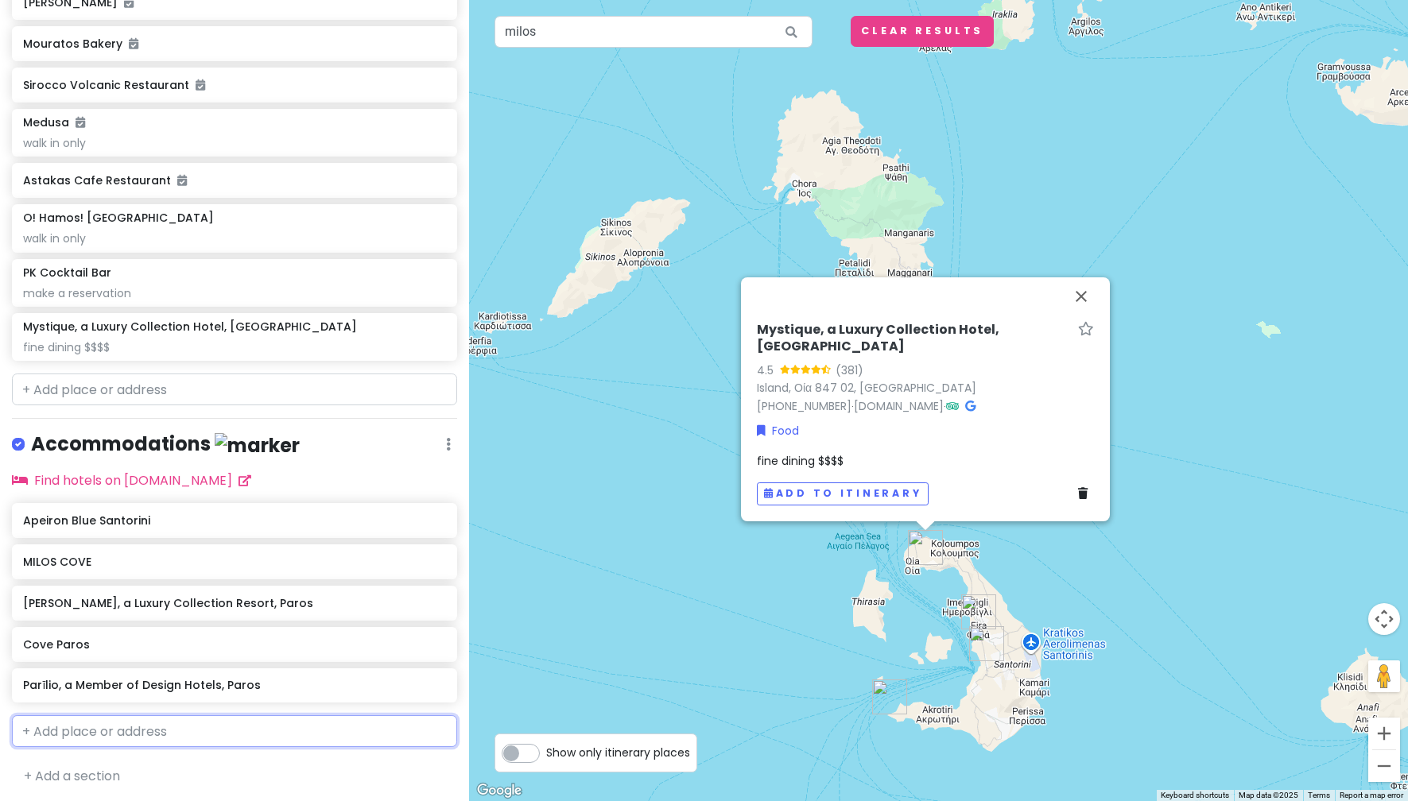
click at [182, 734] on input "text" at bounding box center [234, 731] width 445 height 32
type input "apsila"
click at [143, 754] on div "Apsila Pool Suites Sifnos Kamares, [GEOGRAPHIC_DATA]" at bounding box center [235, 767] width 444 height 38
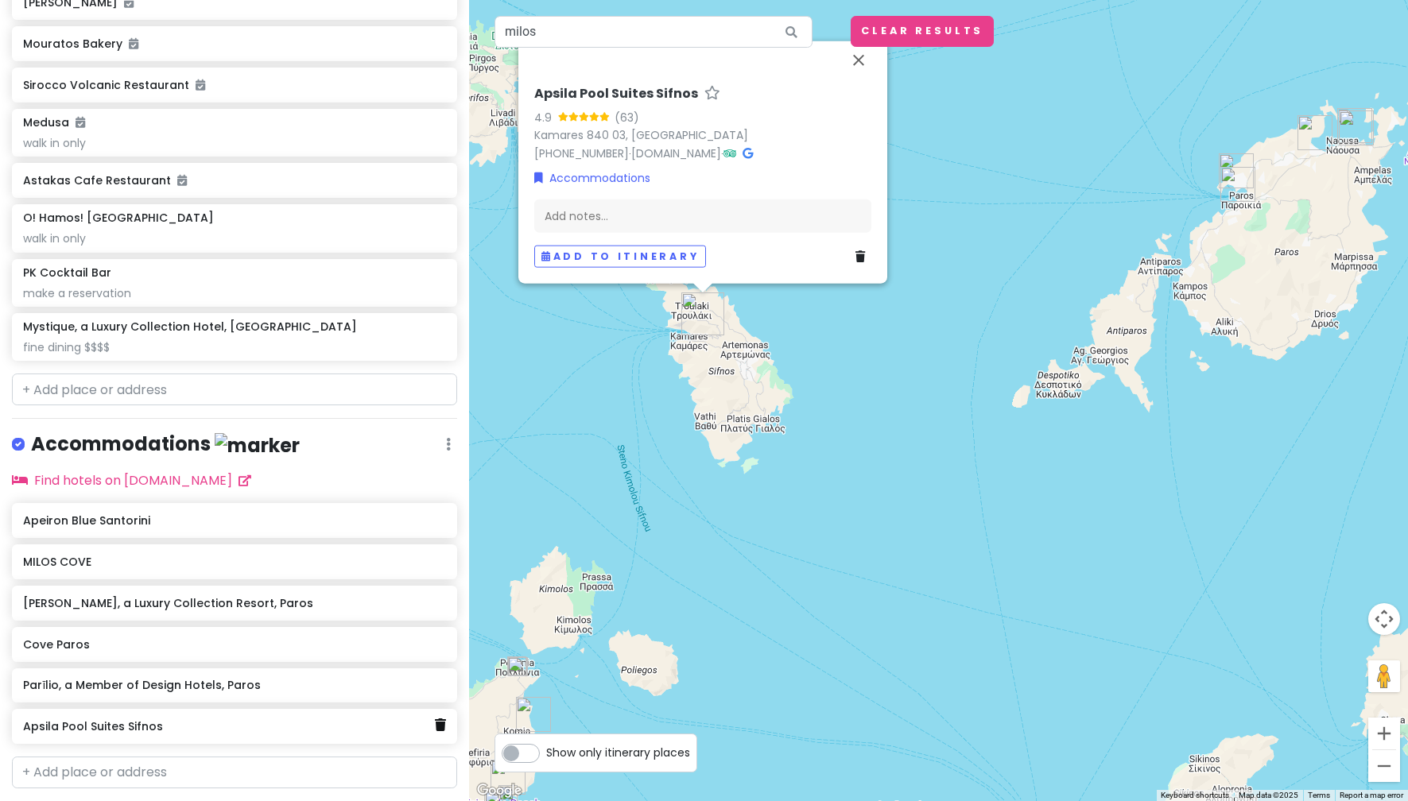
click at [435, 726] on icon at bounding box center [440, 725] width 11 height 13
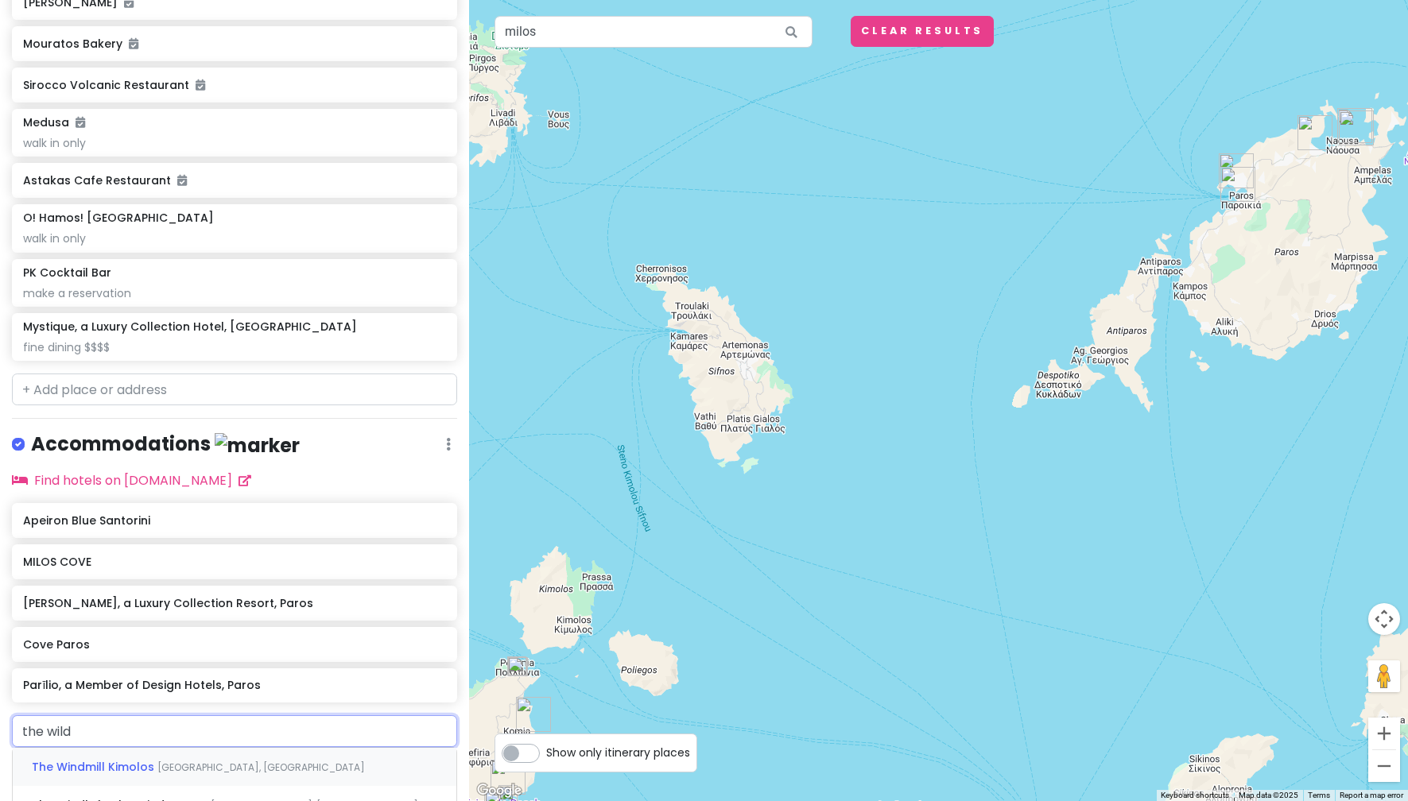
type input "the wild"
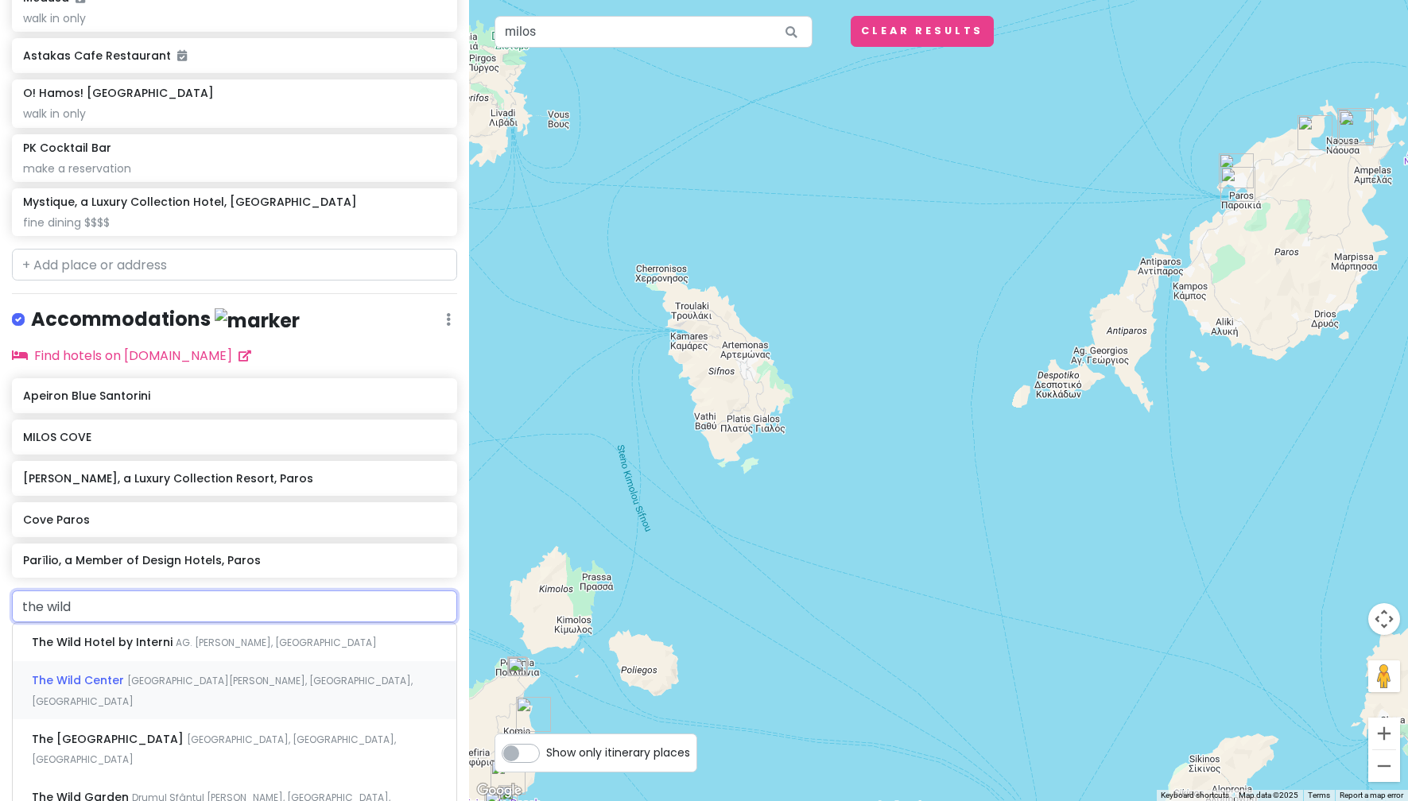
scroll to position [1115, 0]
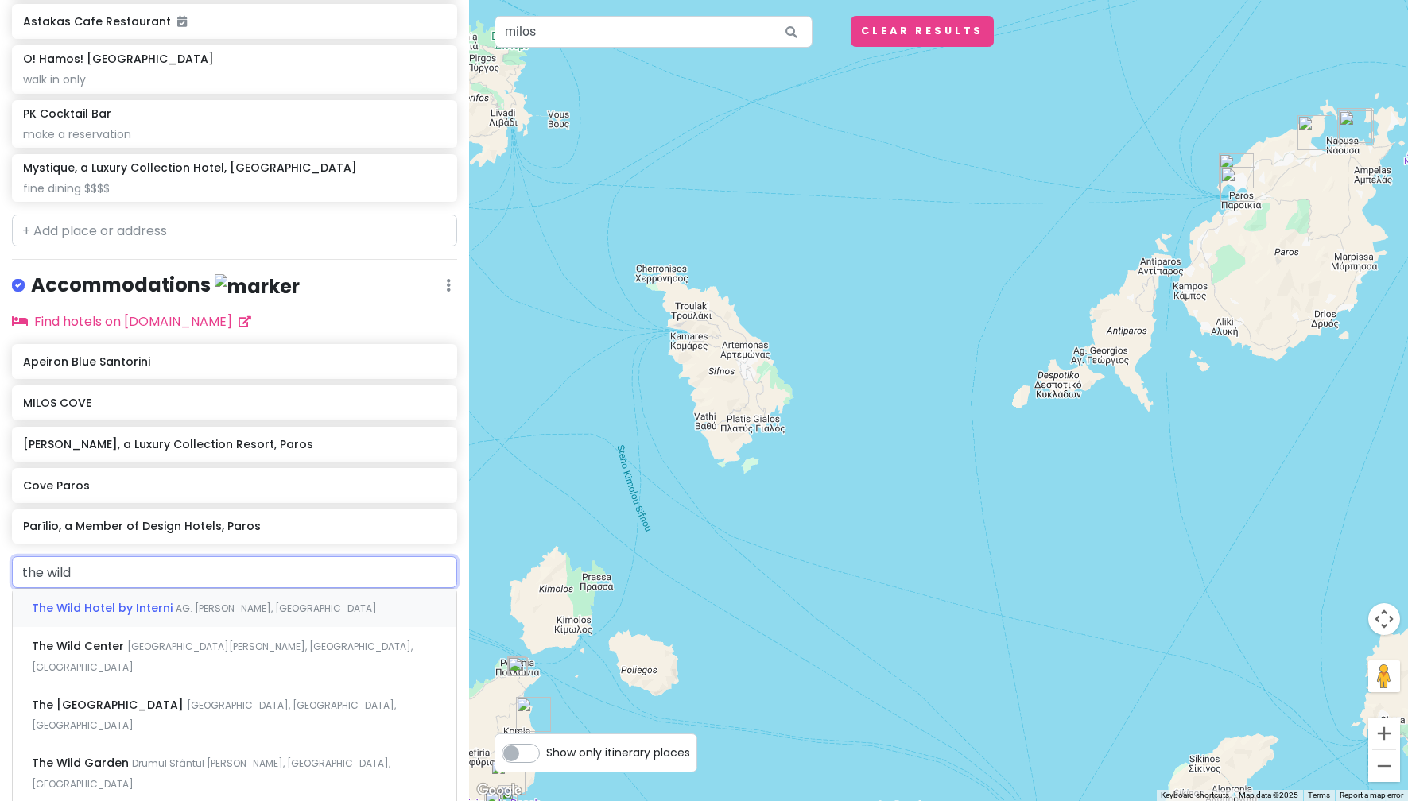
click at [282, 612] on div "The Wild Hotel by Interni AG. [PERSON_NAME], [GEOGRAPHIC_DATA]" at bounding box center [235, 608] width 444 height 38
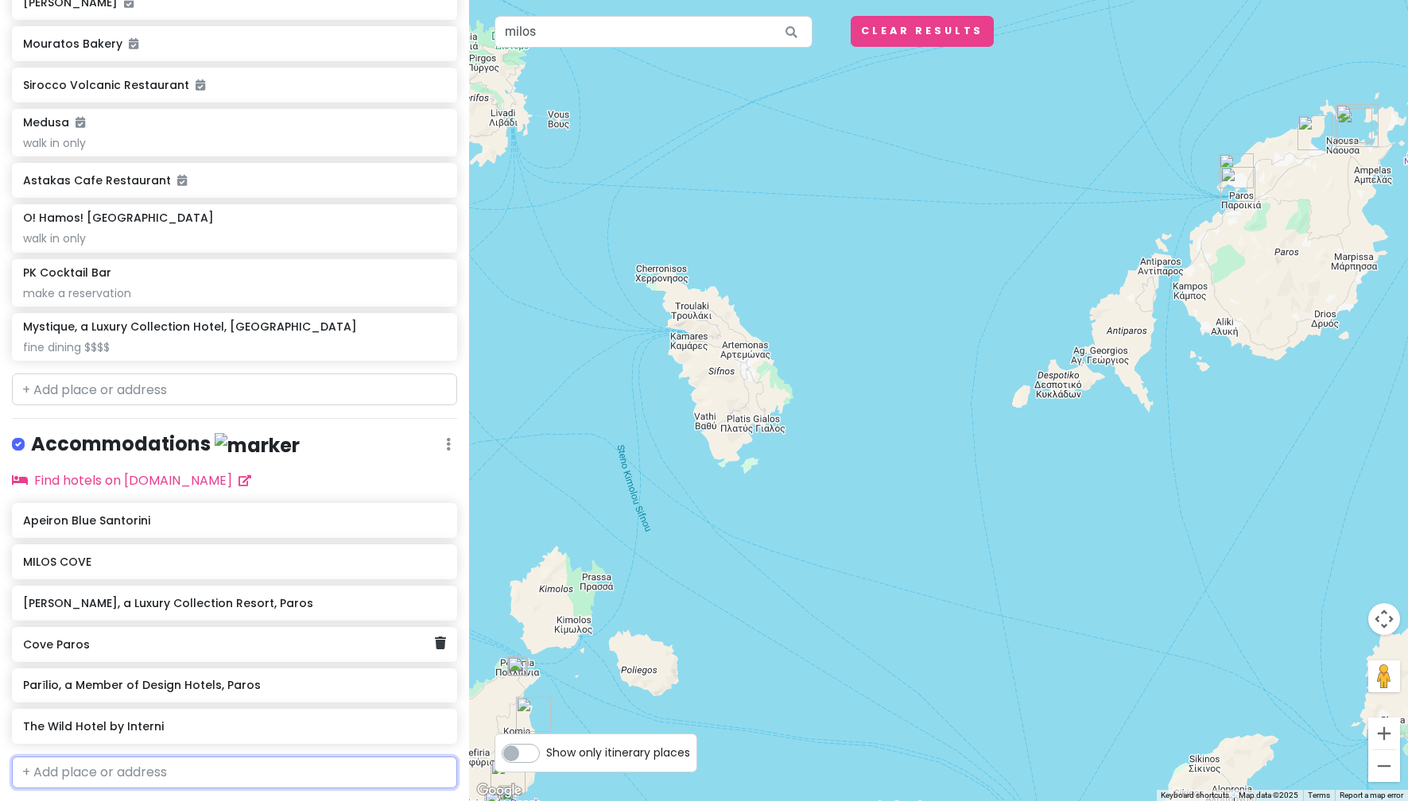
scroll to position [998, 0]
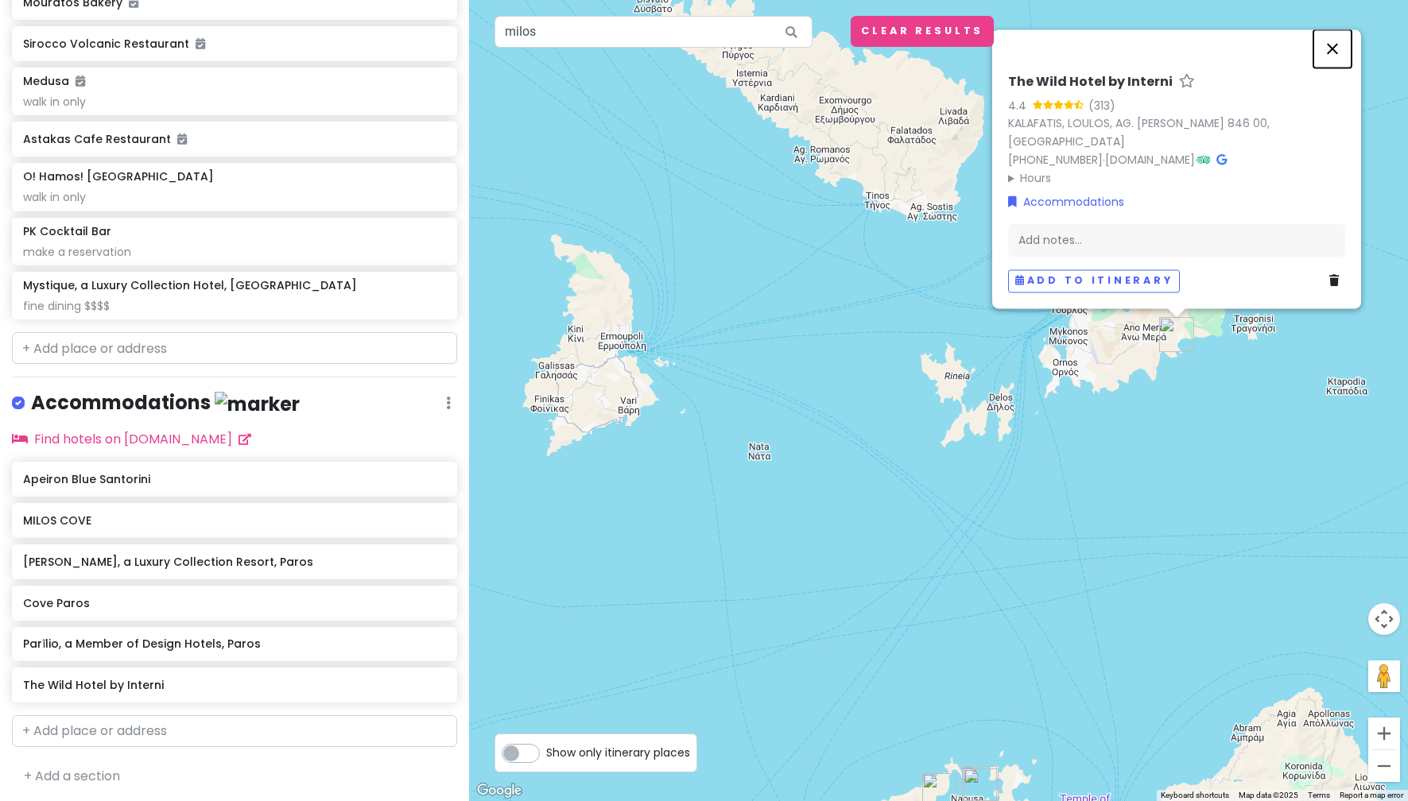
click at [1338, 64] on button "Close" at bounding box center [1332, 48] width 38 height 38
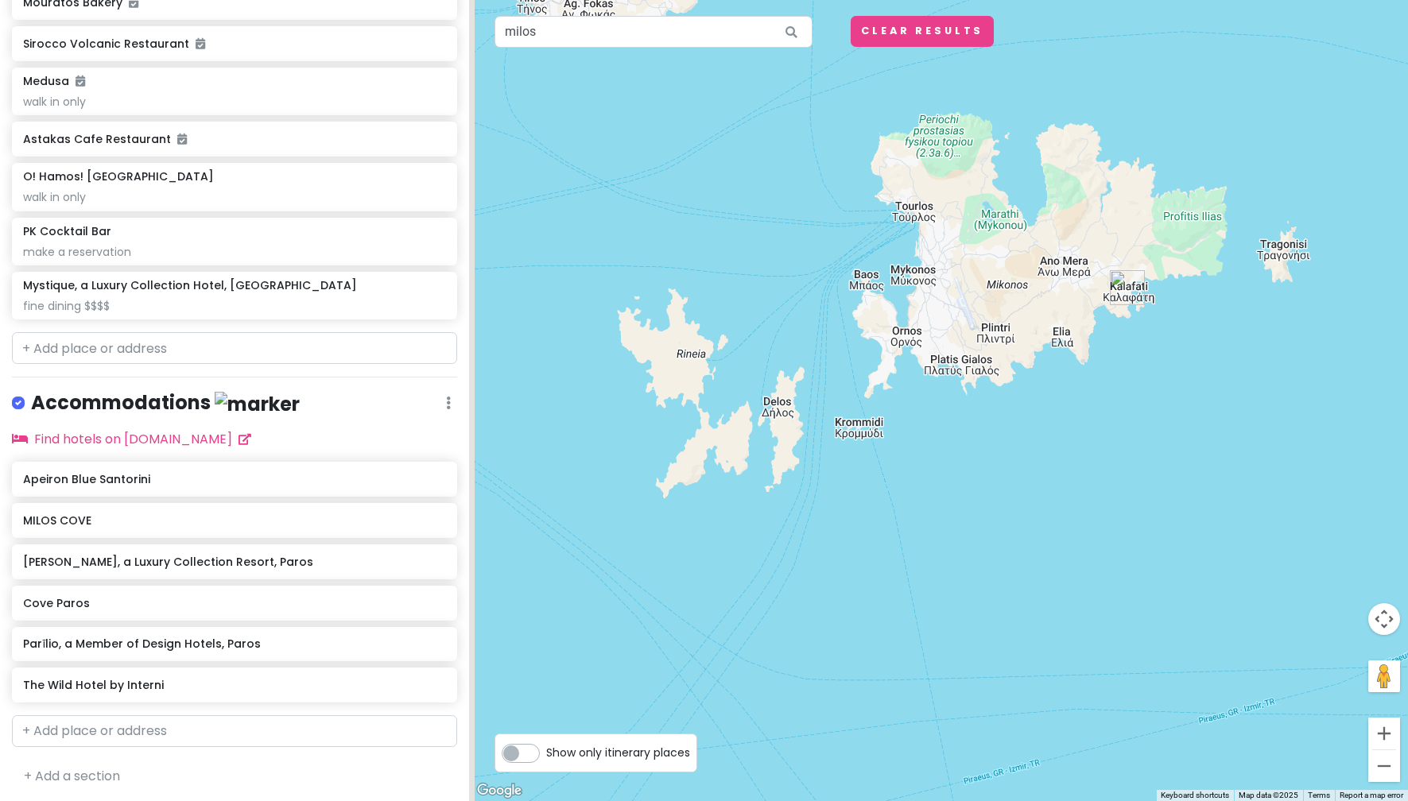
drag, startPoint x: 1136, startPoint y: 381, endPoint x: 1174, endPoint y: 451, distance: 80.4
click at [1174, 451] on div at bounding box center [938, 400] width 939 height 801
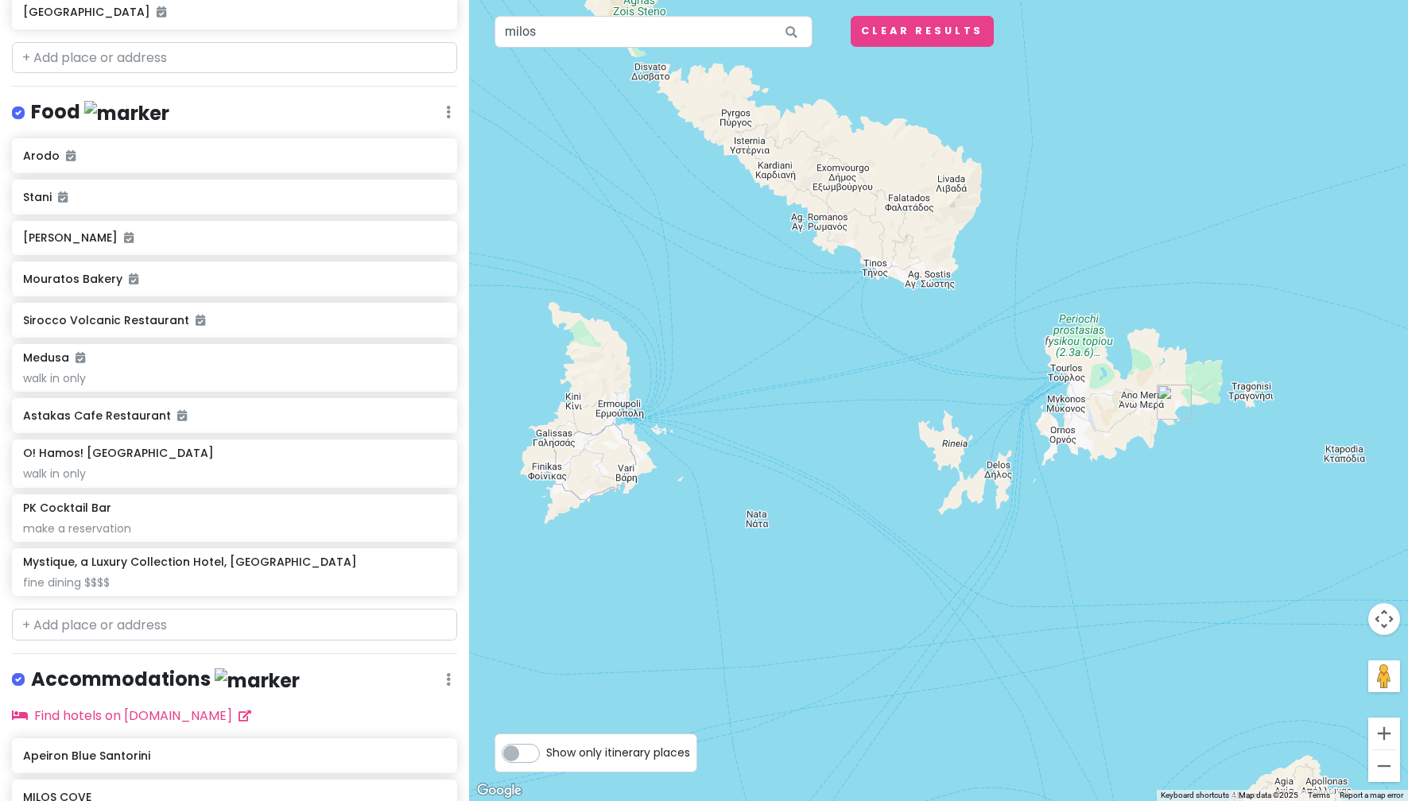
scroll to position [680, 0]
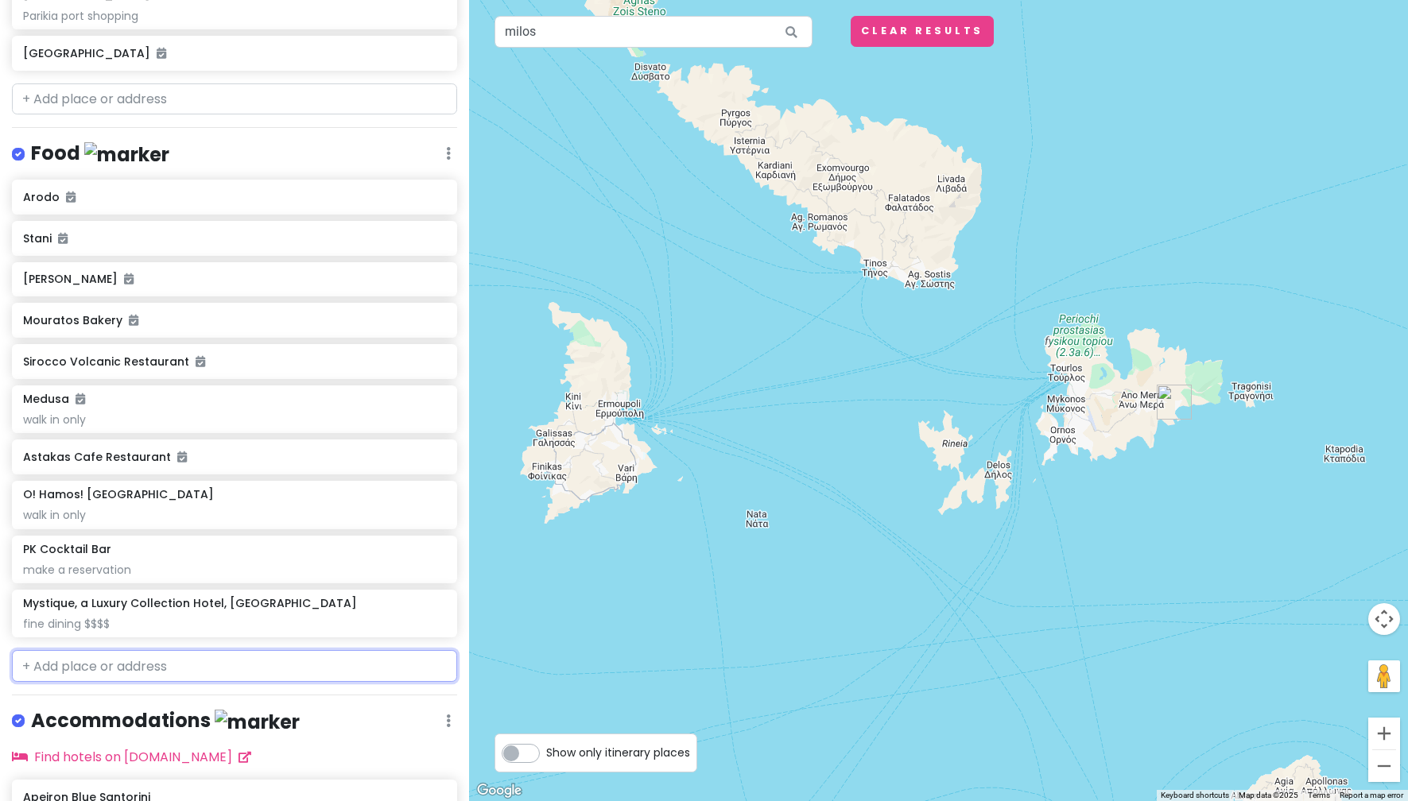
click at [221, 654] on input "text" at bounding box center [234, 666] width 445 height 32
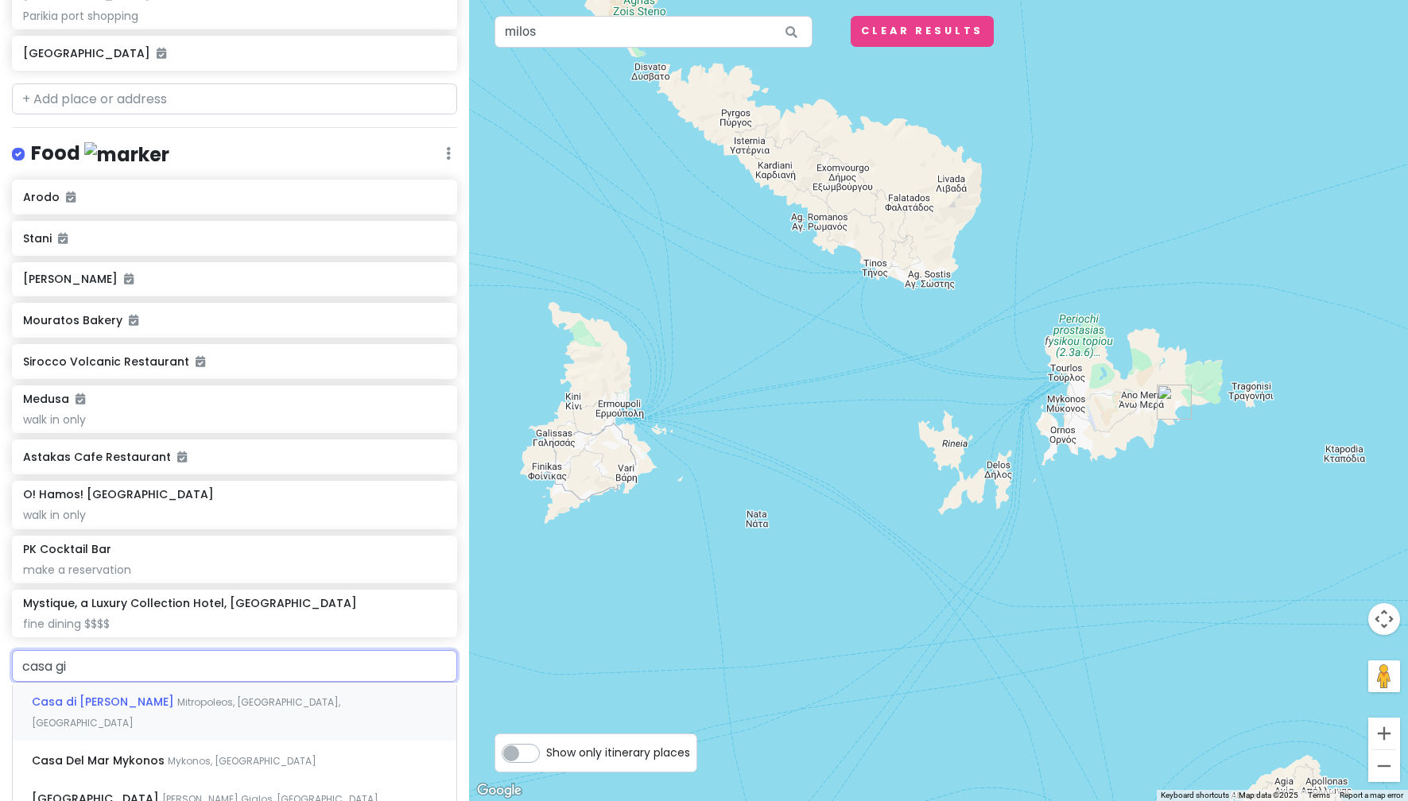
type input "casa gia"
click at [237, 700] on span "[DEMOGRAPHIC_DATA], [GEOGRAPHIC_DATA], [GEOGRAPHIC_DATA]" at bounding box center [205, 712] width 347 height 34
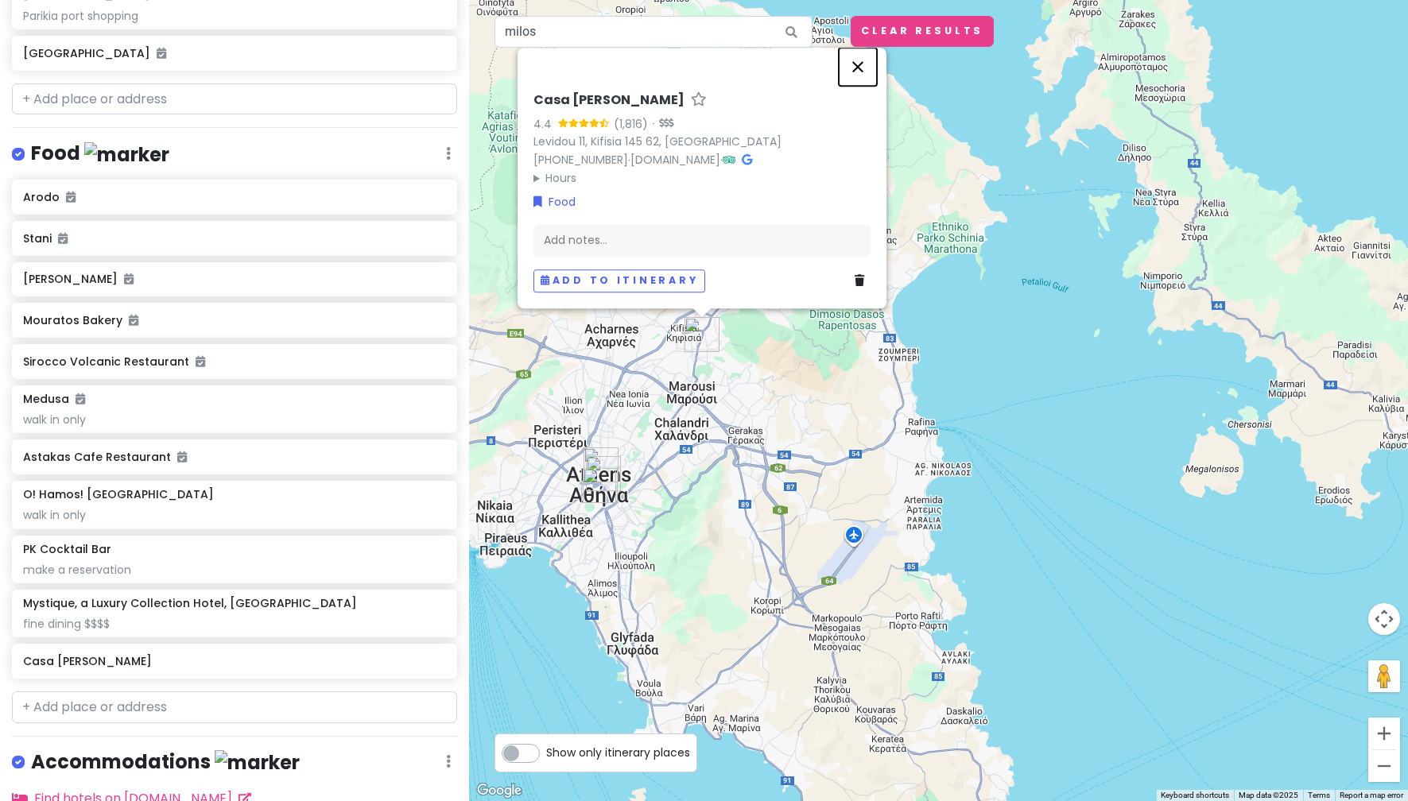
click at [859, 64] on button "Close" at bounding box center [858, 67] width 38 height 38
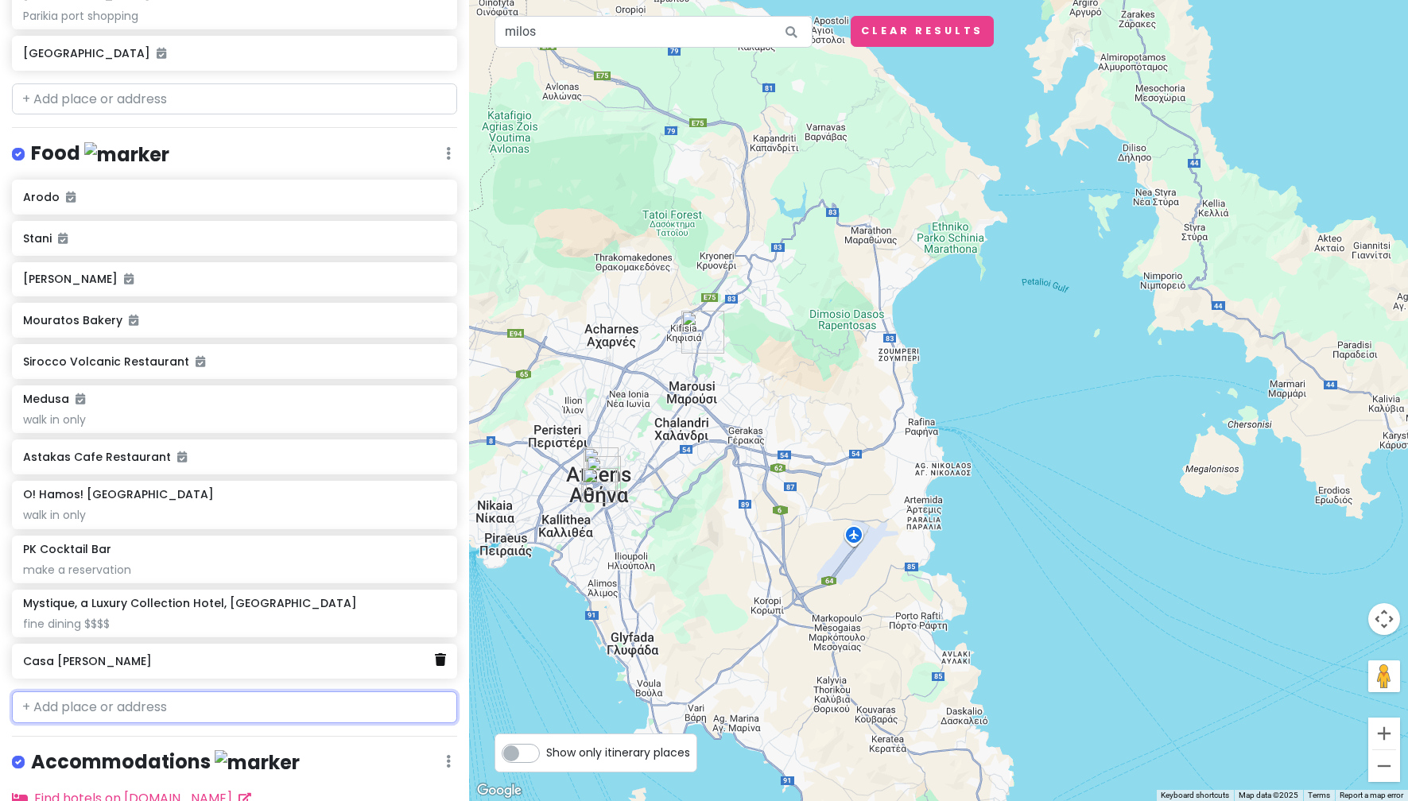
click at [435, 666] on link at bounding box center [440, 660] width 11 height 21
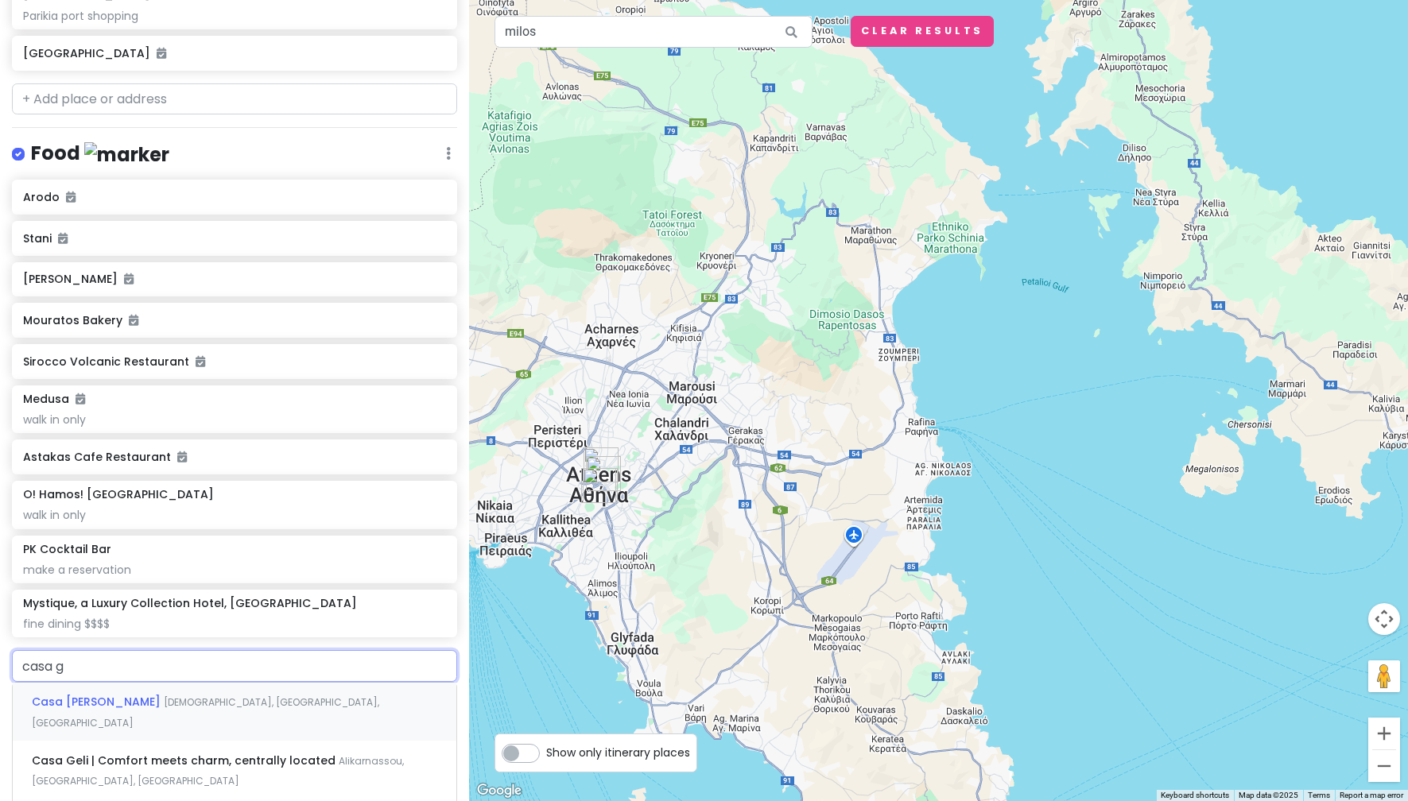
type input "casa gi"
click at [358, 741] on div "Casa [PERSON_NAME] [GEOGRAPHIC_DATA], [GEOGRAPHIC_DATA], [GEOGRAPHIC_DATA]" at bounding box center [235, 760] width 444 height 38
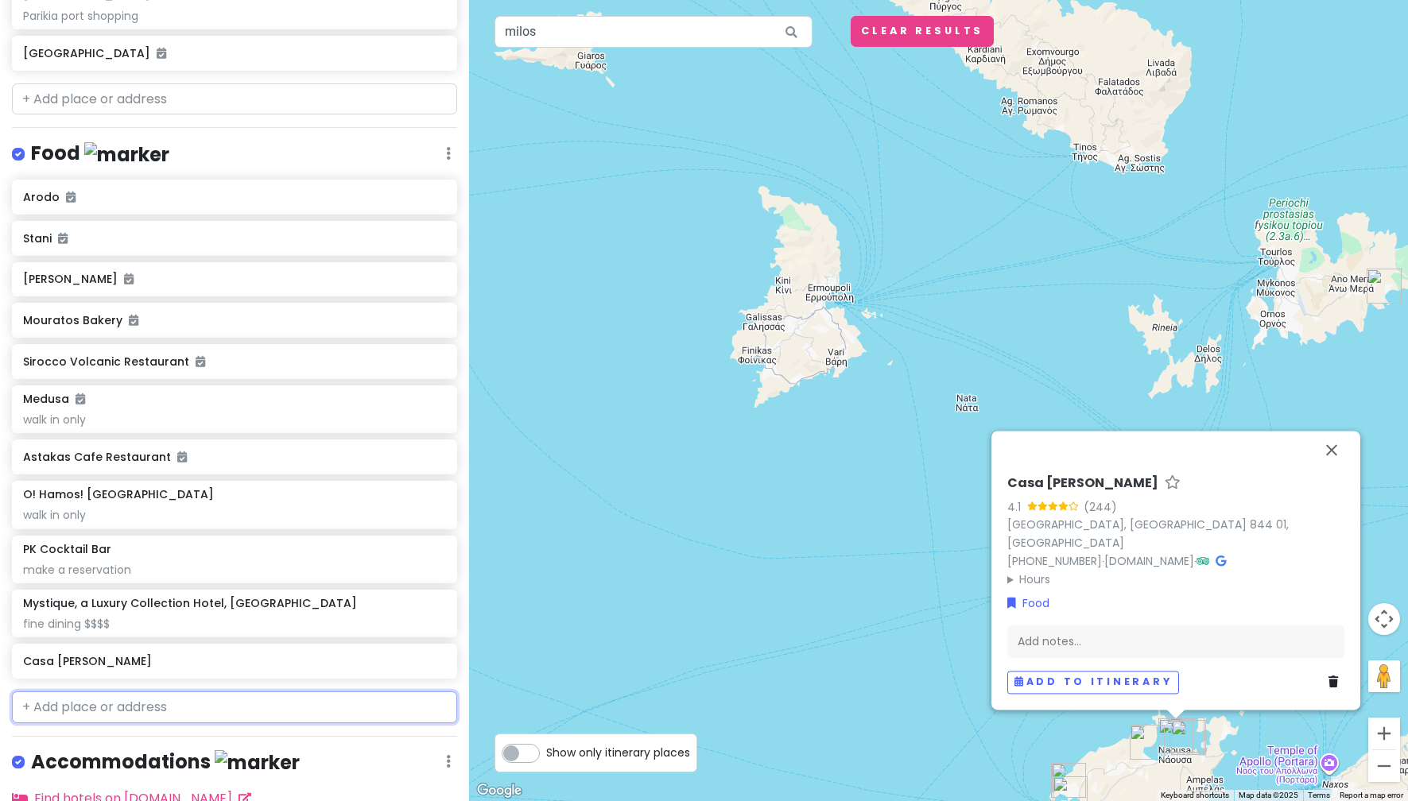
click at [281, 698] on input "text" at bounding box center [234, 708] width 445 height 32
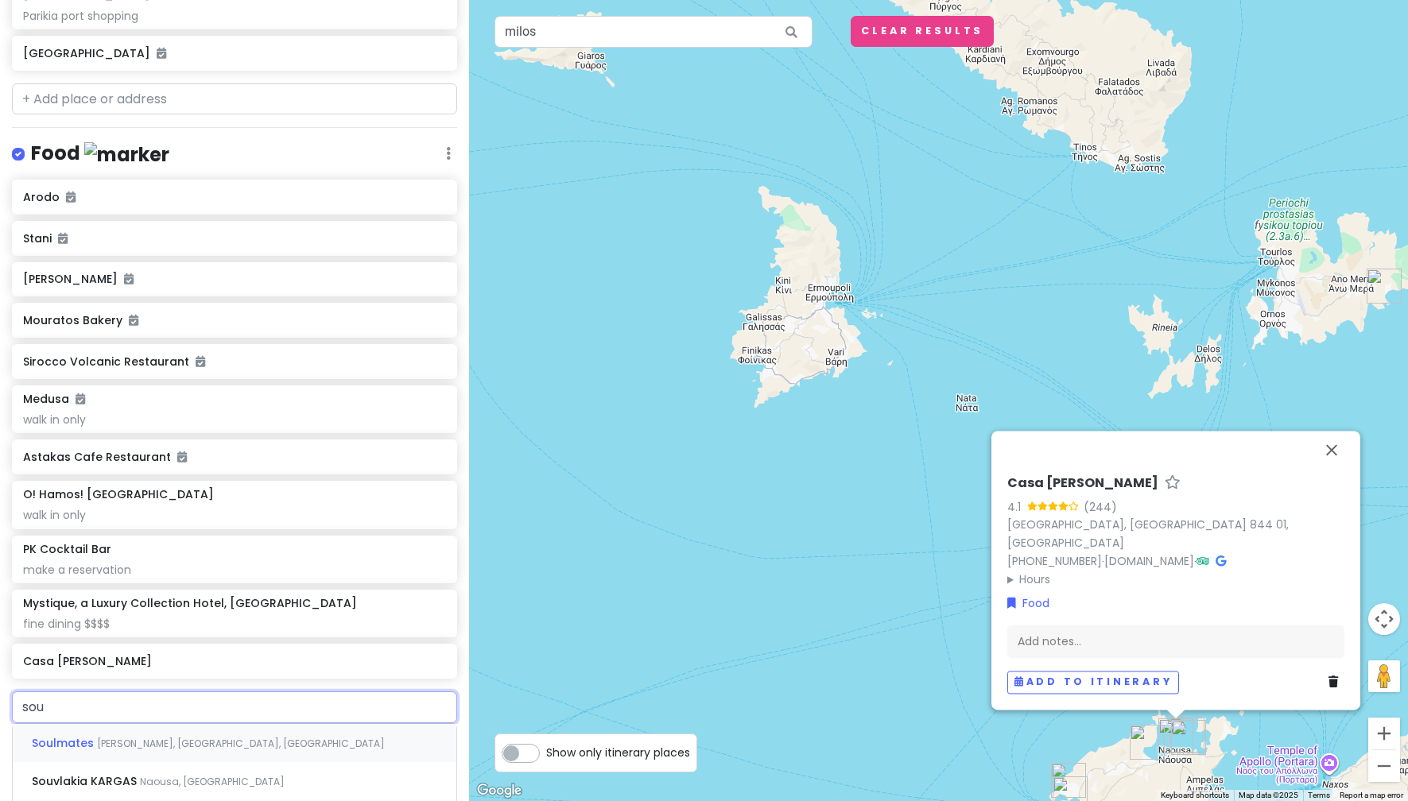
type input "souv"
click at [273, 738] on div "Souvlakia KARGAS Naousa, [GEOGRAPHIC_DATA]" at bounding box center [235, 743] width 444 height 38
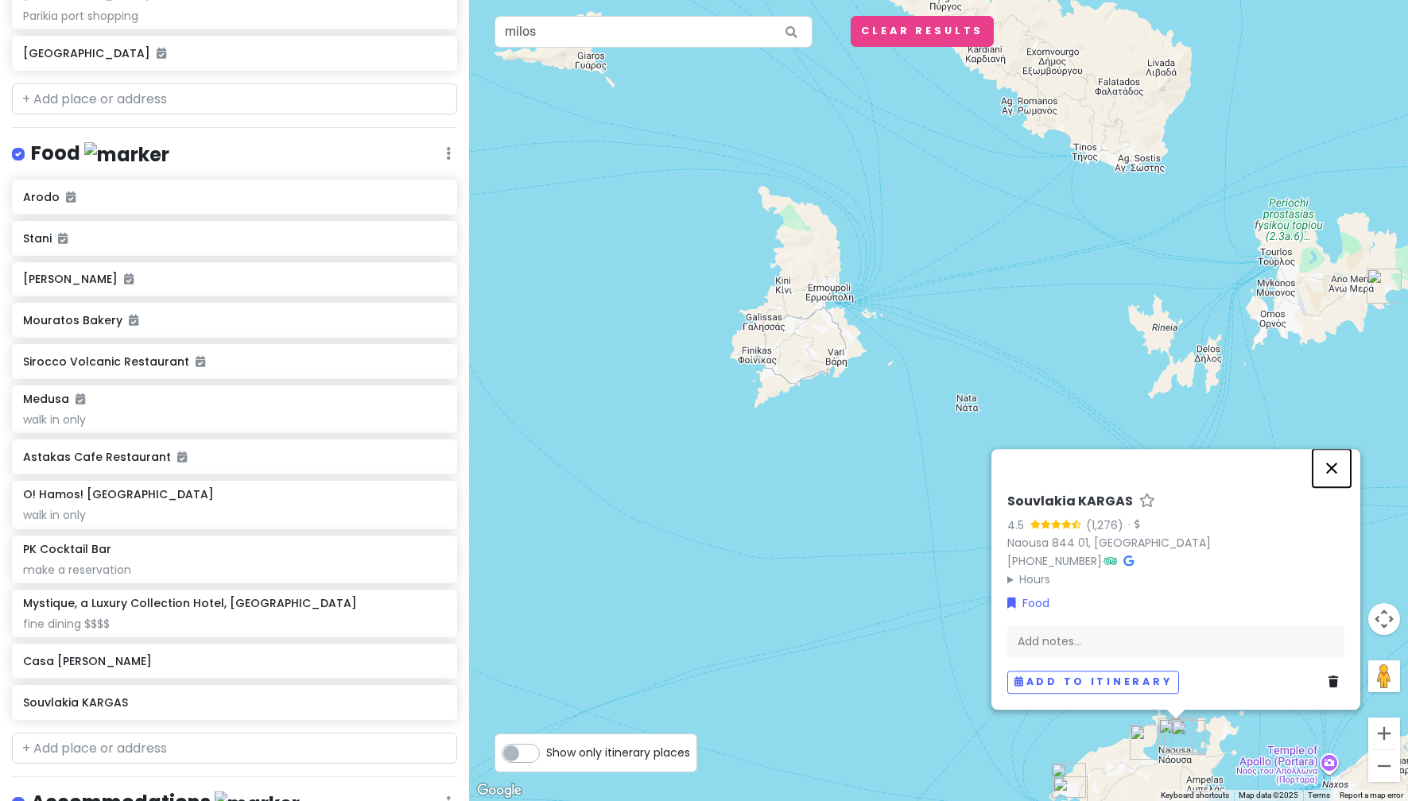
click at [1323, 470] on button "Close" at bounding box center [1331, 468] width 38 height 38
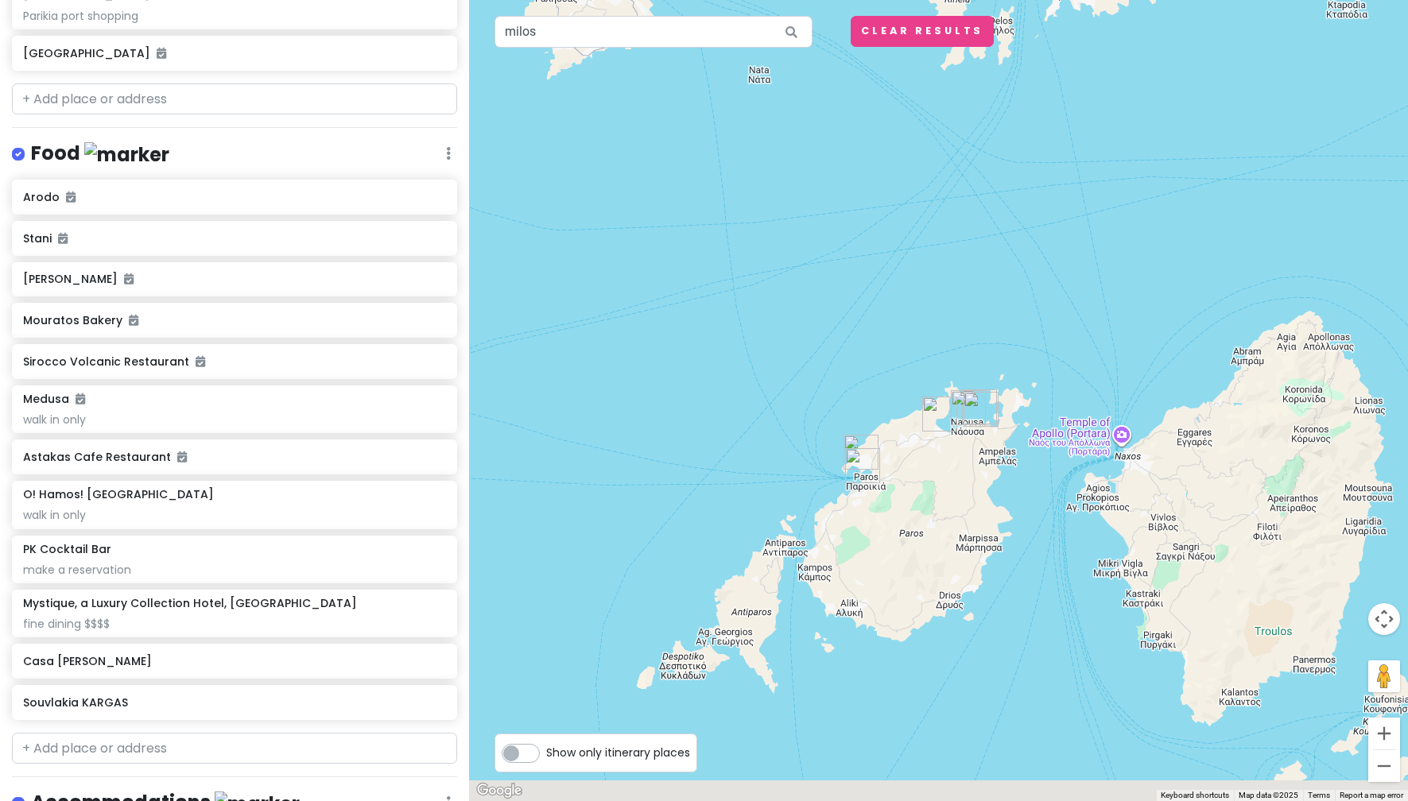
drag, startPoint x: 955, startPoint y: 486, endPoint x: 744, endPoint y: 93, distance: 445.6
click at [759, 144] on div at bounding box center [938, 400] width 939 height 801
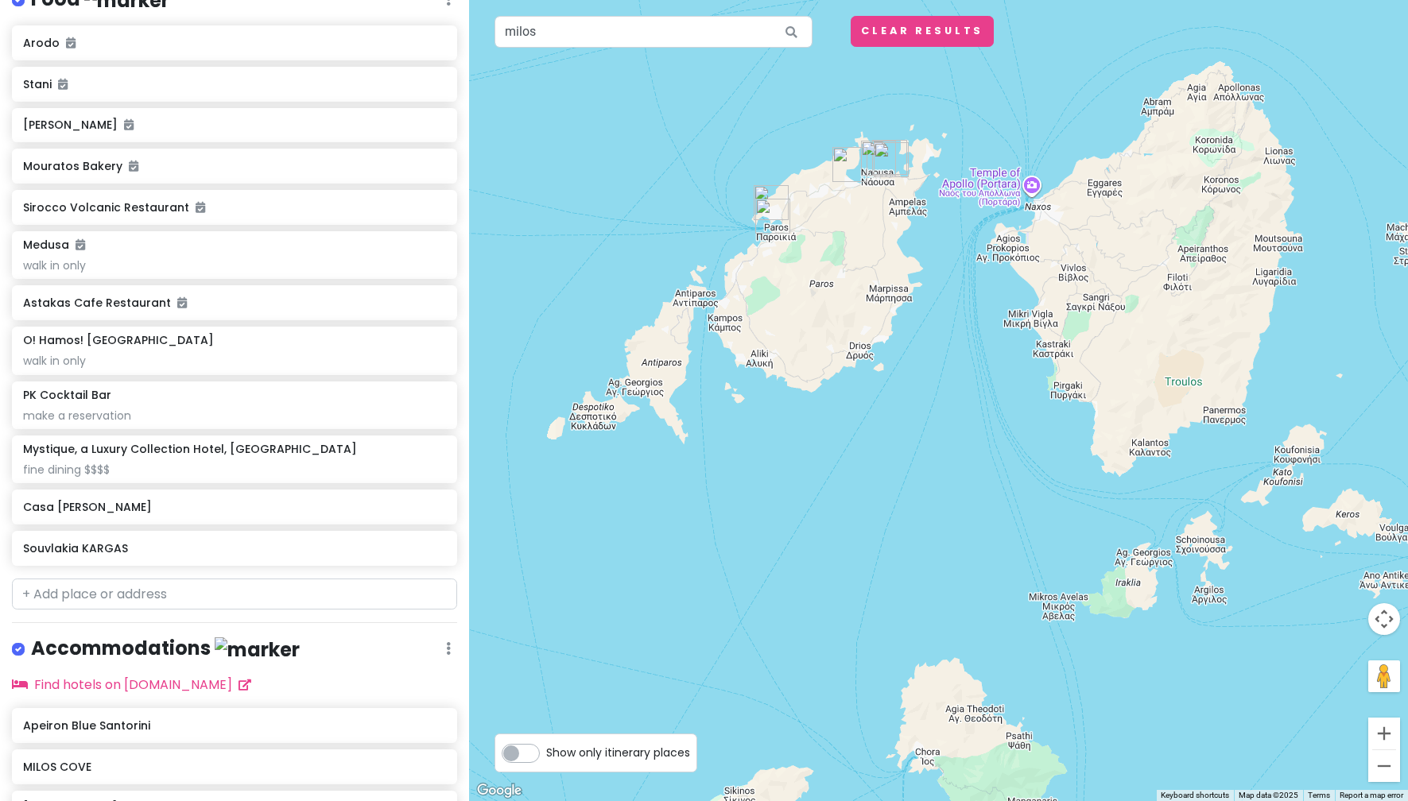
scroll to position [839, 0]
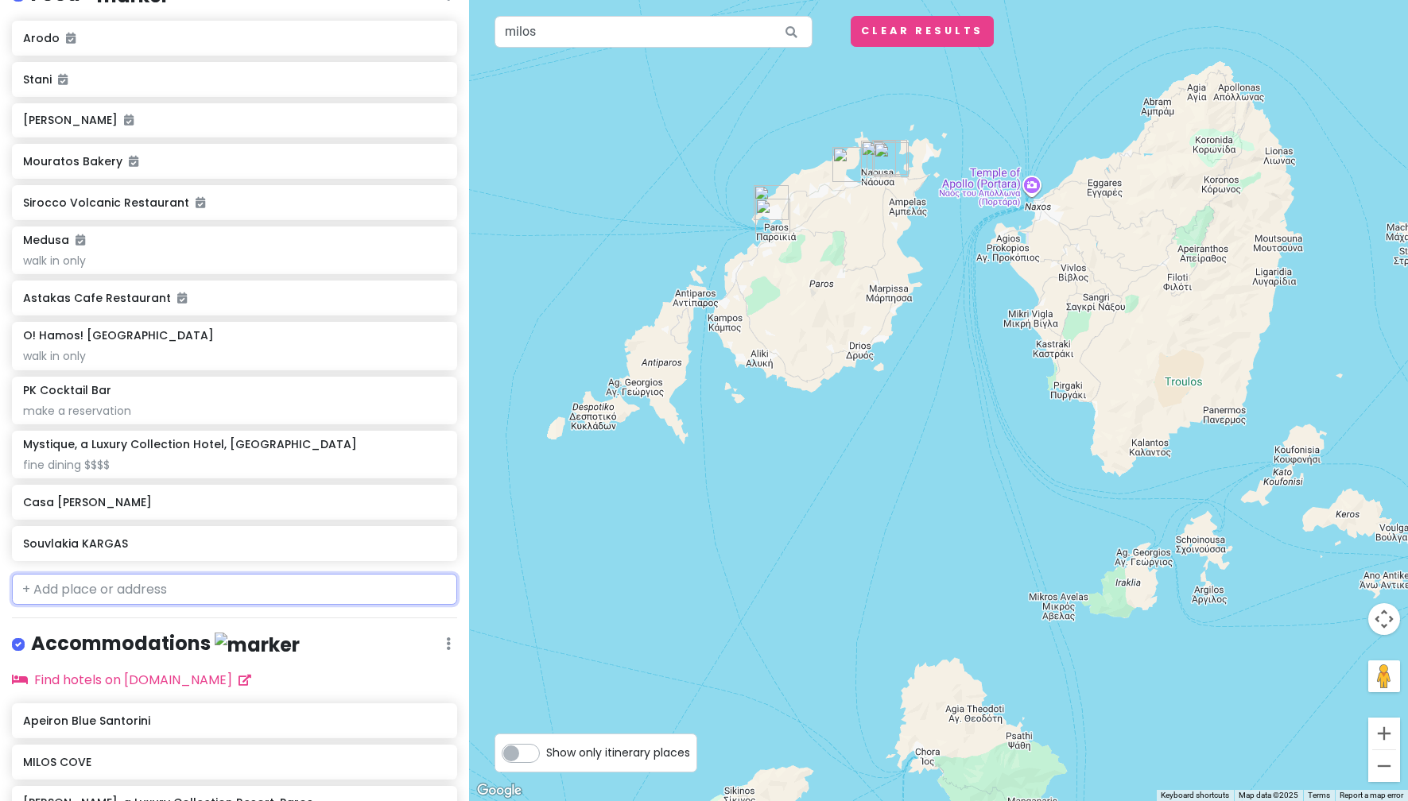
click at [324, 595] on input "text" at bounding box center [234, 590] width 445 height 32
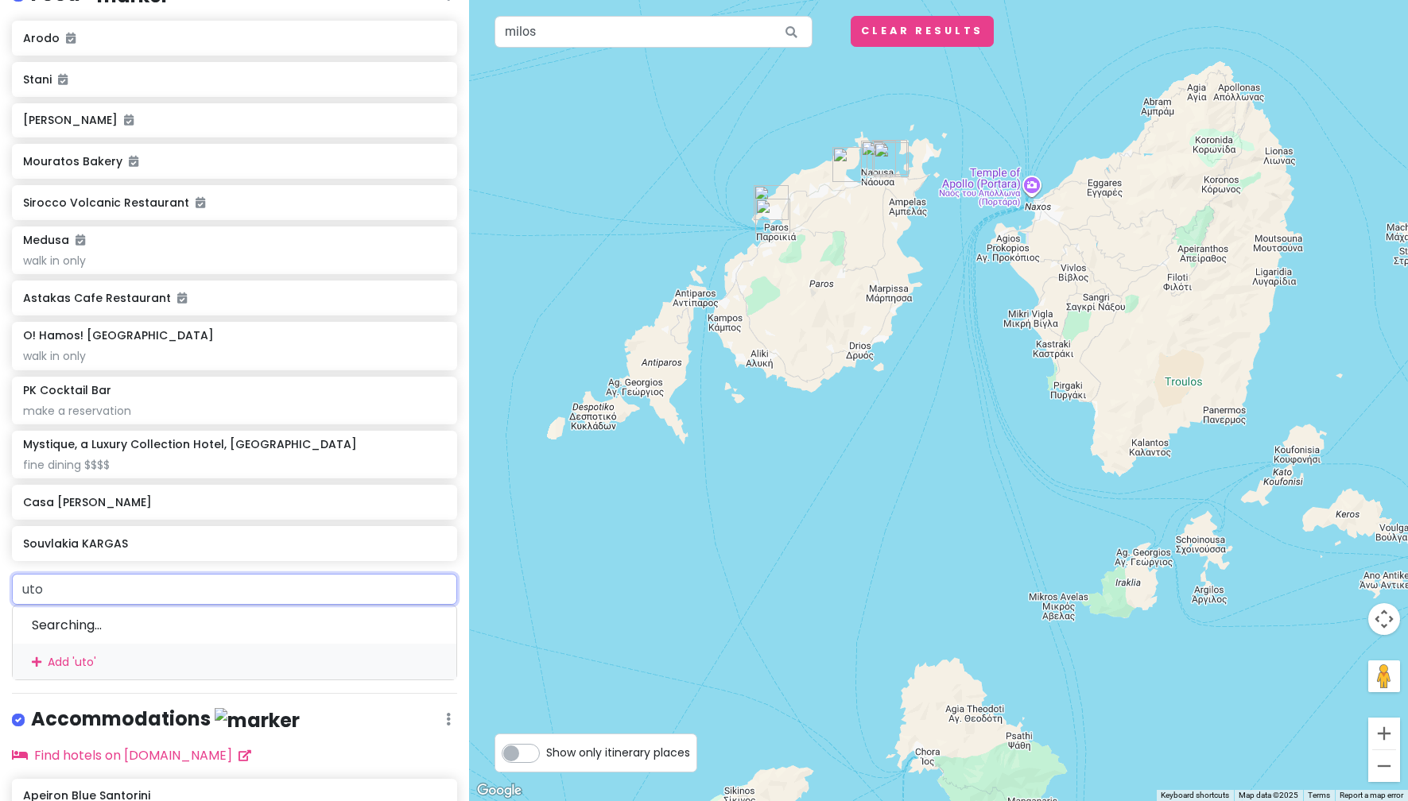
type input "utop"
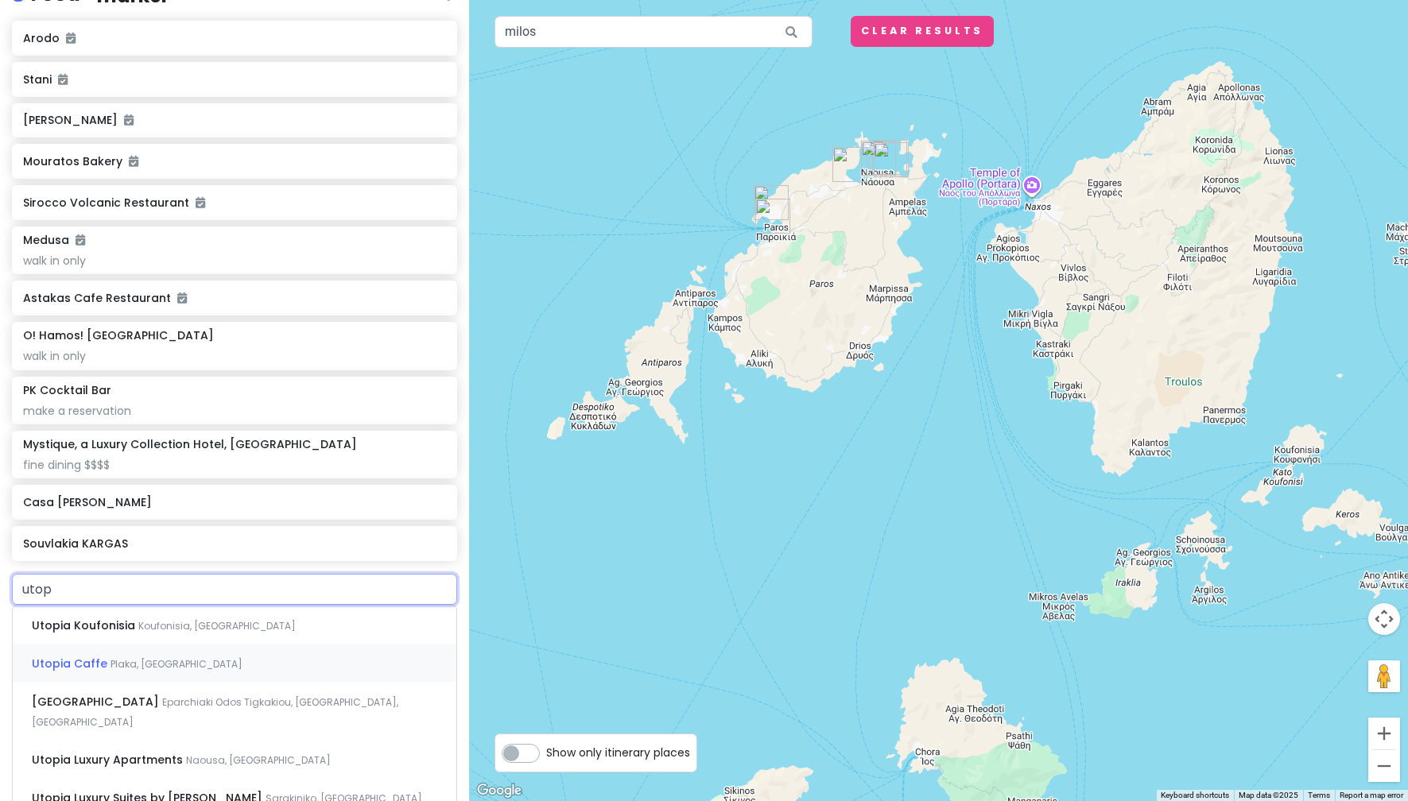
click at [285, 667] on div "Utopia Caffe Plaka, [GEOGRAPHIC_DATA]" at bounding box center [235, 663] width 444 height 38
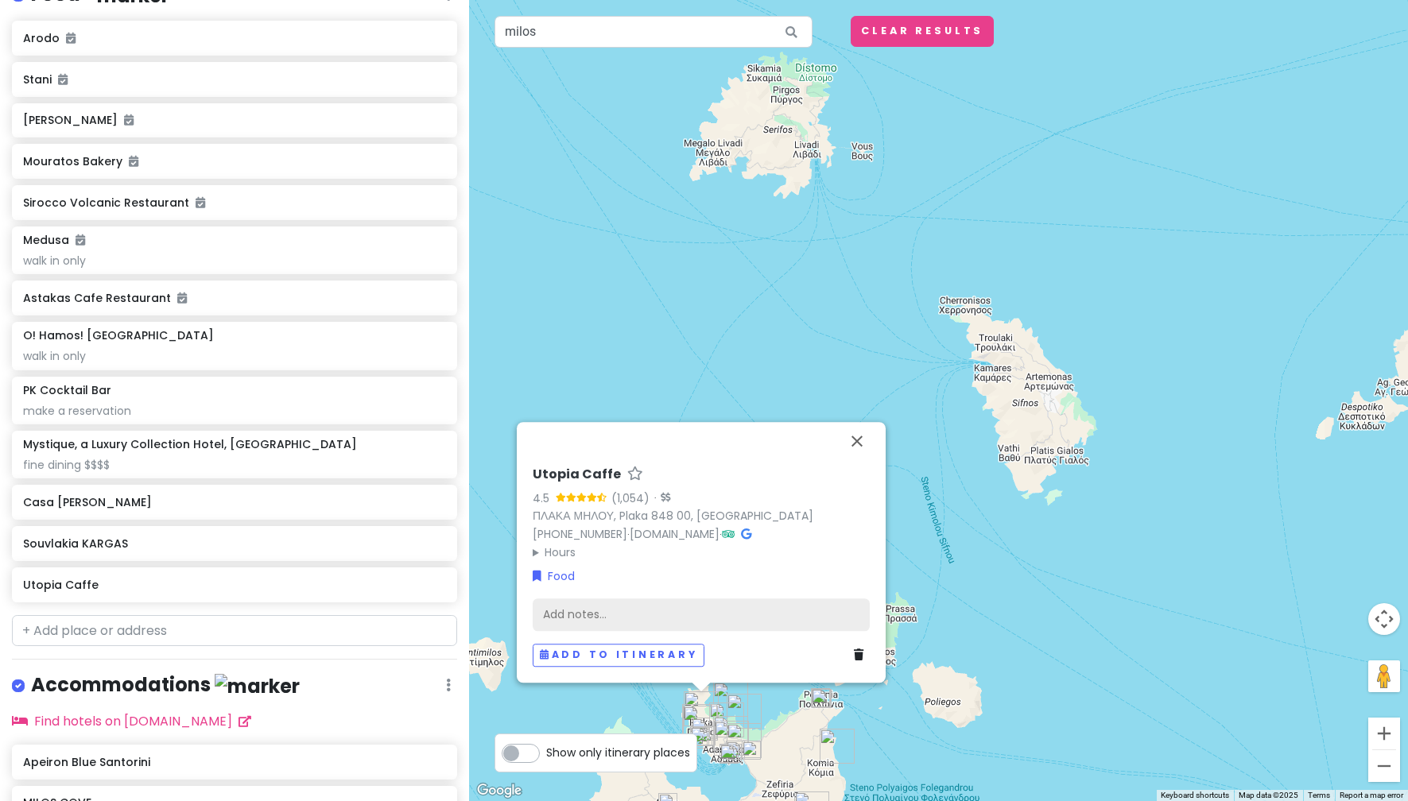
click at [606, 612] on div "Add notes..." at bounding box center [701, 615] width 337 height 33
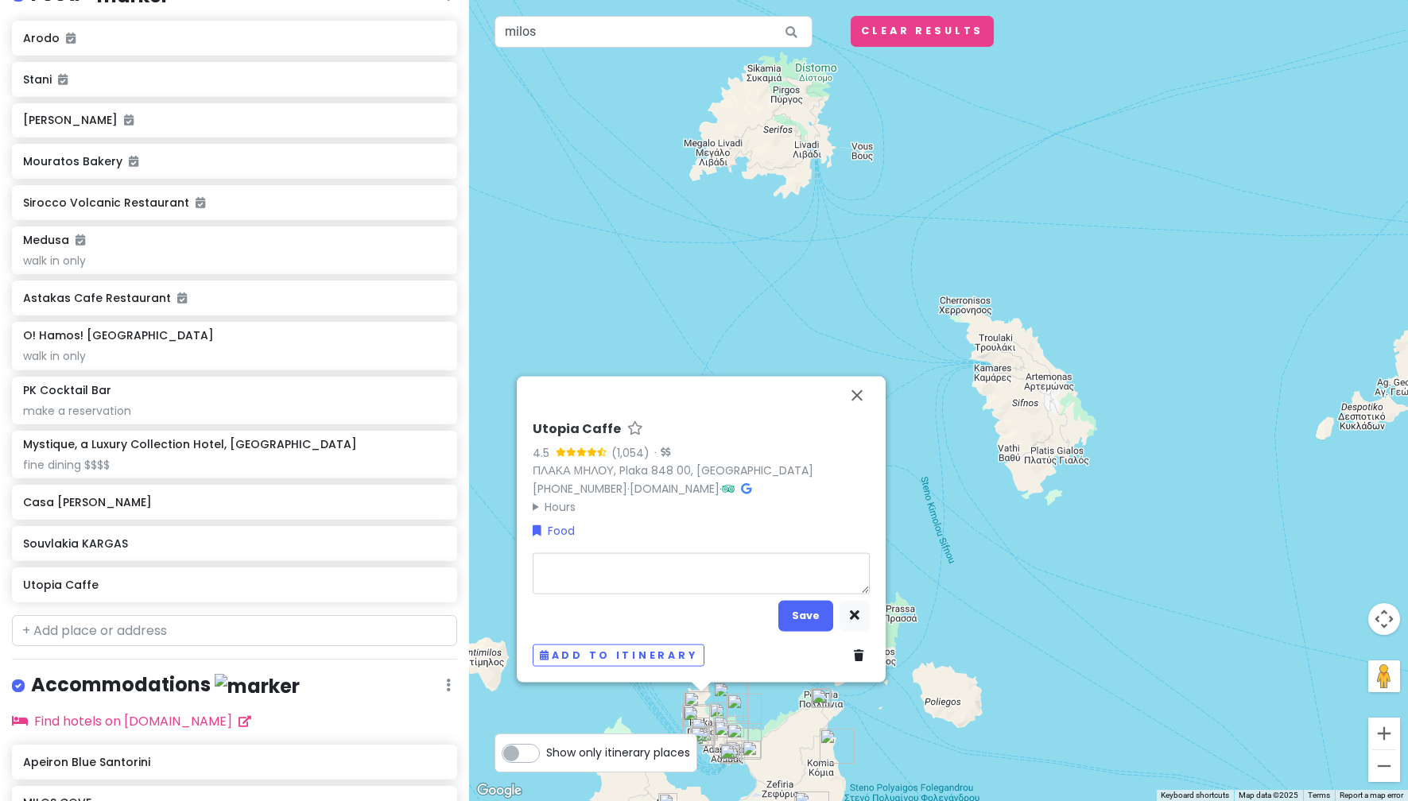
type textarea "x"
type textarea "s"
type textarea "x"
type textarea "su"
type textarea "x"
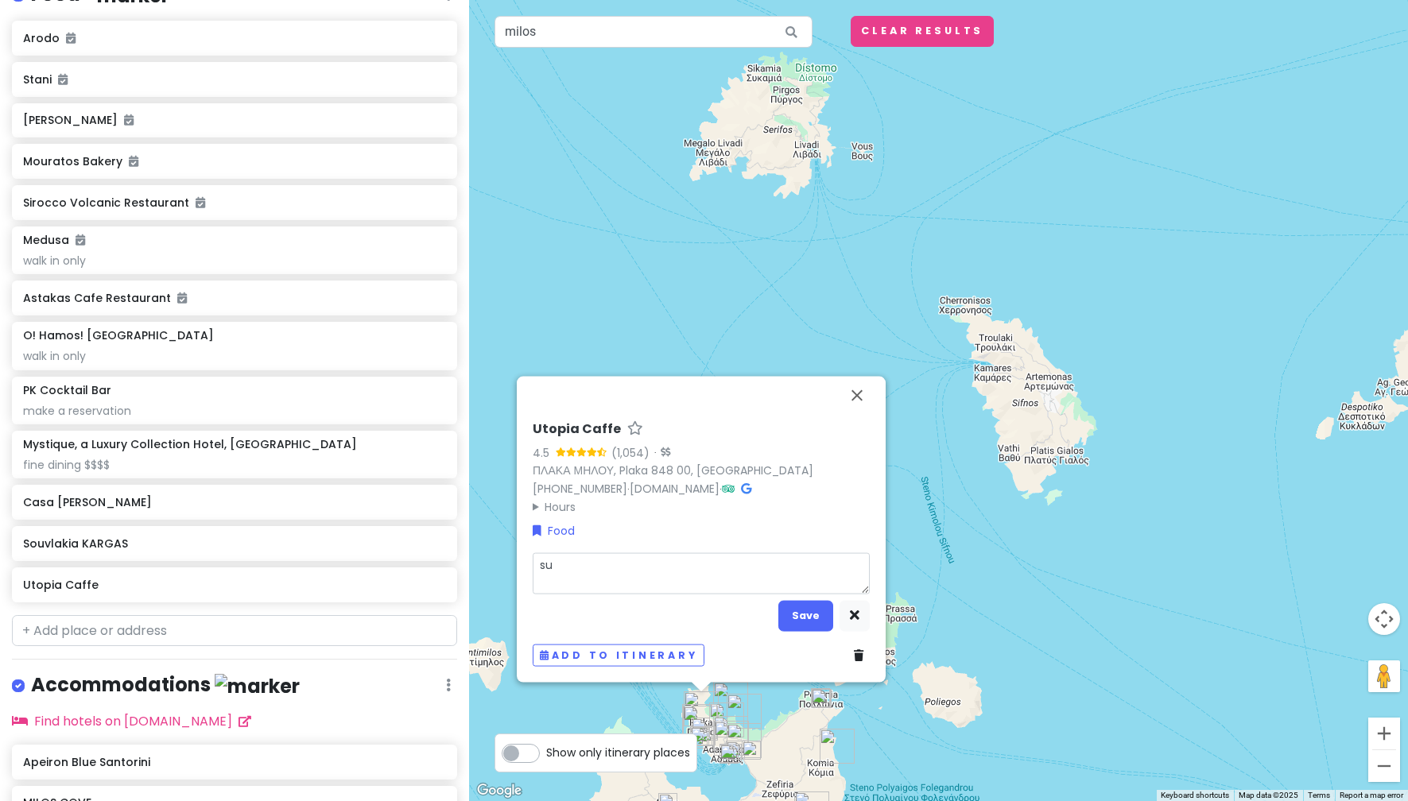
type textarea "sun"
type textarea "x"
type textarea "suns"
type textarea "x"
type textarea "sunset"
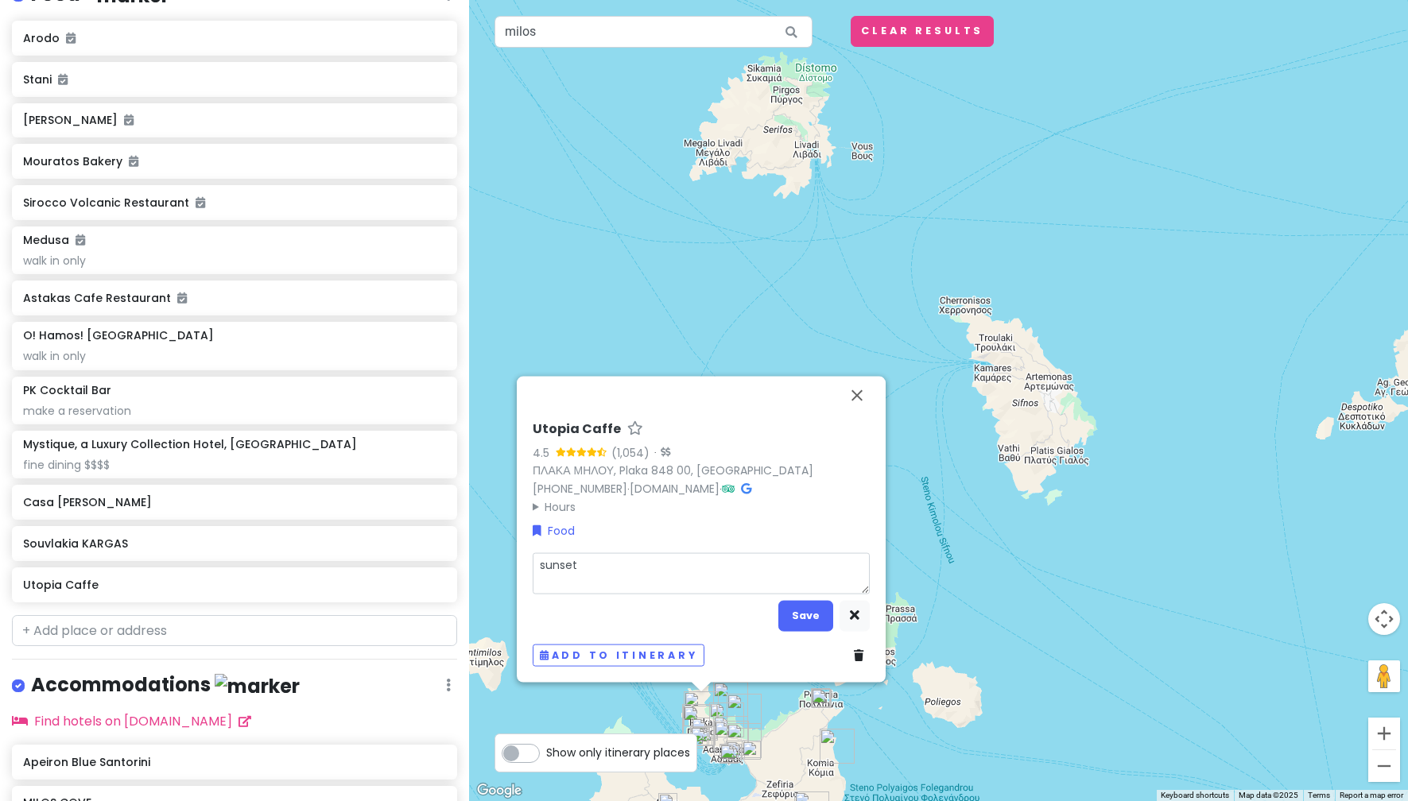
type textarea "x"
type textarea "sunset"
type textarea "x"
type textarea "sunset d"
type textarea "x"
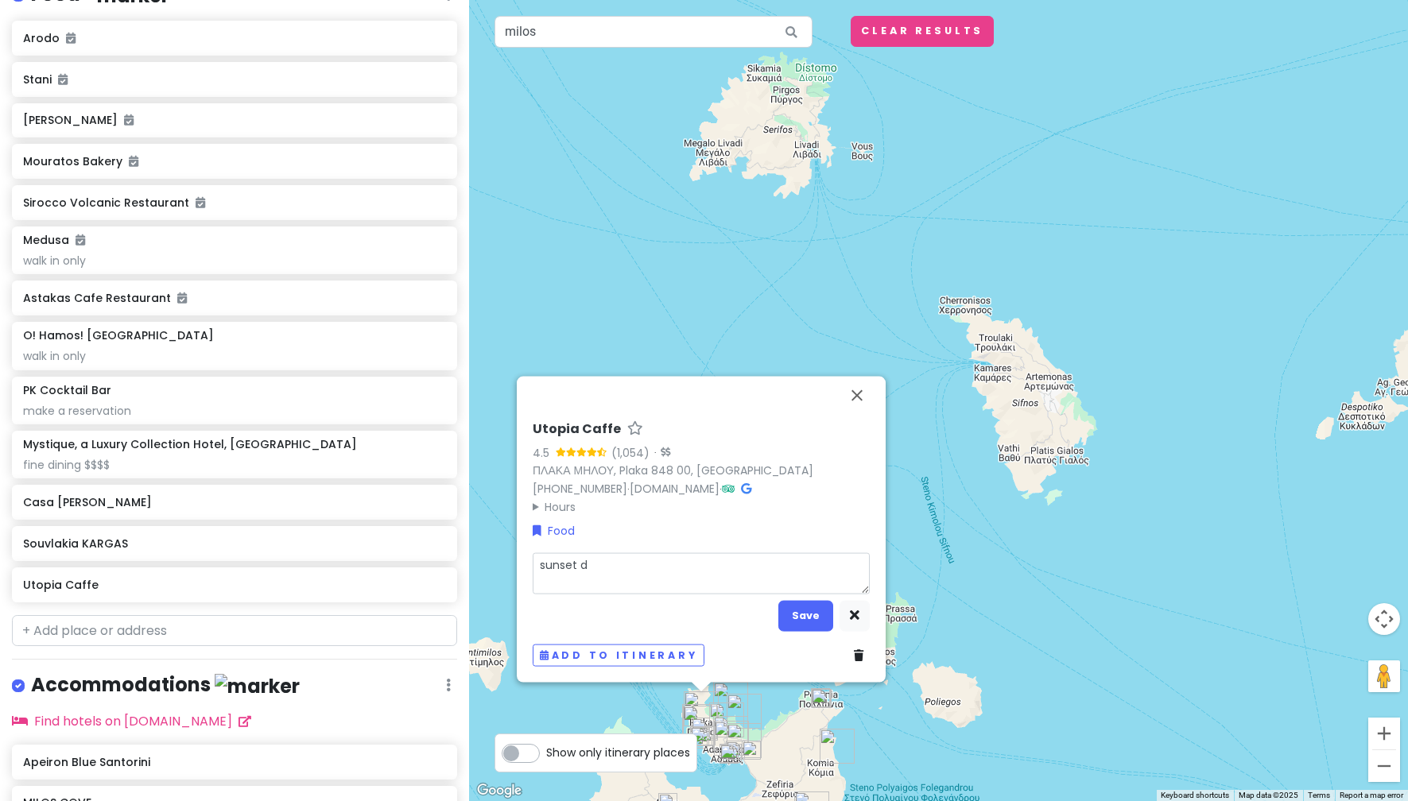
type textarea "sunset di"
type textarea "x"
type textarea "sunset d"
type textarea "x"
type textarea "sunset dr"
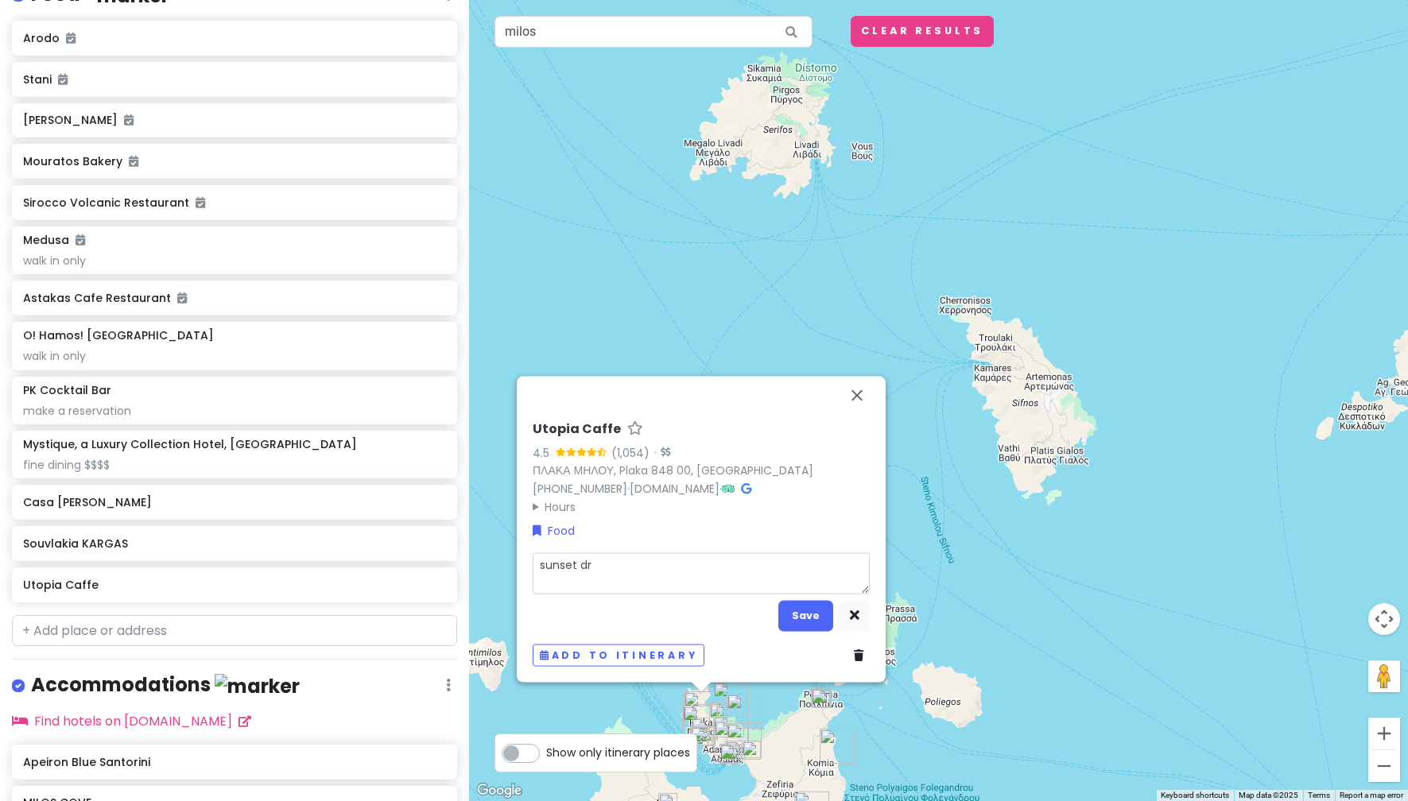
type textarea "x"
type textarea "sunset dri"
type textarea "x"
type textarea "sunset drin"
type textarea "x"
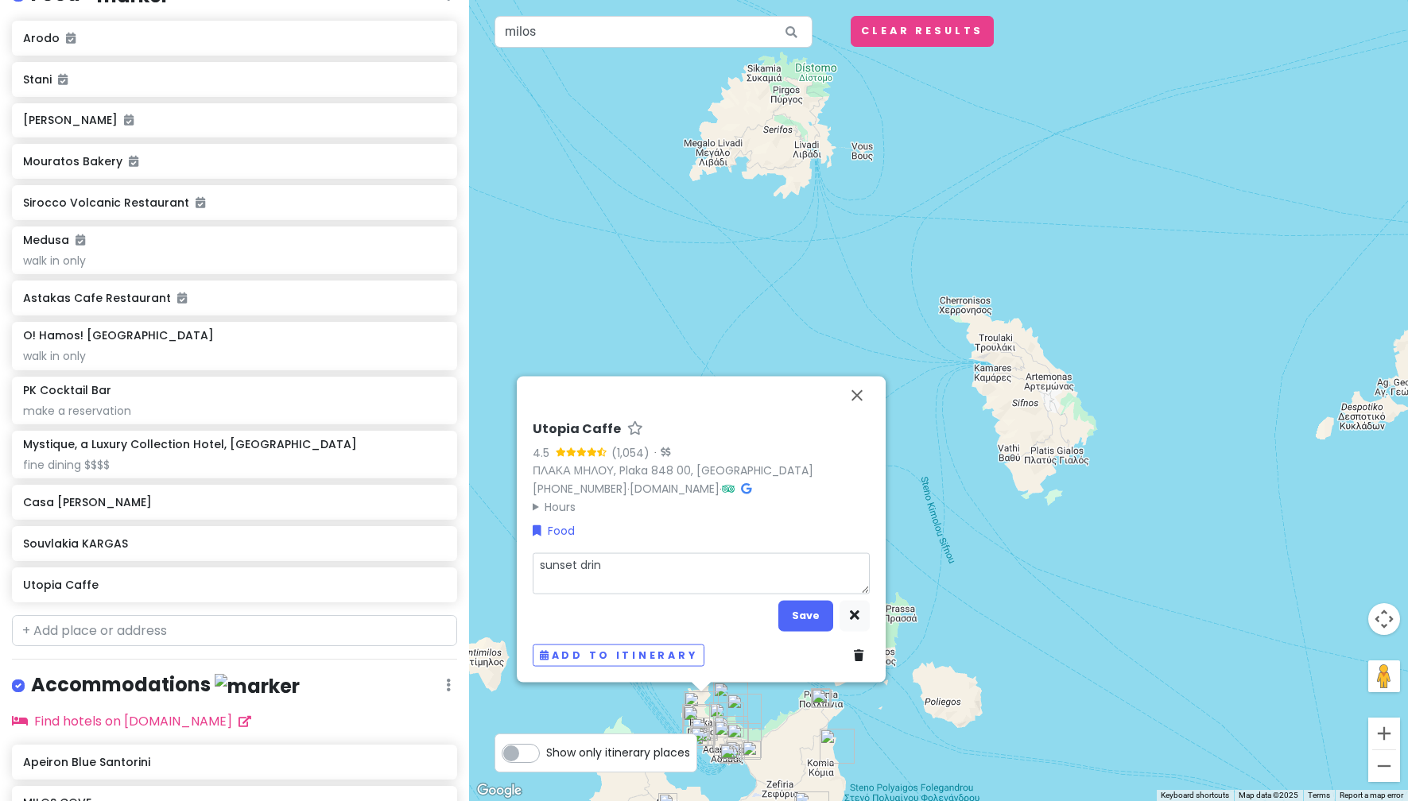
type textarea "sunset drinl"
type textarea "x"
type textarea "sunset drinls"
type textarea "x"
type textarea "sunset drinl"
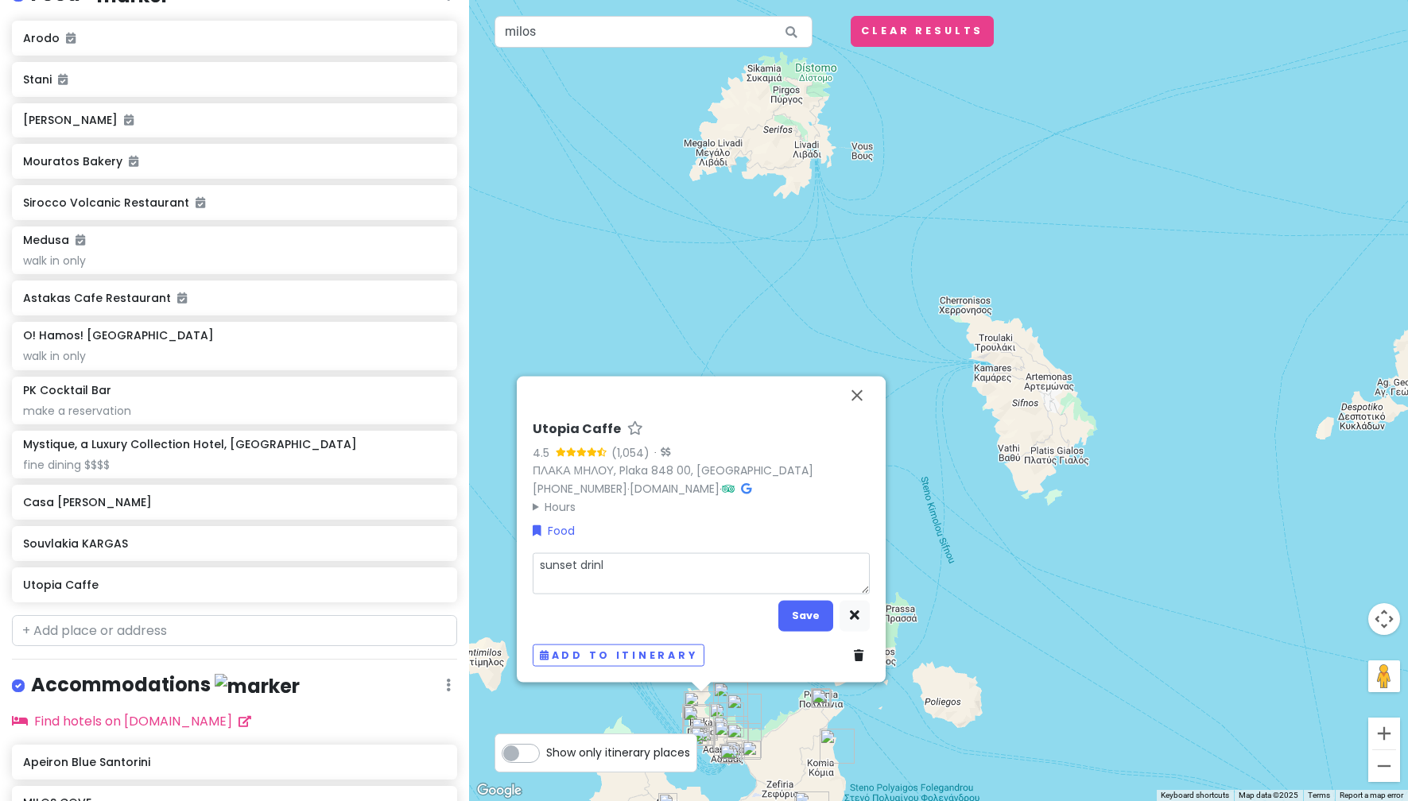
type textarea "x"
type textarea "sunset drin"
type textarea "x"
type textarea "sunset drink"
type textarea "x"
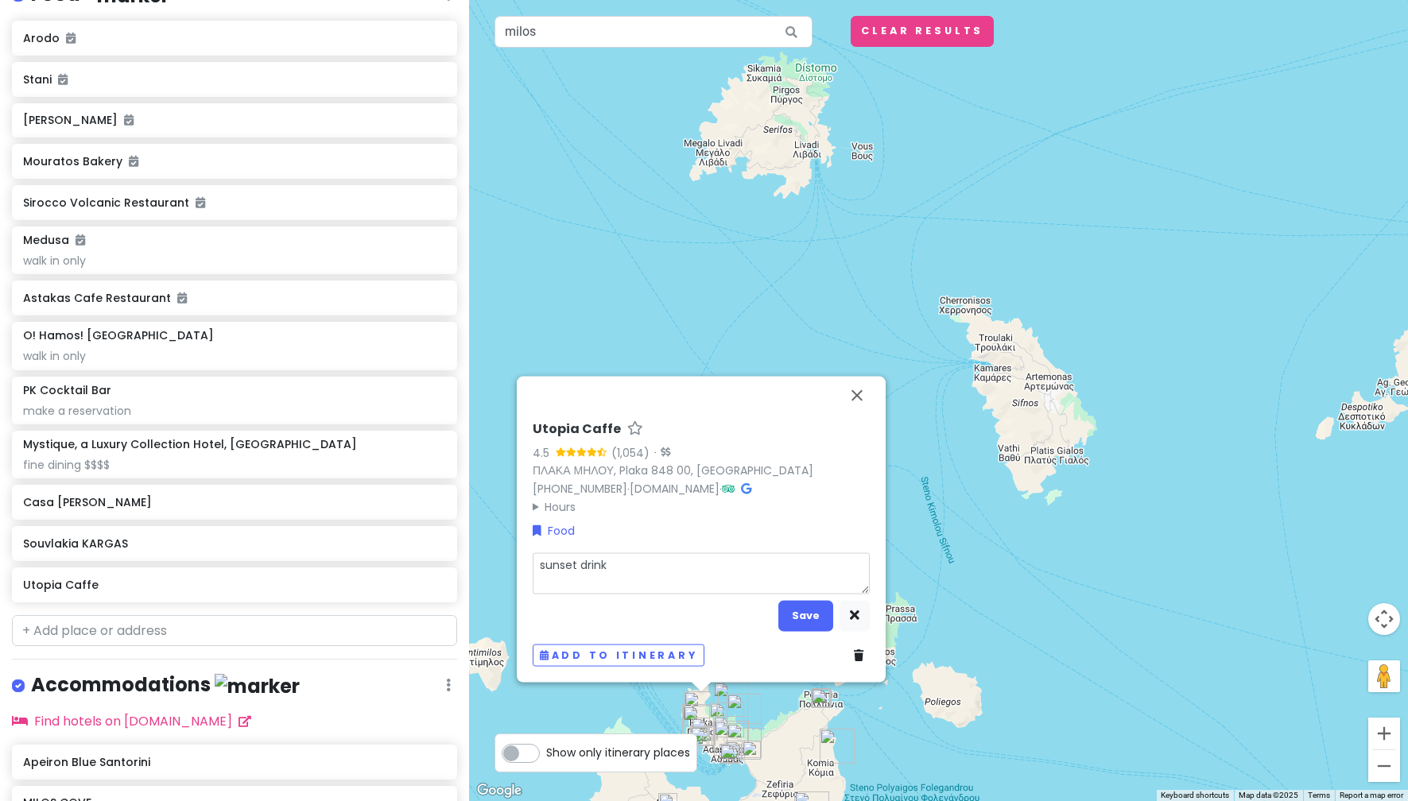
type textarea "sunset drinks"
type textarea "x"
type textarea "sunset drinks"
type textarea "x"
type textarea "sunset drinks e"
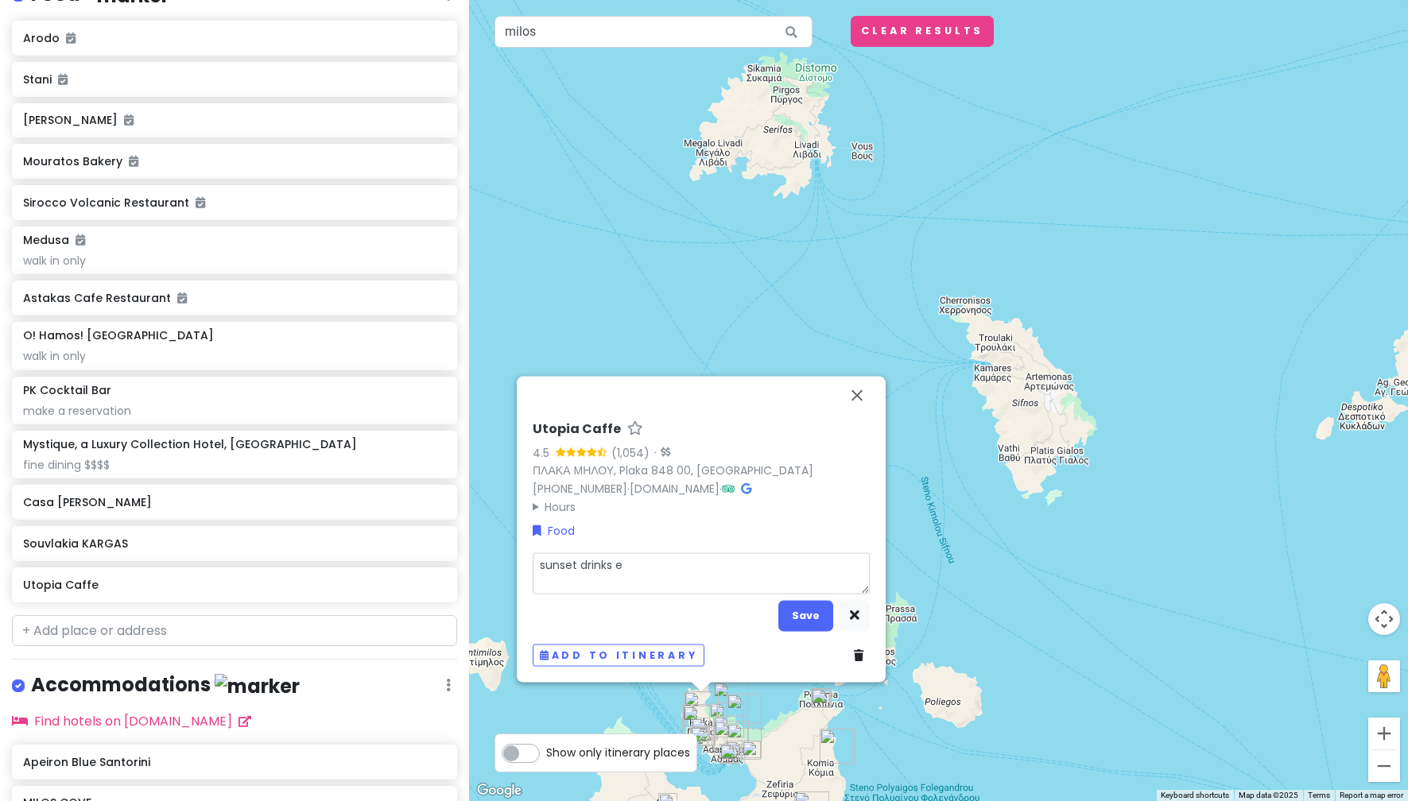
type textarea "x"
type textarea "sunset drinks ei"
type textarea "x"
type textarea "sunset drinks eit"
type textarea "x"
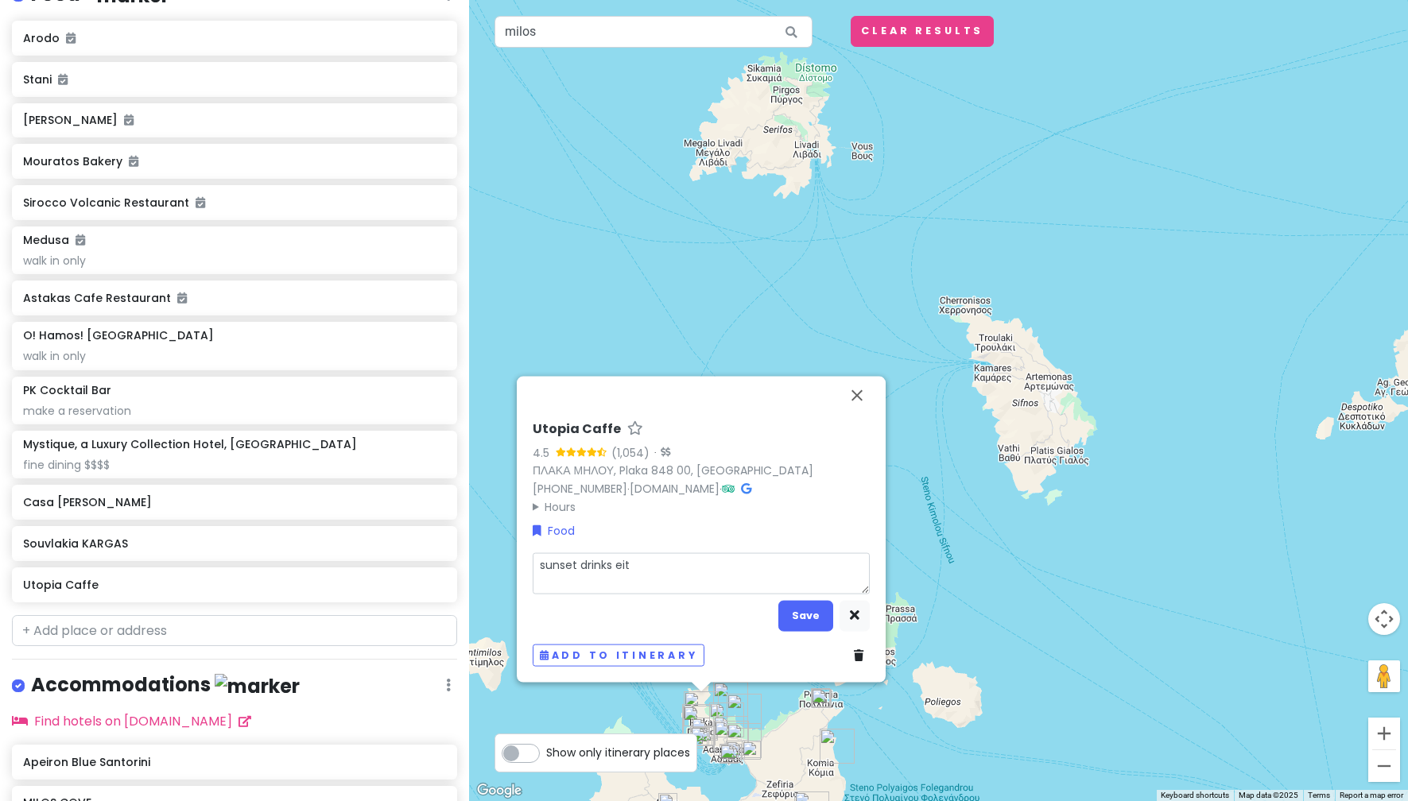
type textarea "sunset drinks eith"
type textarea "x"
type textarea "sunset drinks eithe"
type textarea "x"
type textarea "sunset drinks either"
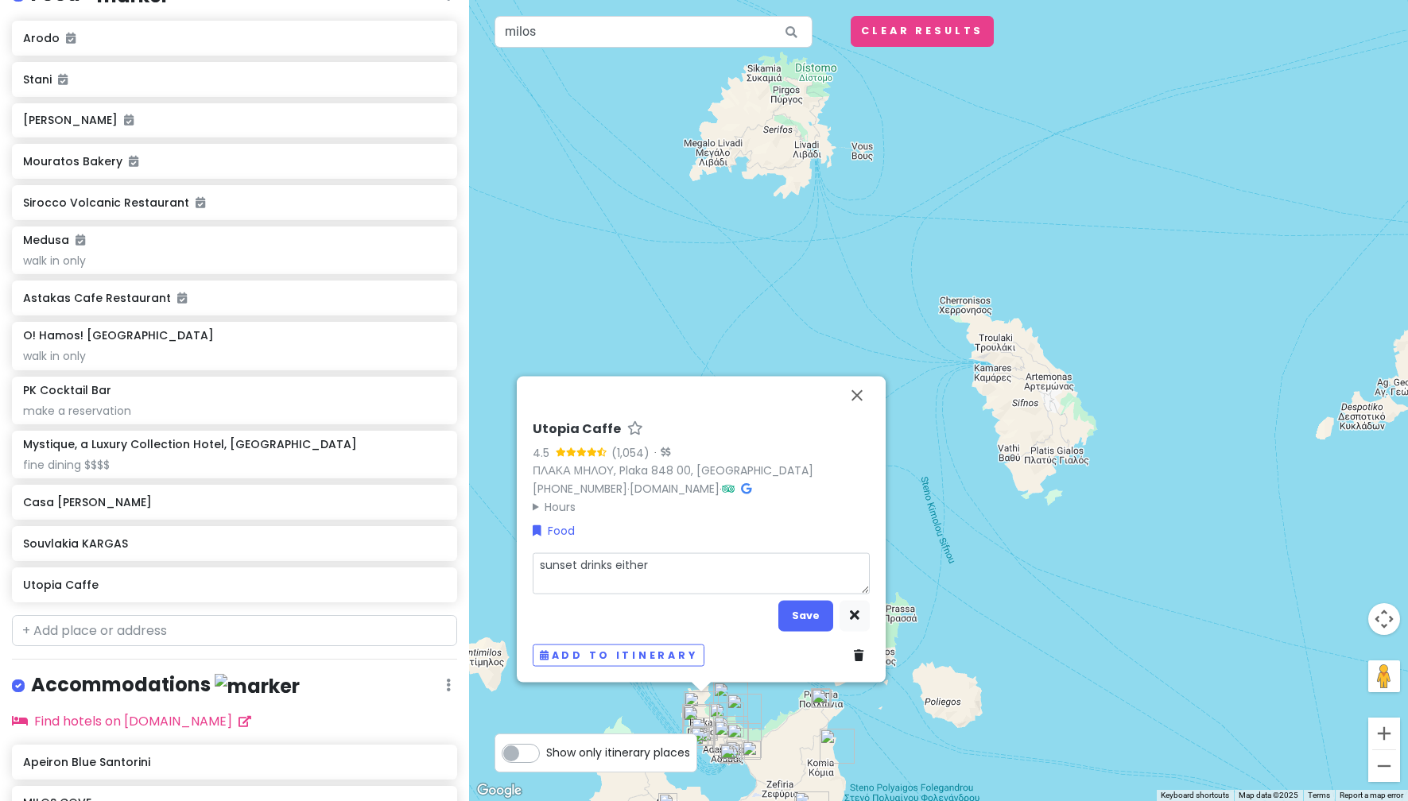
type textarea "x"
type textarea "sunset drinks either"
type textarea "x"
type textarea "sunset drinks either 6"
type textarea "x"
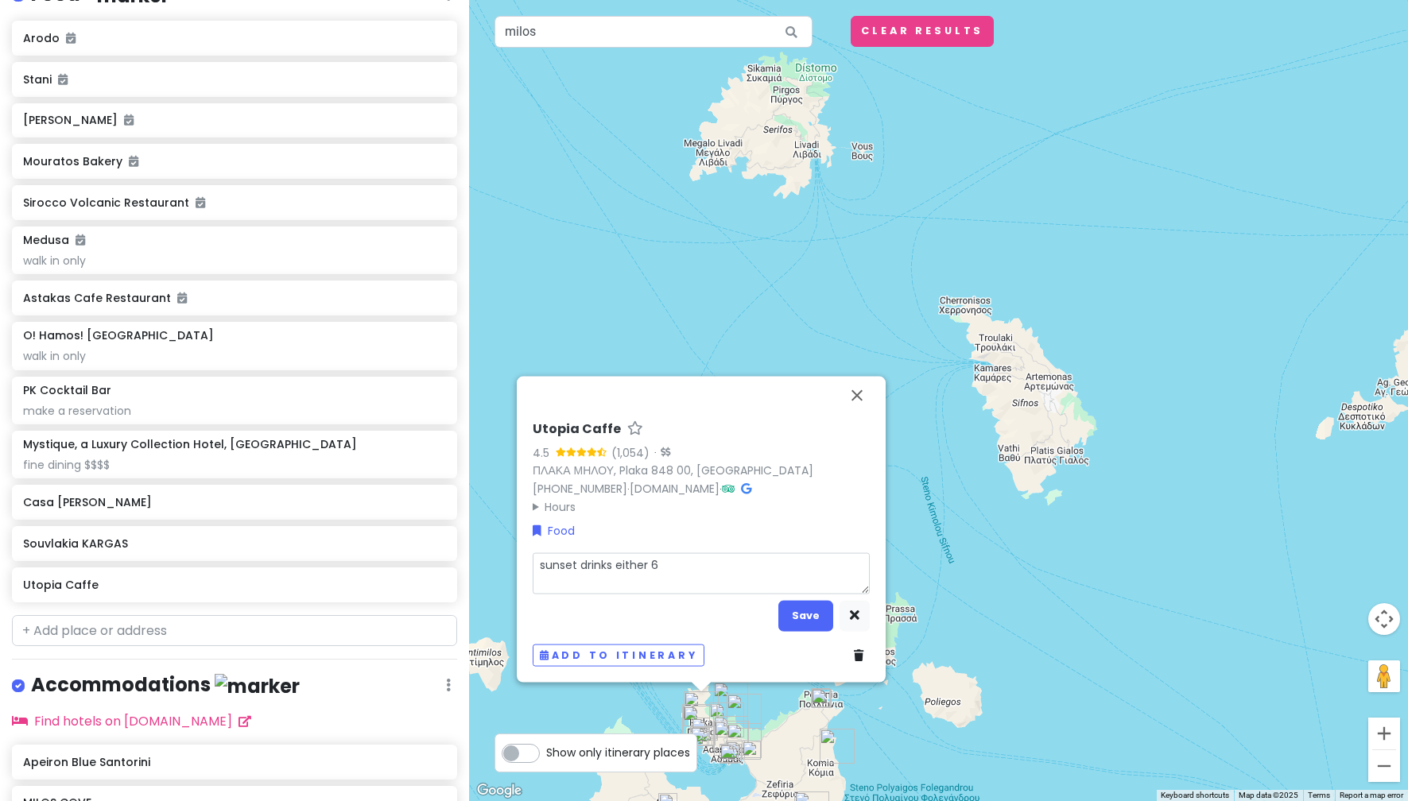
type textarea "sunset drinks either 6p"
type textarea "x"
type textarea "sunset drinks either 6pm"
type textarea "x"
type textarea "sunset drinks either 6pm"
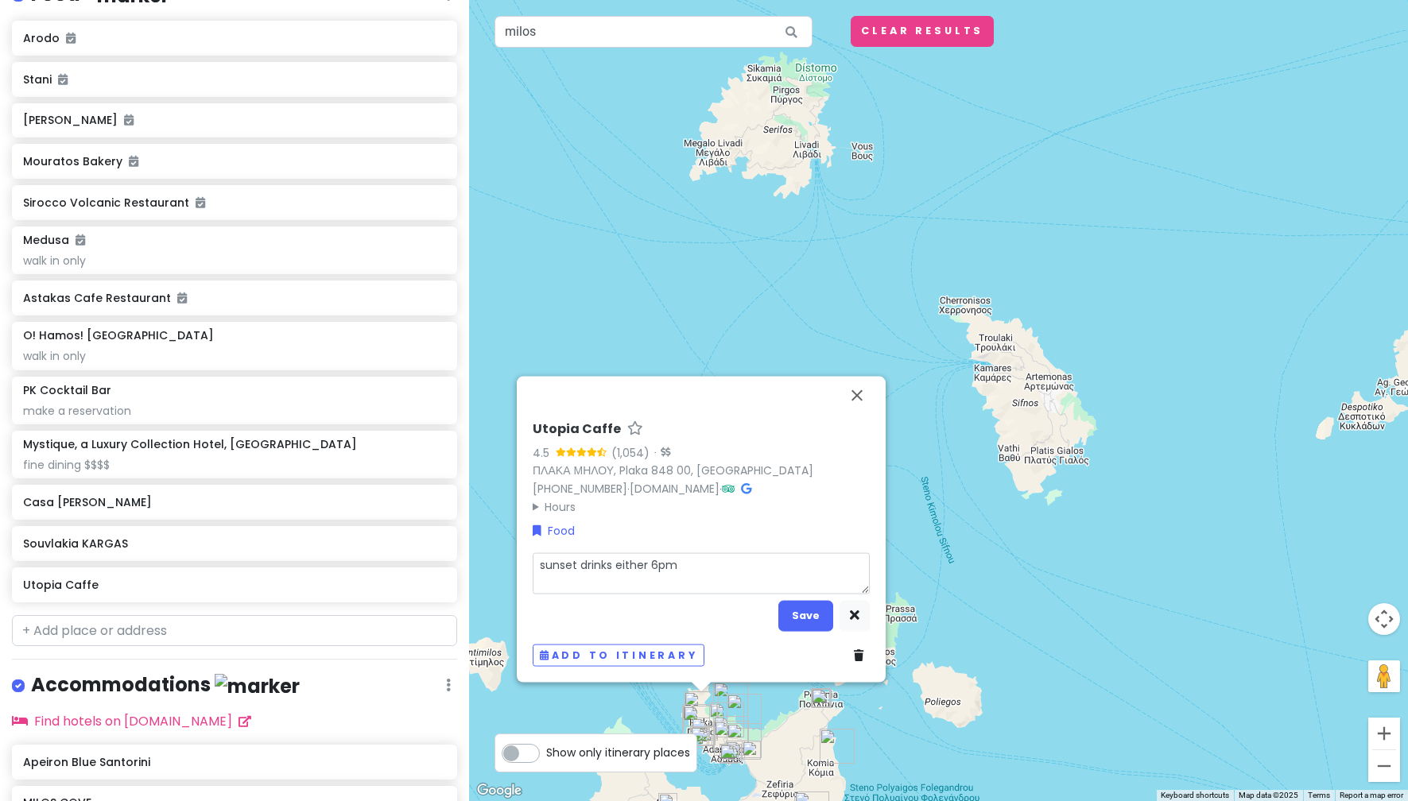
type textarea "x"
type textarea "sunset drinks either 6pm w"
type textarea "x"
type textarea "sunset drinks either 6pm wh"
type textarea "x"
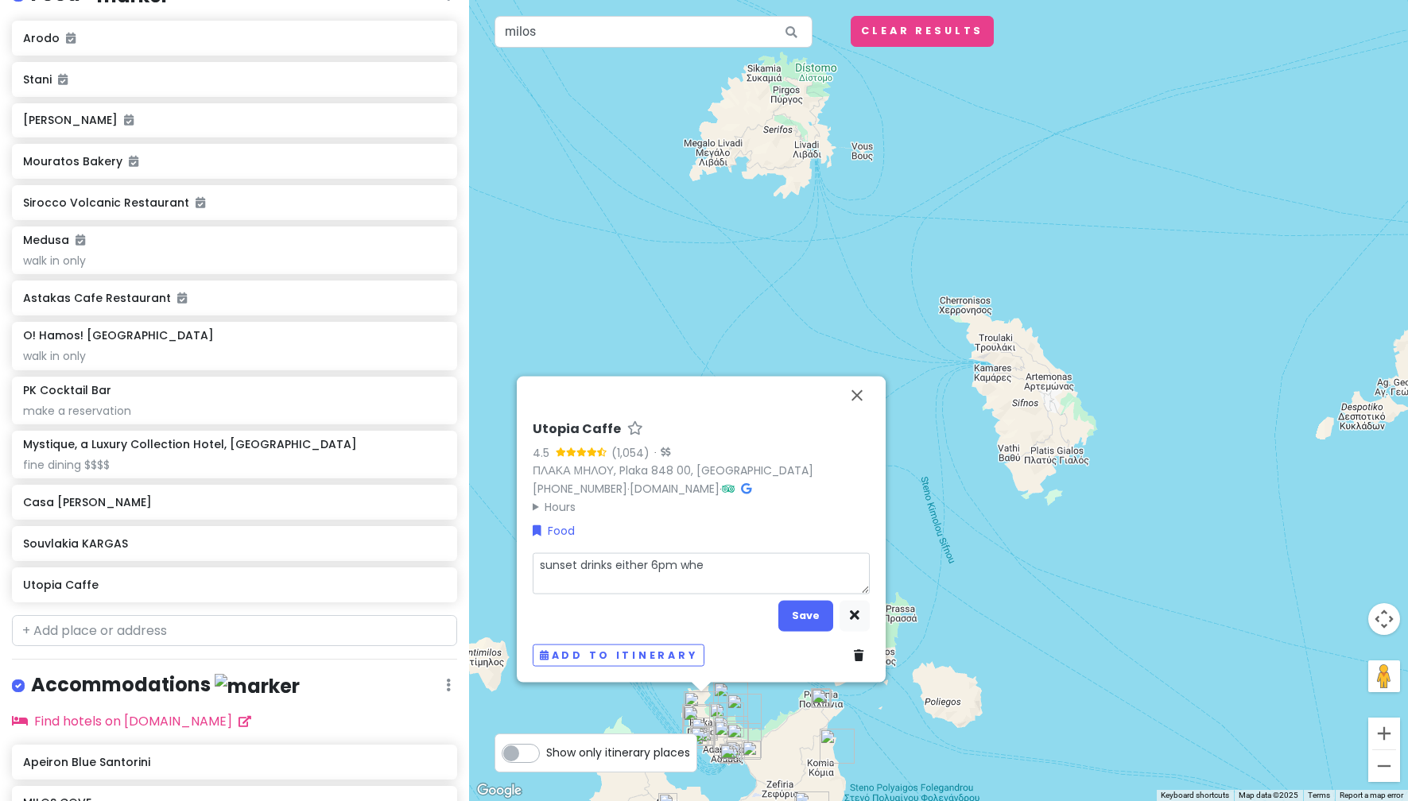
type textarea "sunset drinks either 6pm when"
type textarea "x"
type textarea "sunset drinks either 6pm when"
type textarea "x"
type textarea "sunset drinks either 6pm when t"
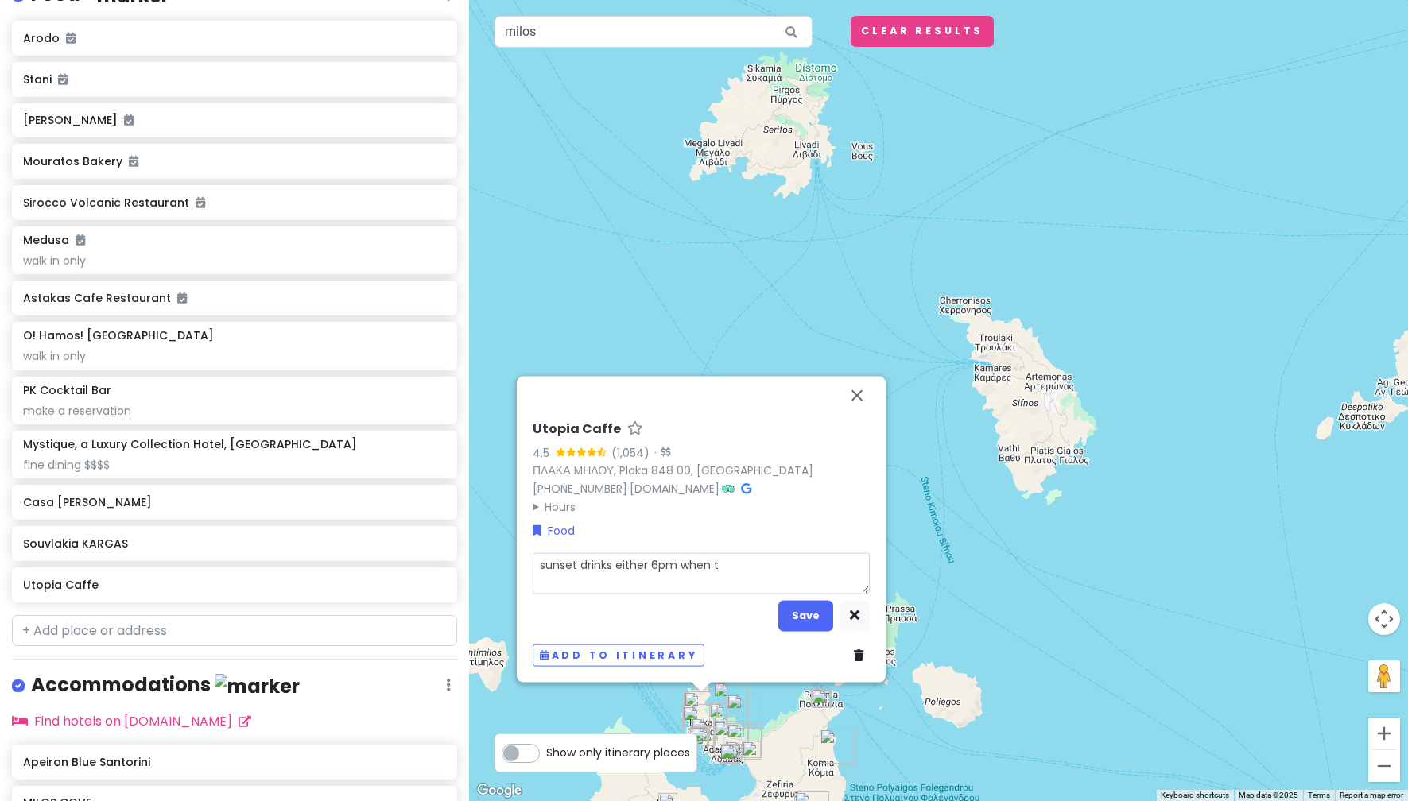
type textarea "x"
type textarea "sunset drinks either 6pm when"
click at [796, 616] on button "Save" at bounding box center [805, 615] width 55 height 31
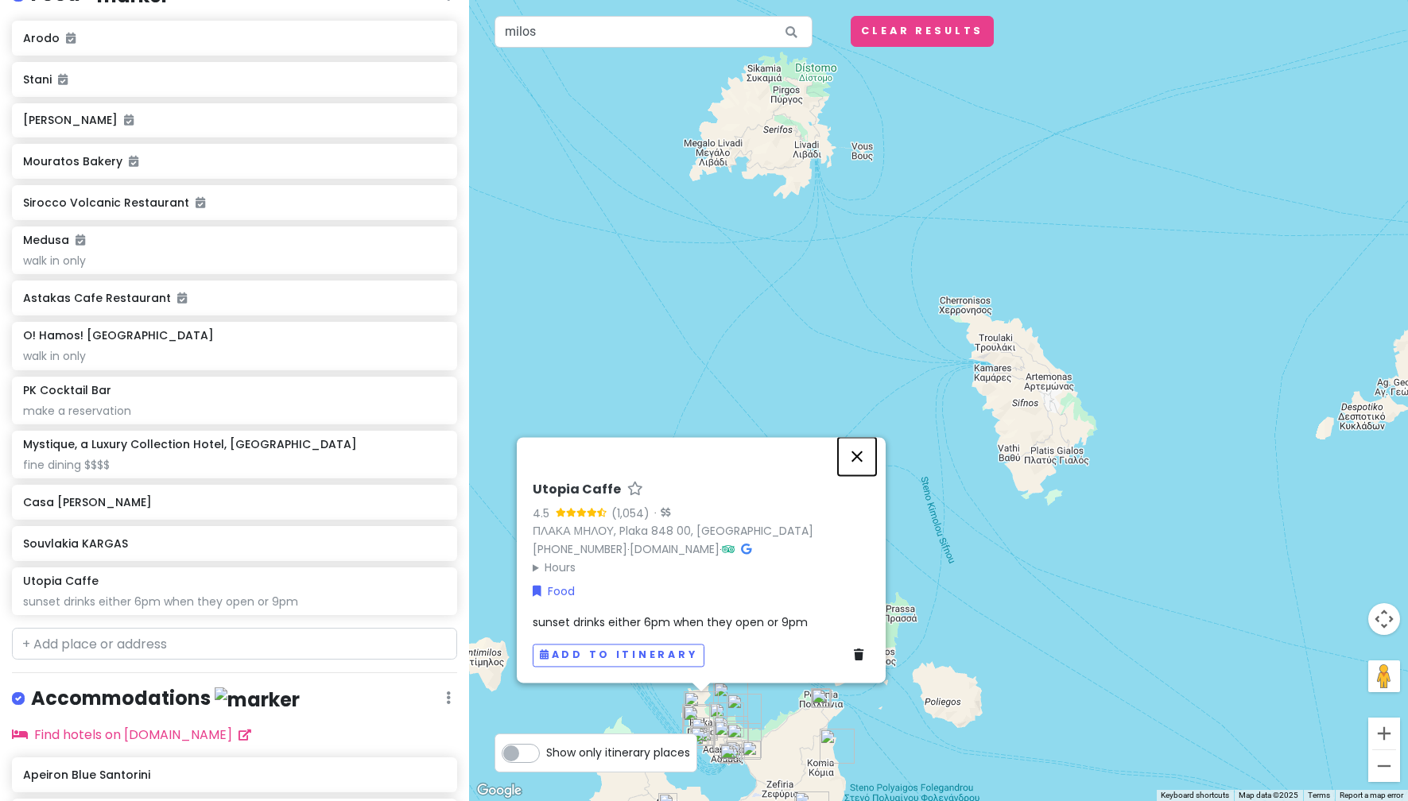
click at [862, 461] on button "Close" at bounding box center [857, 456] width 38 height 38
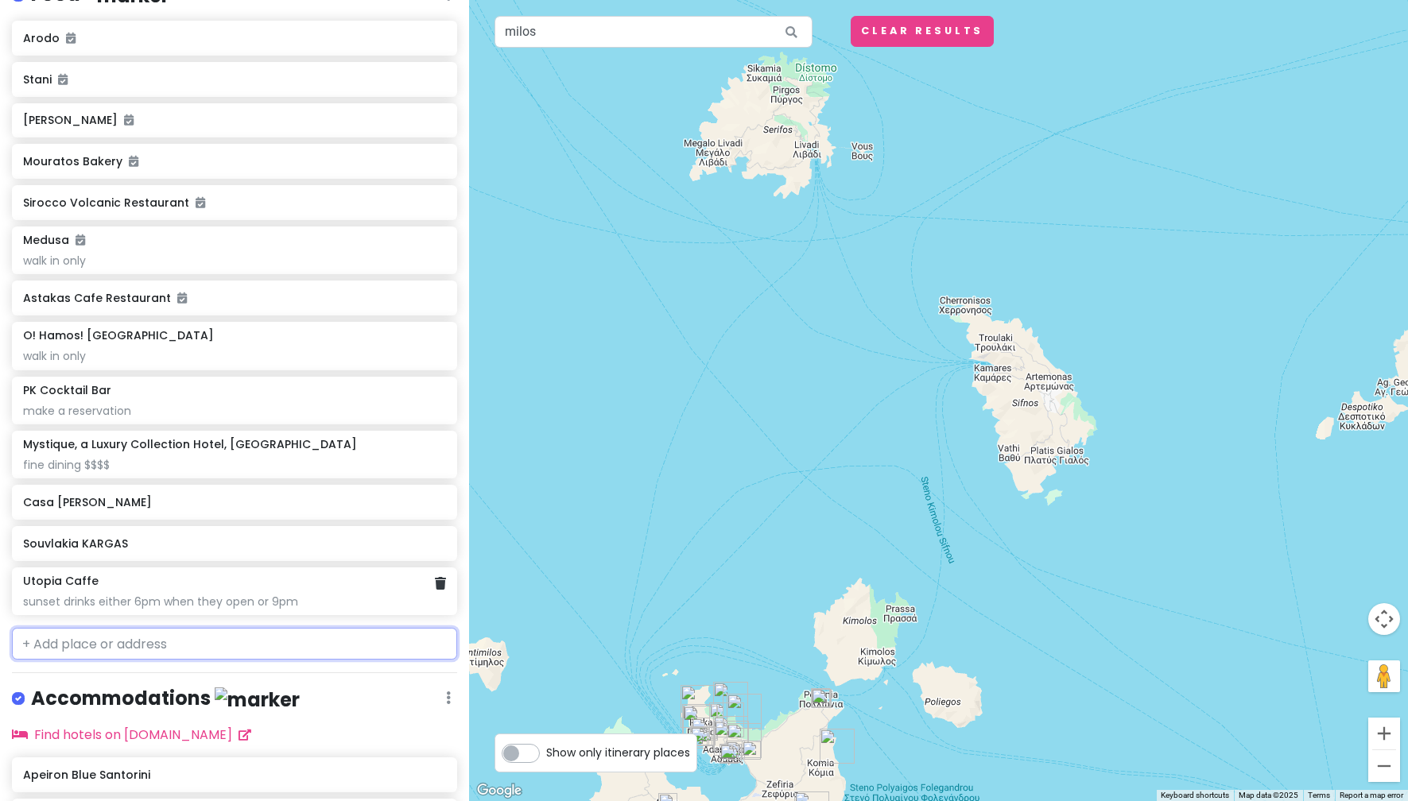
click at [278, 607] on div "Utopia Caffe sunset drinks either 6pm when they open or 9pm" at bounding box center [234, 592] width 445 height 48
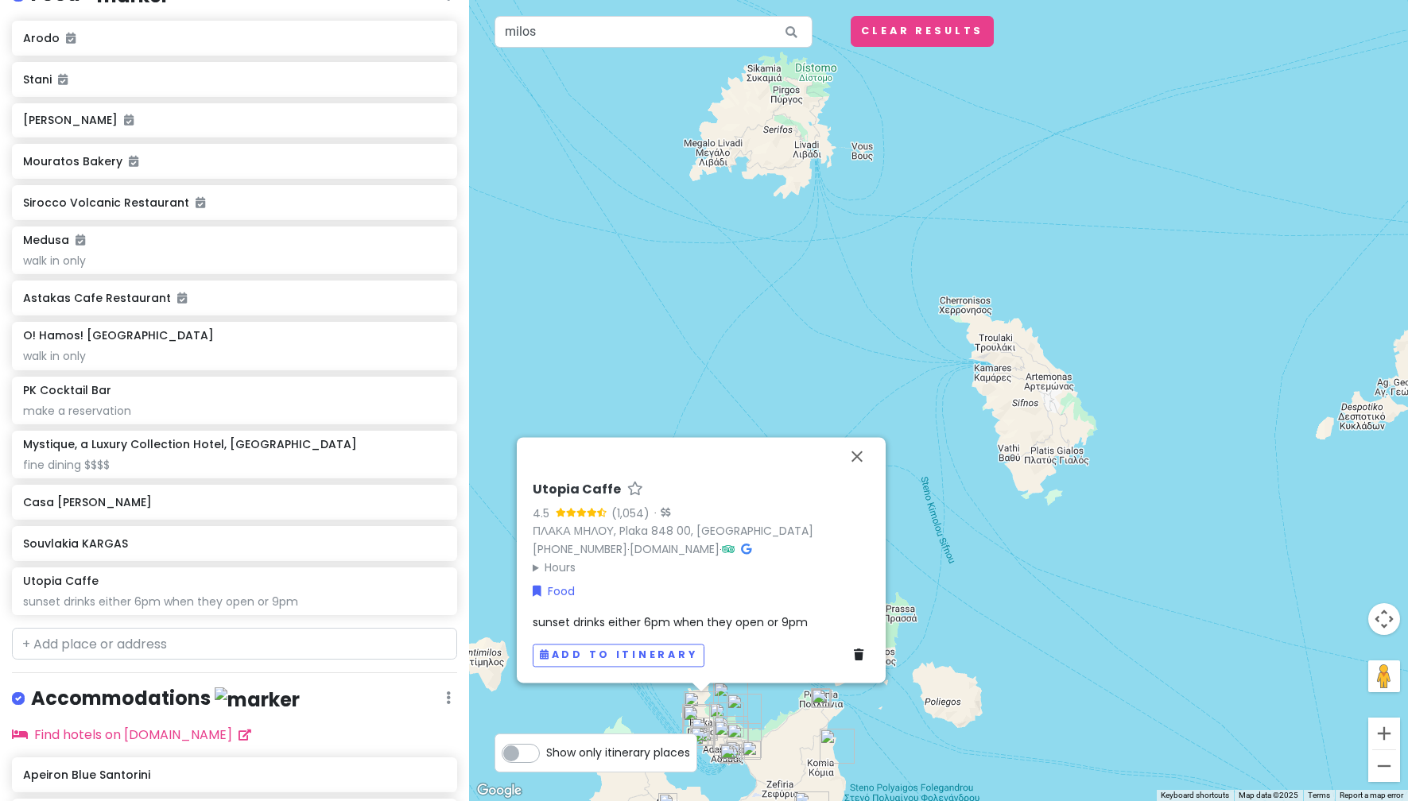
click at [647, 624] on span "sunset drinks either 6pm when they open or 9pm" at bounding box center [670, 622] width 275 height 16
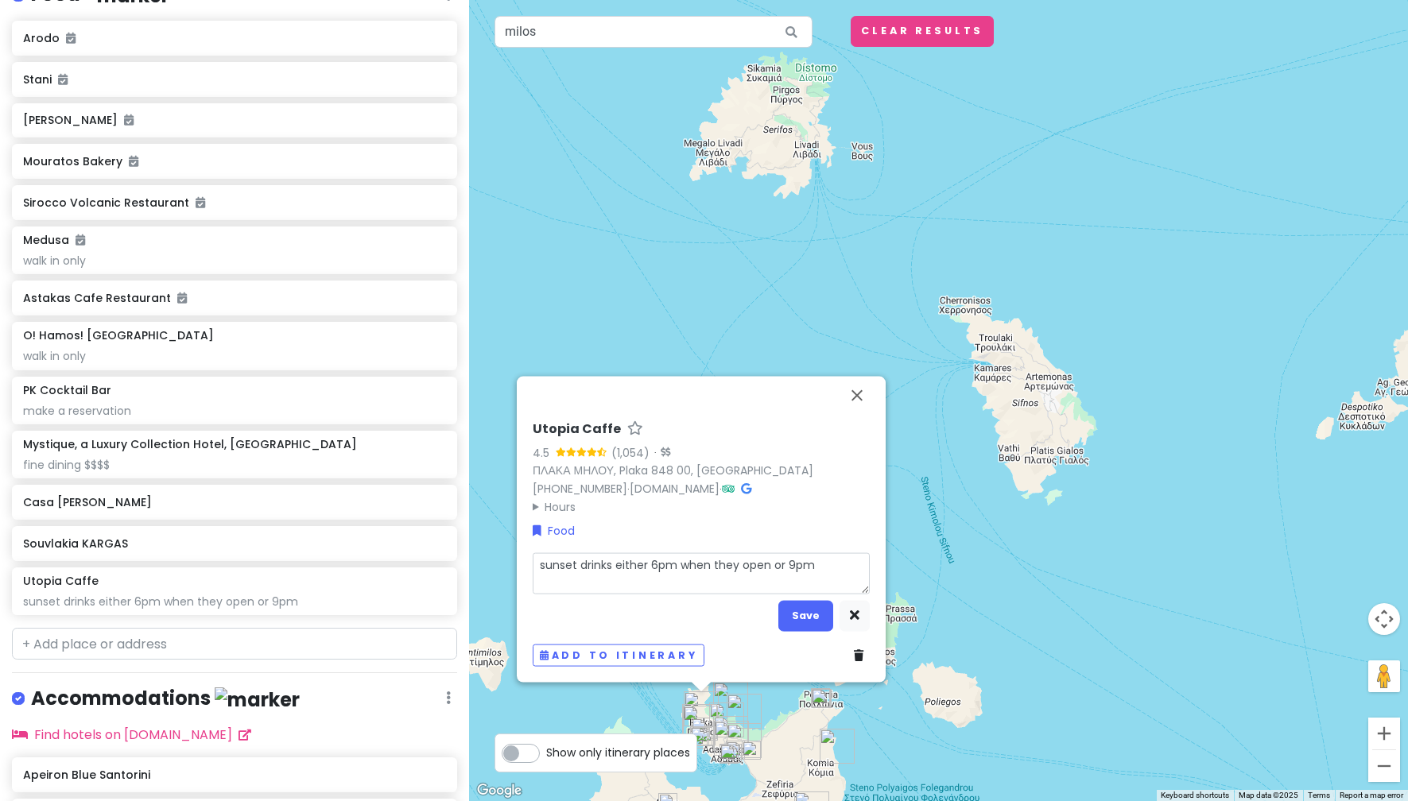
click at [614, 568] on textarea "sunset drinks either 6pm when they open or 9pm" at bounding box center [701, 572] width 337 height 41
click at [804, 622] on button "Save" at bounding box center [805, 615] width 55 height 31
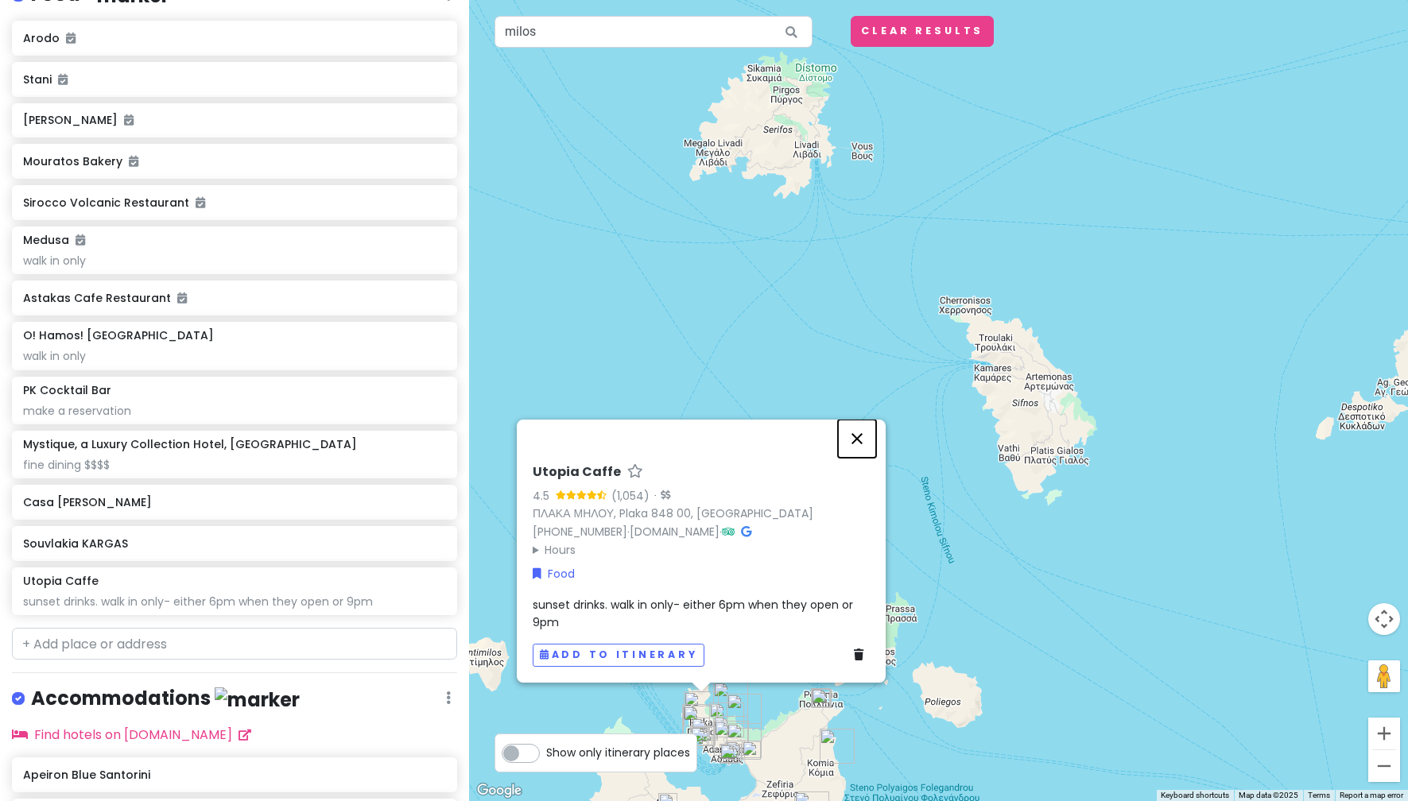
click at [864, 440] on button "Close" at bounding box center [857, 439] width 38 height 38
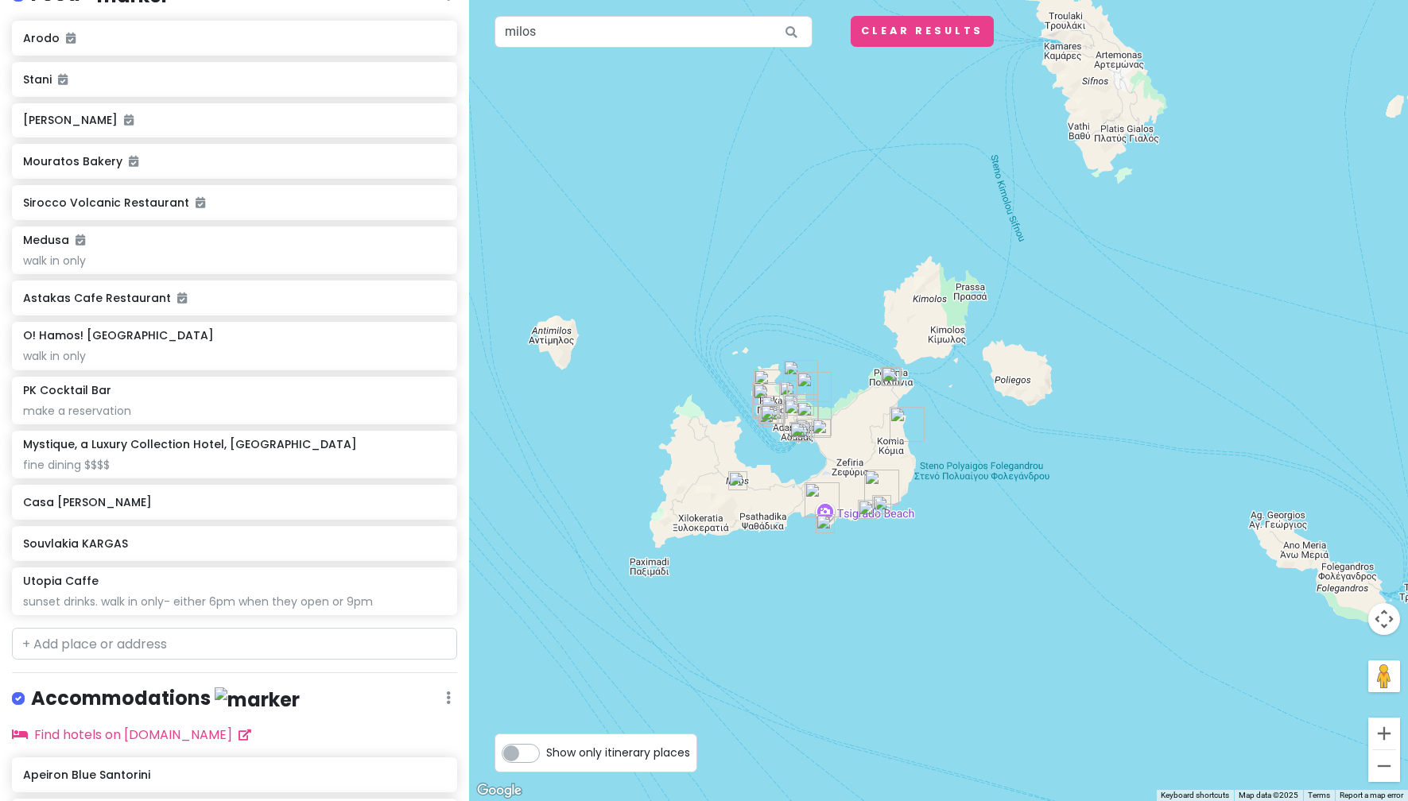
drag, startPoint x: 862, startPoint y: 454, endPoint x: 932, endPoint y: 134, distance: 327.1
click at [932, 134] on div at bounding box center [938, 400] width 939 height 801
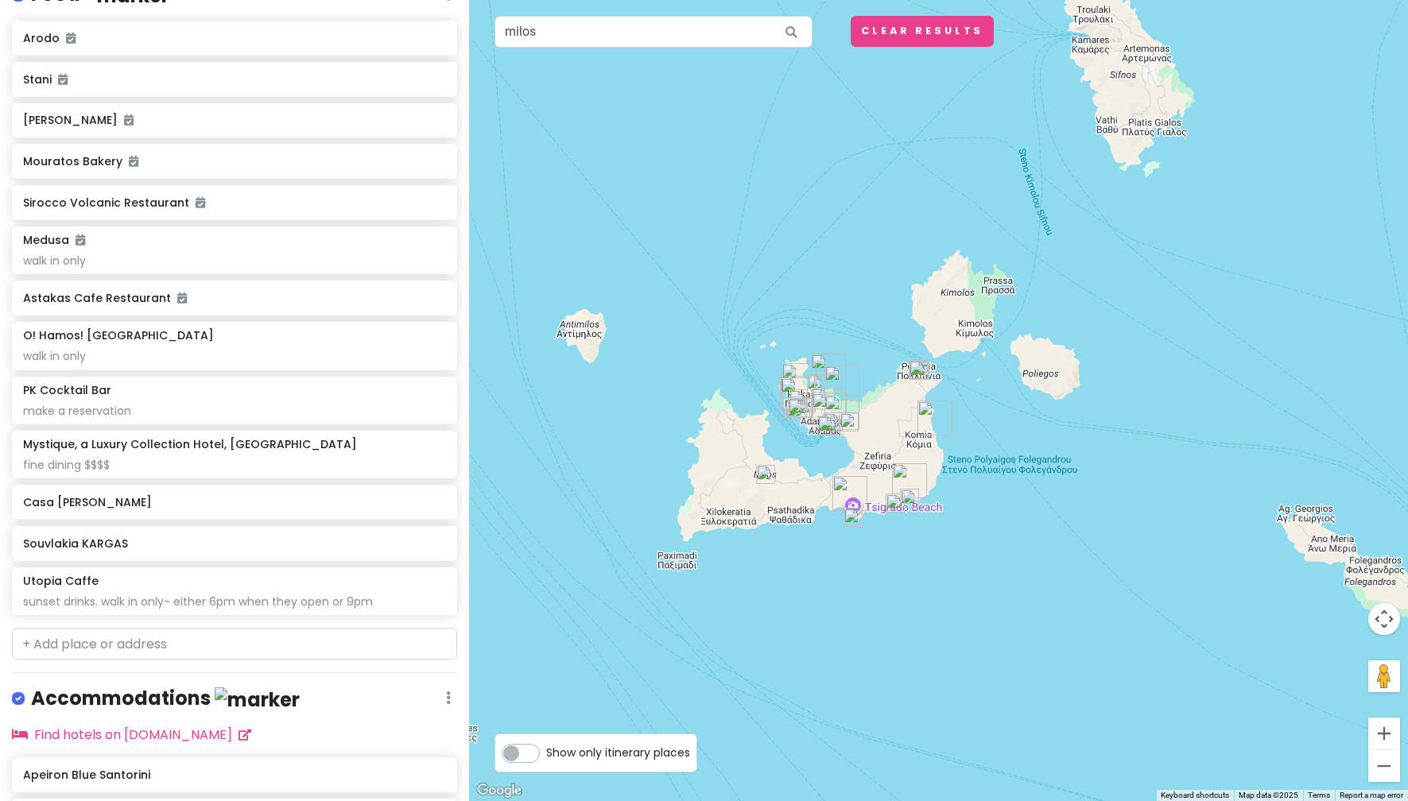
drag, startPoint x: 1053, startPoint y: 533, endPoint x: 1083, endPoint y: 527, distance: 30.1
click at [1083, 527] on div at bounding box center [938, 400] width 939 height 801
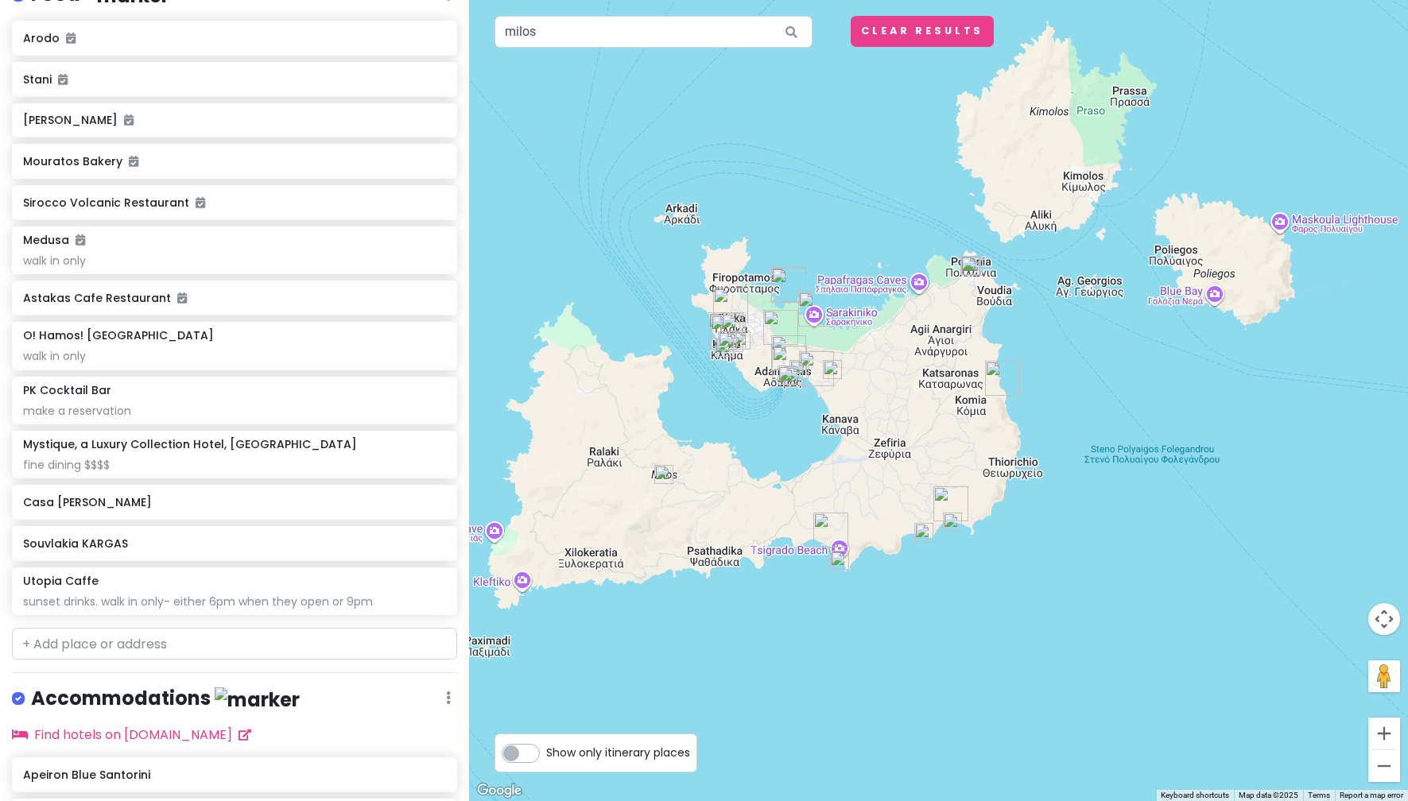
drag, startPoint x: 891, startPoint y: 533, endPoint x: 1098, endPoint y: 599, distance: 216.9
click at [1095, 599] on div at bounding box center [938, 400] width 939 height 801
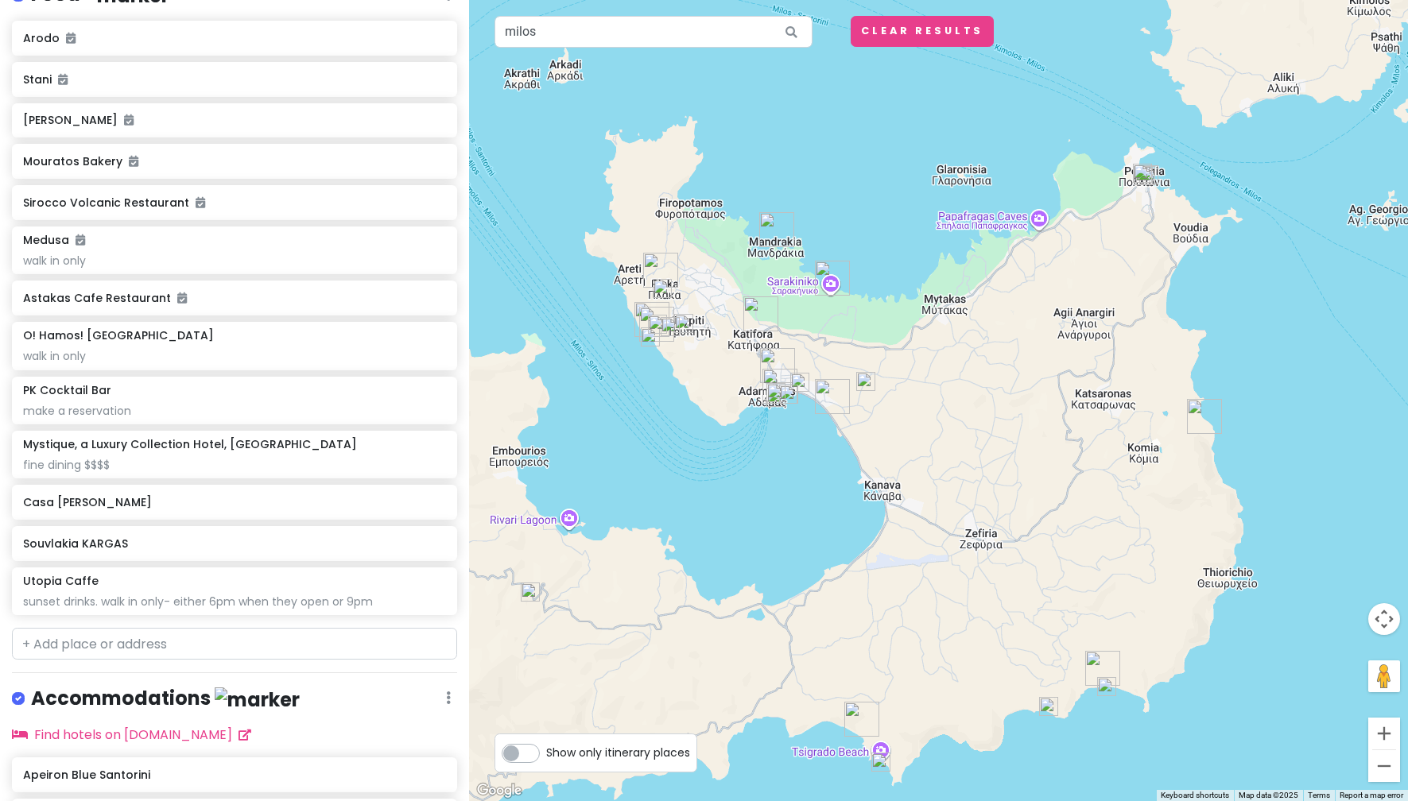
drag, startPoint x: 1164, startPoint y: 641, endPoint x: 1253, endPoint y: 785, distance: 168.1
click at [1253, 785] on div at bounding box center [938, 400] width 939 height 801
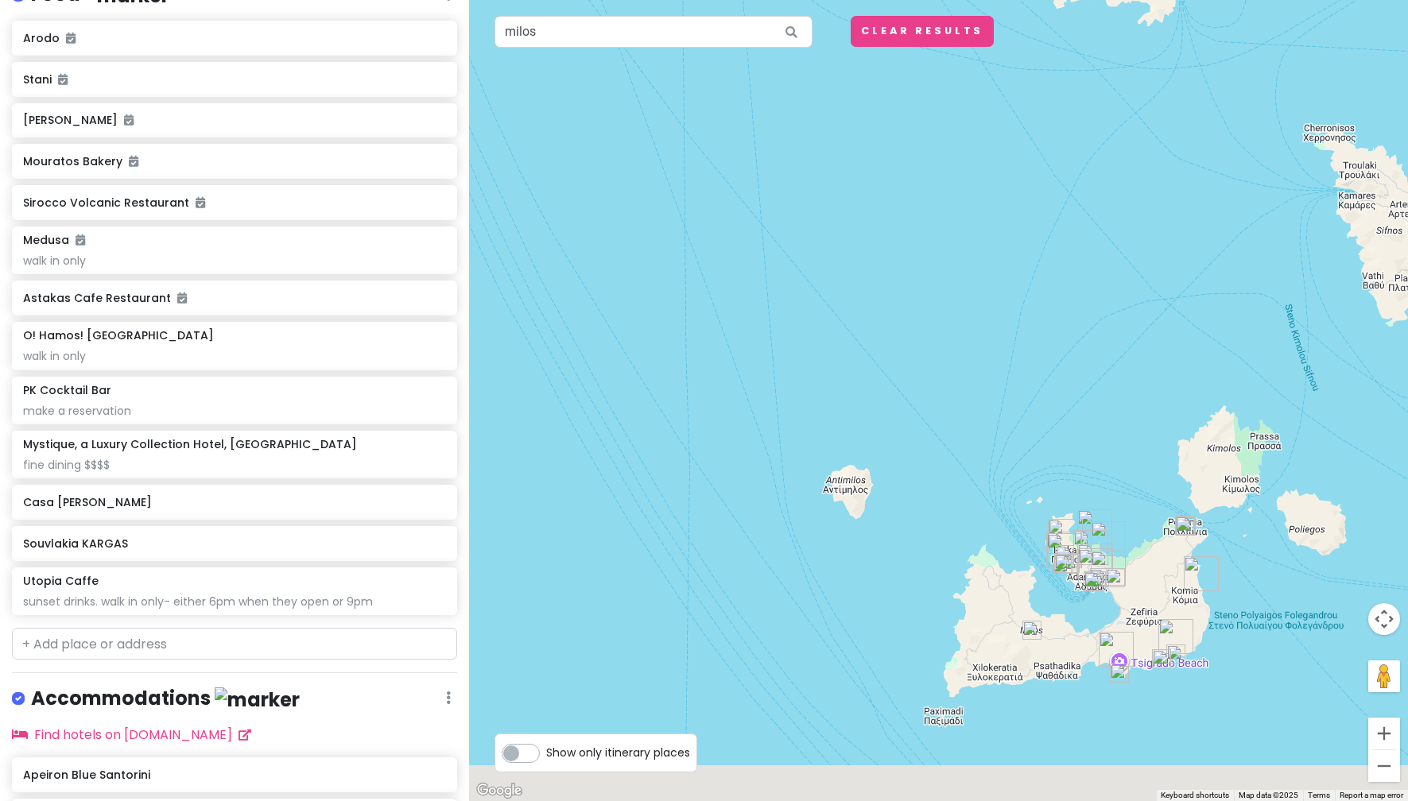
drag, startPoint x: 1133, startPoint y: 457, endPoint x: 1057, endPoint y: 307, distance: 168.5
click at [1057, 307] on div at bounding box center [938, 400] width 939 height 801
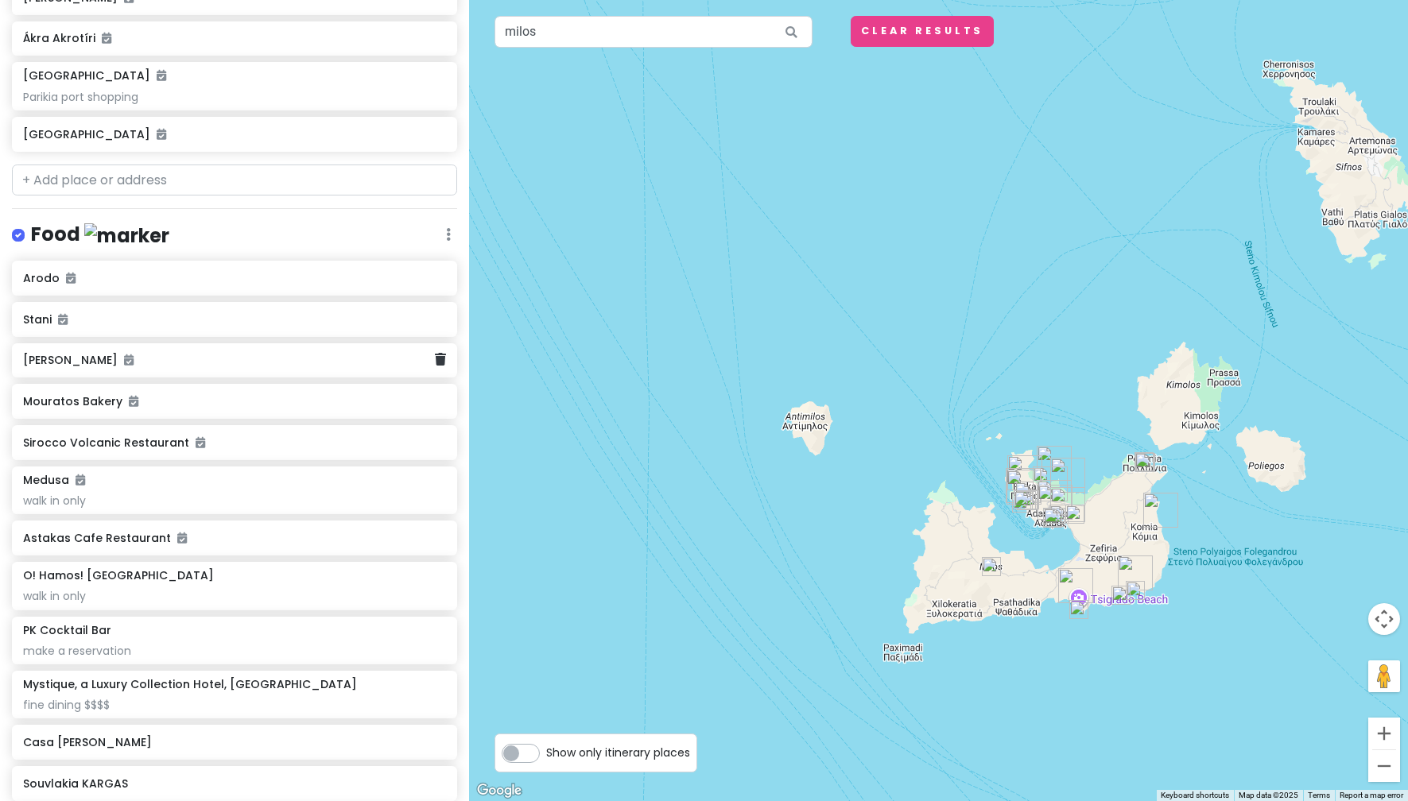
scroll to position [362, 0]
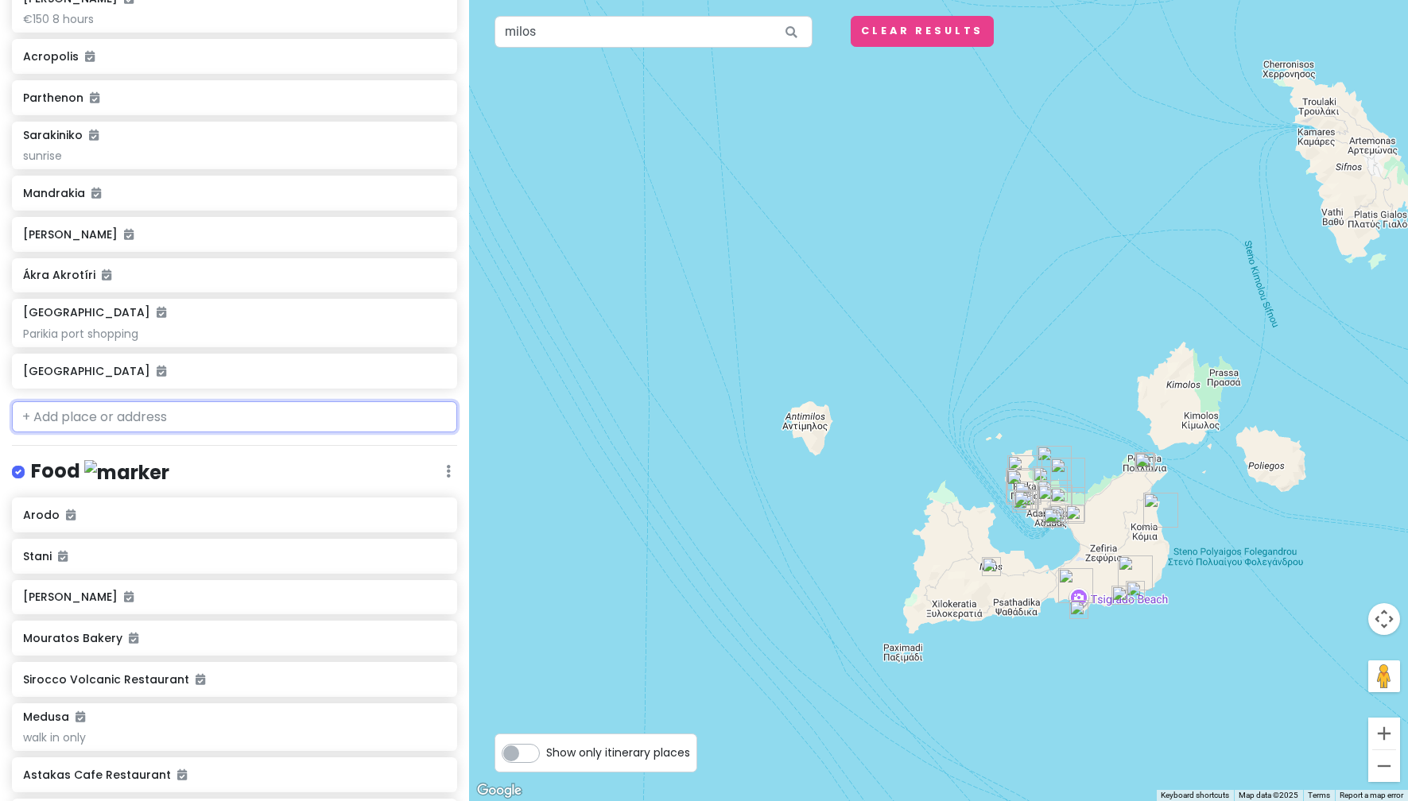
click at [306, 424] on input "text" at bounding box center [234, 417] width 445 height 32
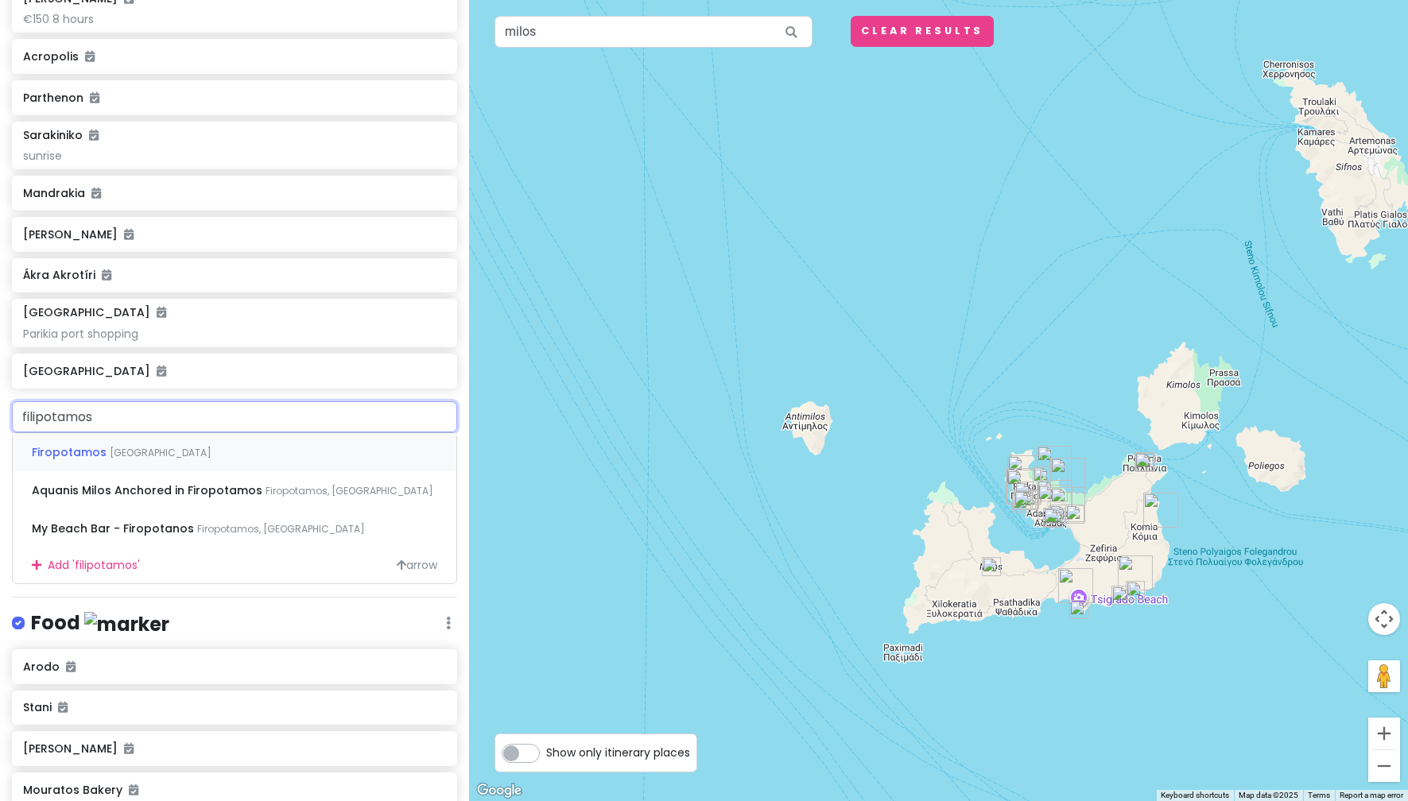
click at [232, 450] on div "Firopotamos [GEOGRAPHIC_DATA]" at bounding box center [235, 452] width 444 height 38
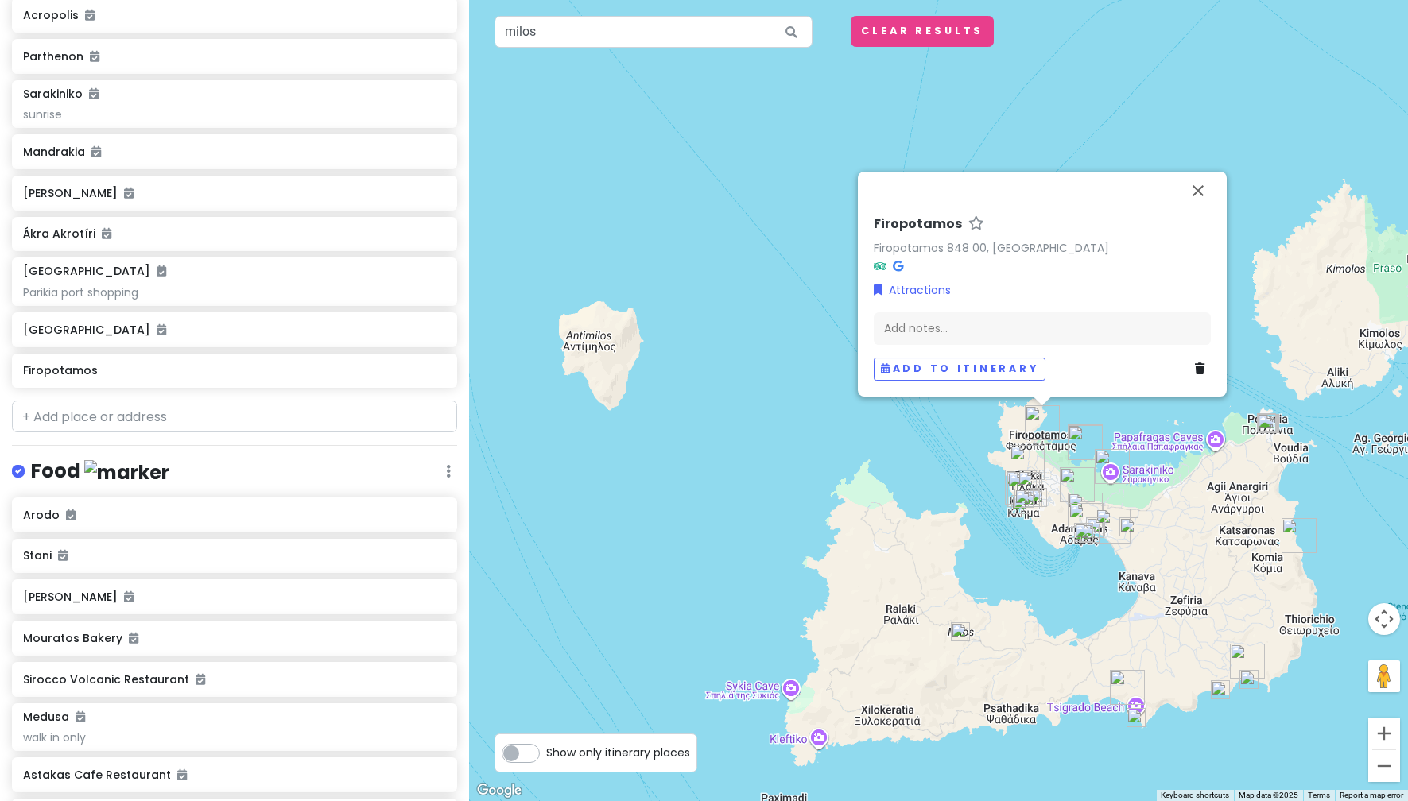
drag, startPoint x: 1010, startPoint y: 394, endPoint x: 936, endPoint y: 459, distance: 99.1
click at [936, 459] on div "Firopotamos Firopotamos 848 00, [GEOGRAPHIC_DATA] Attractions Add notes... Add …" at bounding box center [938, 400] width 939 height 801
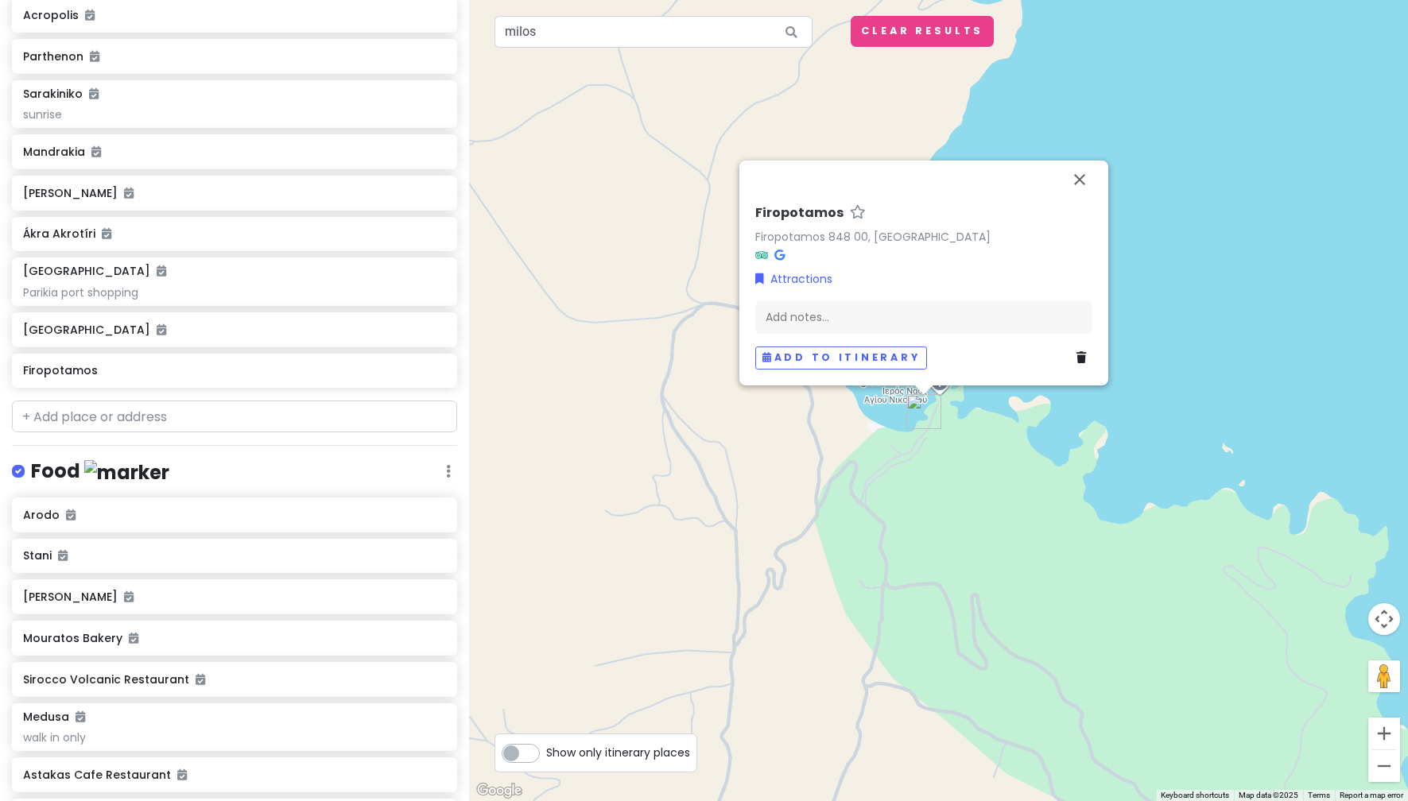
drag, startPoint x: 956, startPoint y: 426, endPoint x: 978, endPoint y: 494, distance: 71.9
click at [978, 494] on div "Firopotamos Firopotamos 848 00, [GEOGRAPHIC_DATA] Attractions Add notes... Add …" at bounding box center [938, 400] width 939 height 801
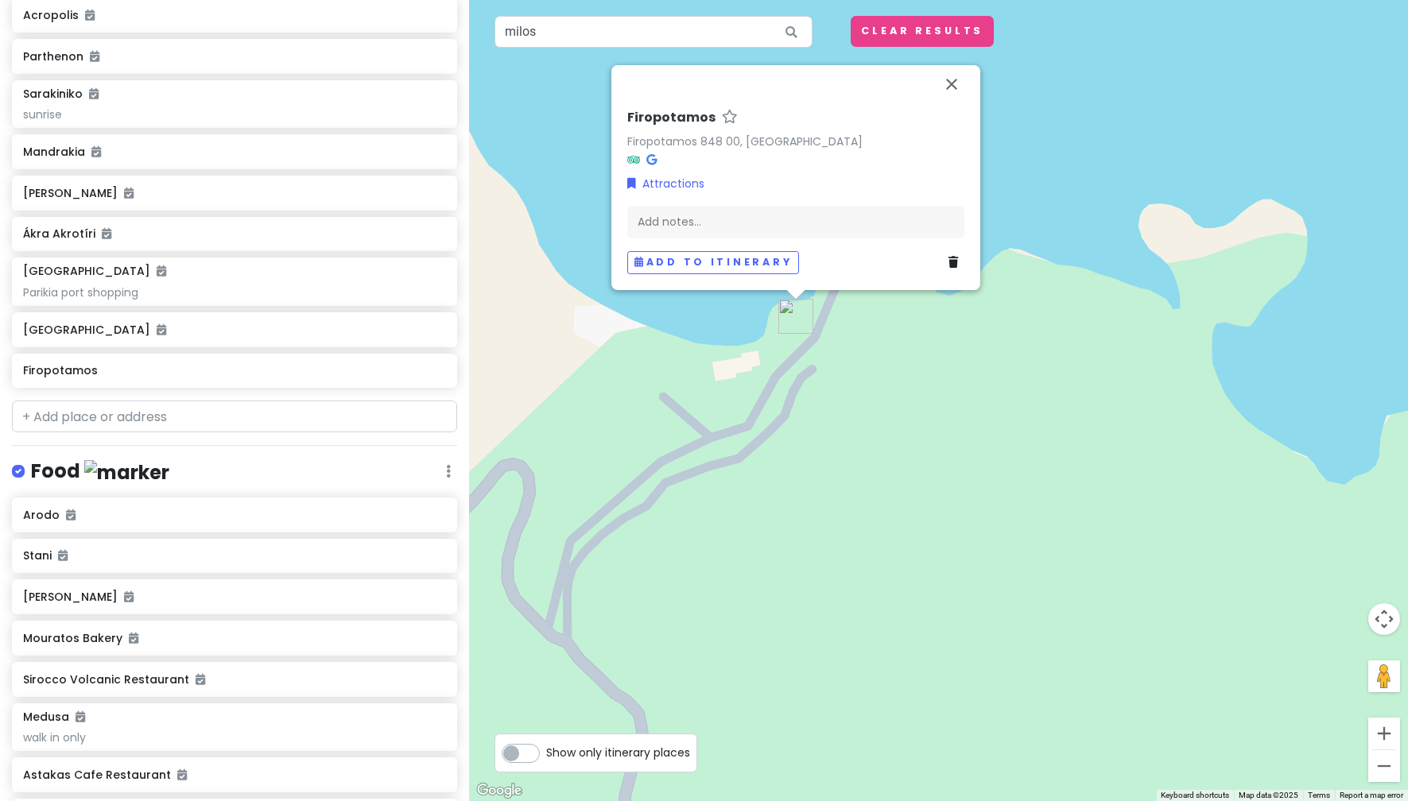
drag, startPoint x: 824, startPoint y: 395, endPoint x: 885, endPoint y: 556, distance: 171.8
click at [885, 556] on div "Firopotamos Firopotamos 848 00, [GEOGRAPHIC_DATA] Attractions Add notes... Add …" at bounding box center [938, 400] width 939 height 801
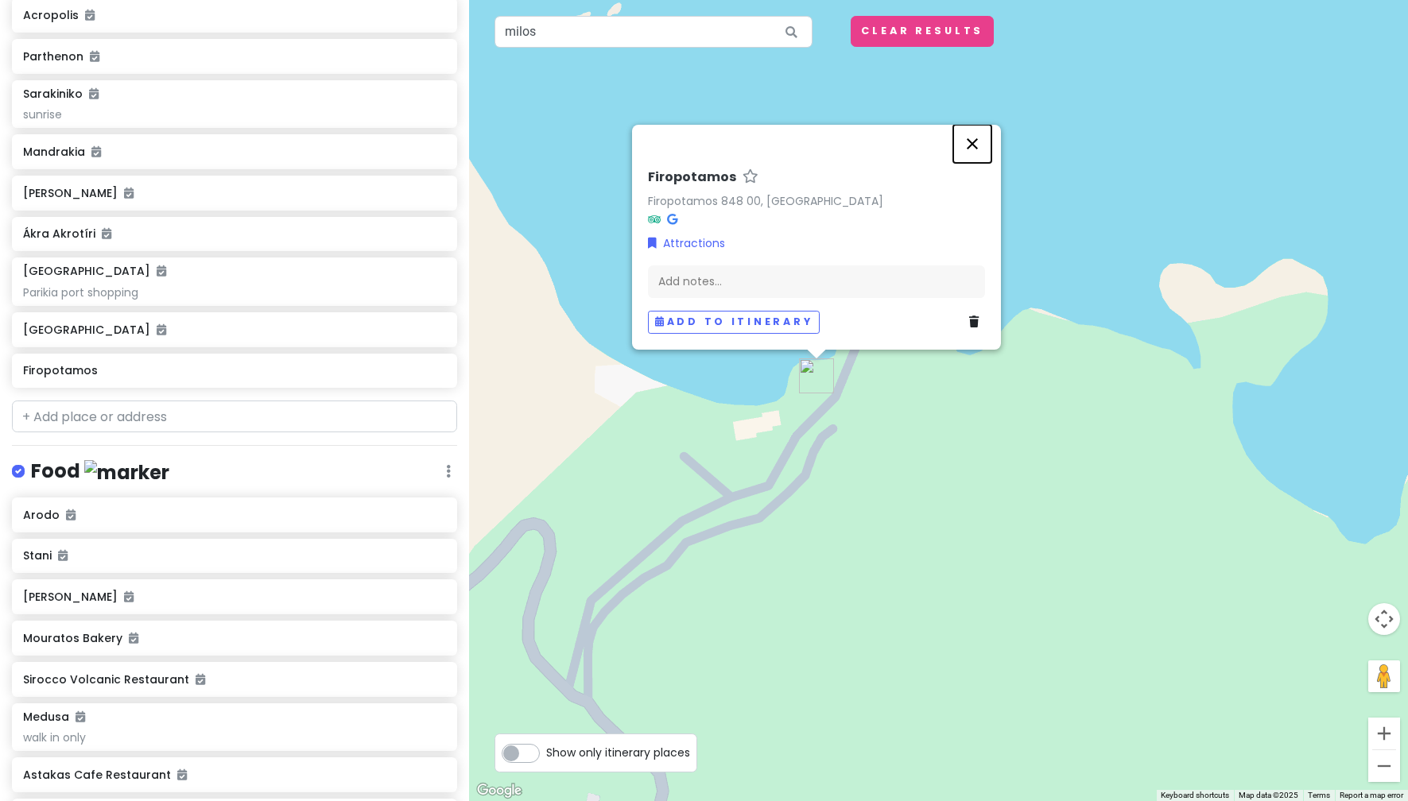
click at [976, 143] on button "Close" at bounding box center [972, 144] width 38 height 38
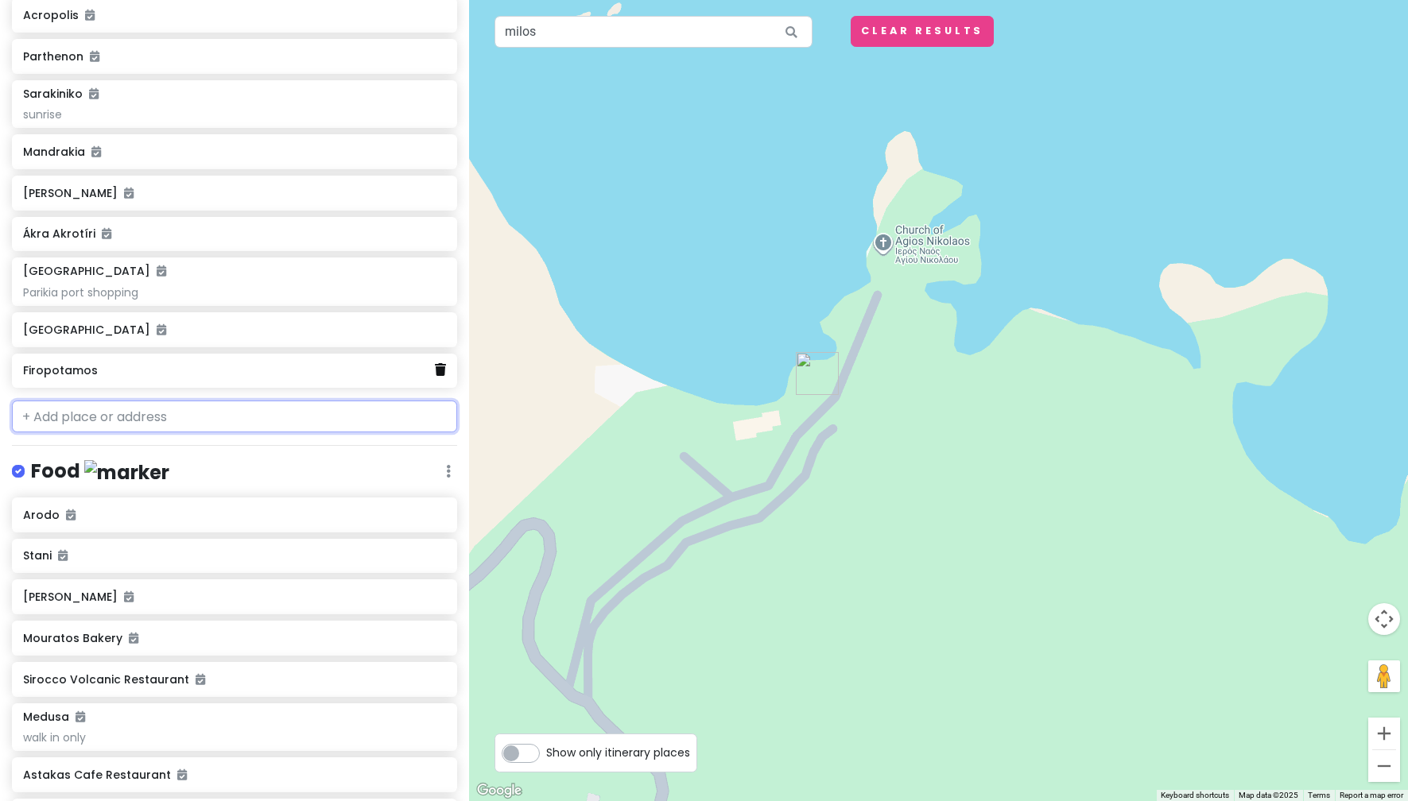
click at [435, 371] on icon at bounding box center [440, 369] width 11 height 13
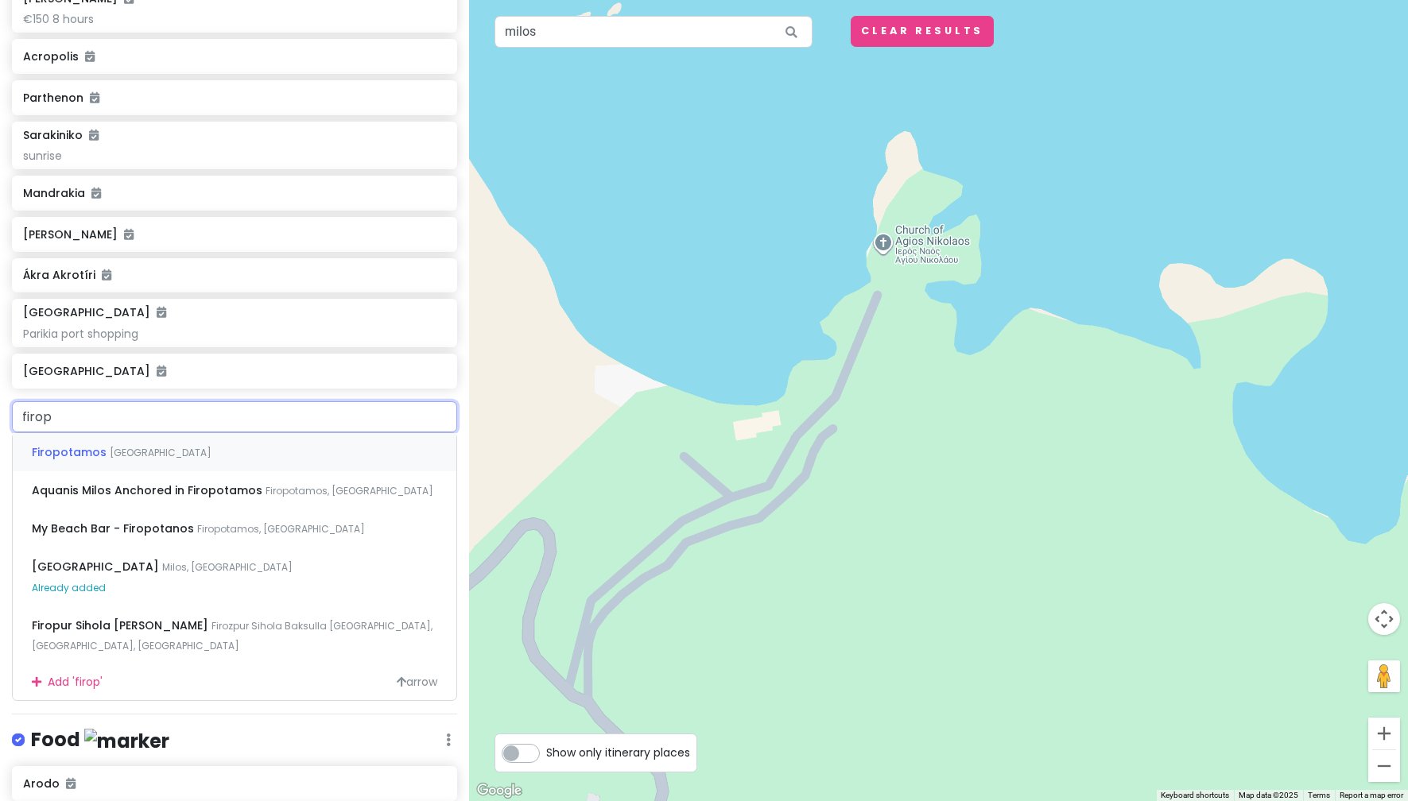
click at [297, 447] on div "Firopotamos [GEOGRAPHIC_DATA]" at bounding box center [235, 452] width 444 height 38
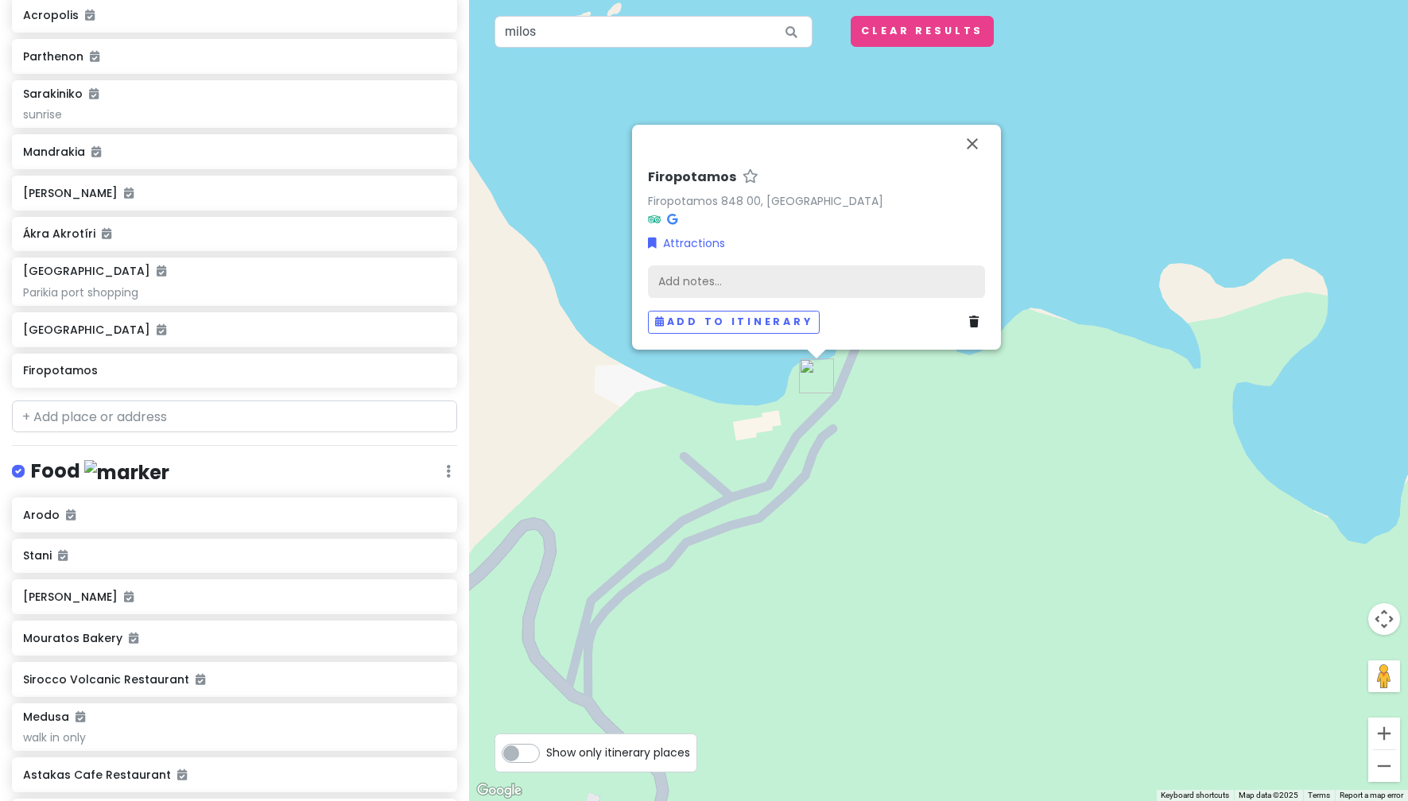
click at [723, 274] on div "Add notes..." at bounding box center [816, 281] width 337 height 33
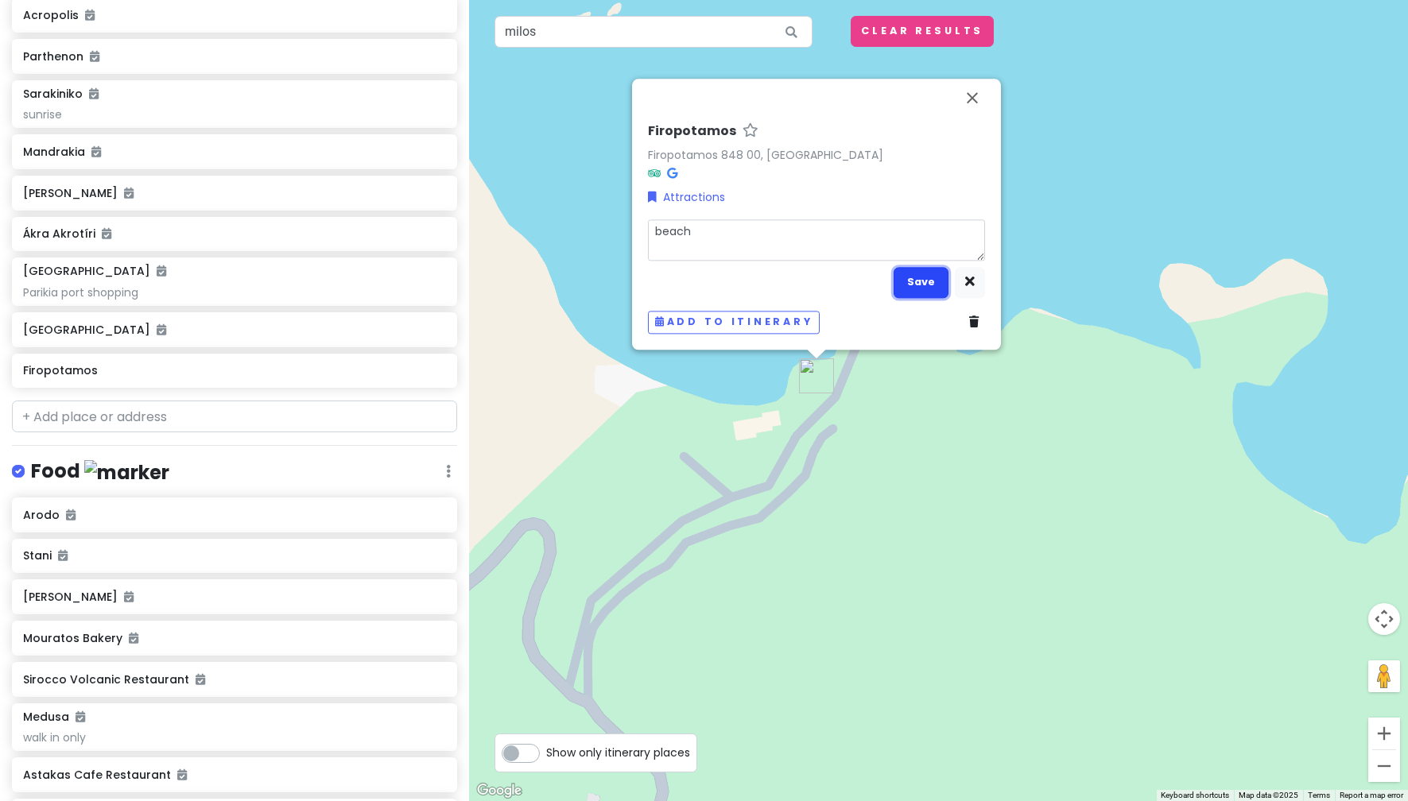
click at [929, 286] on button "Save" at bounding box center [920, 282] width 55 height 31
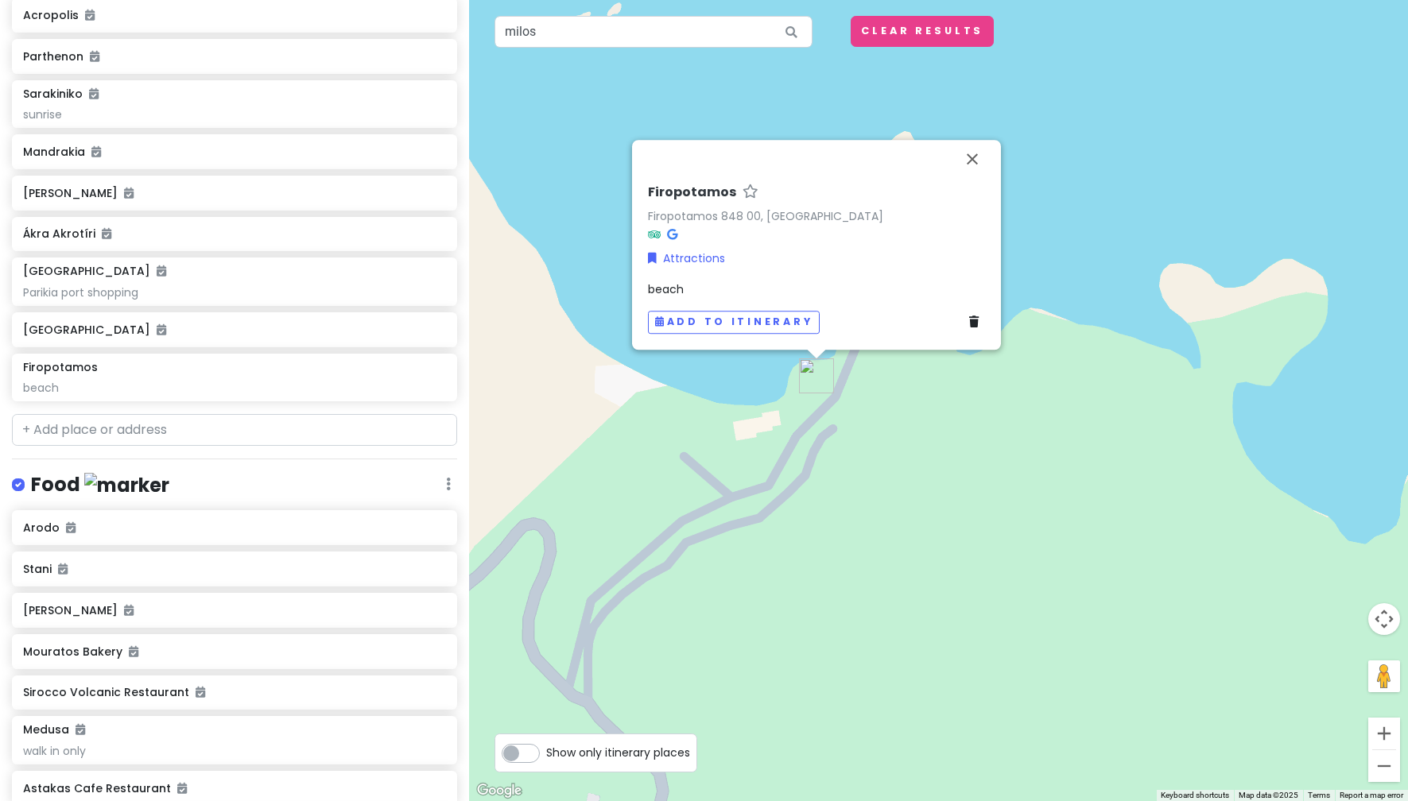
scroll to position [416, 0]
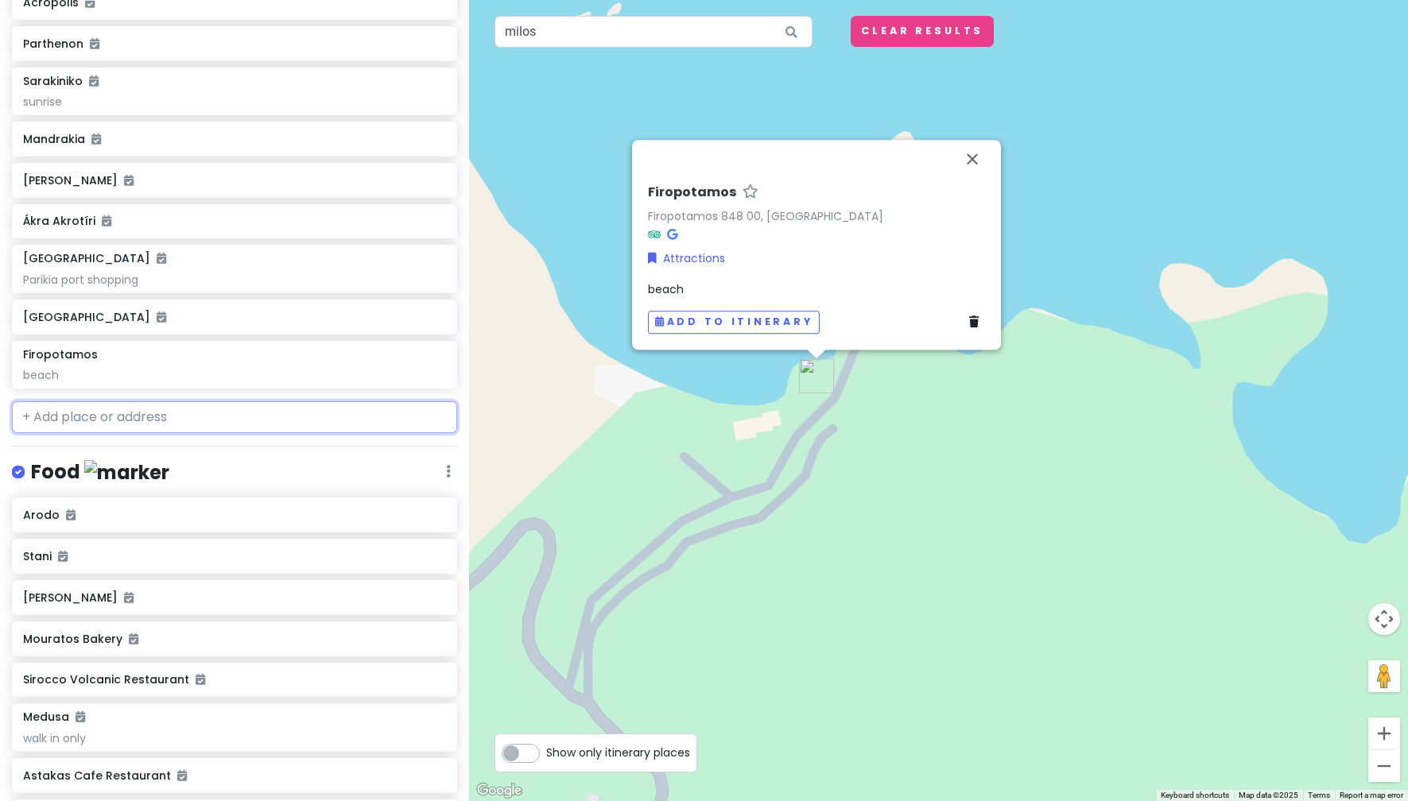
click at [225, 418] on input "text" at bounding box center [234, 417] width 445 height 32
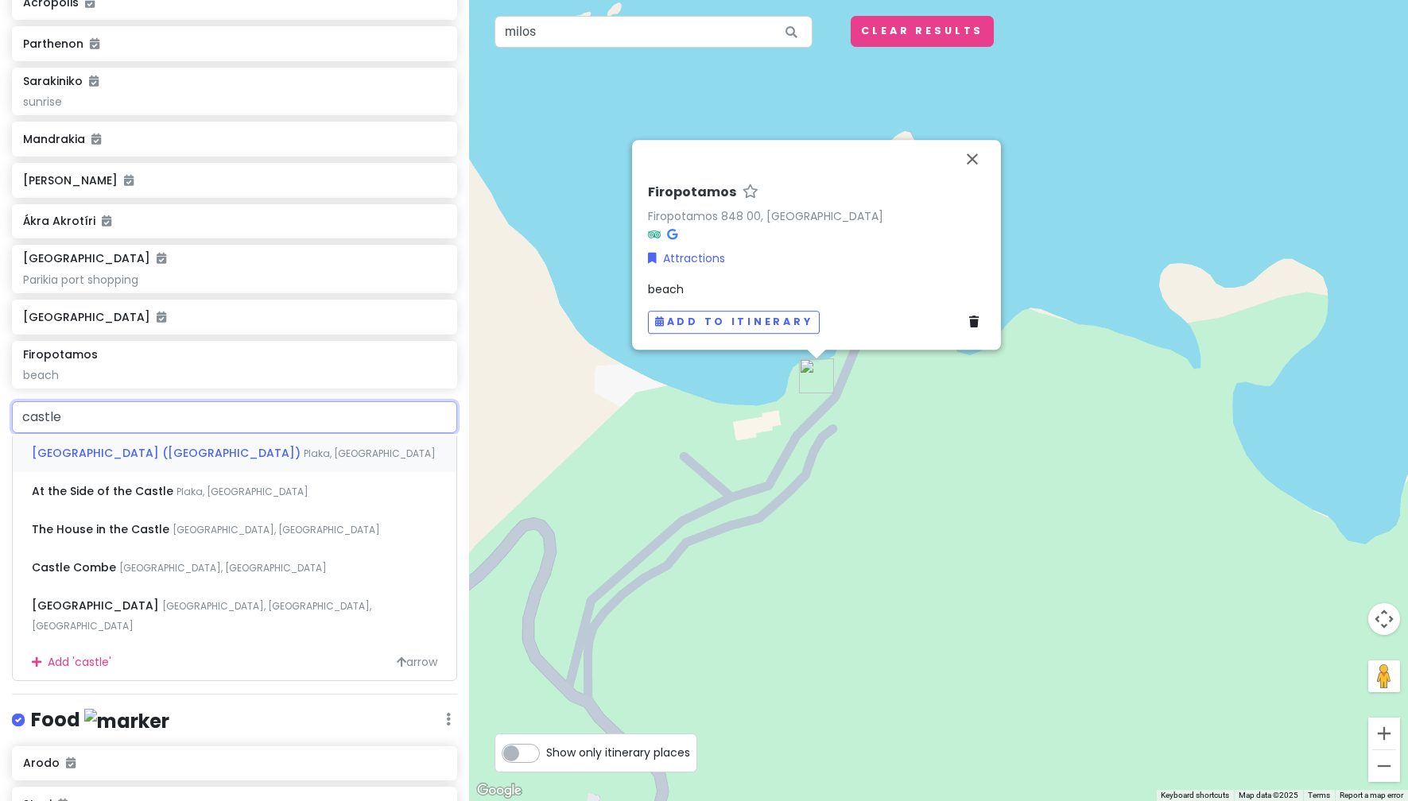
click at [233, 446] on span "[GEOGRAPHIC_DATA] ([GEOGRAPHIC_DATA])" at bounding box center [168, 453] width 272 height 16
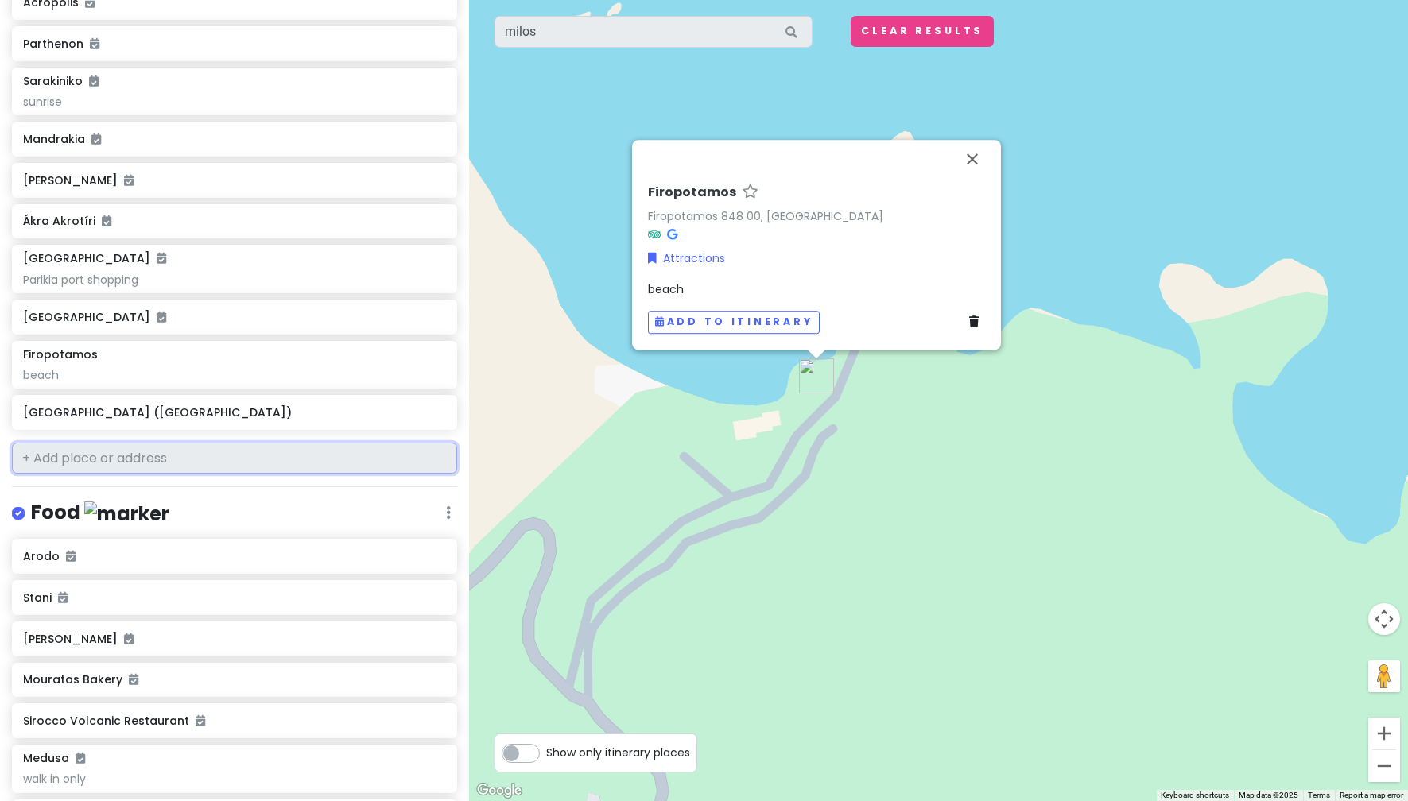
scroll to position [457, 0]
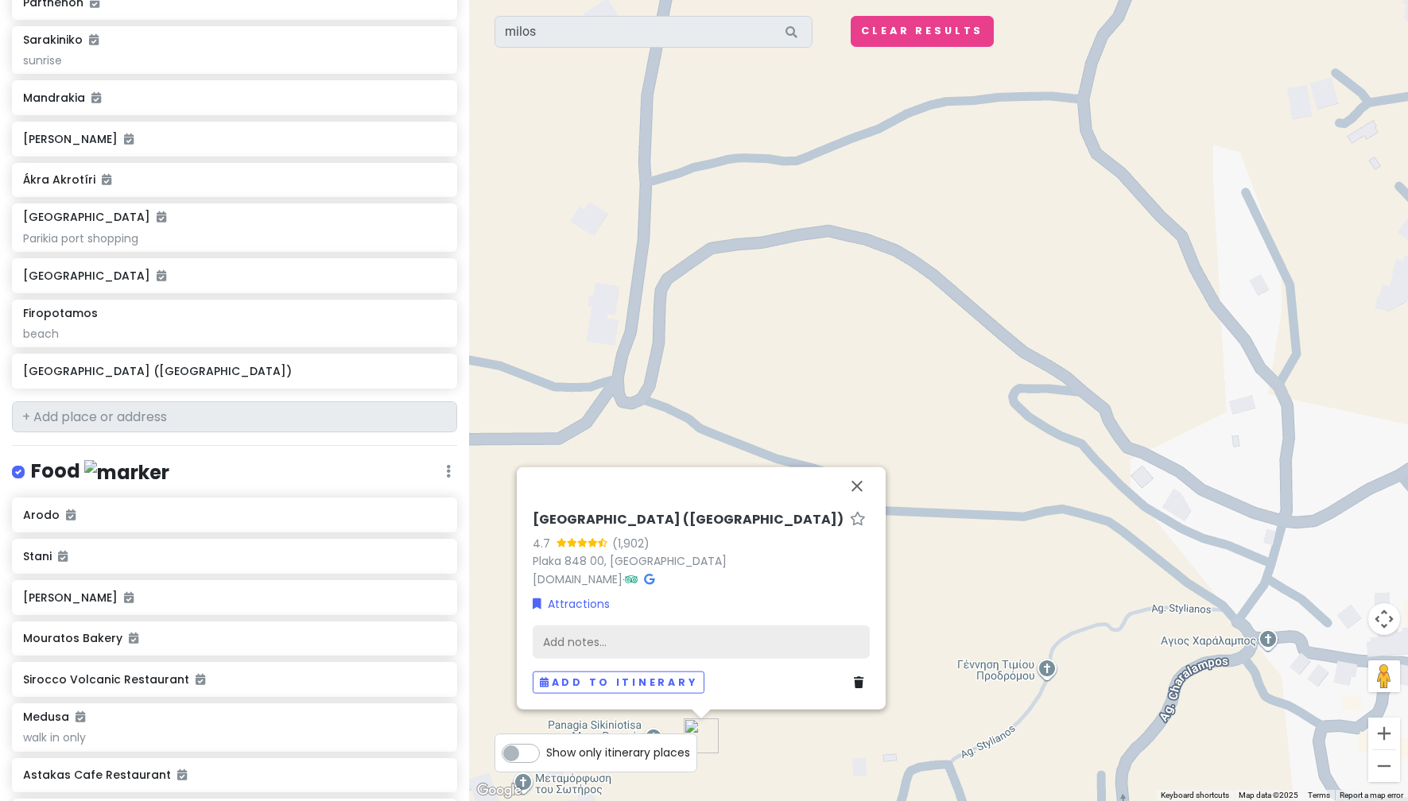
click at [668, 637] on div "Add notes..." at bounding box center [701, 642] width 337 height 33
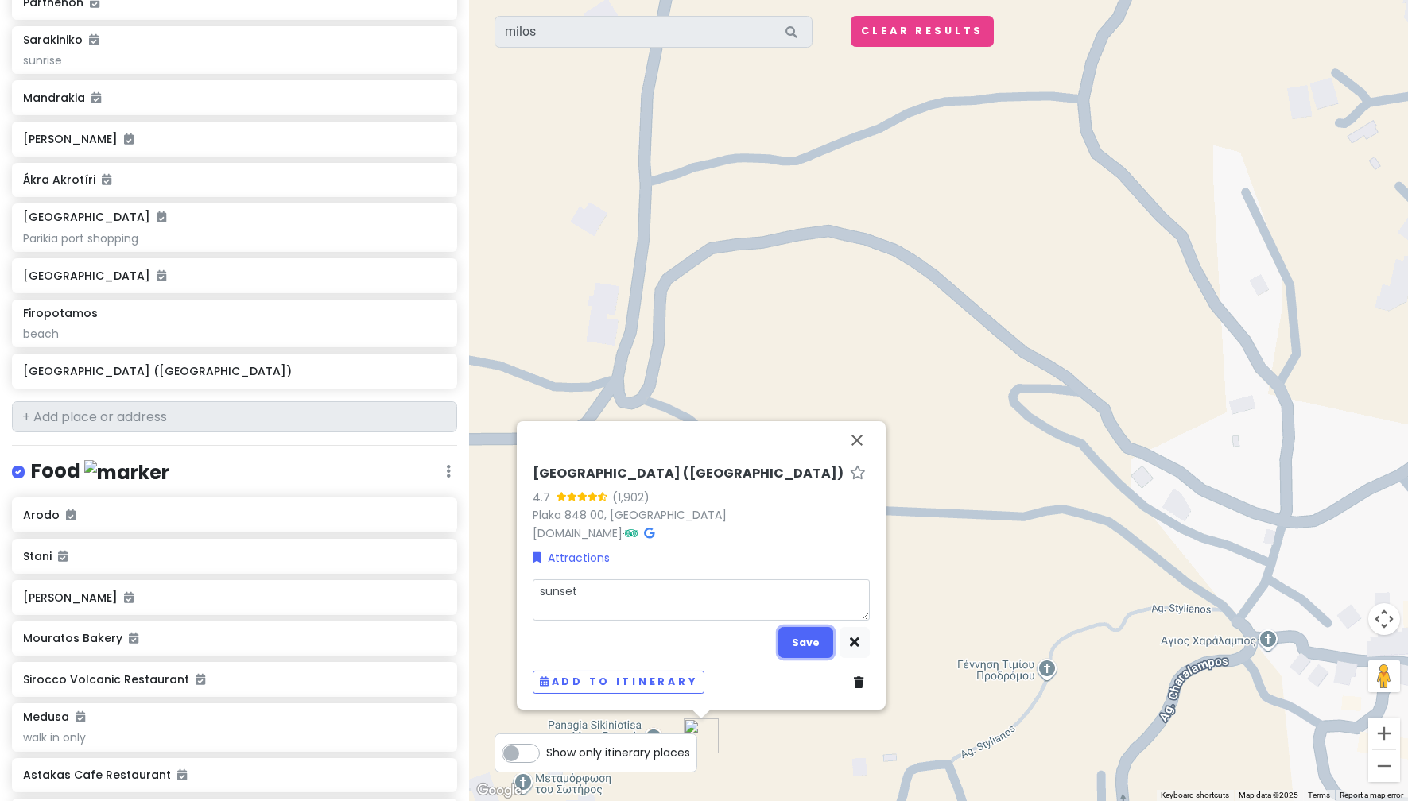
click at [816, 636] on button "Save" at bounding box center [805, 642] width 55 height 31
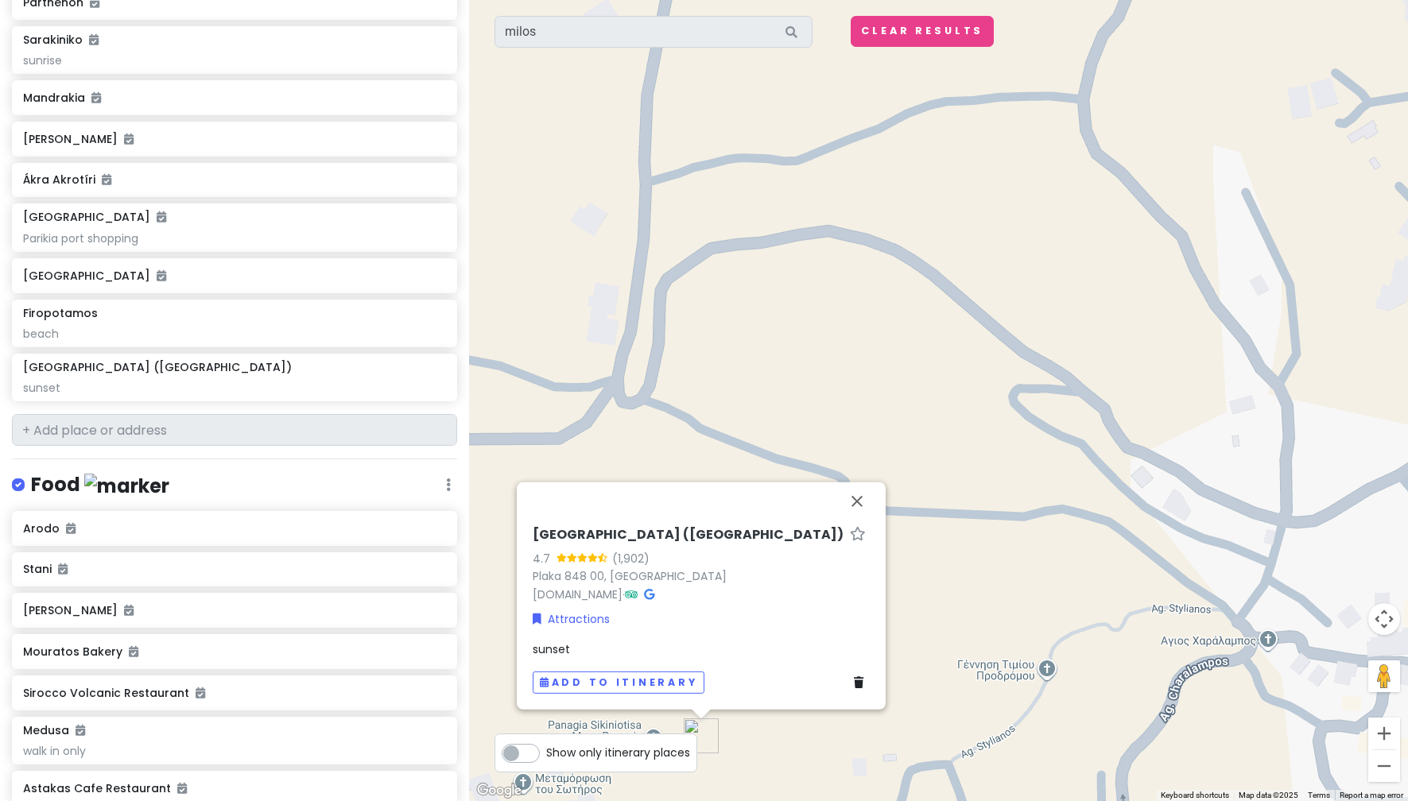
scroll to position [471, 0]
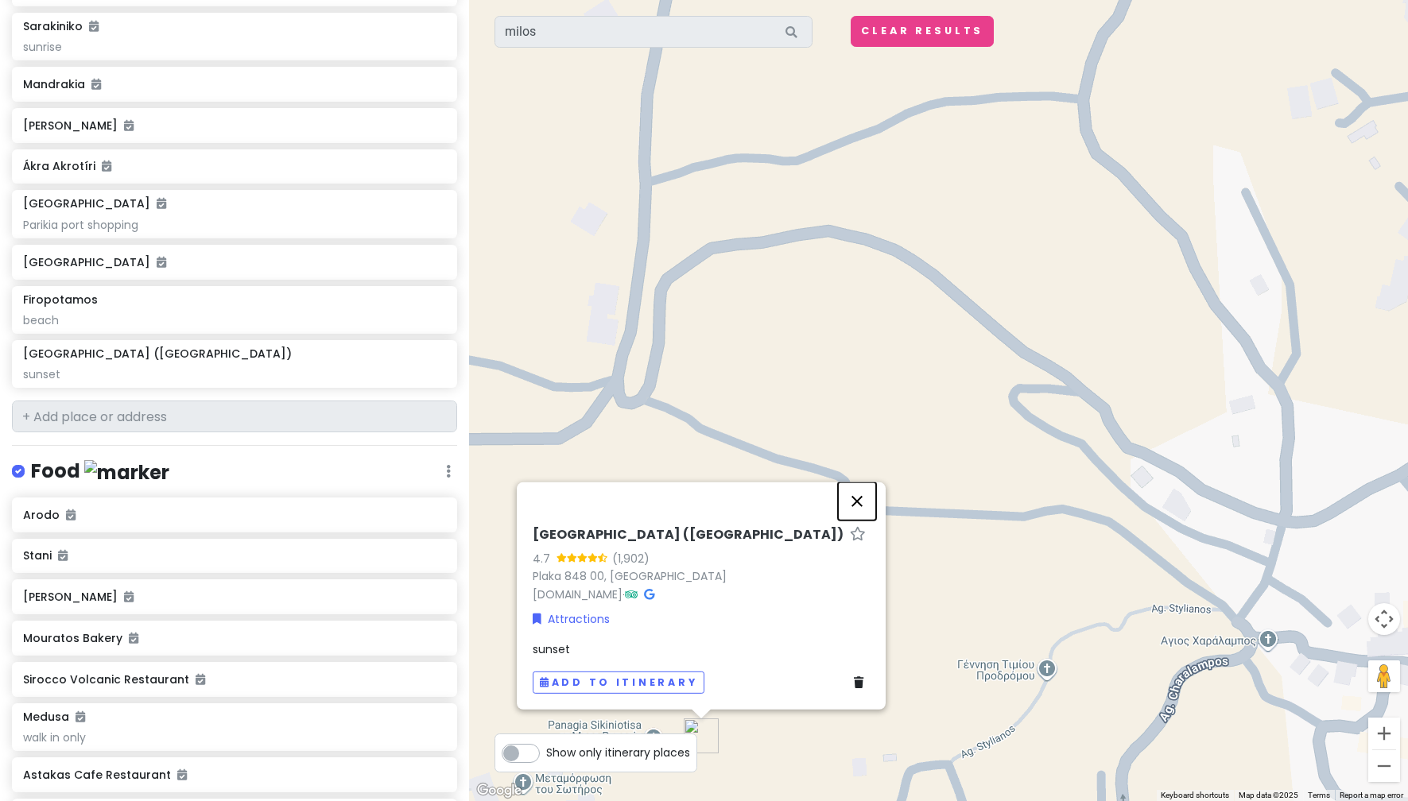
click at [860, 499] on button "Close" at bounding box center [857, 501] width 38 height 38
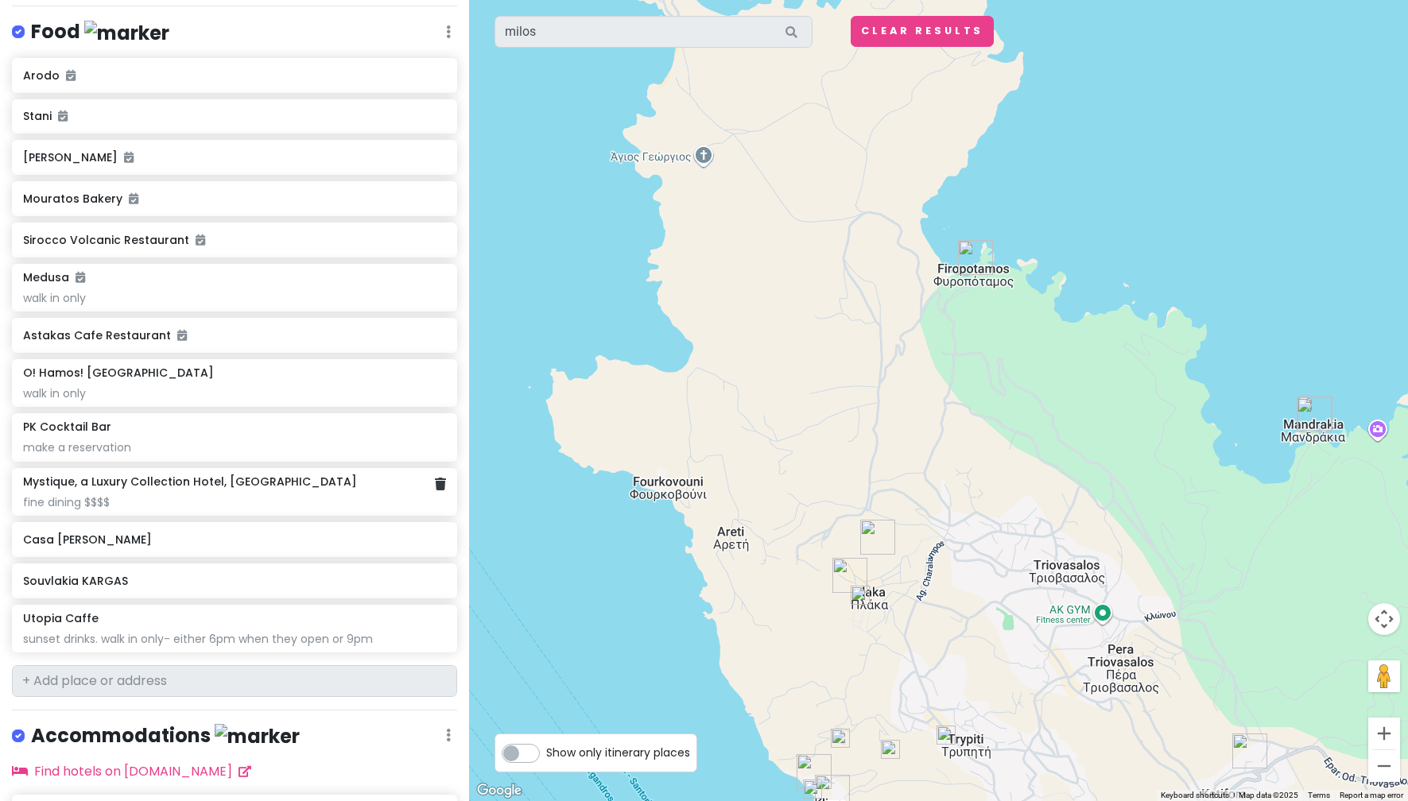
scroll to position [947, 0]
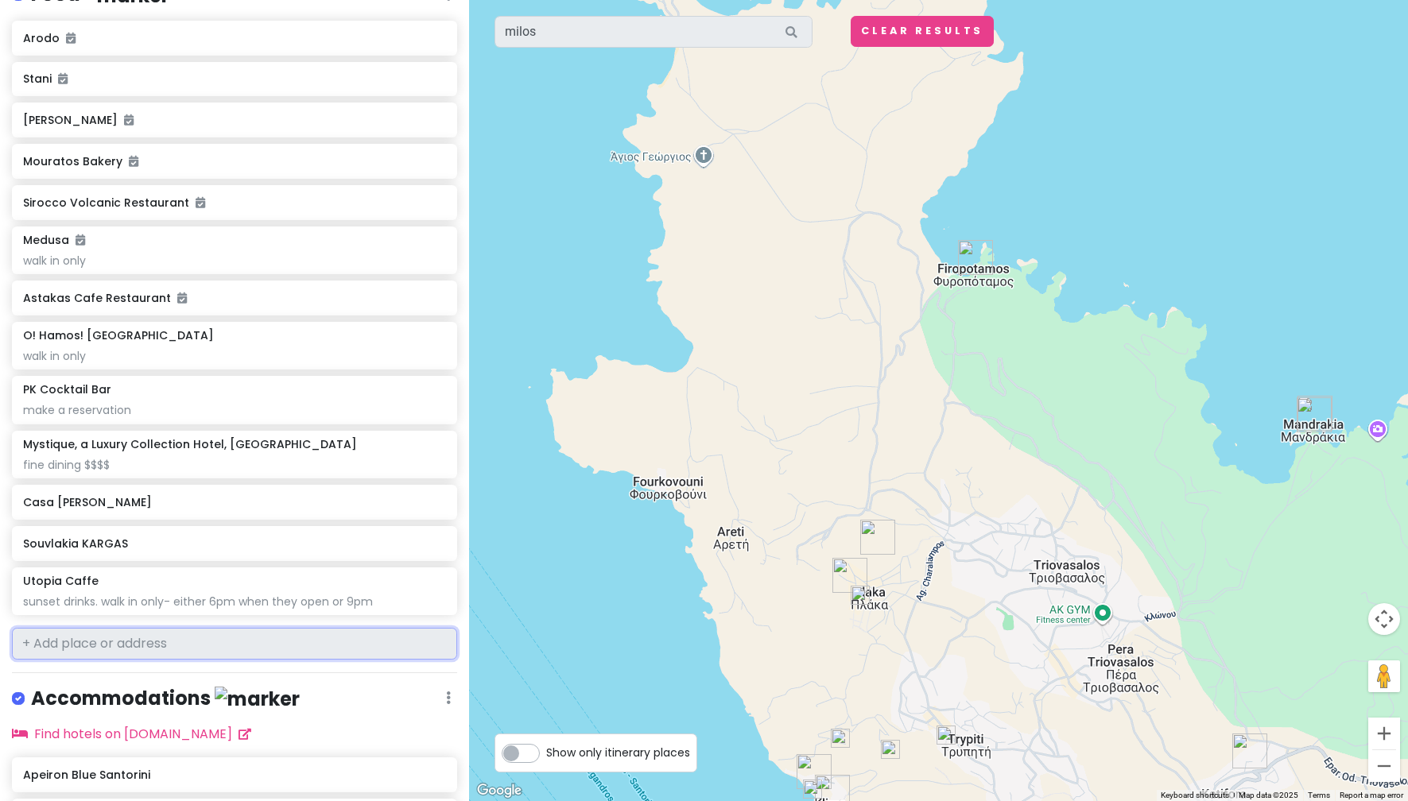
click at [215, 647] on input "text" at bounding box center [234, 644] width 445 height 32
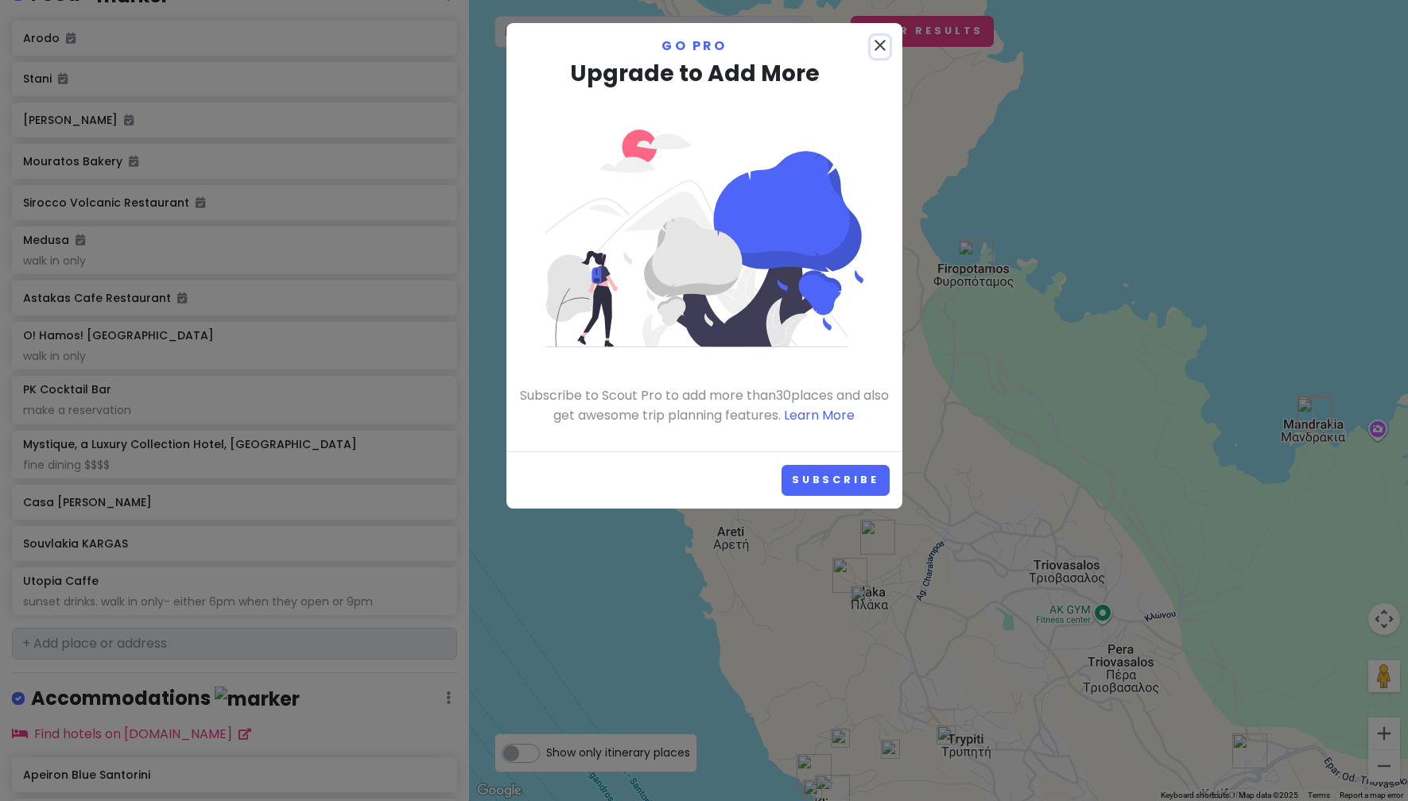
click at [877, 39] on icon "close" at bounding box center [879, 45] width 19 height 19
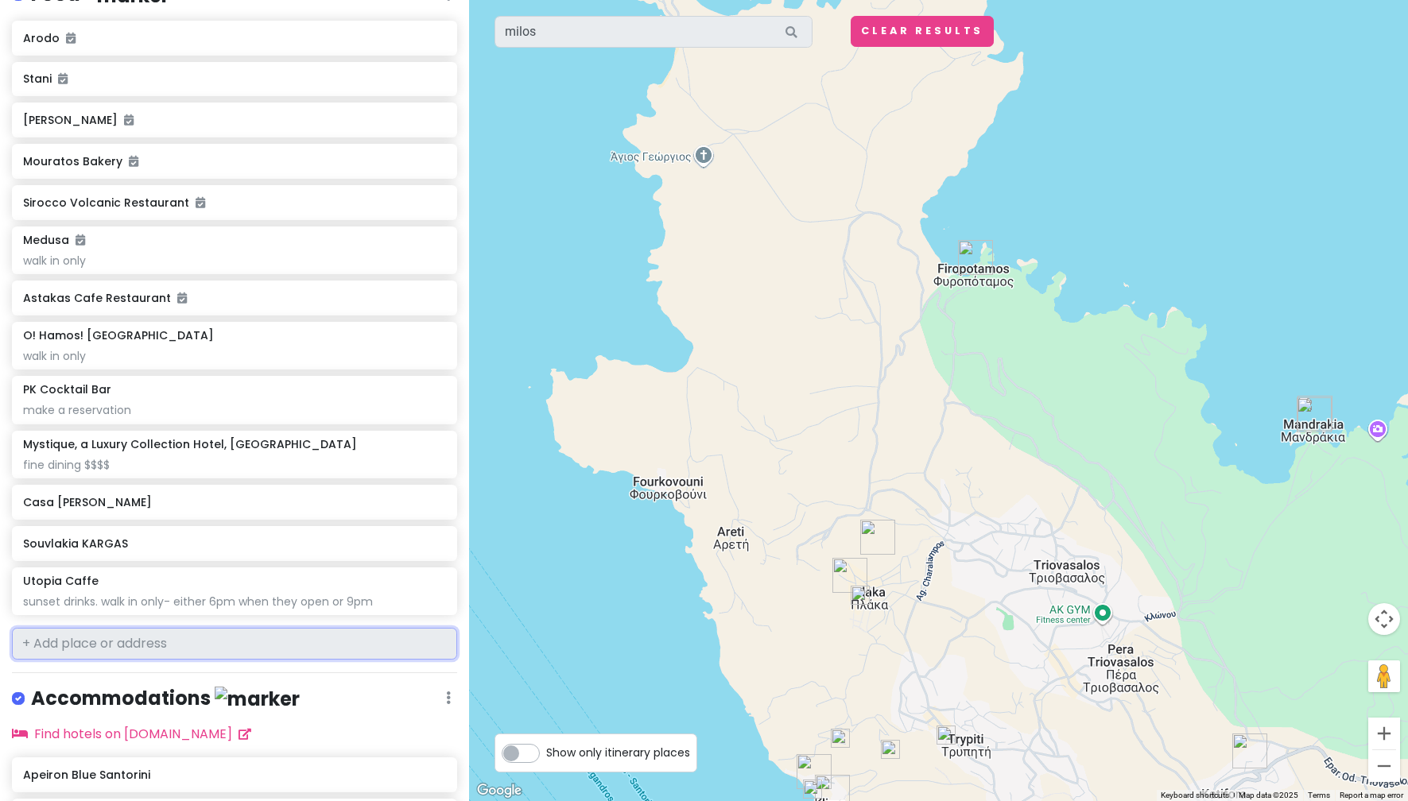
click at [223, 641] on input "text" at bounding box center [234, 644] width 445 height 32
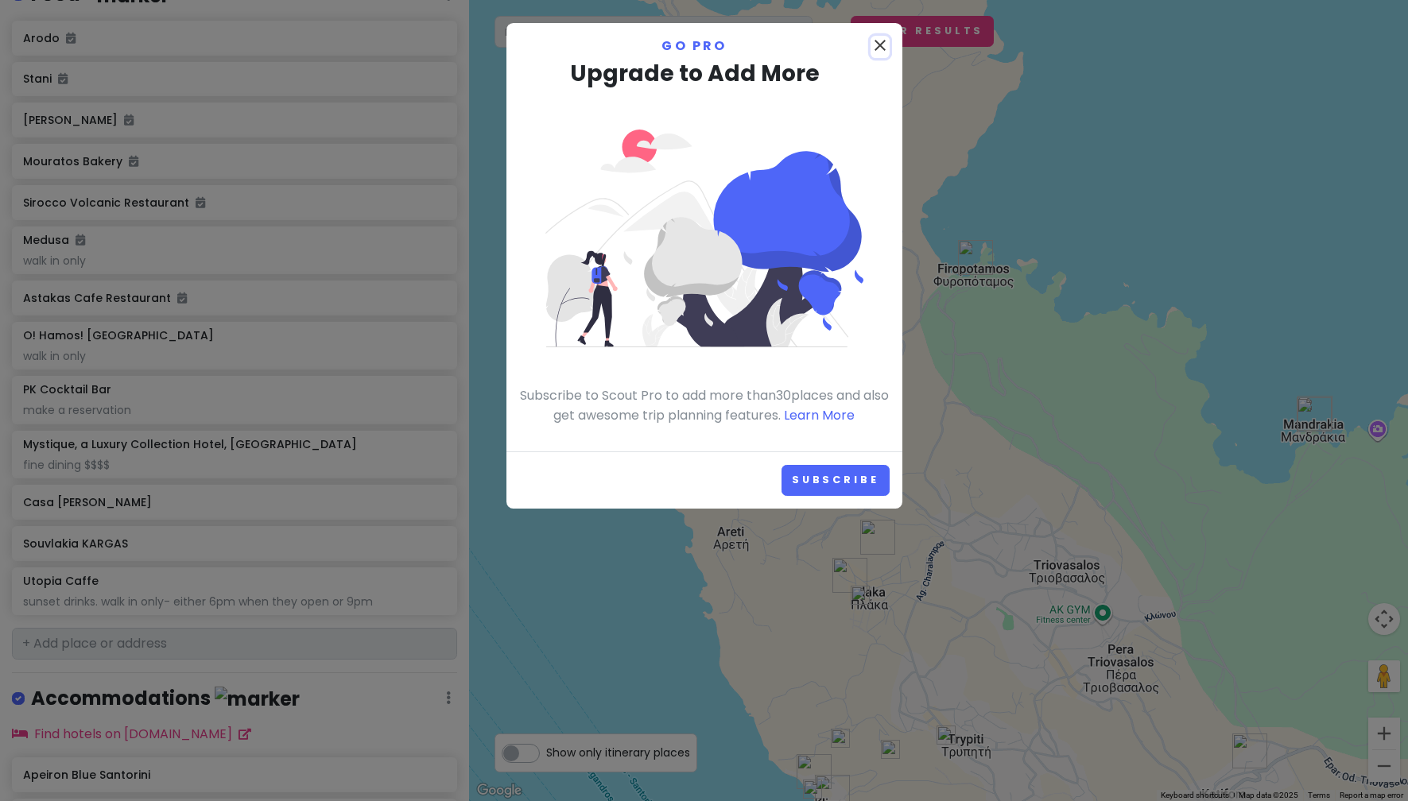
click at [874, 43] on icon "close" at bounding box center [879, 45] width 19 height 19
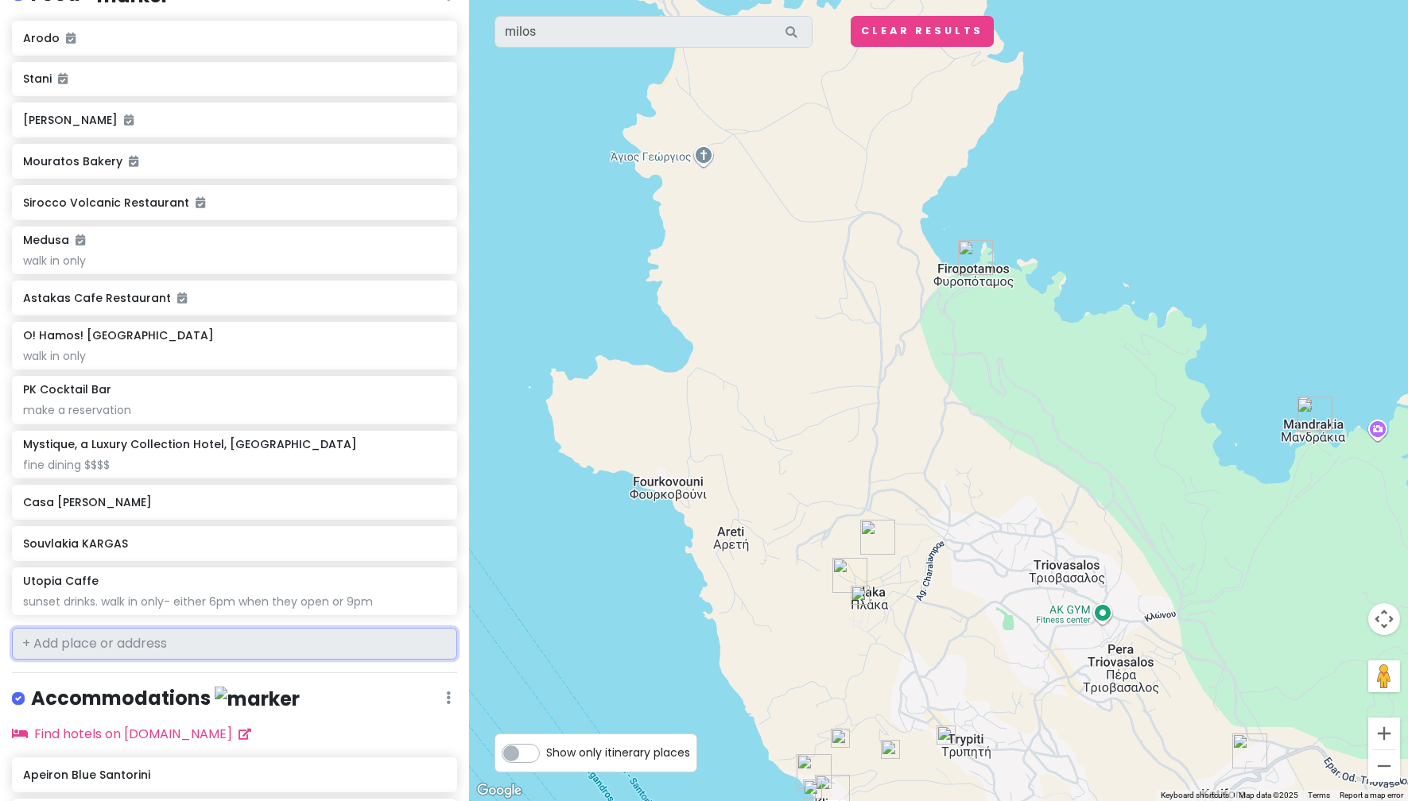
click at [227, 632] on input "text" at bounding box center [234, 644] width 445 height 32
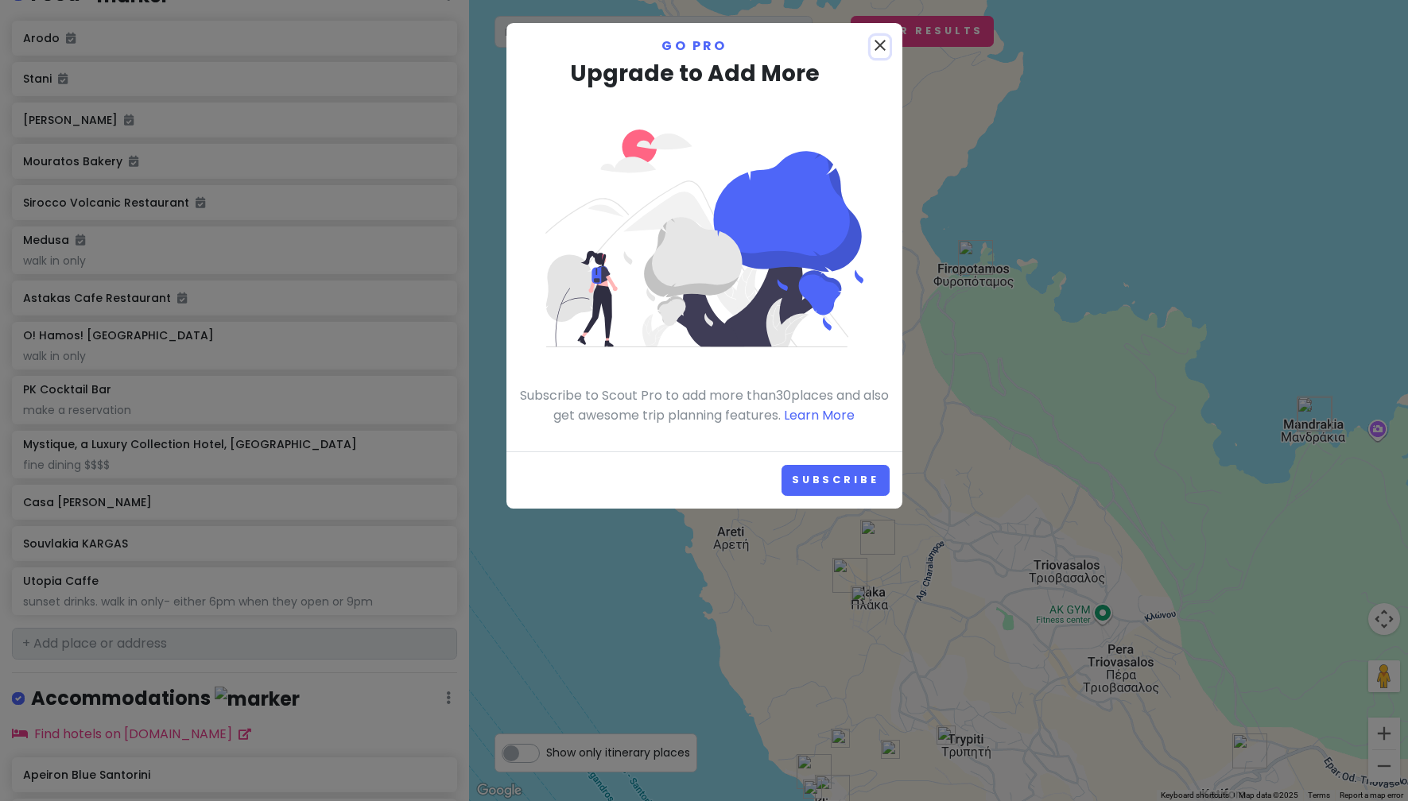
click at [887, 47] on icon "close" at bounding box center [879, 45] width 19 height 19
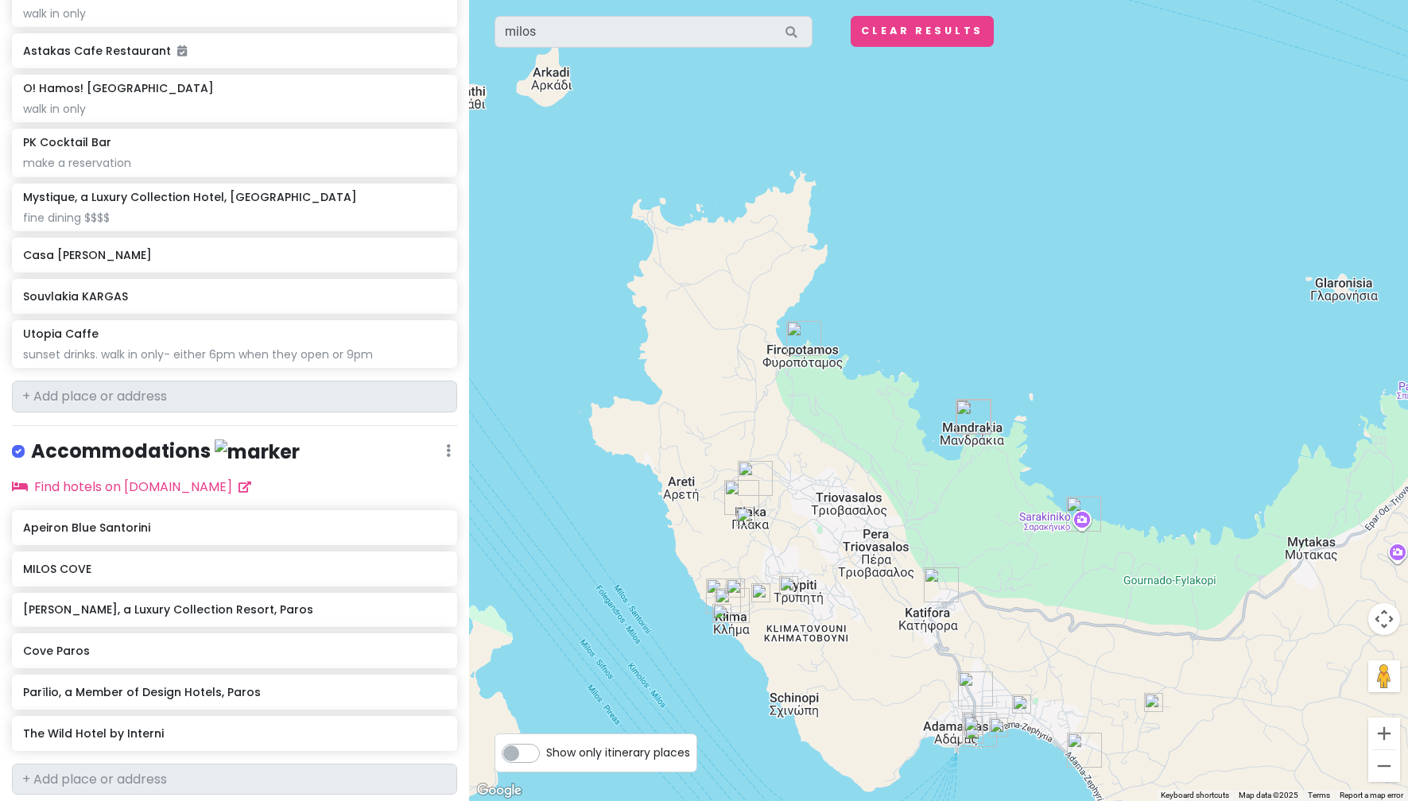
scroll to position [1243, 0]
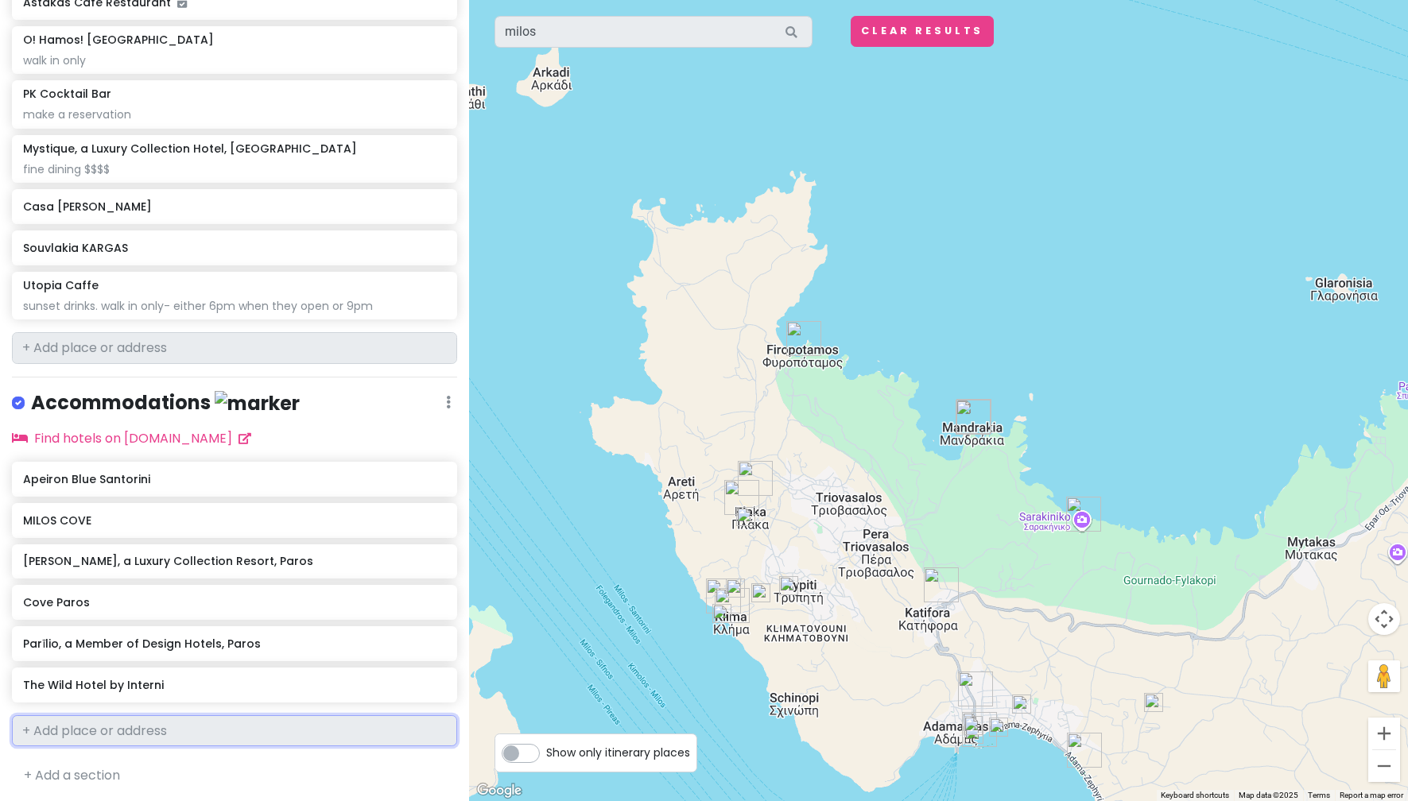
click at [222, 731] on input "text" at bounding box center [234, 731] width 445 height 32
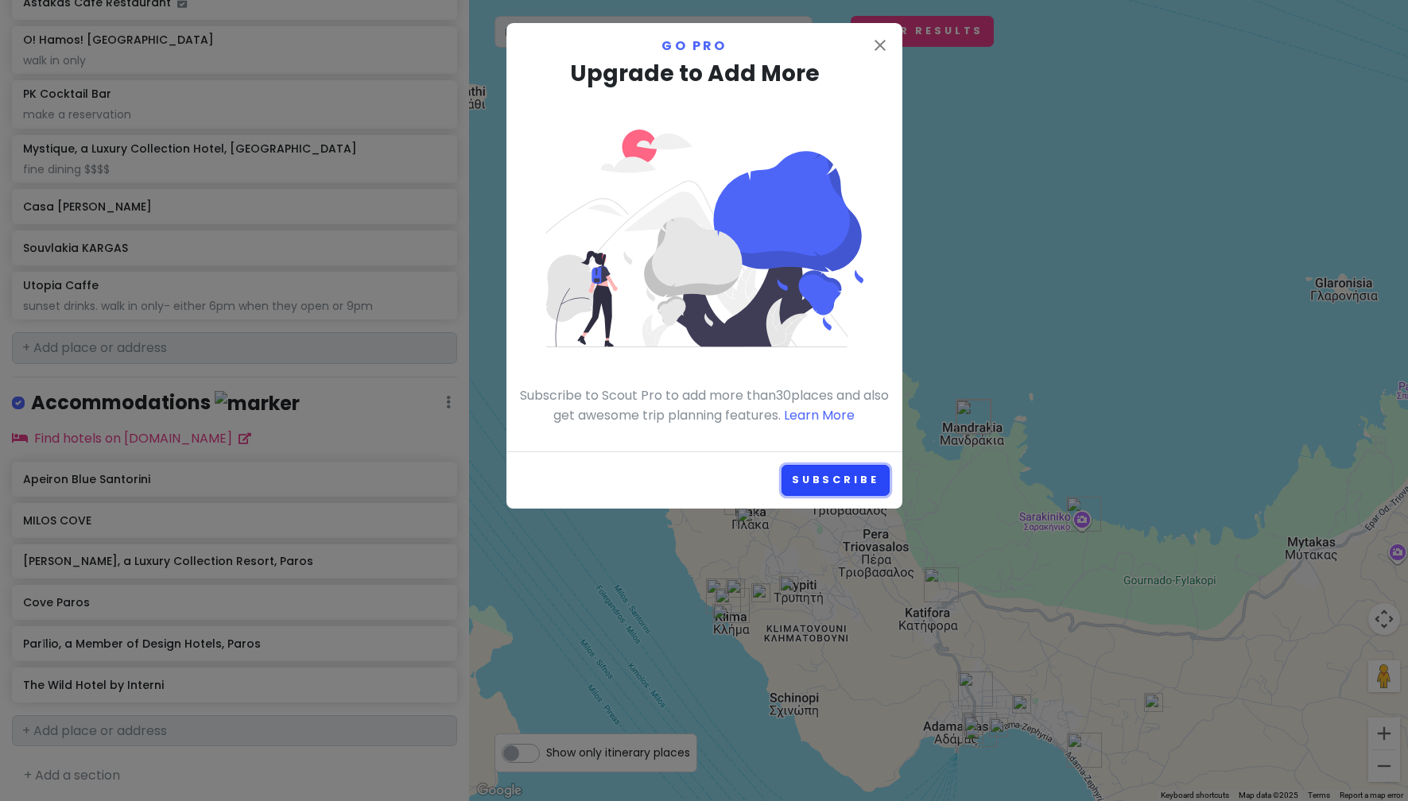
click at [841, 472] on link "Subscribe" at bounding box center [835, 480] width 108 height 31
click at [884, 48] on icon "close" at bounding box center [879, 45] width 19 height 19
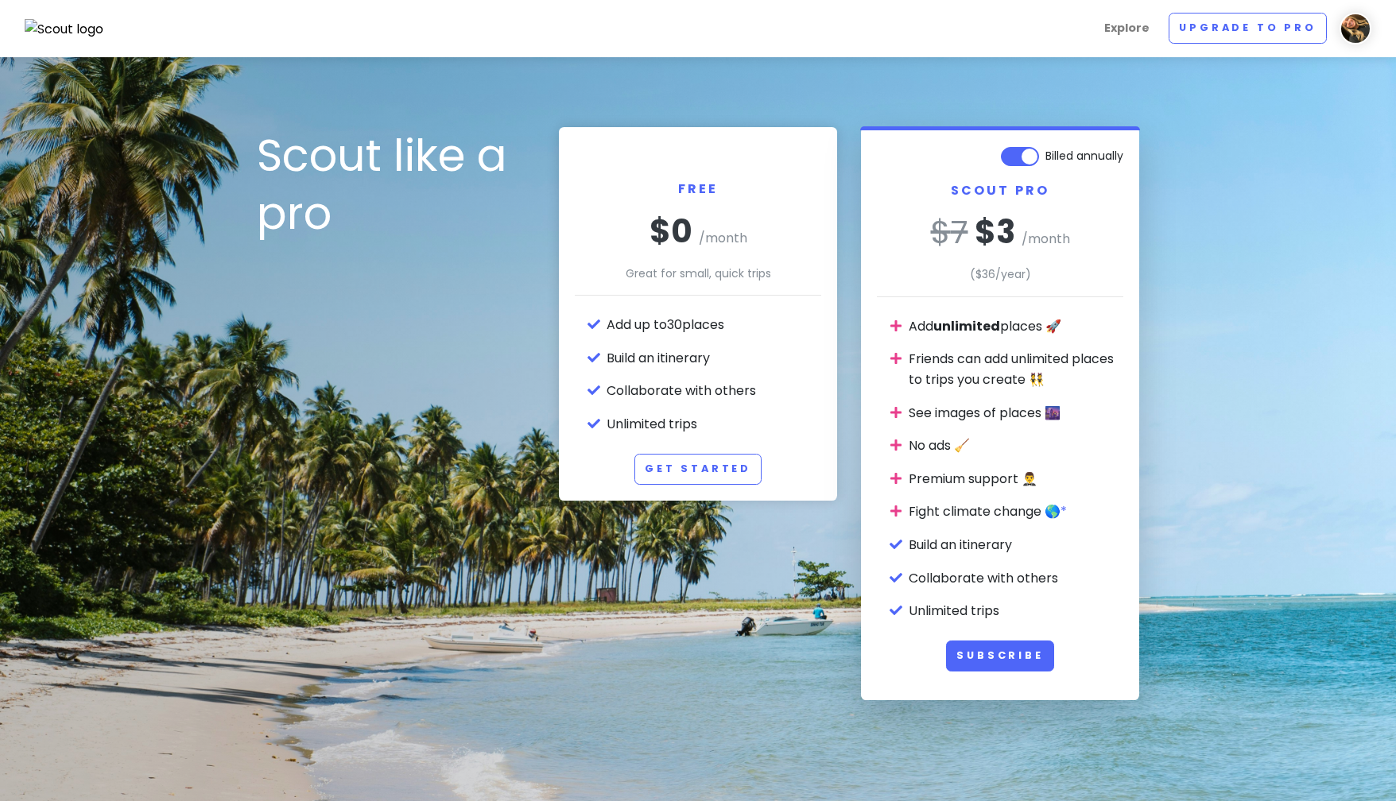
click at [1045, 161] on label "Billed annually" at bounding box center [1084, 152] width 78 height 19
click at [1113, 153] on input "Billed annually" at bounding box center [1118, 148] width 10 height 10
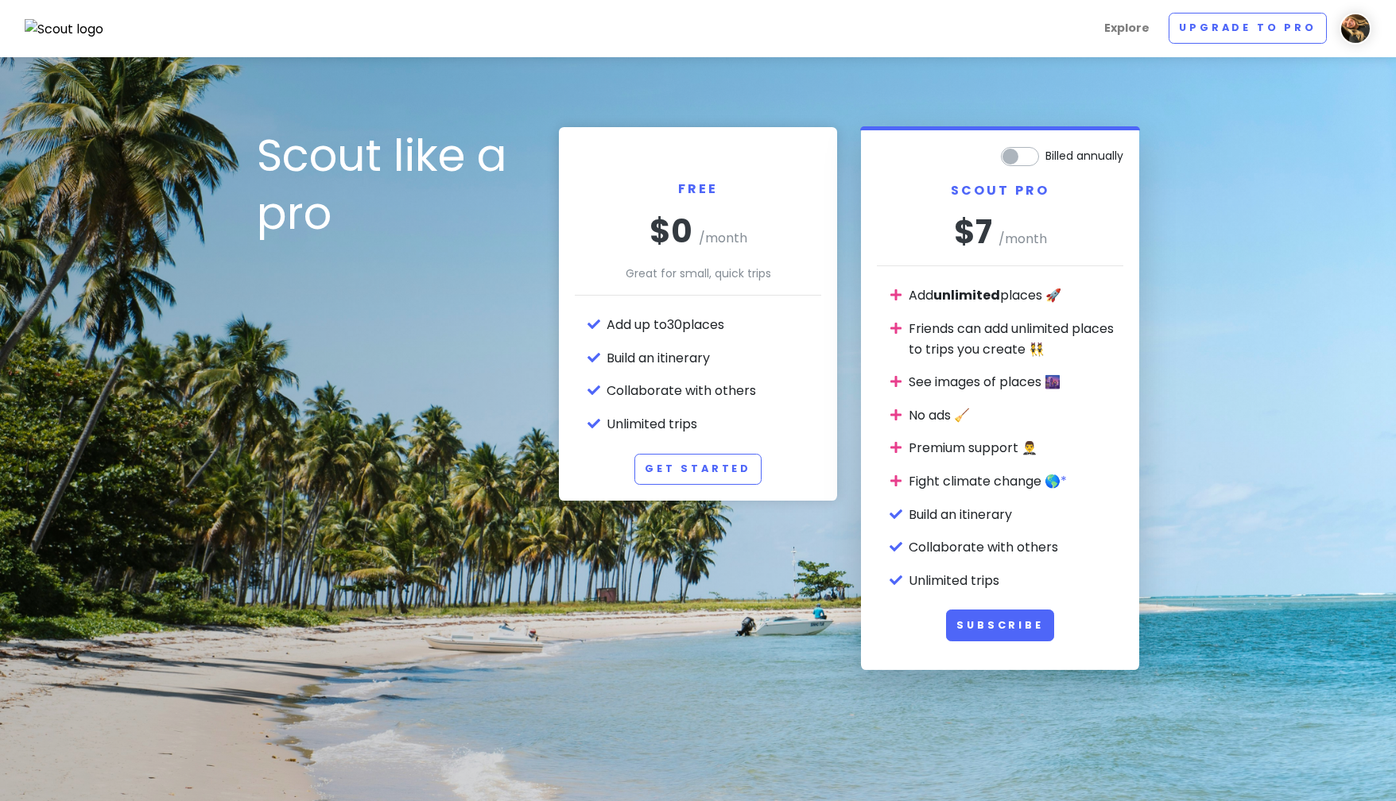
click at [1045, 161] on label "Billed annually" at bounding box center [1084, 152] width 78 height 19
click at [1113, 153] on input "Billed annually" at bounding box center [1118, 148] width 10 height 10
checkbox input "true"
